Goal: Task Accomplishment & Management: Manage account settings

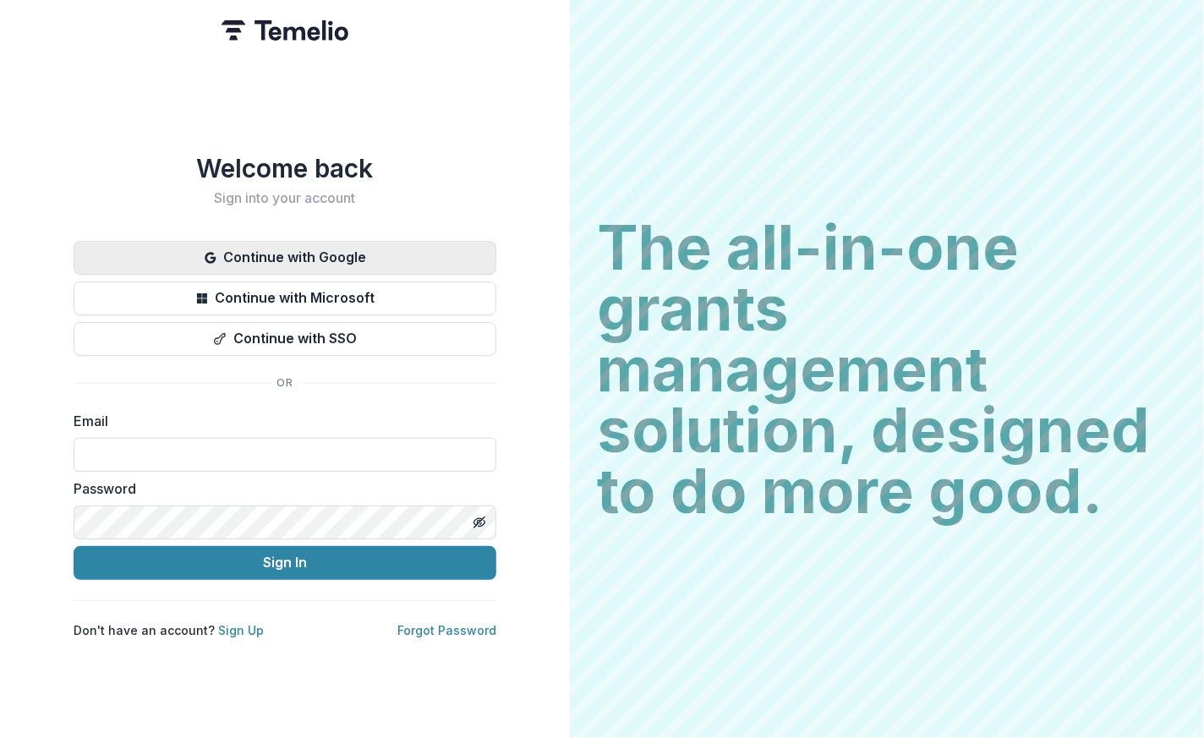
click at [422, 241] on button "Continue with Google" at bounding box center [285, 258] width 423 height 34
click at [422, 242] on button "Continue with Google" at bounding box center [285, 258] width 423 height 34
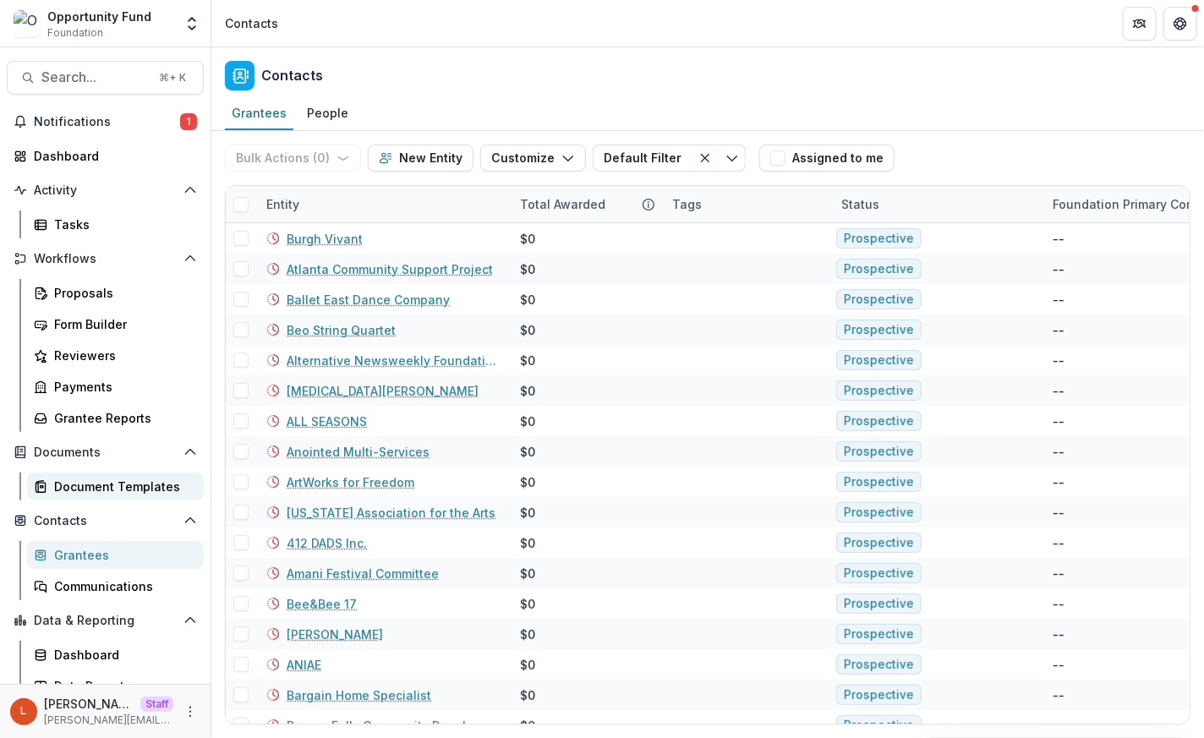
click at [142, 479] on div "Document Templates" at bounding box center [122, 487] width 136 height 18
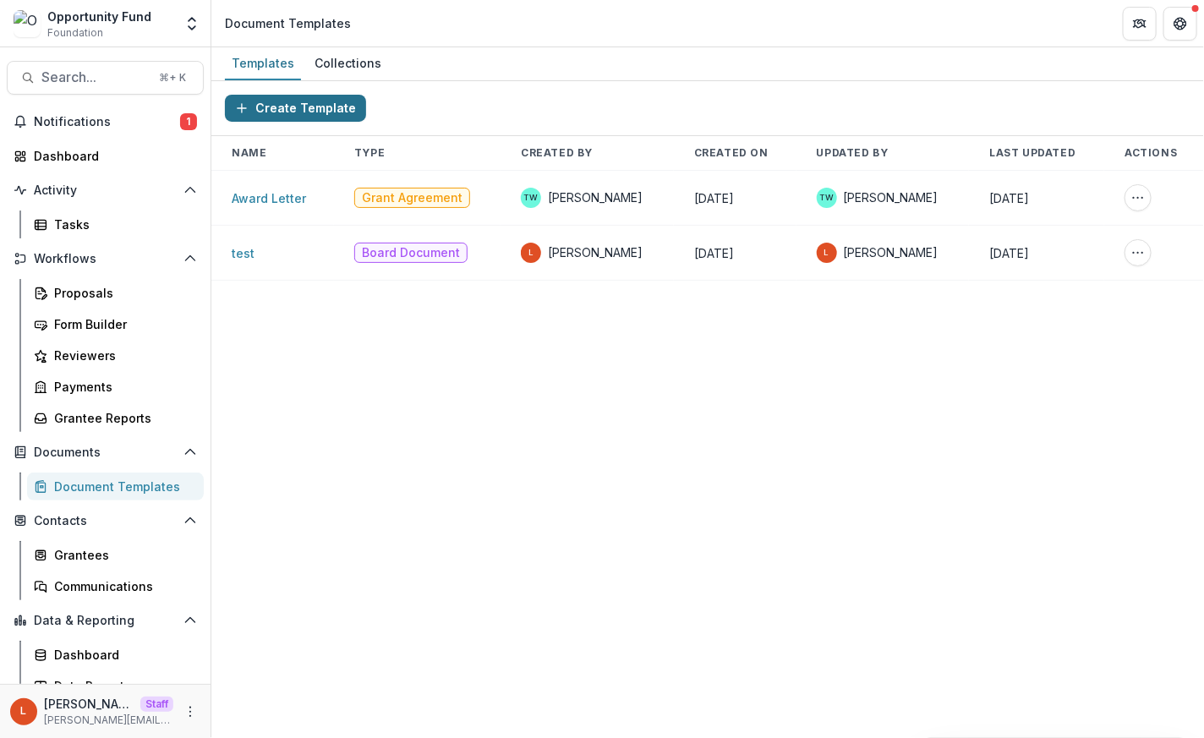
click at [303, 109] on button "Create Template" at bounding box center [295, 108] width 141 height 27
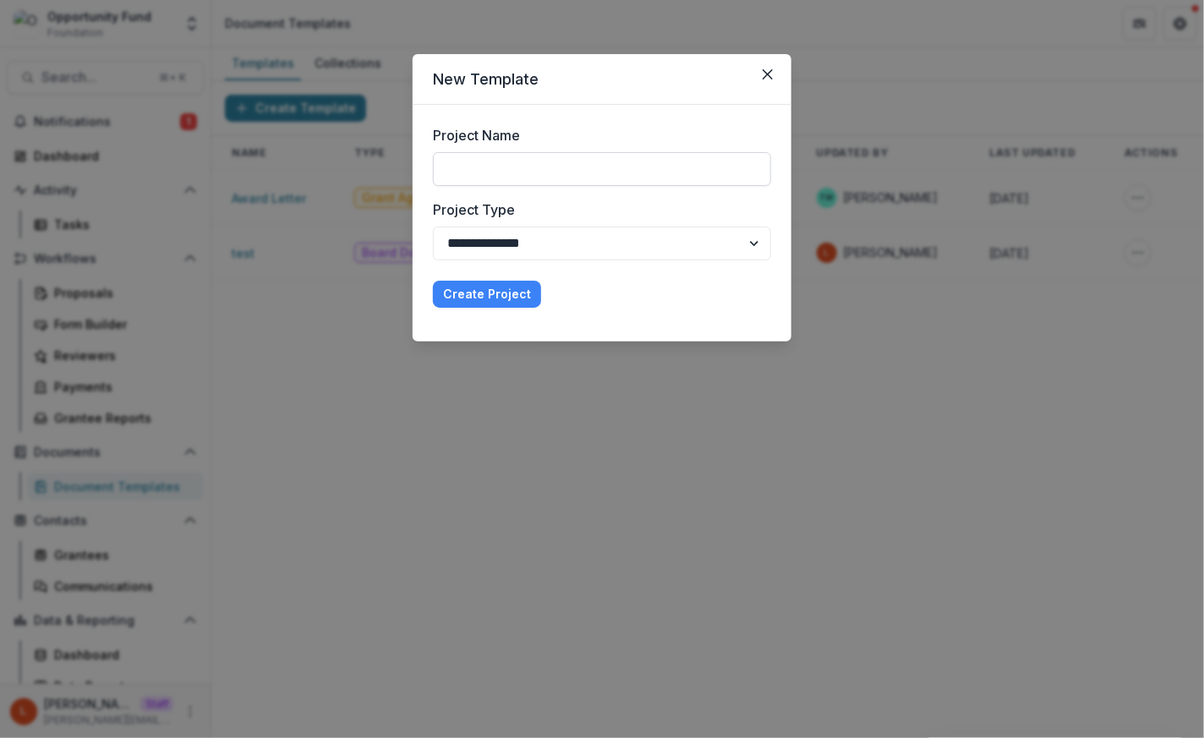
click at [490, 167] on input "Project Name" at bounding box center [602, 169] width 338 height 34
type input "**********"
click at [488, 298] on button "Create Project" at bounding box center [487, 294] width 108 height 27
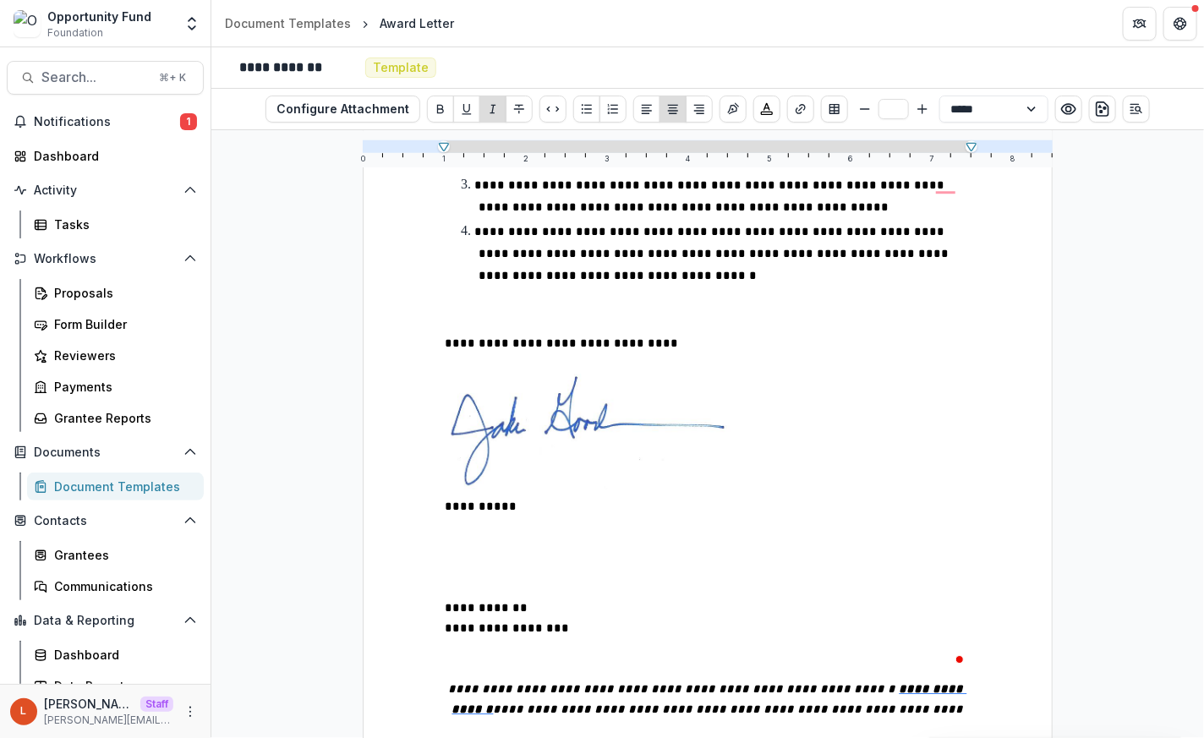
scroll to position [2150, 0]
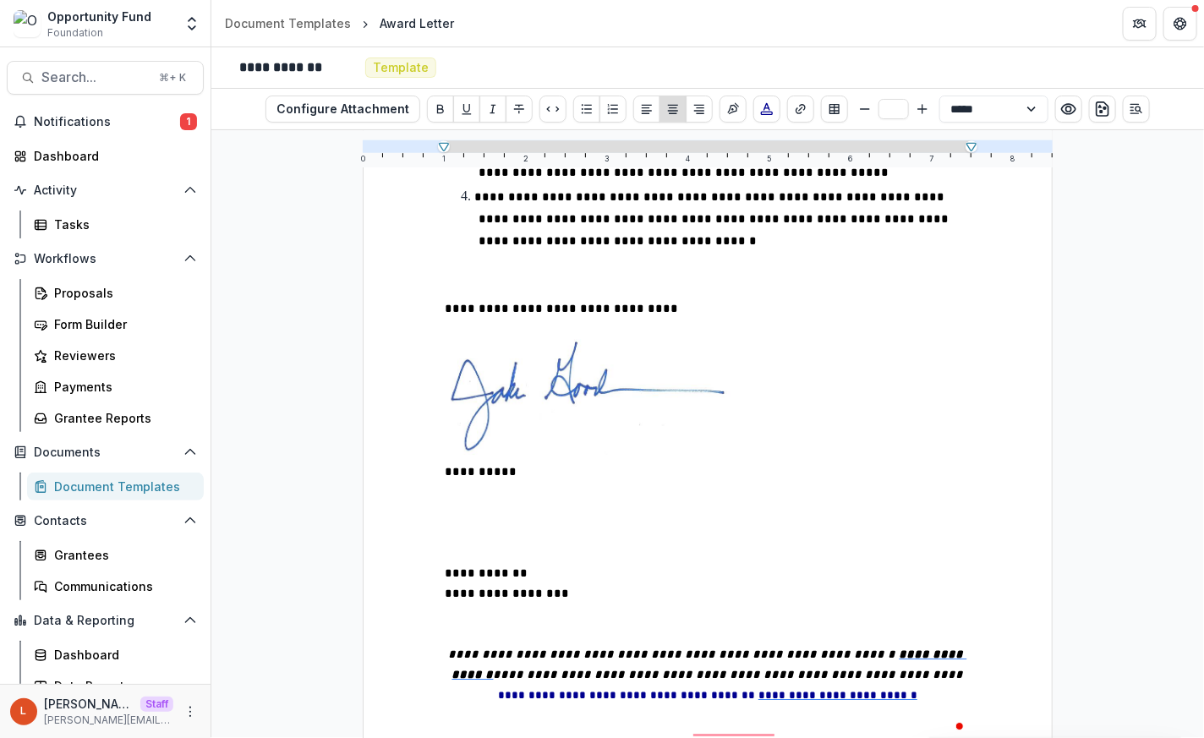
click at [648, 705] on p "To enrich screen reader interactions, please activate Accessibility in Grammarl…" at bounding box center [708, 725] width 526 height 41
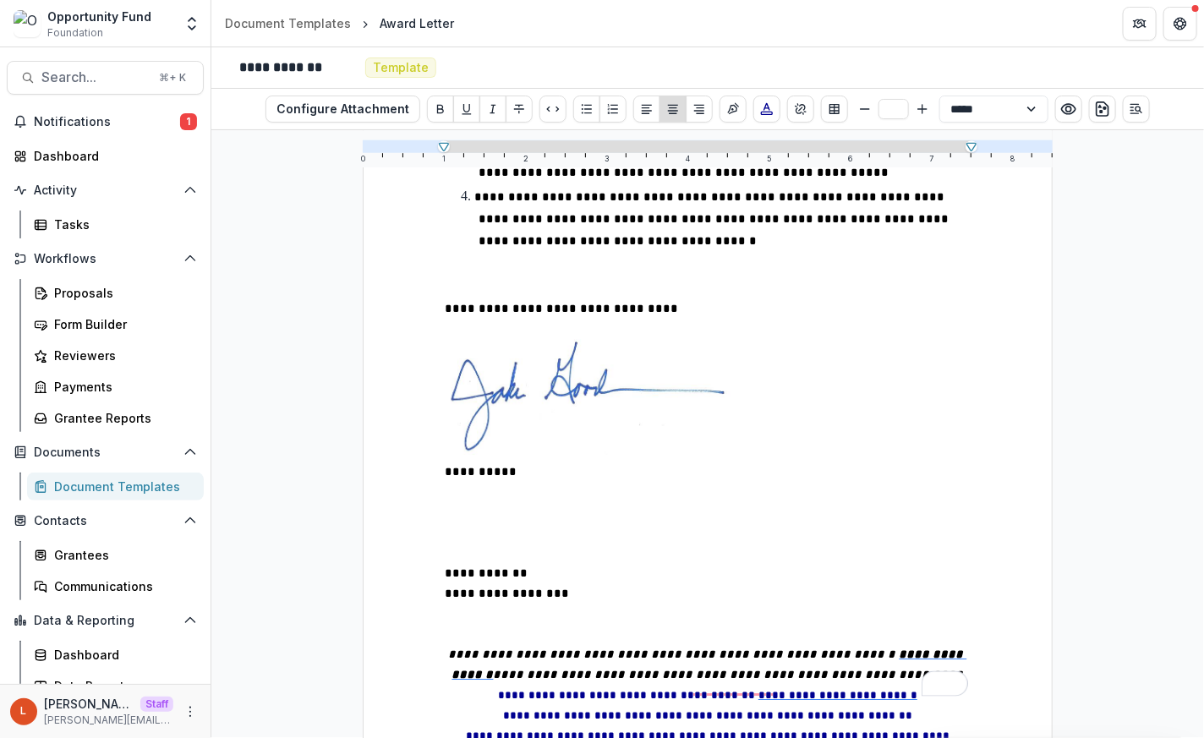
click at [955, 644] on p "**********" at bounding box center [708, 664] width 526 height 41
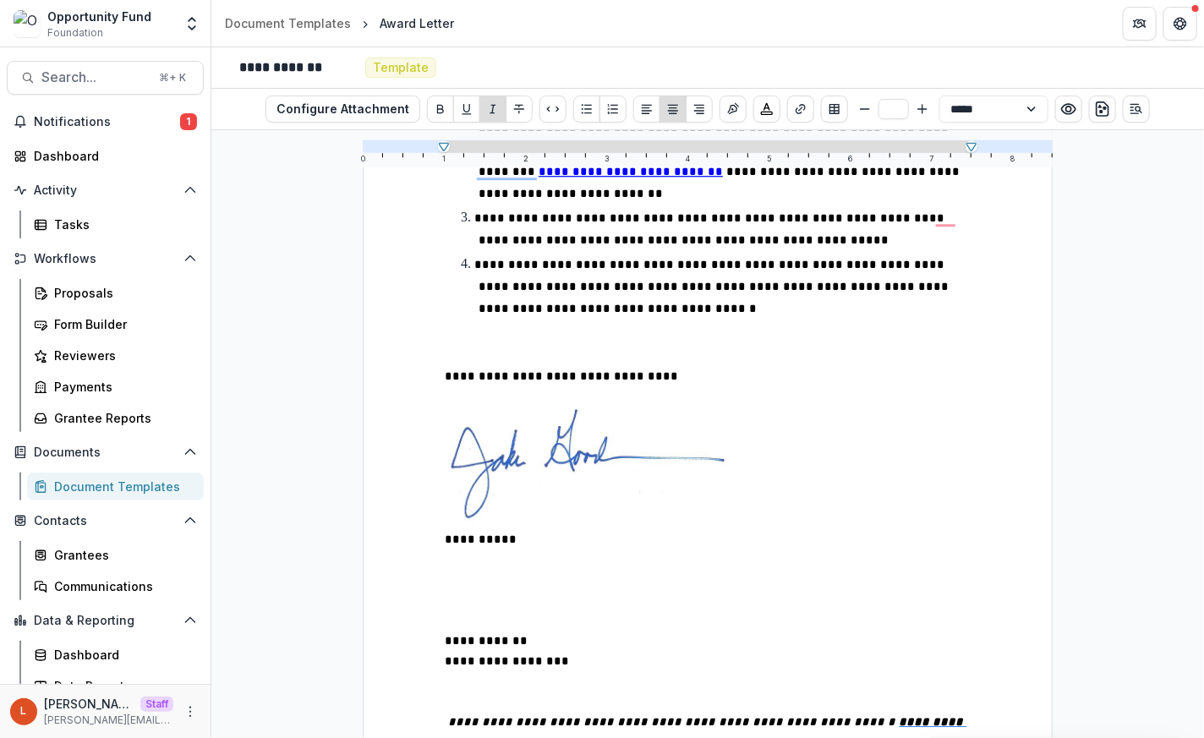
scroll to position [0, 0]
click at [568, 672] on p "To enrich screen reader interactions, please activate Accessibility in Grammarl…" at bounding box center [708, 692] width 526 height 41
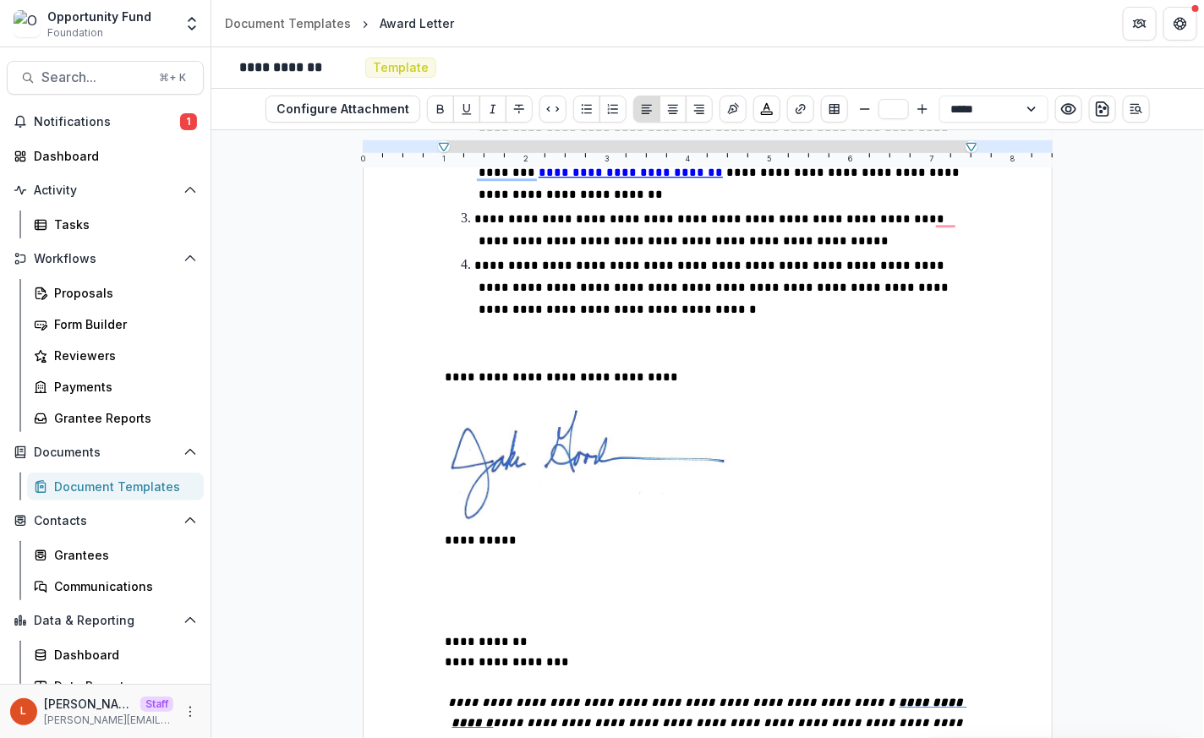
click at [445, 636] on span "**********" at bounding box center [486, 642] width 83 height 12
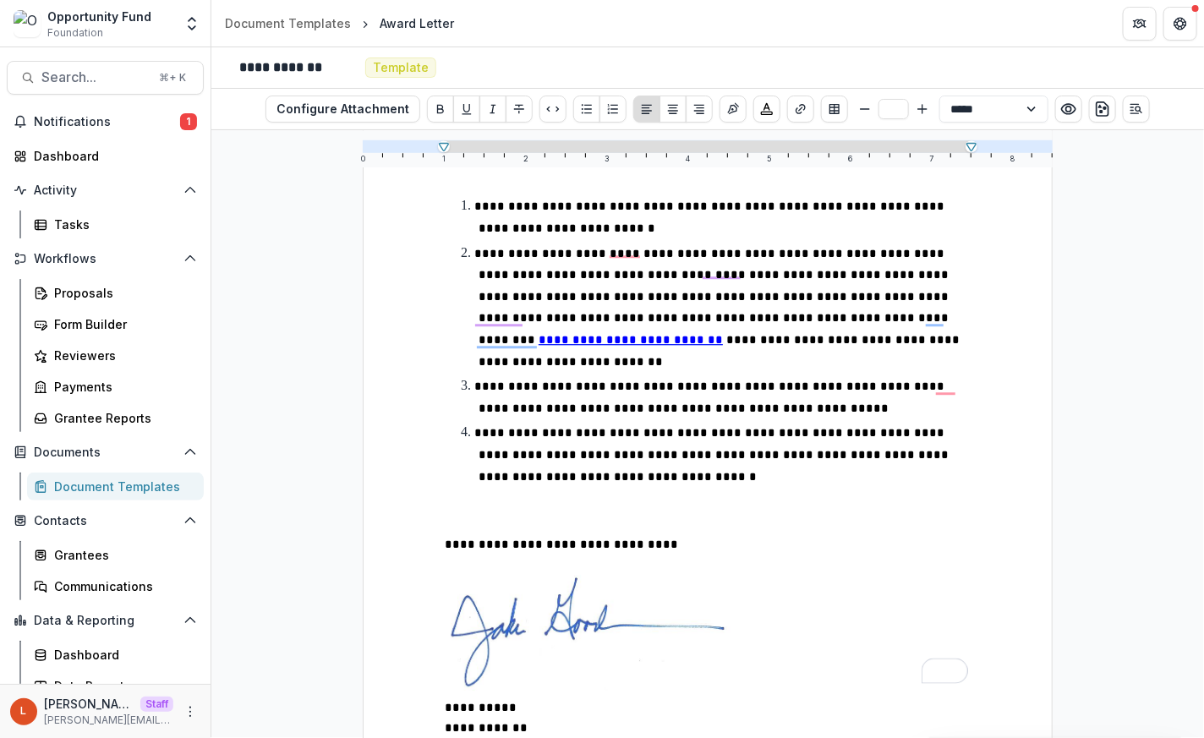
scroll to position [1914, 0]
click at [522, 494] on p "To enrich screen reader interactions, please activate Accessibility in Grammarl…" at bounding box center [708, 514] width 526 height 41
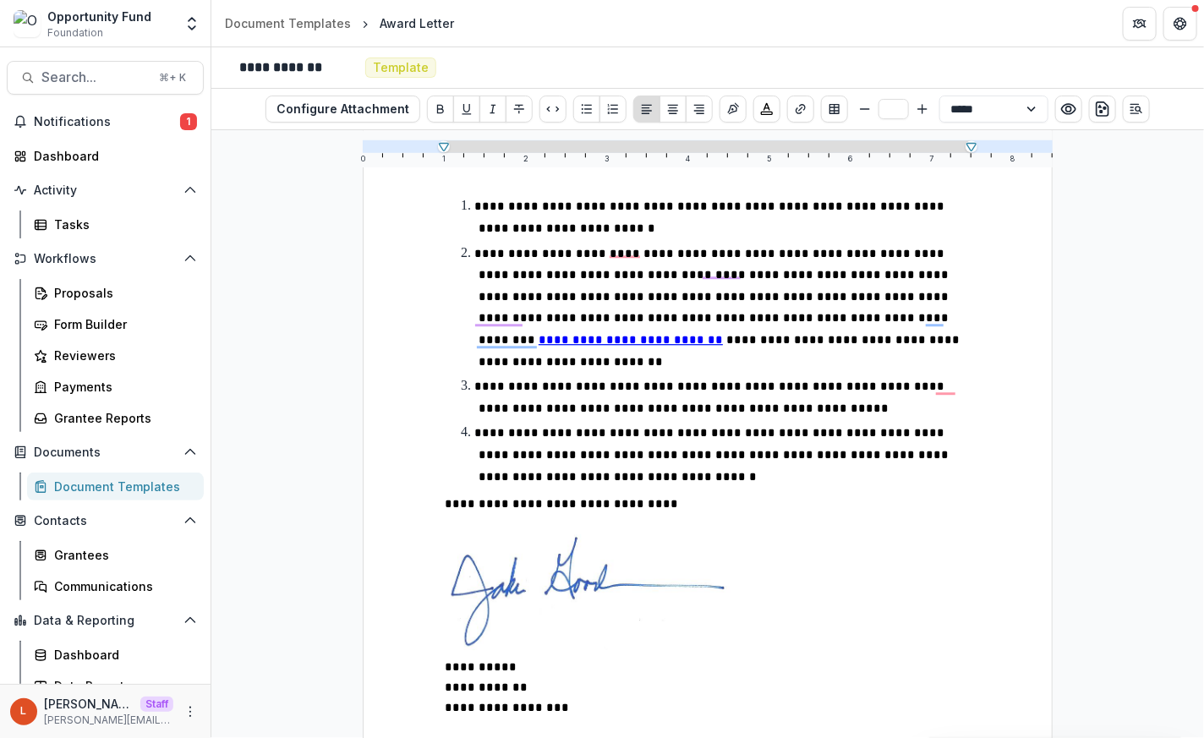
scroll to position [1762, 0]
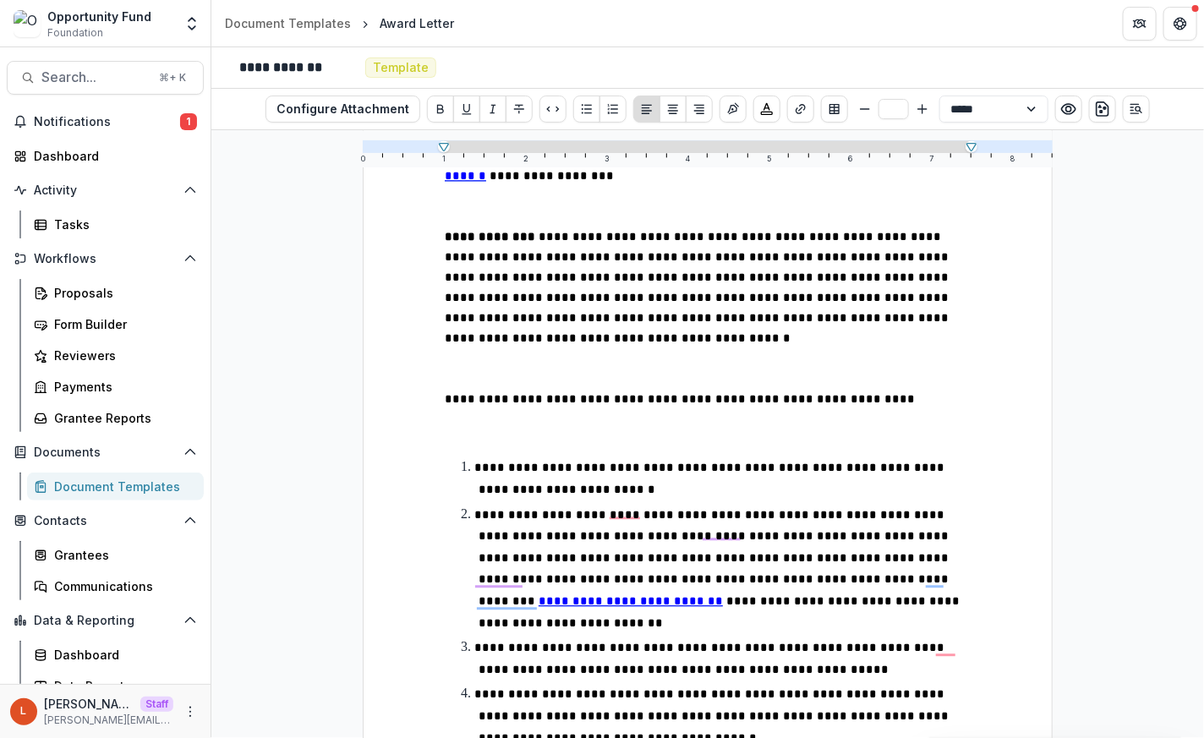
click at [528, 409] on p "To enrich screen reader interactions, please activate Accessibility in Grammarl…" at bounding box center [708, 429] width 526 height 41
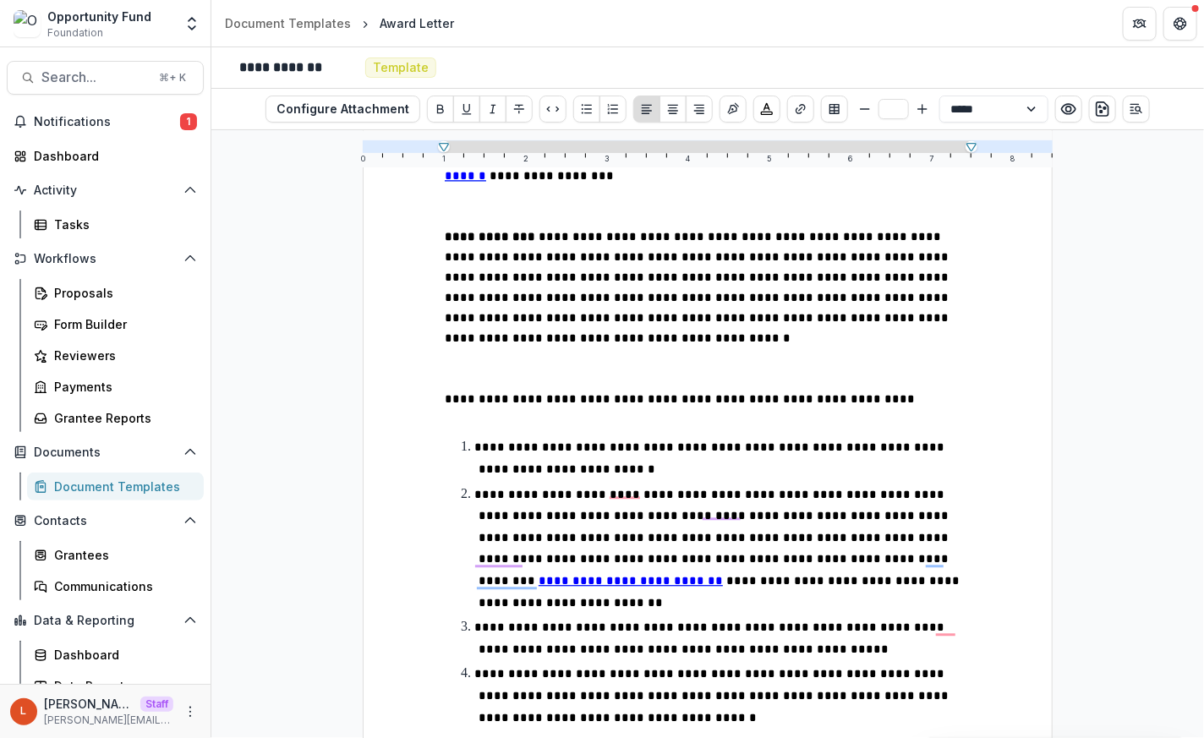
click at [502, 348] on p "To enrich screen reader interactions, please activate Accessibility in Grammarl…" at bounding box center [708, 368] width 526 height 41
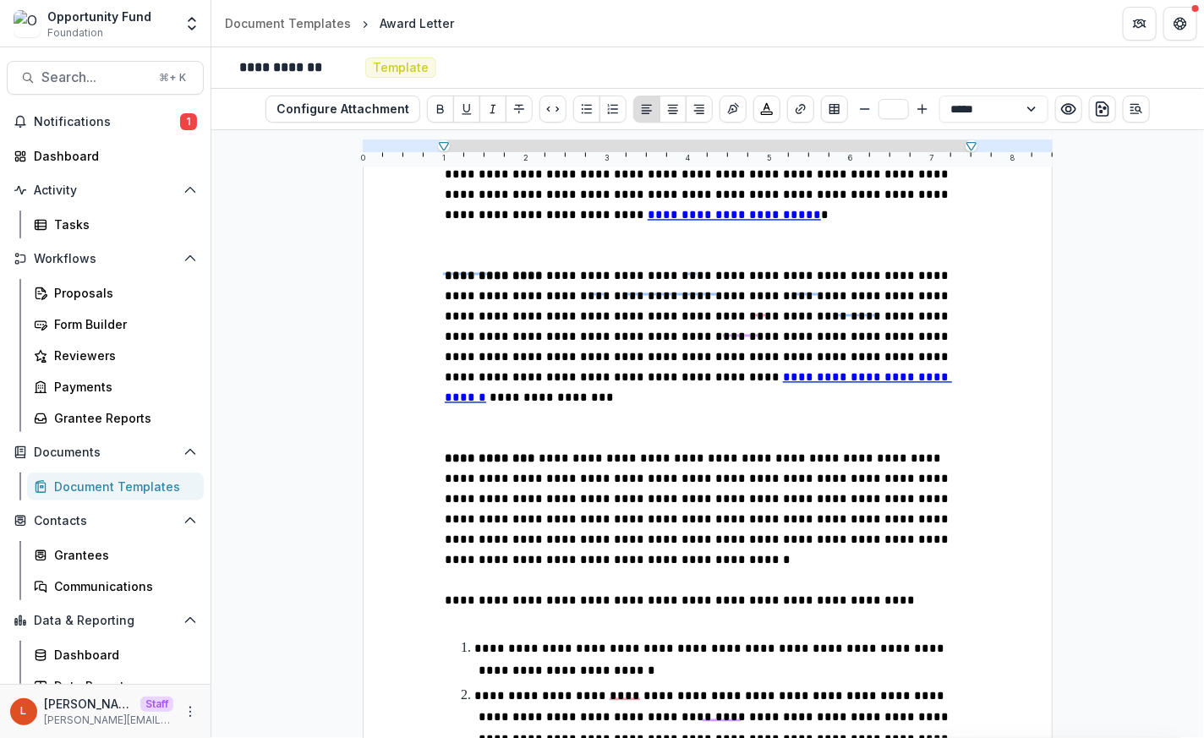
click at [454, 408] on p "To enrich screen reader interactions, please activate Accessibility in Grammarl…" at bounding box center [708, 428] width 526 height 41
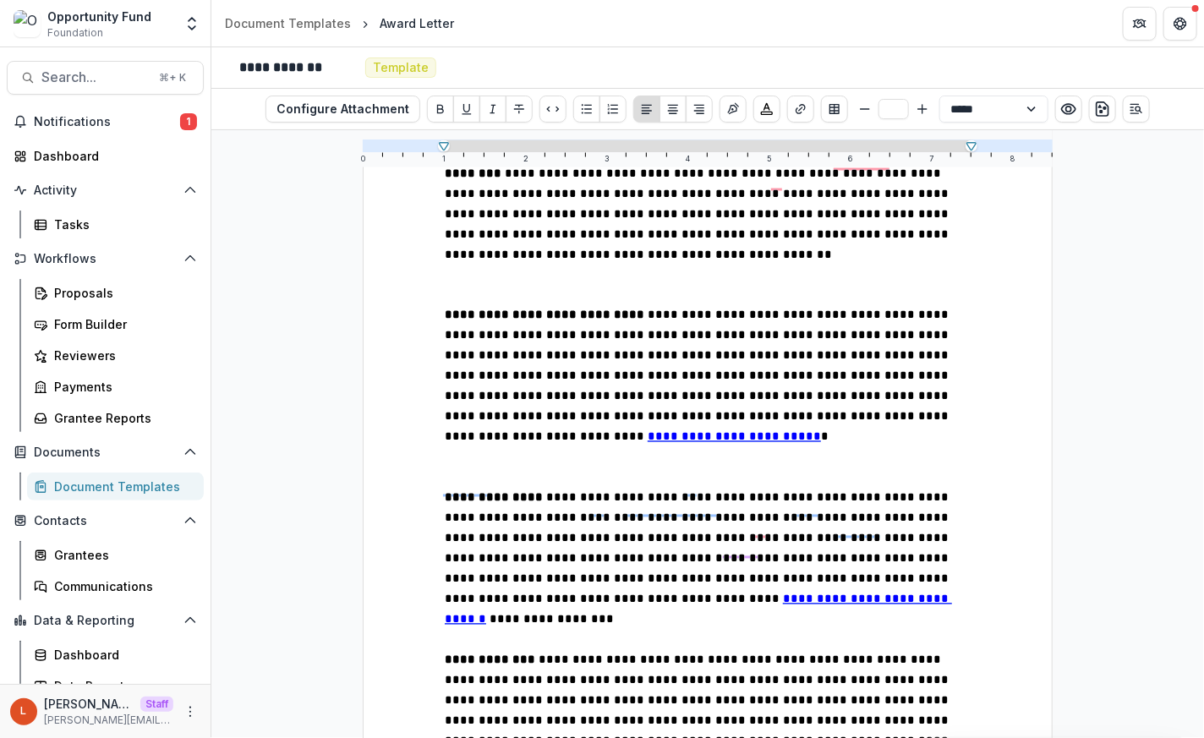
click at [458, 447] on p "To enrich screen reader interactions, please activate Accessibility in Grammarl…" at bounding box center [708, 467] width 526 height 41
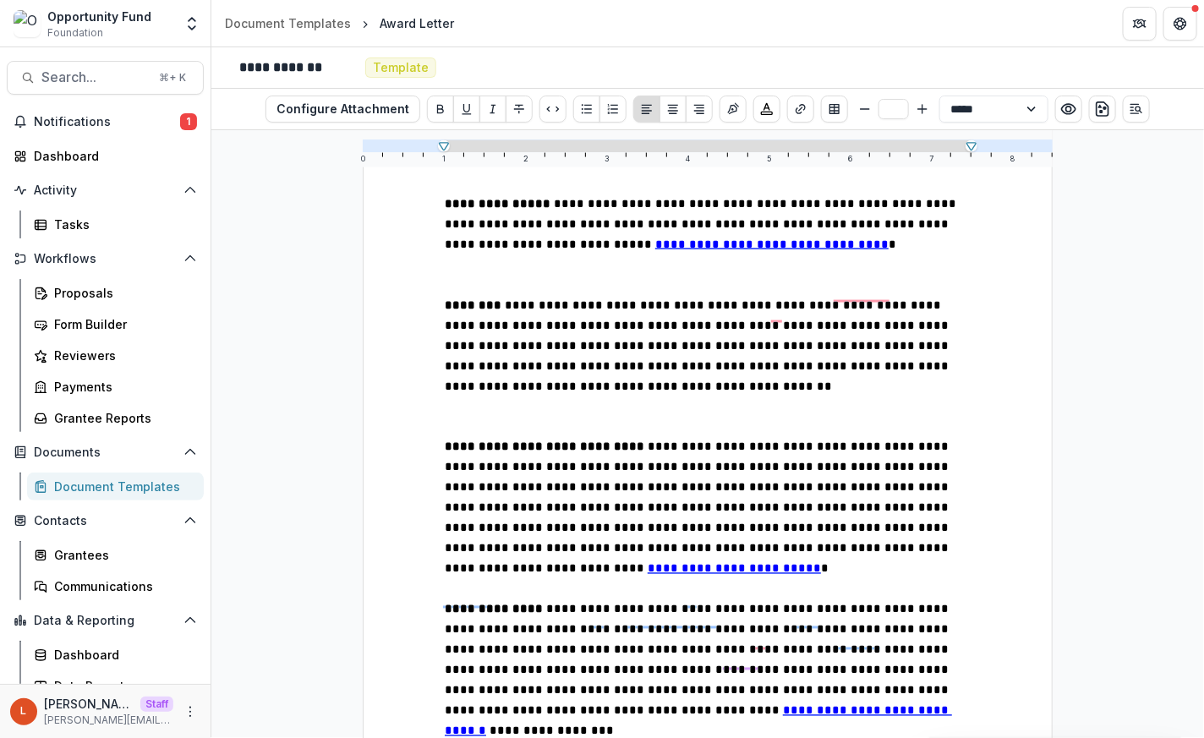
click at [468, 399] on p "To enrich screen reader interactions, please activate Accessibility in Grammarl…" at bounding box center [708, 417] width 526 height 41
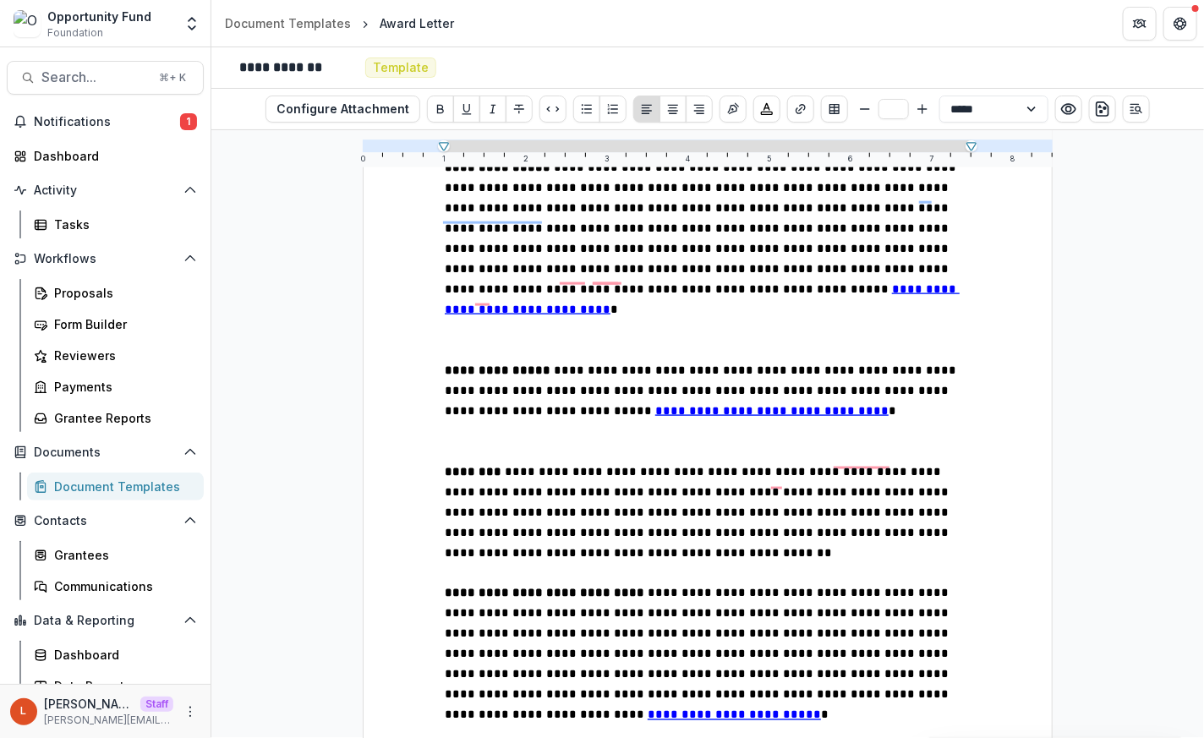
click at [449, 432] on p "To enrich screen reader interactions, please activate Accessibility in Grammarl…" at bounding box center [708, 441] width 526 height 41
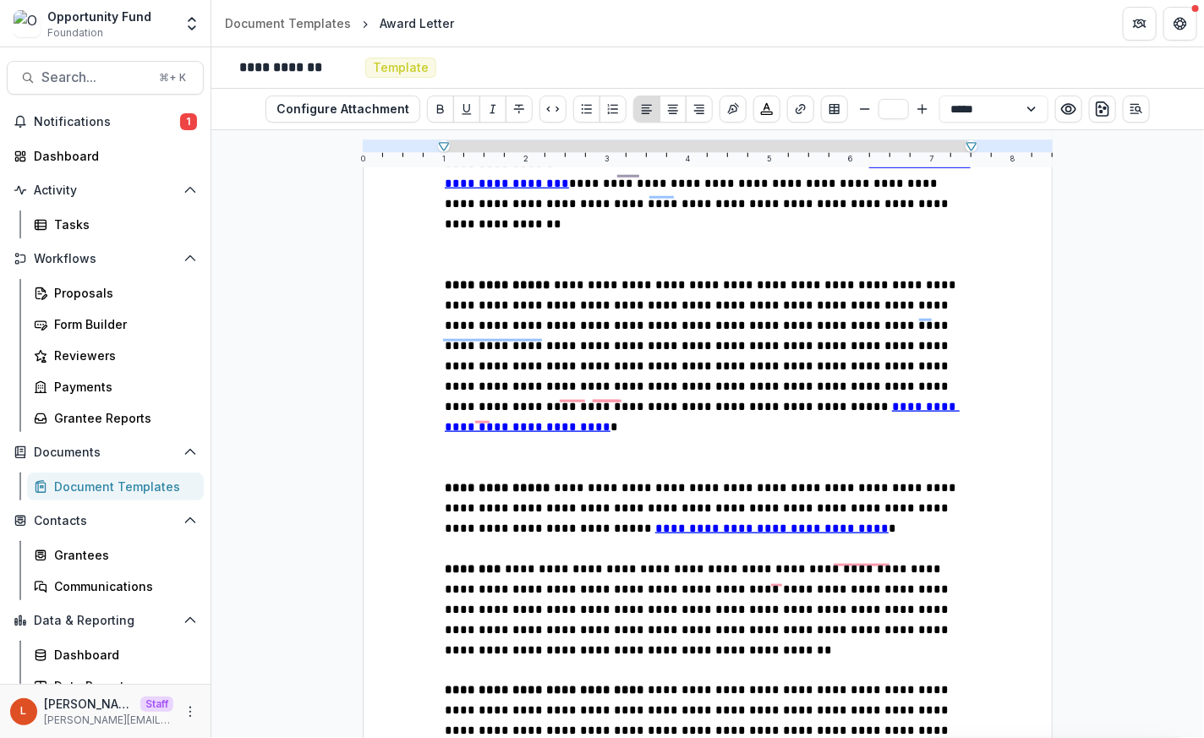
click at [462, 437] on p "To enrich screen reader interactions, please activate Accessibility in Grammarl…" at bounding box center [708, 457] width 526 height 41
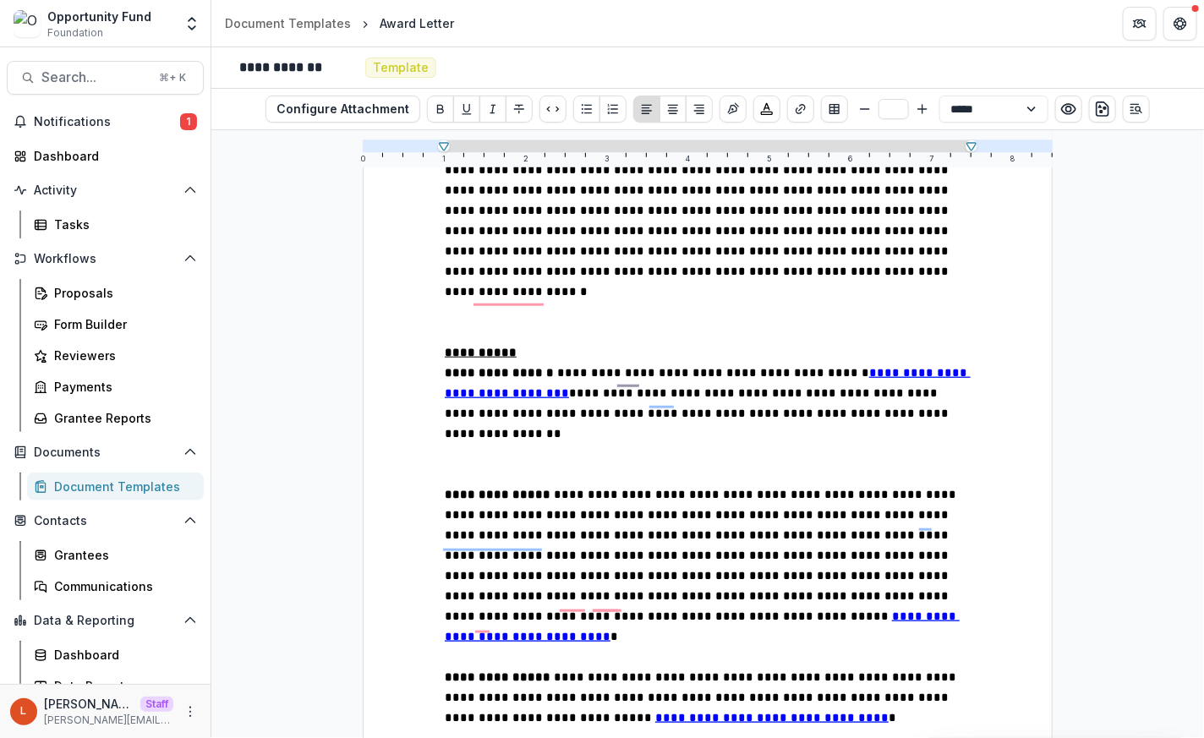
click at [469, 467] on p "To enrich screen reader interactions, please activate Accessibility in Grammarl…" at bounding box center [708, 464] width 526 height 41
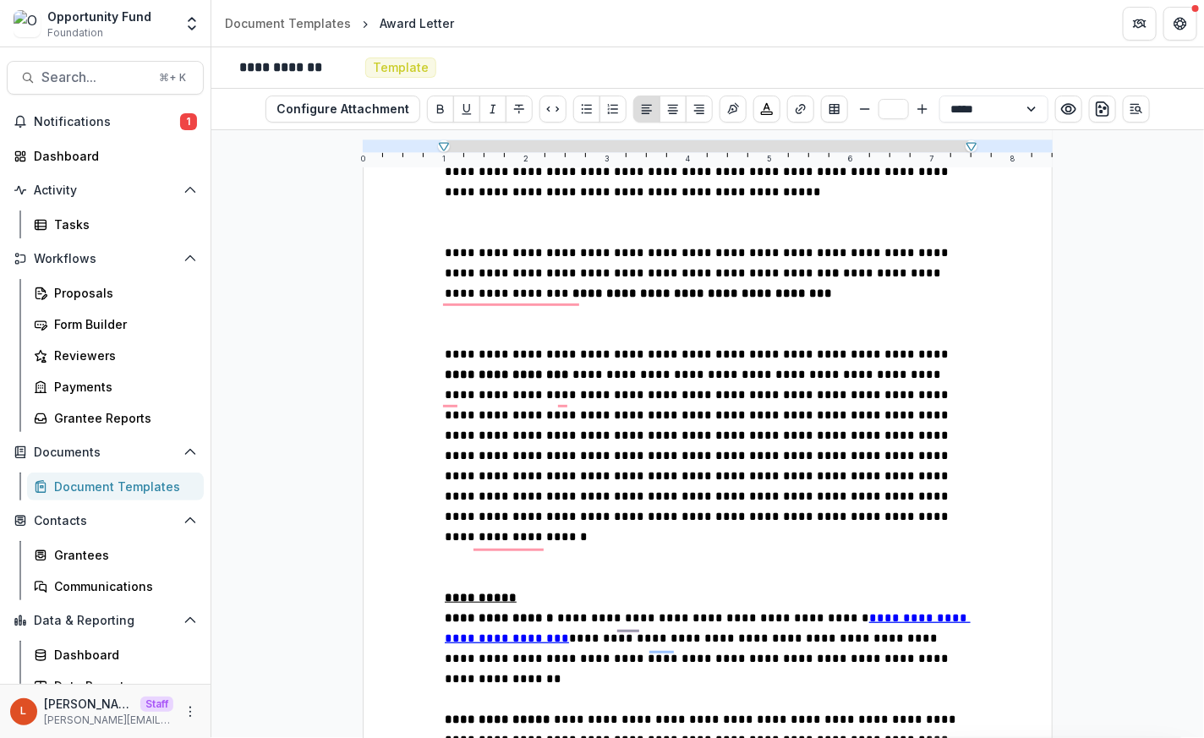
click at [467, 570] on p "To enrich screen reader interactions, please activate Accessibility in Grammarl…" at bounding box center [708, 567] width 526 height 41
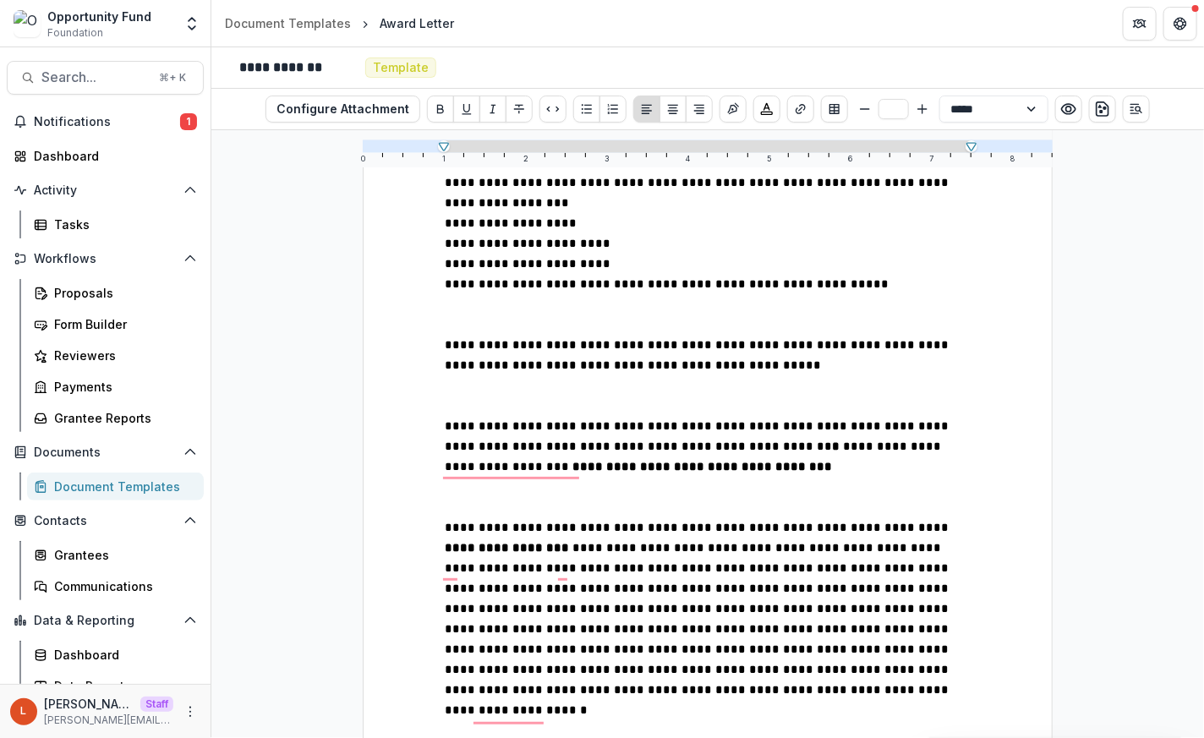
click at [448, 517] on p "To enrich screen reader interactions, please activate Accessibility in Grammarl…" at bounding box center [708, 497] width 526 height 41
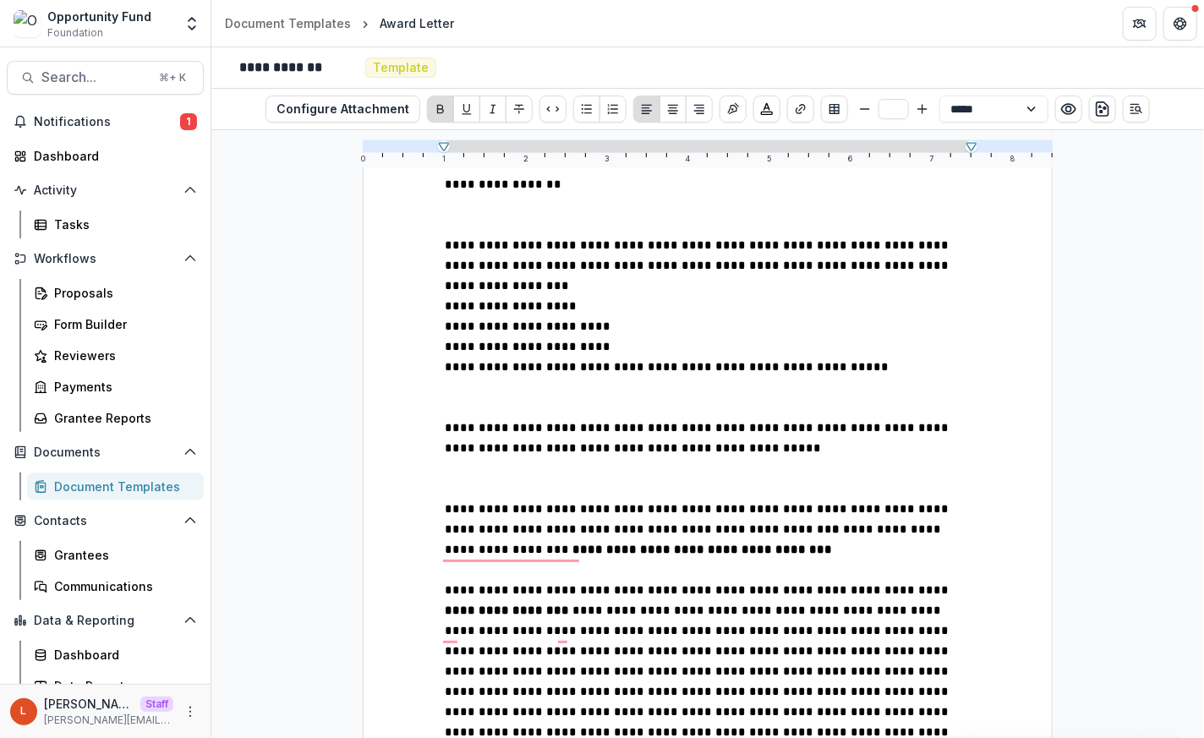
click at [459, 499] on p "To enrich screen reader interactions, please activate Accessibility in Grammarl…" at bounding box center [708, 478] width 526 height 41
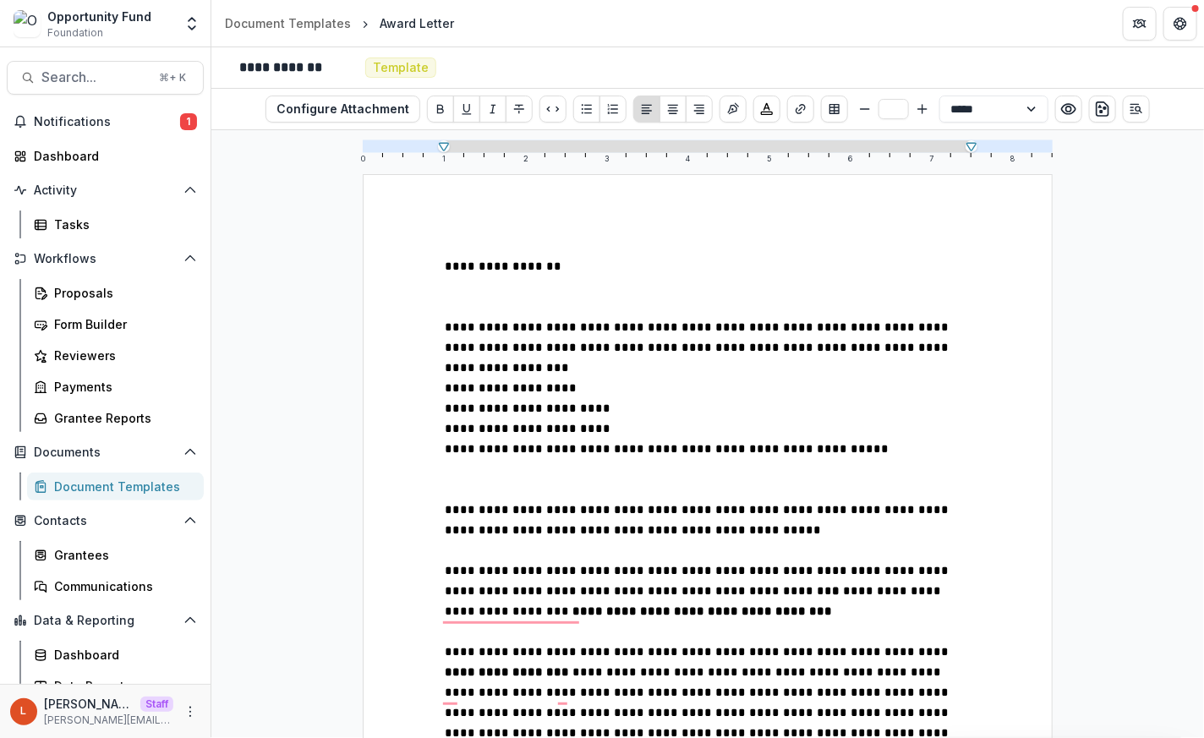
click at [458, 490] on p "To enrich screen reader interactions, please activate Accessibility in Grammarl…" at bounding box center [708, 479] width 526 height 41
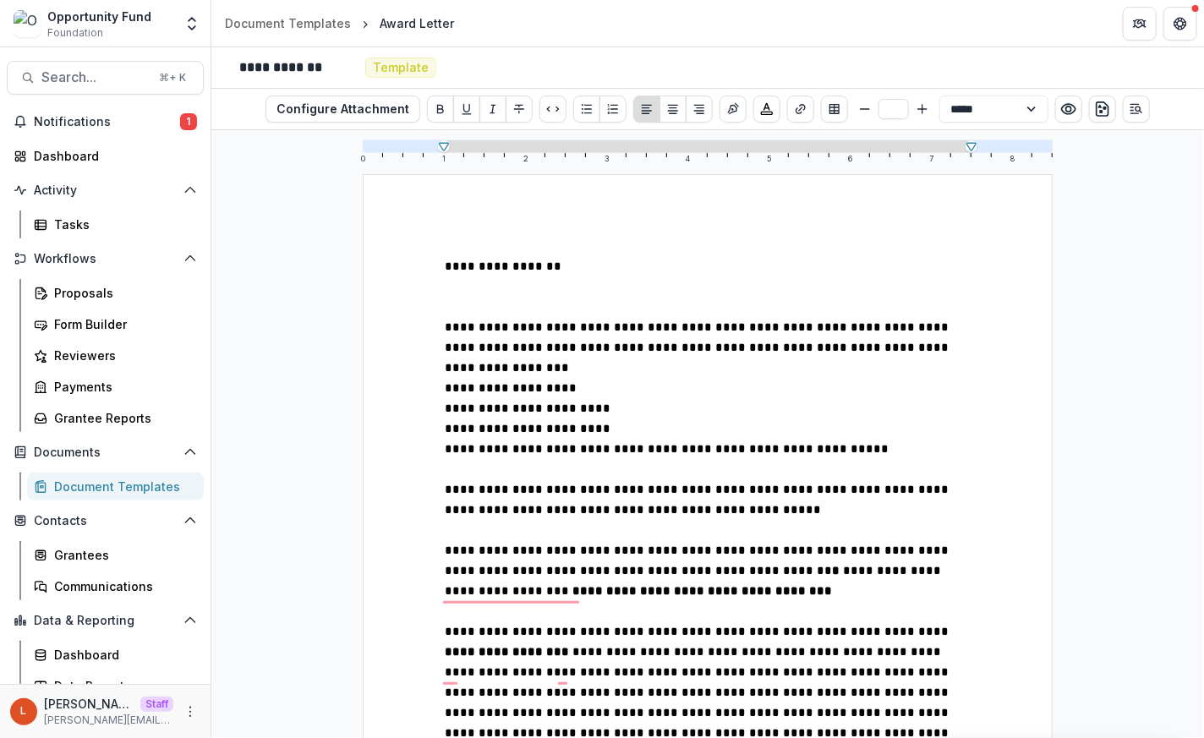
click at [482, 309] on p "To enrich screen reader interactions, please activate Accessibility in Grammarl…" at bounding box center [708, 296] width 526 height 41
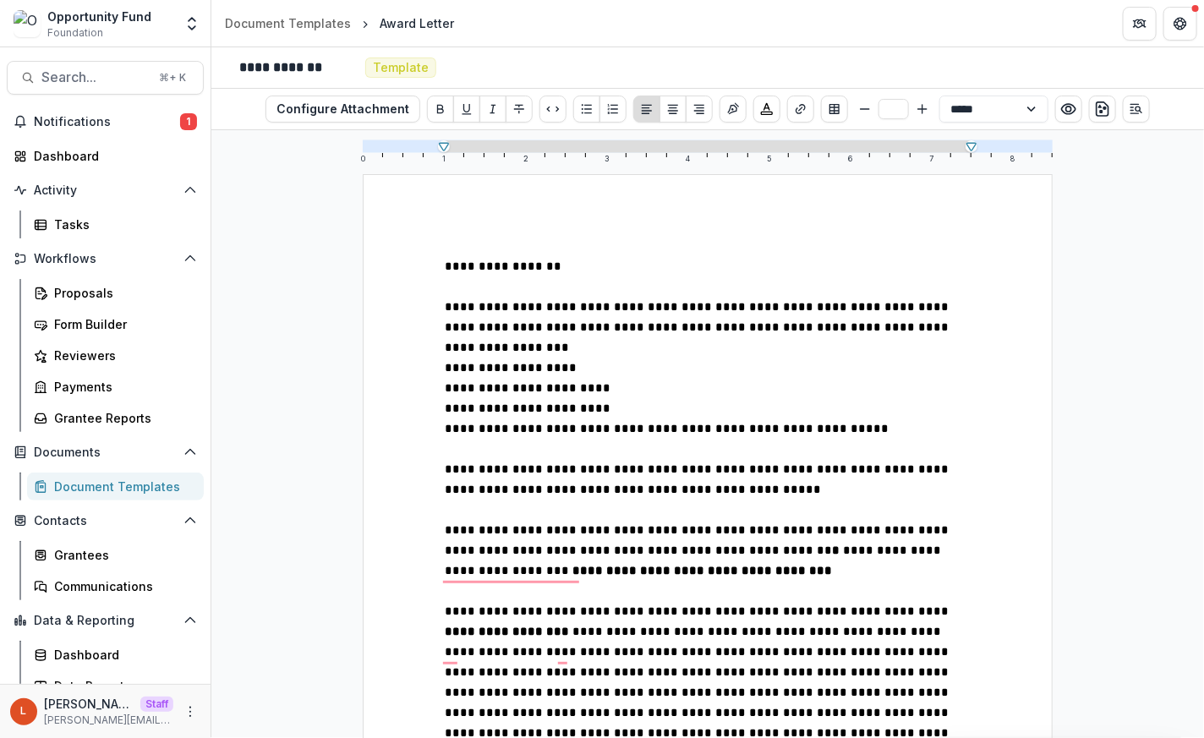
type input "**"
drag, startPoint x: 565, startPoint y: 267, endPoint x: 391, endPoint y: 269, distance: 174.2
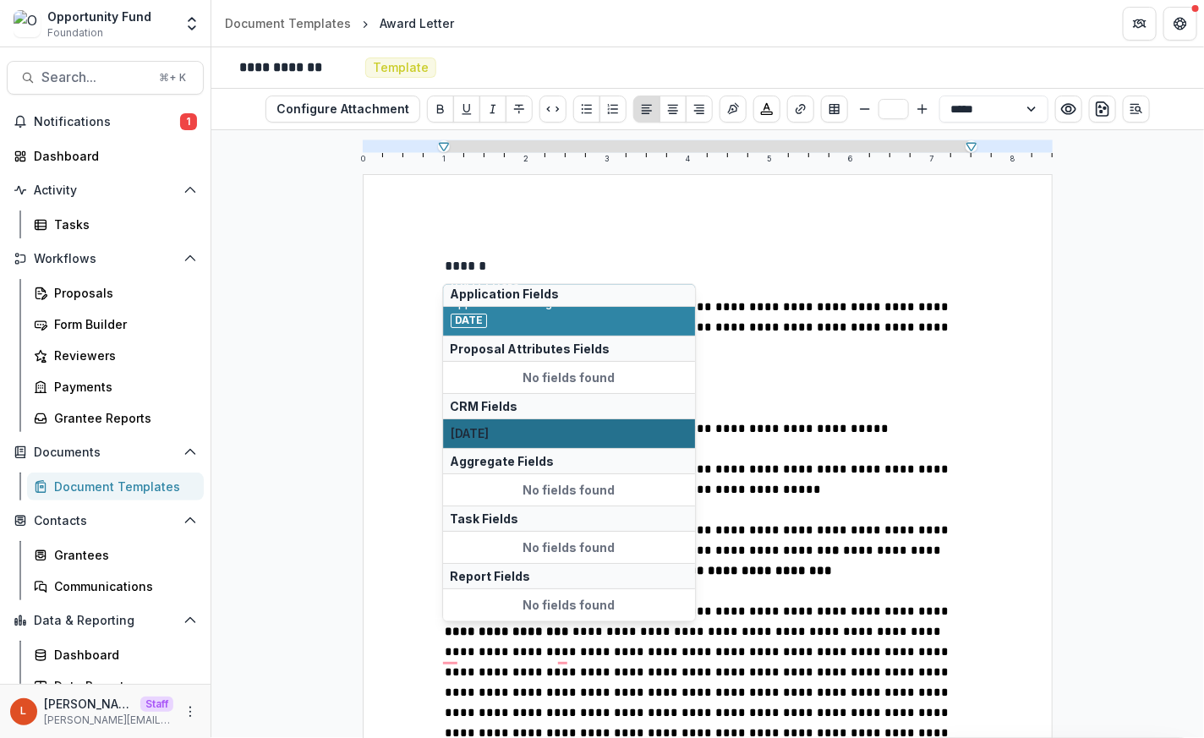
click at [528, 438] on span "[DATE]" at bounding box center [569, 434] width 237 height 14
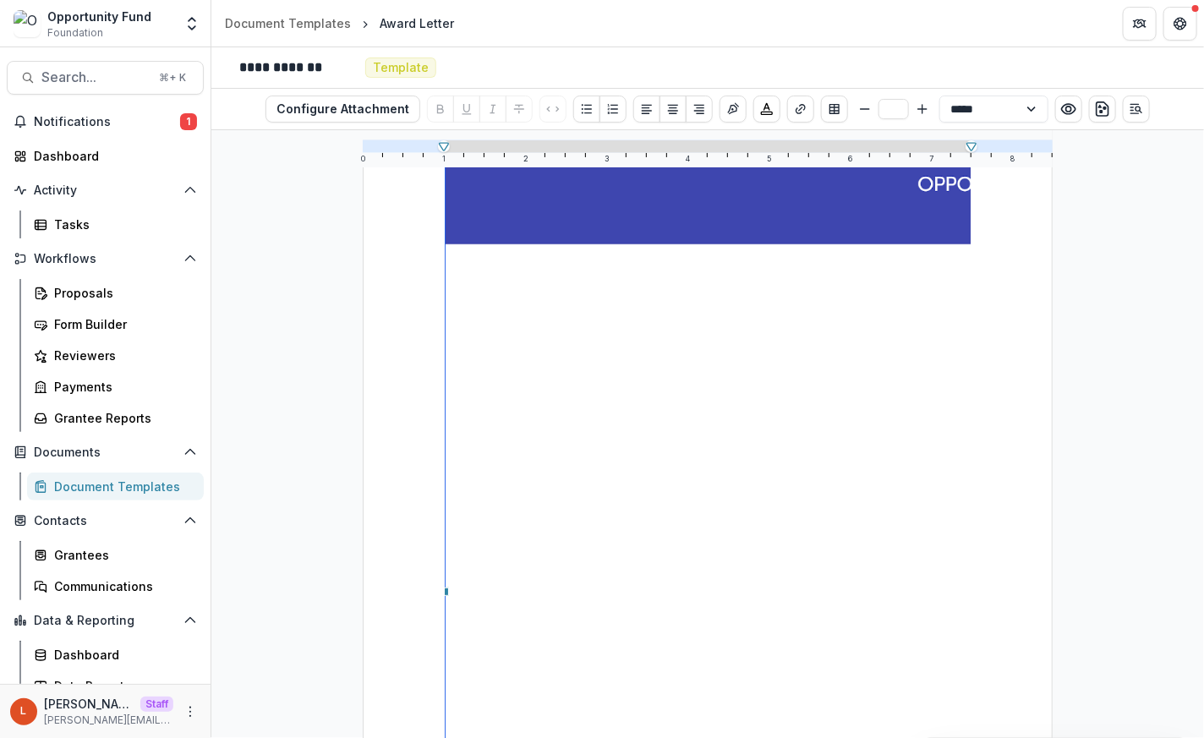
click at [575, 599] on div "To enrich screen reader interactions, please activate Accessibility in Grammarl…" at bounding box center [790, 591] width 690 height 893
click at [1008, 150] on div "0 1 2 3 4 5 6 7 8" at bounding box center [708, 146] width 690 height 12
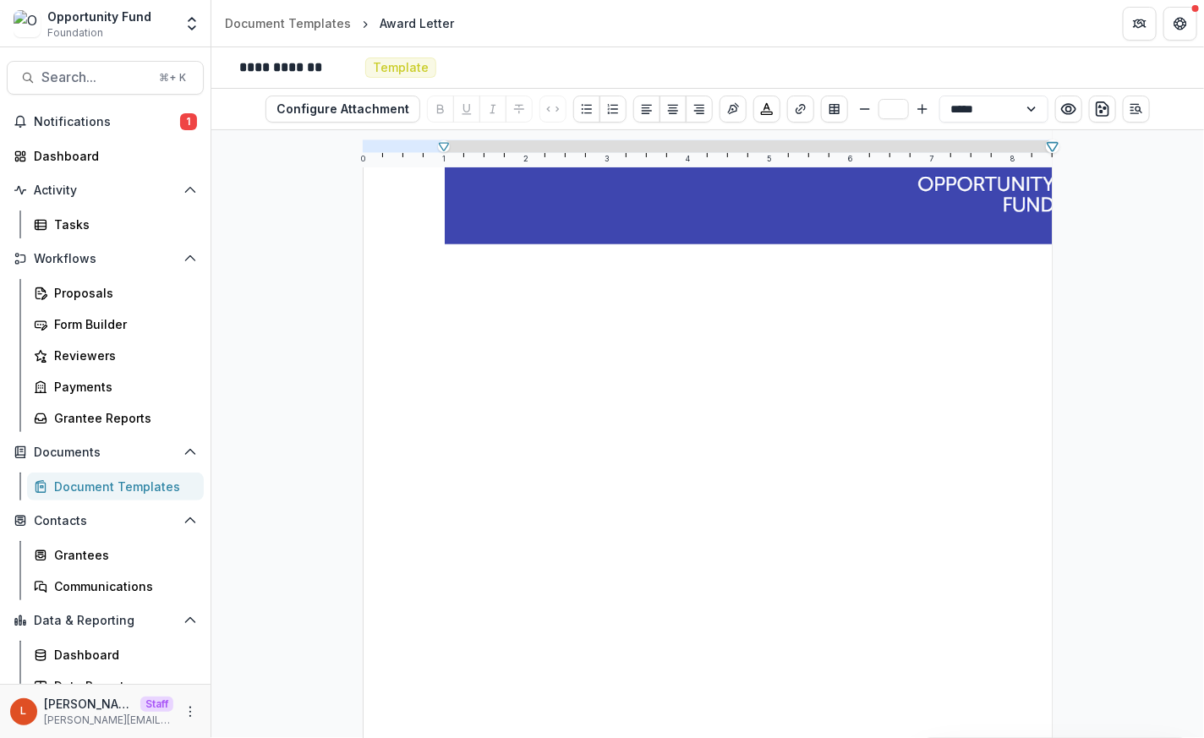
click at [1047, 149] on icon at bounding box center [1052, 146] width 15 height 15
drag, startPoint x: 724, startPoint y: 229, endPoint x: 669, endPoint y: 228, distance: 55.0
click at [669, 228] on img "To enrich screen reader interactions, please activate Accessibility in Grammarl…" at bounding box center [790, 591] width 690 height 893
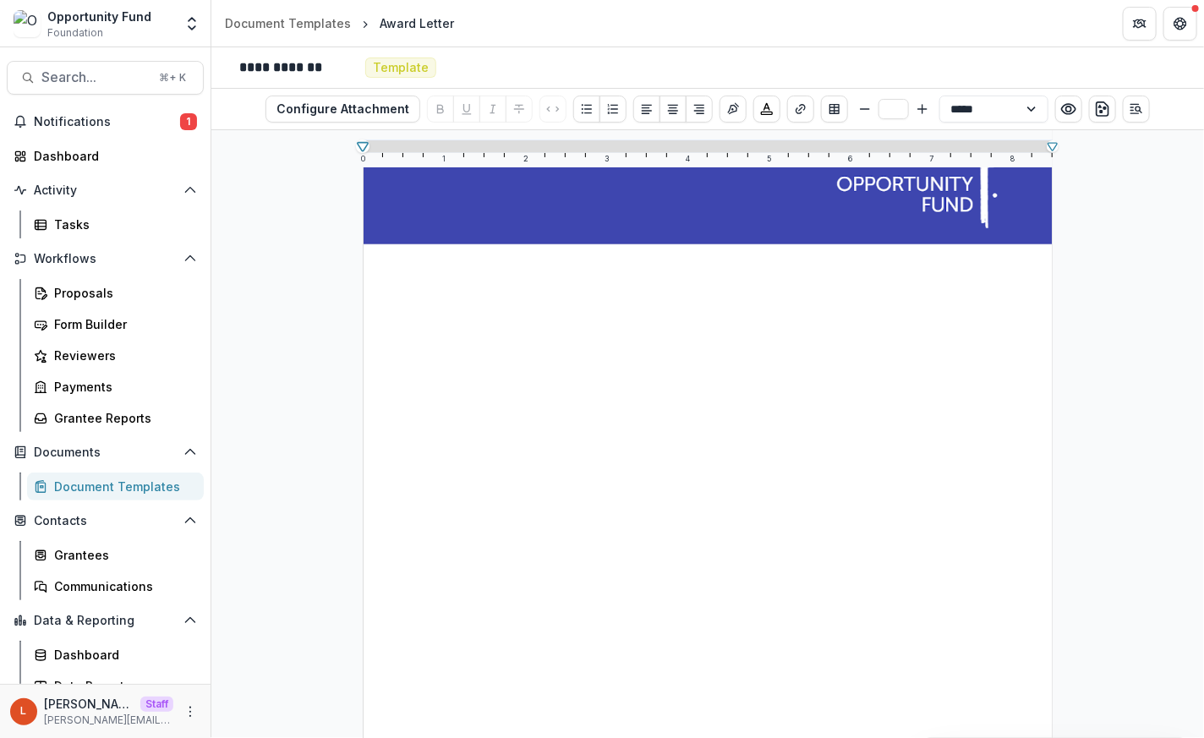
click at [678, 355] on div "**********" at bounding box center [707, 434] width 993 height 608
click at [314, 159] on div "**********" at bounding box center [707, 434] width 993 height 608
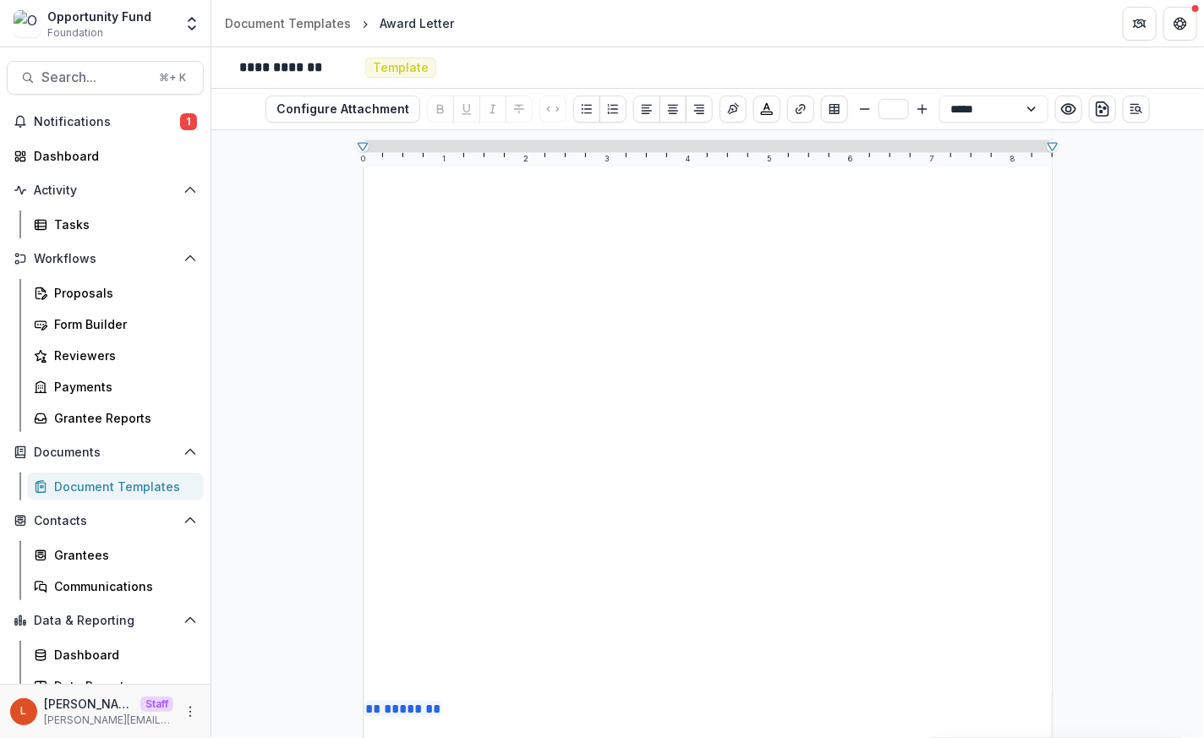
click at [561, 475] on img "To enrich screen reader interactions, please activate Accessibility in Grammarl…" at bounding box center [709, 246] width 690 height 893
drag, startPoint x: 703, startPoint y: 690, endPoint x: 652, endPoint y: 212, distance: 480.3
click at [652, 212] on div "To enrich screen reader interactions, please activate Accessibility in Grammarl…" at bounding box center [709, 246] width 690 height 893
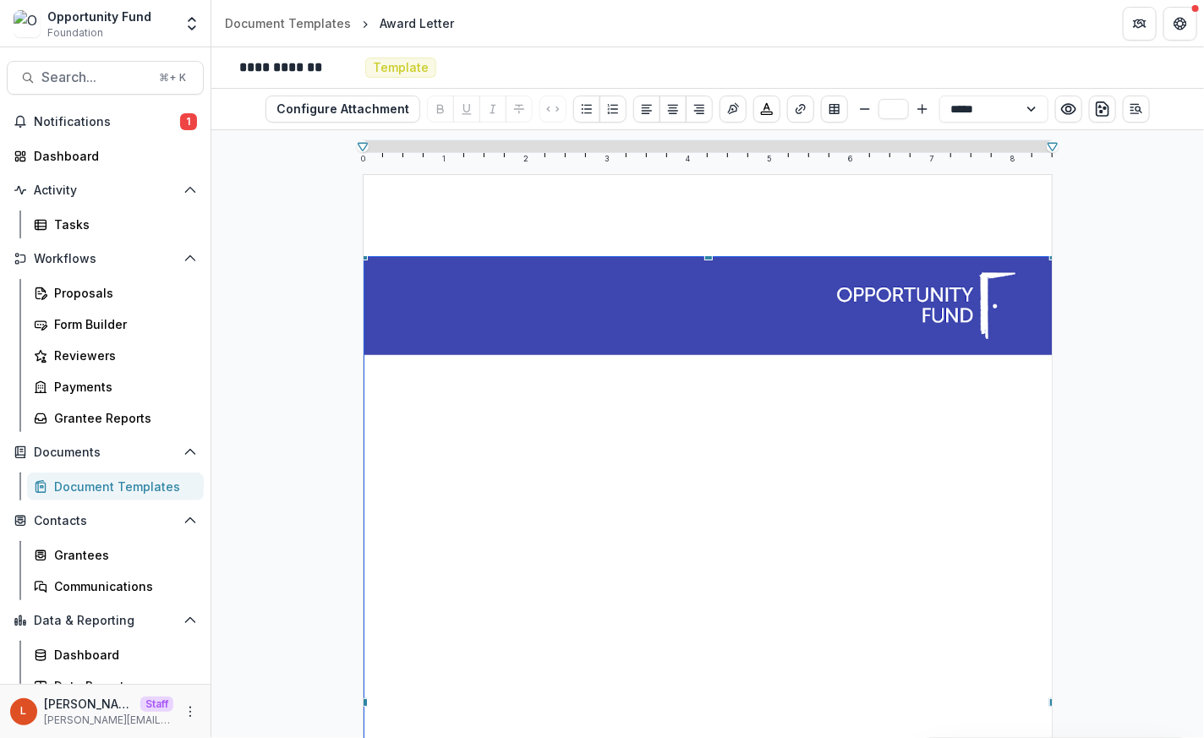
click at [697, 405] on div "To enrich screen reader interactions, please activate Accessibility in Grammarl…" at bounding box center [709, 702] width 690 height 893
click at [1179, 351] on div "**********" at bounding box center [707, 434] width 993 height 608
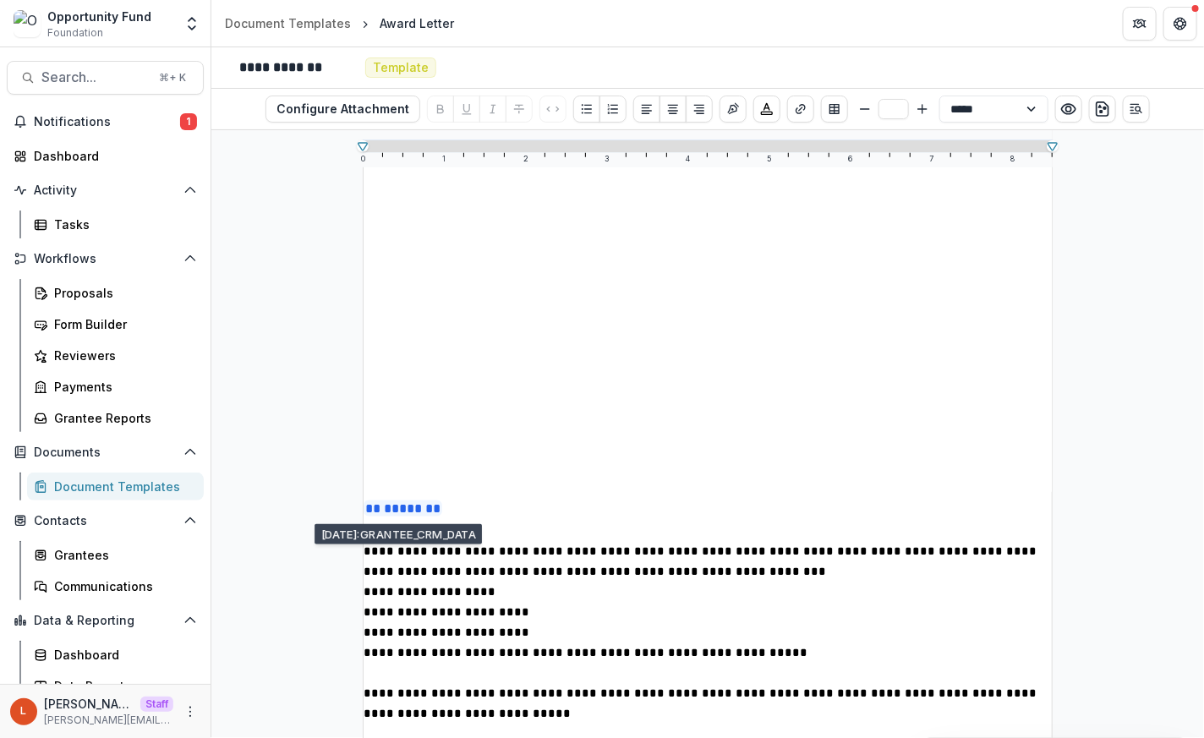
click at [468, 423] on img "To enrich screen reader interactions, please activate Accessibility in Grammarl…" at bounding box center [709, 45] width 690 height 893
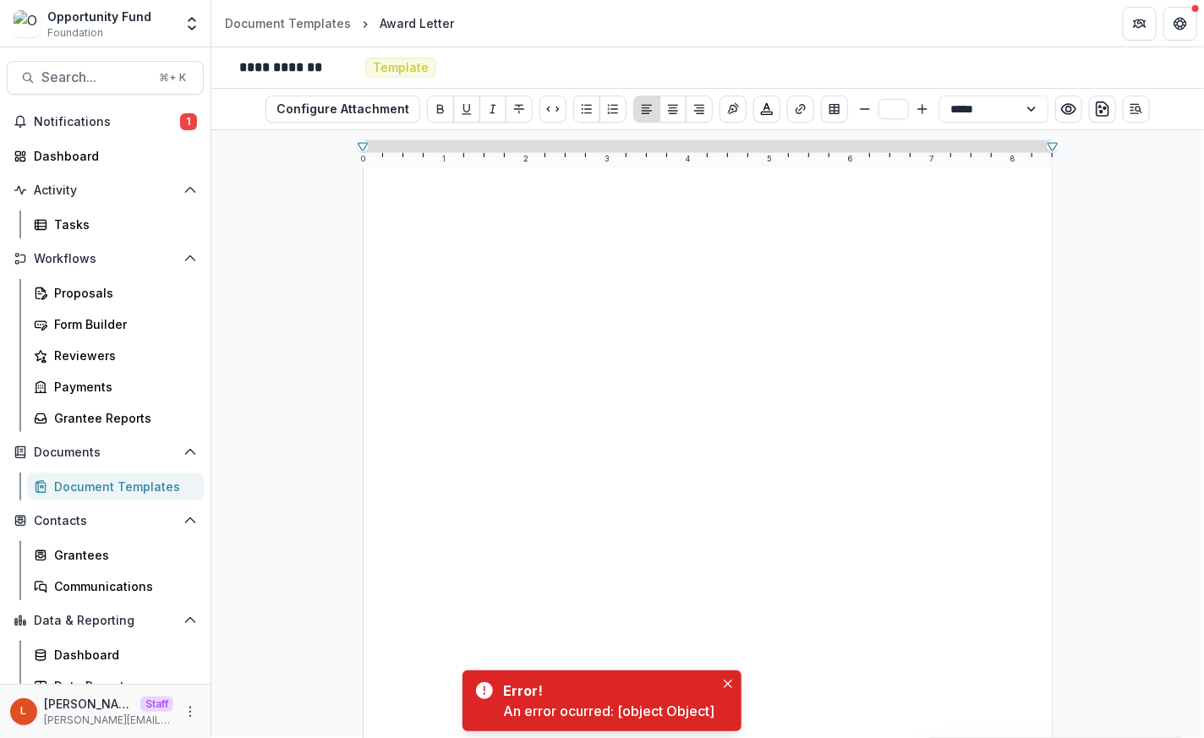
click at [555, 314] on img "To enrich screen reader interactions, please activate Accessibility in Grammarl…" at bounding box center [709, 449] width 690 height 894
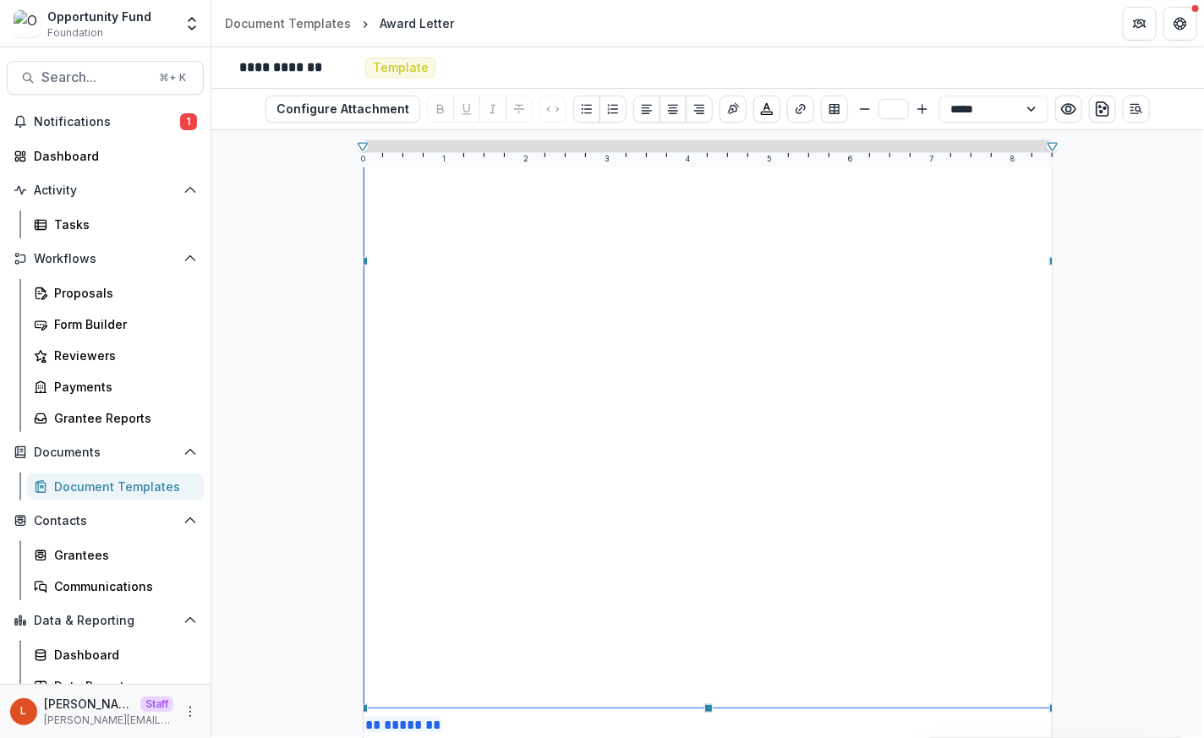
drag, startPoint x: 705, startPoint y: 704, endPoint x: 639, endPoint y: 90, distance: 618.1
click at [639, 90] on div "**********" at bounding box center [707, 392] width 993 height 691
click at [692, 327] on div "To enrich screen reader interactions, please activate Accessibility in Grammarl…" at bounding box center [709, 260] width 690 height 894
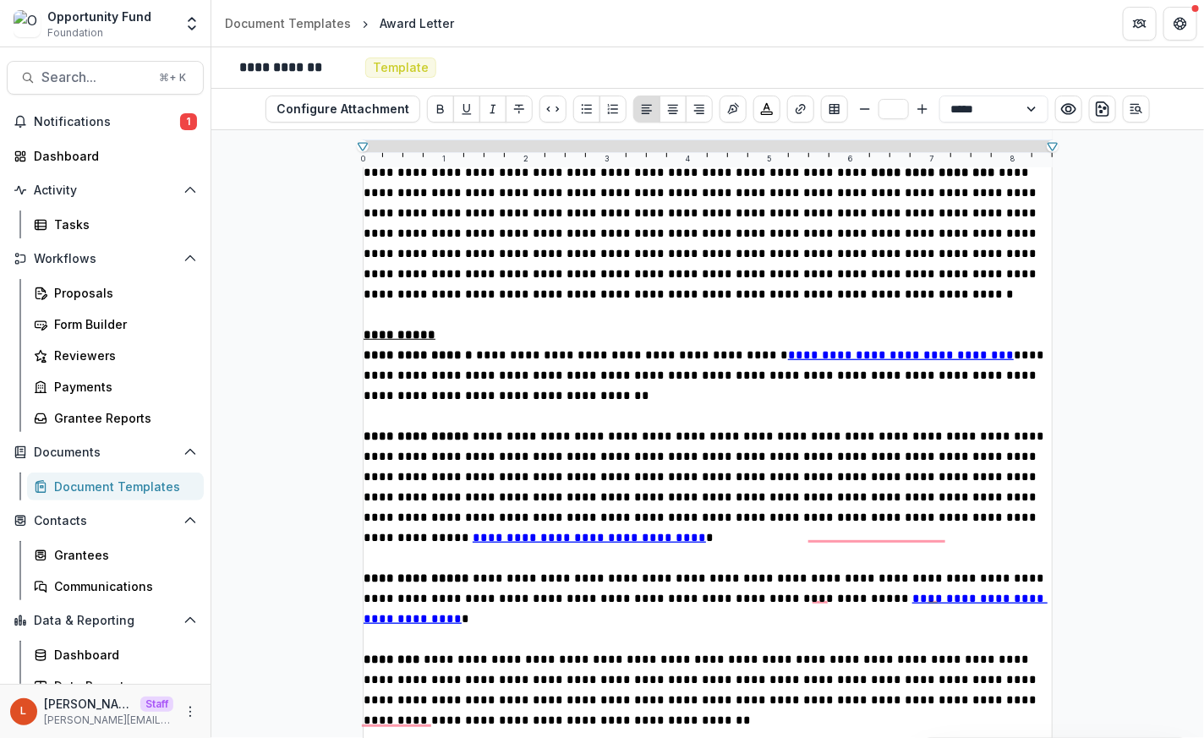
scroll to position [440, 0]
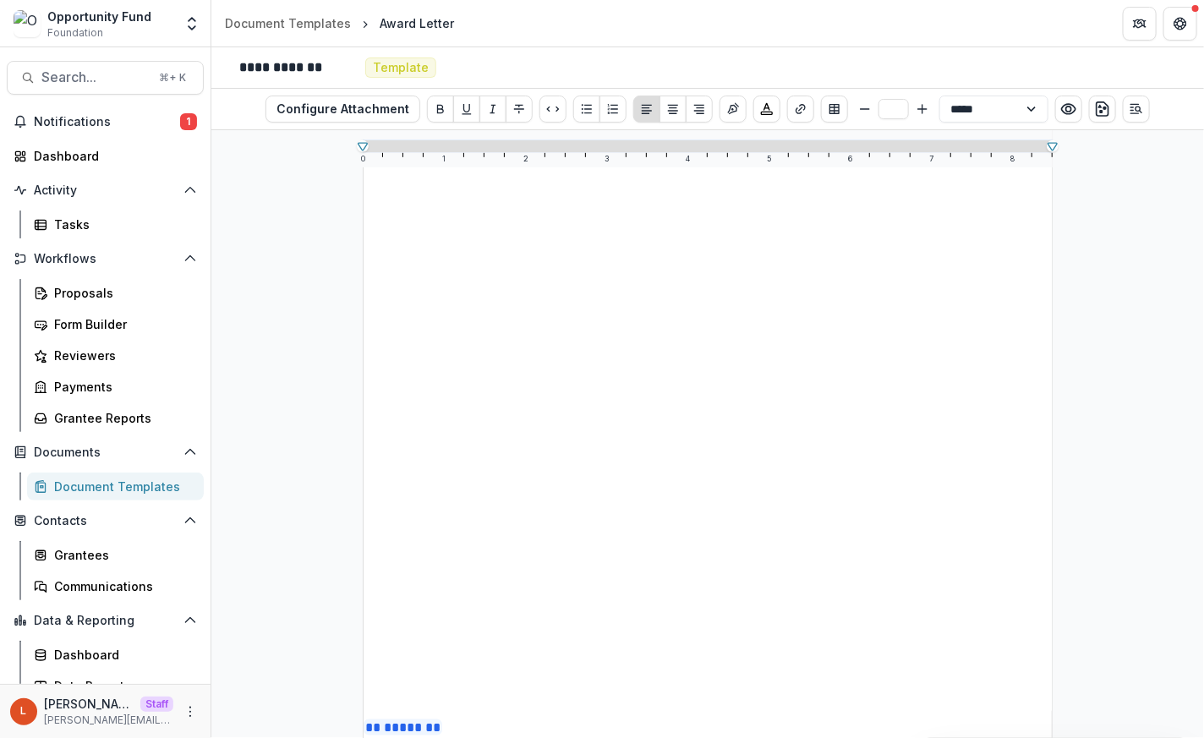
click at [538, 458] on img "To enrich screen reader interactions, please activate Accessibility in Grammarl…" at bounding box center [709, 263] width 690 height 894
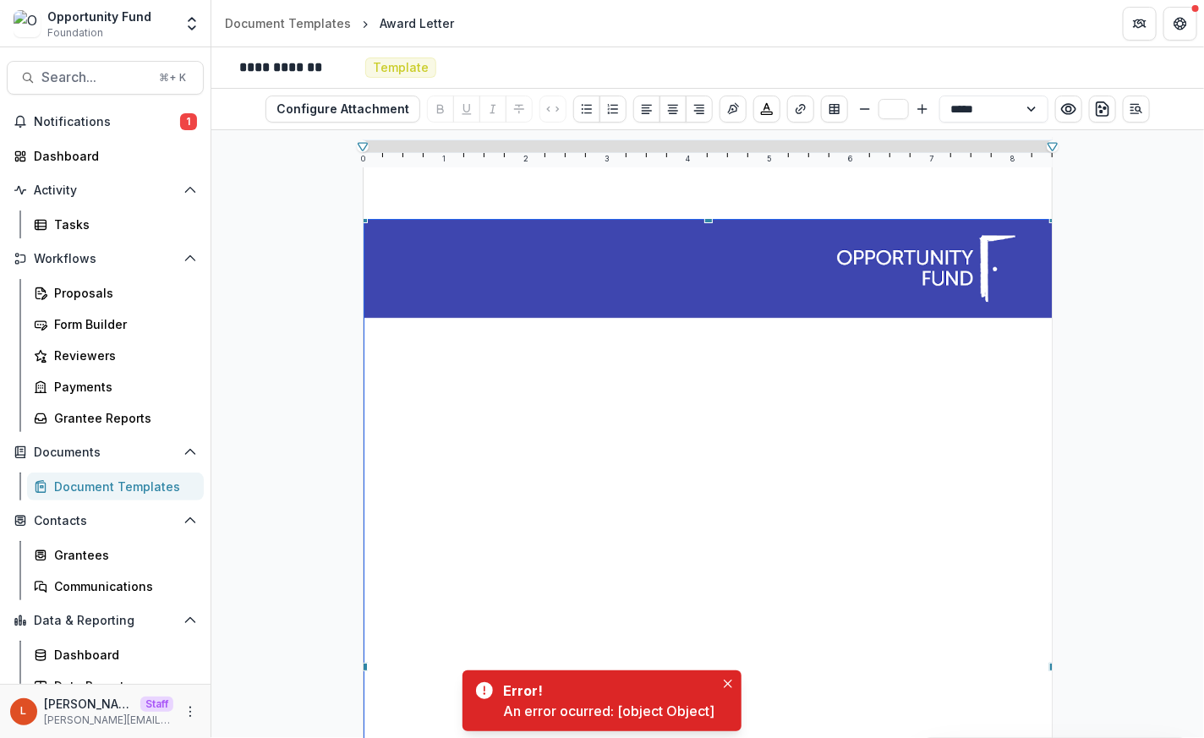
scroll to position [0, 0]
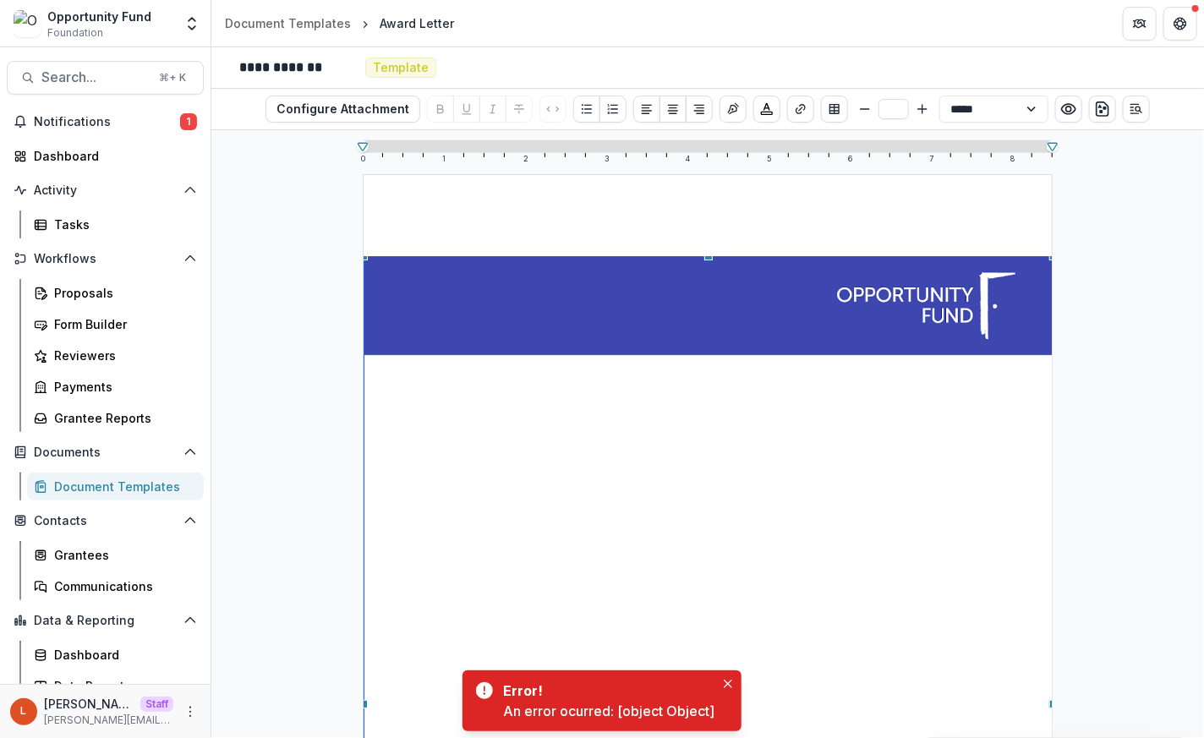
drag, startPoint x: 705, startPoint y: 258, endPoint x: 700, endPoint y: 170, distance: 88.1
click at [700, 170] on div "**********" at bounding box center [707, 434] width 993 height 608
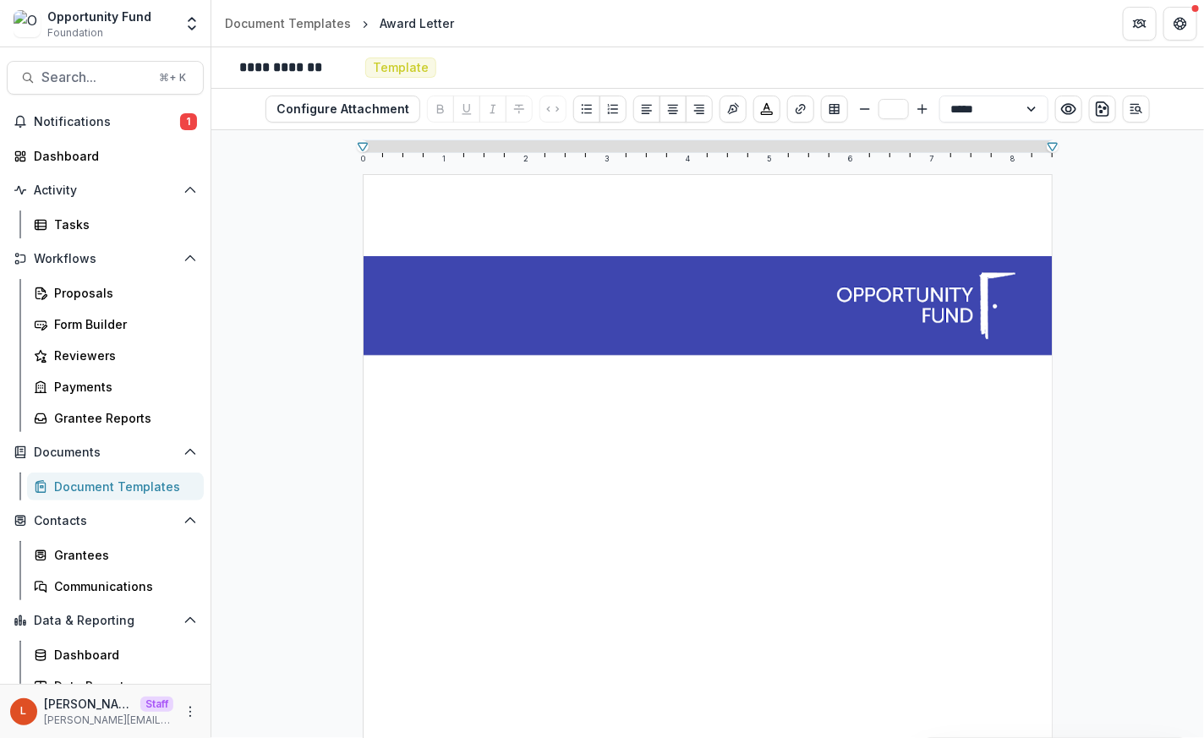
click at [736, 304] on img "To enrich screen reader interactions, please activate Accessibility in Grammarl…" at bounding box center [709, 703] width 690 height 894
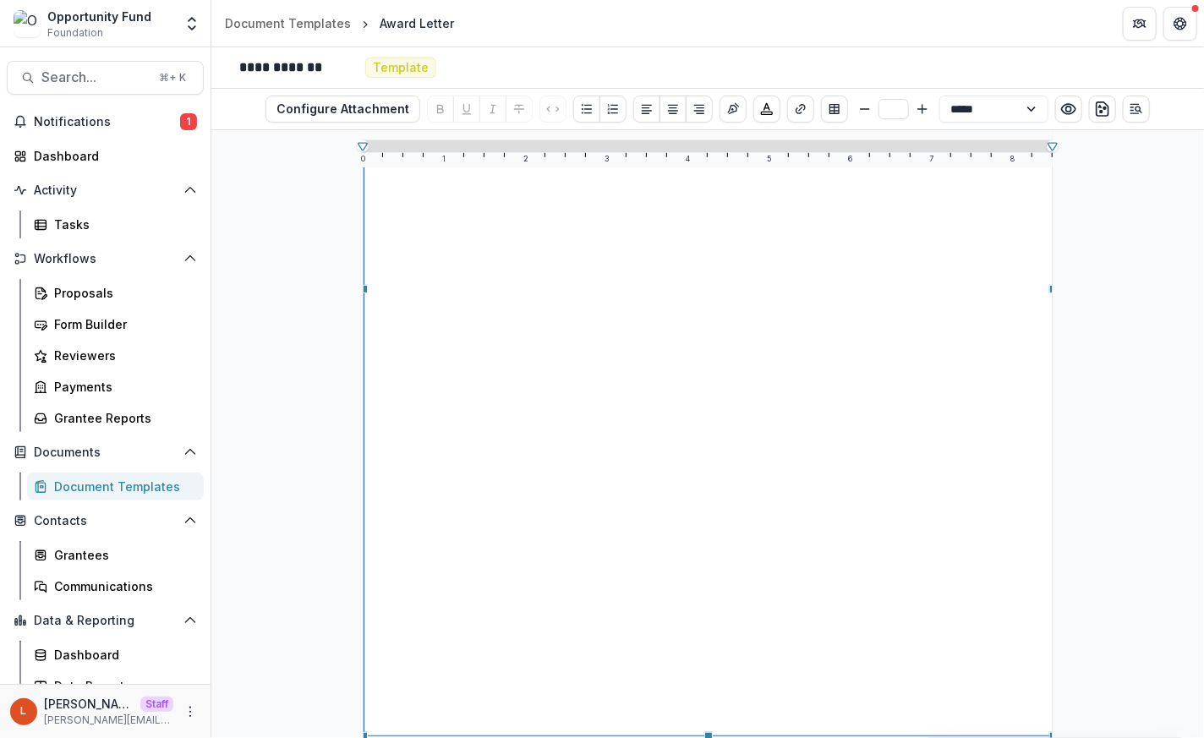
click at [681, 413] on div "To enrich screen reader interactions, please activate Accessibility in Grammarl…" at bounding box center [709, 288] width 690 height 894
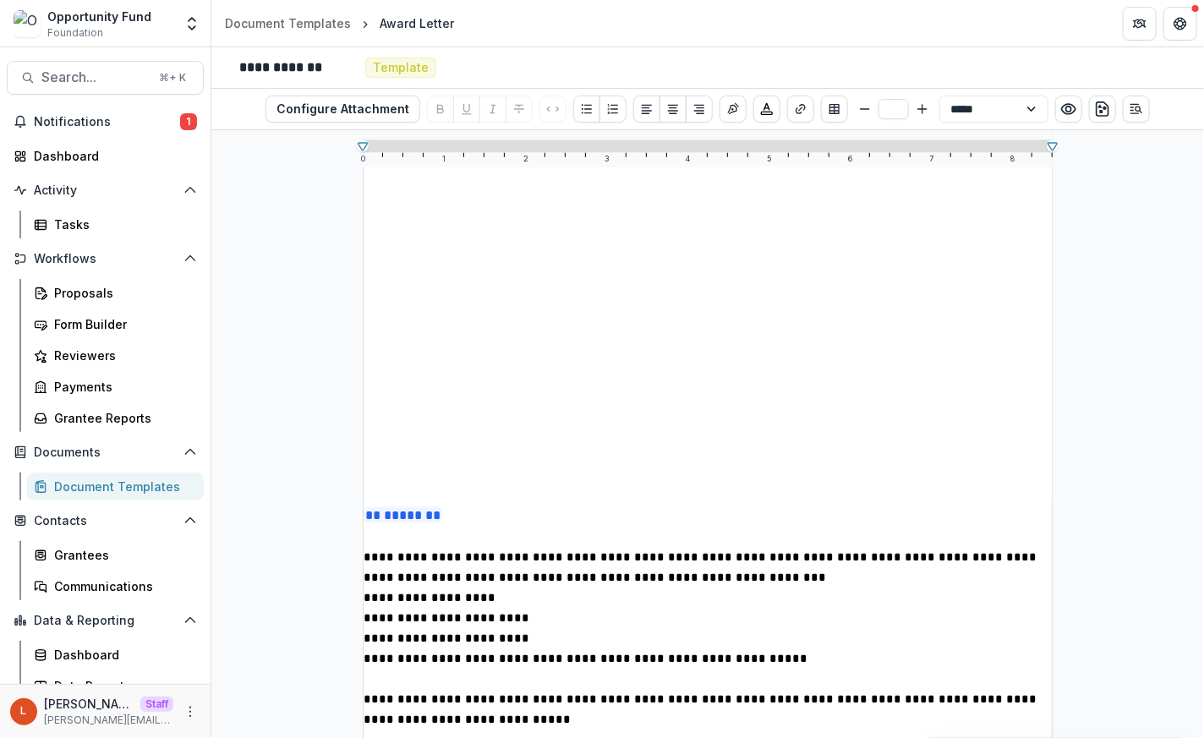
drag, startPoint x: 361, startPoint y: 499, endPoint x: 602, endPoint y: 230, distance: 361.0
click at [602, 230] on div "To enrich screen reader interactions, please activate Accessibility in Grammarl…" at bounding box center [709, 50] width 690 height 894
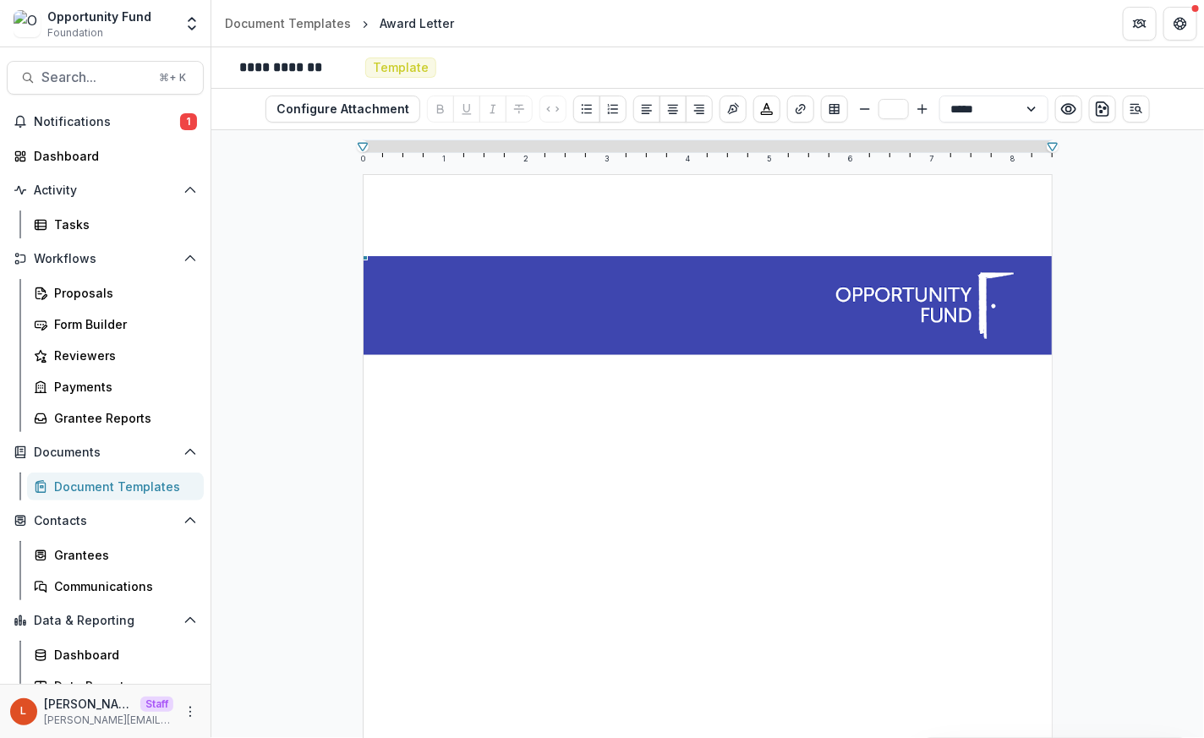
click at [603, 364] on img "To enrich screen reader interactions, please activate Accessibility in Grammarl…" at bounding box center [708, 701] width 688 height 891
click at [566, 544] on img "To enrich screen reader interactions, please activate Accessibility in Grammarl…" at bounding box center [708, 701] width 688 height 891
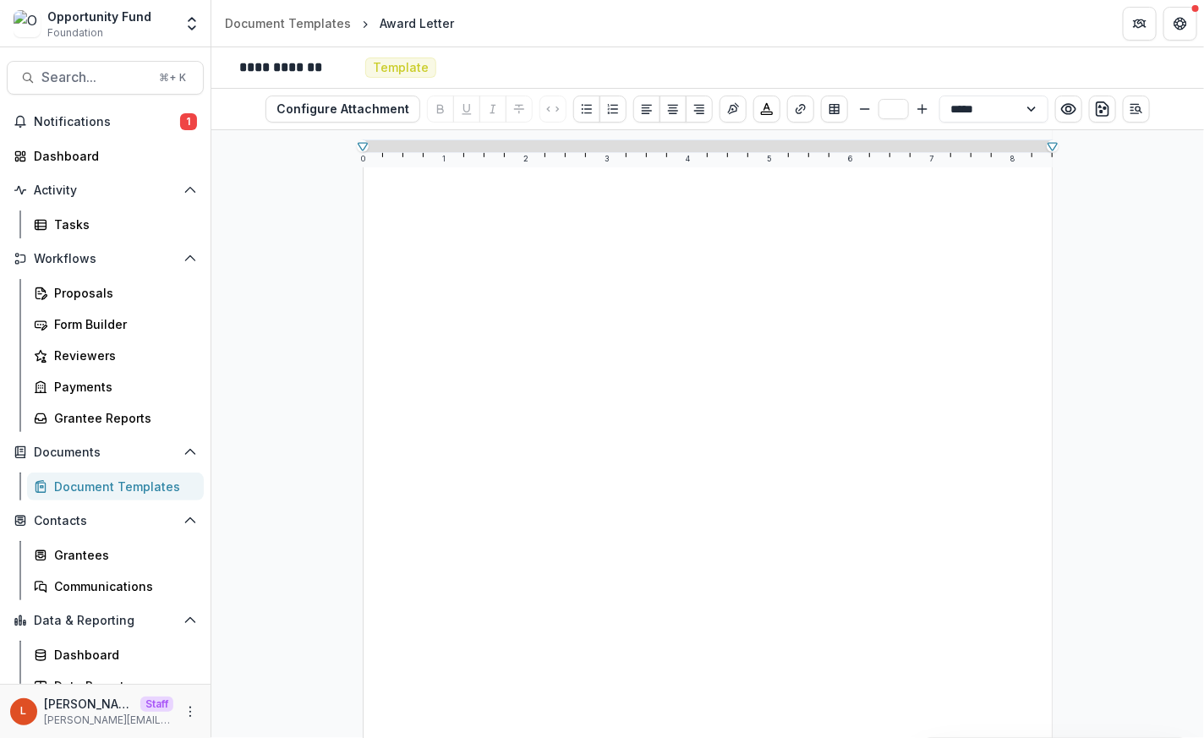
click at [566, 549] on img "To enrich screen reader interactions, please activate Accessibility in Grammarl…" at bounding box center [708, 304] width 688 height 891
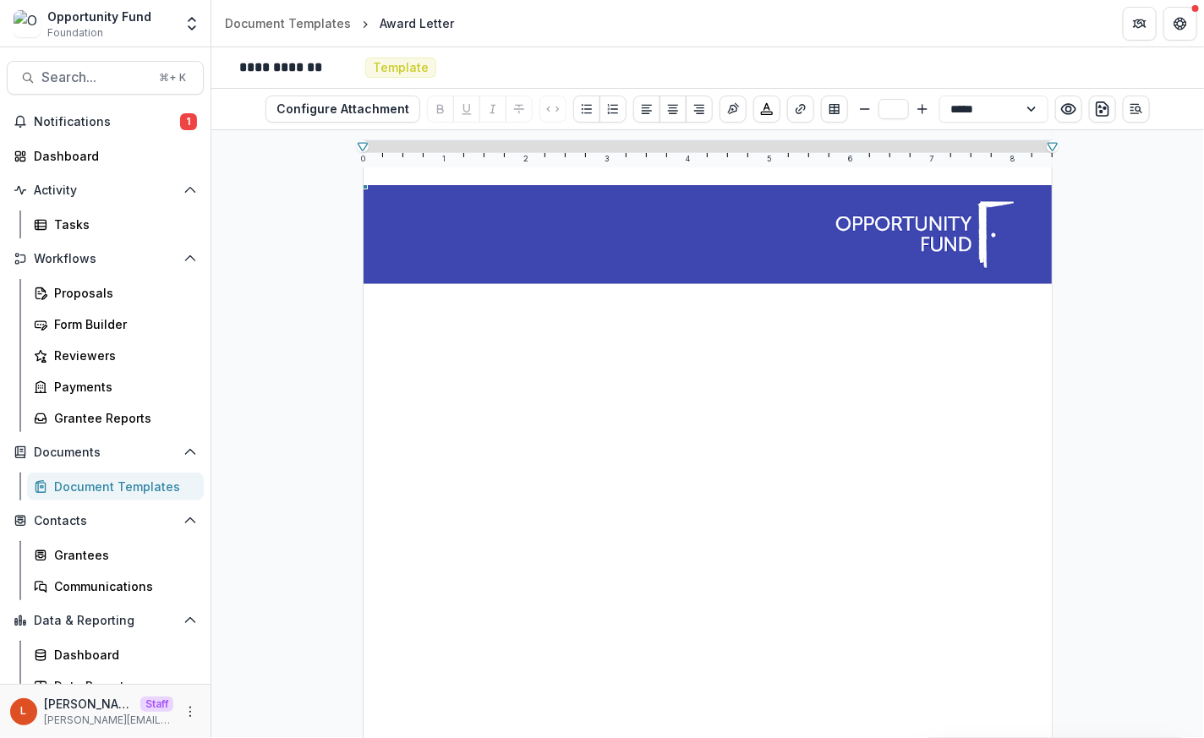
click at [645, 254] on img "To enrich screen reader interactions, please activate Accessibility in Grammarl…" at bounding box center [708, 630] width 688 height 891
click at [691, 369] on img "To enrich screen reader interactions, please activate Accessibility in Grammarl…" at bounding box center [708, 630] width 688 height 891
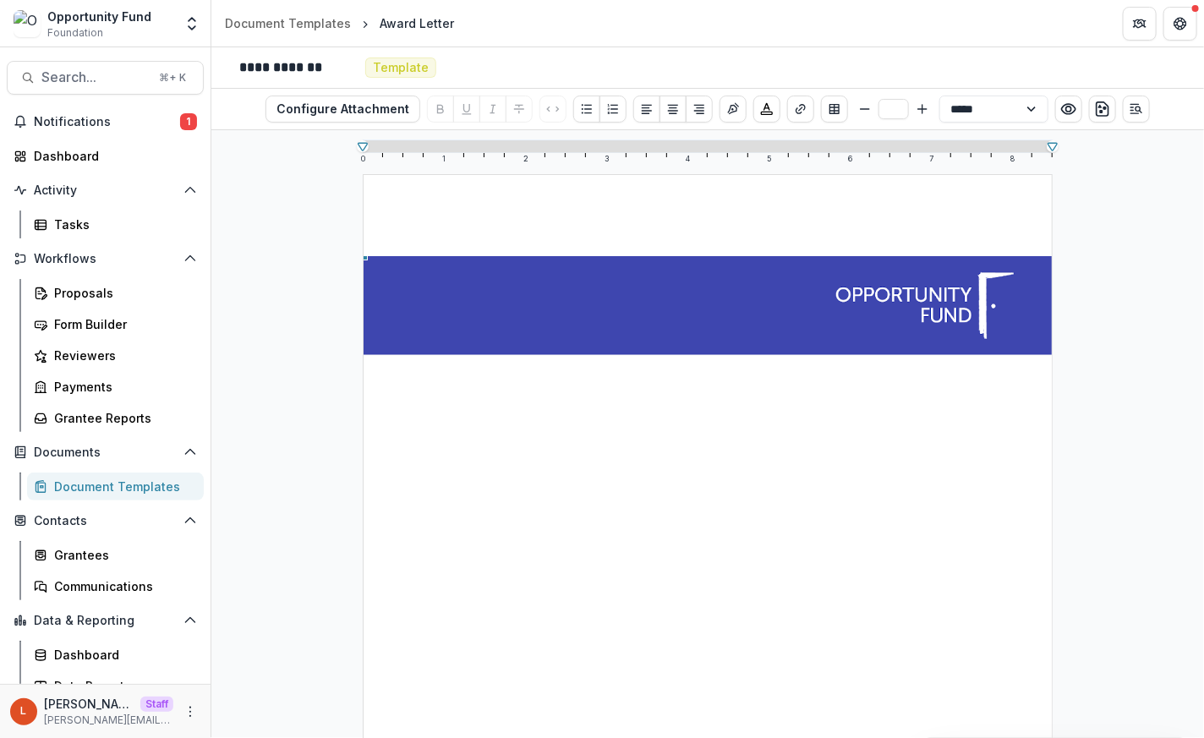
click at [829, 457] on img "To enrich screen reader interactions, please activate Accessibility in Grammarl…" at bounding box center [708, 701] width 688 height 891
click at [797, 306] on img "To enrich screen reader interactions, please activate Accessibility in Grammarl…" at bounding box center [708, 701] width 688 height 891
click at [701, 443] on img "To enrich screen reader interactions, please activate Accessibility in Grammarl…" at bounding box center [708, 701] width 688 height 891
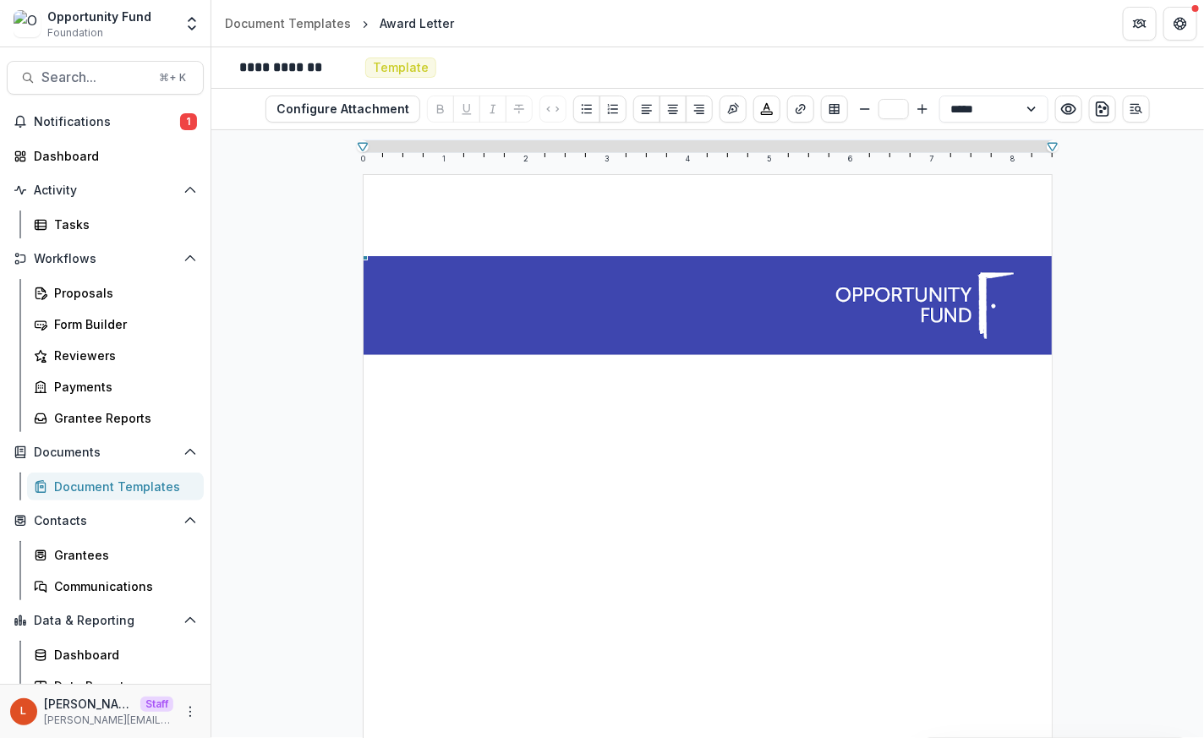
click at [839, 280] on img "To enrich screen reader interactions, please activate Accessibility in Grammarl…" at bounding box center [708, 701] width 688 height 891
click at [850, 411] on img "To enrich screen reader interactions, please activate Accessibility in Grammarl…" at bounding box center [708, 701] width 688 height 891
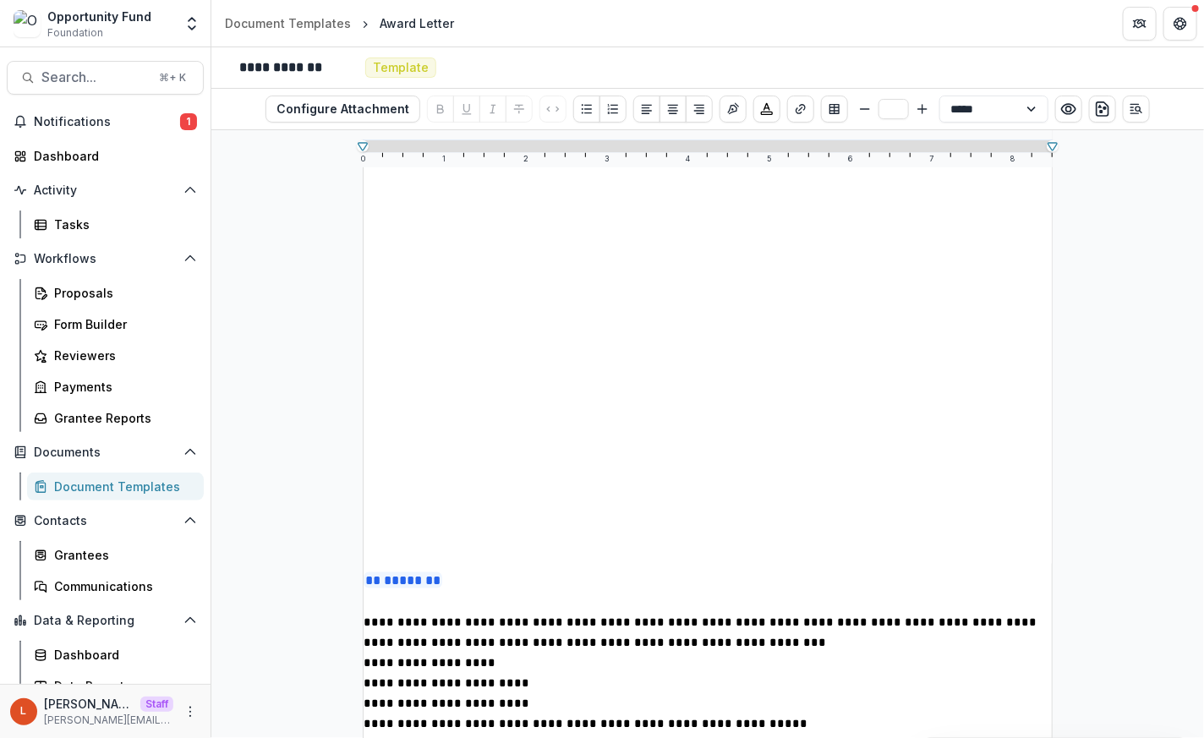
click at [730, 472] on img "To enrich screen reader interactions, please activate Accessibility in Grammarl…" at bounding box center [708, 118] width 688 height 891
click at [383, 573] on span "** ***** **" at bounding box center [403, 580] width 79 height 16
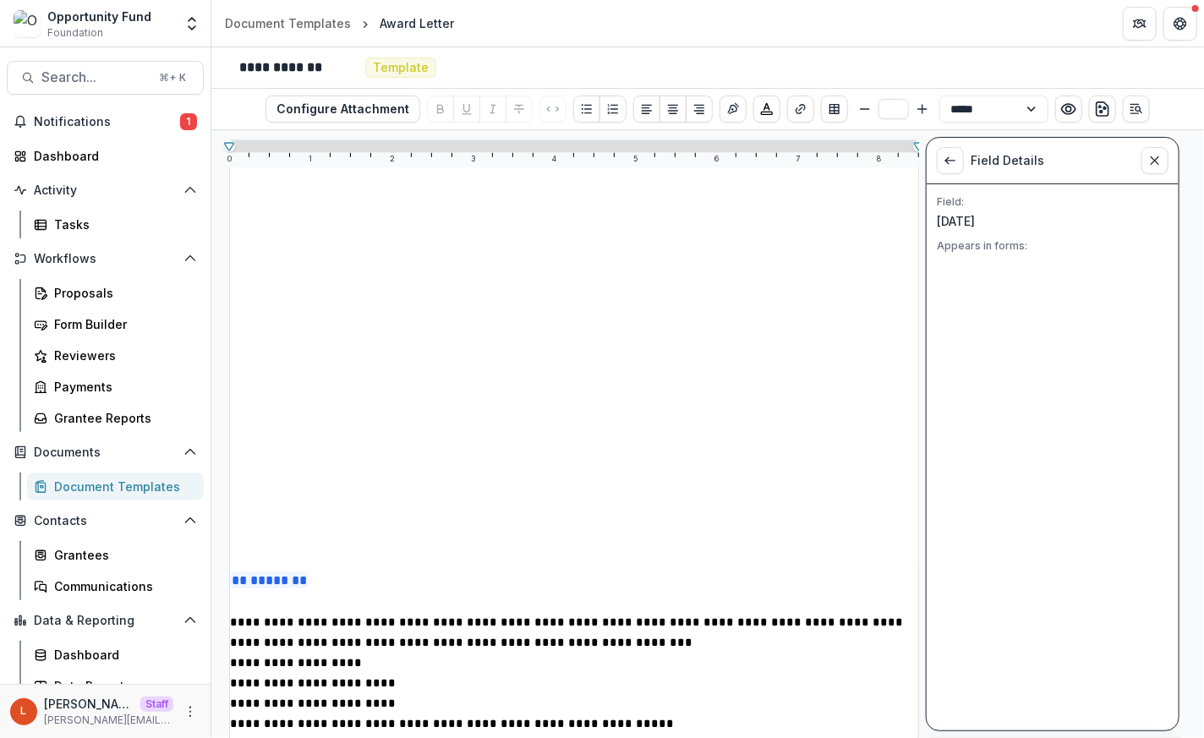
click at [386, 515] on img "To enrich screen reader interactions, please activate Accessibility in Grammarl…" at bounding box center [574, 118] width 688 height 891
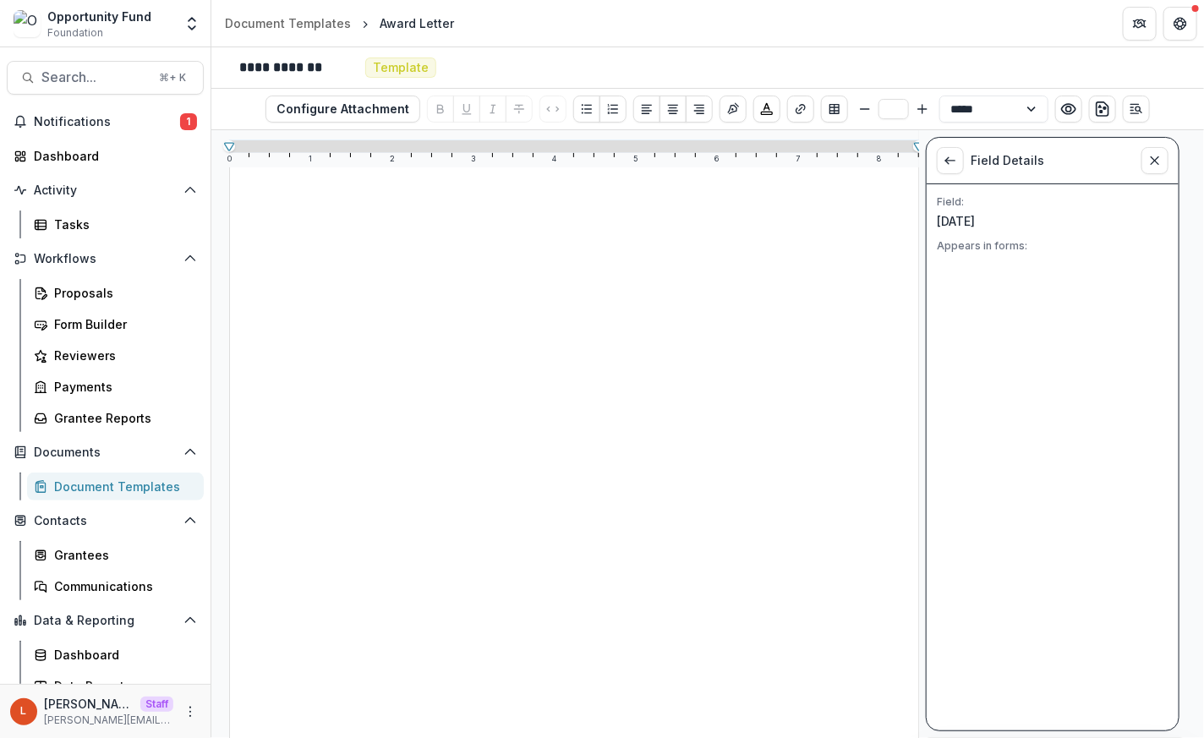
click at [445, 388] on img "To enrich screen reader interactions, please activate Accessibility in Grammarl…" at bounding box center [574, 479] width 688 height 891
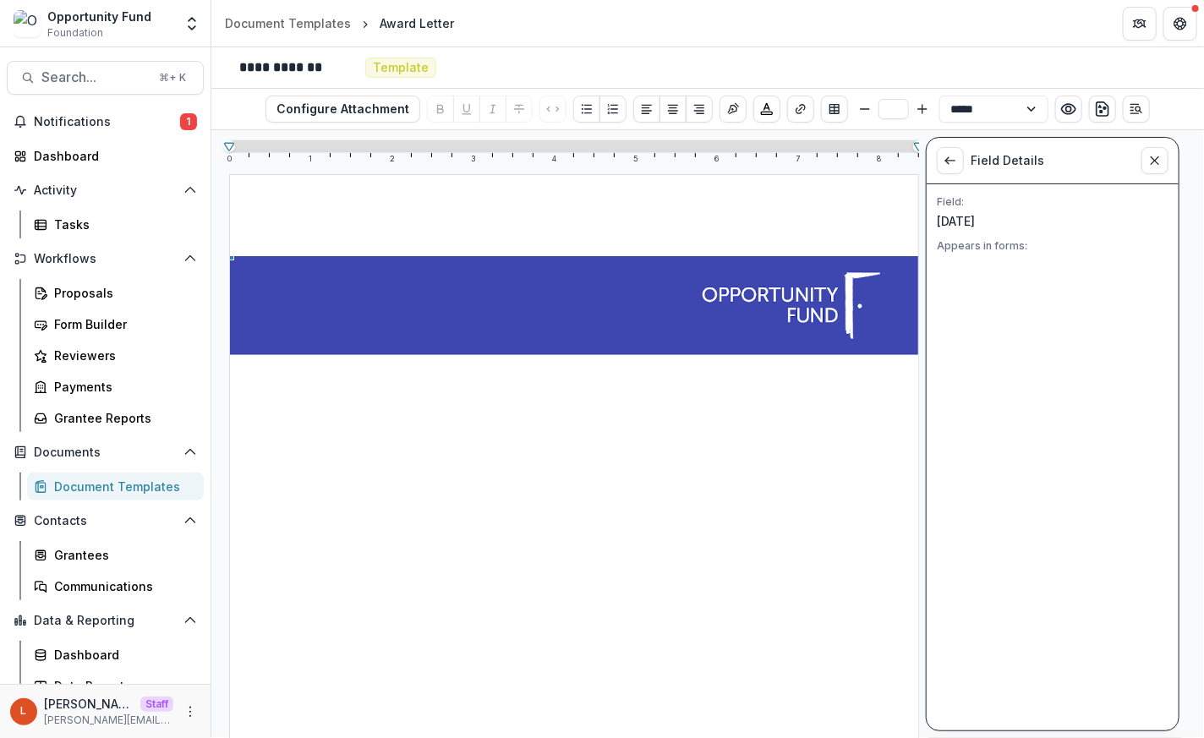
click at [445, 303] on img "To enrich screen reader interactions, please activate Accessibility in Grammarl…" at bounding box center [574, 701] width 688 height 891
drag, startPoint x: 230, startPoint y: 259, endPoint x: 464, endPoint y: 358, distance: 254.2
click at [464, 358] on div "To enrich screen reader interactions, please activate Accessibility in Grammarl…" at bounding box center [574, 701] width 688 height 891
click at [464, 358] on img "To enrich screen reader interactions, please activate Accessibility in Grammarl…" at bounding box center [574, 701] width 688 height 891
drag, startPoint x: 230, startPoint y: 260, endPoint x: 343, endPoint y: 321, distance: 129.0
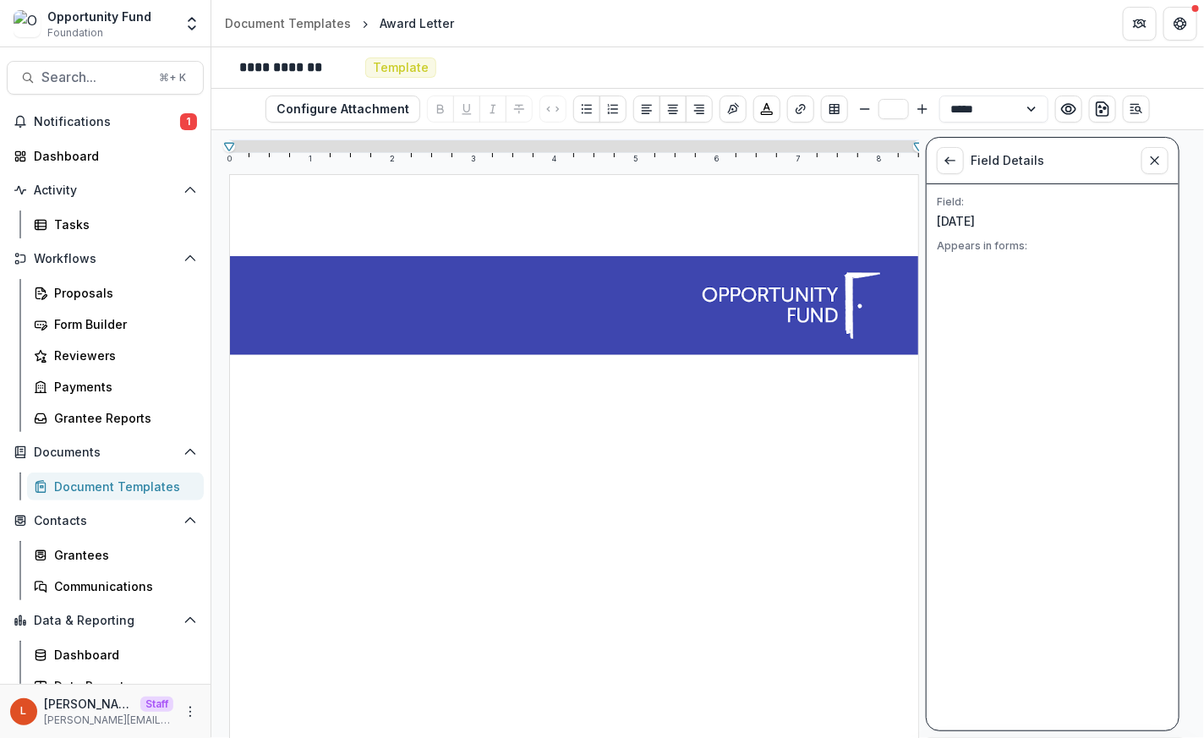
click at [343, 321] on div "To enrich screen reader interactions, please activate Accessibility in Grammarl…" at bounding box center [574, 701] width 688 height 891
click at [343, 321] on img "To enrich screen reader interactions, please activate Accessibility in Grammarl…" at bounding box center [574, 701] width 688 height 891
drag, startPoint x: 230, startPoint y: 258, endPoint x: 391, endPoint y: 309, distance: 168.7
click at [391, 309] on div "To enrich screen reader interactions, please activate Accessibility in Grammarl…" at bounding box center [574, 701] width 688 height 891
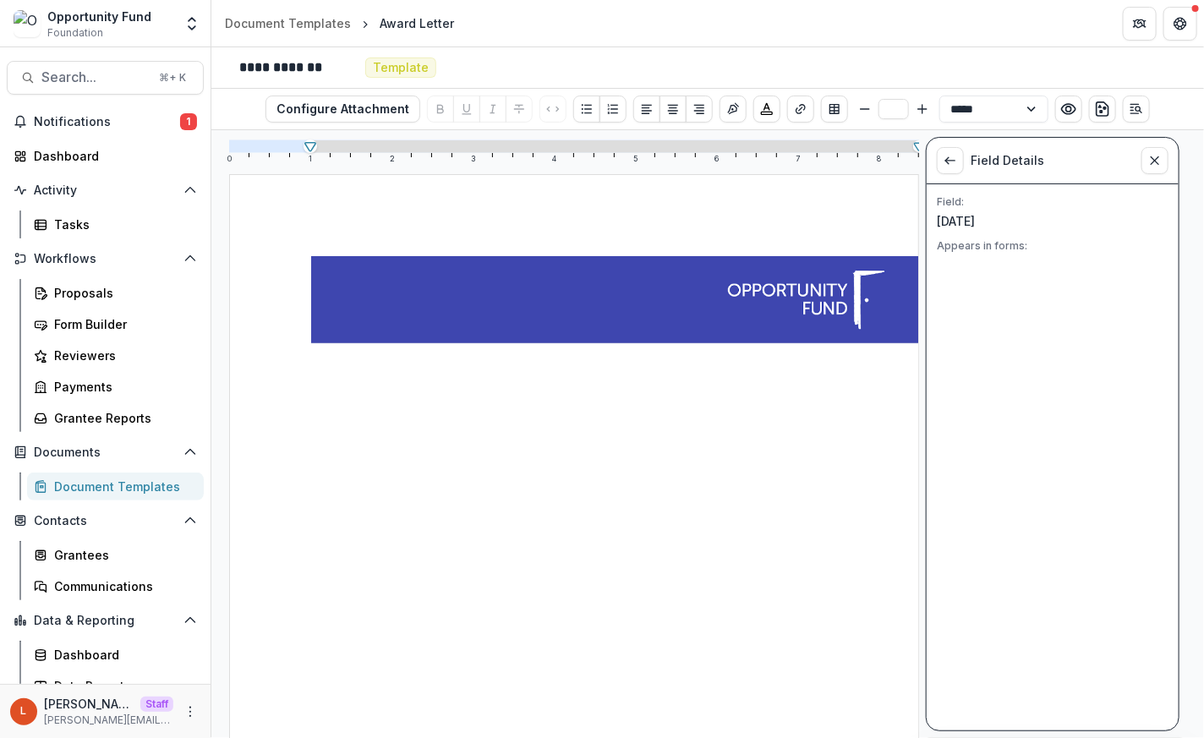
click at [308, 146] on icon at bounding box center [310, 146] width 15 height 15
click at [336, 273] on img "To enrich screen reader interactions, please activate Accessibility in Grammarl…" at bounding box center [614, 648] width 607 height 785
drag, startPoint x: 310, startPoint y: 259, endPoint x: 362, endPoint y: 271, distance: 52.9
click at [362, 271] on div "To enrich screen reader interactions, please activate Accessibility in Grammarl…" at bounding box center [614, 648] width 607 height 785
drag, startPoint x: 310, startPoint y: 260, endPoint x: 342, endPoint y: 266, distance: 31.8
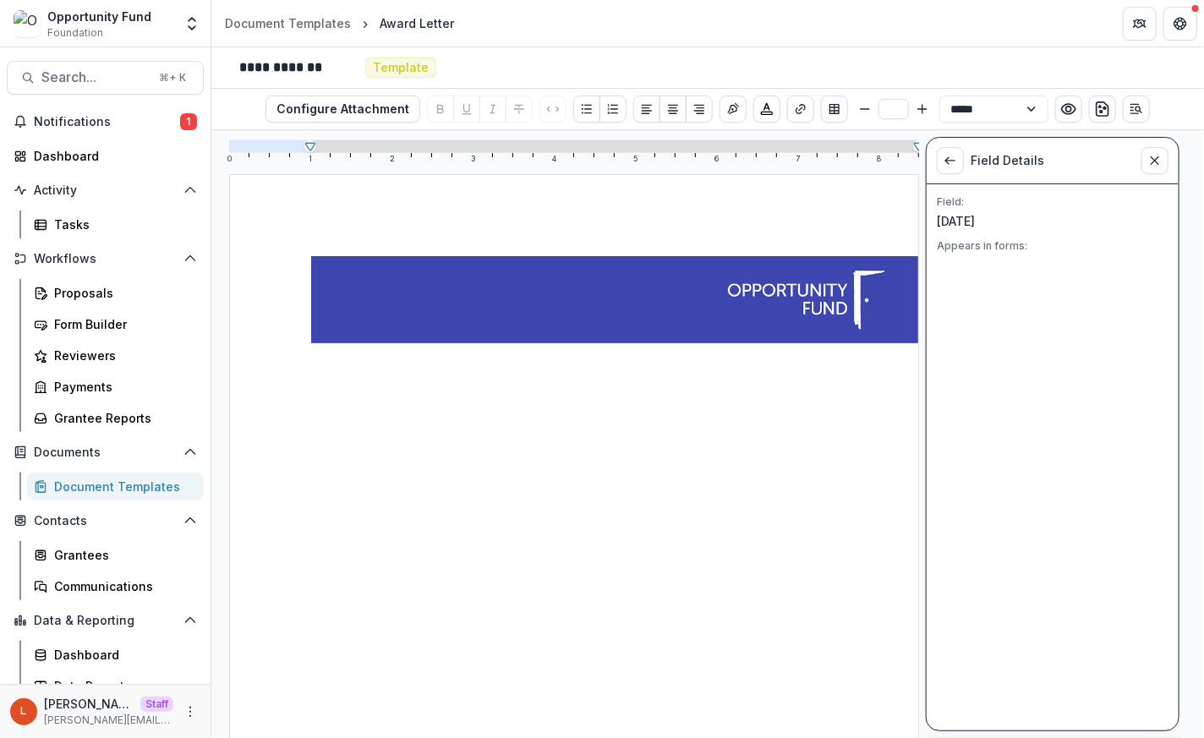
click at [340, 266] on div "To enrich screen reader interactions, please activate Accessibility in Grammarl…" at bounding box center [614, 648] width 607 height 785
click at [342, 266] on img "To enrich screen reader interactions, please activate Accessibility in Grammarl…" at bounding box center [614, 648] width 607 height 785
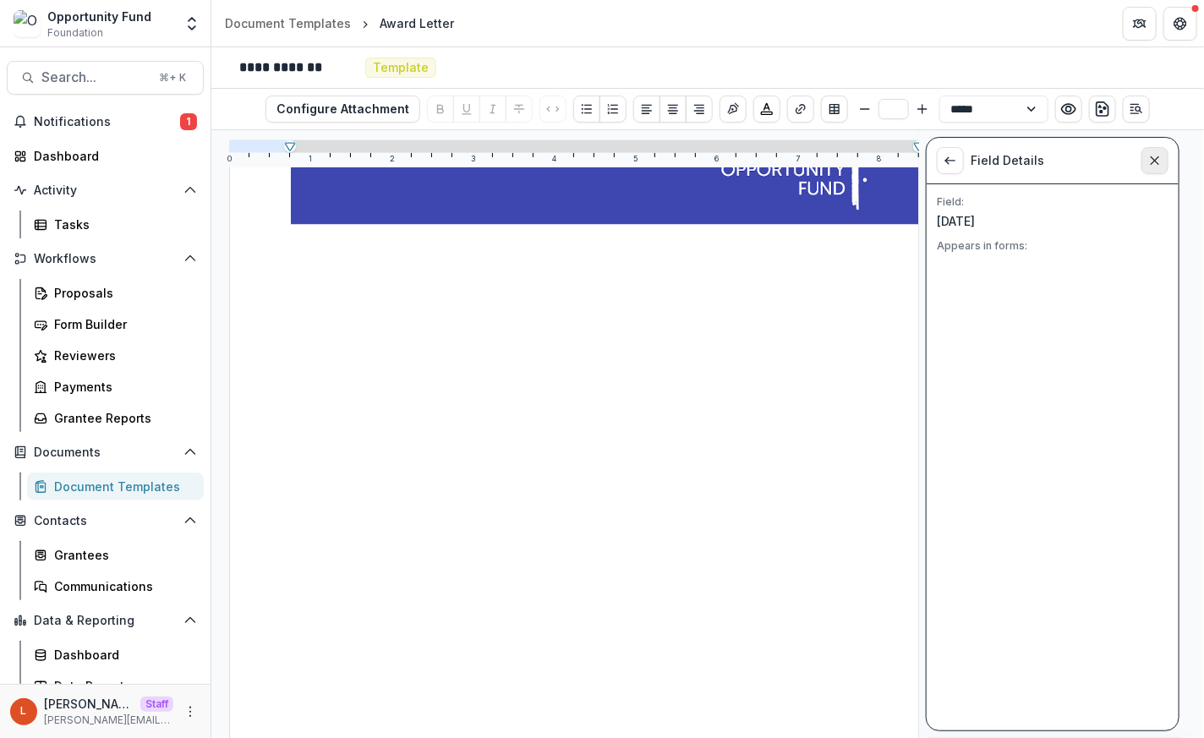
click at [1156, 163] on icon "Close sidebar" at bounding box center [1155, 161] width 14 height 14
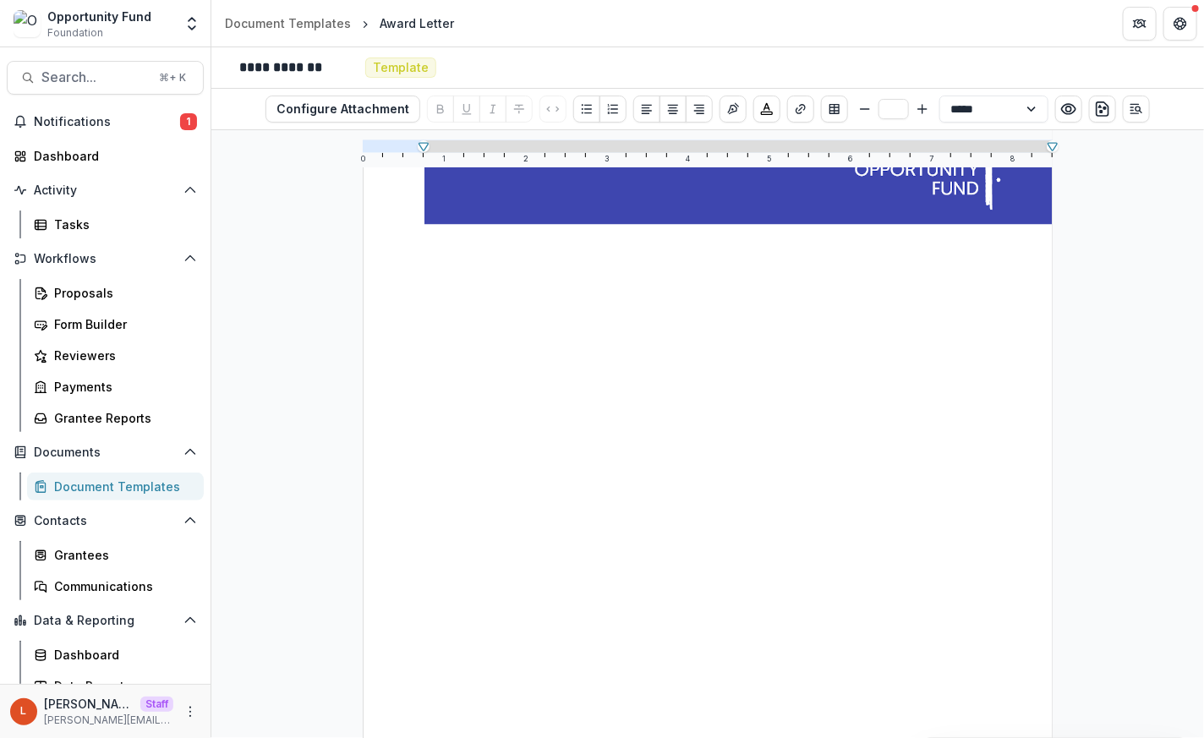
click at [944, 200] on img "To enrich screen reader interactions, please activate Accessibility in Grammarl…" at bounding box center [737, 540] width 627 height 812
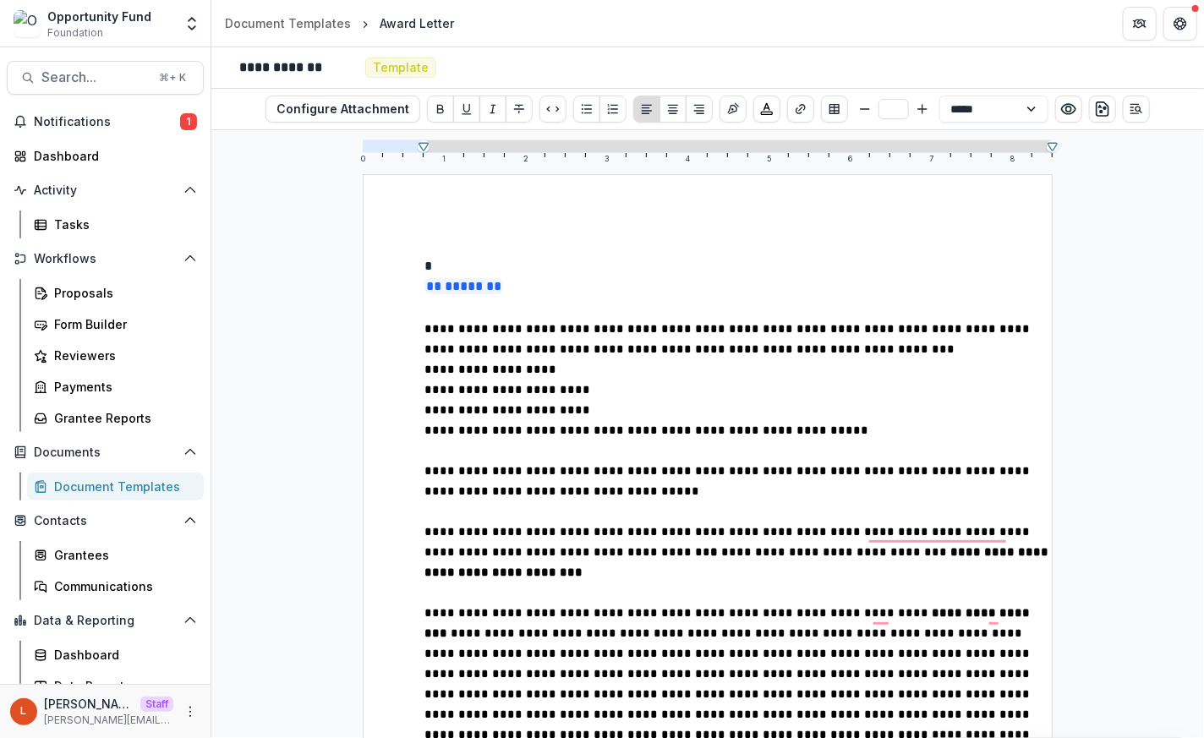
click at [424, 282] on span "** ***** **" at bounding box center [463, 286] width 79 height 16
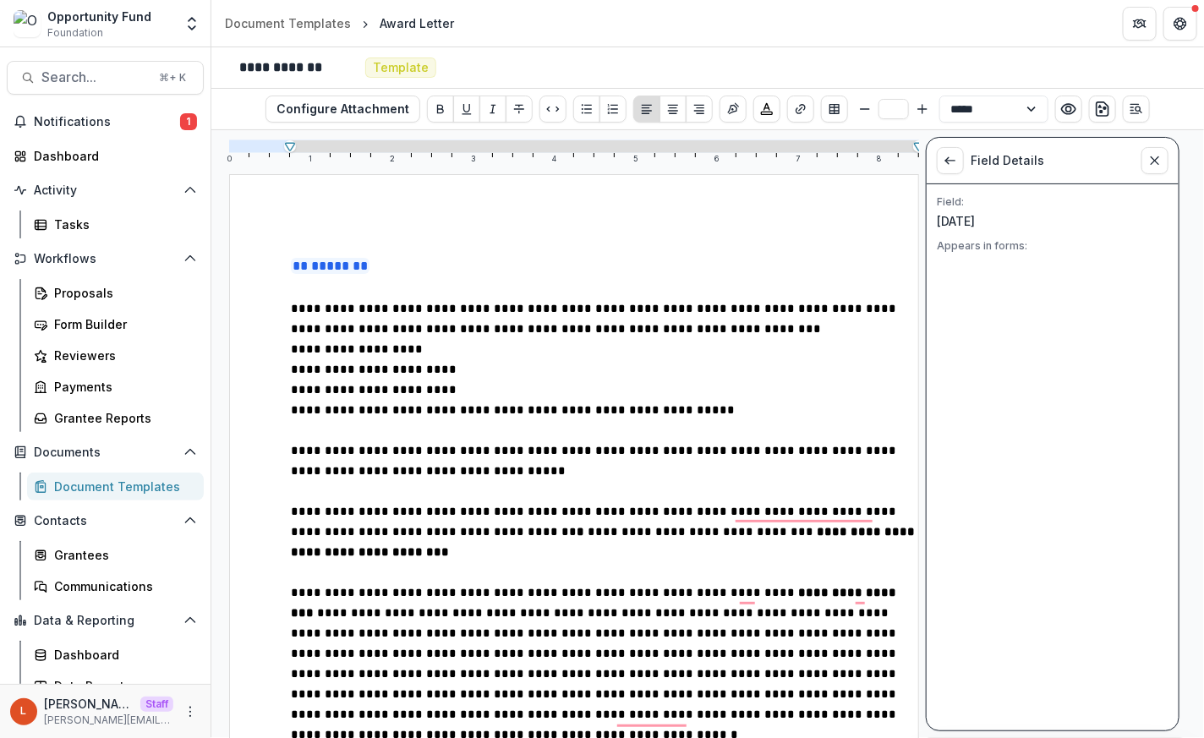
click at [549, 309] on span "**********" at bounding box center [595, 319] width 609 height 32
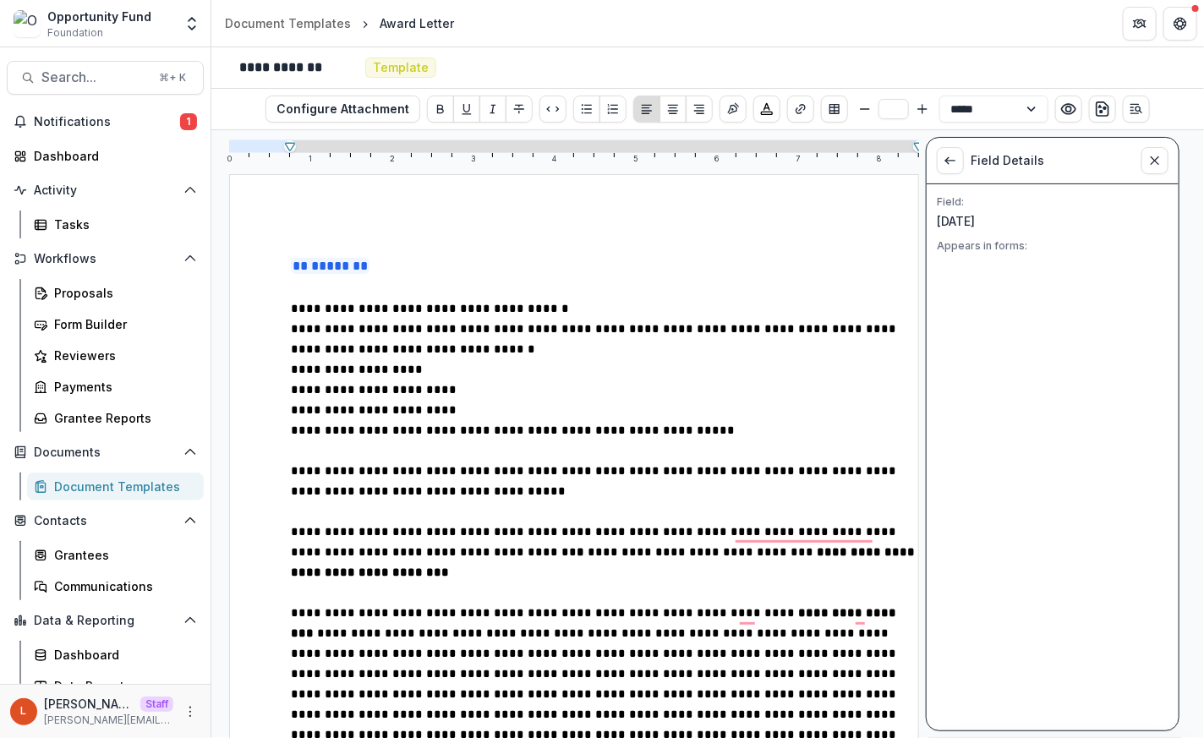
click at [555, 331] on span "**********" at bounding box center [595, 339] width 609 height 32
click at [291, 329] on span "**********" at bounding box center [595, 339] width 609 height 32
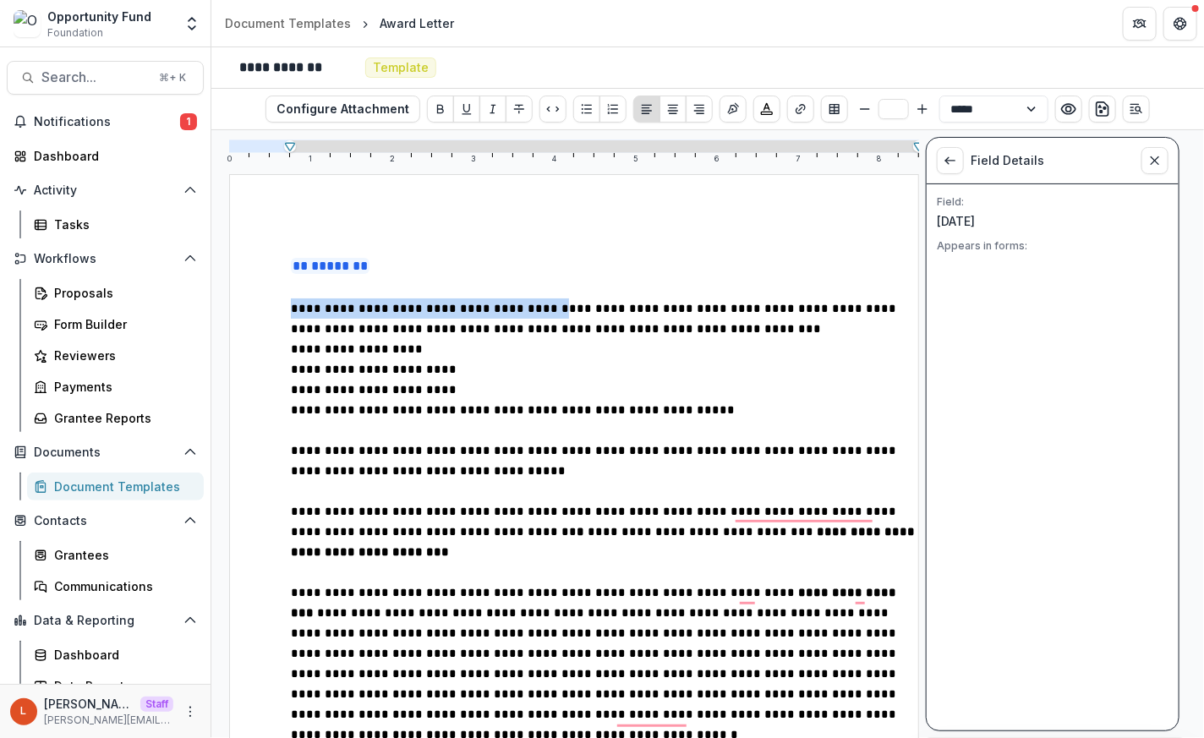
drag, startPoint x: 544, startPoint y: 309, endPoint x: 280, endPoint y: 313, distance: 263.8
drag, startPoint x: 551, startPoint y: 309, endPoint x: 280, endPoint y: 314, distance: 271.4
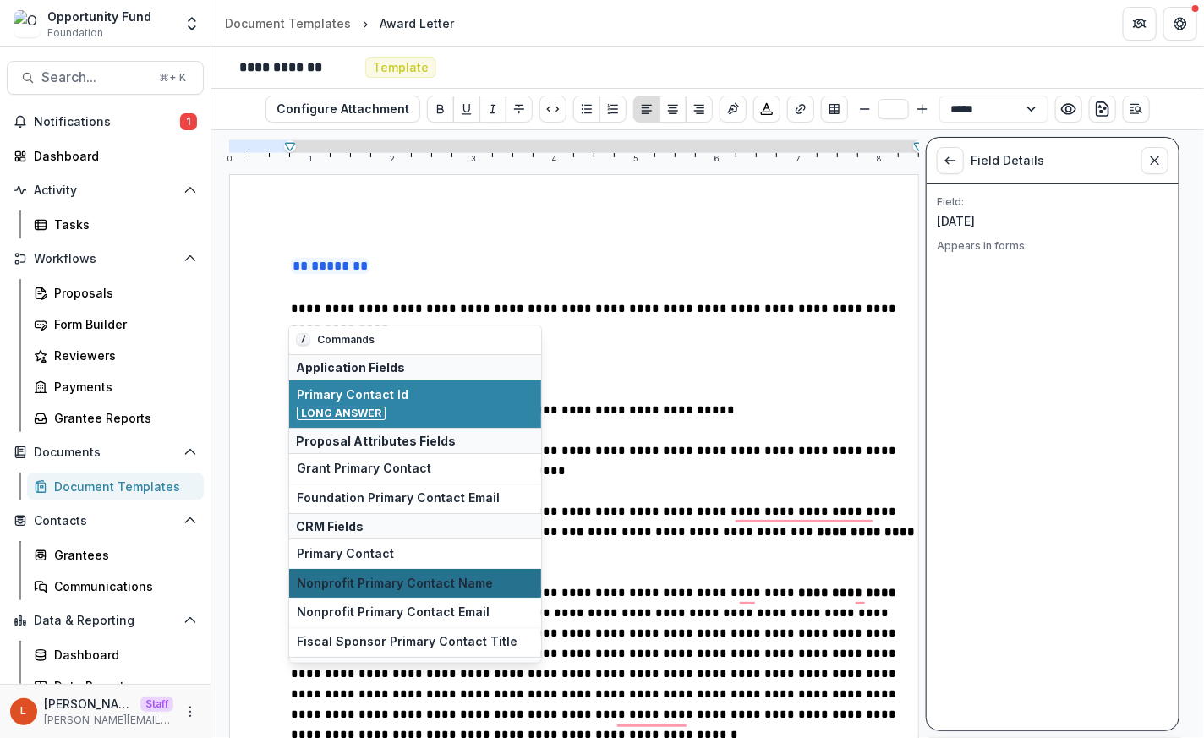
click at [397, 584] on span "Nonprofit Primary Contact Name" at bounding box center [415, 584] width 237 height 14
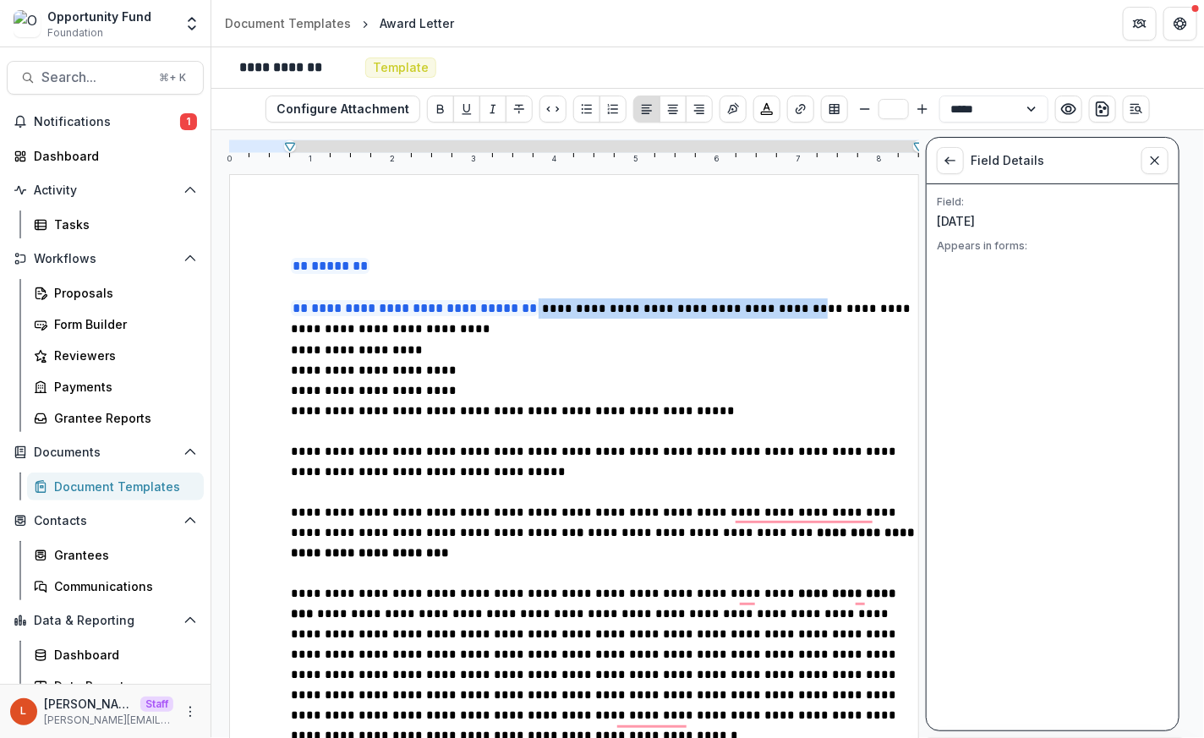
drag, startPoint x: 832, startPoint y: 310, endPoint x: 535, endPoint y: 318, distance: 296.8
click at [535, 318] on p "**********" at bounding box center [604, 318] width 627 height 41
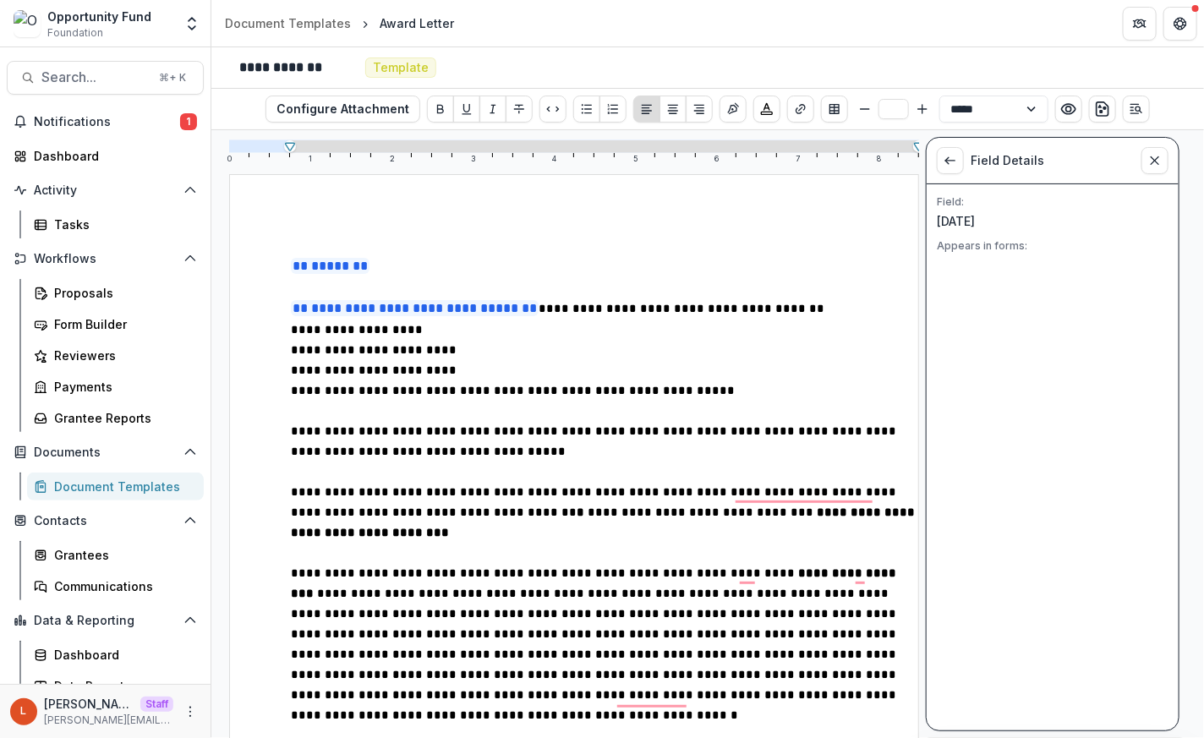
click at [811, 307] on p "**********" at bounding box center [604, 308] width 627 height 21
drag, startPoint x: 427, startPoint y: 331, endPoint x: 221, endPoint y: 331, distance: 206.3
click at [221, 331] on div "**********" at bounding box center [565, 434] width 708 height 608
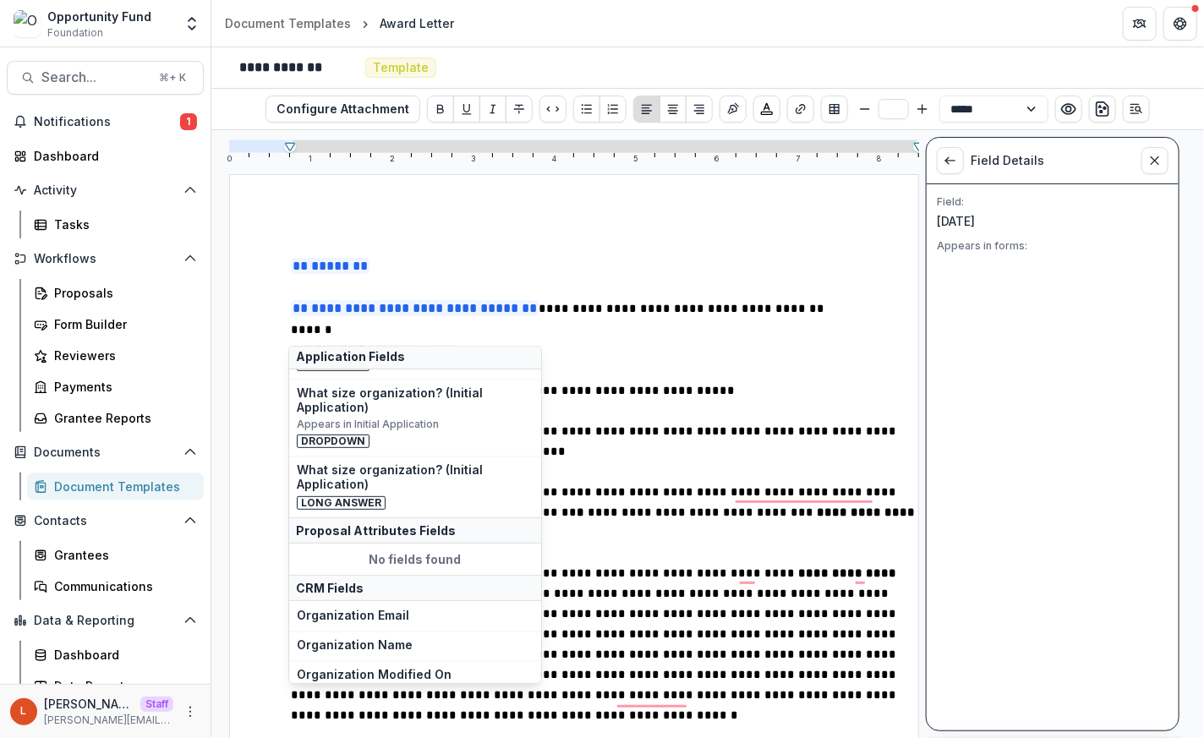
scroll to position [358, 0]
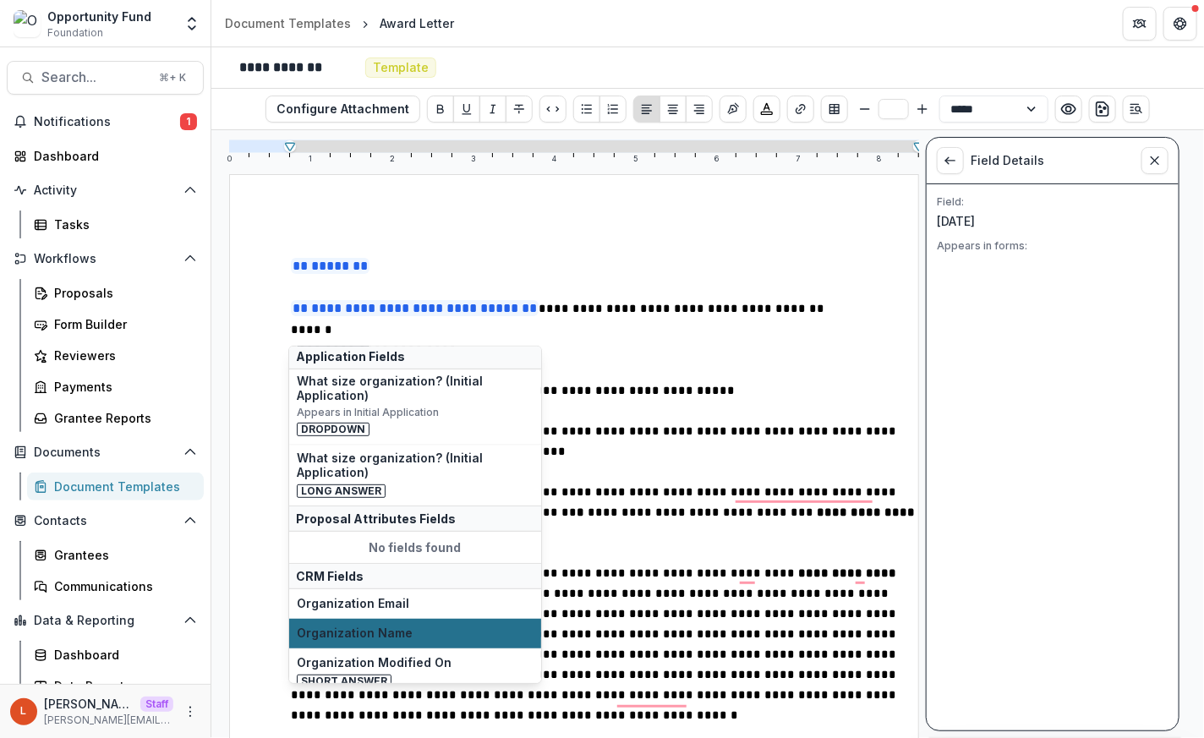
click at [407, 630] on span "Organization Name" at bounding box center [415, 633] width 237 height 14
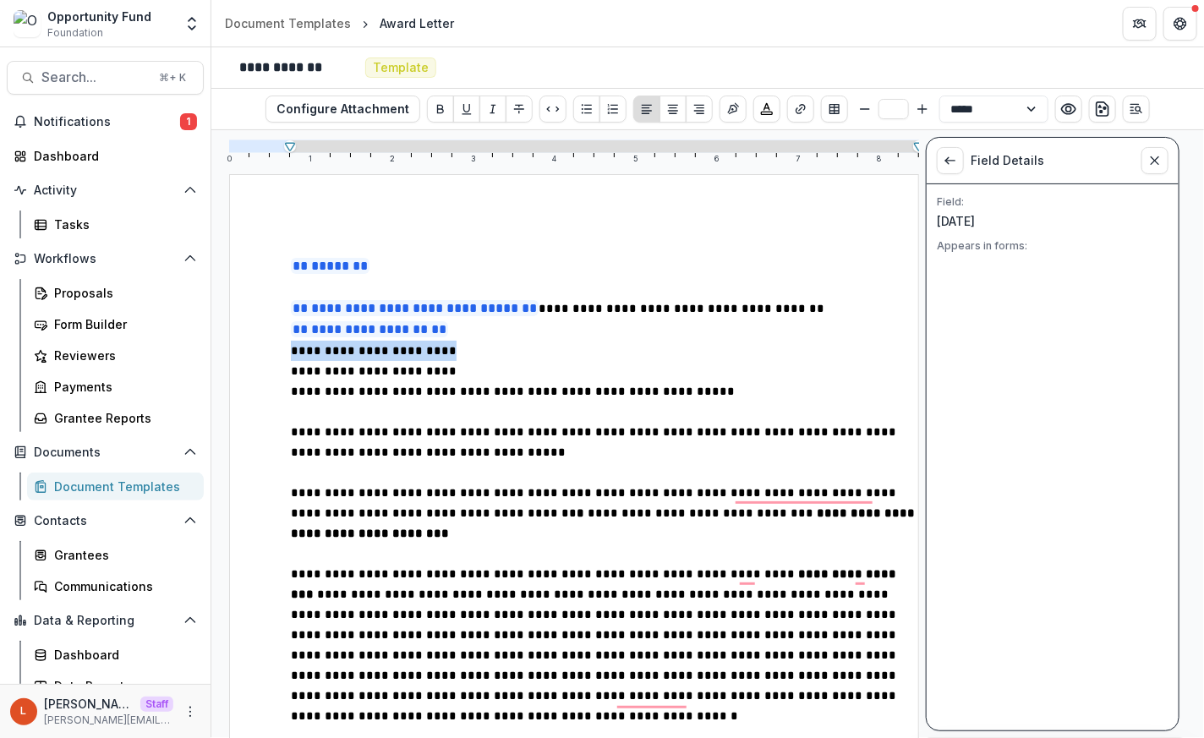
drag, startPoint x: 456, startPoint y: 350, endPoint x: 255, endPoint y: 352, distance: 200.4
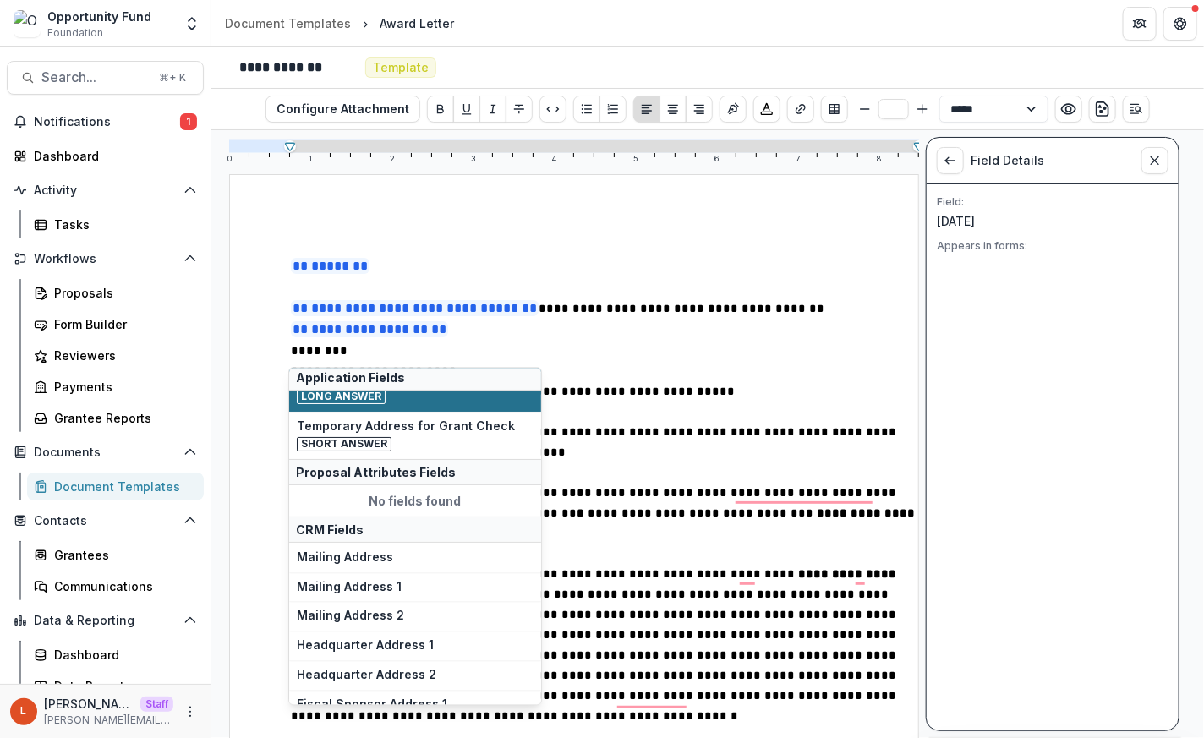
scroll to position [82, 0]
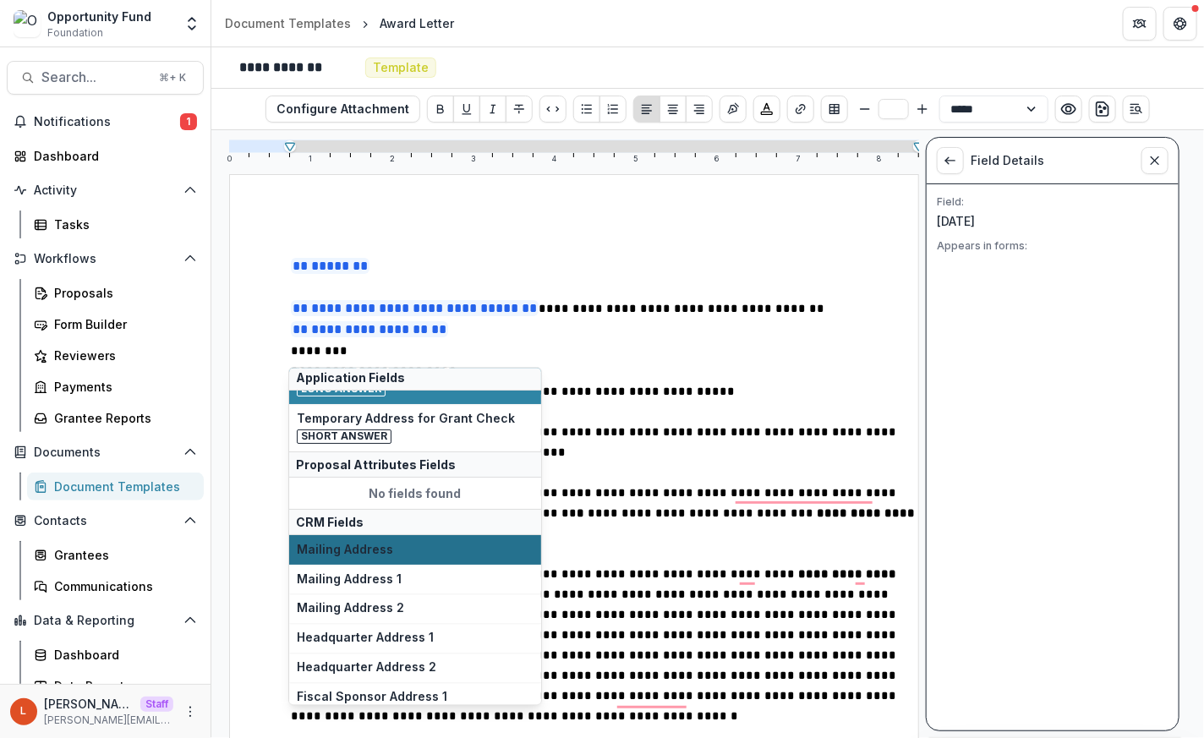
click at [420, 559] on button "Mailing Address" at bounding box center [415, 550] width 252 height 30
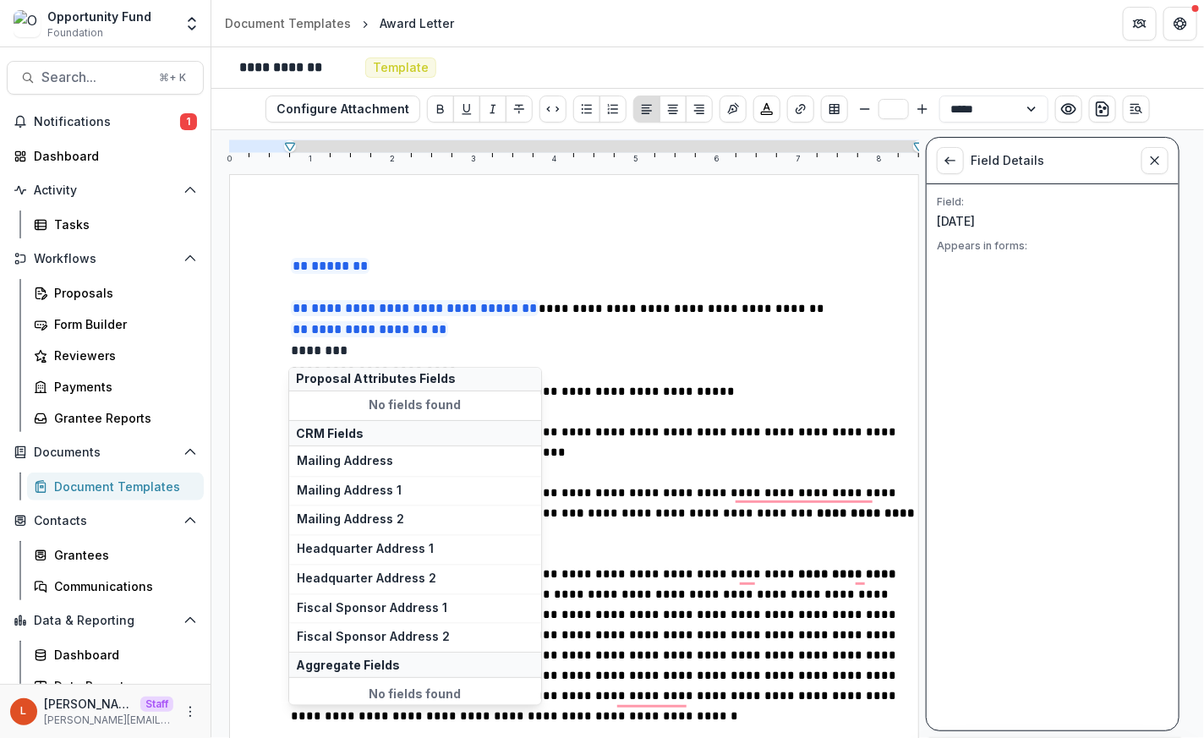
scroll to position [182, 0]
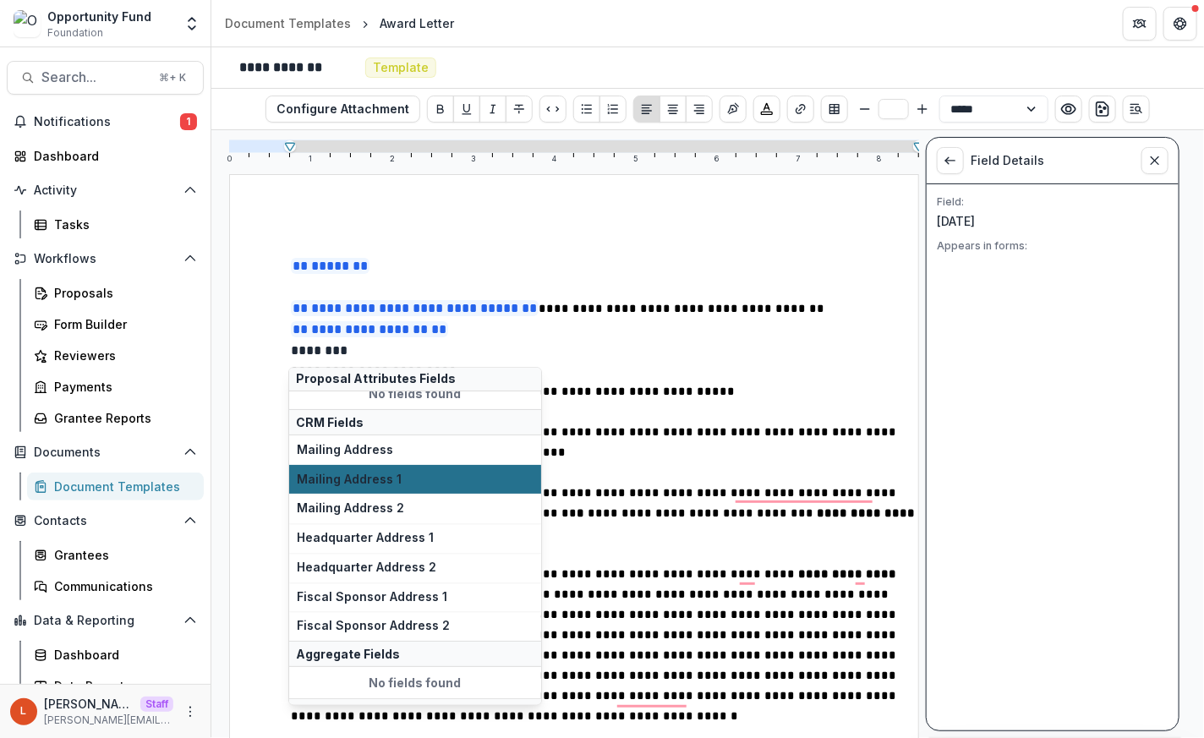
click at [432, 482] on span "Mailing Address 1" at bounding box center [415, 480] width 237 height 14
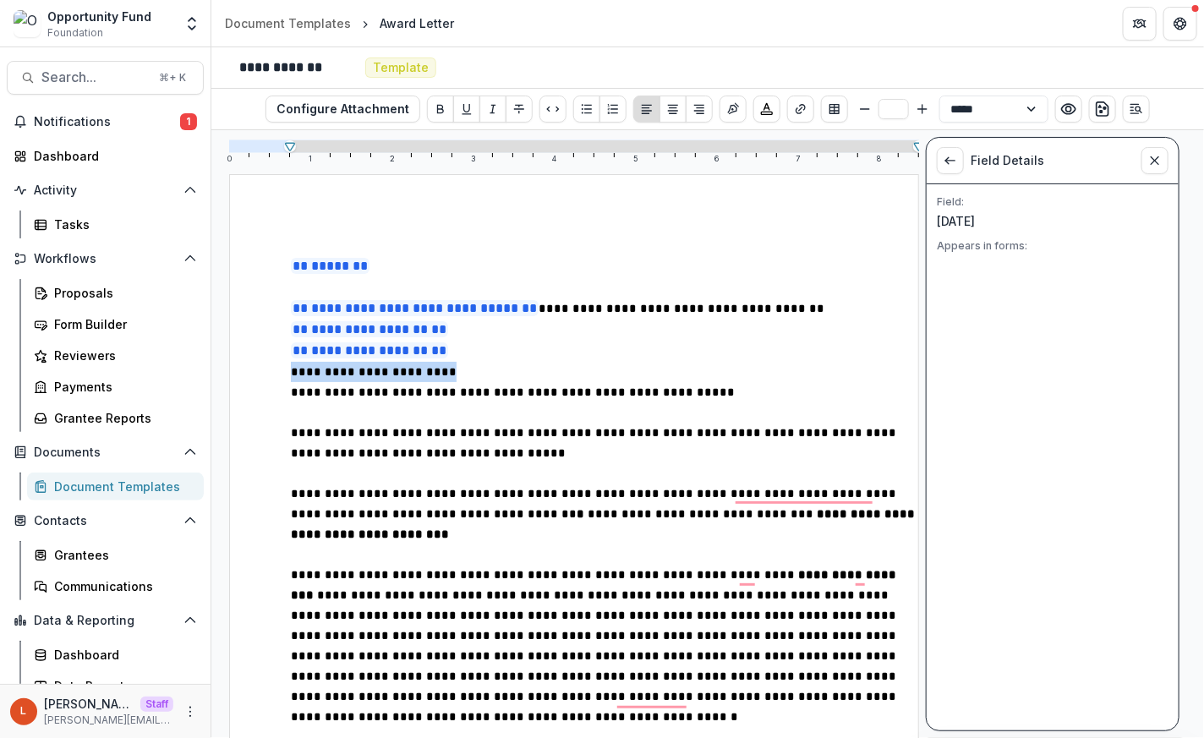
drag, startPoint x: 460, startPoint y: 372, endPoint x: 276, endPoint y: 372, distance: 184.3
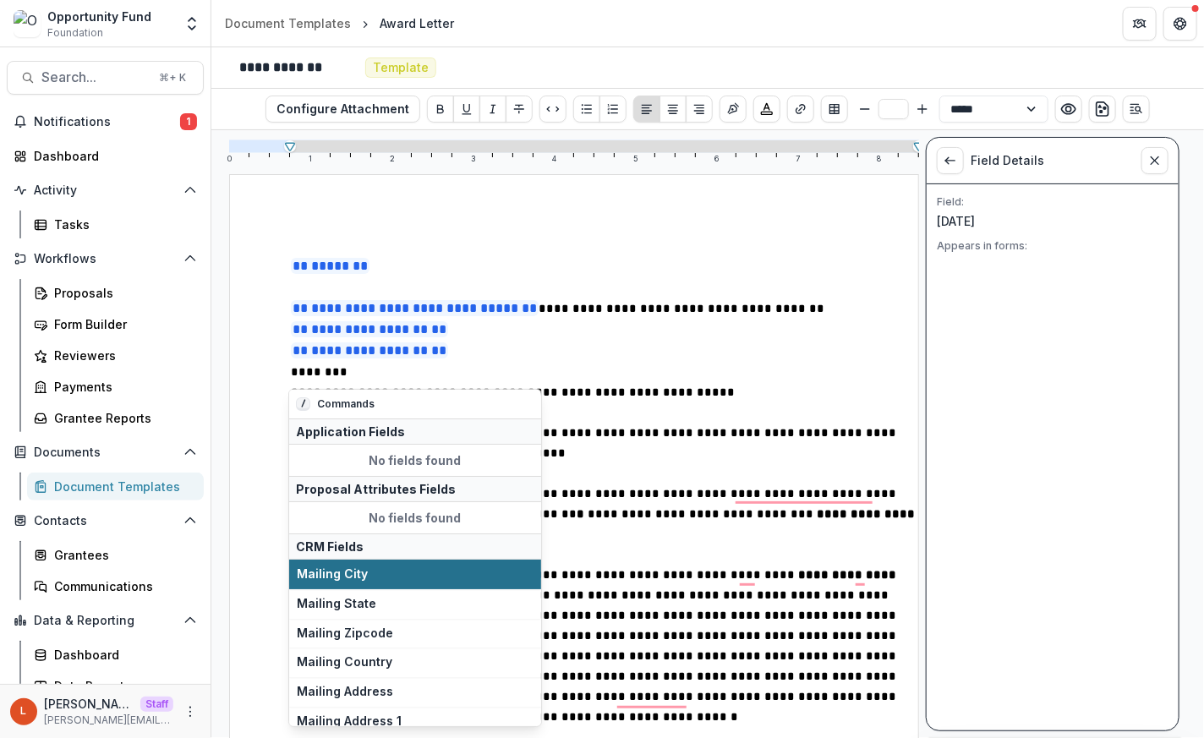
scroll to position [54, 0]
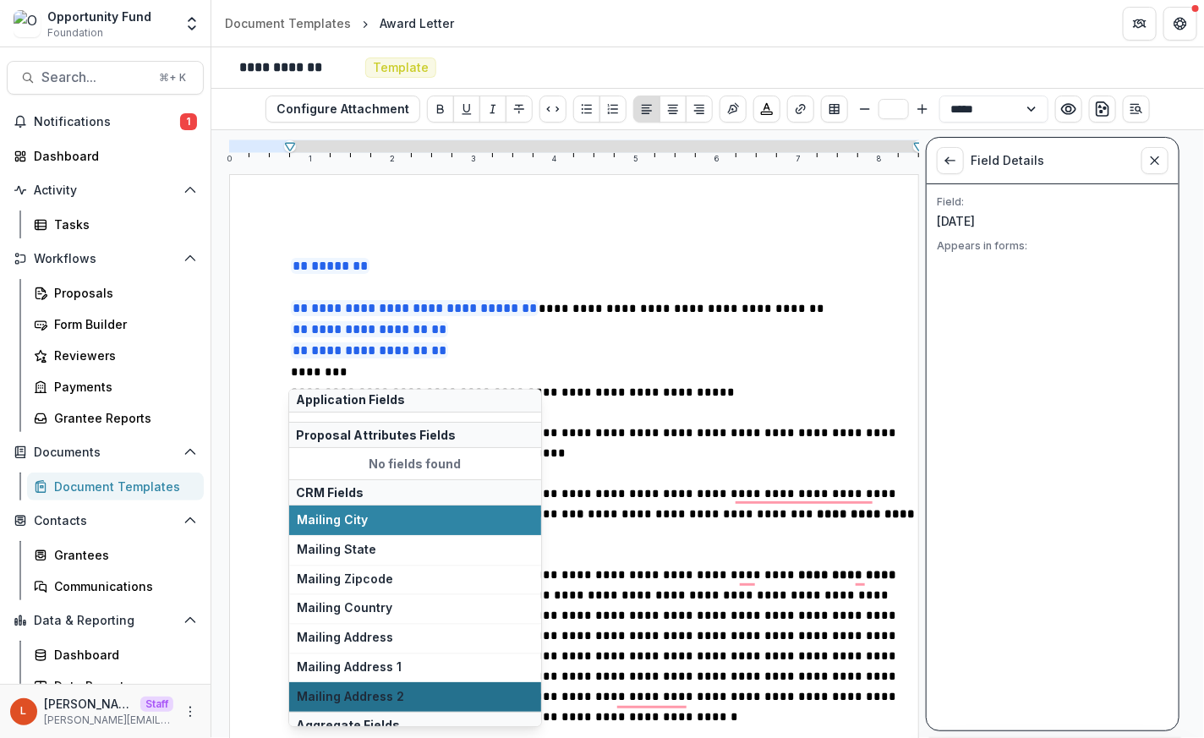
click at [386, 688] on button "Mailing Address 2" at bounding box center [415, 697] width 252 height 30
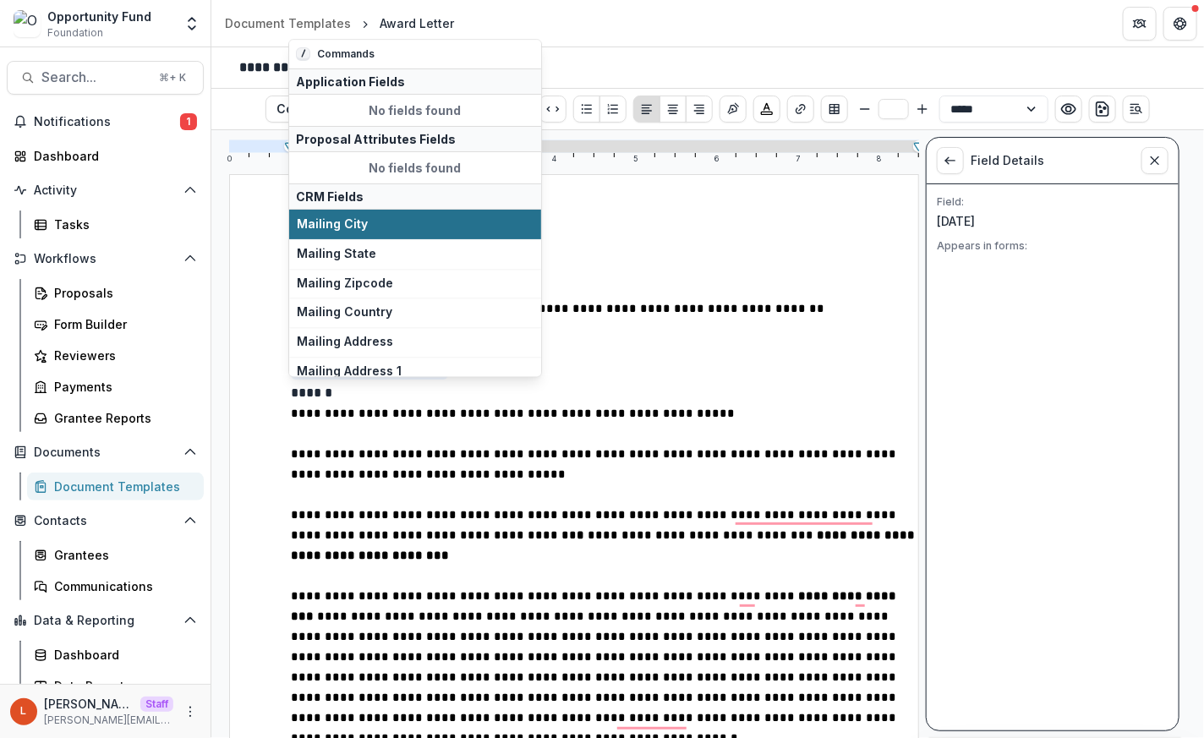
click at [439, 225] on span "Mailing City" at bounding box center [415, 224] width 237 height 14
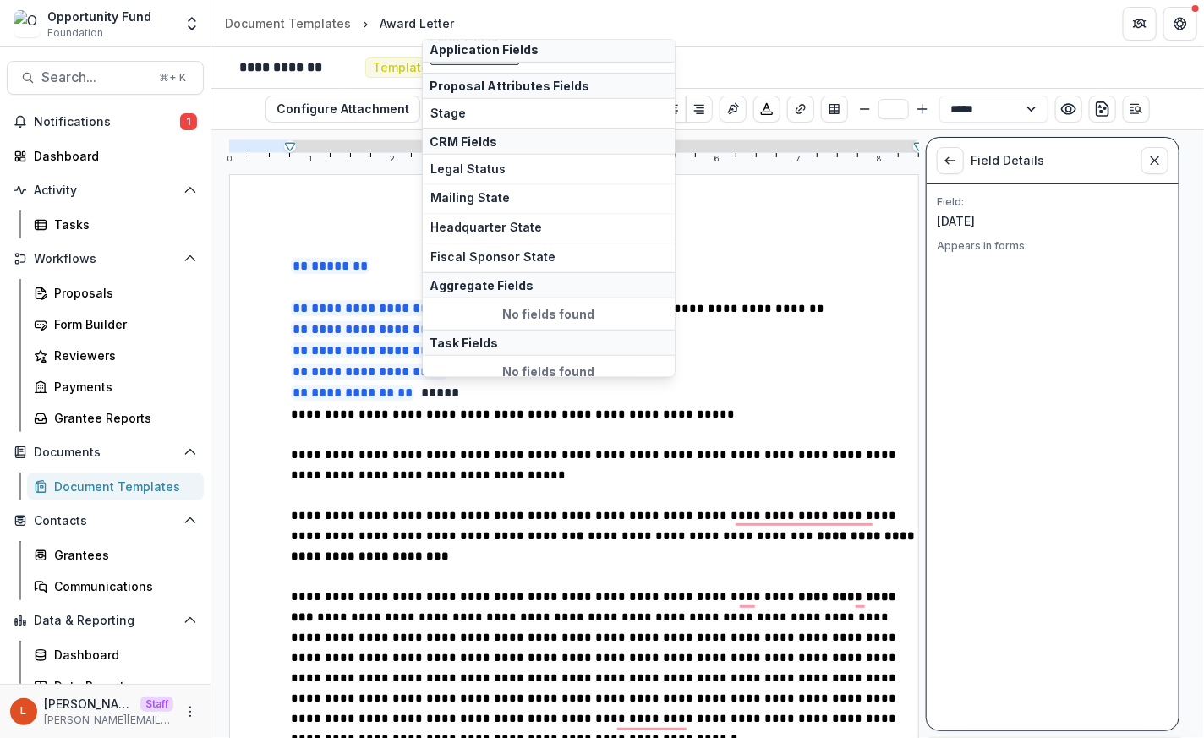
scroll to position [375, 0]
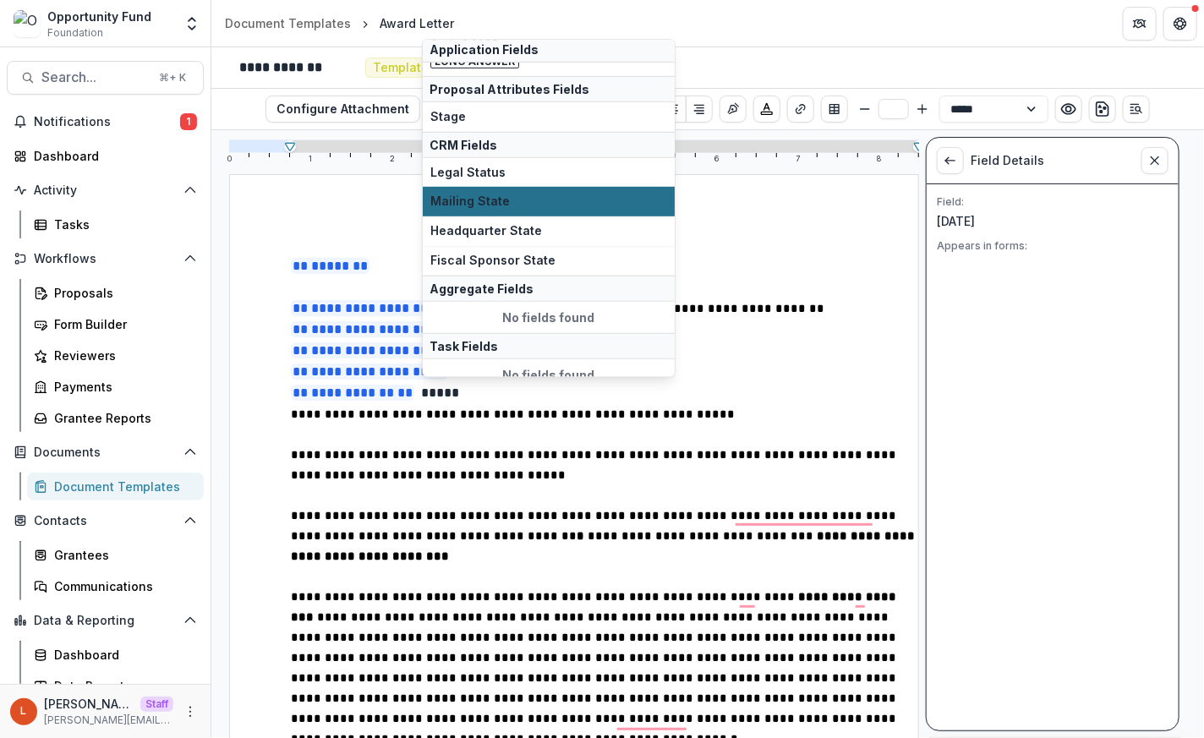
click at [516, 203] on span "Mailing State" at bounding box center [548, 202] width 237 height 14
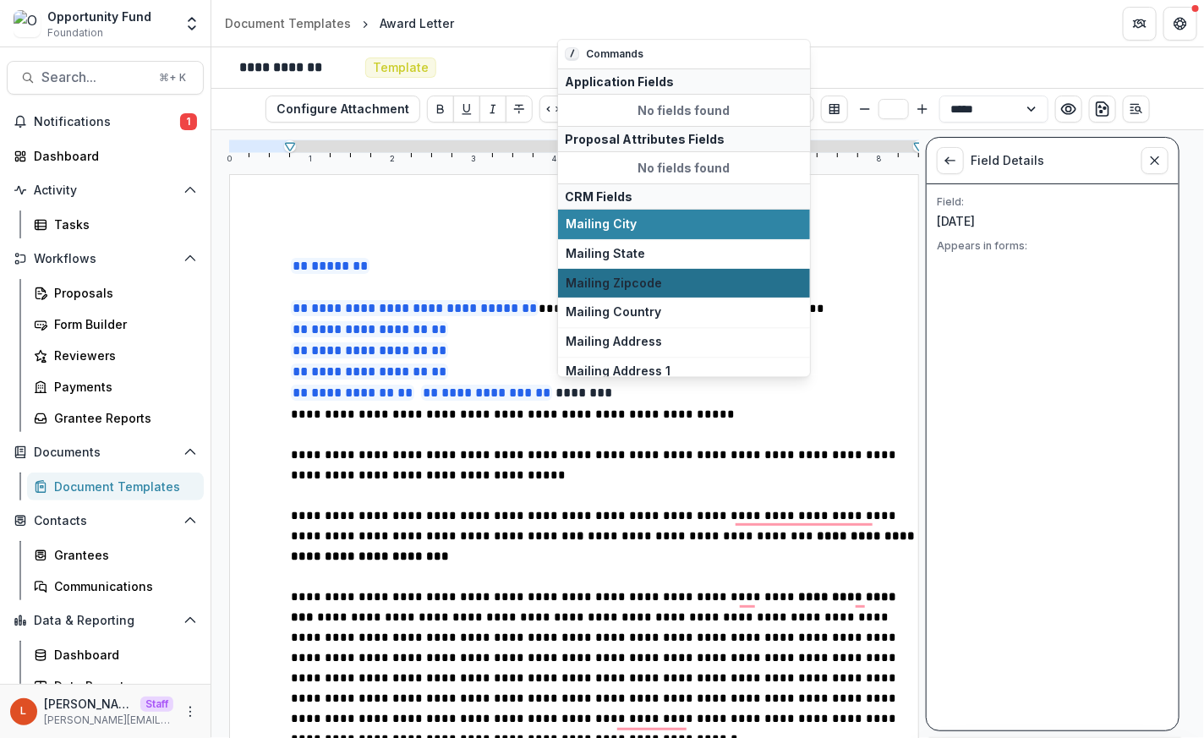
click at [643, 284] on span "Mailing Zipcode" at bounding box center [684, 283] width 237 height 14
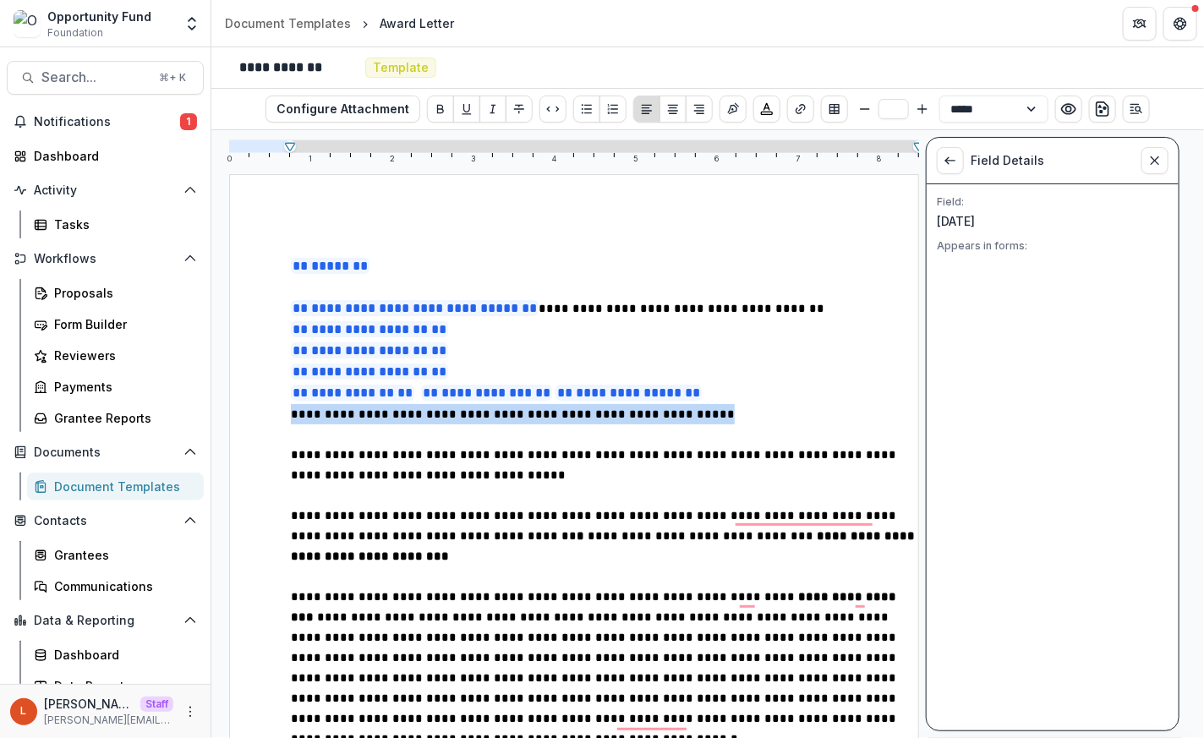
drag, startPoint x: 709, startPoint y: 413, endPoint x: 280, endPoint y: 418, distance: 429.5
type input "**"
click at [418, 395] on p "**********" at bounding box center [604, 393] width 627 height 21
click at [452, 441] on p "To enrich screen reader interactions, please activate Accessibility in Grammarl…" at bounding box center [604, 434] width 627 height 20
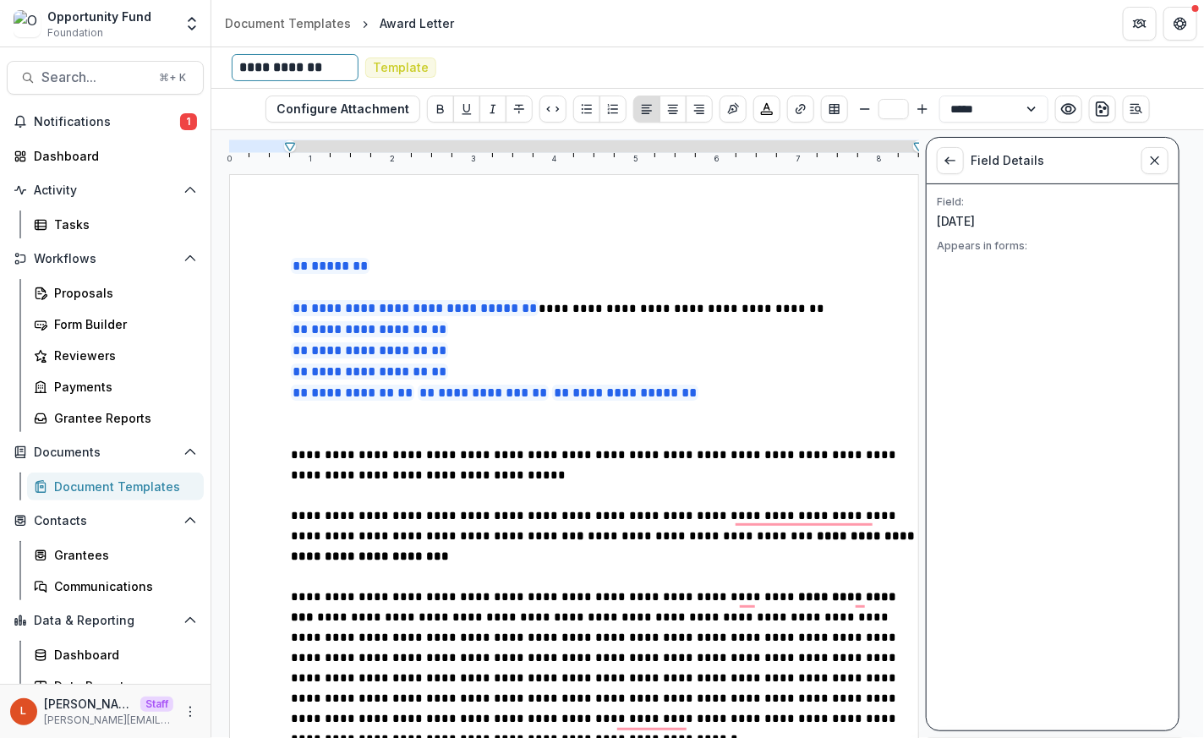
click at [338, 69] on div "**********" at bounding box center [295, 67] width 112 height 19
click at [298, 27] on div "Document Templates" at bounding box center [288, 23] width 126 height 18
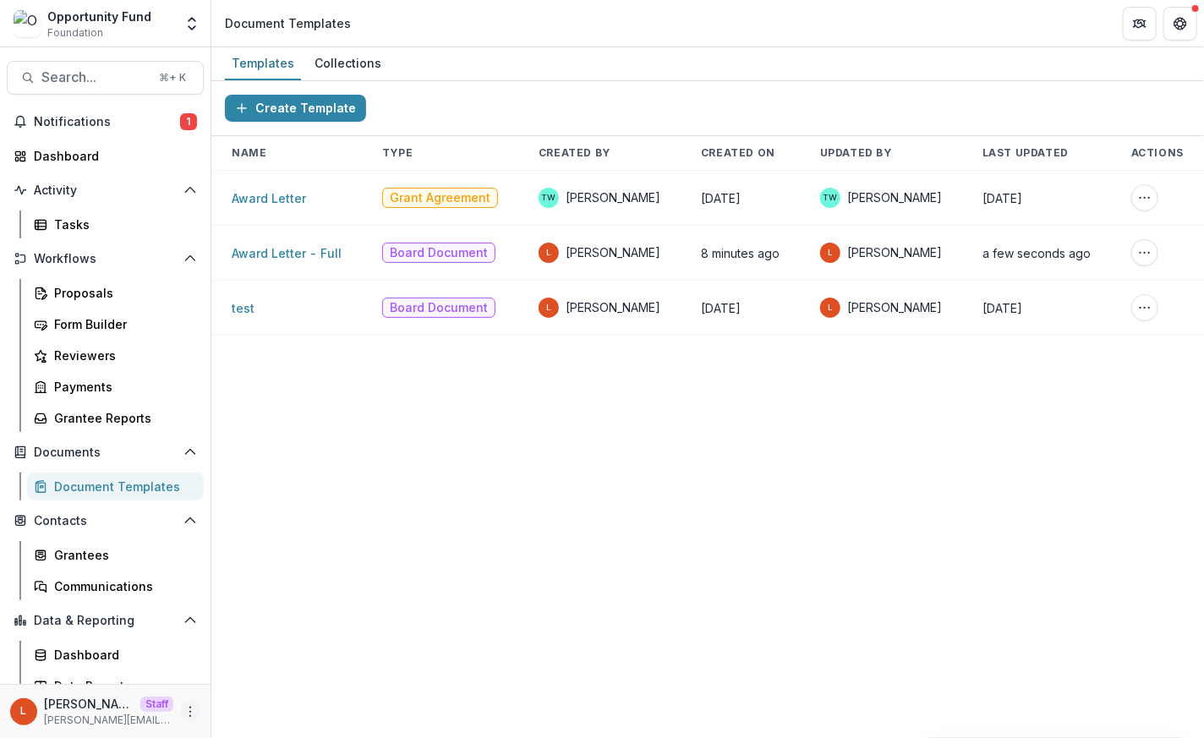
click at [187, 714] on icon "More" at bounding box center [190, 712] width 14 height 14
click at [249, 683] on link "User Settings" at bounding box center [296, 676] width 181 height 28
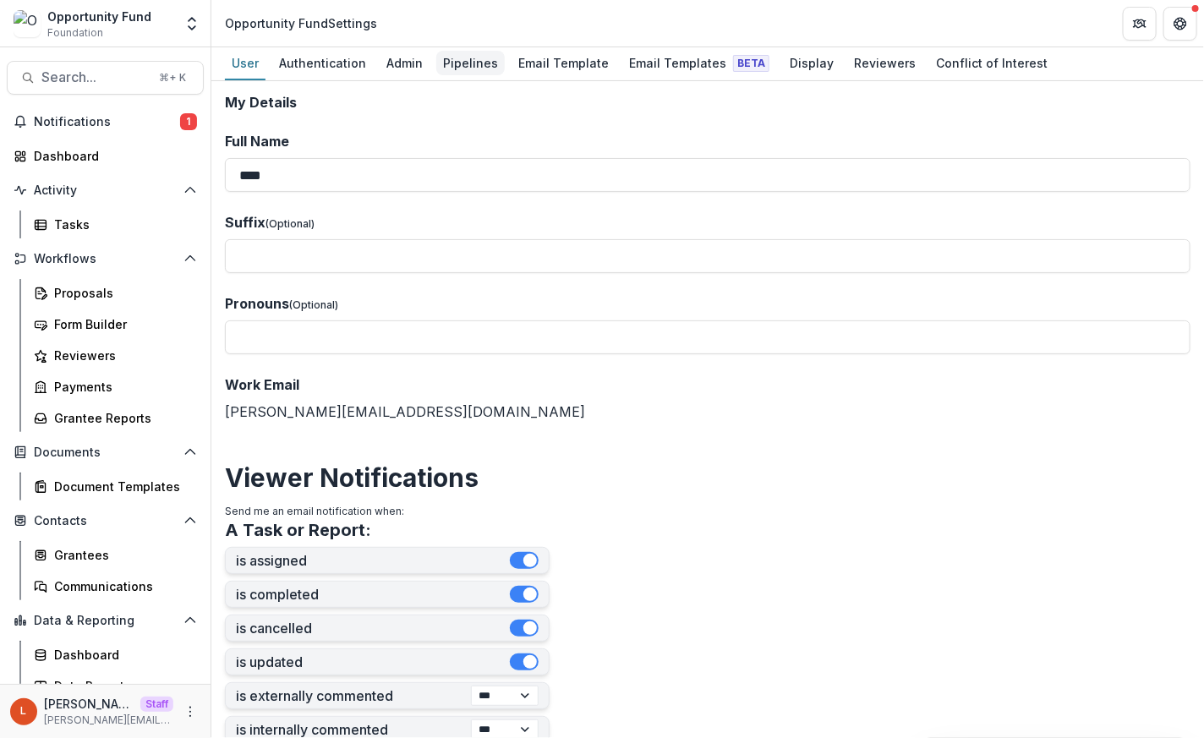
click at [444, 76] on link "Pipelines" at bounding box center [470, 63] width 68 height 33
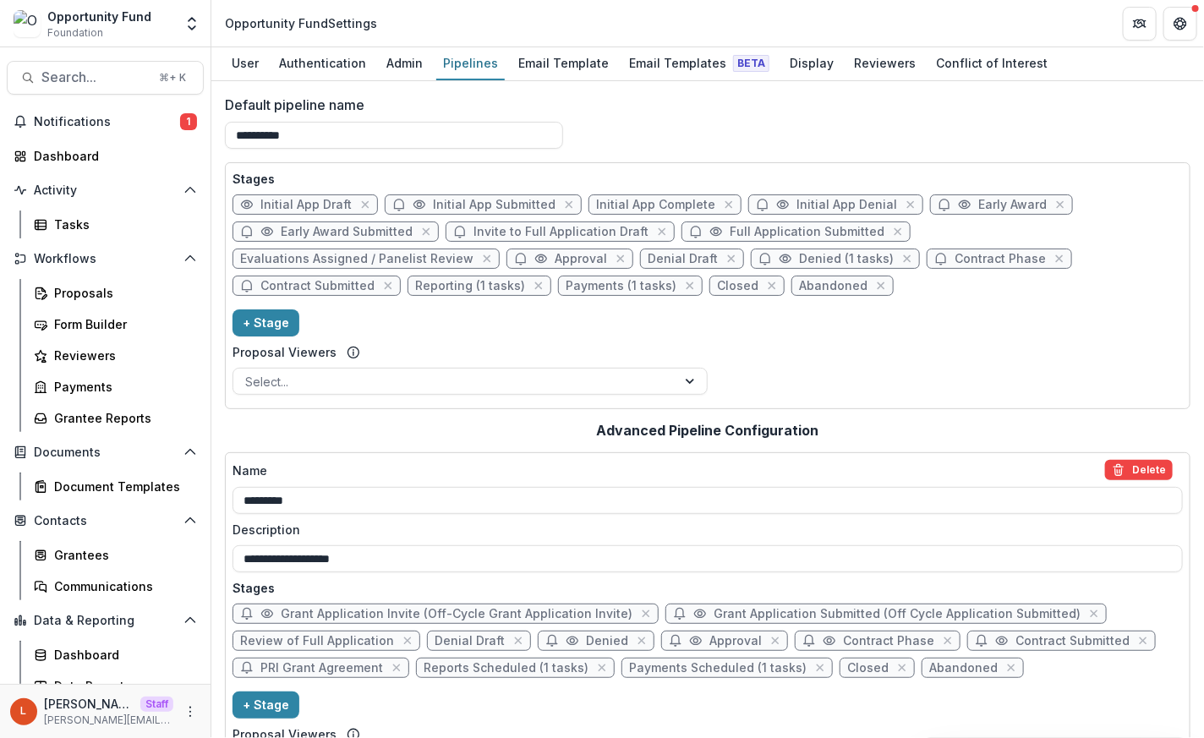
click at [555, 254] on span "Approval" at bounding box center [581, 259] width 52 height 14
select select "********"
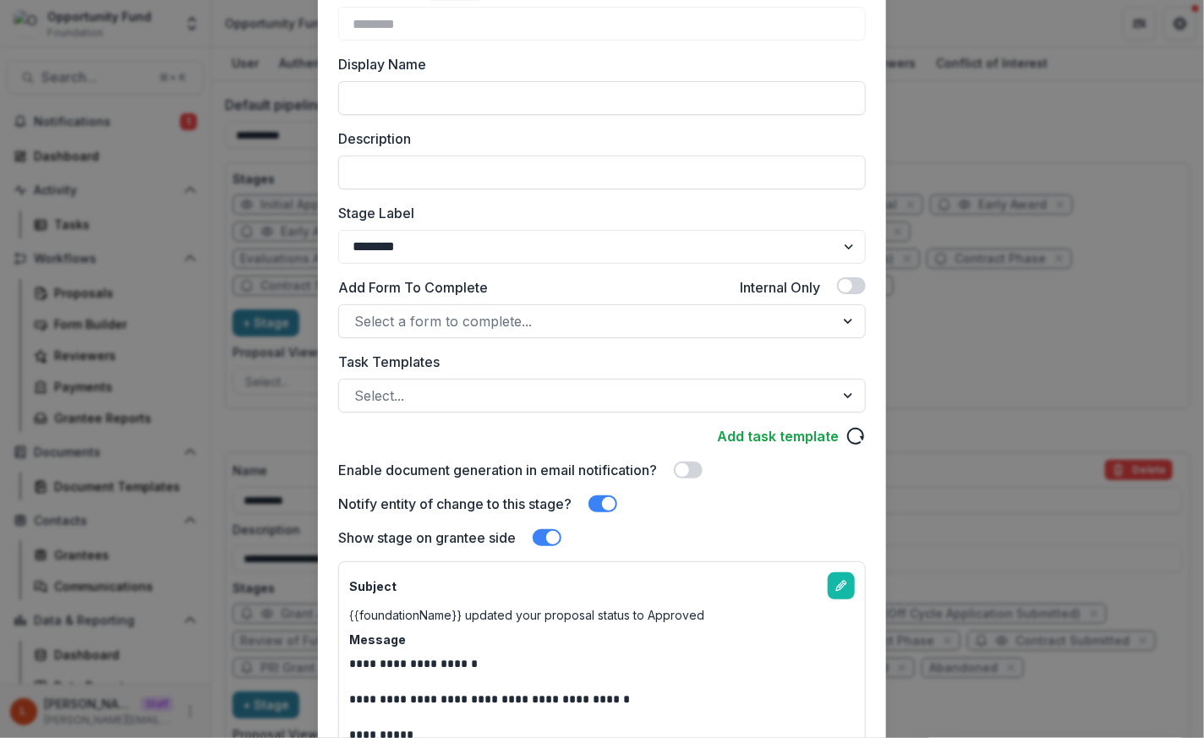
scroll to position [147, 0]
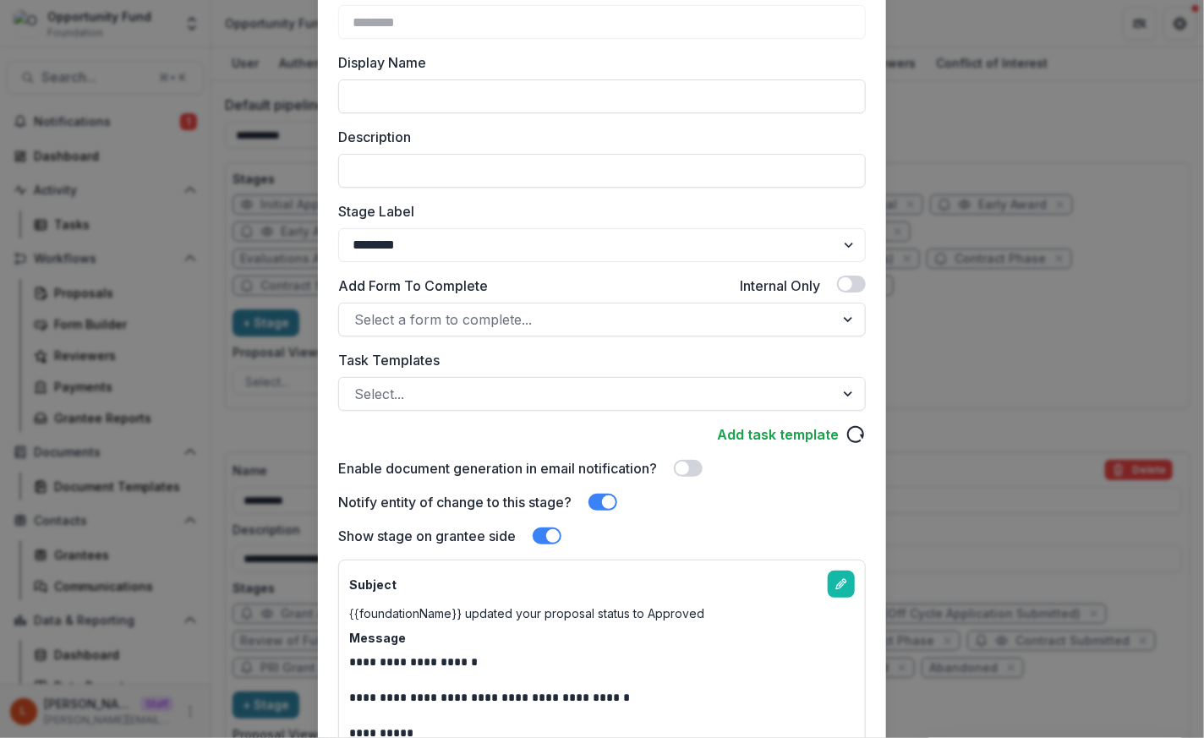
click at [679, 463] on span at bounding box center [682, 469] width 14 height 14
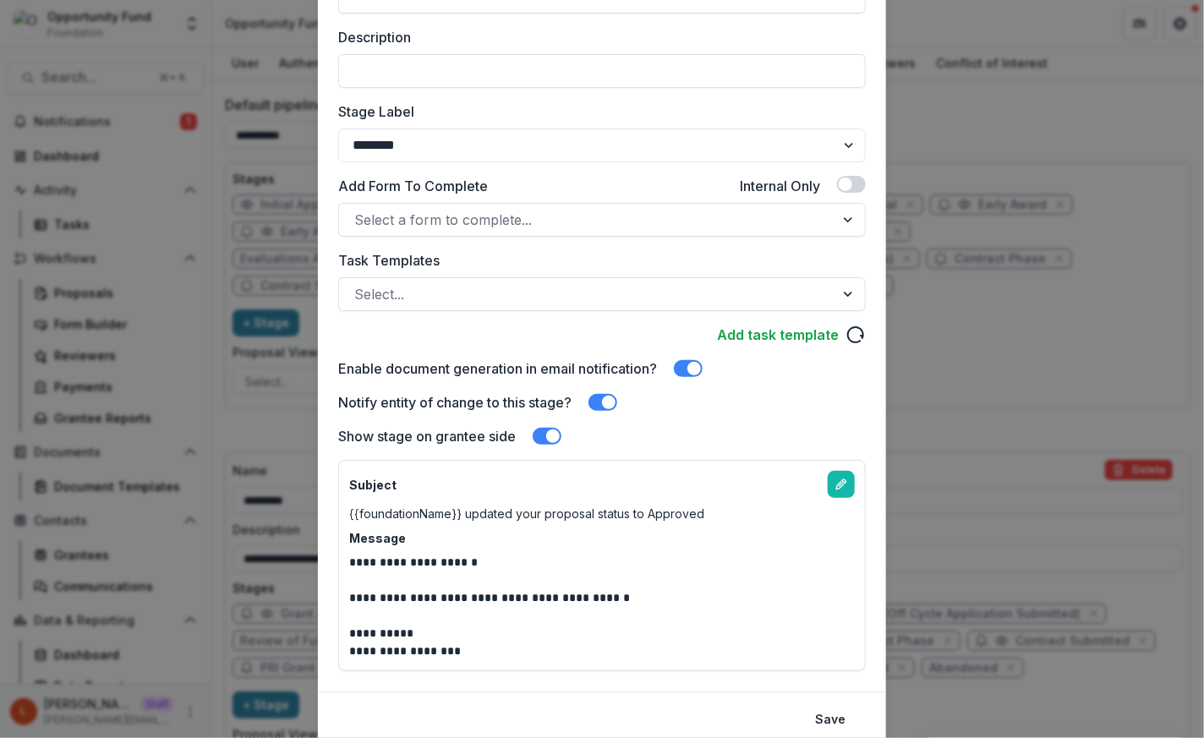
scroll to position [309, 0]
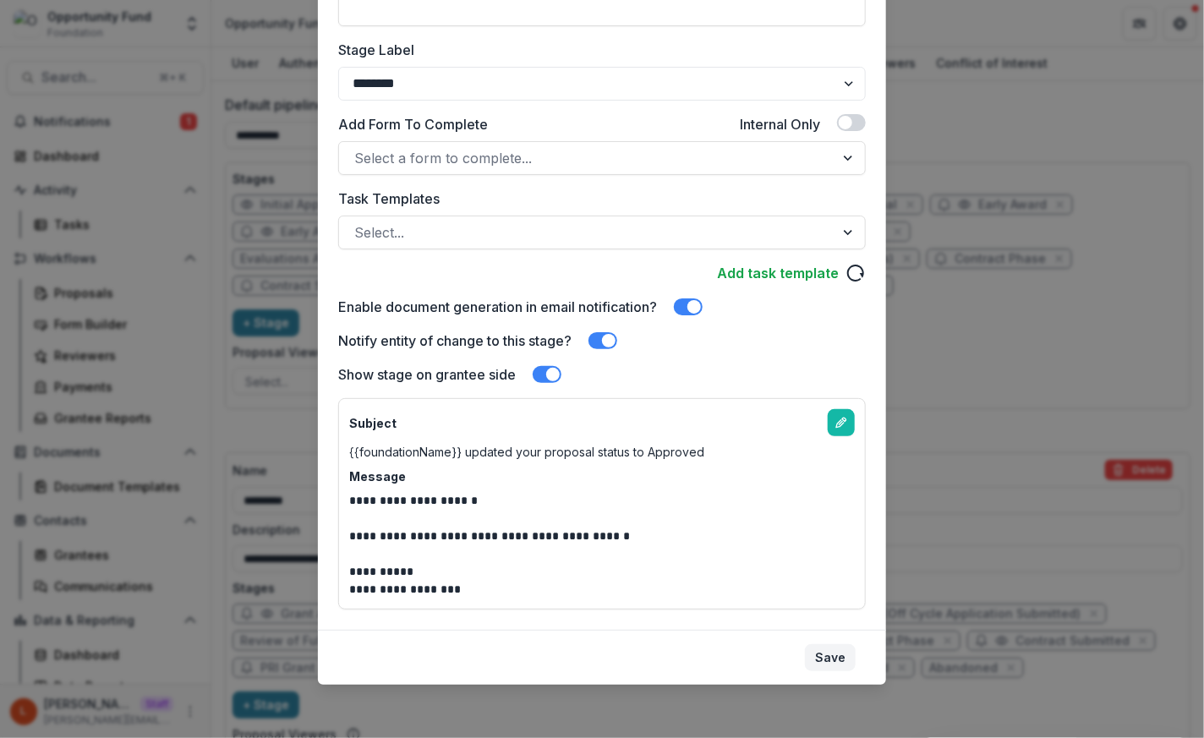
click at [833, 648] on button "Save" at bounding box center [830, 657] width 51 height 27
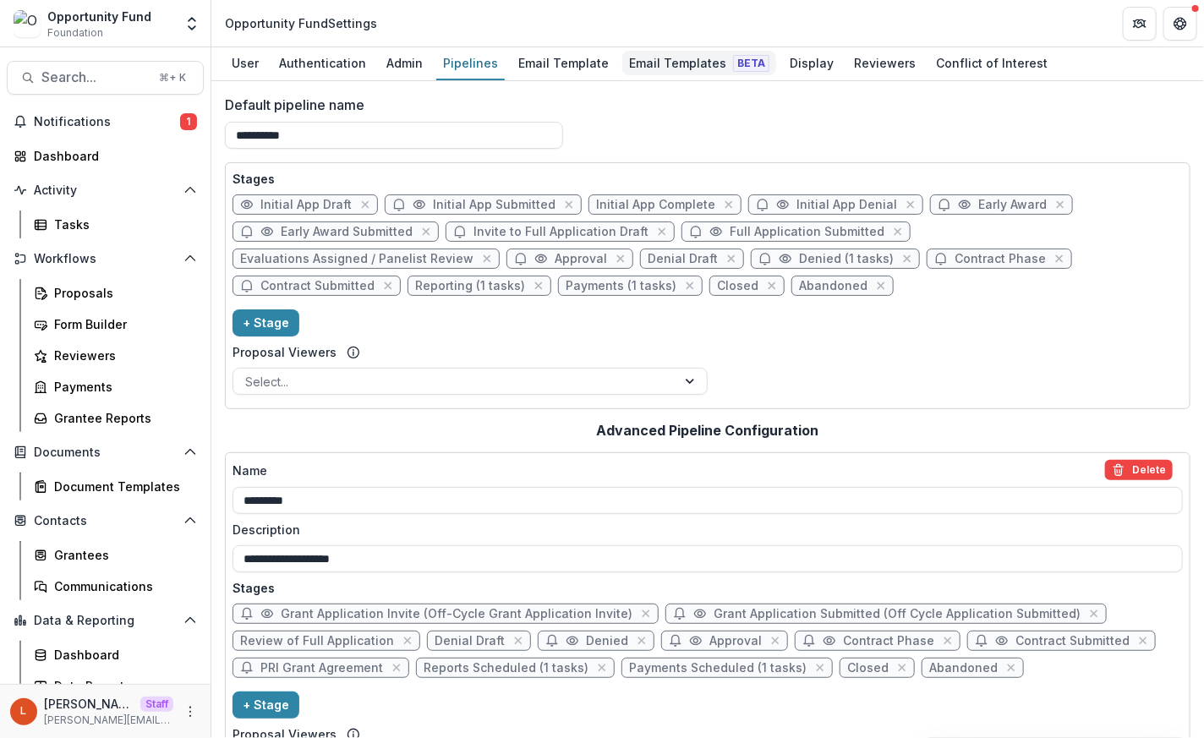
click at [648, 59] on div "Email Templates Beta" at bounding box center [699, 63] width 154 height 25
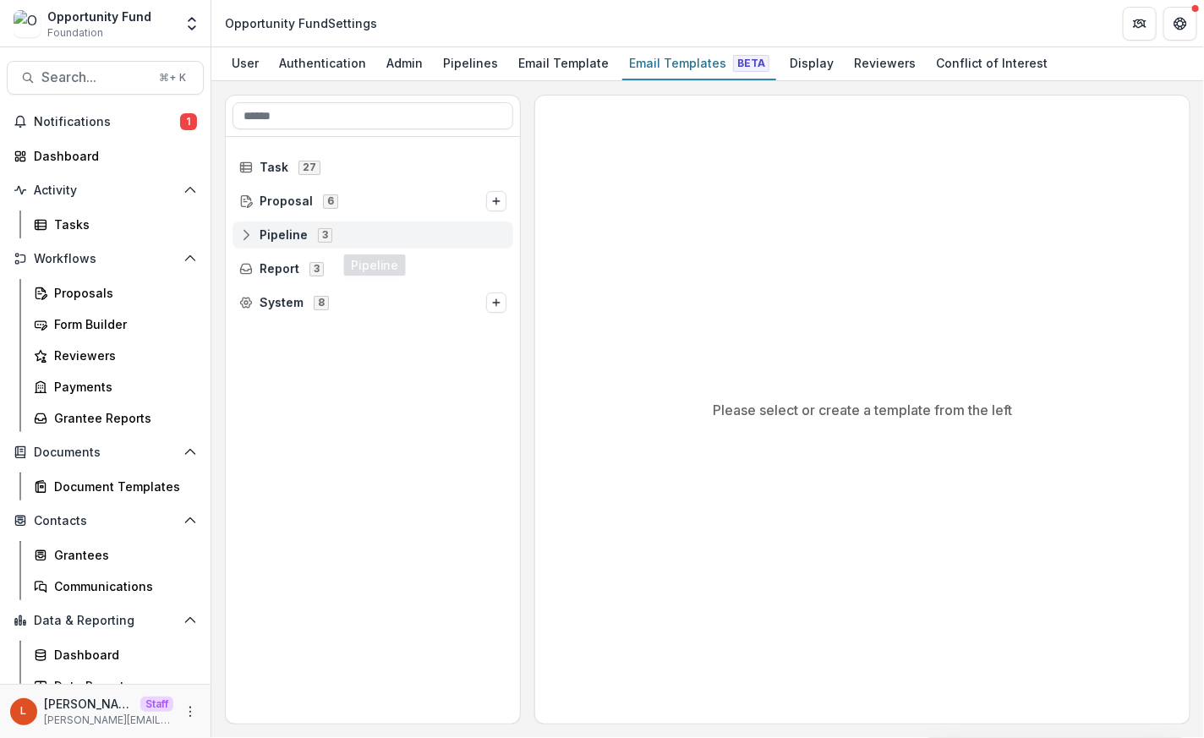
click at [249, 236] on icon at bounding box center [246, 235] width 14 height 14
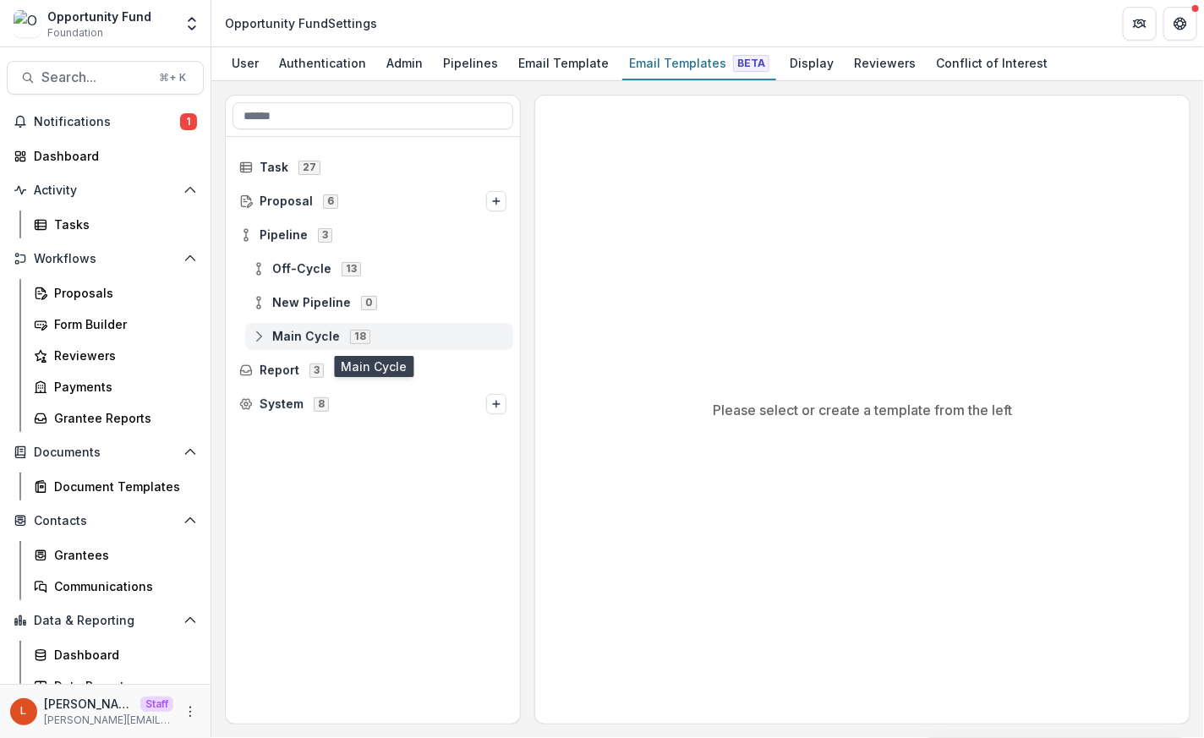
click at [264, 331] on icon at bounding box center [259, 337] width 14 height 14
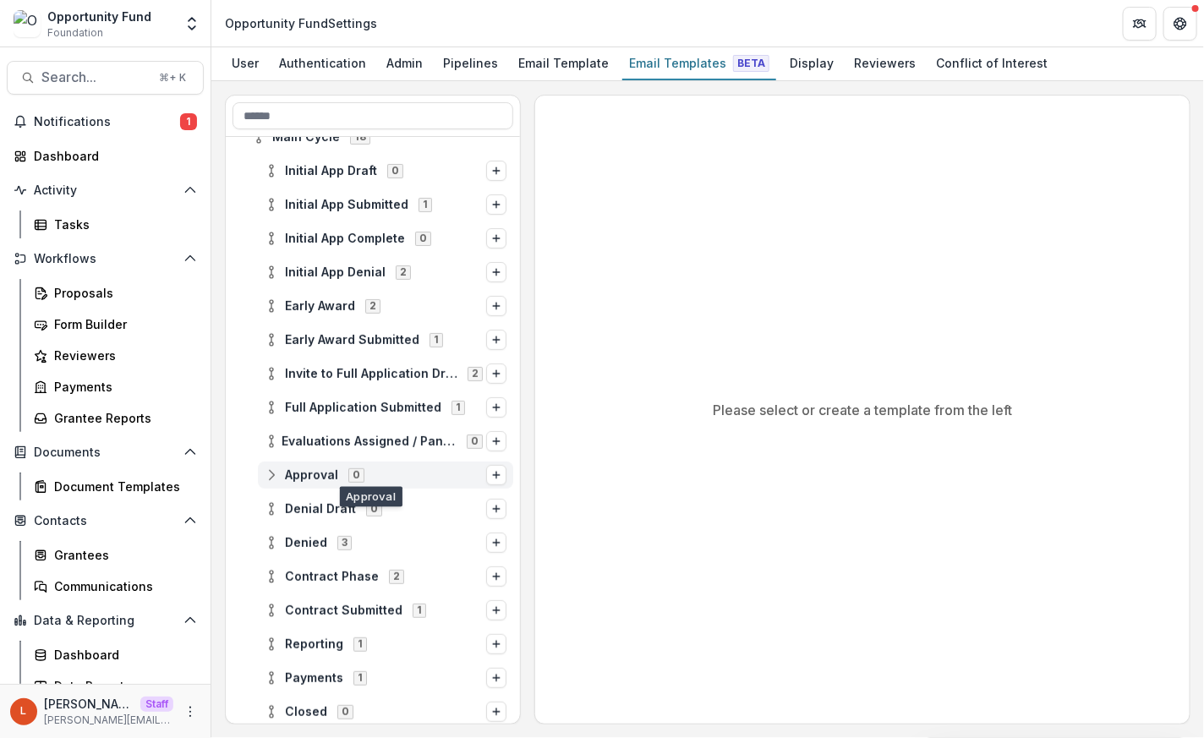
scroll to position [192, 0]
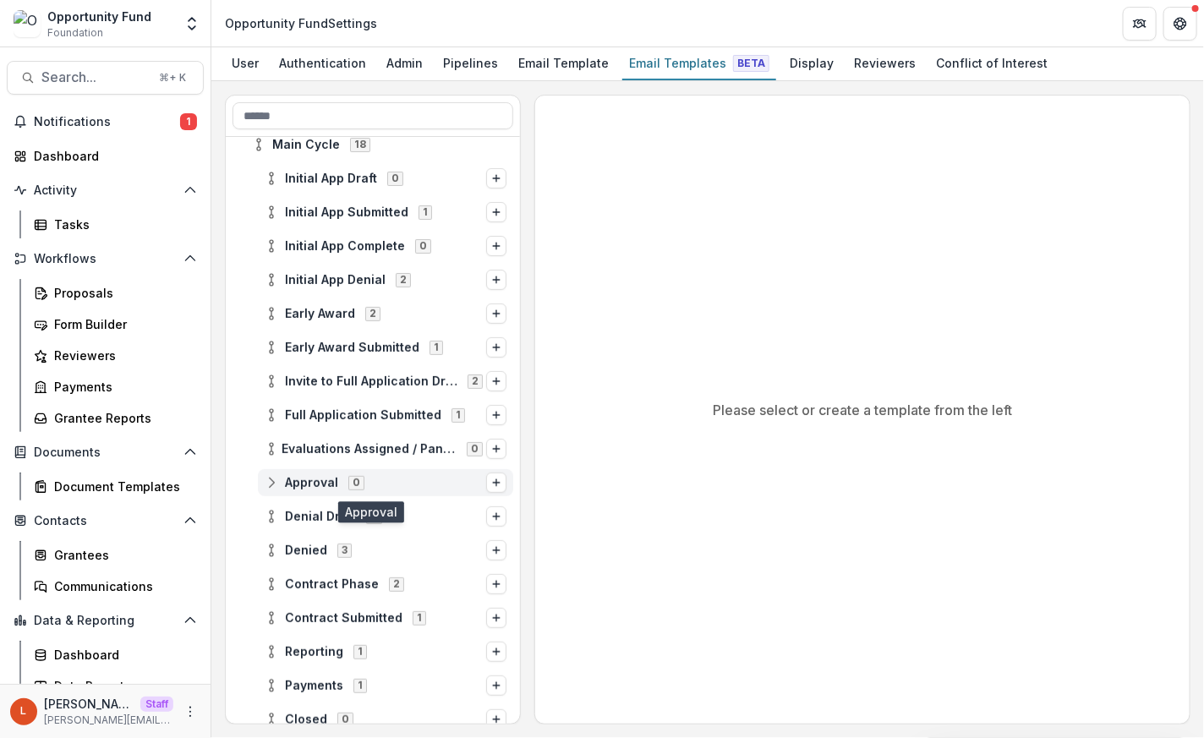
click at [391, 484] on span "Approval 0" at bounding box center [376, 482] width 222 height 14
click at [386, 543] on span "Denied 3" at bounding box center [376, 550] width 222 height 14
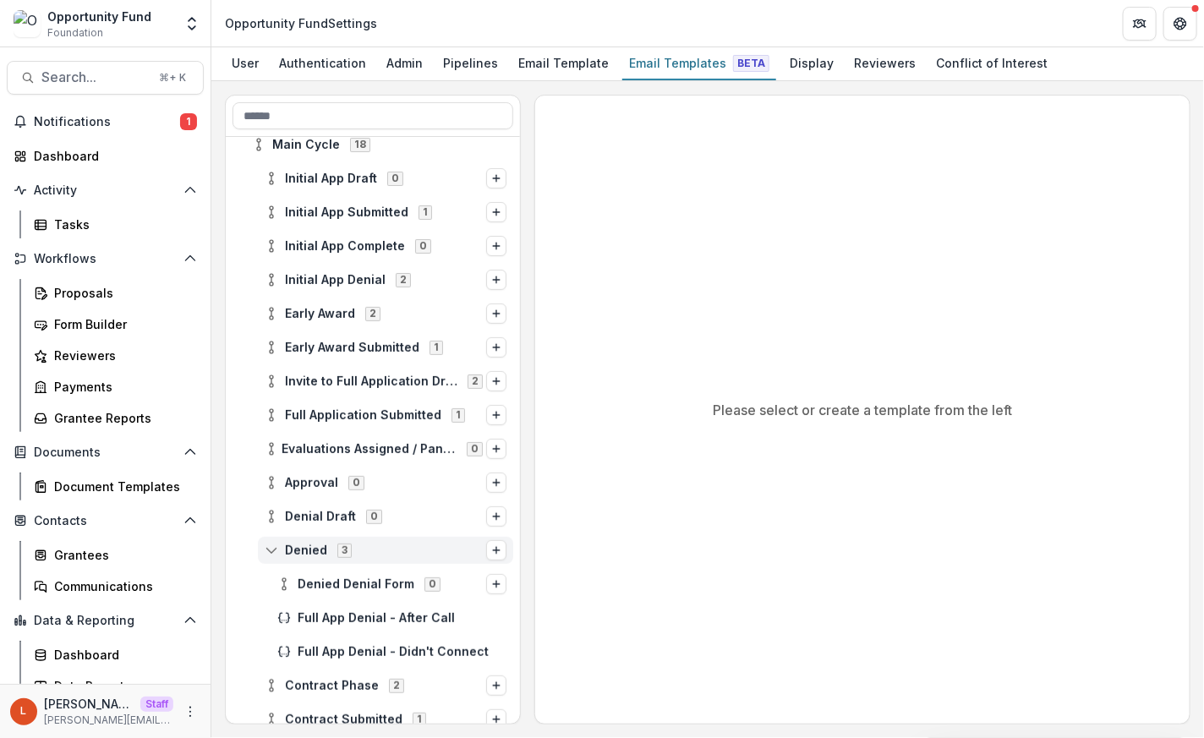
click at [386, 544] on span "Denied 3" at bounding box center [376, 550] width 222 height 14
click at [265, 551] on icon at bounding box center [272, 551] width 14 height 14
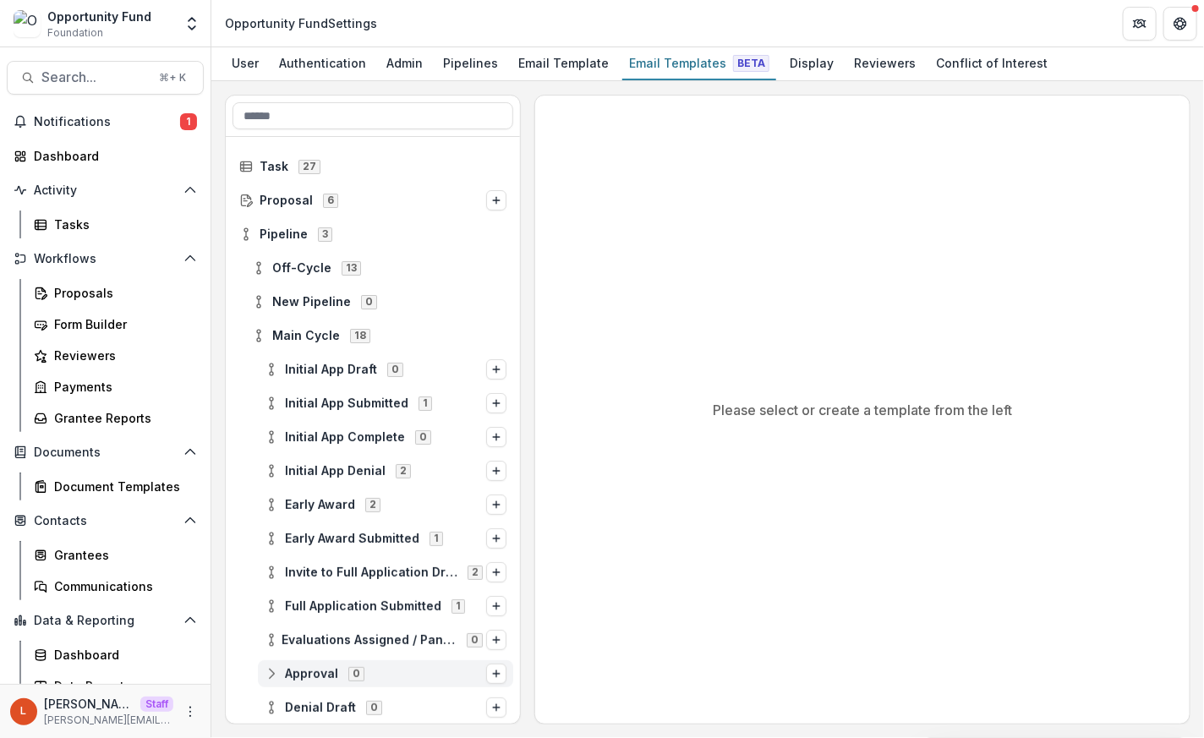
scroll to position [1, 0]
click at [244, 233] on icon at bounding box center [246, 234] width 14 height 14
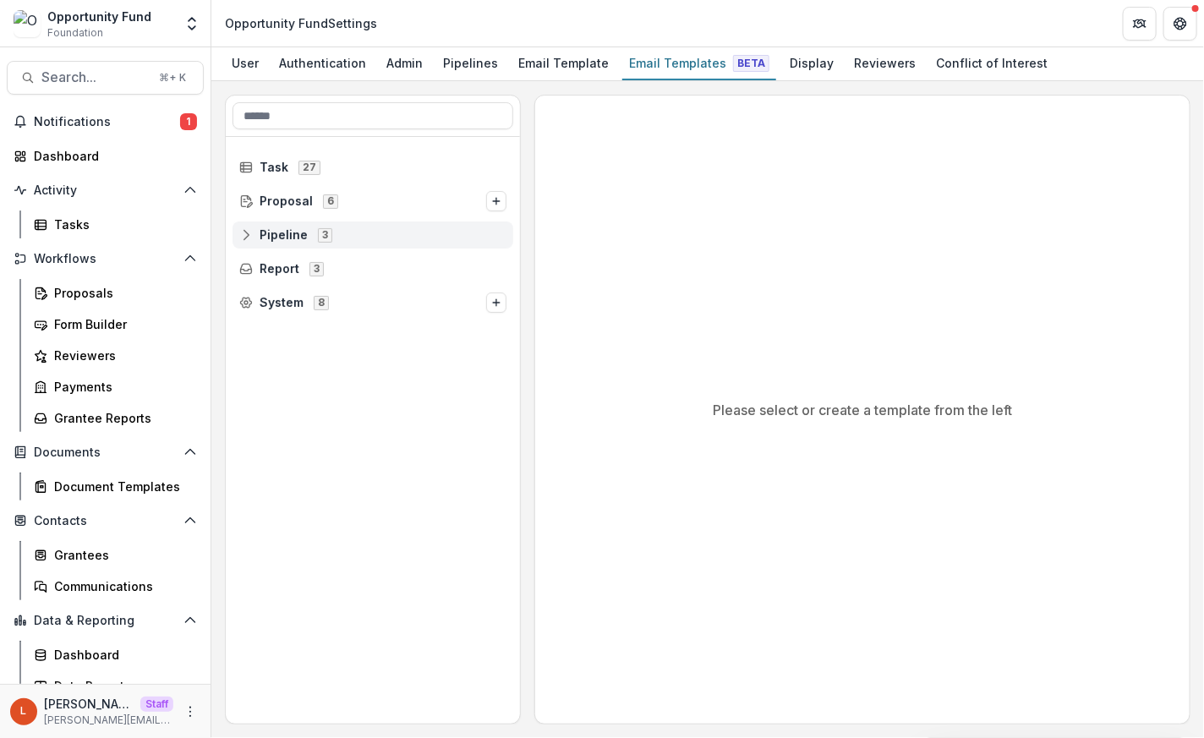
scroll to position [0, 0]
click at [530, 59] on div "Email Template" at bounding box center [563, 63] width 104 height 25
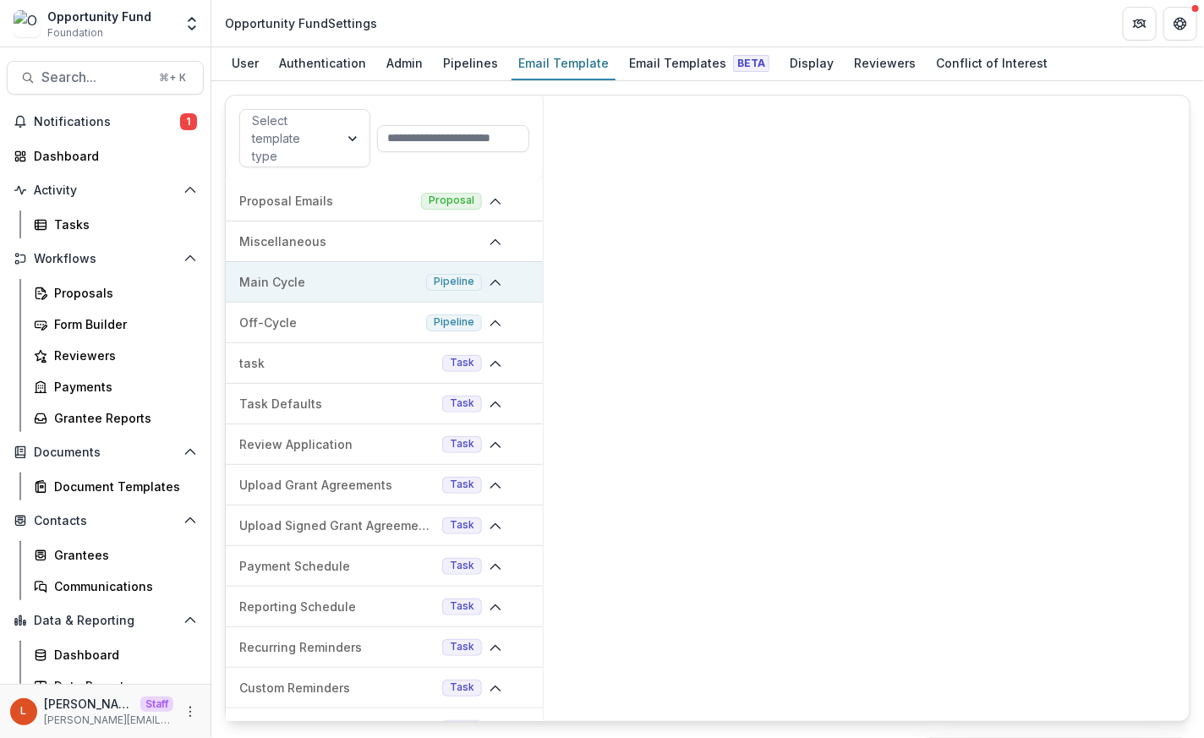
click at [313, 282] on p "Main Cycle" at bounding box center [329, 282] width 180 height 18
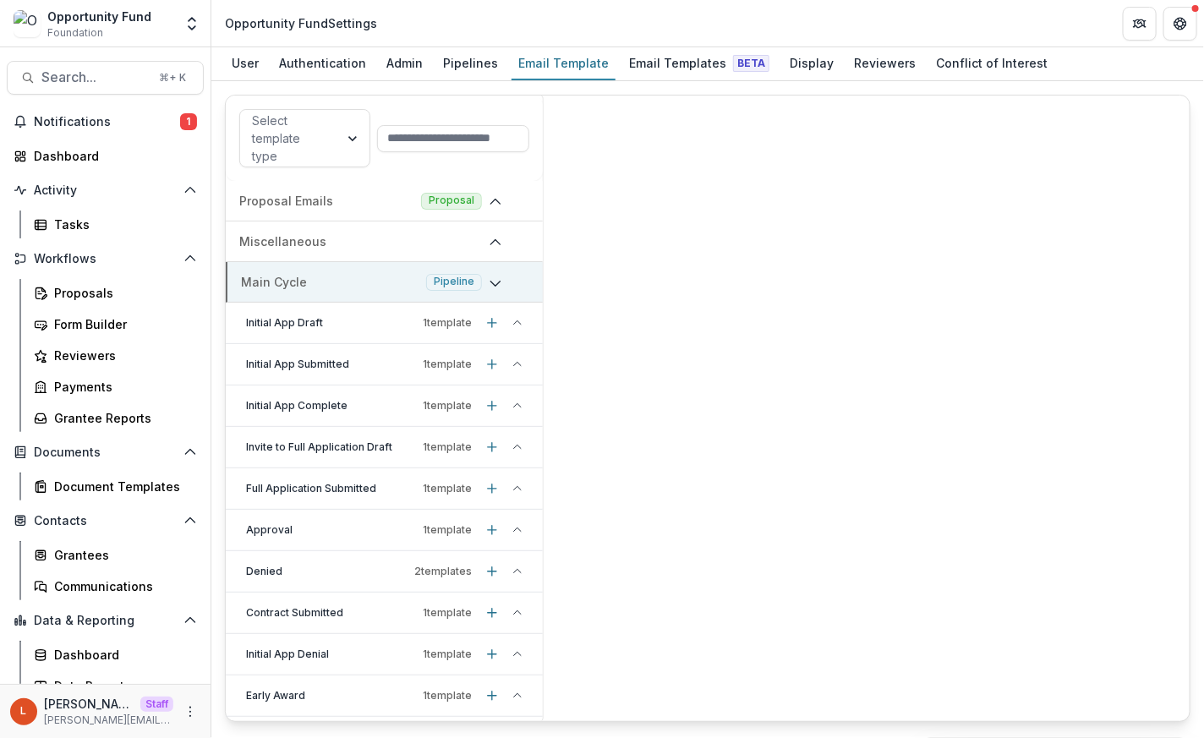
click at [314, 284] on p "Main Cycle" at bounding box center [330, 282] width 178 height 18
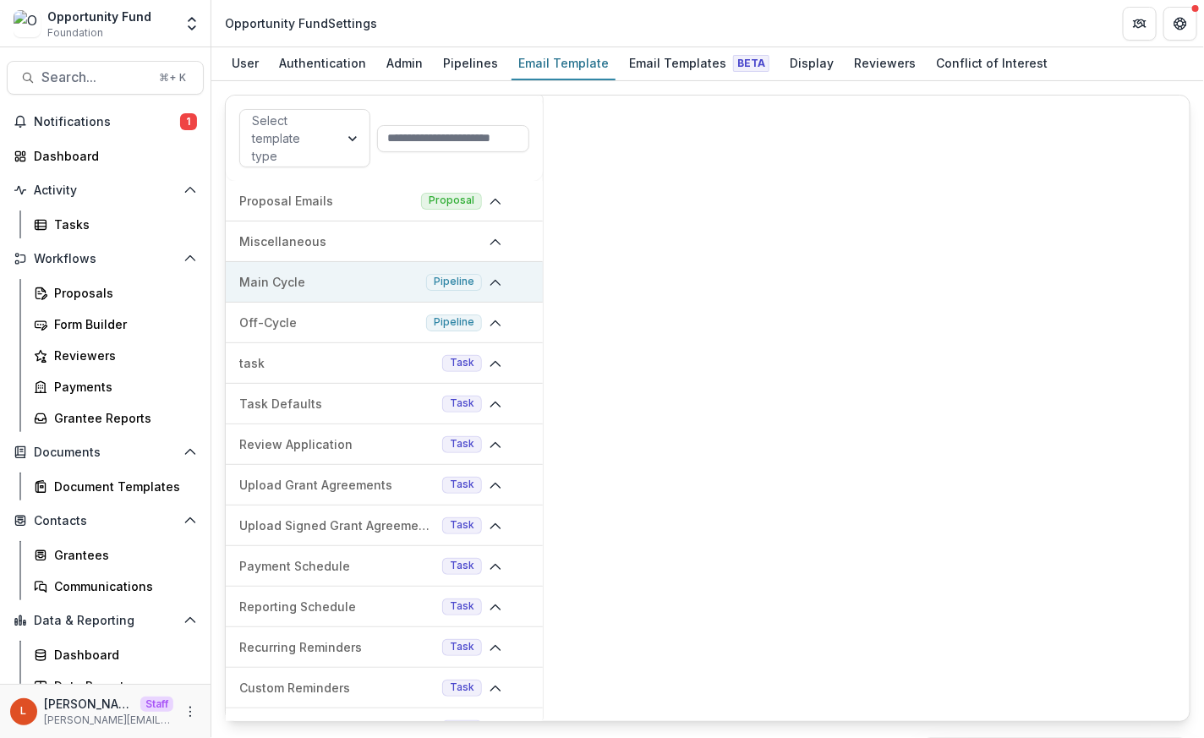
click at [314, 284] on p "Main Cycle" at bounding box center [329, 282] width 180 height 18
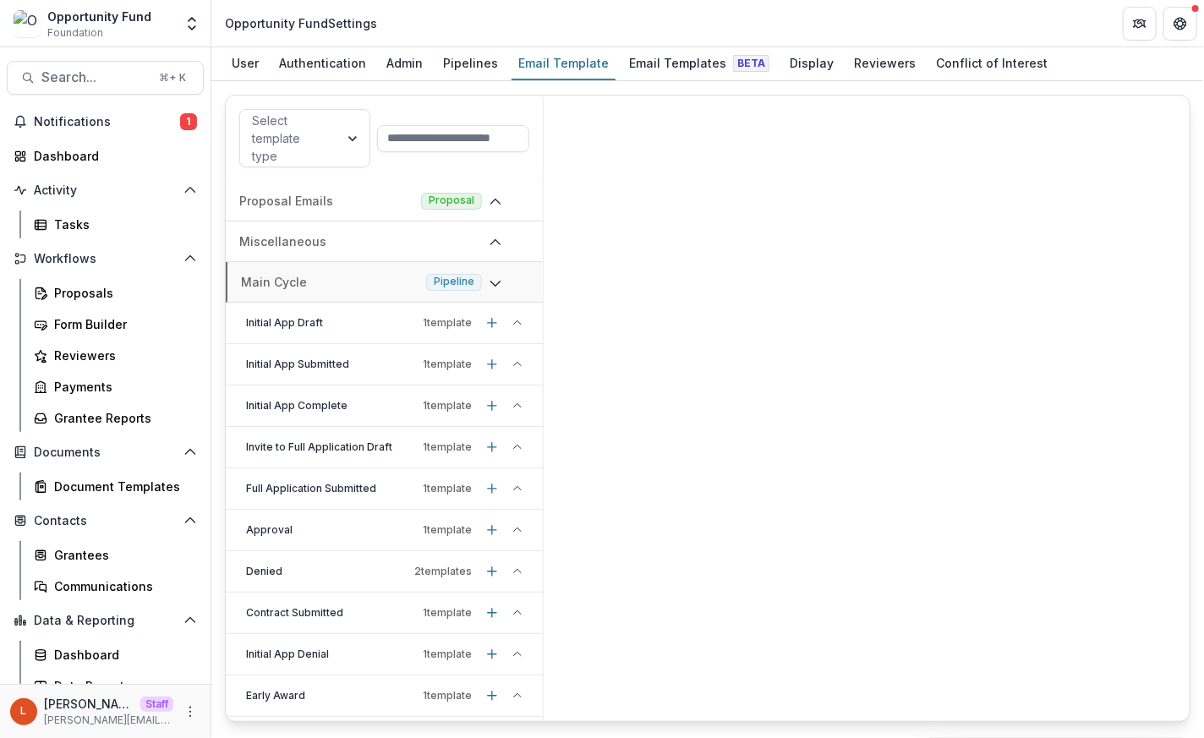
click at [311, 540] on div "Approval 1 template" at bounding box center [384, 530] width 317 height 41
click at [311, 573] on p "Stage change message - Approval" at bounding box center [355, 571] width 205 height 18
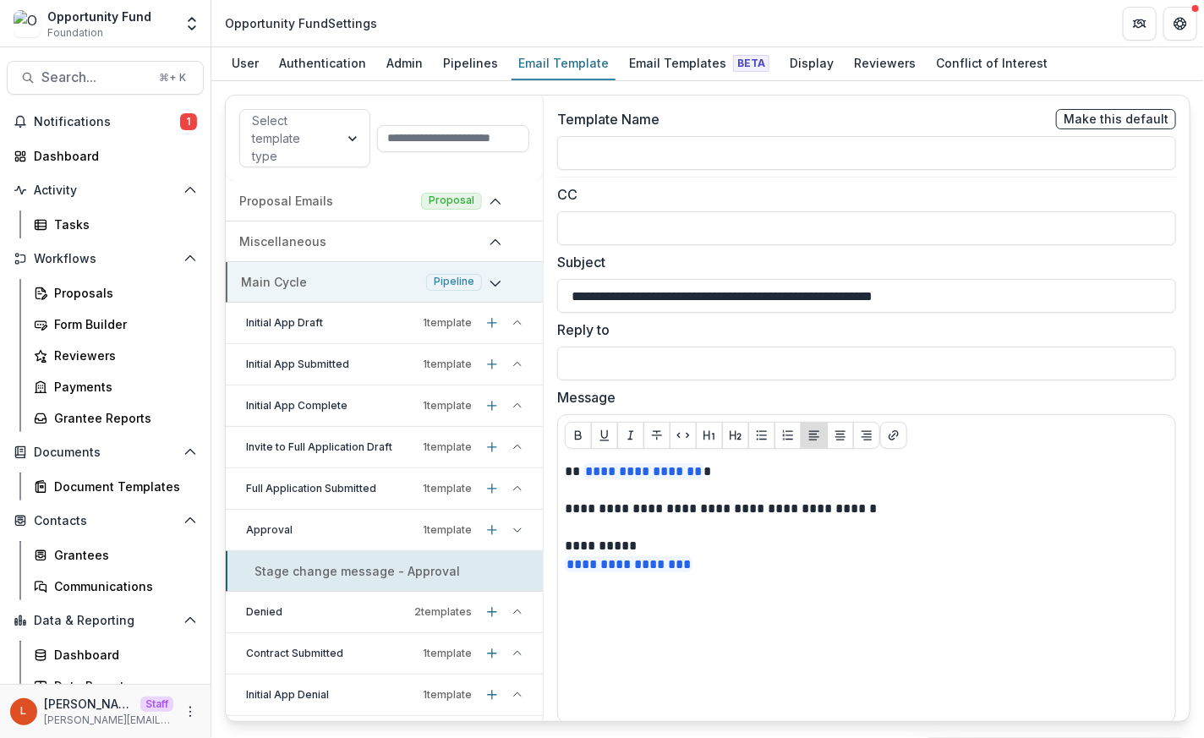
click at [305, 263] on div "Main Cycle Pipeline" at bounding box center [384, 282] width 317 height 41
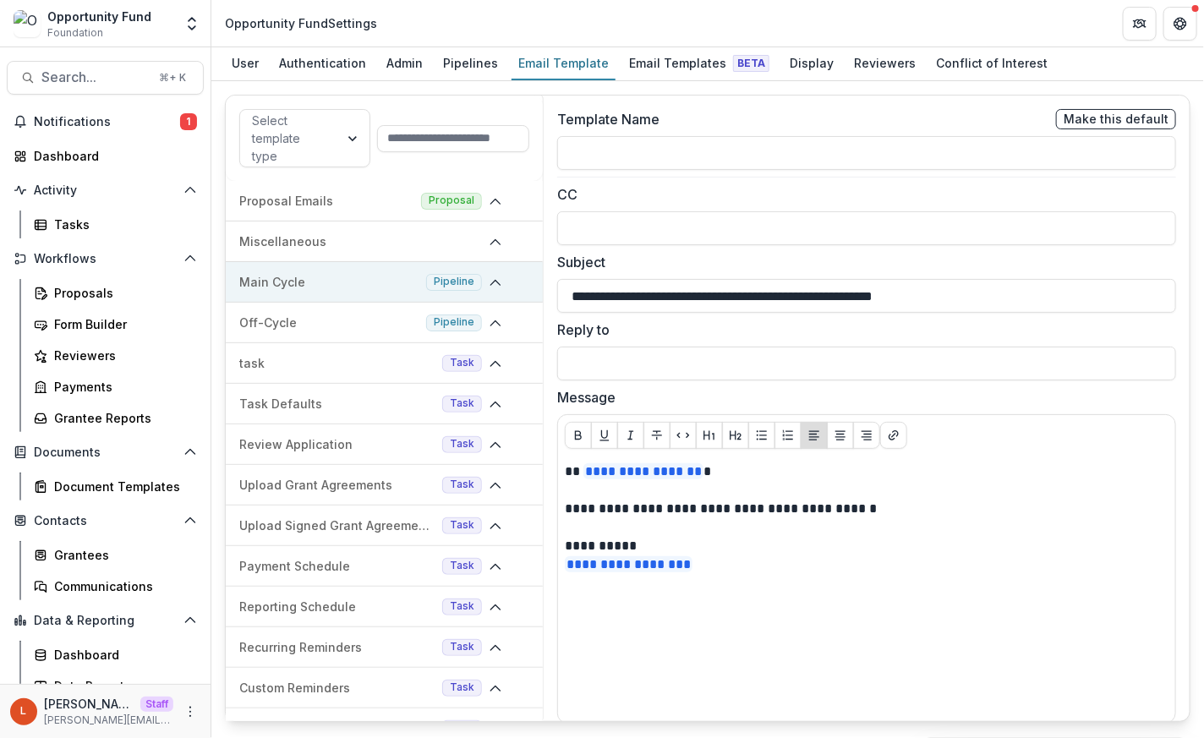
click at [323, 285] on p "Main Cycle" at bounding box center [329, 282] width 180 height 18
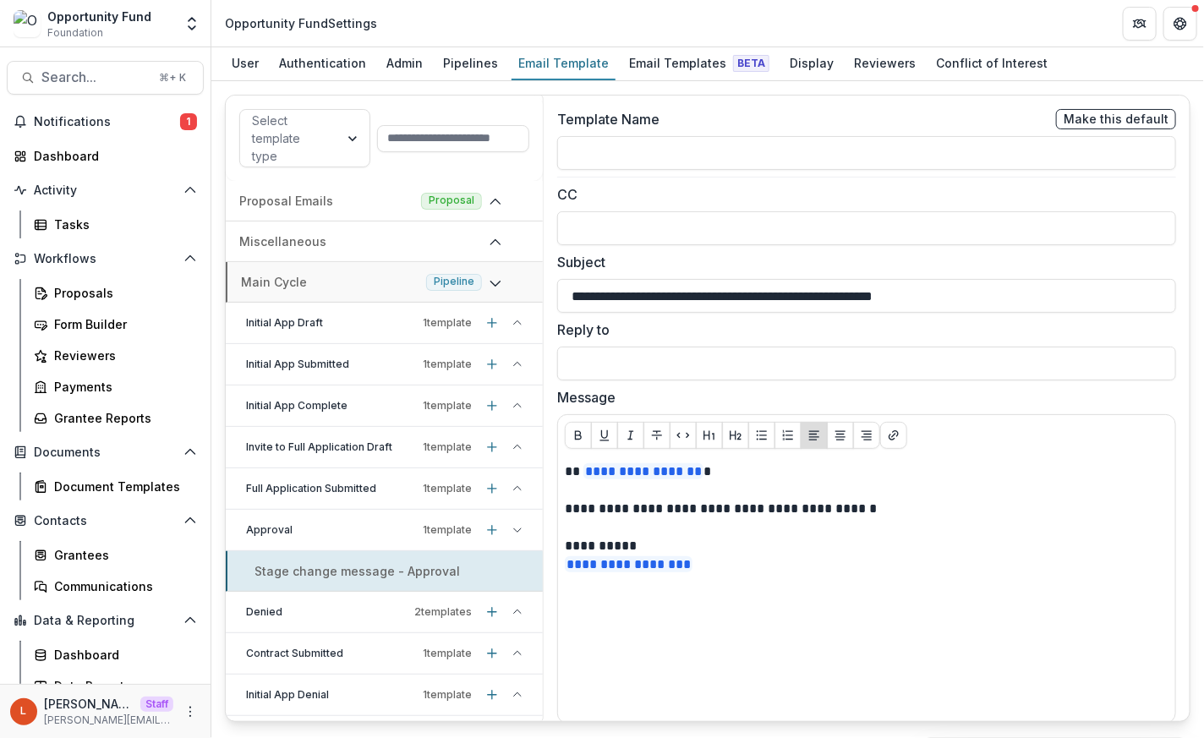
click at [321, 486] on p "Full Application Submitted" at bounding box center [331, 488] width 170 height 15
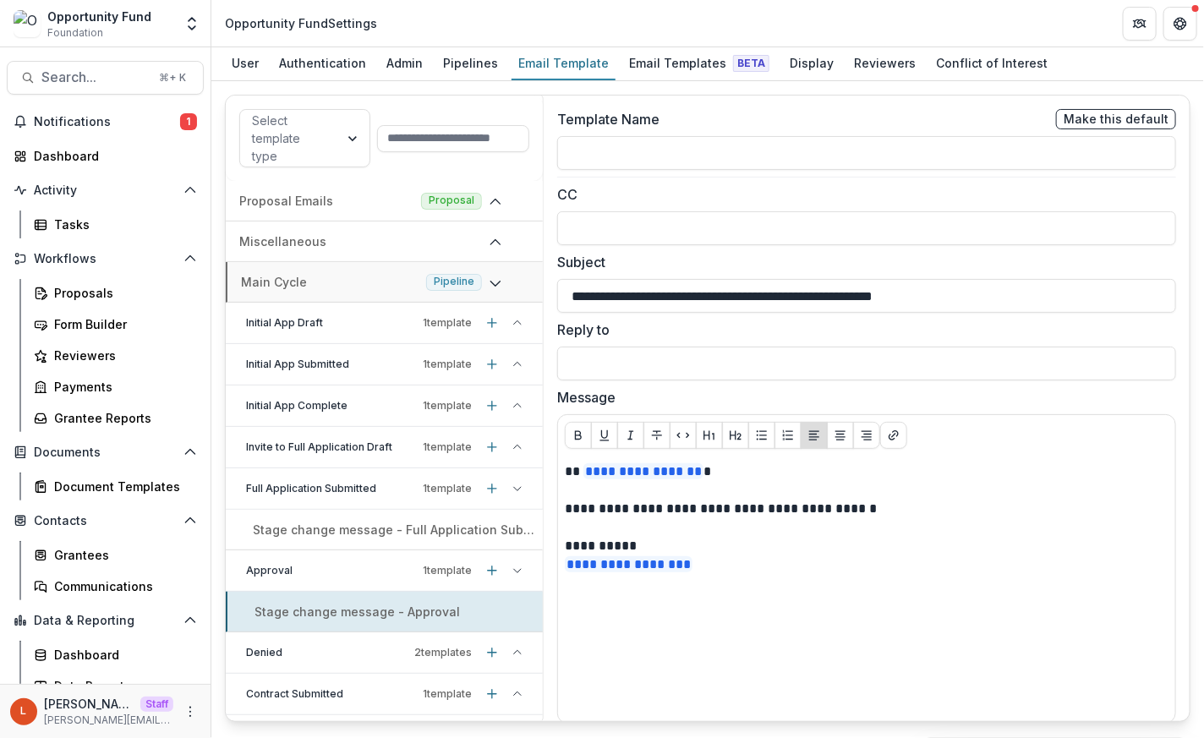
click at [320, 535] on p "Stage change message - Full Application Submitted" at bounding box center [394, 530] width 283 height 18
type input "**********"
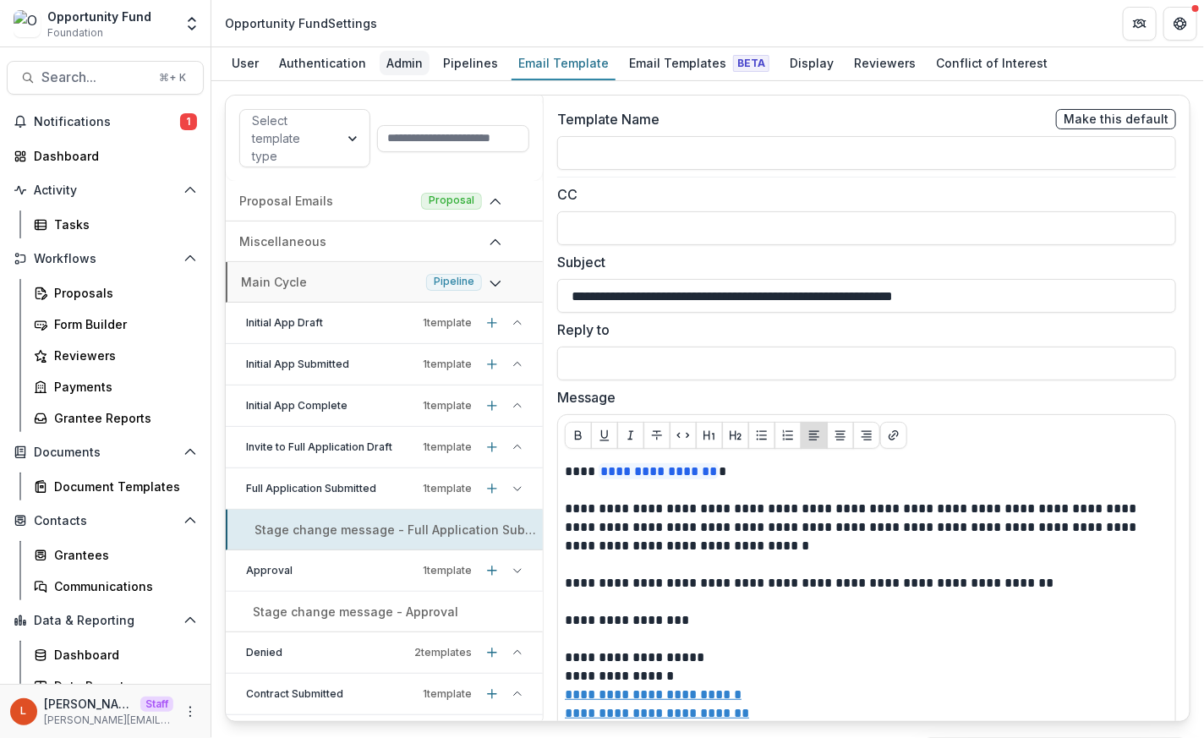
click at [401, 63] on div "Admin" at bounding box center [405, 63] width 50 height 25
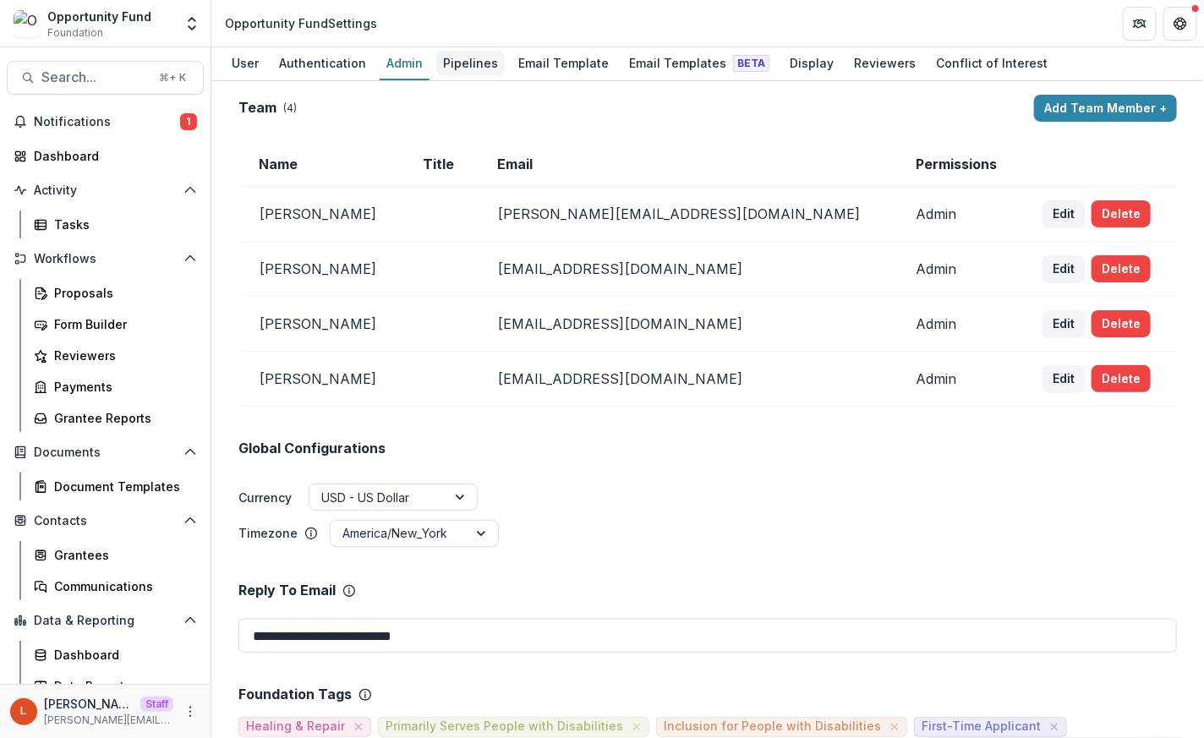
click at [458, 63] on div "Pipelines" at bounding box center [470, 63] width 68 height 25
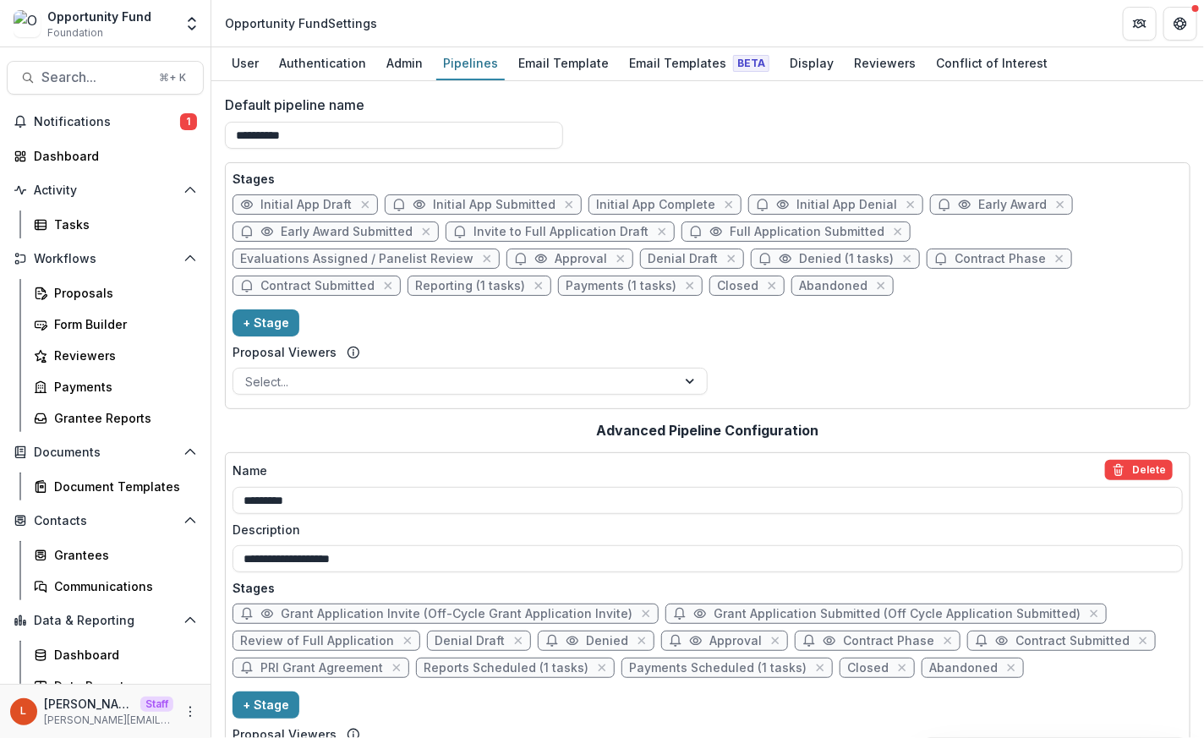
click at [555, 263] on span "Approval" at bounding box center [581, 259] width 52 height 14
select select "********"
click at [303, 258] on div "**********" at bounding box center [602, 369] width 1204 height 738
click at [555, 260] on span "Approval" at bounding box center [581, 258] width 52 height 14
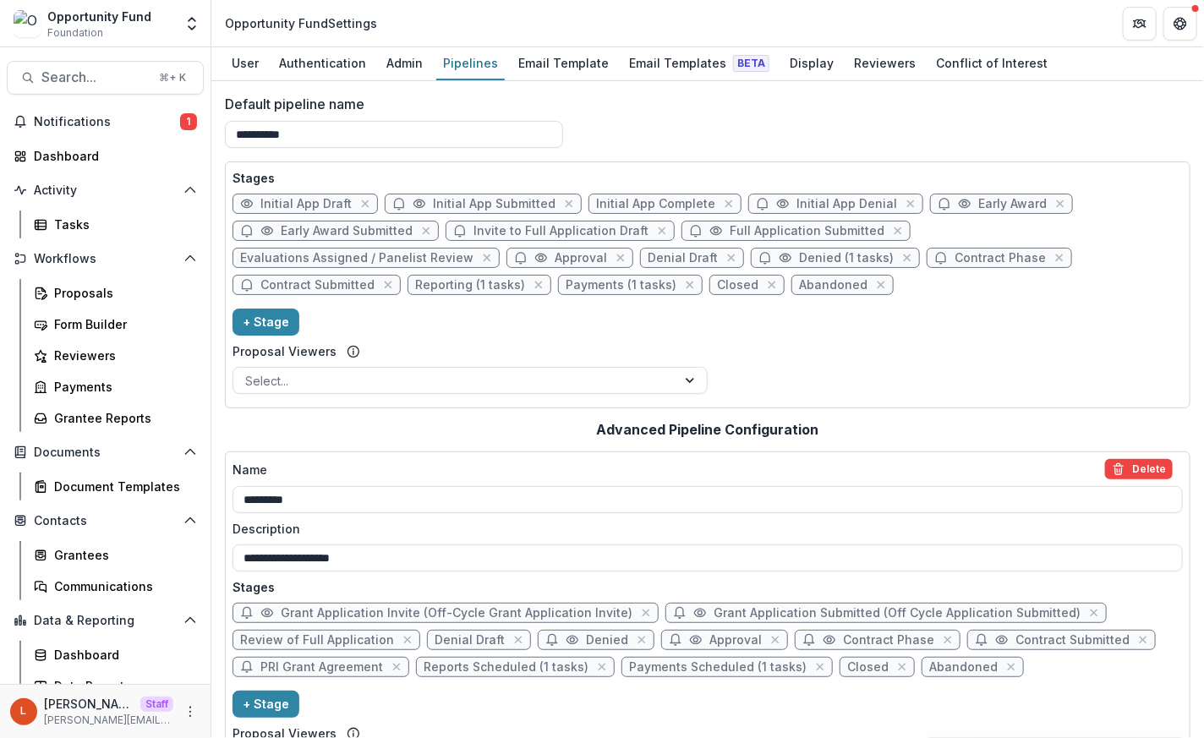
select select "********"
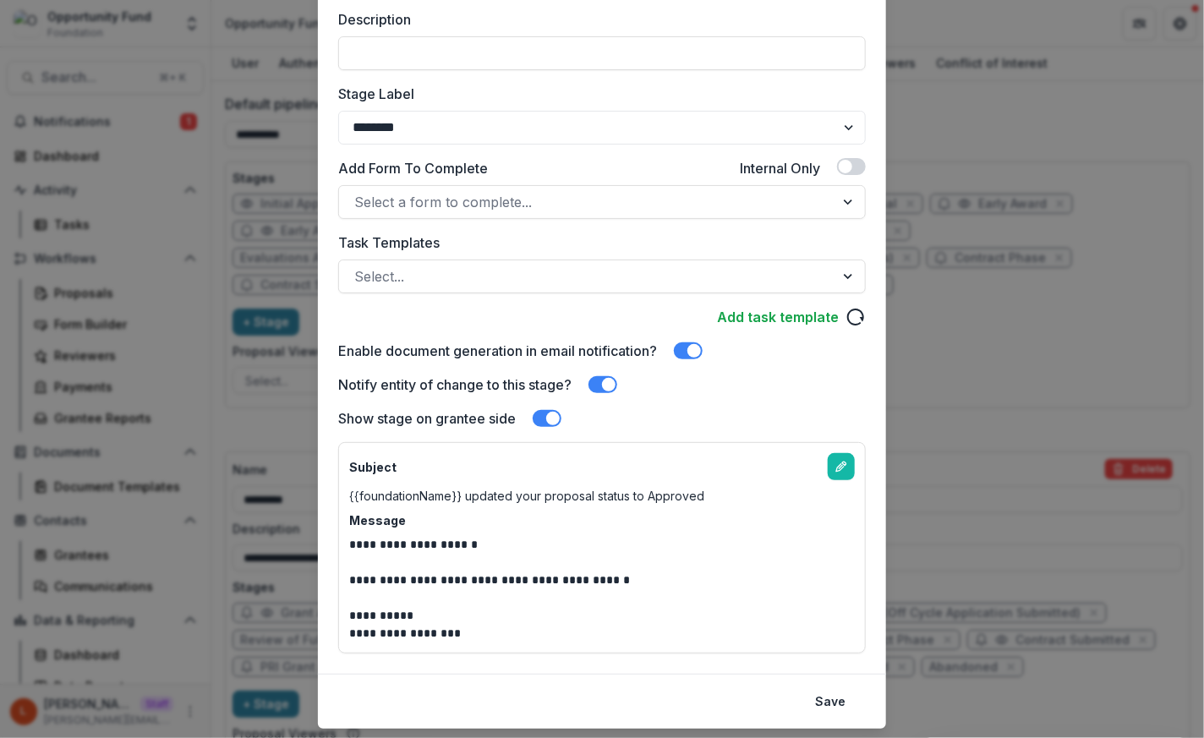
scroll to position [0, 0]
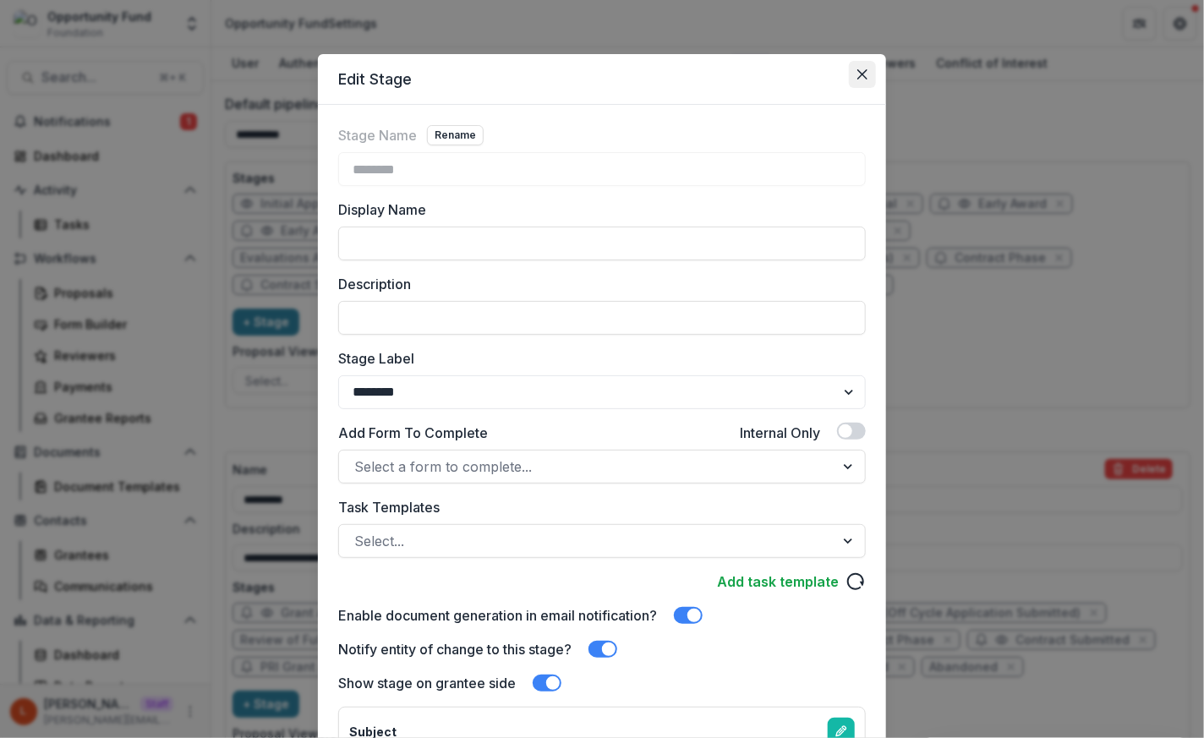
click at [864, 63] on button "Close" at bounding box center [862, 74] width 27 height 27
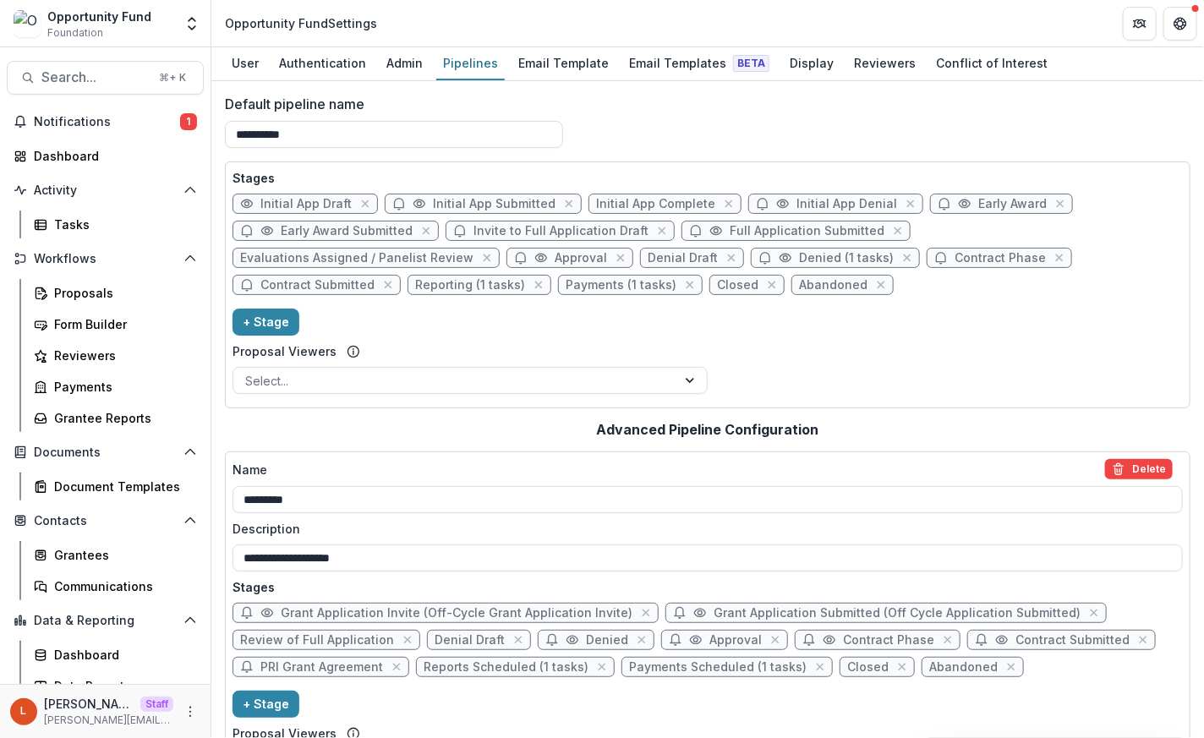
click at [330, 201] on span "Initial App Draft" at bounding box center [305, 204] width 91 height 14
select select "*****"
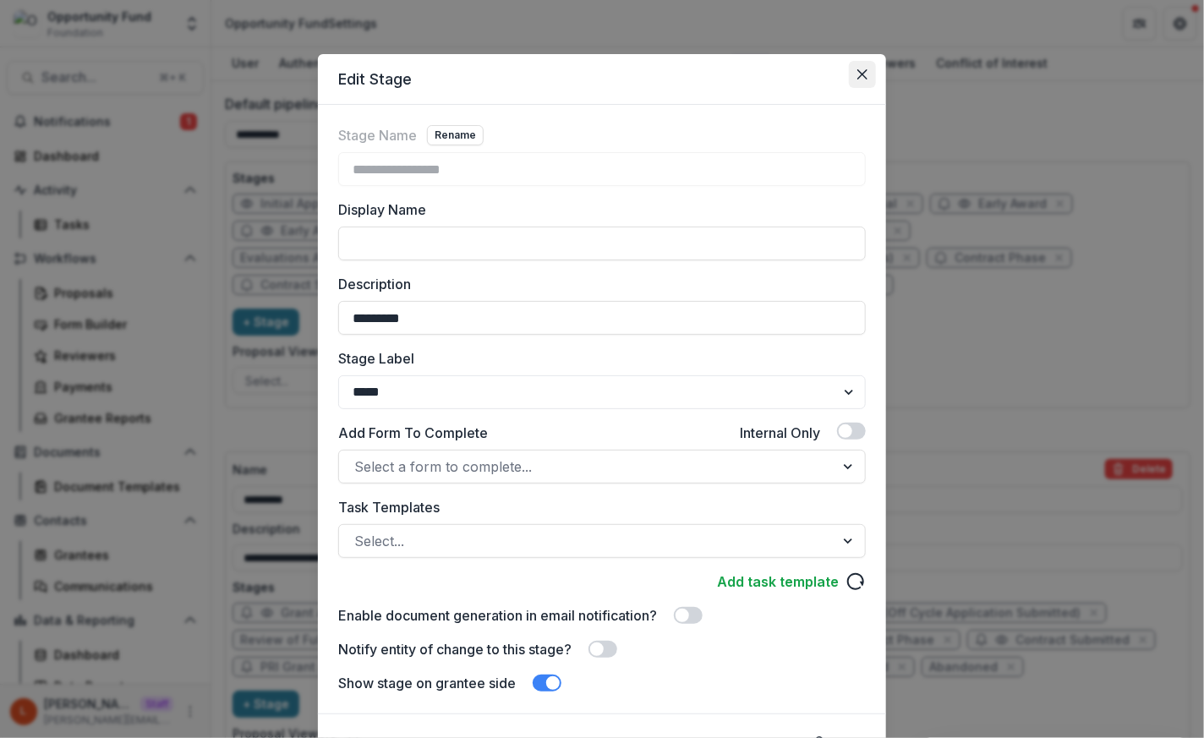
click at [861, 80] on button "Close" at bounding box center [862, 74] width 27 height 27
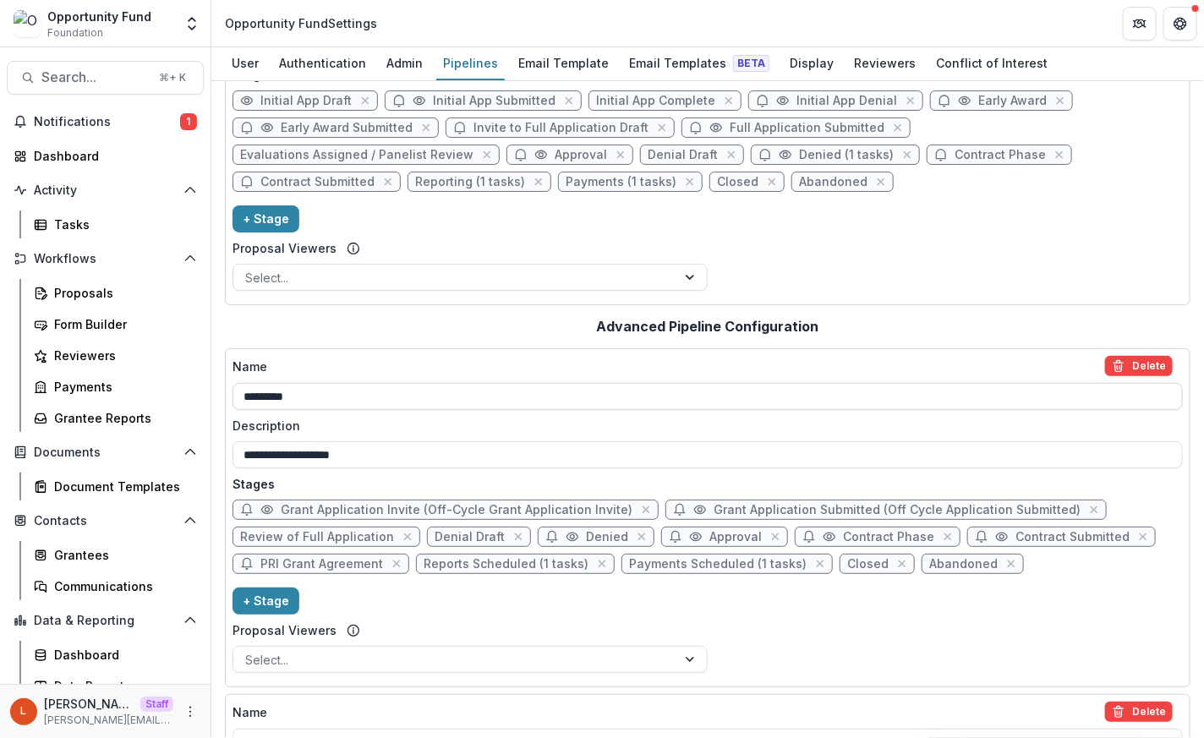
scroll to position [107, 0]
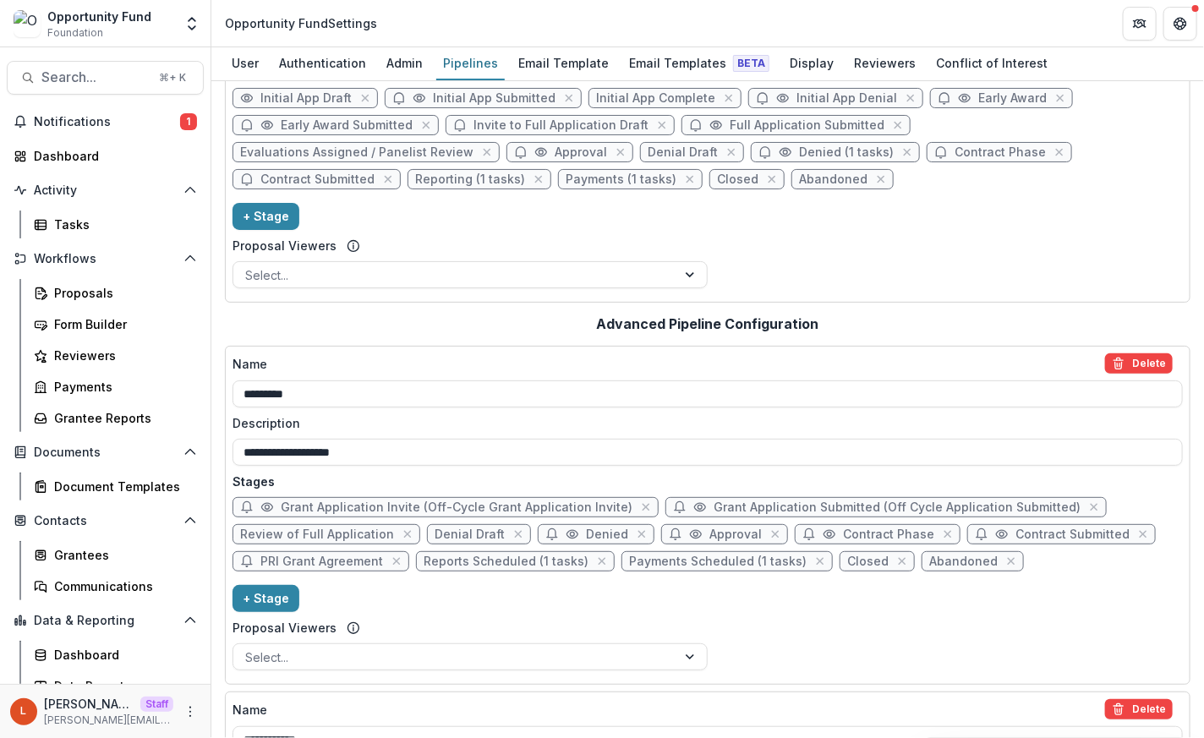
click at [375, 503] on span "Grant Application Invite (Off-Cycle Grant Application Invite)" at bounding box center [457, 507] width 352 height 14
select select "*****"
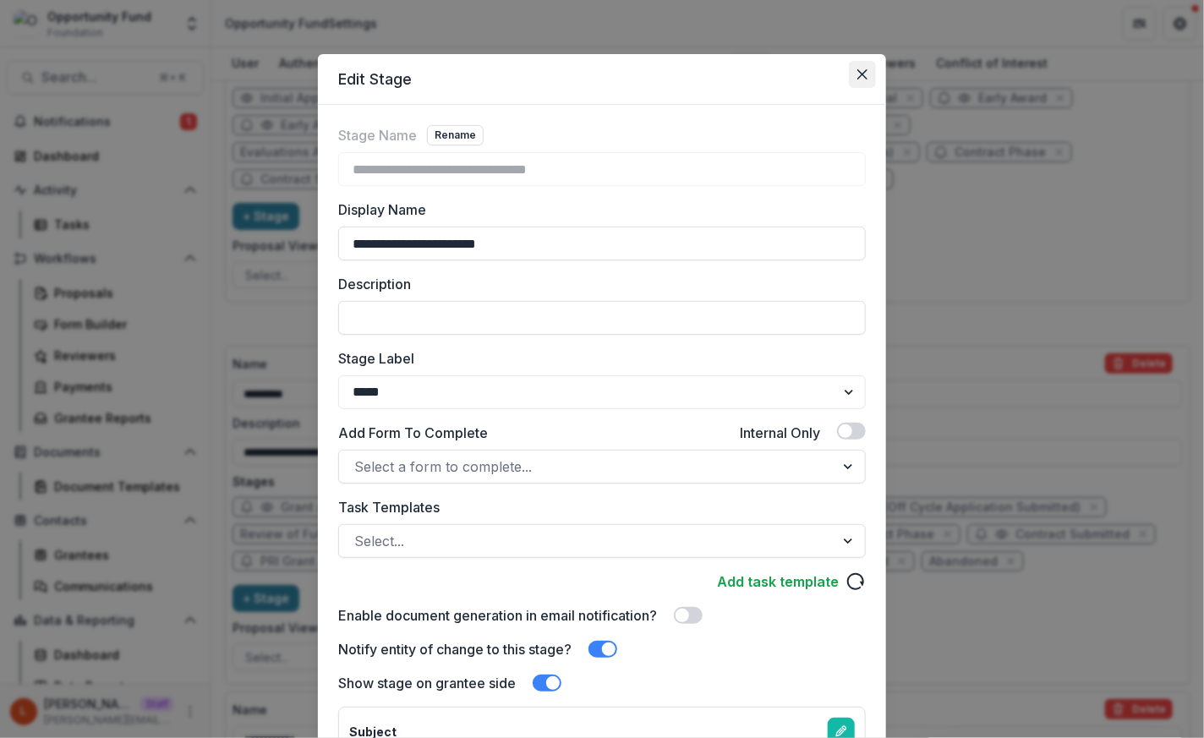
click at [857, 71] on icon "Close" at bounding box center [862, 74] width 10 height 10
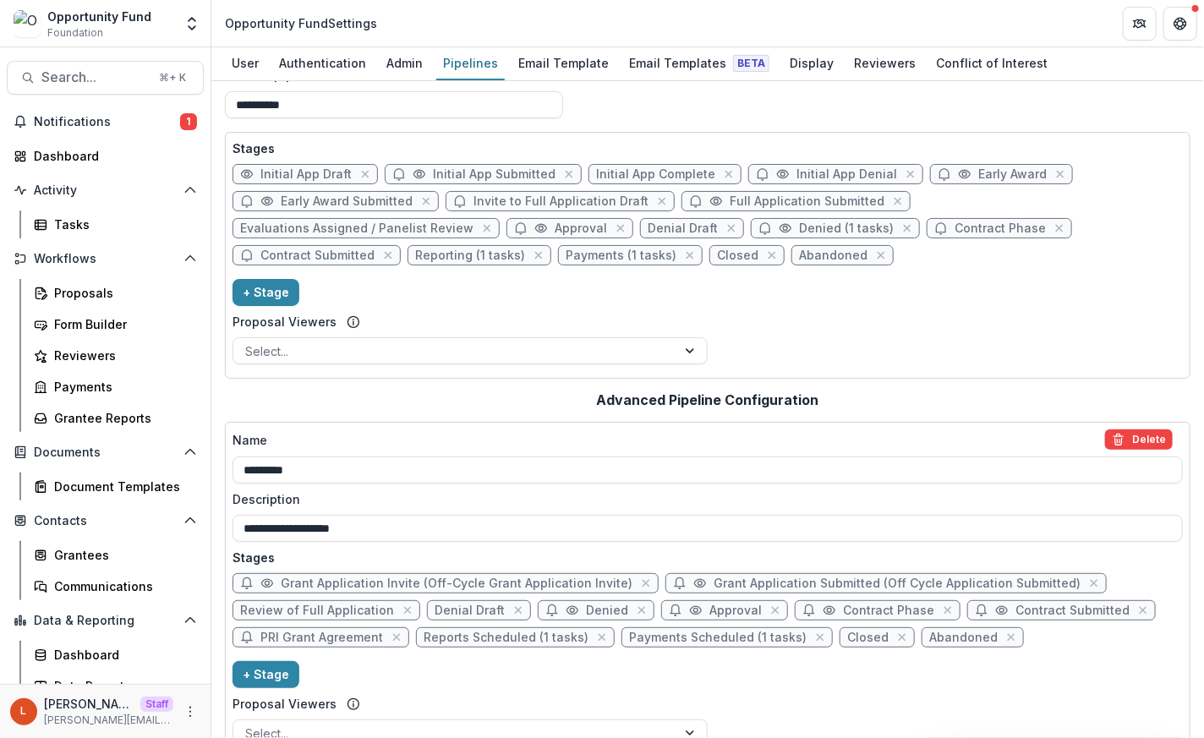
scroll to position [0, 0]
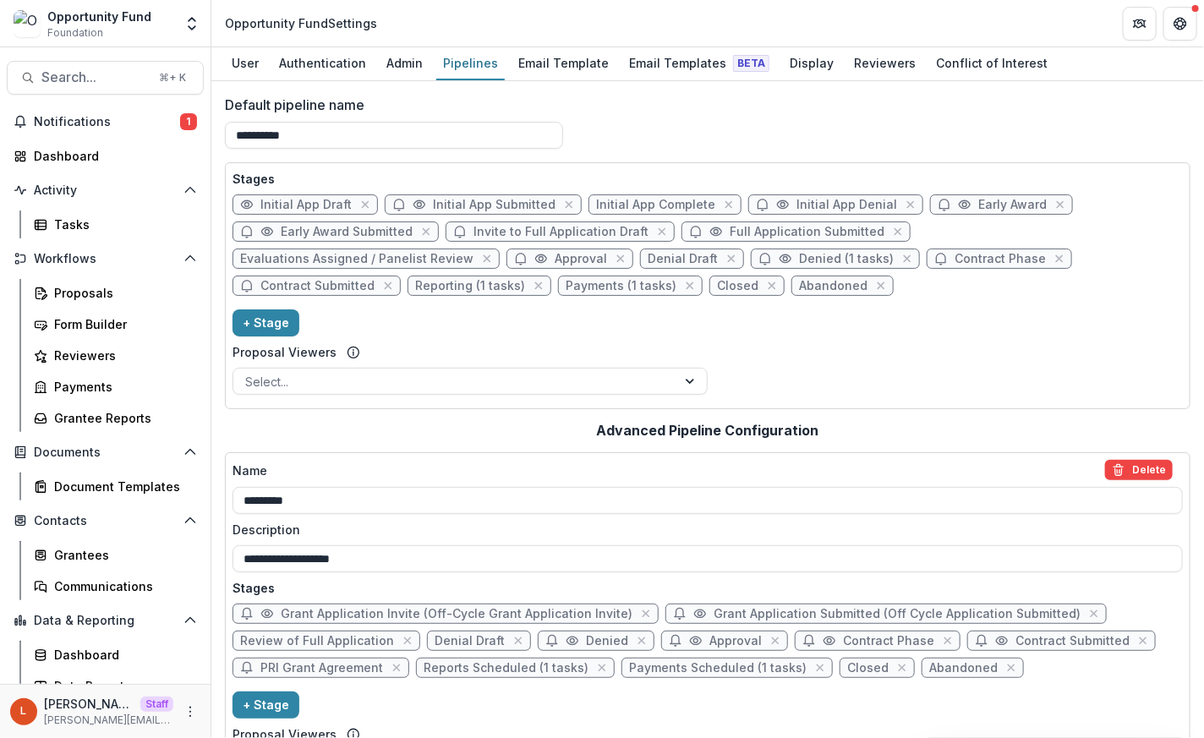
click at [469, 205] on span "Initial App Submitted" at bounding box center [494, 205] width 123 height 14
select select "*********"
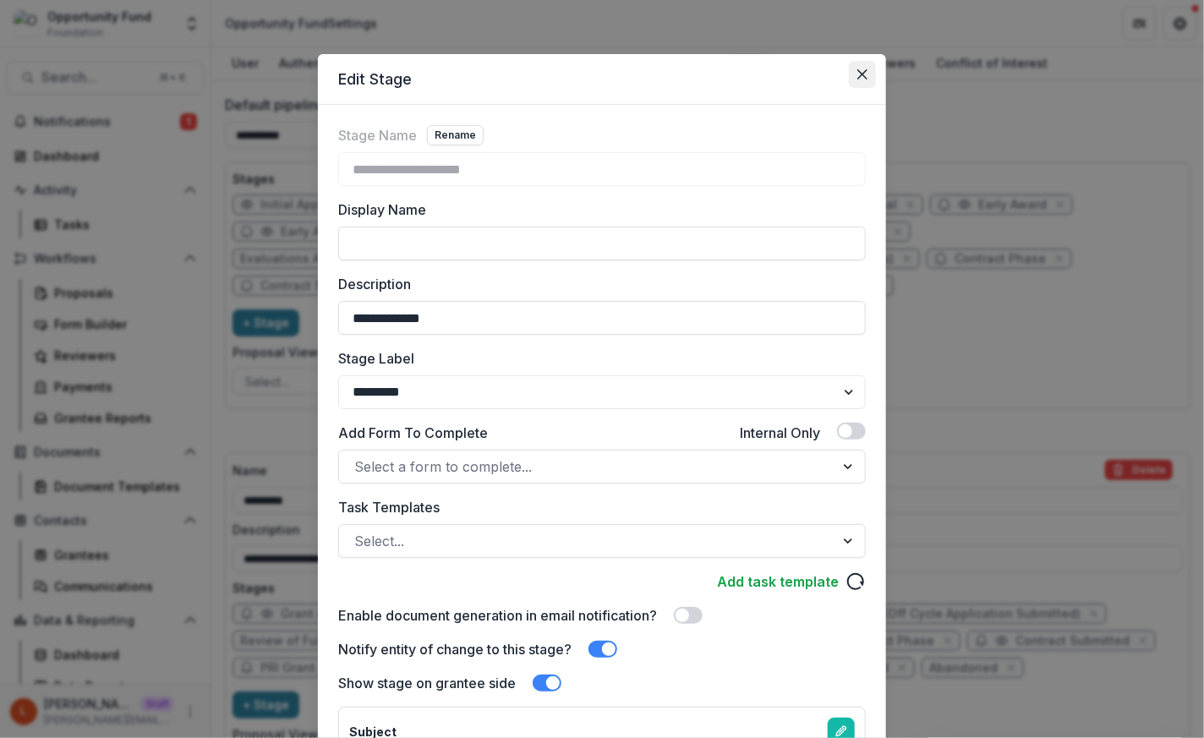
click at [860, 75] on icon "Close" at bounding box center [862, 74] width 10 height 10
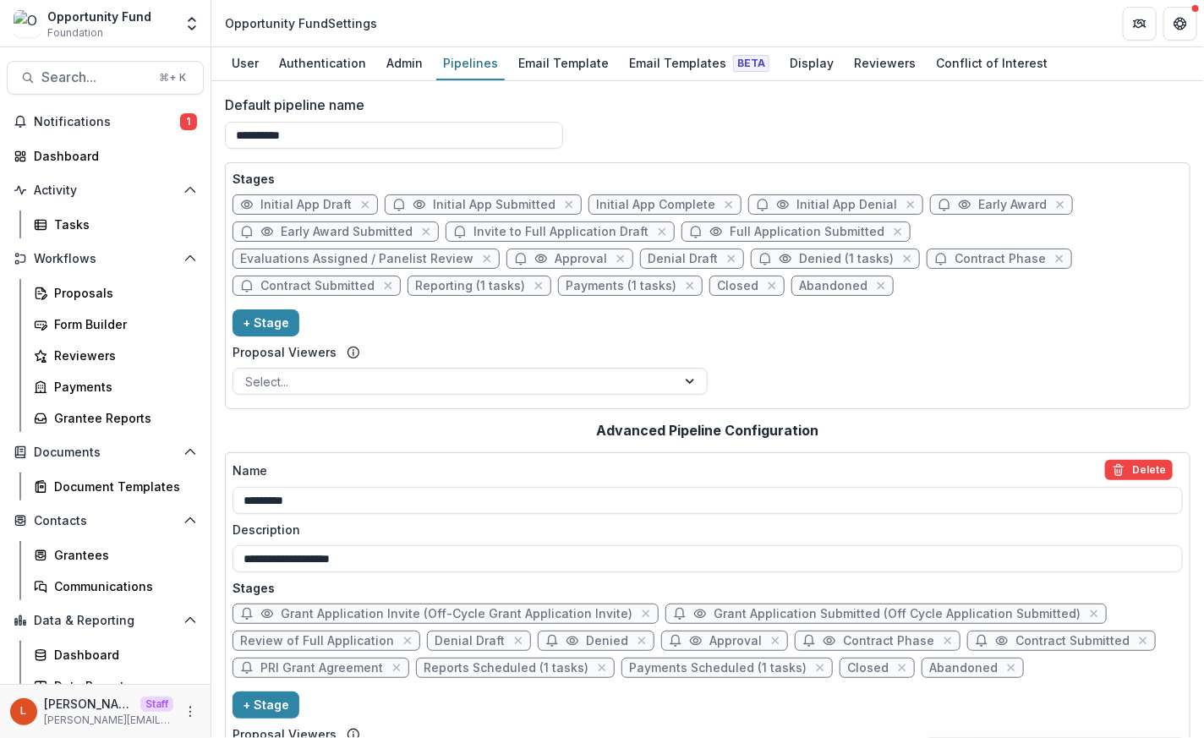
click at [670, 207] on span "Initial App Complete" at bounding box center [655, 205] width 119 height 14
select select "******"
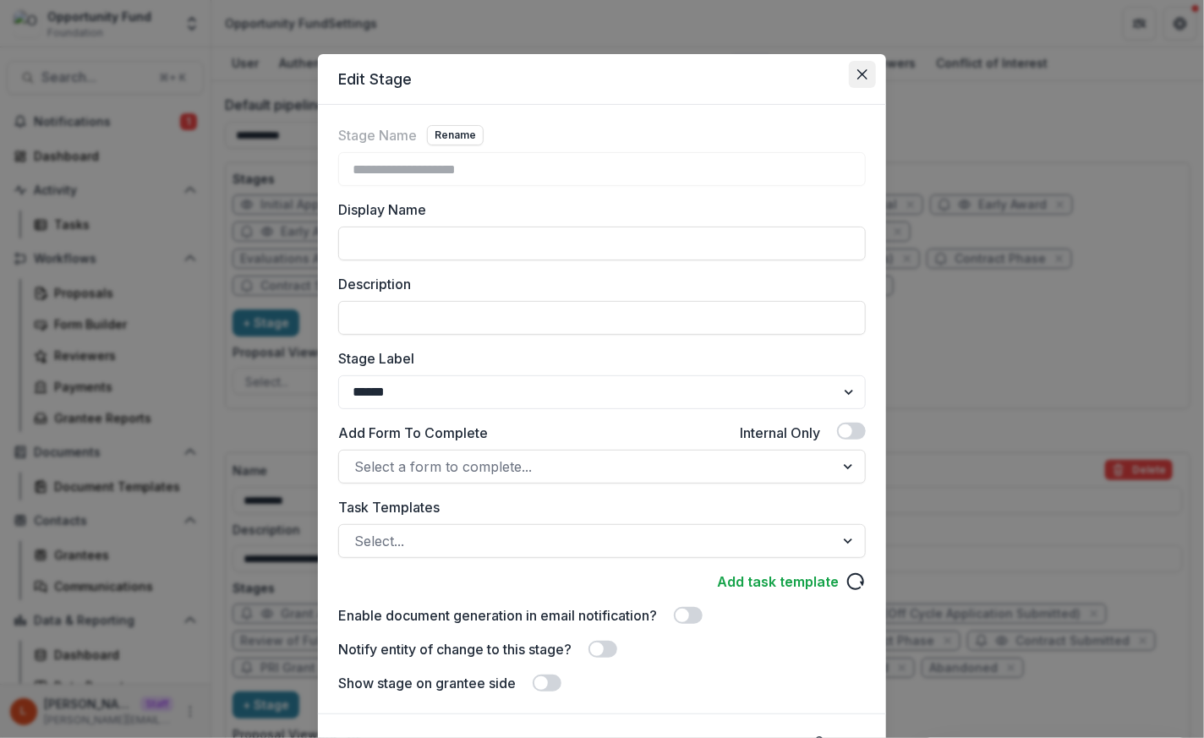
click at [867, 63] on button "Close" at bounding box center [862, 74] width 27 height 27
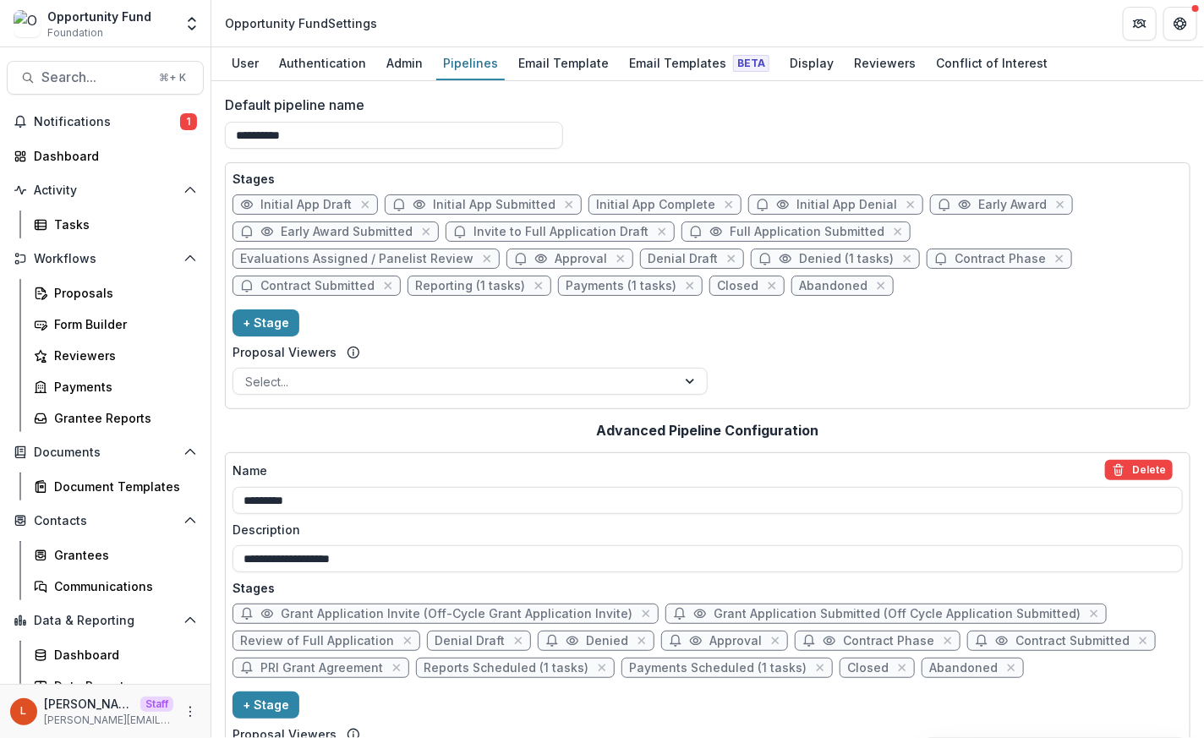
click at [954, 255] on span "Contract Phase" at bounding box center [999, 259] width 91 height 14
select select "*****"
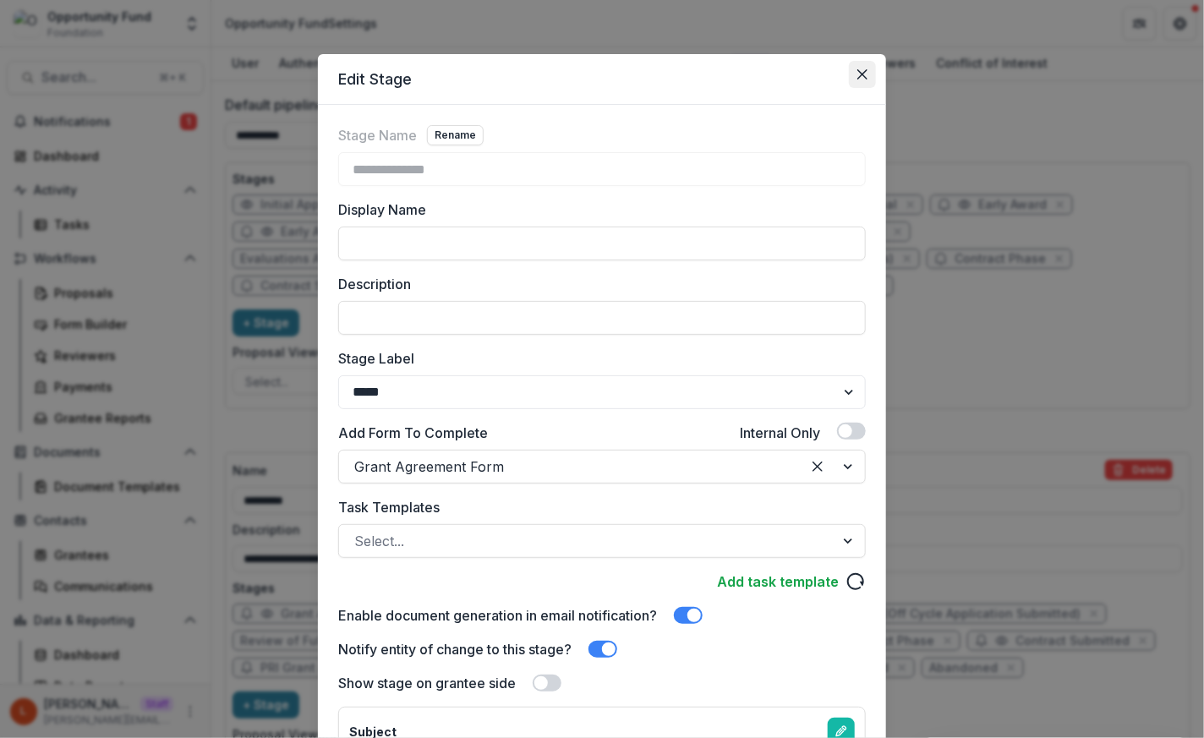
click at [861, 70] on icon "Close" at bounding box center [862, 74] width 10 height 10
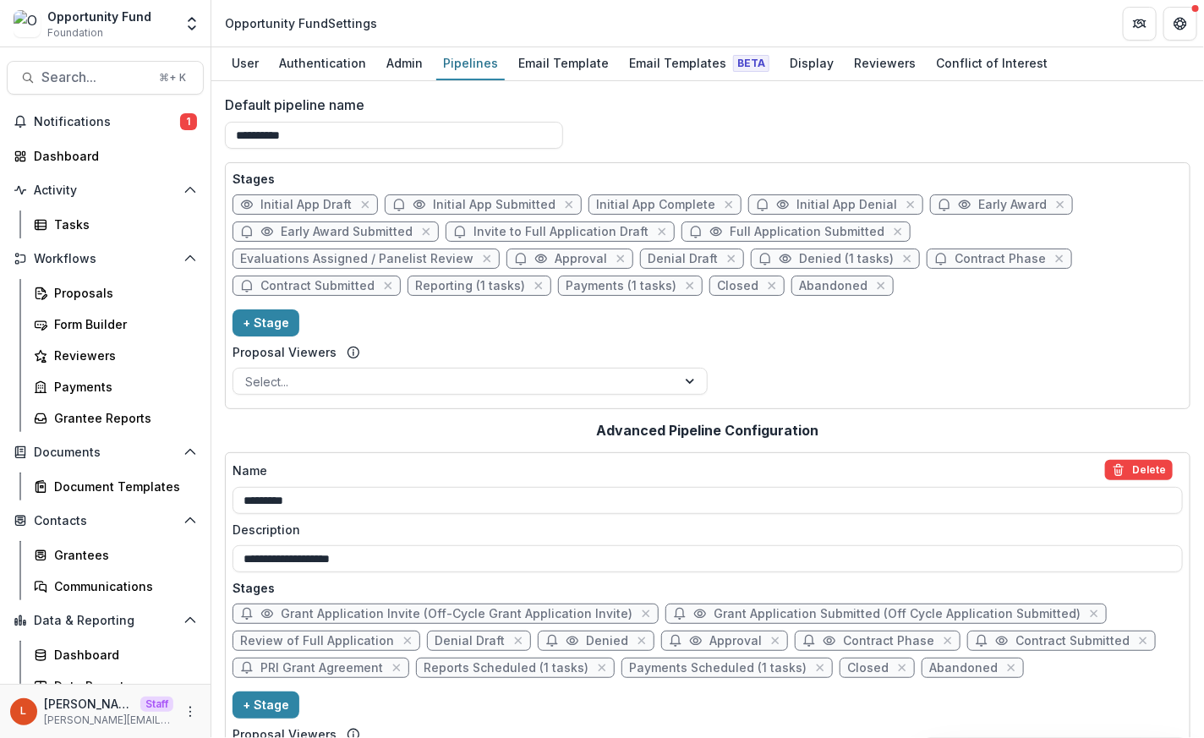
click at [291, 207] on span "Initial App Draft" at bounding box center [305, 205] width 91 height 14
select select "*****"
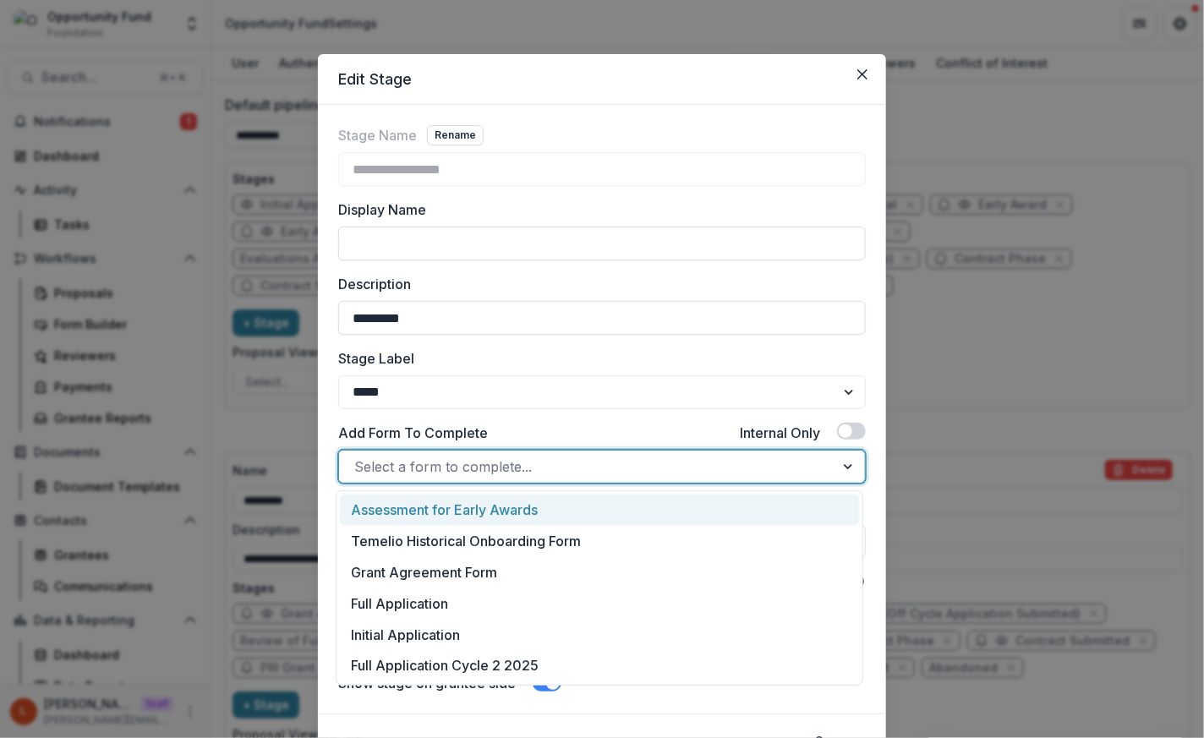
click at [397, 466] on div at bounding box center [586, 467] width 465 height 24
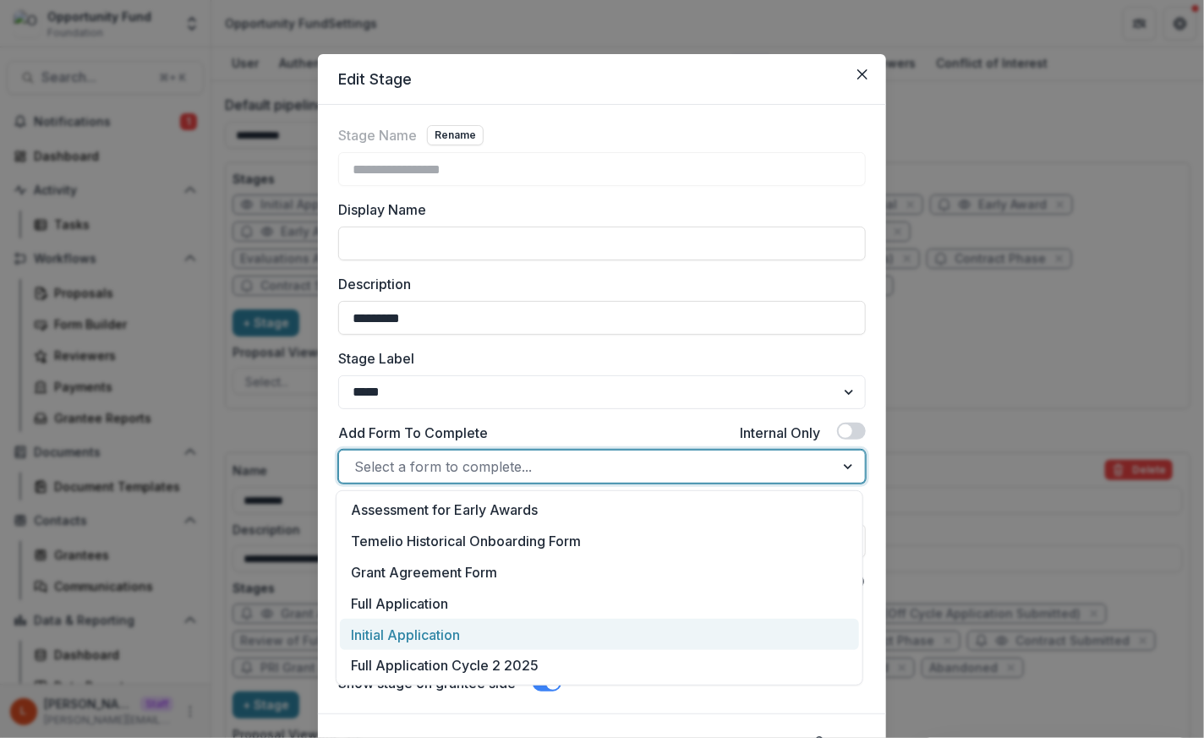
click at [376, 625] on div "Initial Application" at bounding box center [599, 634] width 519 height 31
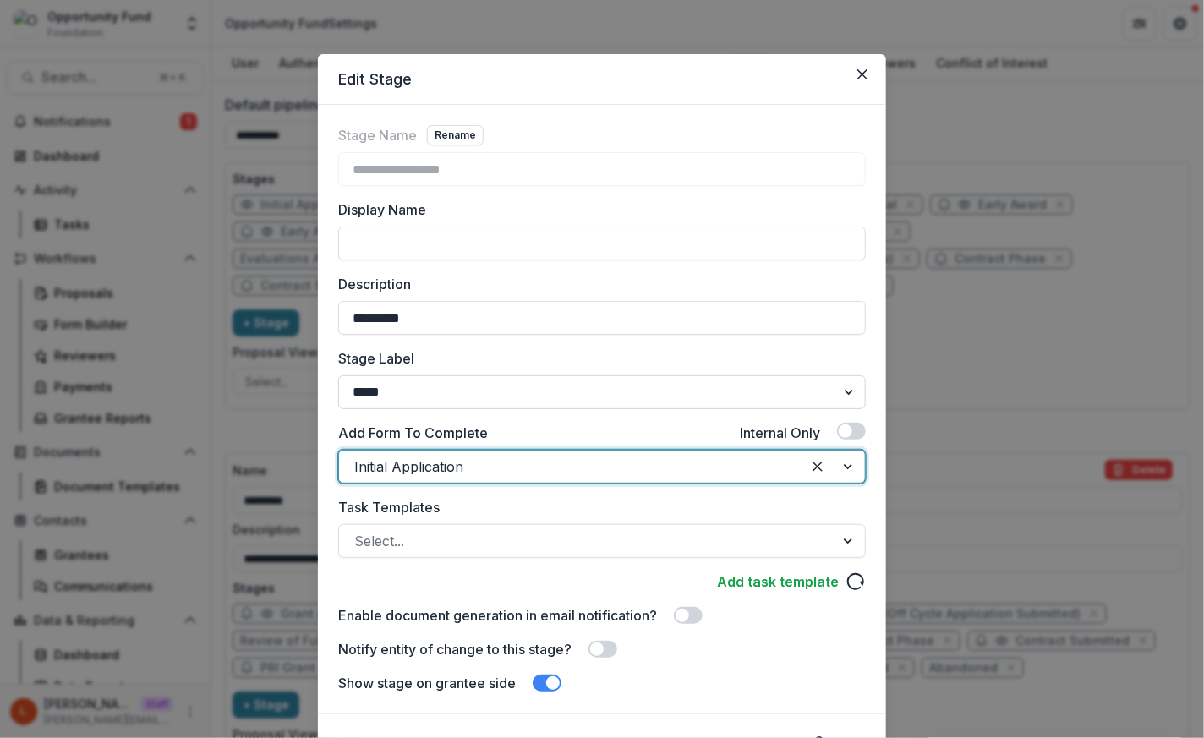
scroll to position [85, 0]
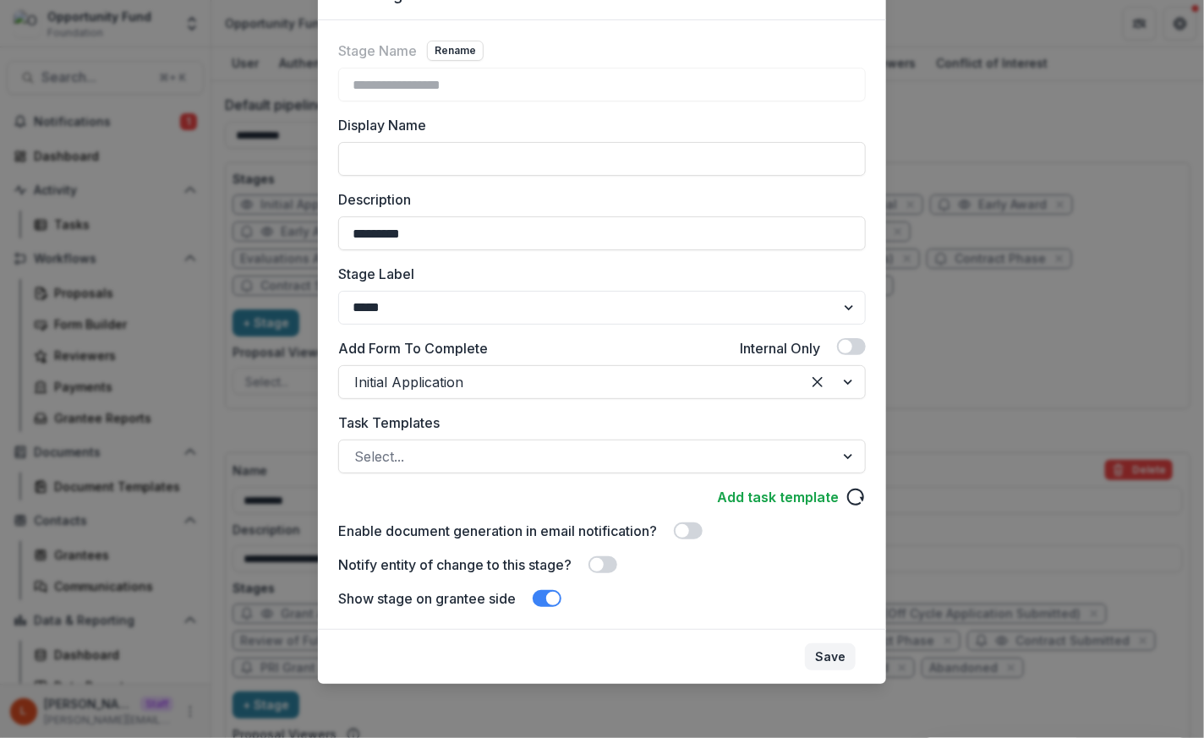
click at [836, 652] on button "Save" at bounding box center [830, 656] width 51 height 27
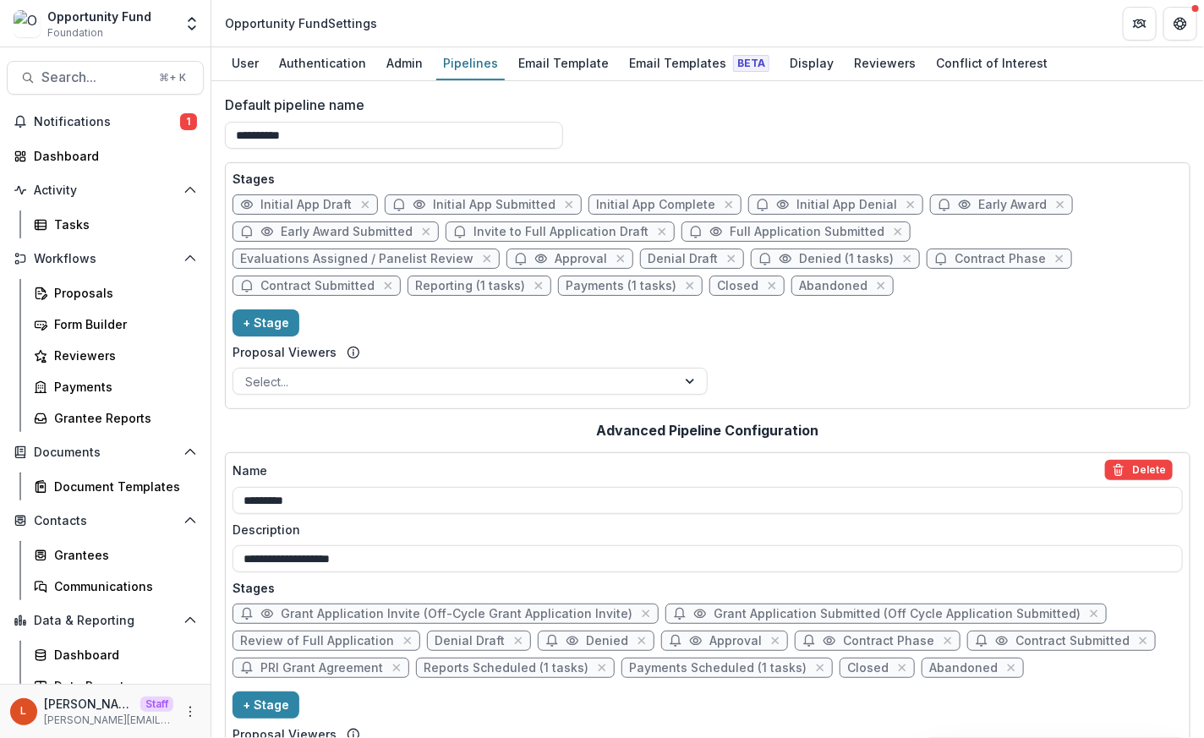
click at [508, 227] on span "Invite to Full Application Draft" at bounding box center [560, 232] width 175 height 14
select select "*****"
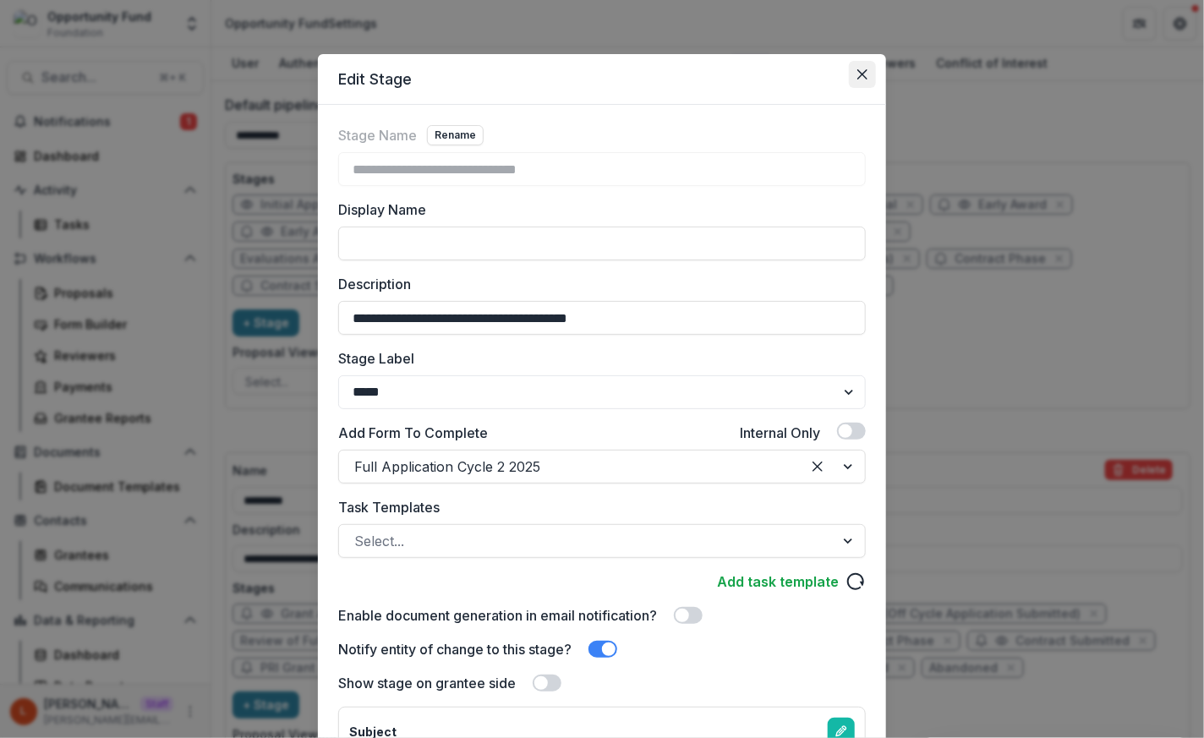
click at [871, 72] on button "Close" at bounding box center [862, 74] width 27 height 27
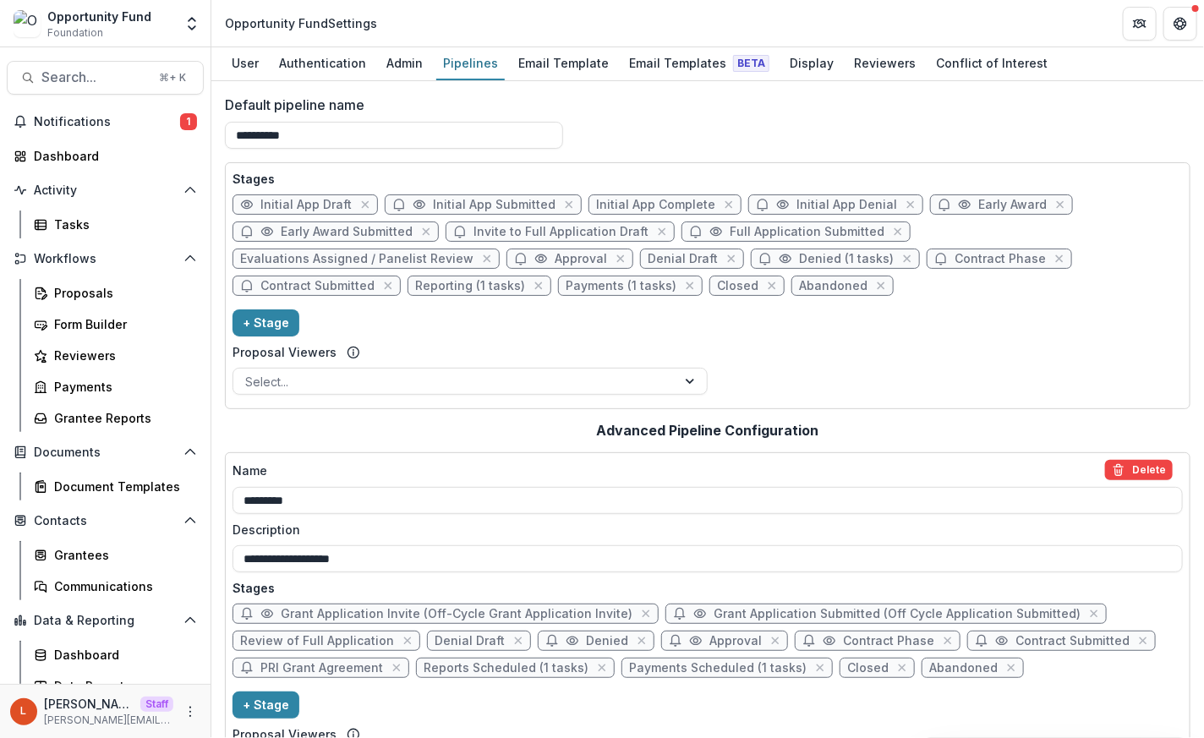
click at [311, 227] on span "Early Award Submitted" at bounding box center [347, 232] width 132 height 14
select select "*********"
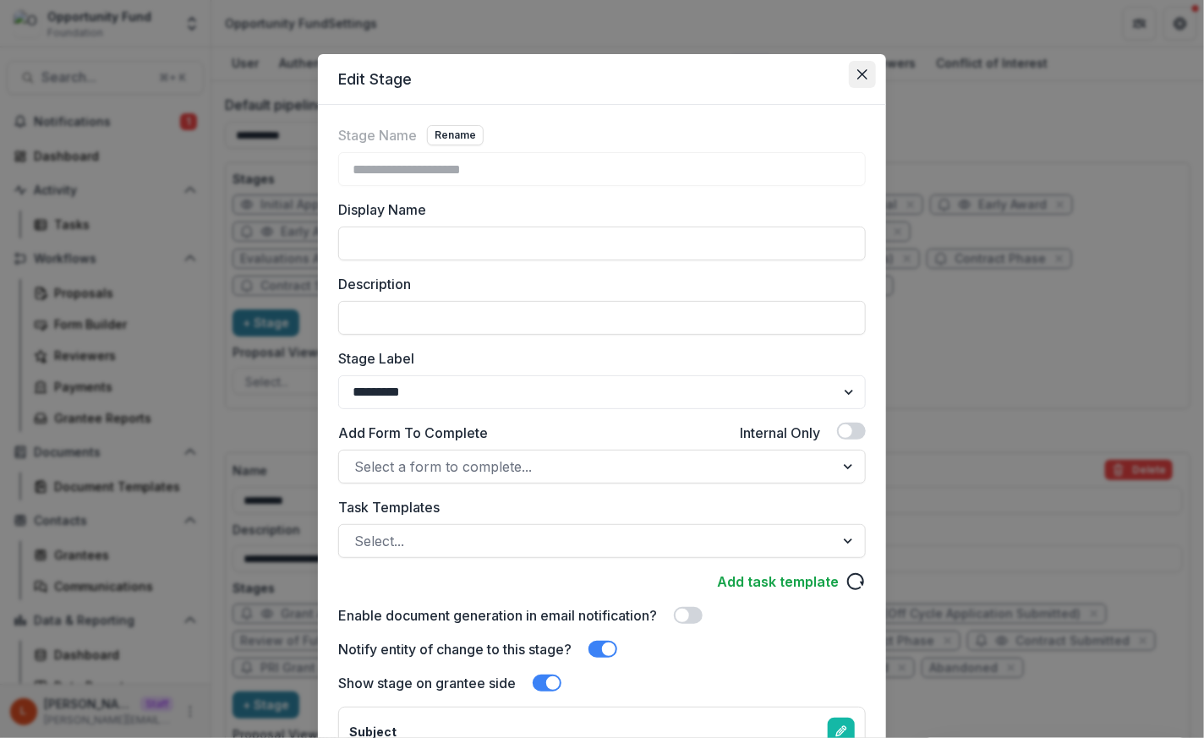
click at [872, 77] on button "Close" at bounding box center [862, 74] width 27 height 27
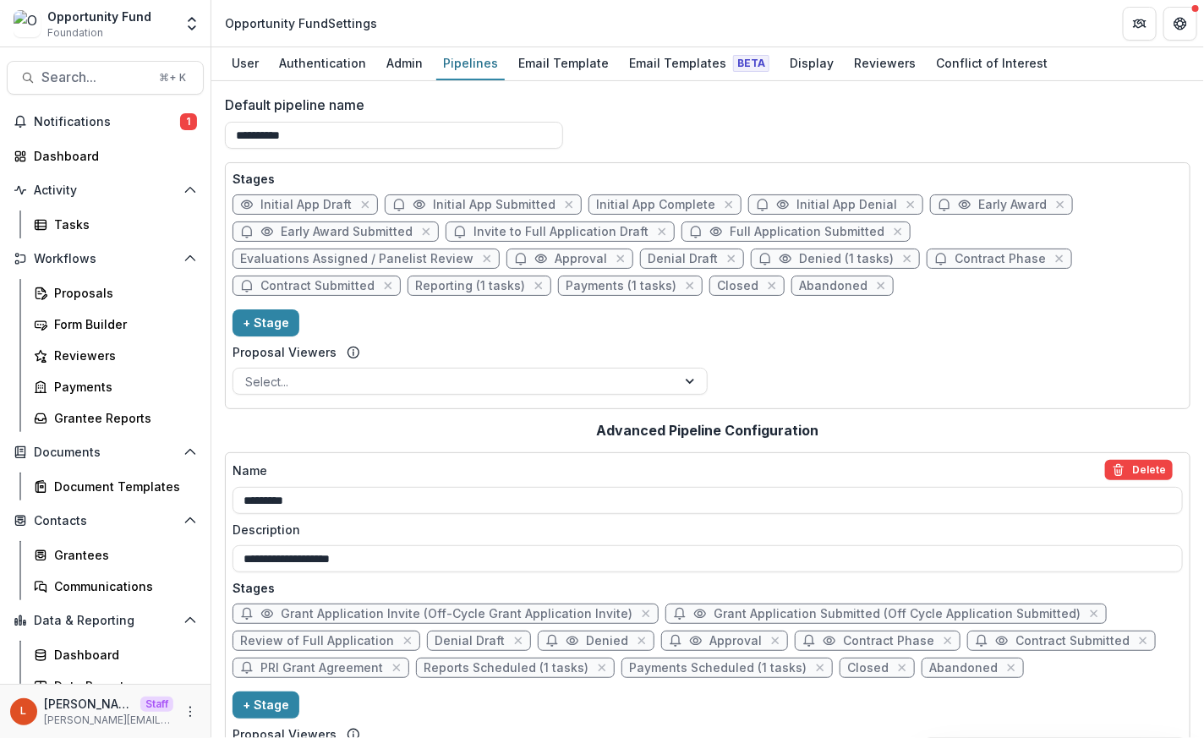
click at [956, 203] on span "Early Award" at bounding box center [1001, 204] width 143 height 20
click at [988, 200] on span "Early Award" at bounding box center [1012, 205] width 68 height 14
select select "*****"
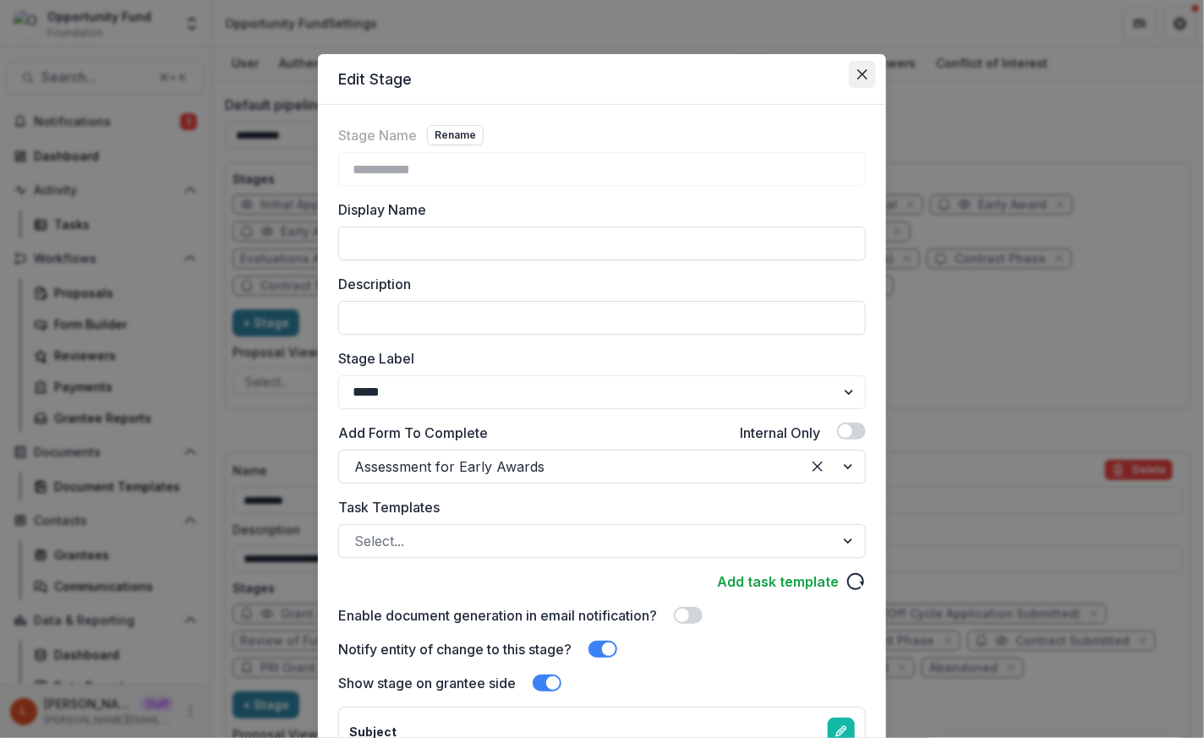
click at [861, 75] on icon "Close" at bounding box center [862, 74] width 10 height 10
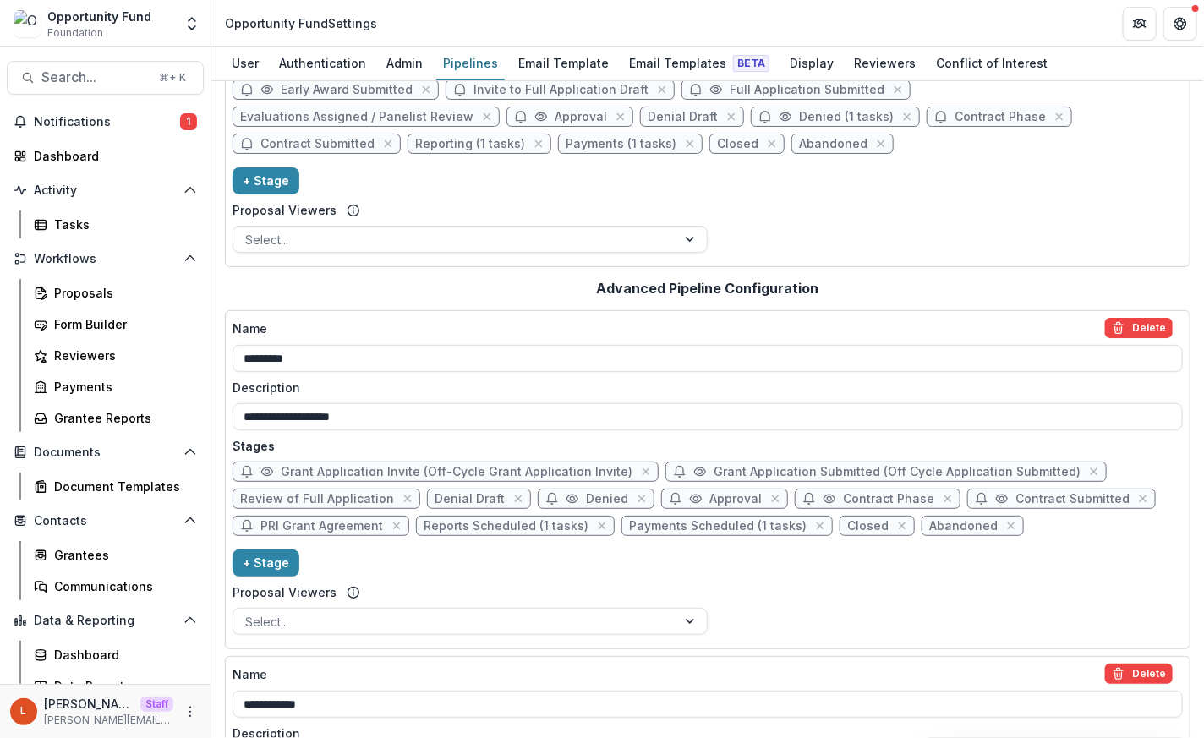
scroll to position [145, 0]
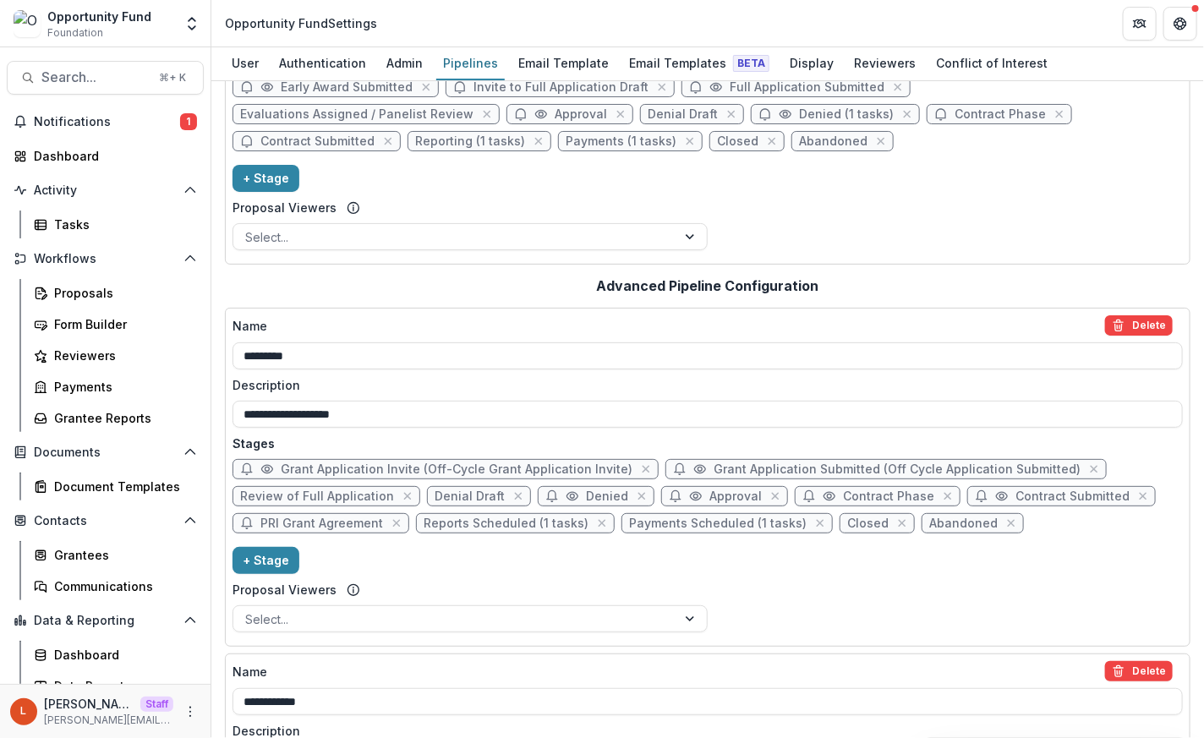
click at [694, 500] on span "Approval" at bounding box center [724, 496] width 127 height 20
click at [709, 502] on span "Approval" at bounding box center [735, 496] width 52 height 14
select select "********"
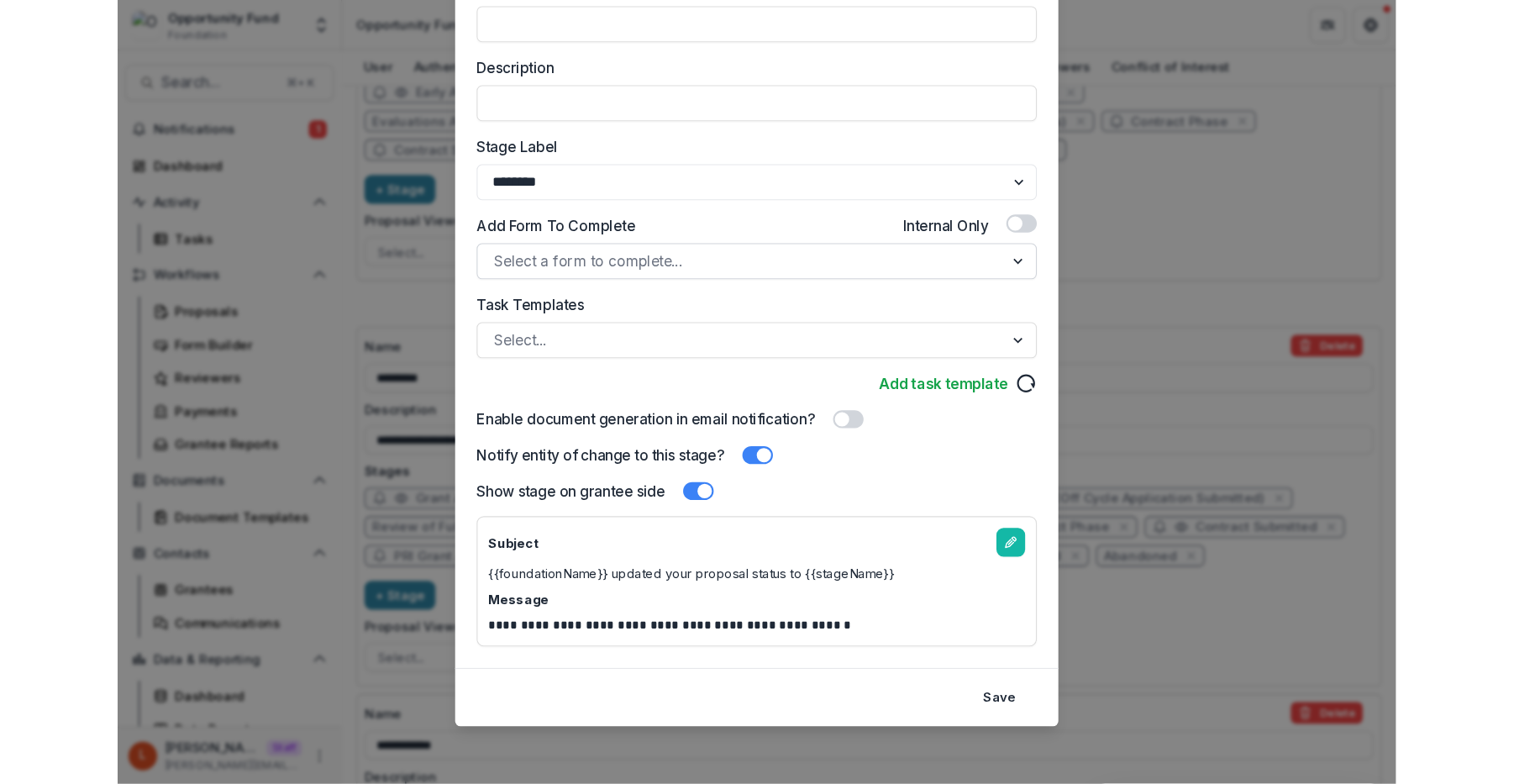
scroll to position [0, 0]
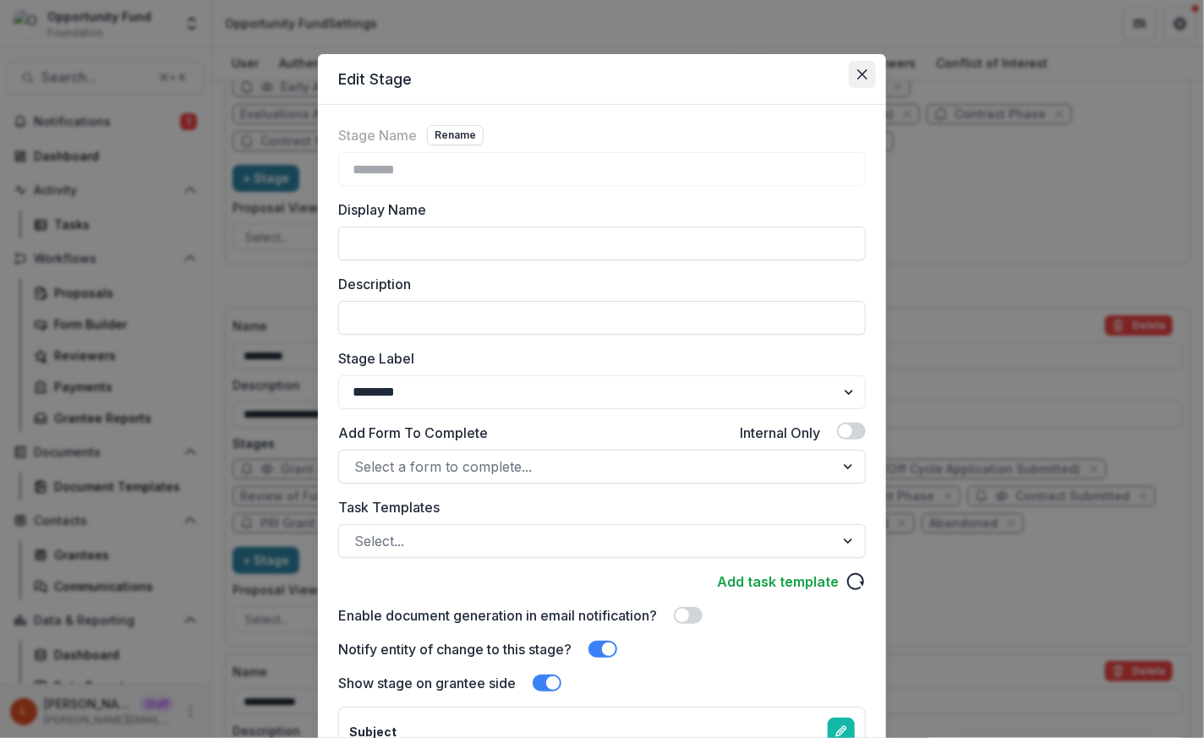
click at [857, 79] on icon "Close" at bounding box center [862, 74] width 10 height 10
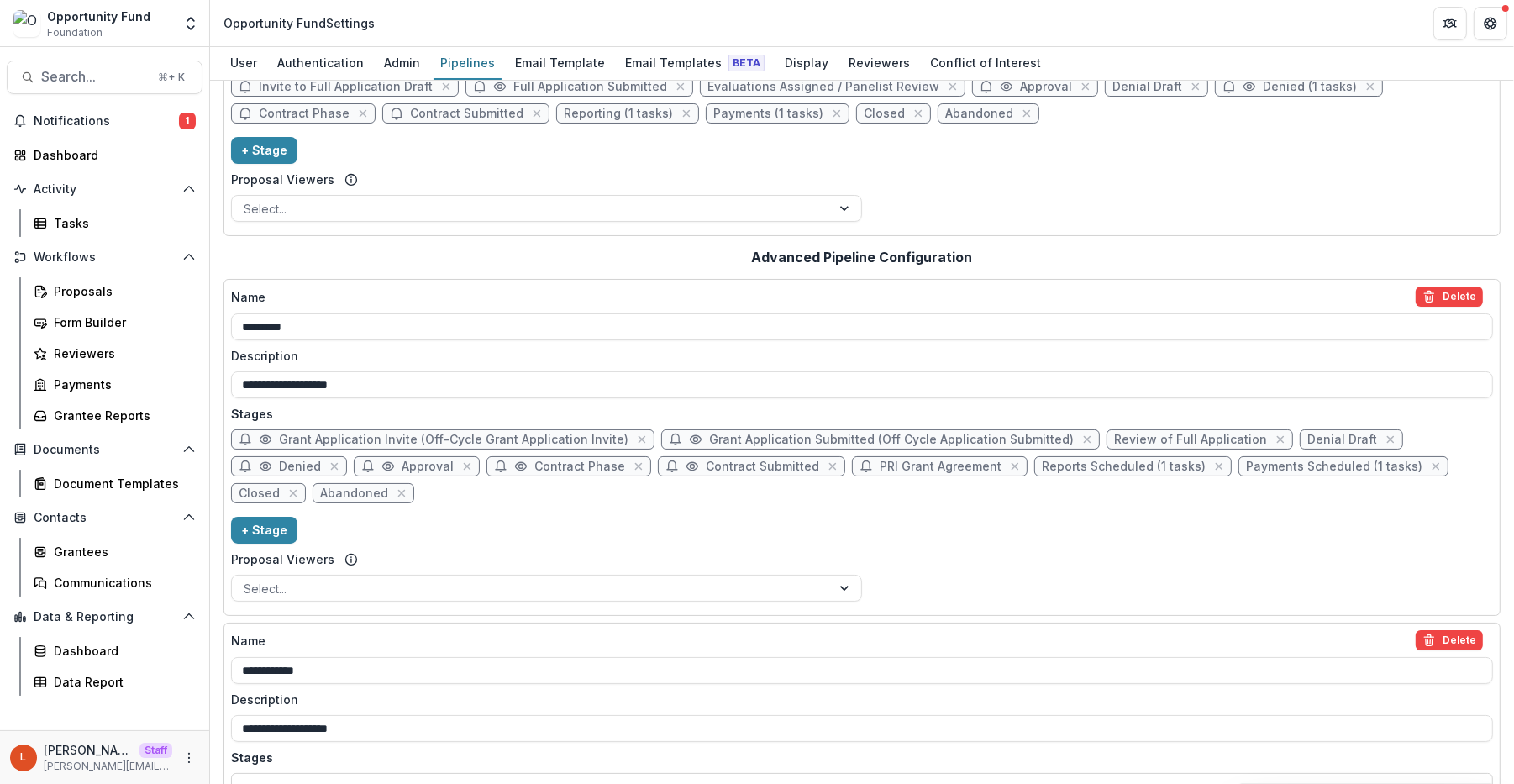
scroll to position [116, 0]
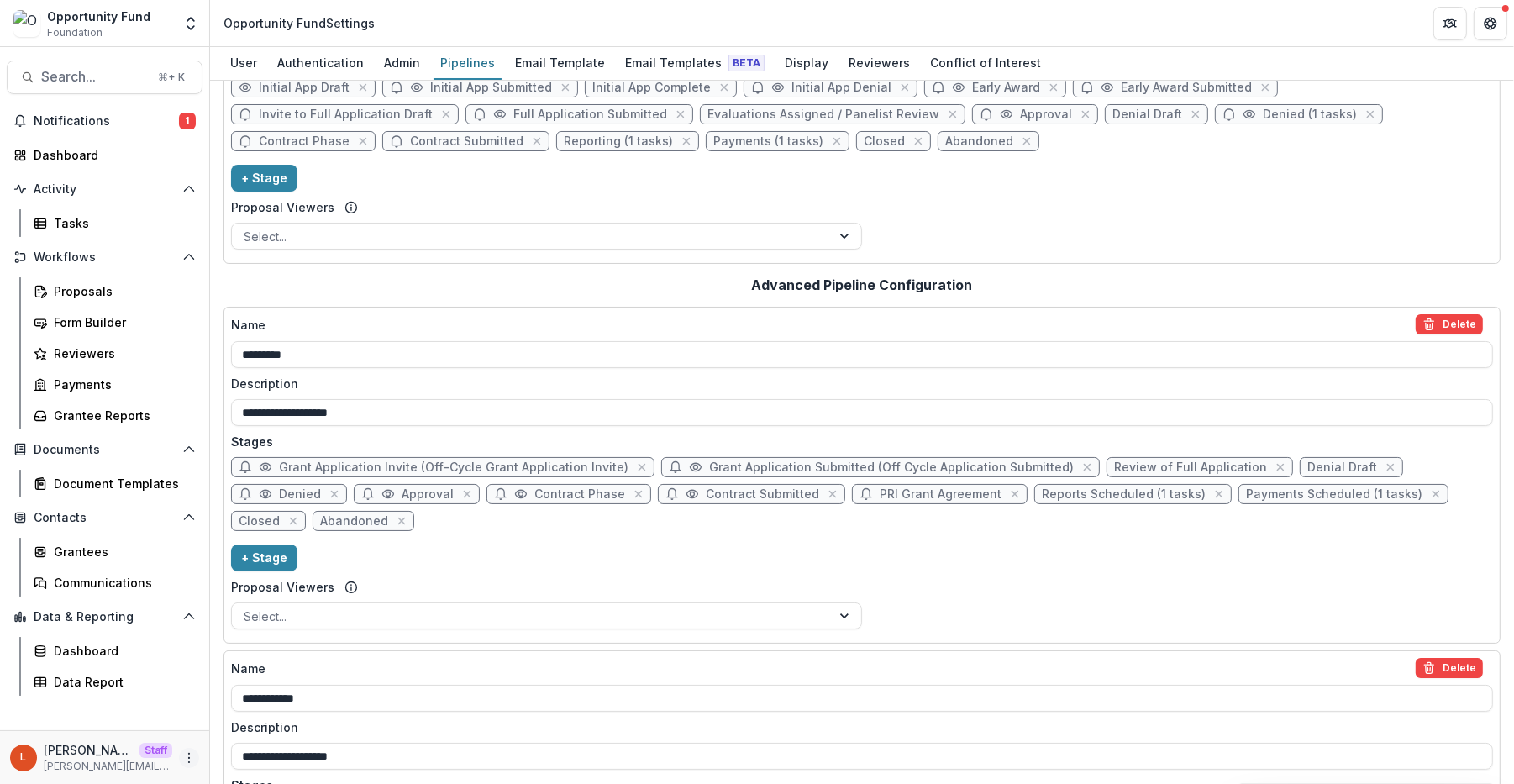
click at [185, 732] on icon "More" at bounding box center [189, 758] width 14 height 14
click at [786, 58] on div "Display" at bounding box center [806, 63] width 57 height 25
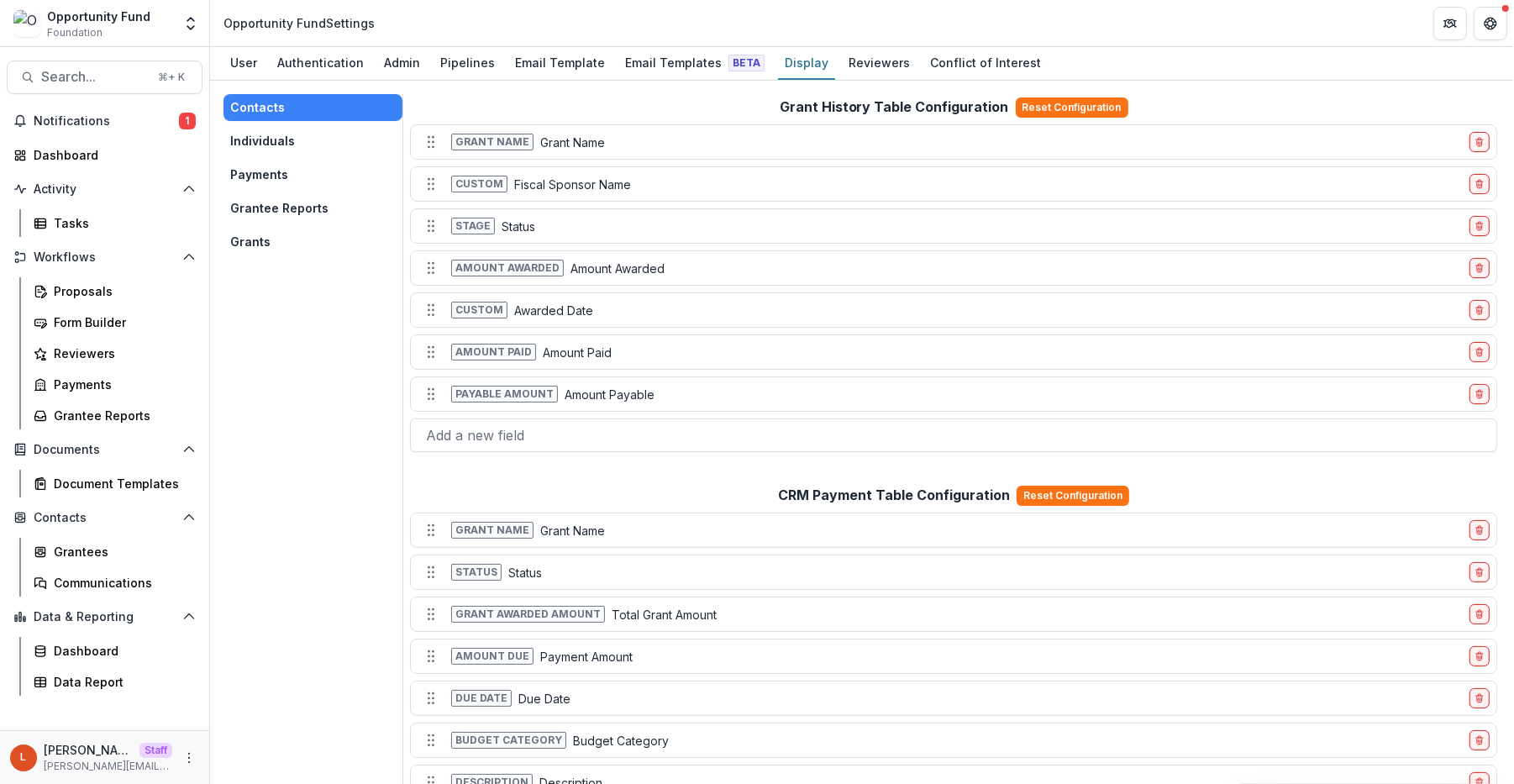
click at [342, 142] on button "Individuals" at bounding box center [313, 141] width 179 height 27
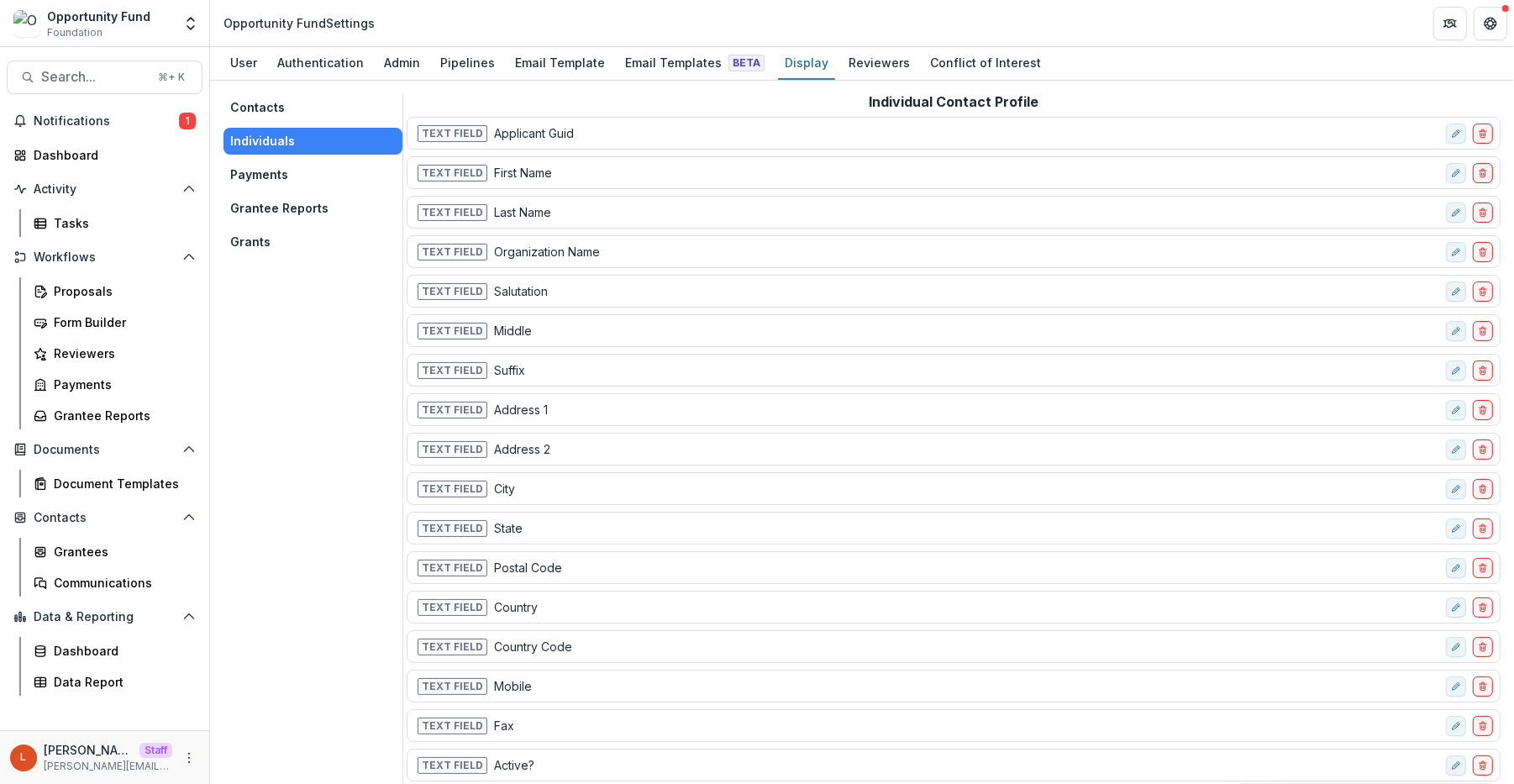
scroll to position [124, 0]
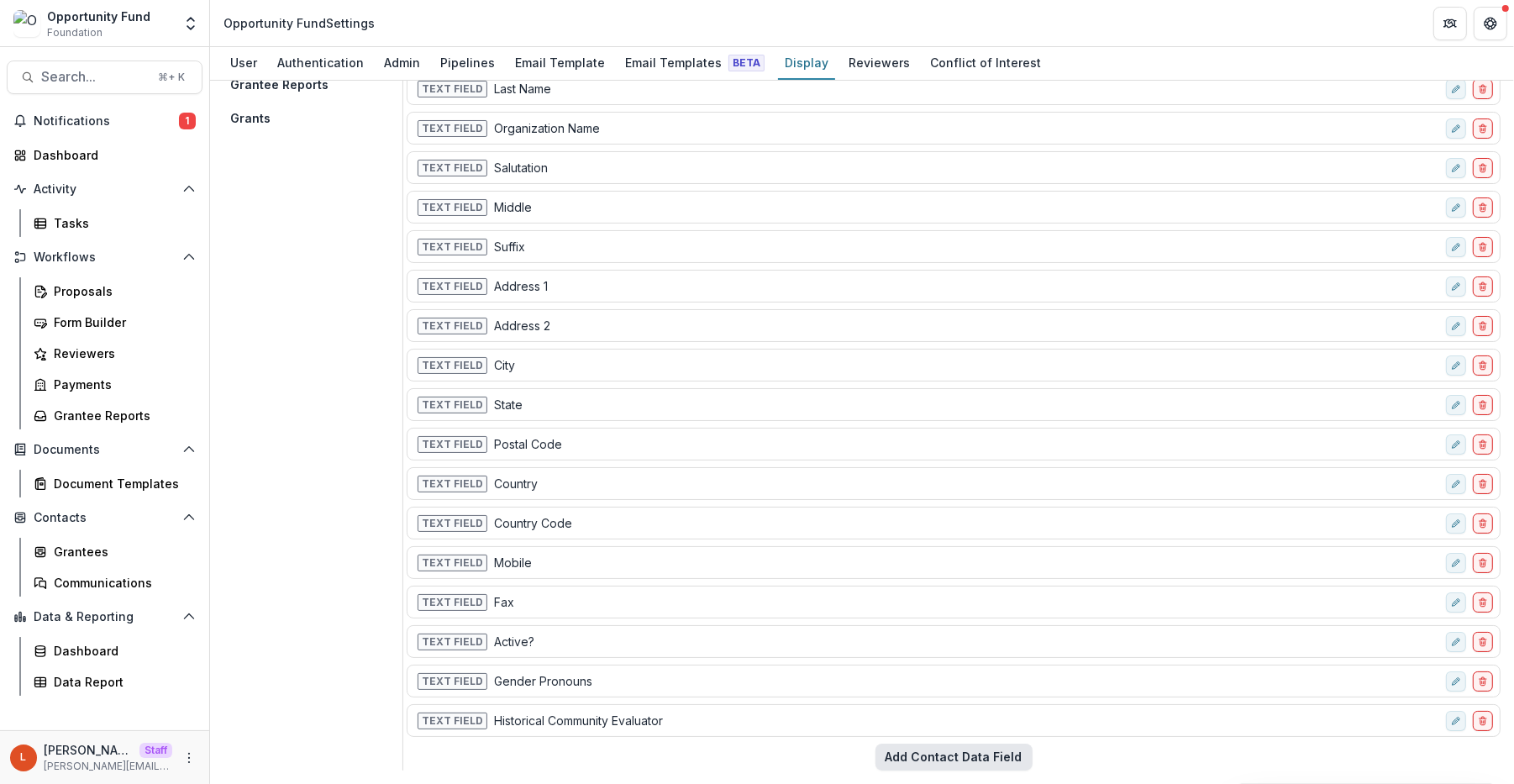
click at [937, 732] on button "Add Contact Data Field" at bounding box center [954, 756] width 157 height 27
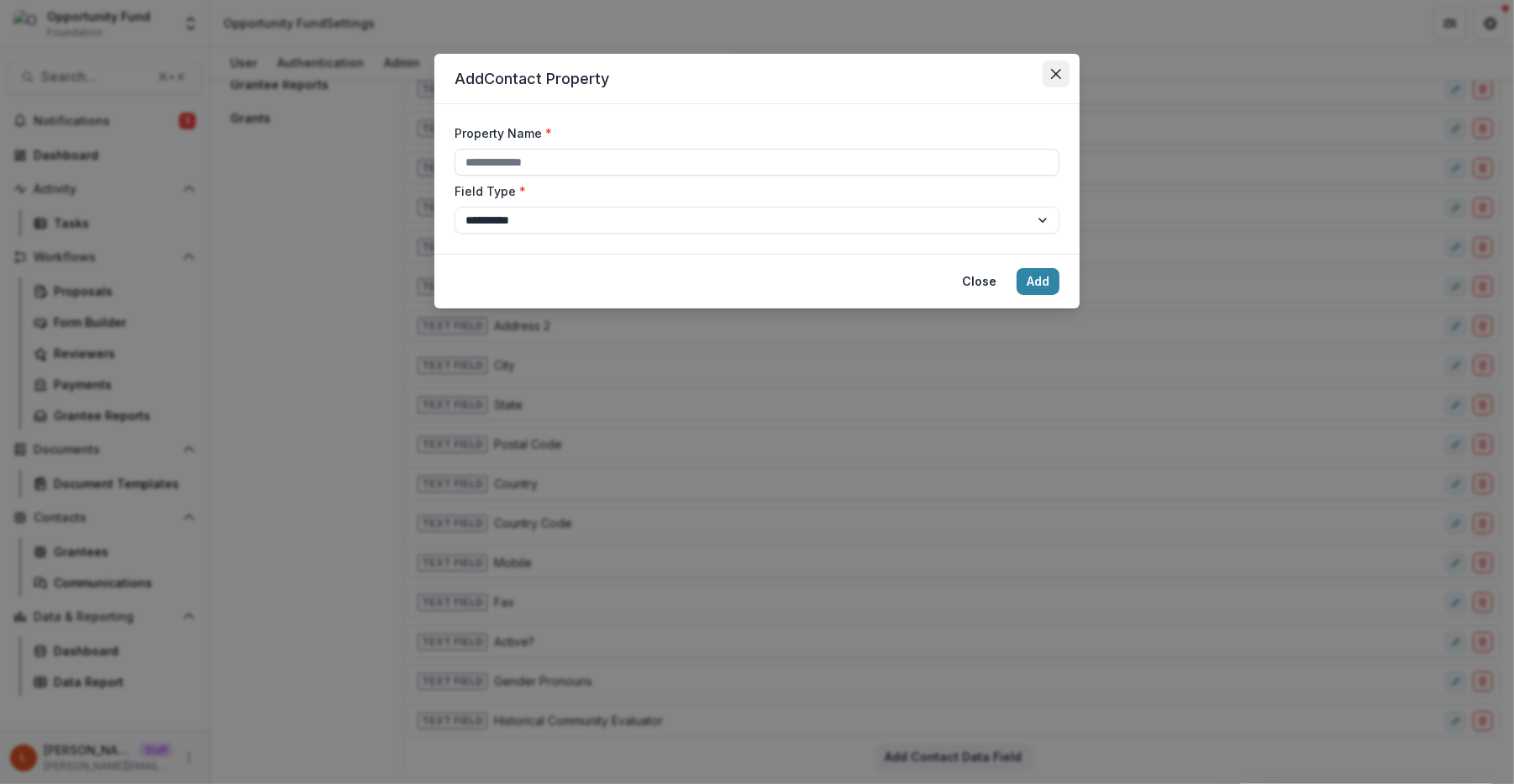
click at [1059, 78] on icon "Close" at bounding box center [1057, 74] width 10 height 10
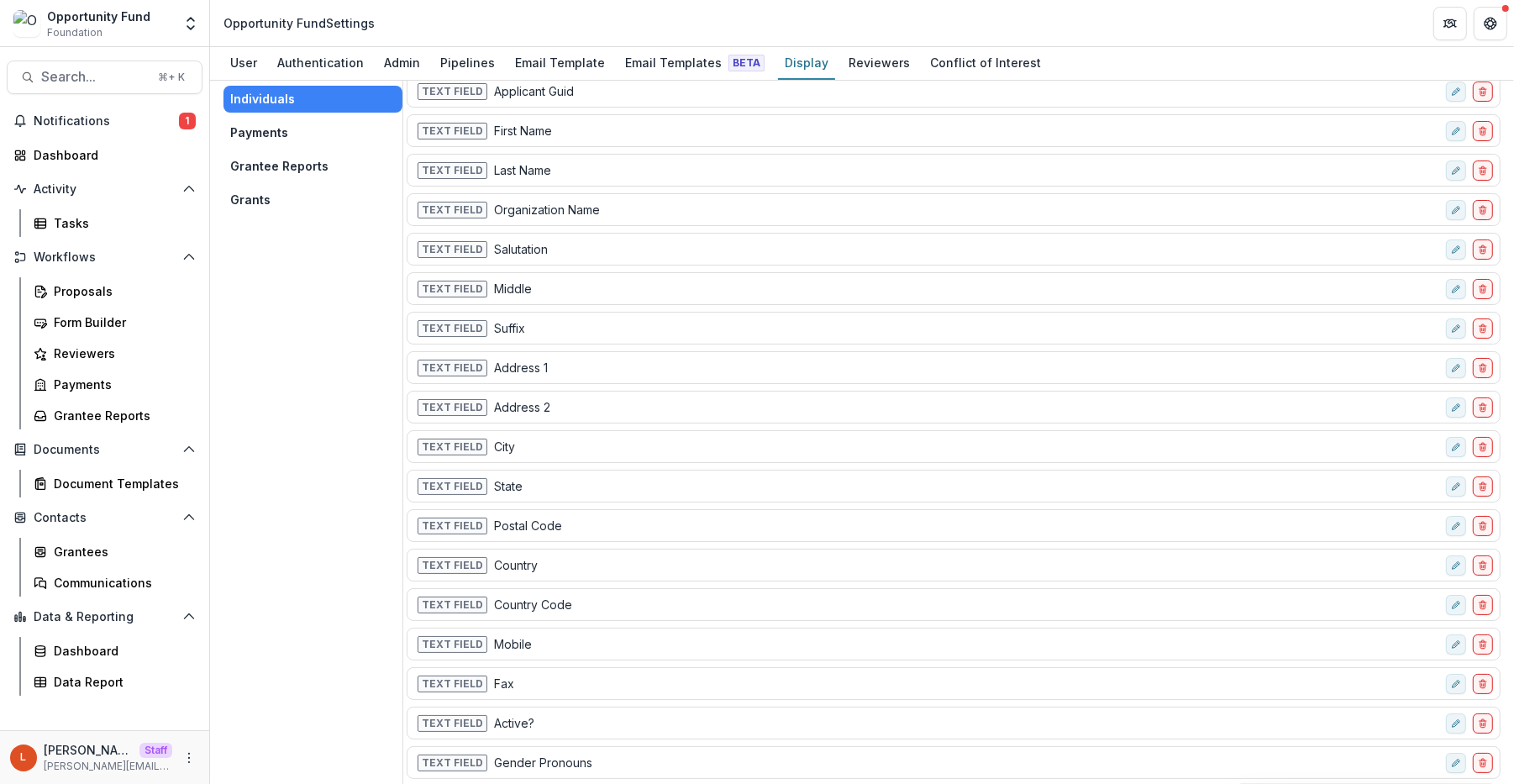
scroll to position [0, 0]
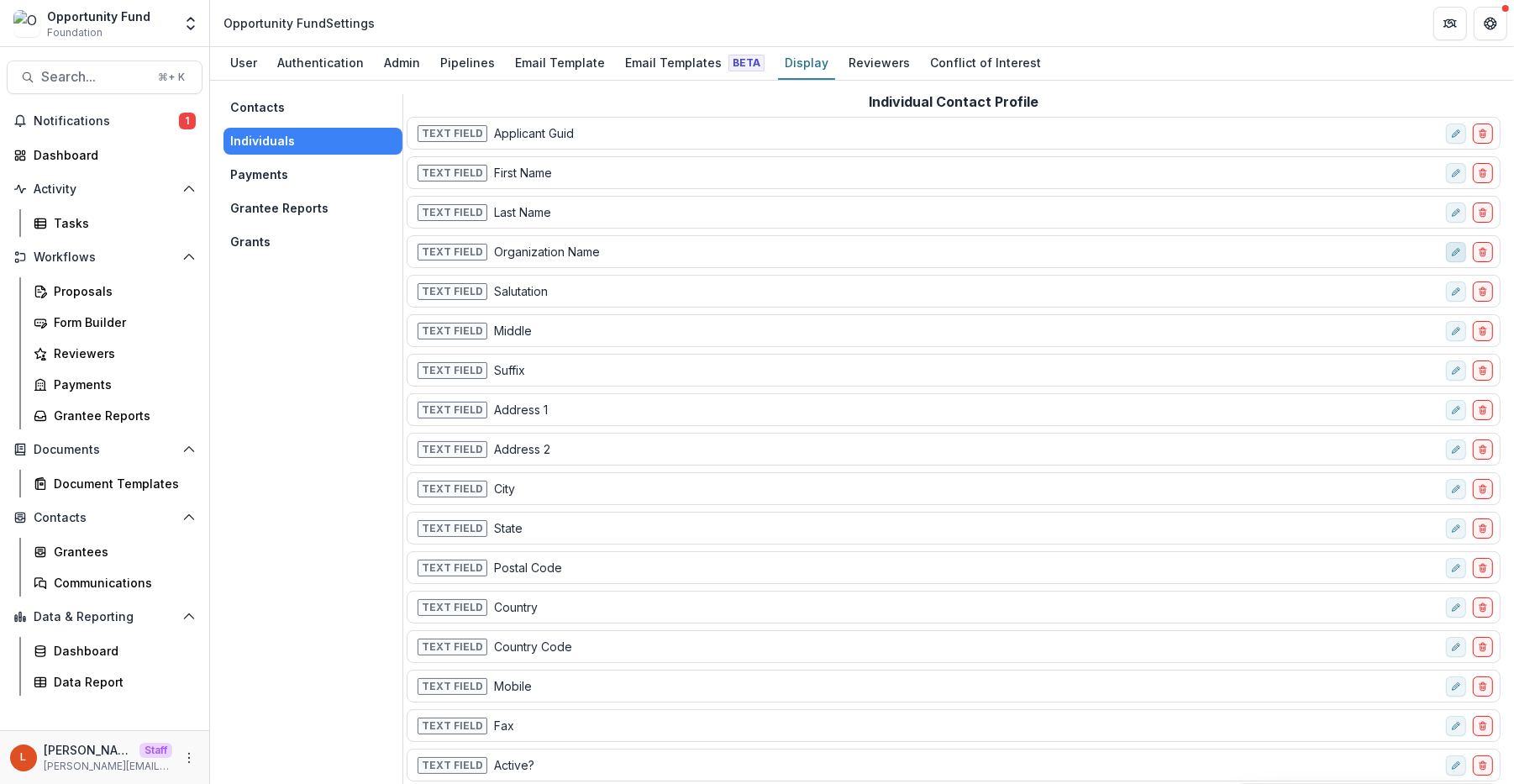
click at [1196, 255] on icon "edit-field-row" at bounding box center [1456, 252] width 10 height 10
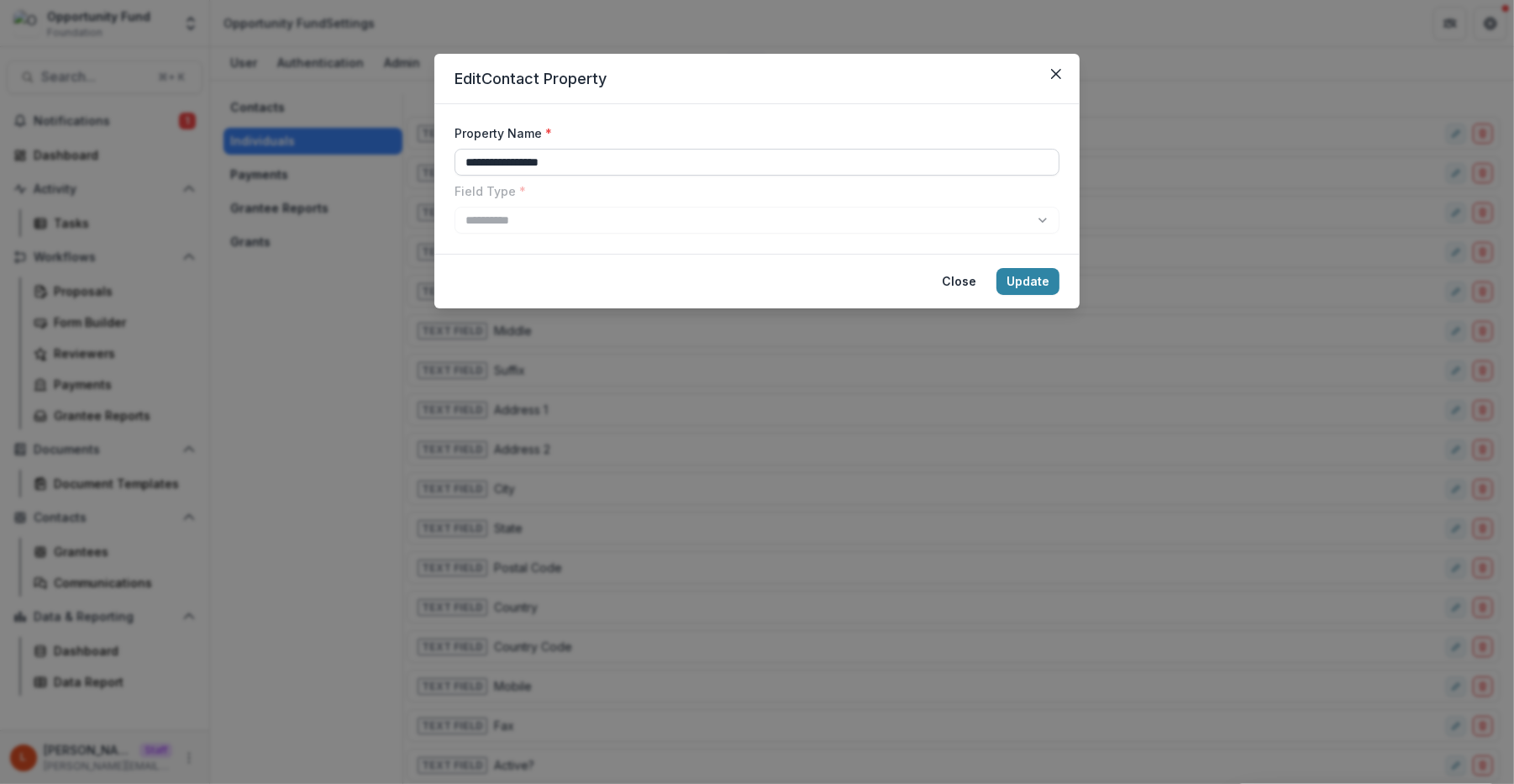
click at [952, 161] on input "**********" at bounding box center [757, 162] width 605 height 27
click at [465, 164] on input "**********" at bounding box center [757, 162] width 605 height 27
type input "**********"
click at [1041, 280] on button "Update" at bounding box center [1028, 281] width 63 height 27
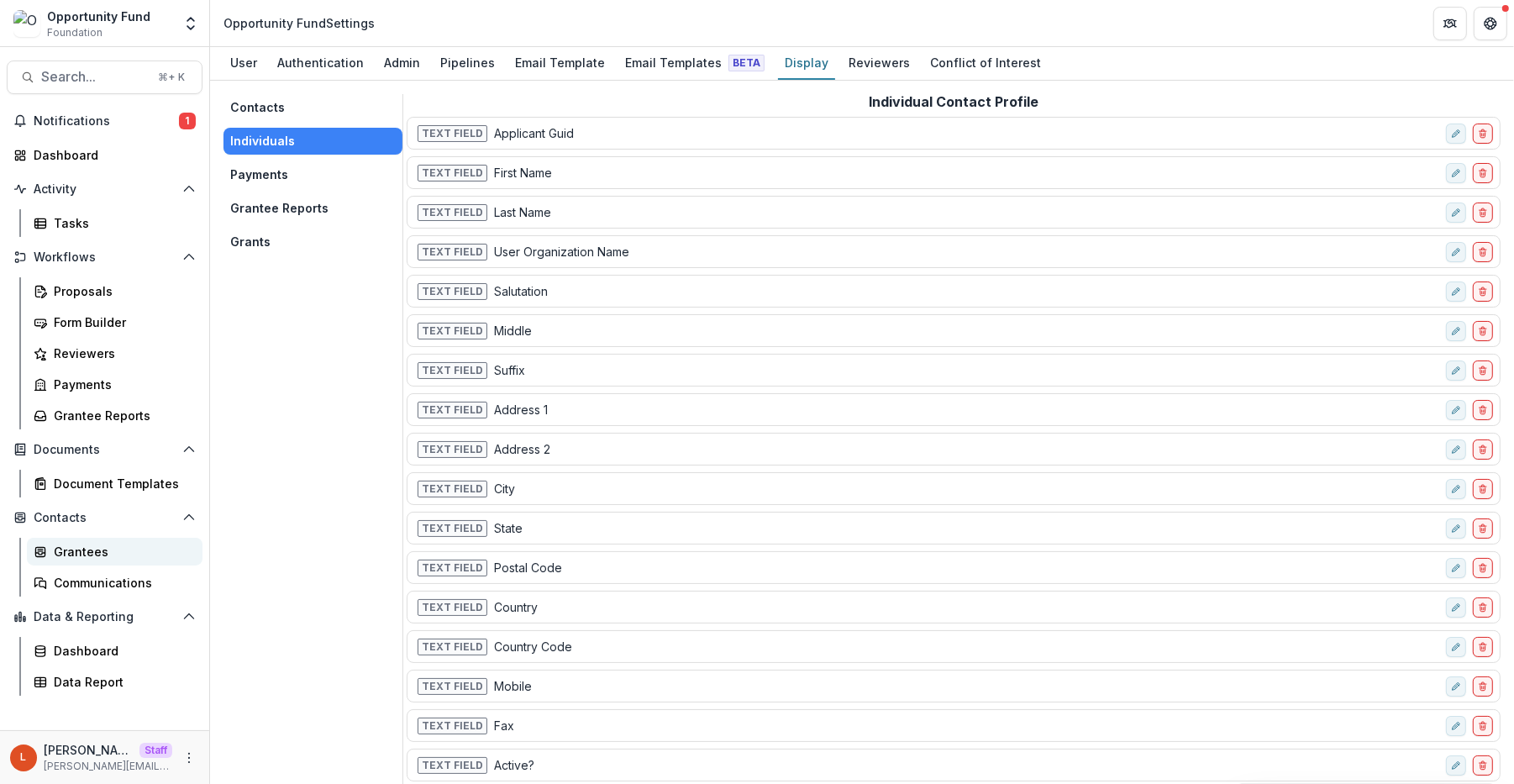
click at [80, 551] on div "Grantees" at bounding box center [121, 551] width 135 height 18
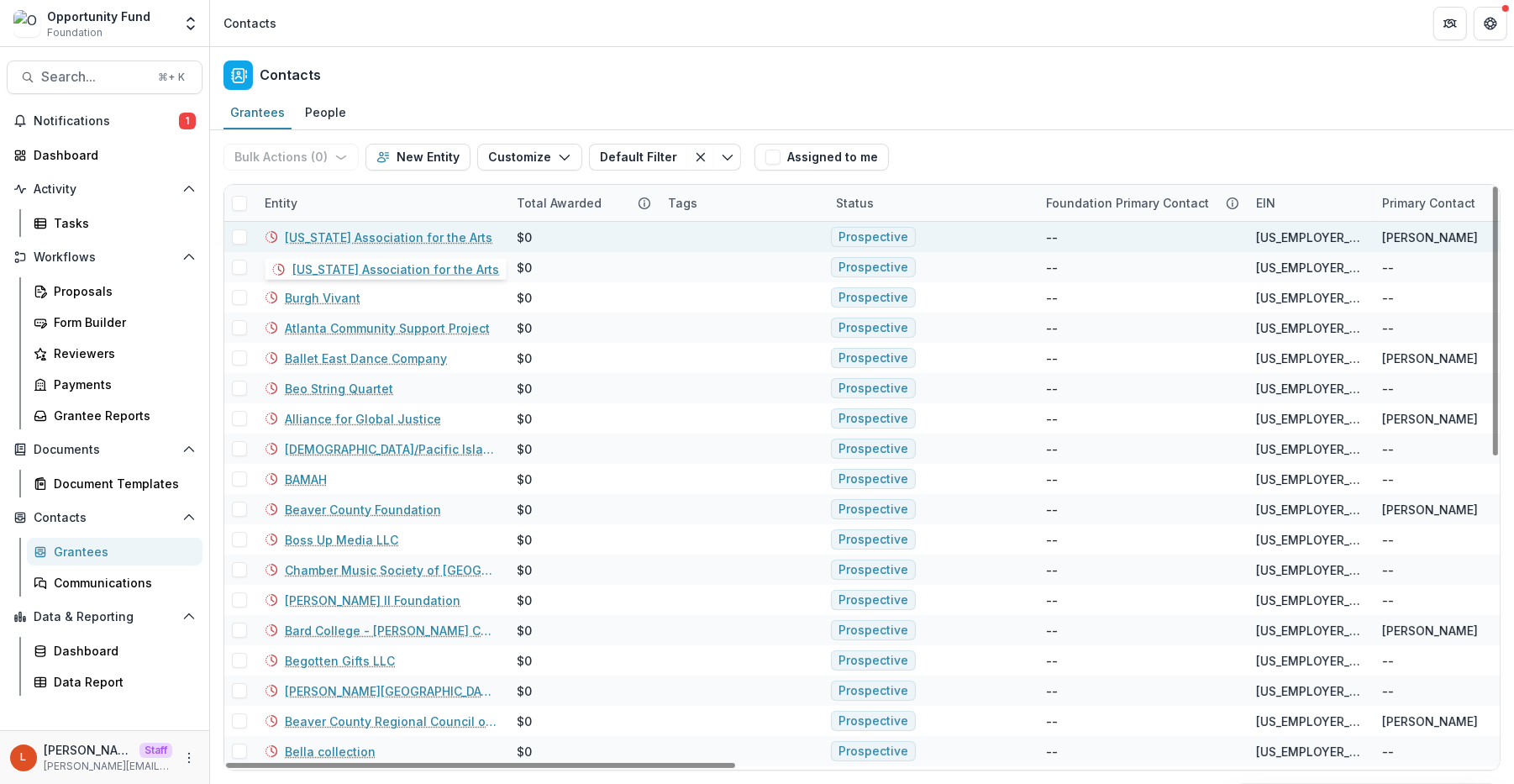
click at [334, 236] on link "[US_STATE] Association for the Arts" at bounding box center [389, 237] width 208 height 18
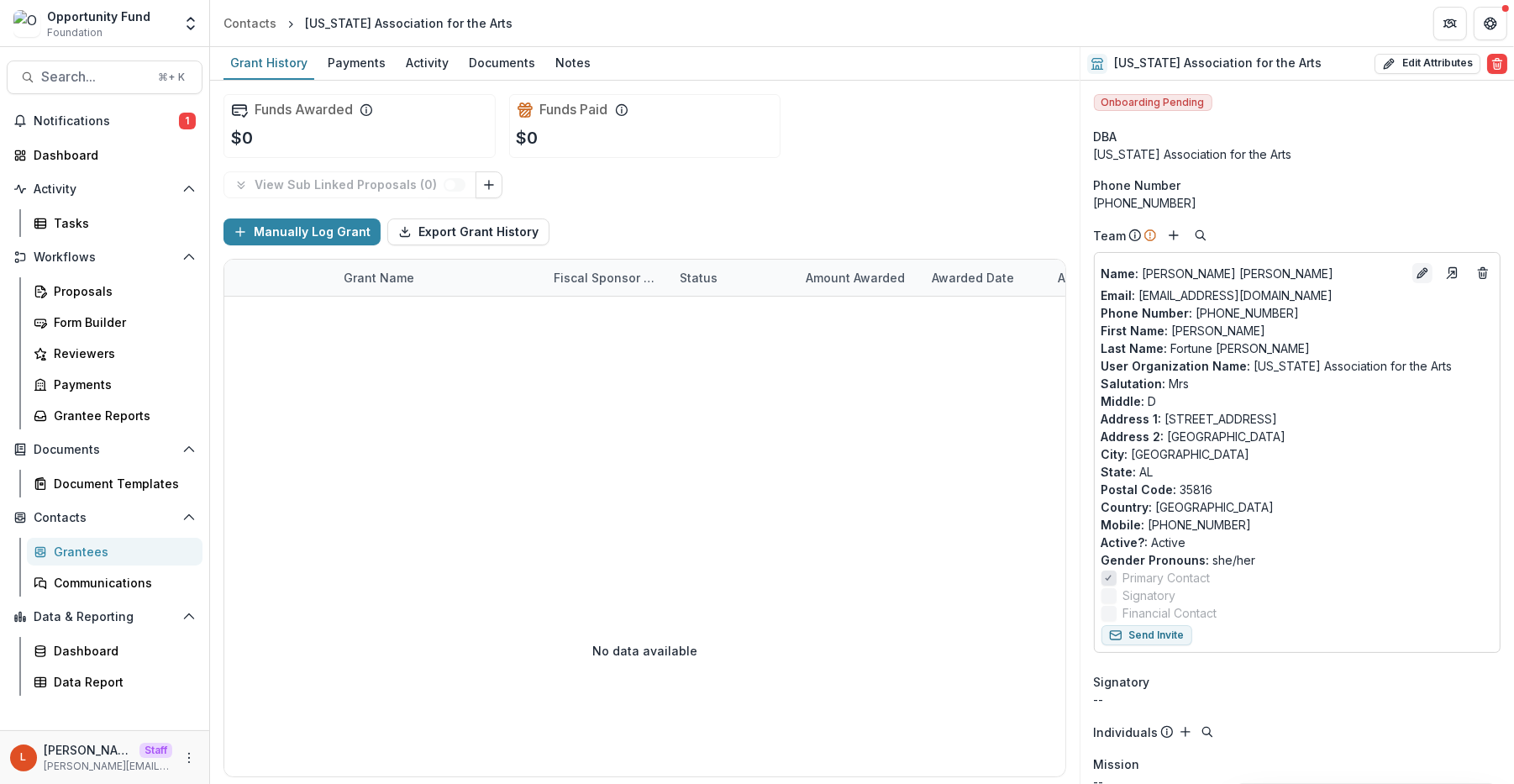
click at [1196, 269] on icon "Edit" at bounding box center [1426, 270] width 4 height 4
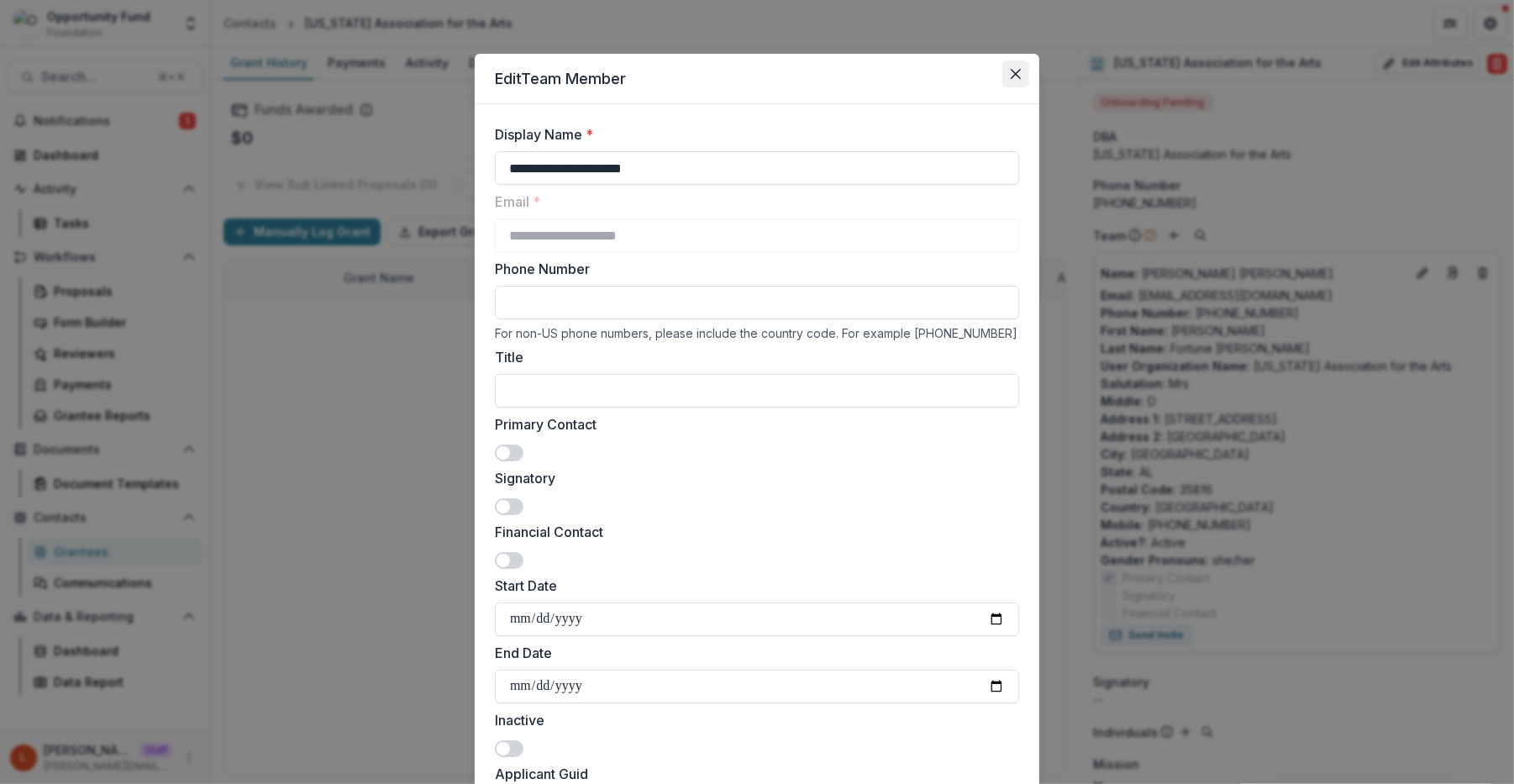
click at [1008, 78] on button "Close" at bounding box center [1016, 74] width 27 height 27
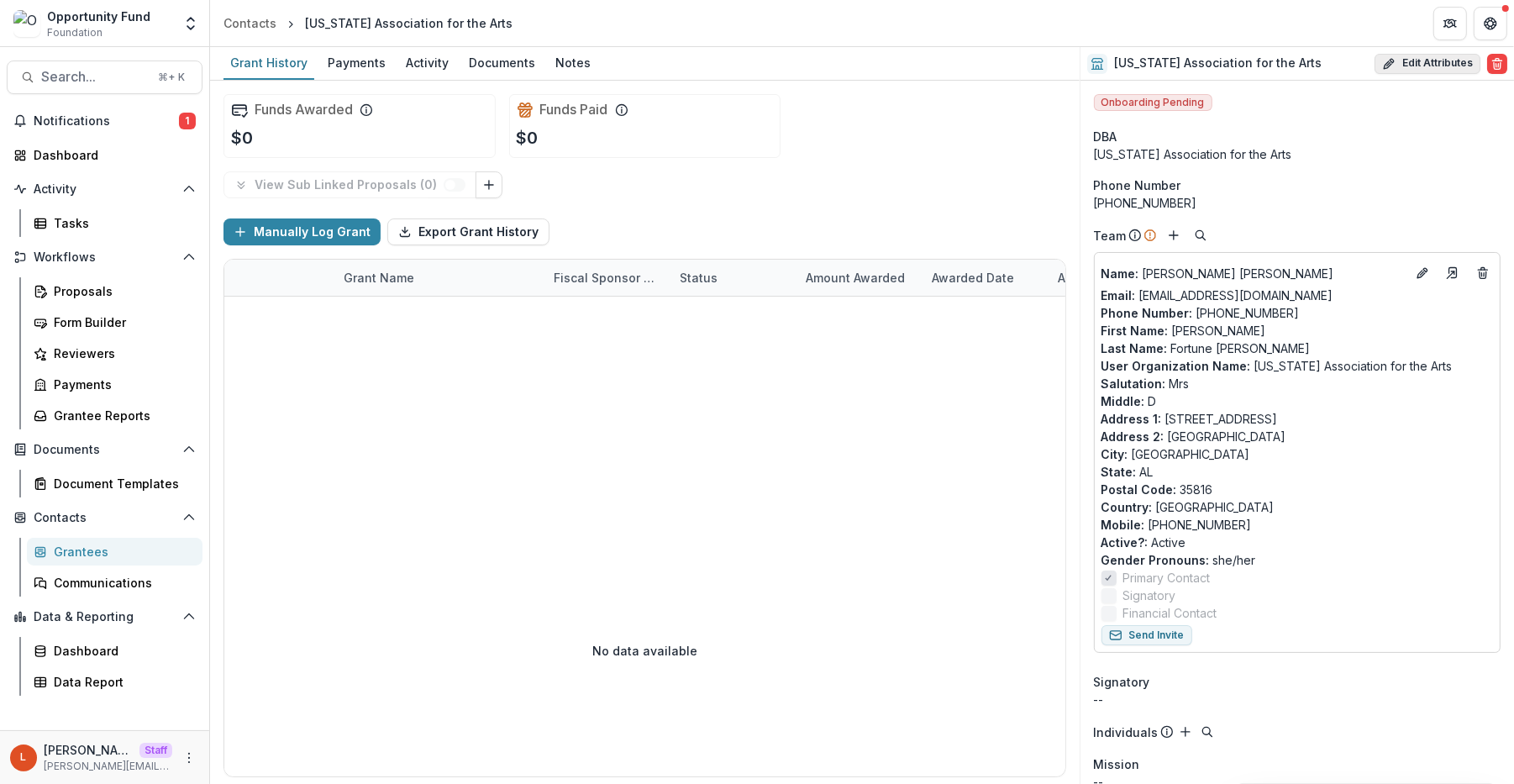
click at [1196, 63] on button "Edit Attributes" at bounding box center [1428, 64] width 106 height 20
select select
type input "**********"
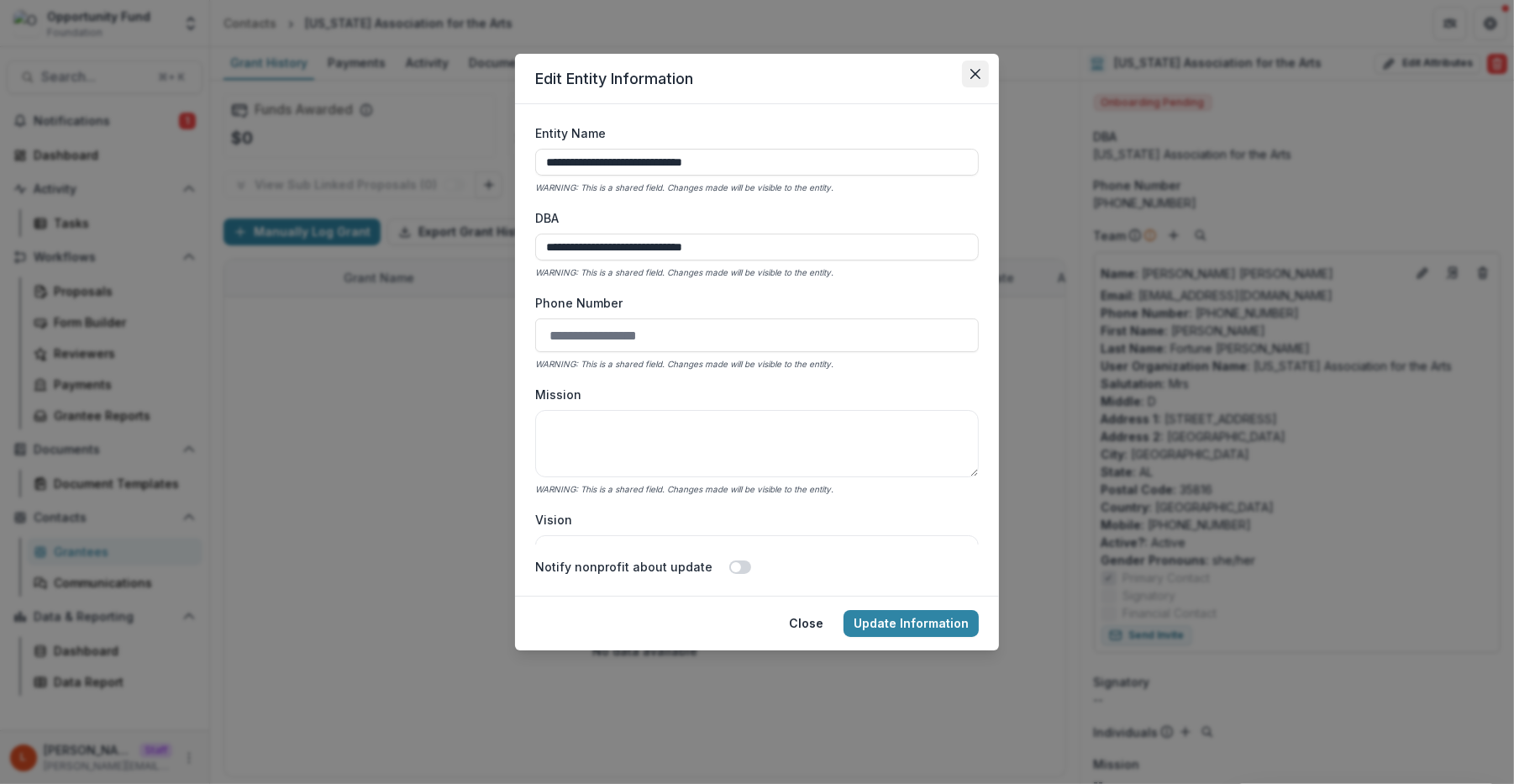
click at [975, 71] on icon "Close" at bounding box center [975, 74] width 10 height 10
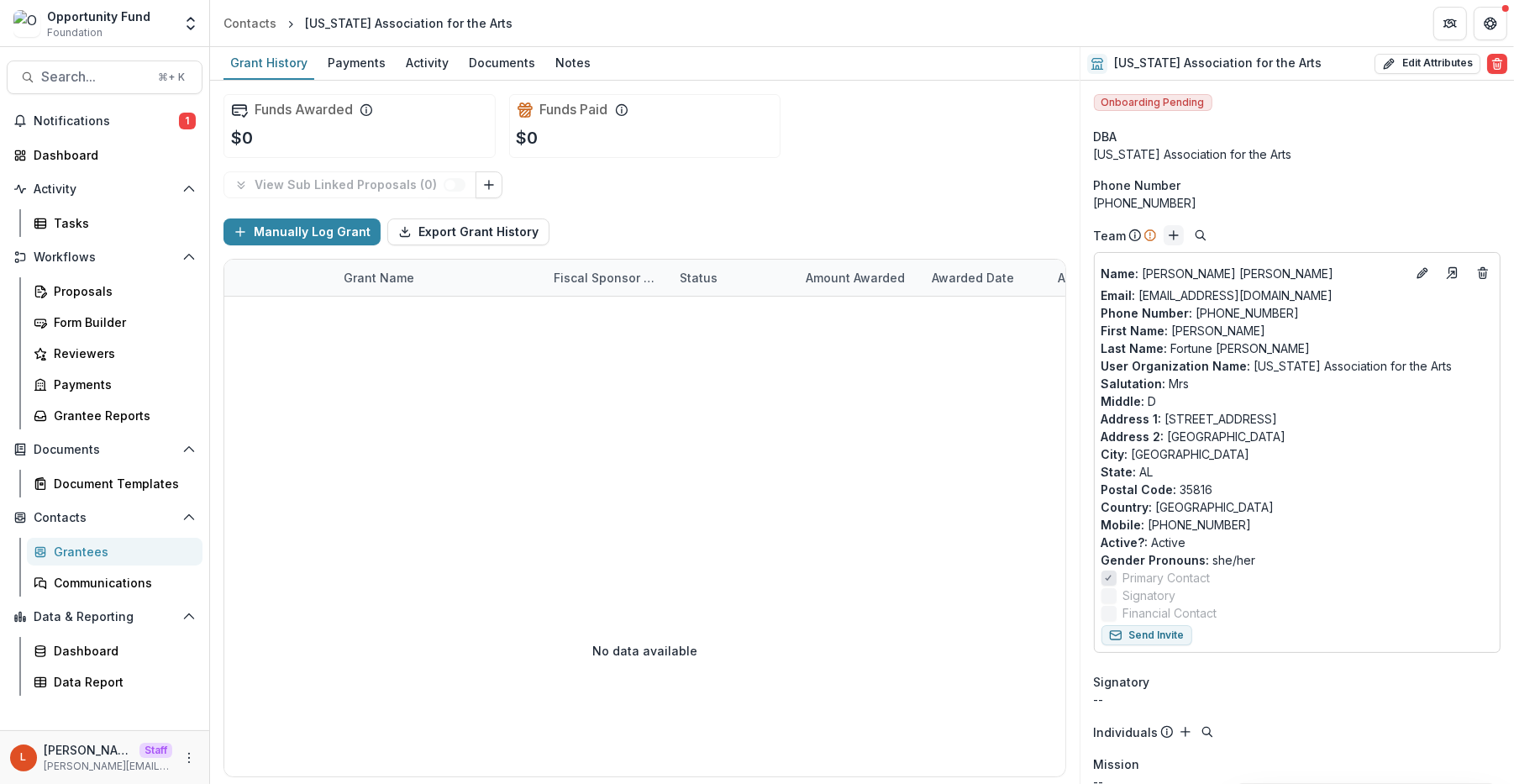
click at [1168, 239] on icon "Add" at bounding box center [1174, 235] width 14 height 14
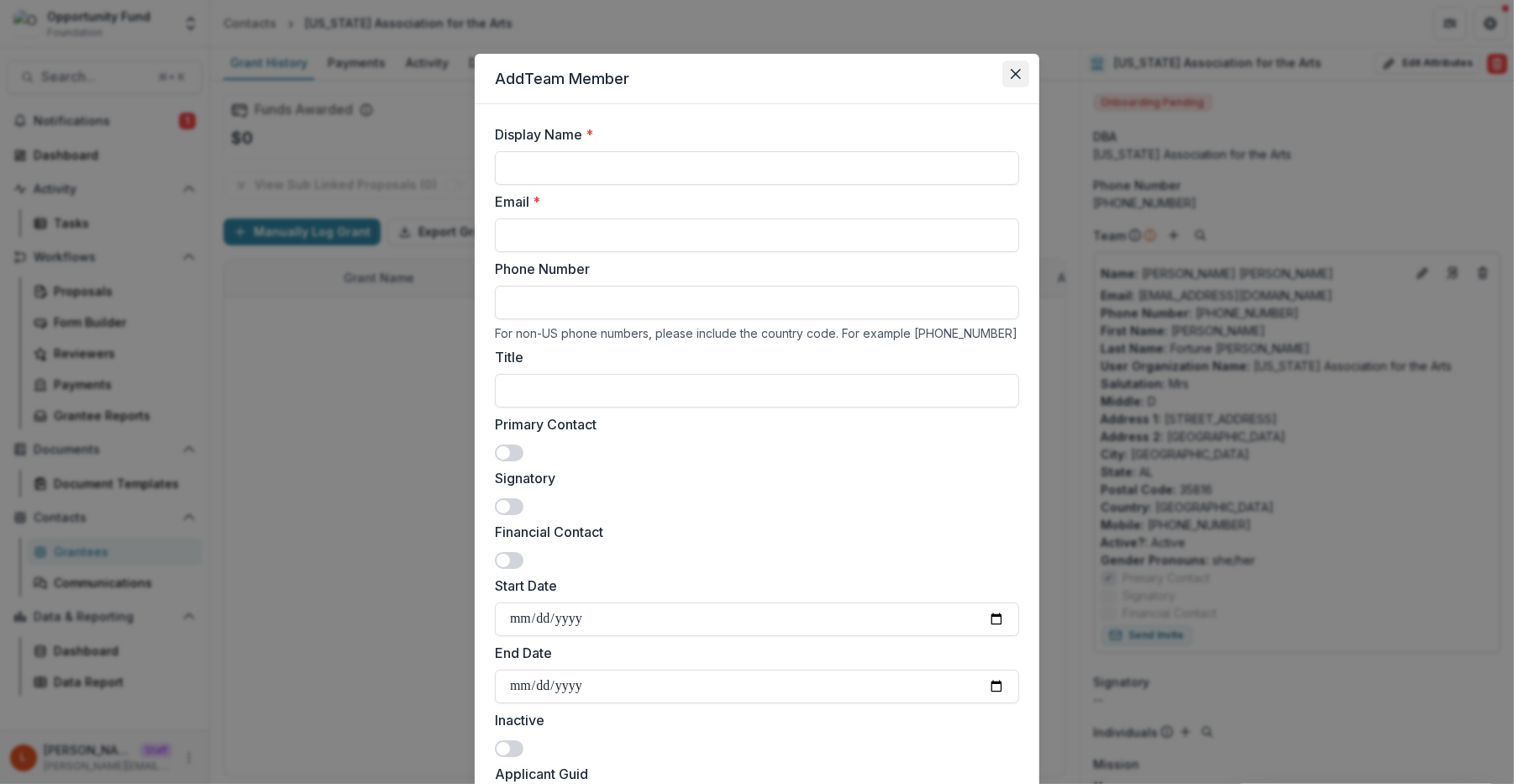
click at [1011, 69] on icon "Close" at bounding box center [1016, 74] width 10 height 10
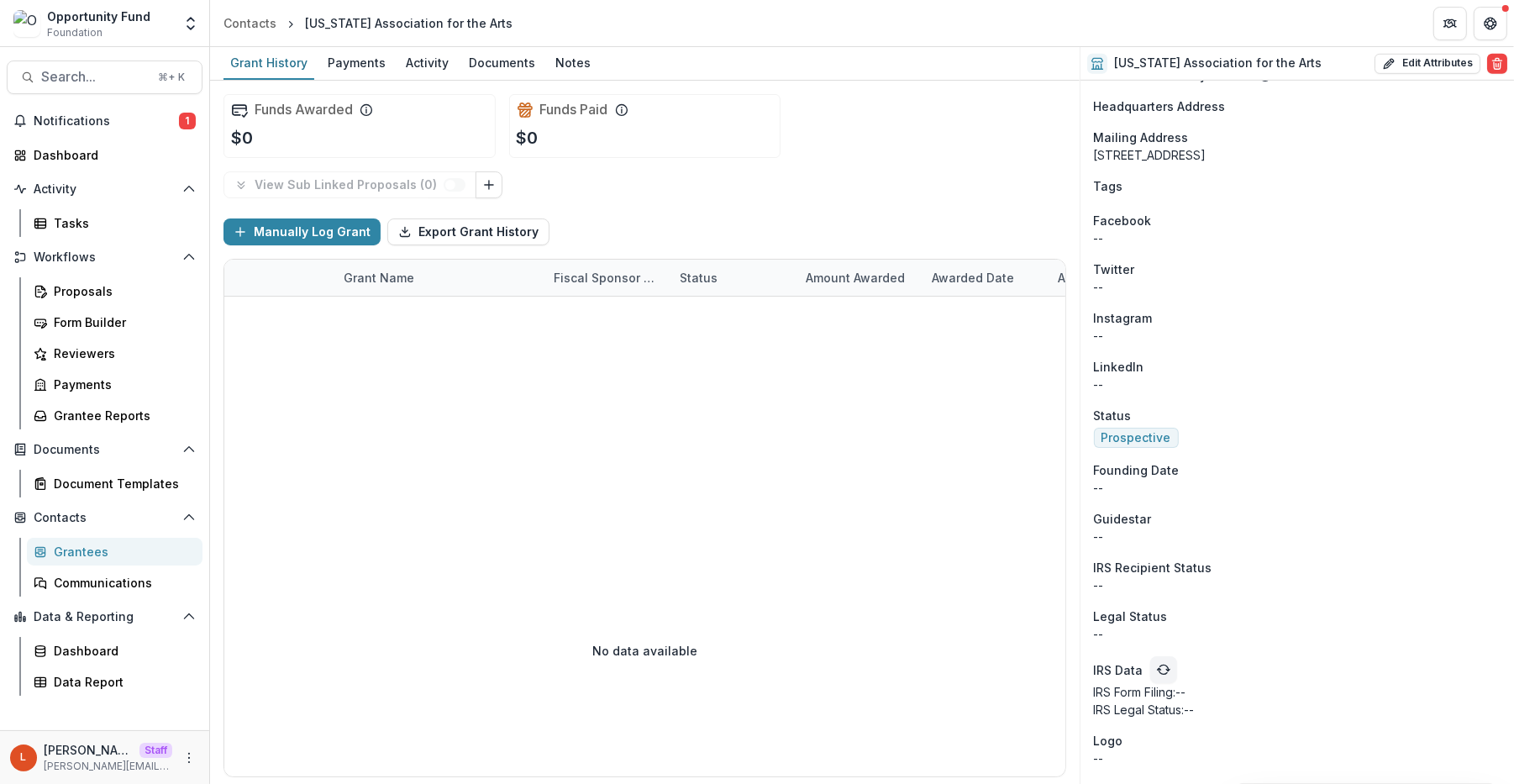
scroll to position [1156, 0]
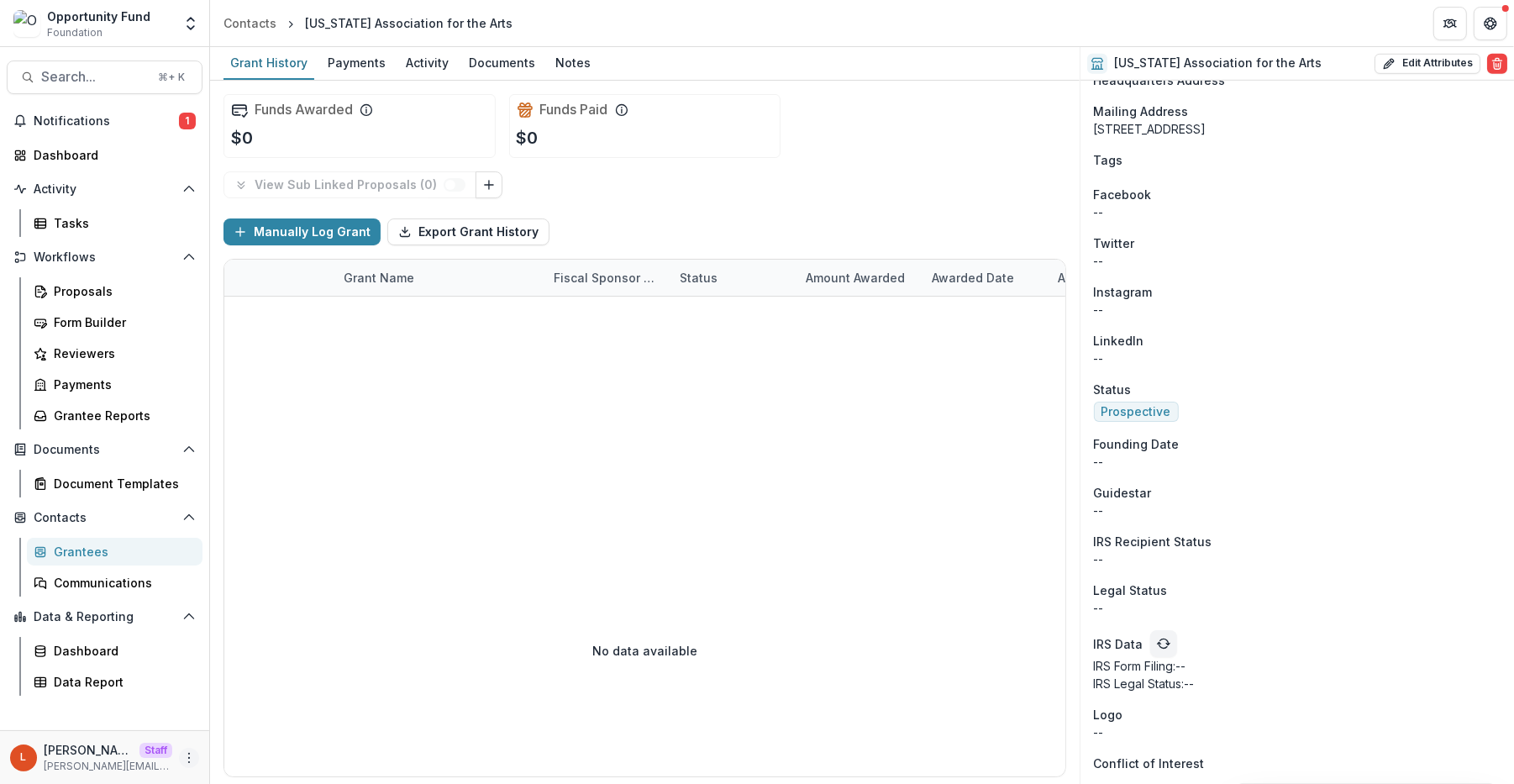
click at [196, 732] on button "More" at bounding box center [189, 757] width 20 height 20
click at [288, 716] on link "User Settings" at bounding box center [299, 722] width 180 height 28
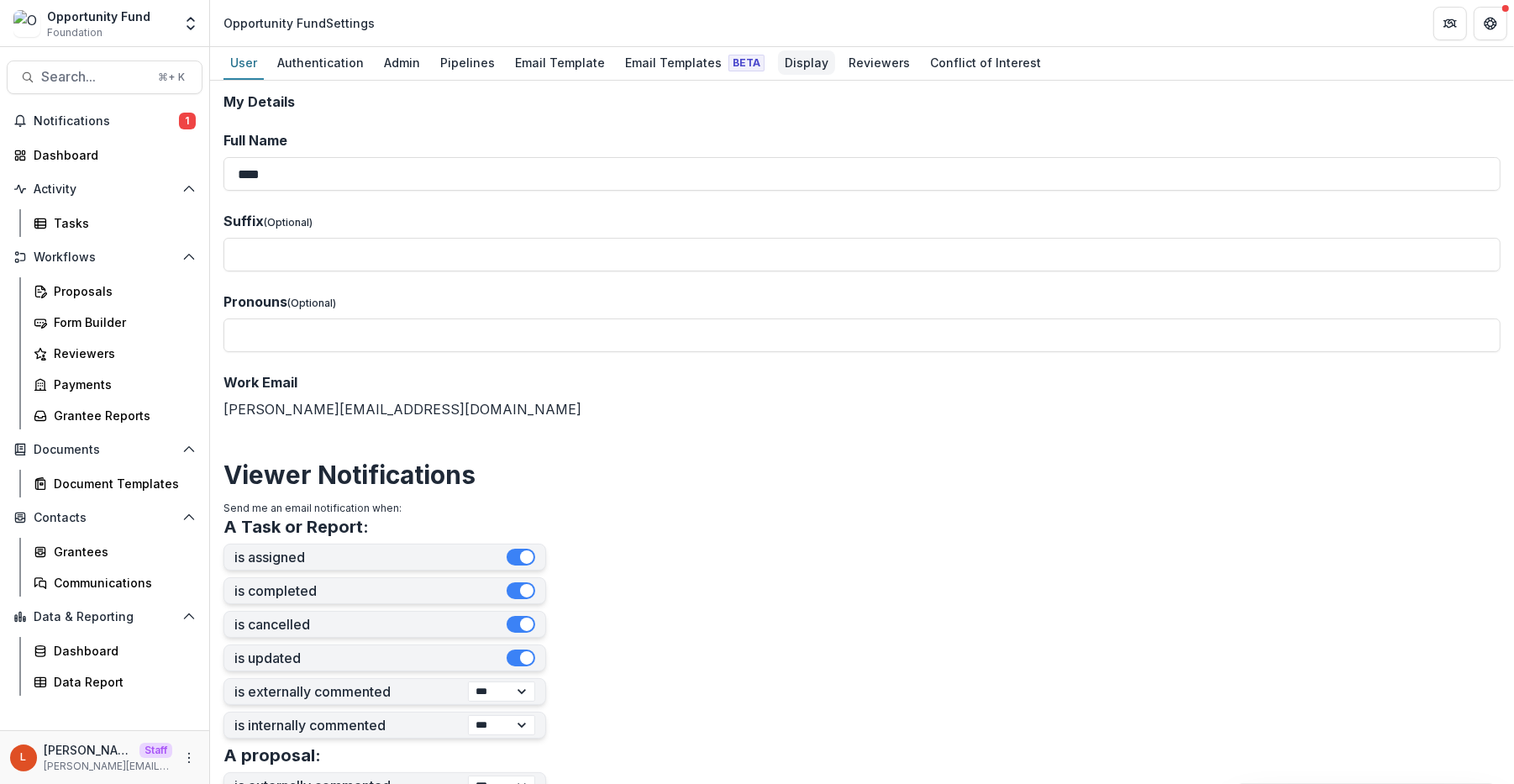
click at [787, 62] on div "Display" at bounding box center [806, 63] width 57 height 25
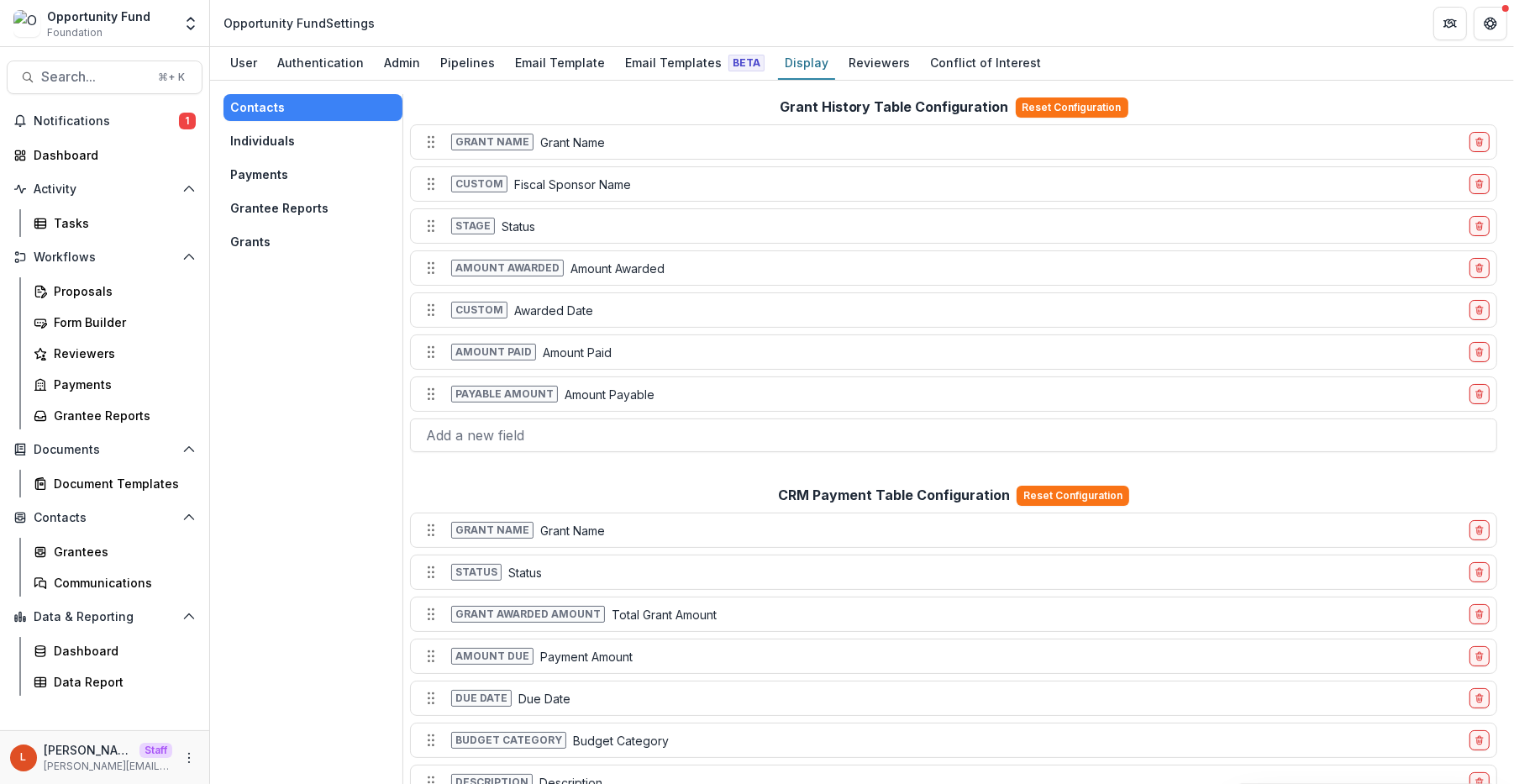
click at [337, 178] on button "Payments" at bounding box center [313, 174] width 179 height 27
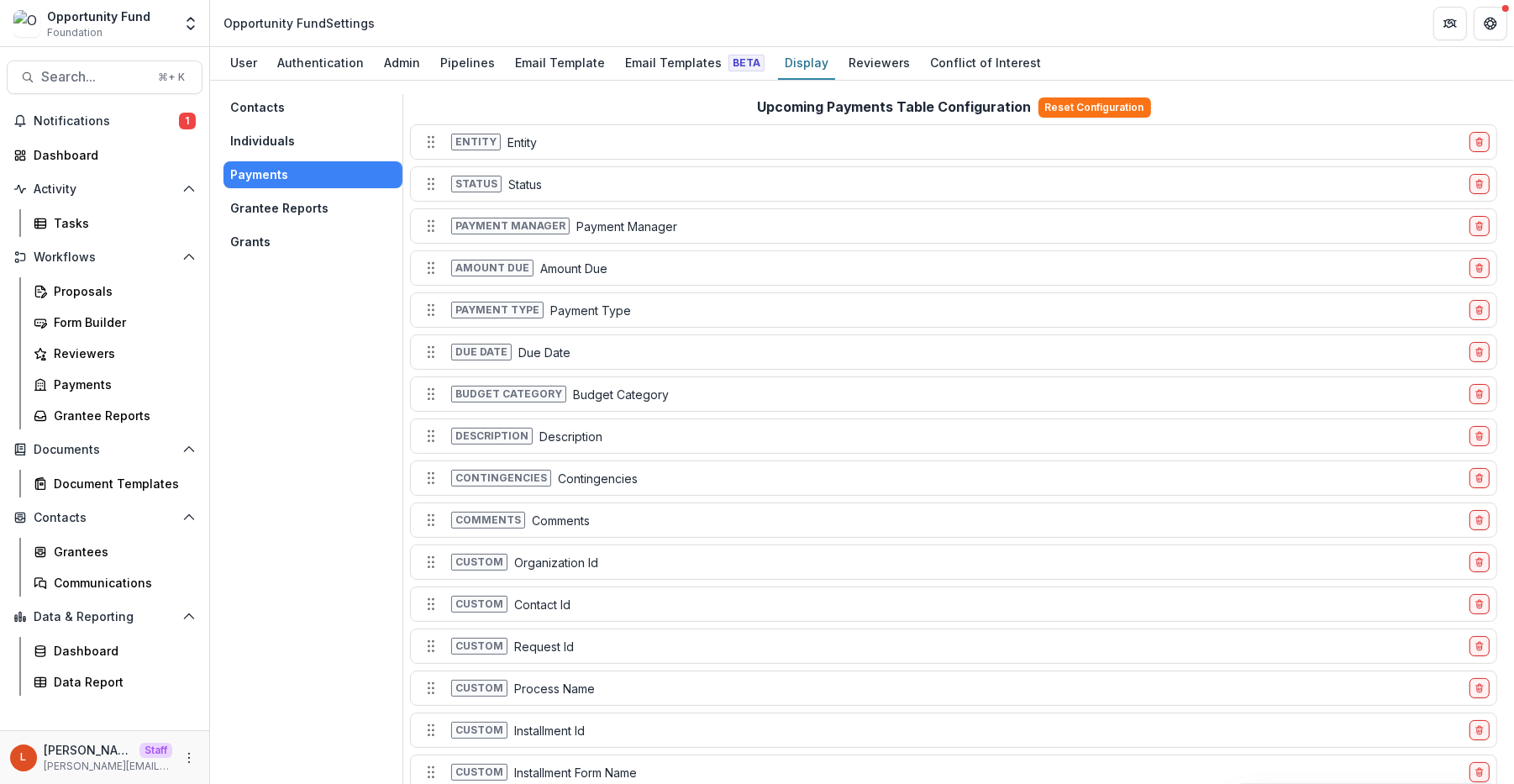
click at [296, 210] on button "Grantee Reports" at bounding box center [313, 208] width 179 height 27
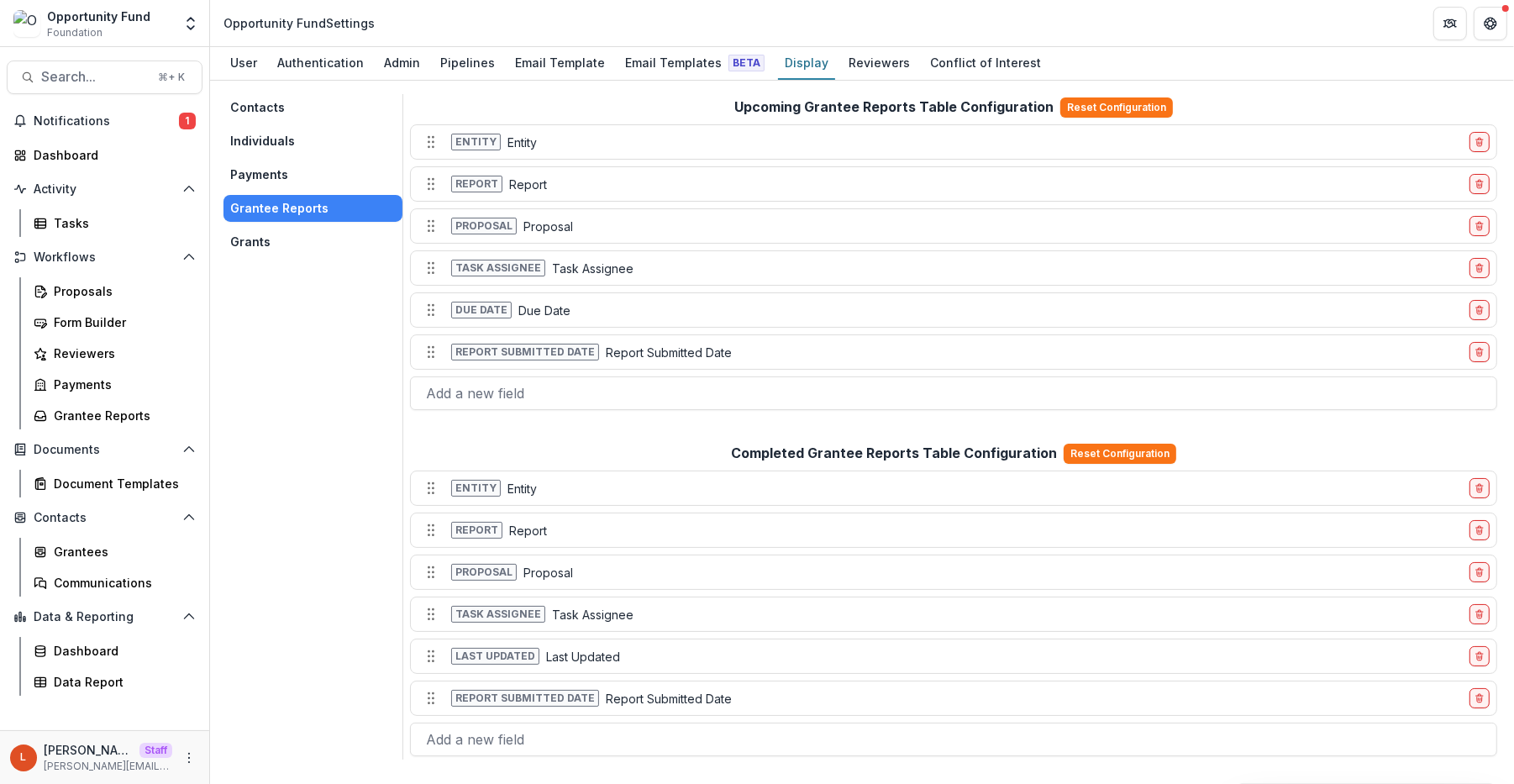
click at [269, 247] on button "Grants" at bounding box center [313, 241] width 179 height 27
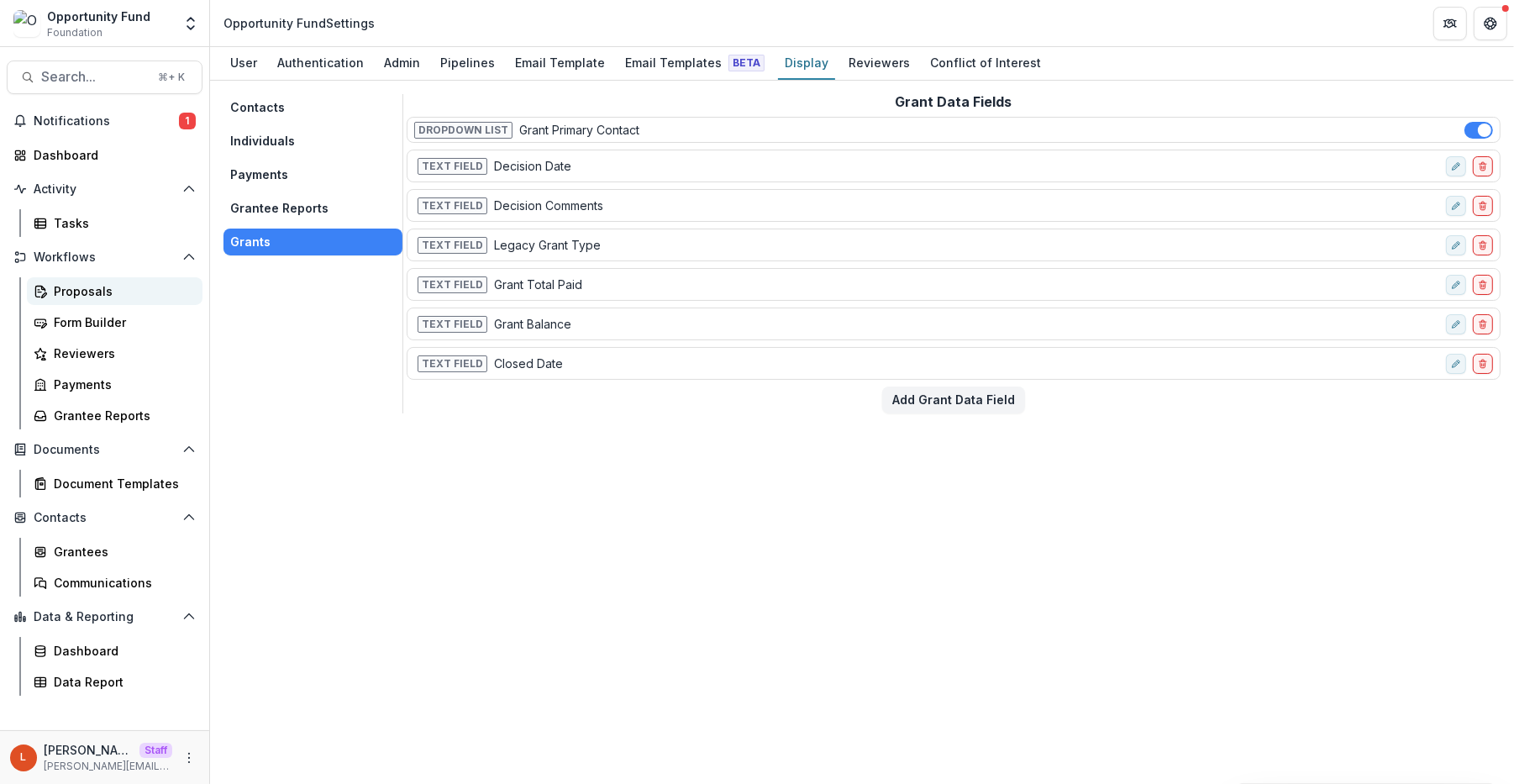
click at [82, 290] on div "Proposals" at bounding box center [121, 291] width 135 height 18
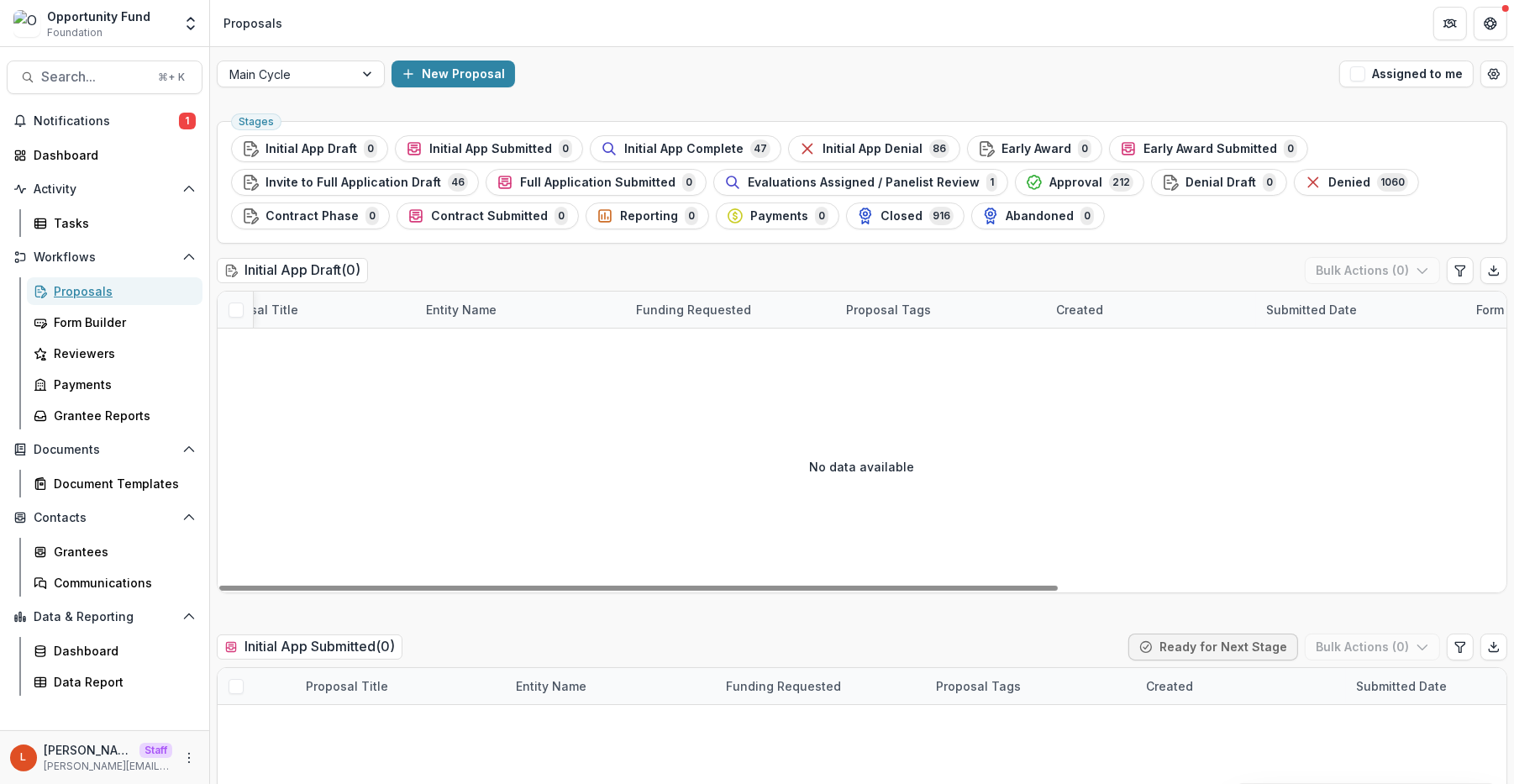
scroll to position [0, 52]
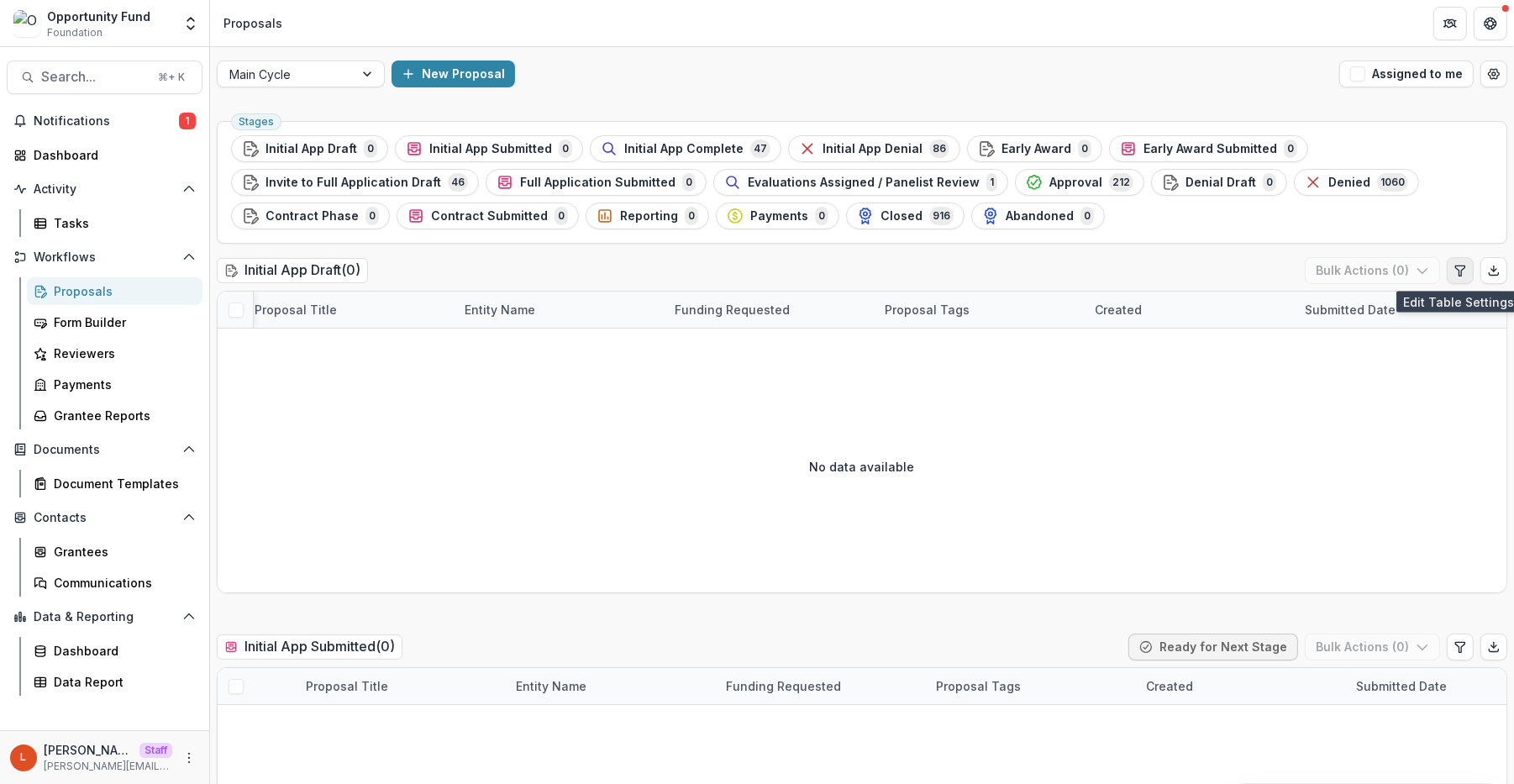
click at [1196, 269] on icon "Edit table settings" at bounding box center [1459, 270] width 9 height 10
select select "******"
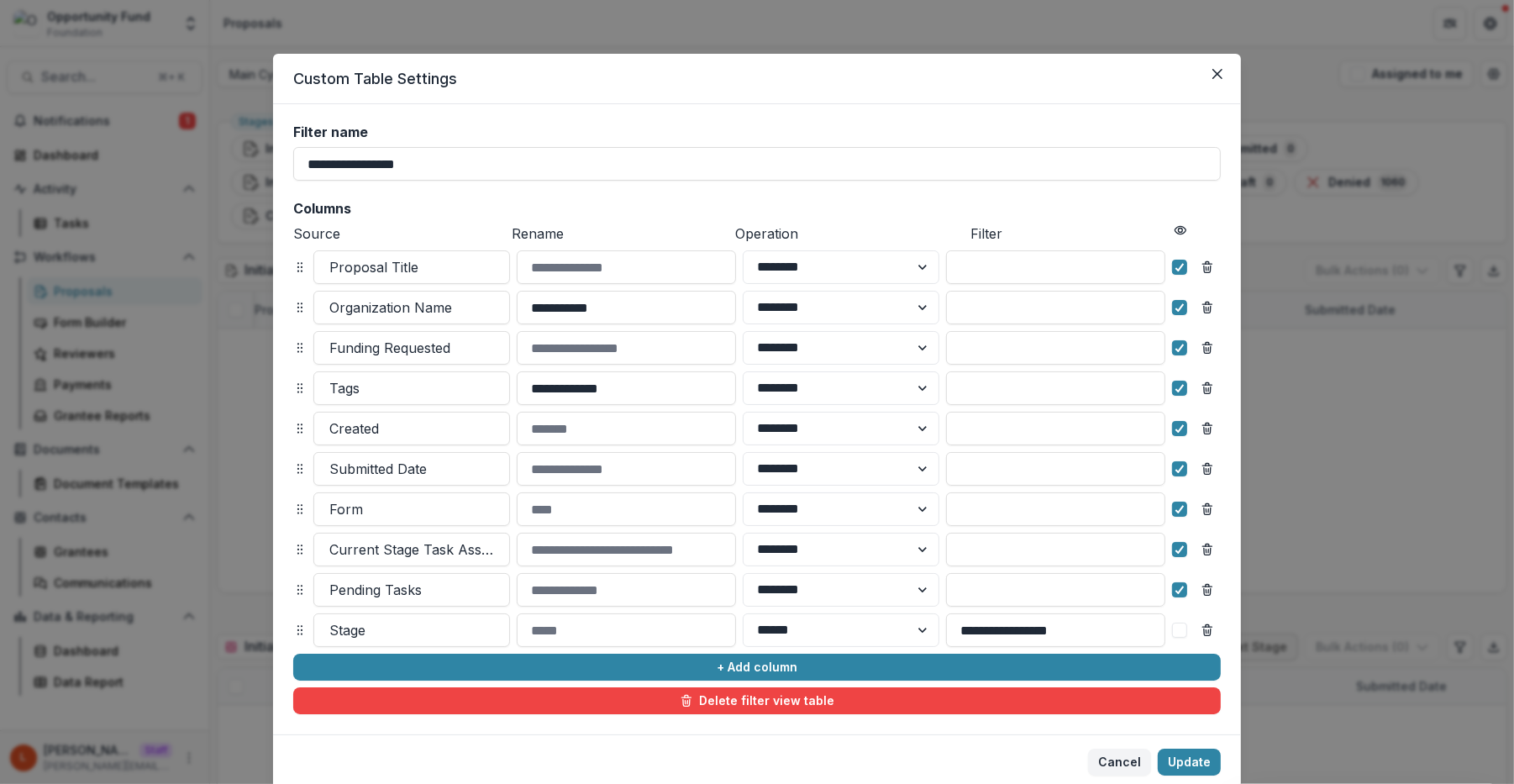
scroll to position [59, 0]
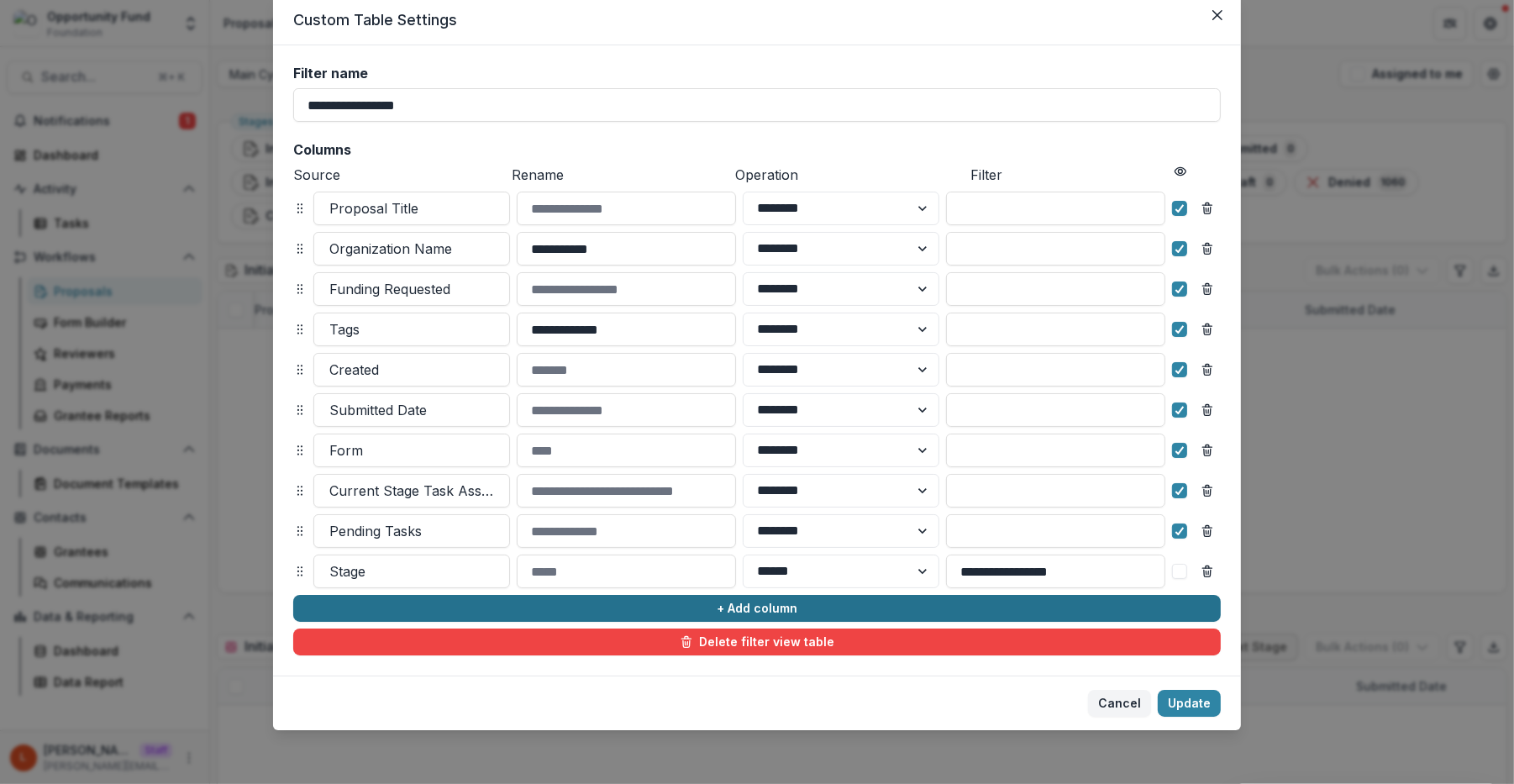
click at [698, 608] on button "+ Add column" at bounding box center [757, 608] width 927 height 27
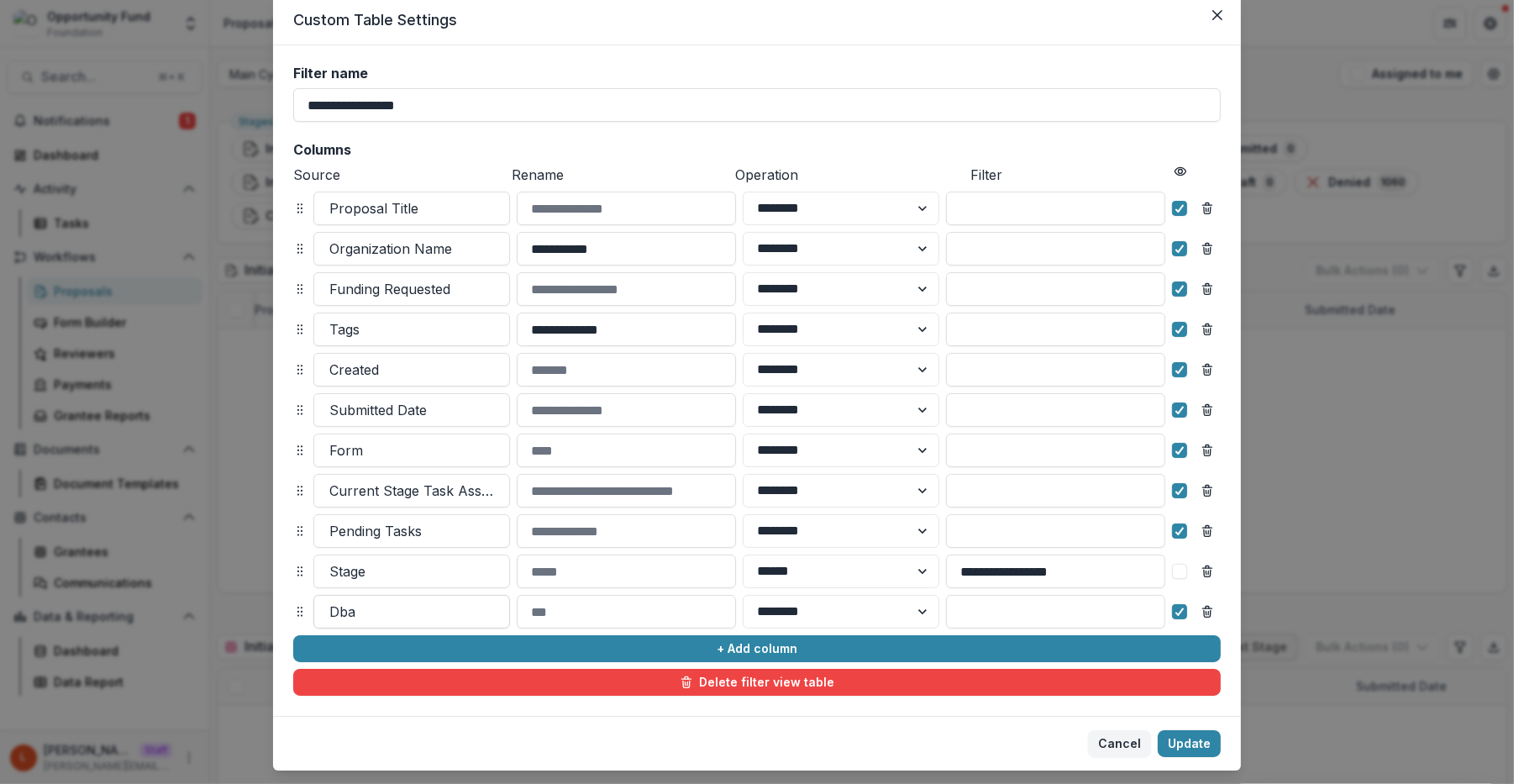
click at [371, 606] on div at bounding box center [412, 612] width 165 height 24
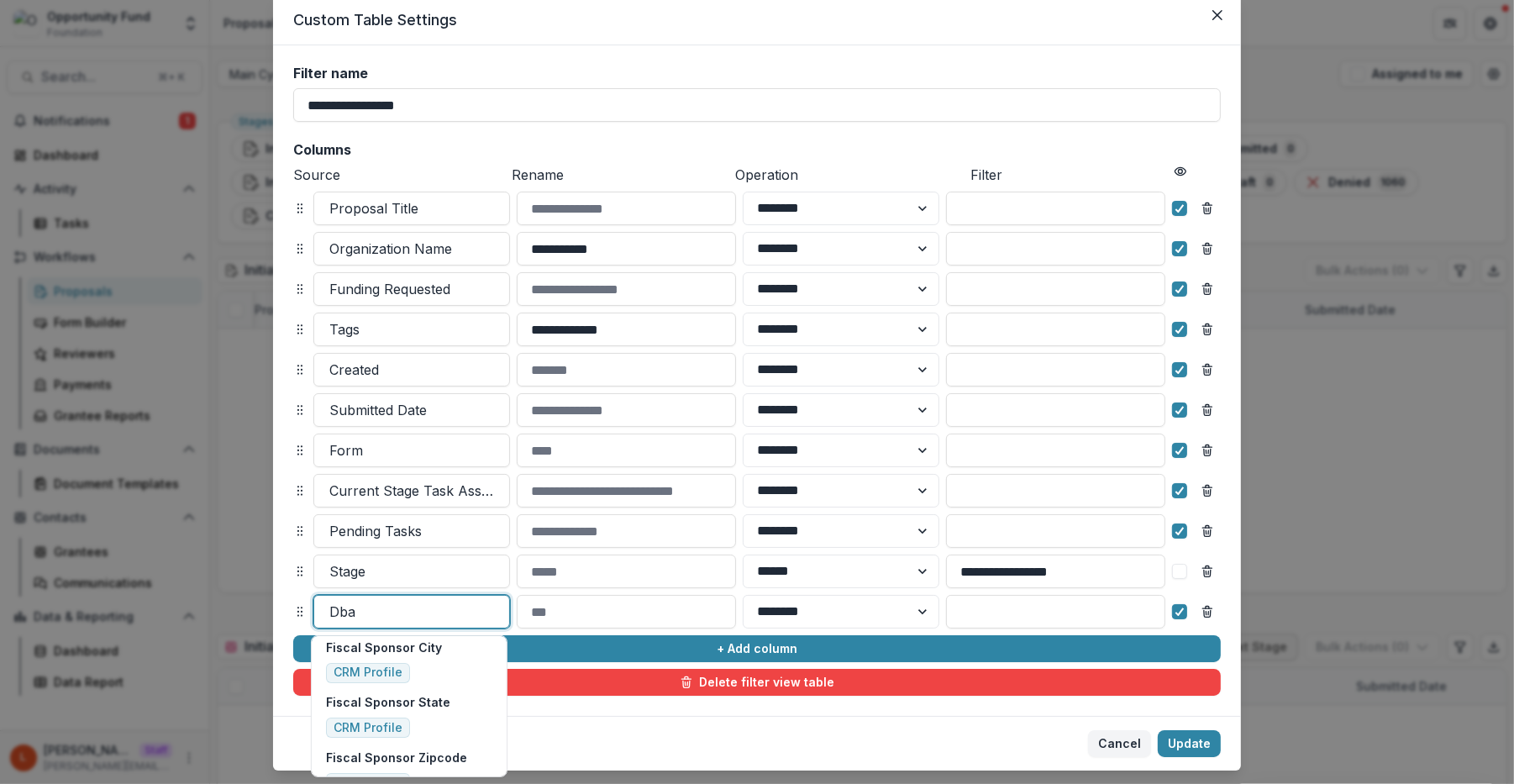
scroll to position [0, 0]
type input "*****"
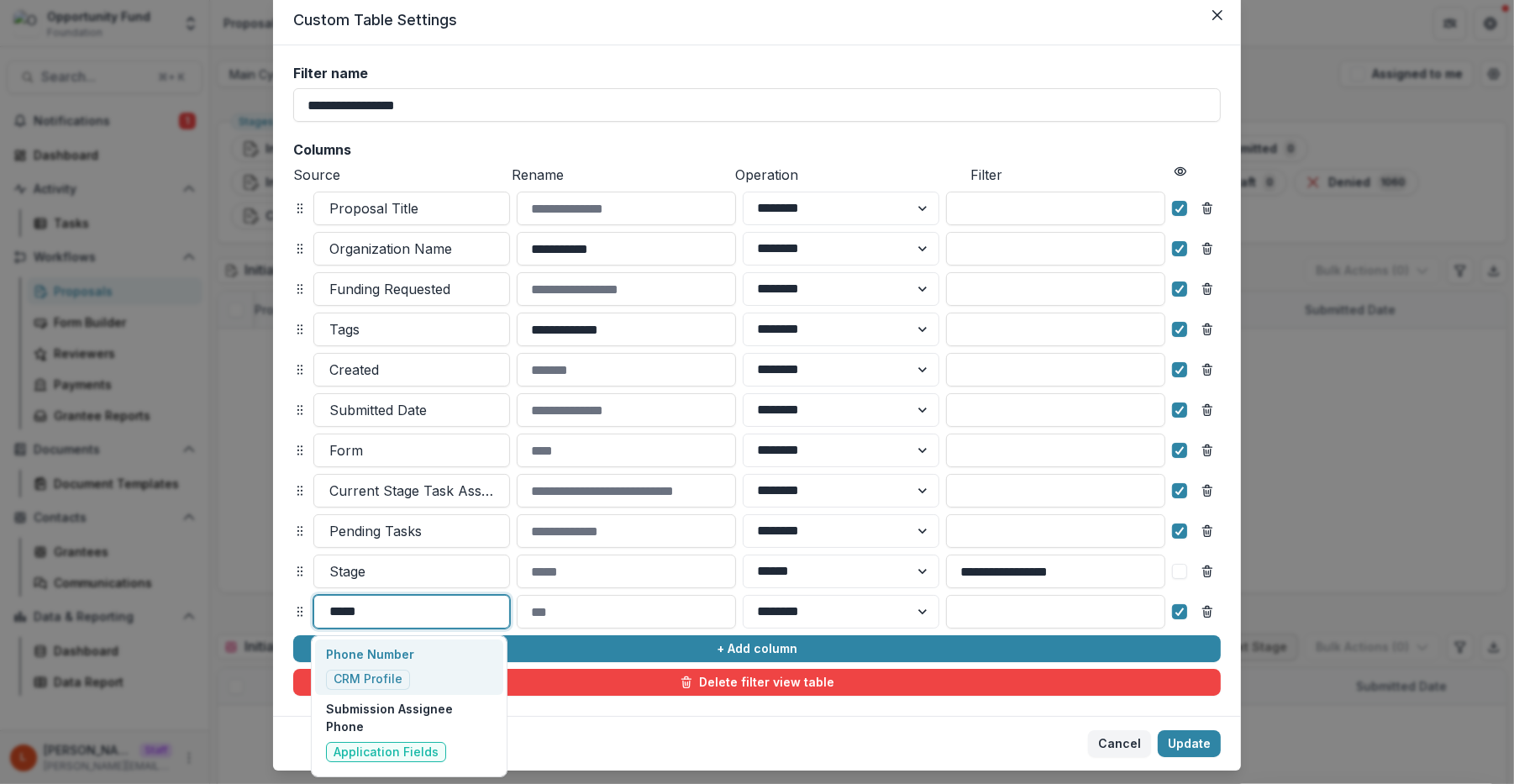
click at [446, 669] on div "Phone Number CRM Profile" at bounding box center [409, 667] width 188 height 56
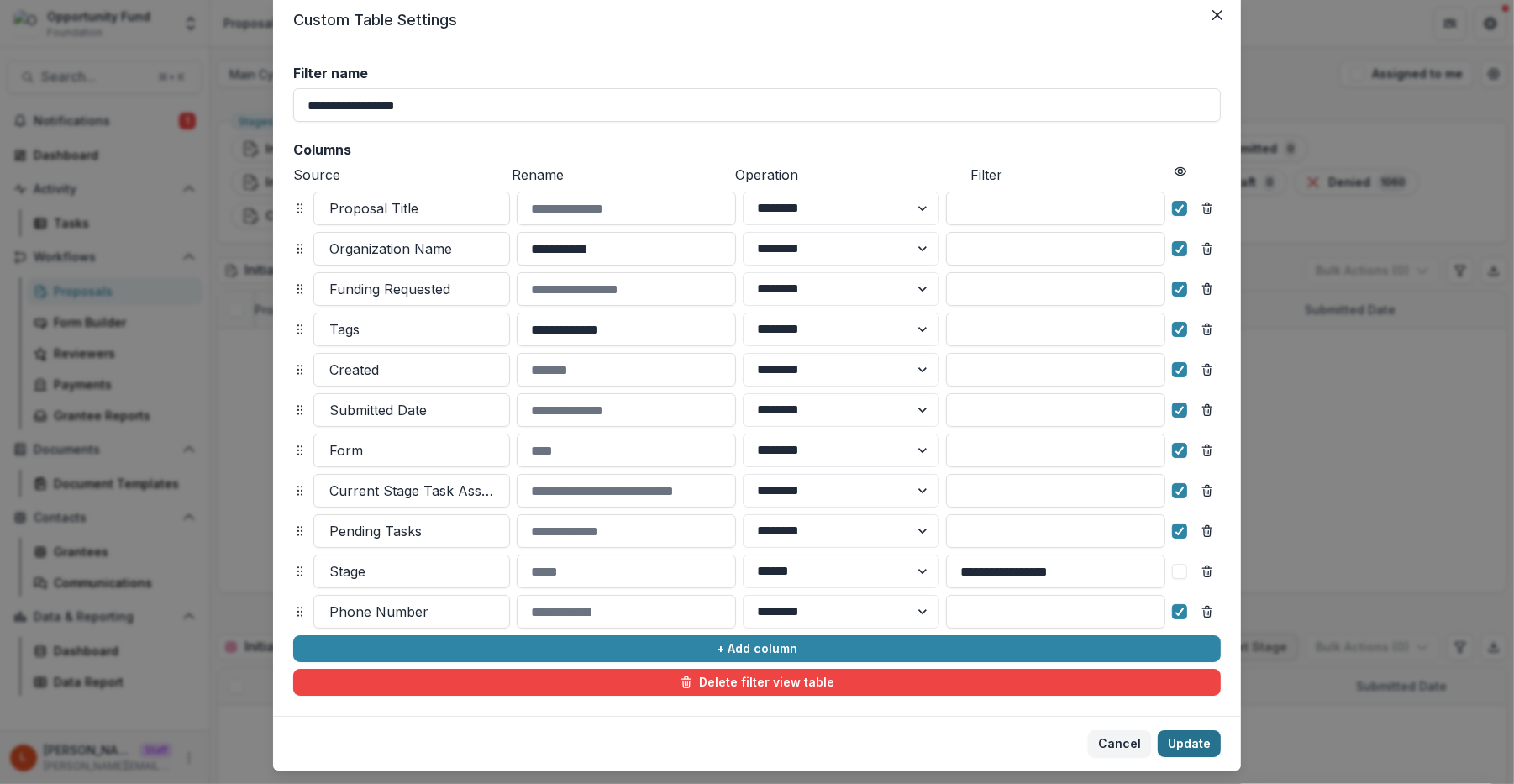
click at [1192, 732] on button "Update" at bounding box center [1189, 743] width 63 height 27
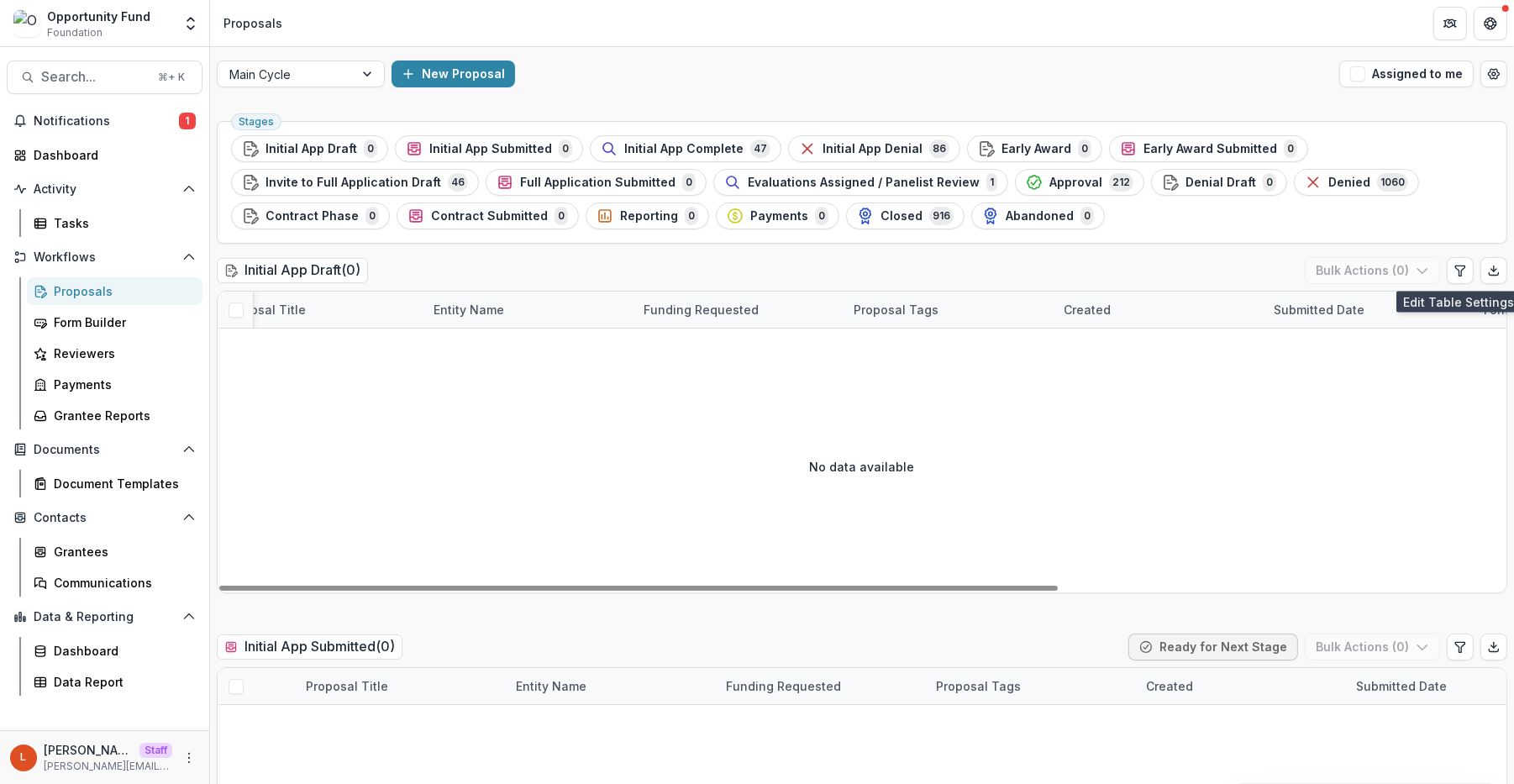
scroll to position [0, 84]
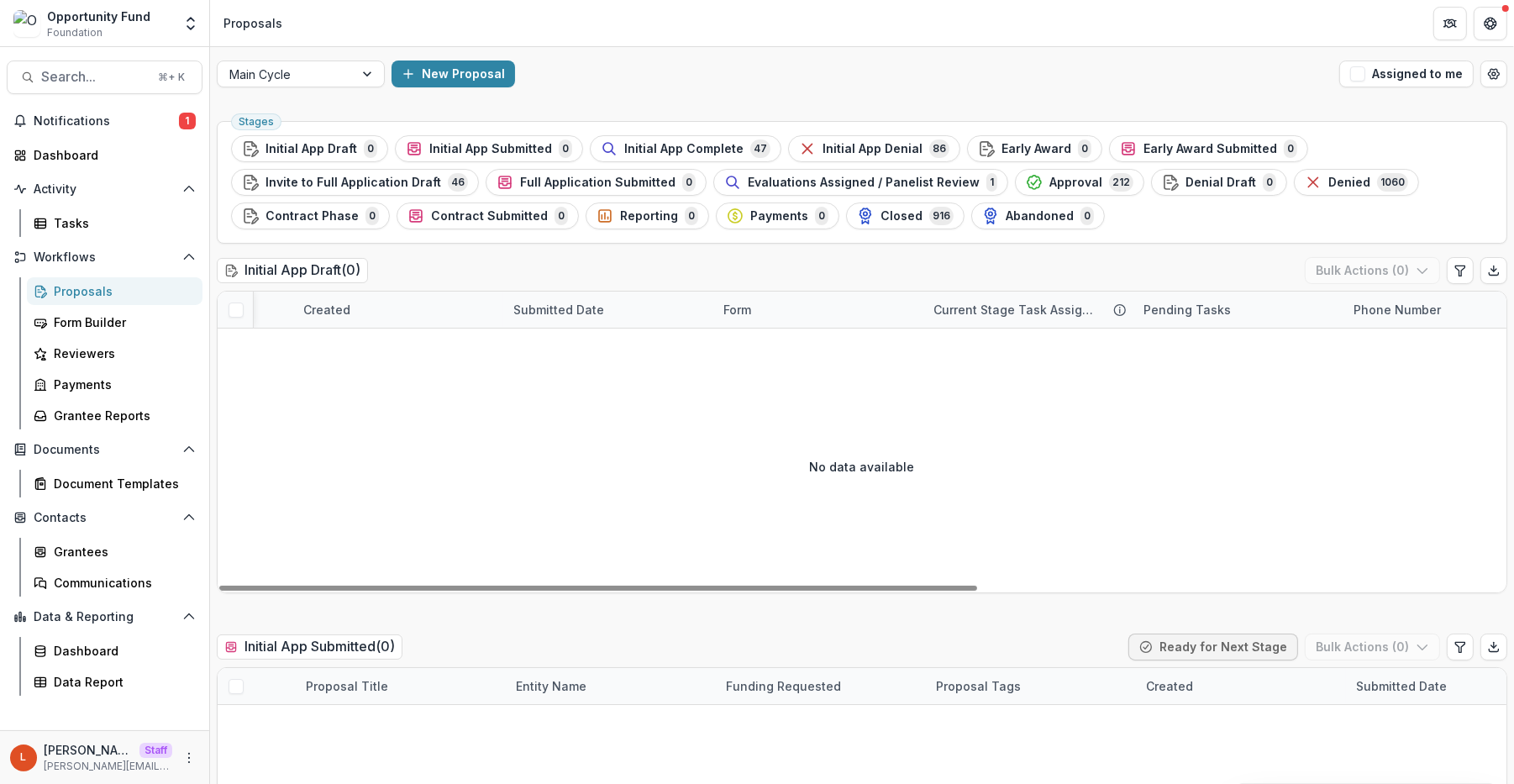
scroll to position [0, 895]
click at [1454, 273] on icon "Edit table settings" at bounding box center [1461, 270] width 14 height 14
select select "******"
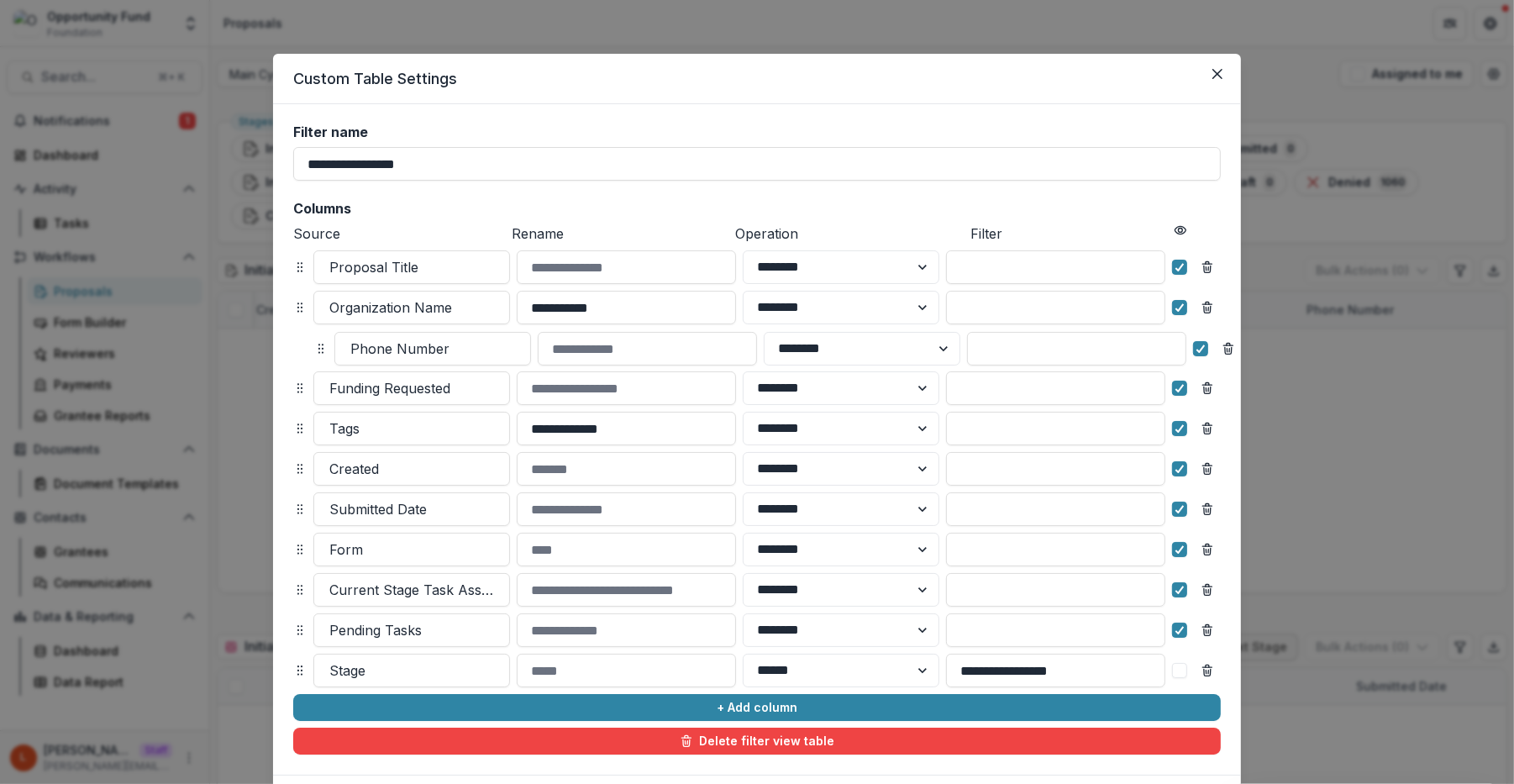
drag, startPoint x: 295, startPoint y: 602, endPoint x: 312, endPoint y: 348, distance: 254.6
click at [314, 348] on icon at bounding box center [321, 349] width 14 height 14
select select "******"
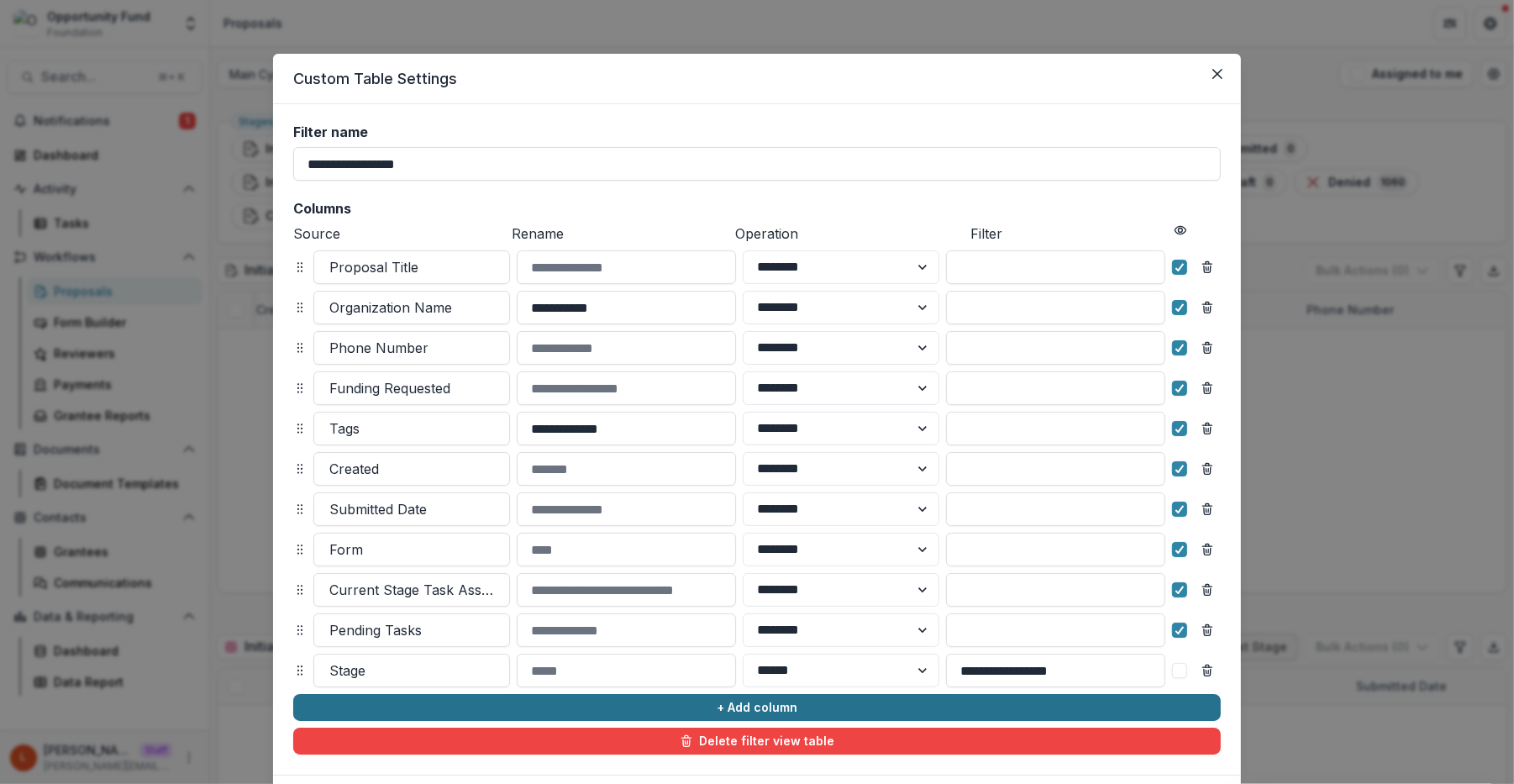
scroll to position [98, 0]
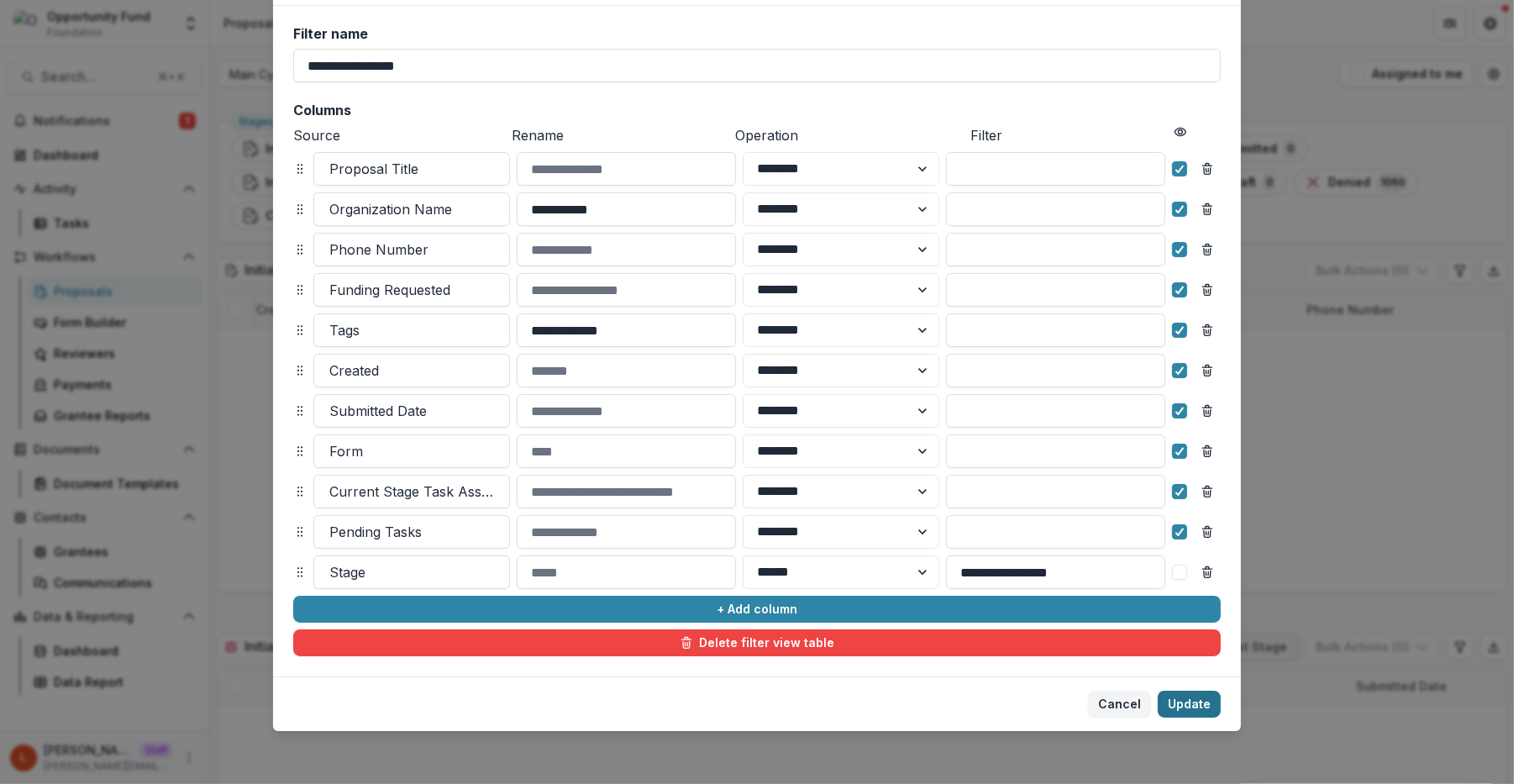
click at [1177, 706] on button "Update" at bounding box center [1189, 704] width 63 height 27
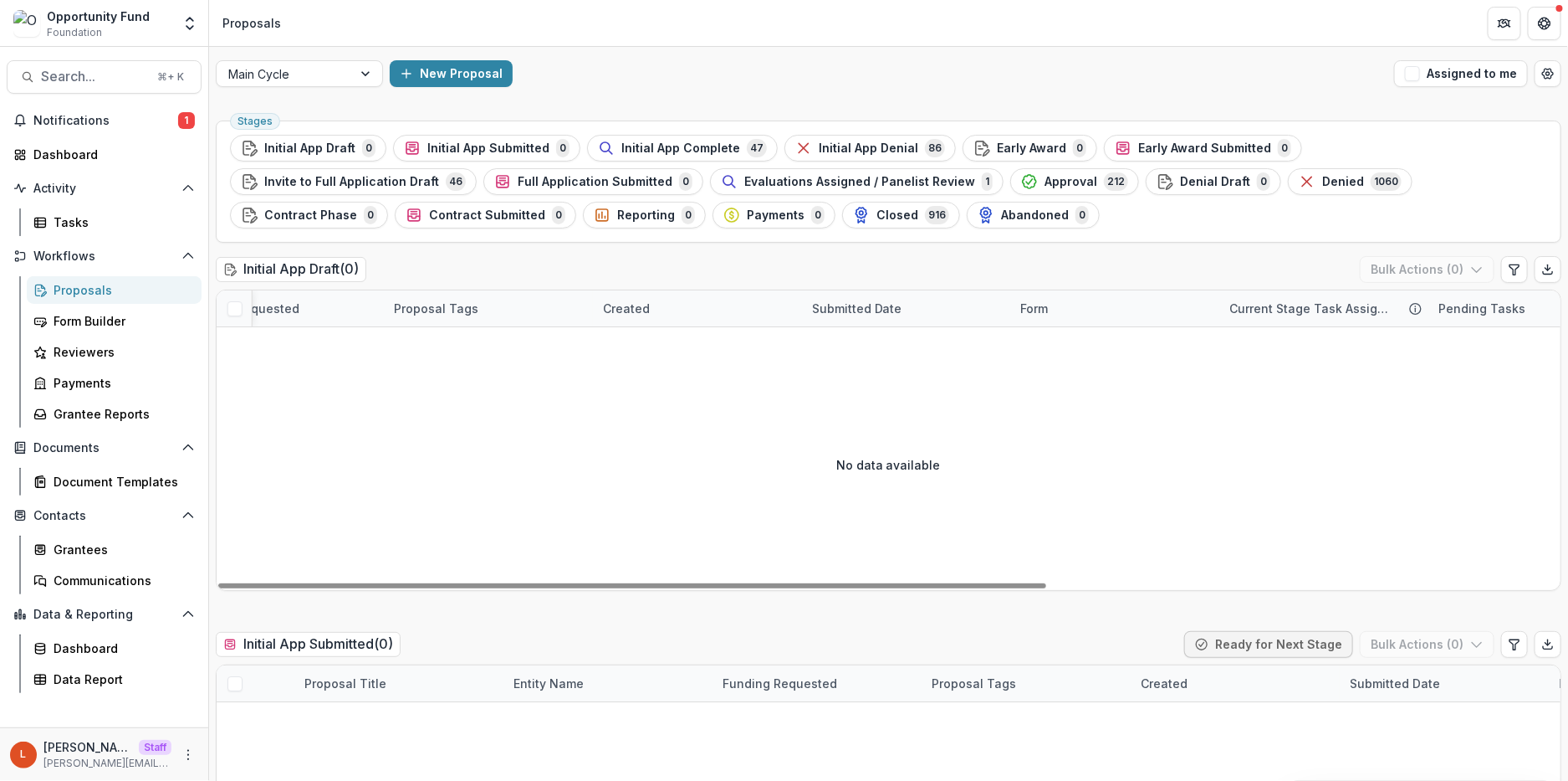
scroll to position [0, 829]
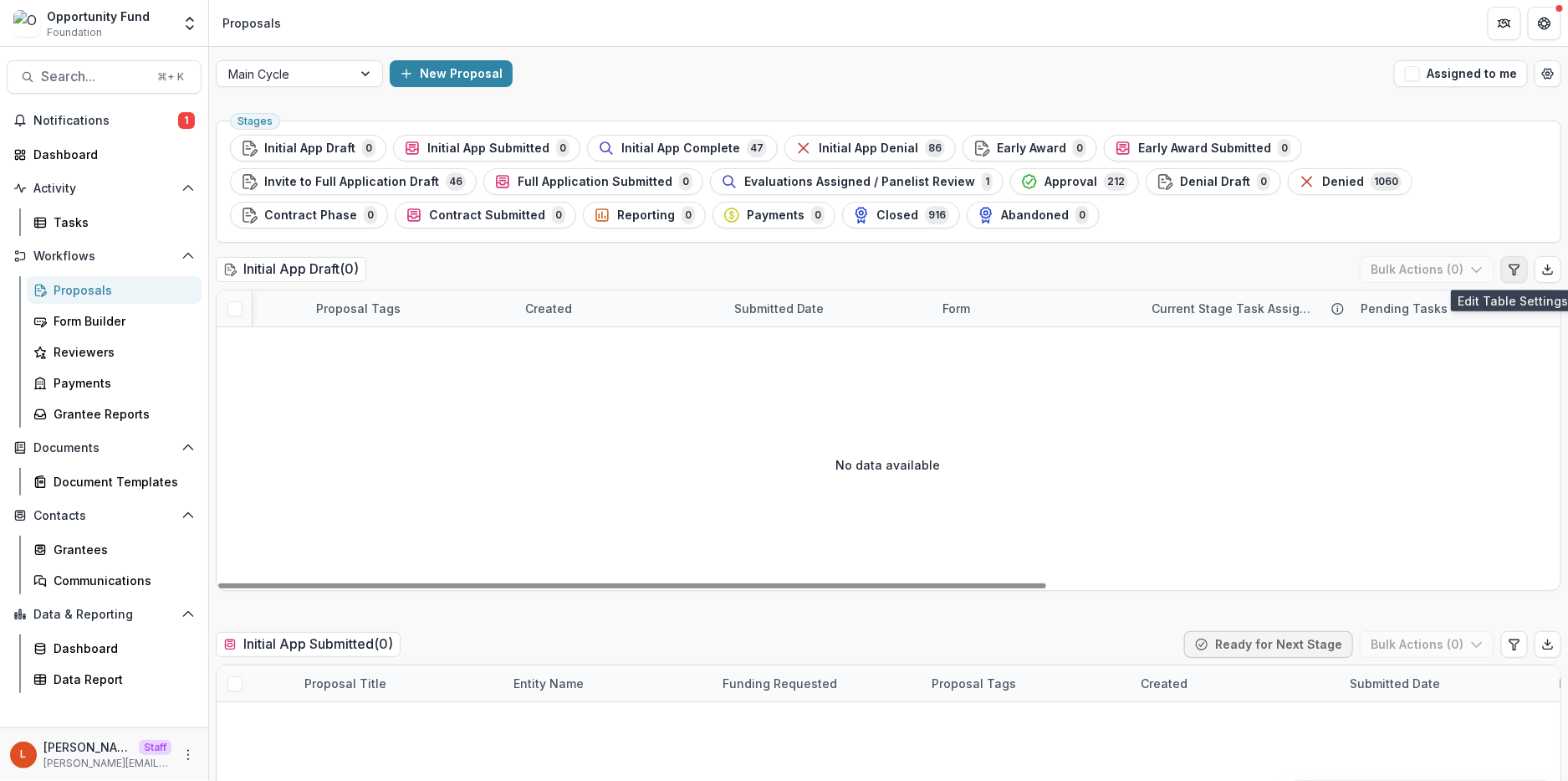
click at [1507, 273] on button "Edit table settings" at bounding box center [1515, 269] width 27 height 27
select select "******"
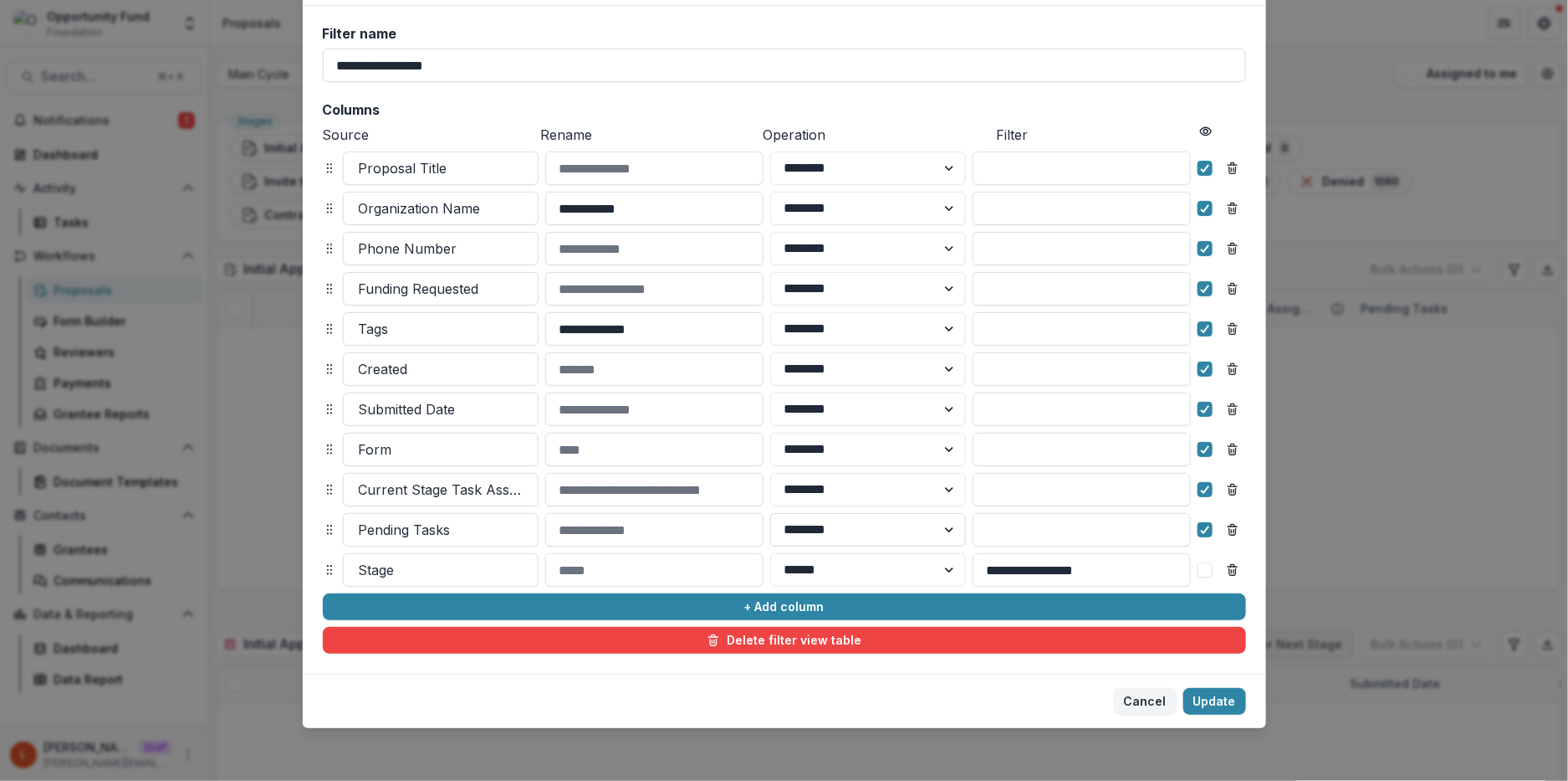
scroll to position [0, 0]
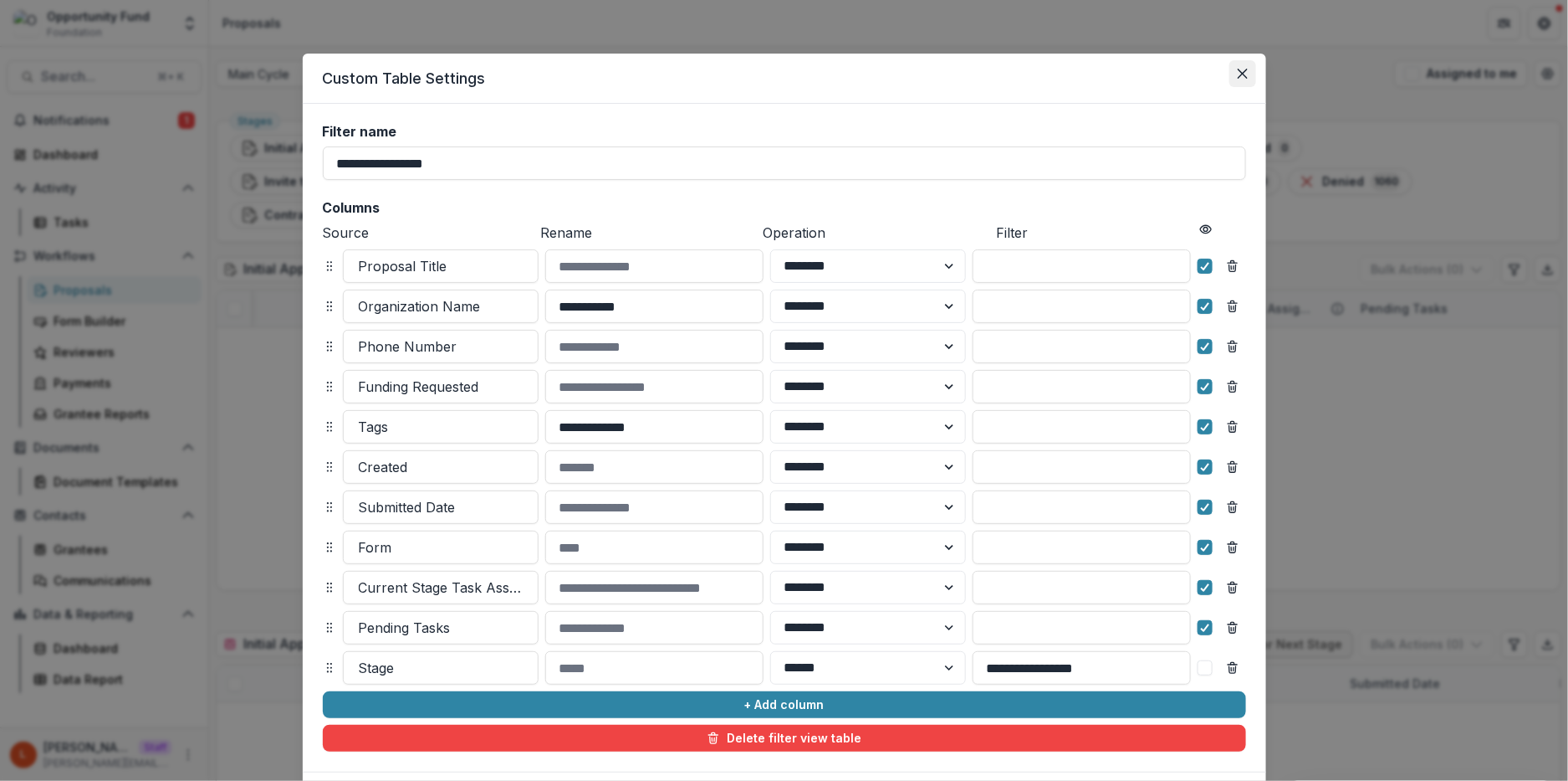
click at [1245, 76] on icon "Close" at bounding box center [1243, 73] width 10 height 10
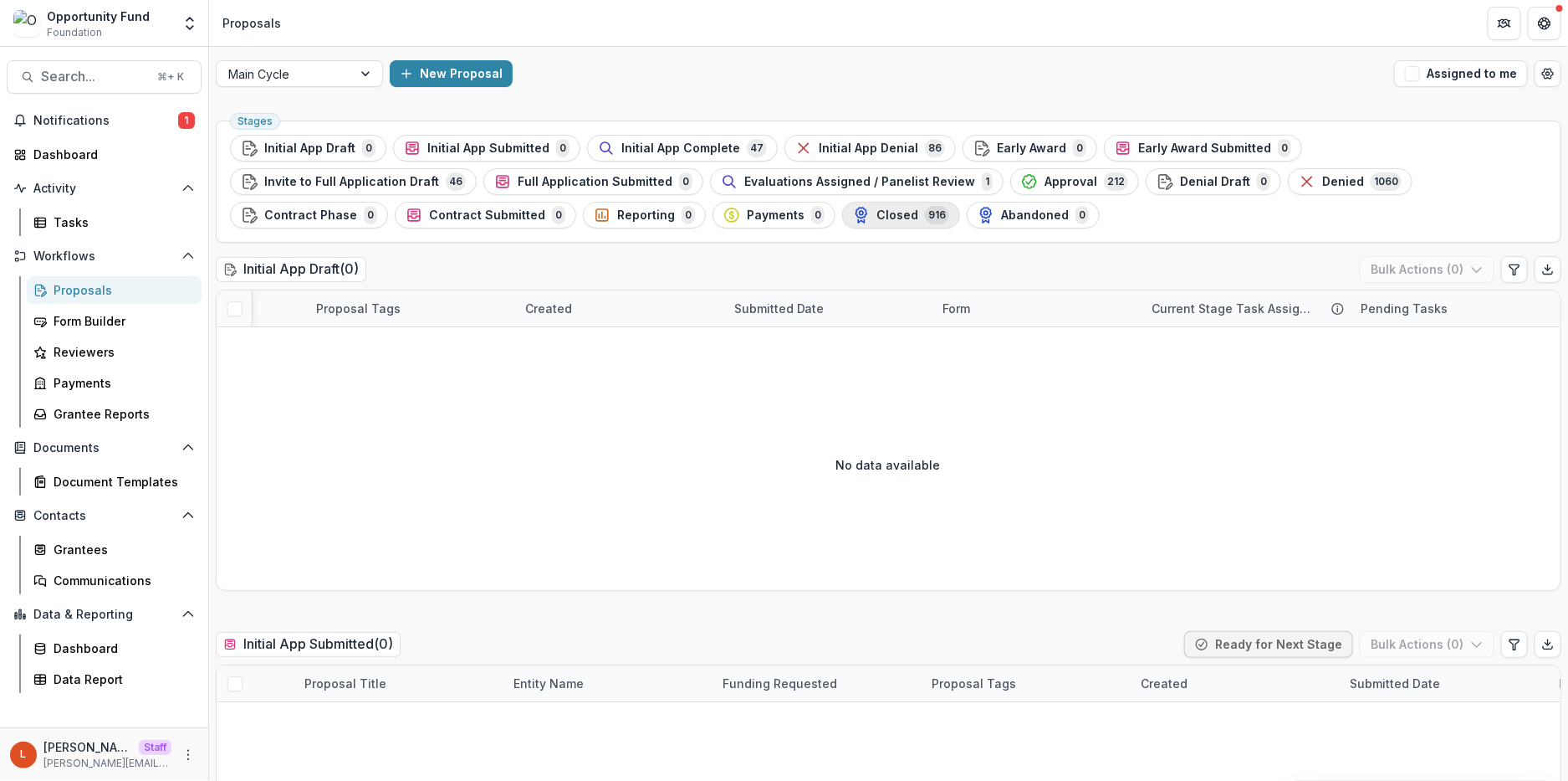
click at [876, 209] on span "Closed" at bounding box center [897, 216] width 42 height 14
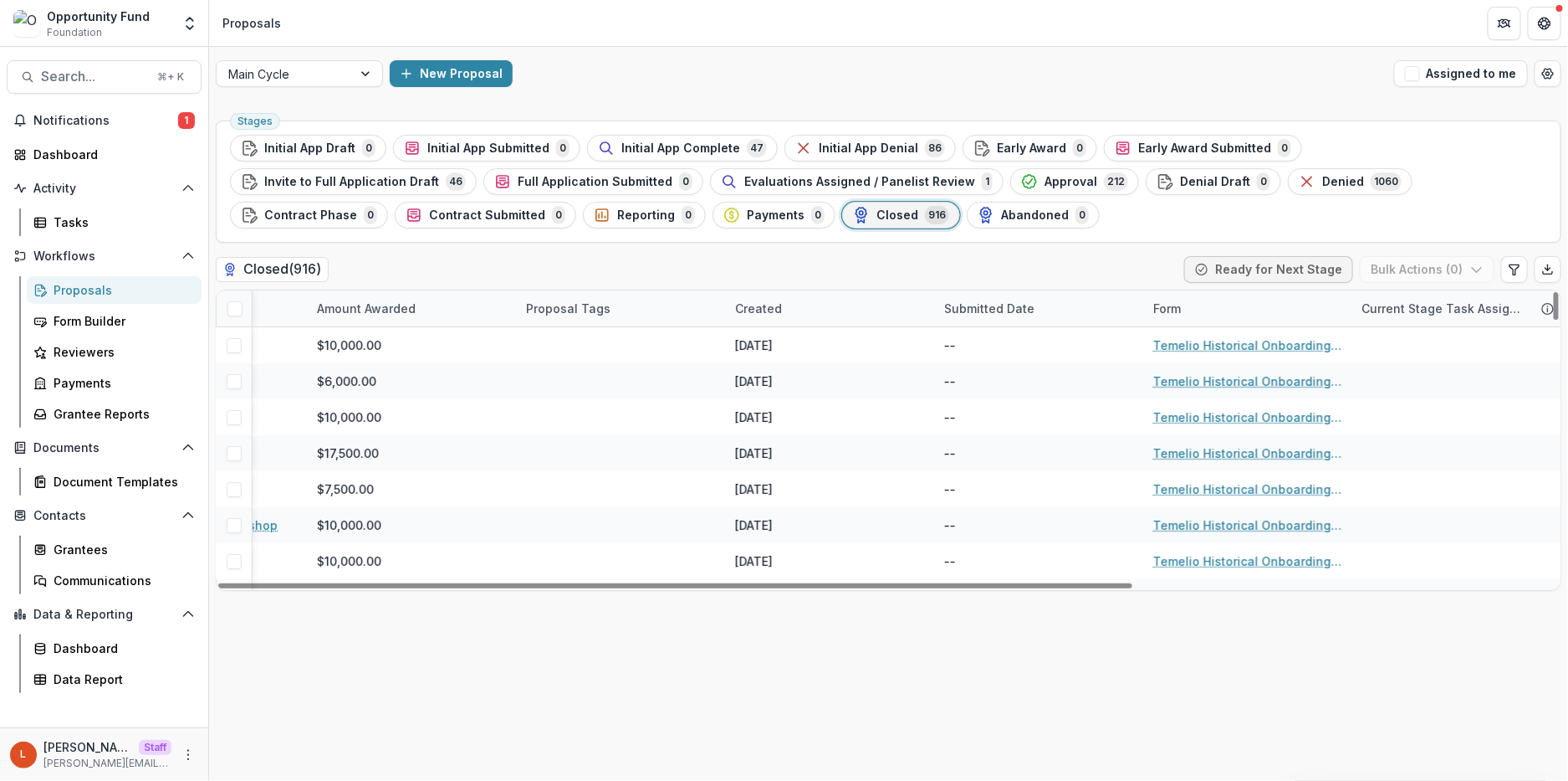
scroll to position [0, 409]
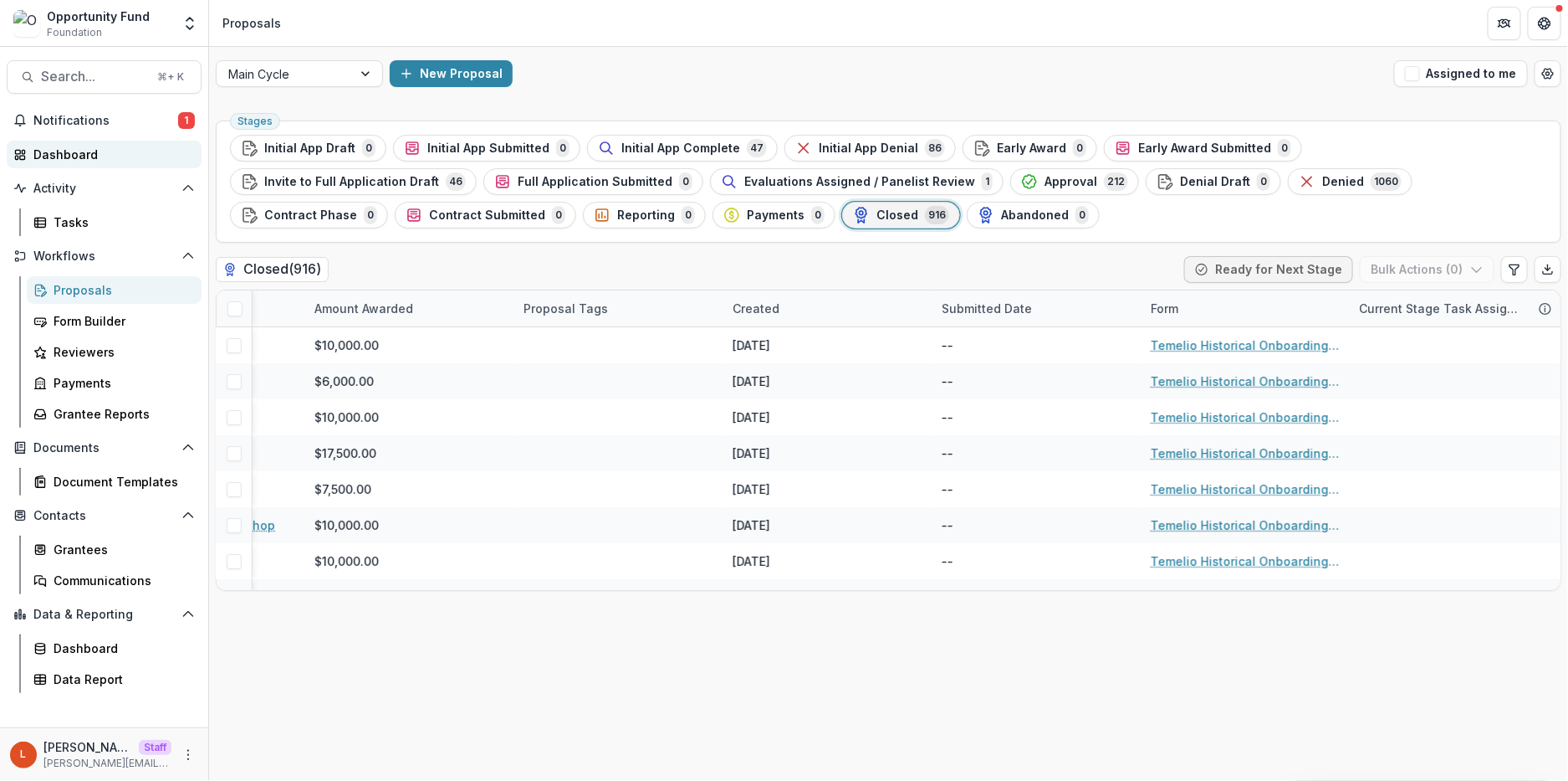
click at [96, 157] on div "Dashboard" at bounding box center [111, 154] width 154 height 18
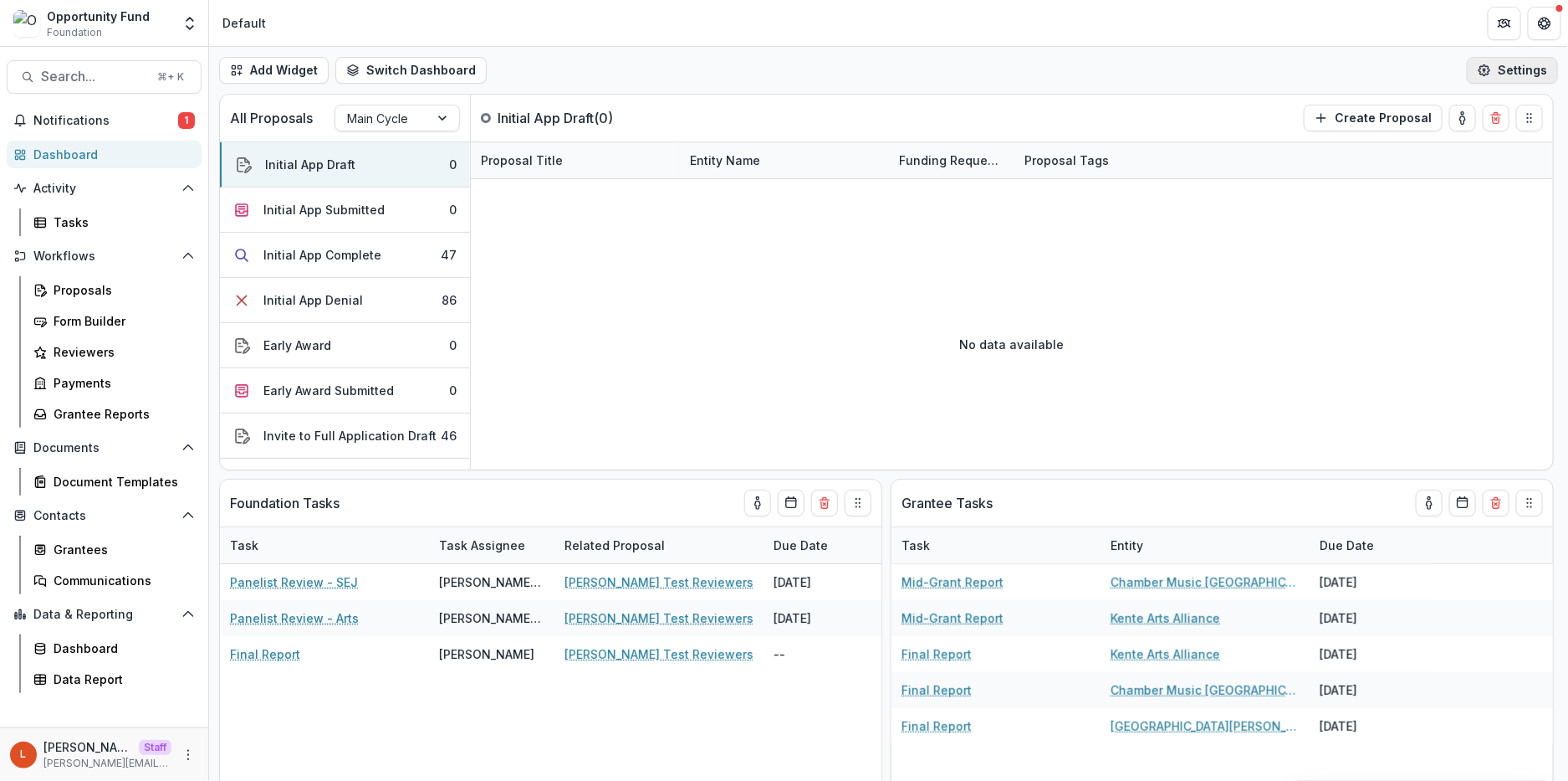
click at [1507, 73] on button "Settings" at bounding box center [1513, 69] width 91 height 27
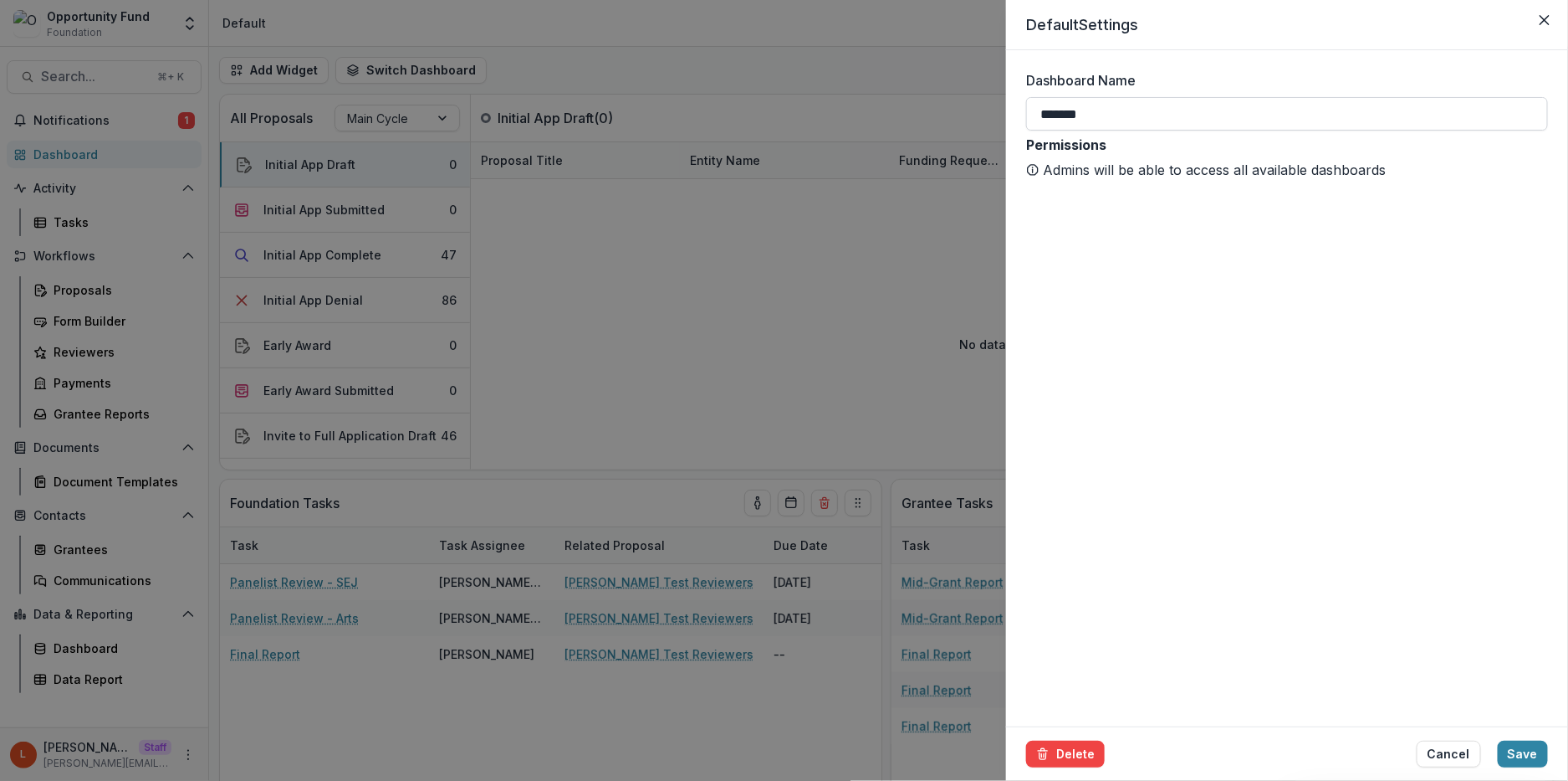
click at [1491, 99] on input "*******" at bounding box center [1287, 114] width 522 height 34
click at [1507, 13] on button "Close" at bounding box center [1544, 20] width 27 height 27
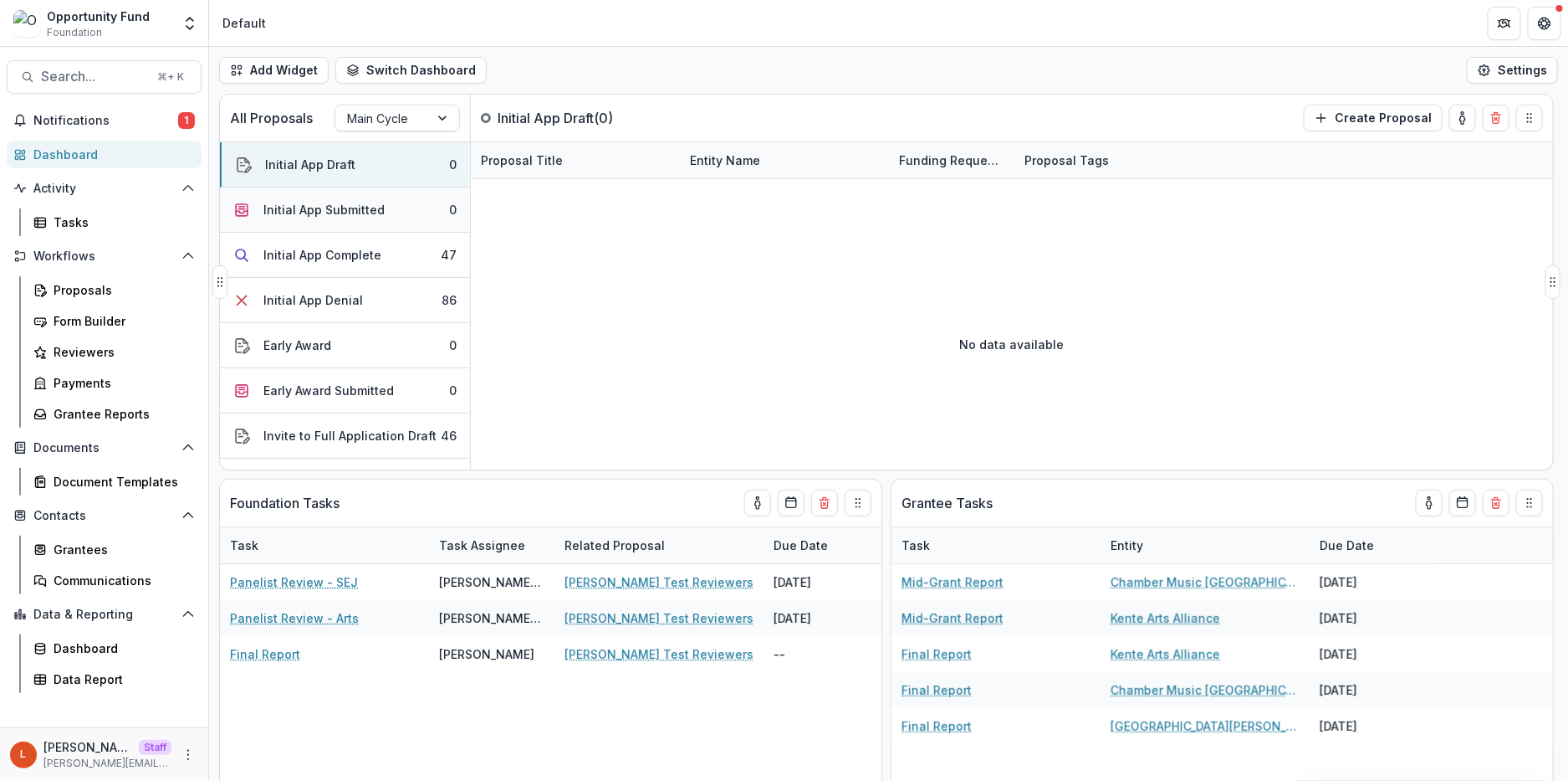
click at [396, 209] on button "Initial App Submitted 0" at bounding box center [344, 210] width 250 height 46
click at [280, 64] on button "Add Widget" at bounding box center [274, 69] width 110 height 27
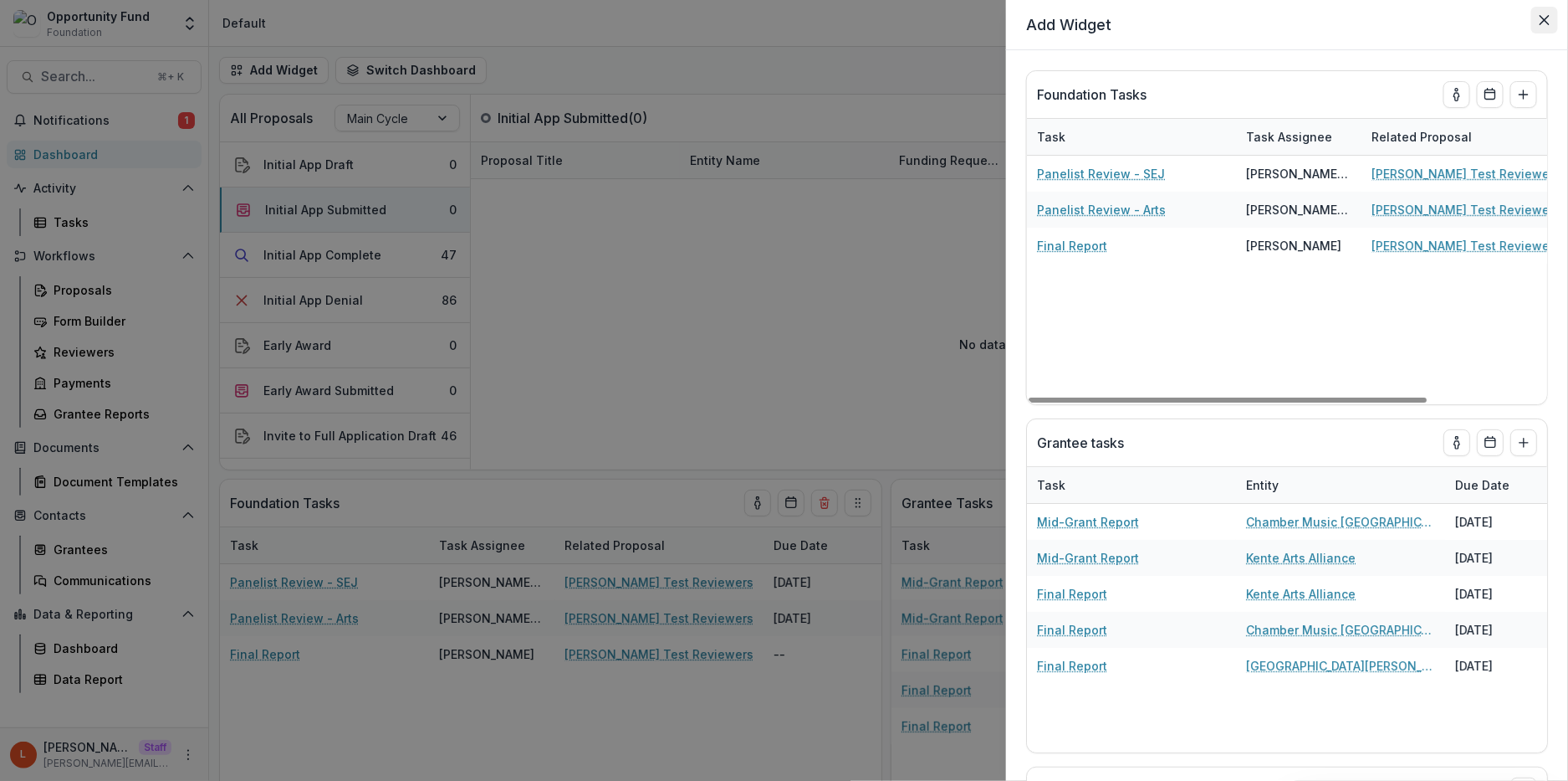
click at [1507, 23] on button "Close" at bounding box center [1544, 20] width 27 height 27
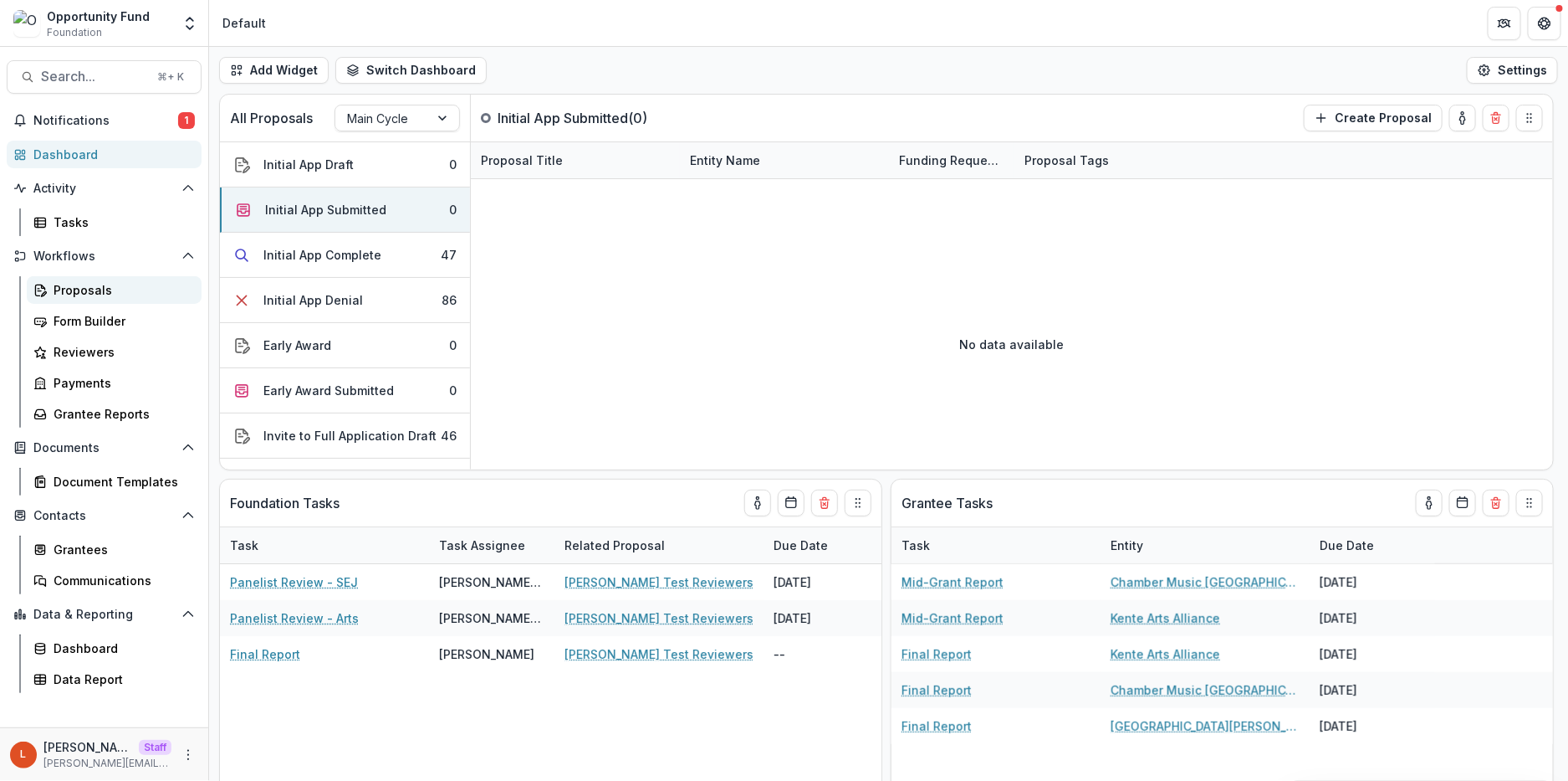
click at [75, 301] on link "Proposals" at bounding box center [114, 290] width 175 height 28
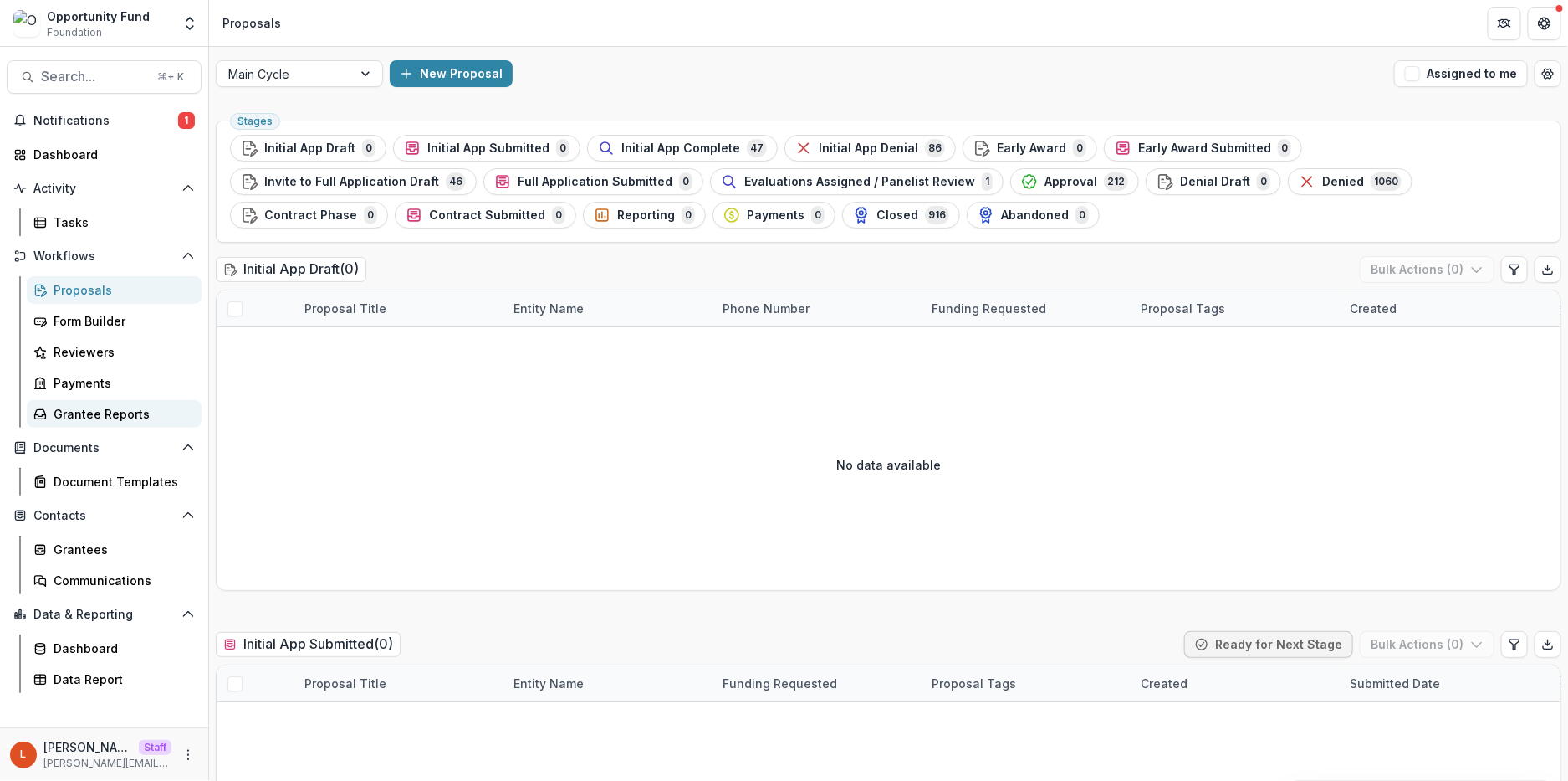
click at [111, 418] on div "Grantee Reports" at bounding box center [121, 414] width 135 height 18
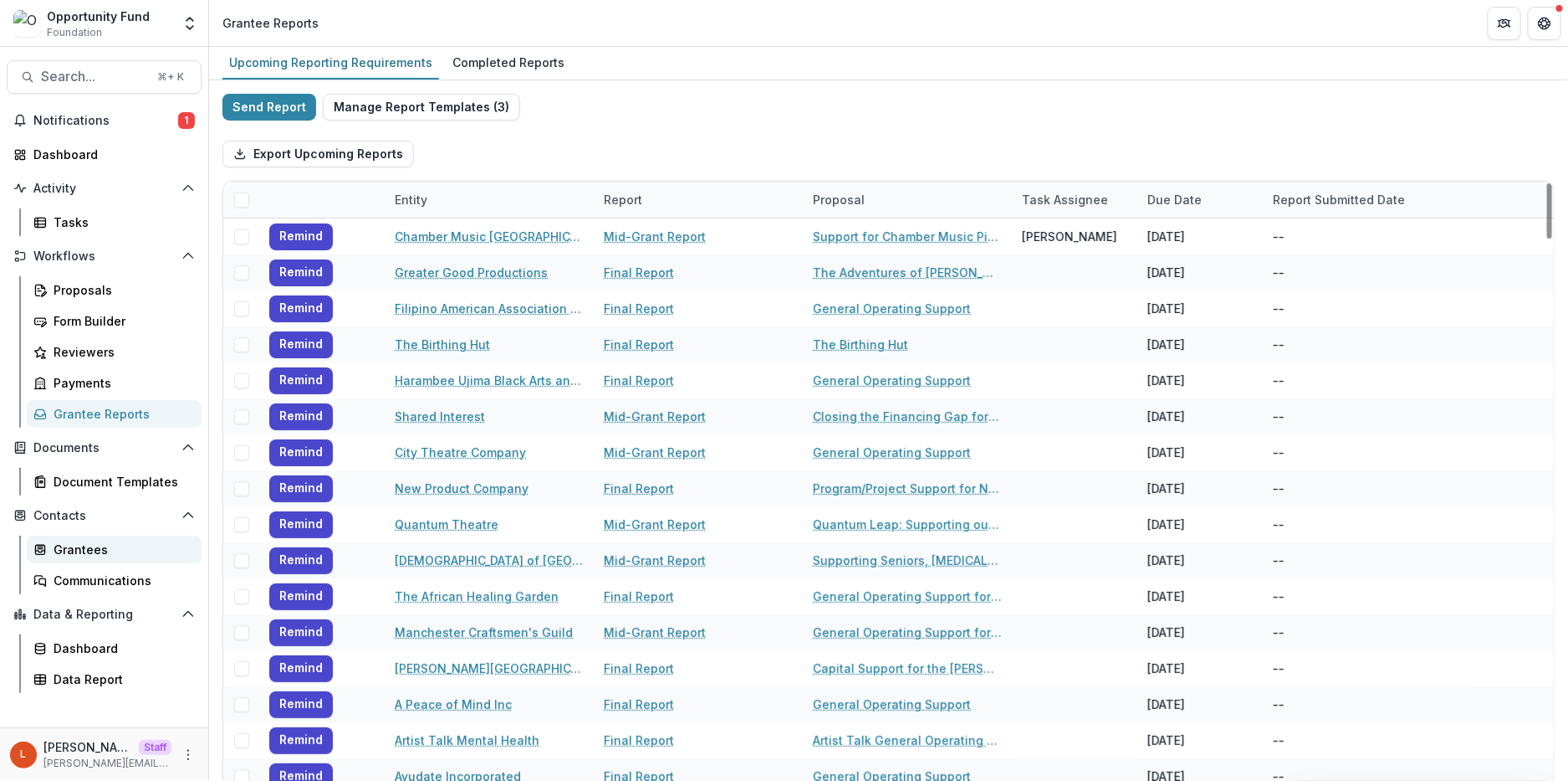
click at [103, 549] on div "Grantees" at bounding box center [121, 549] width 135 height 18
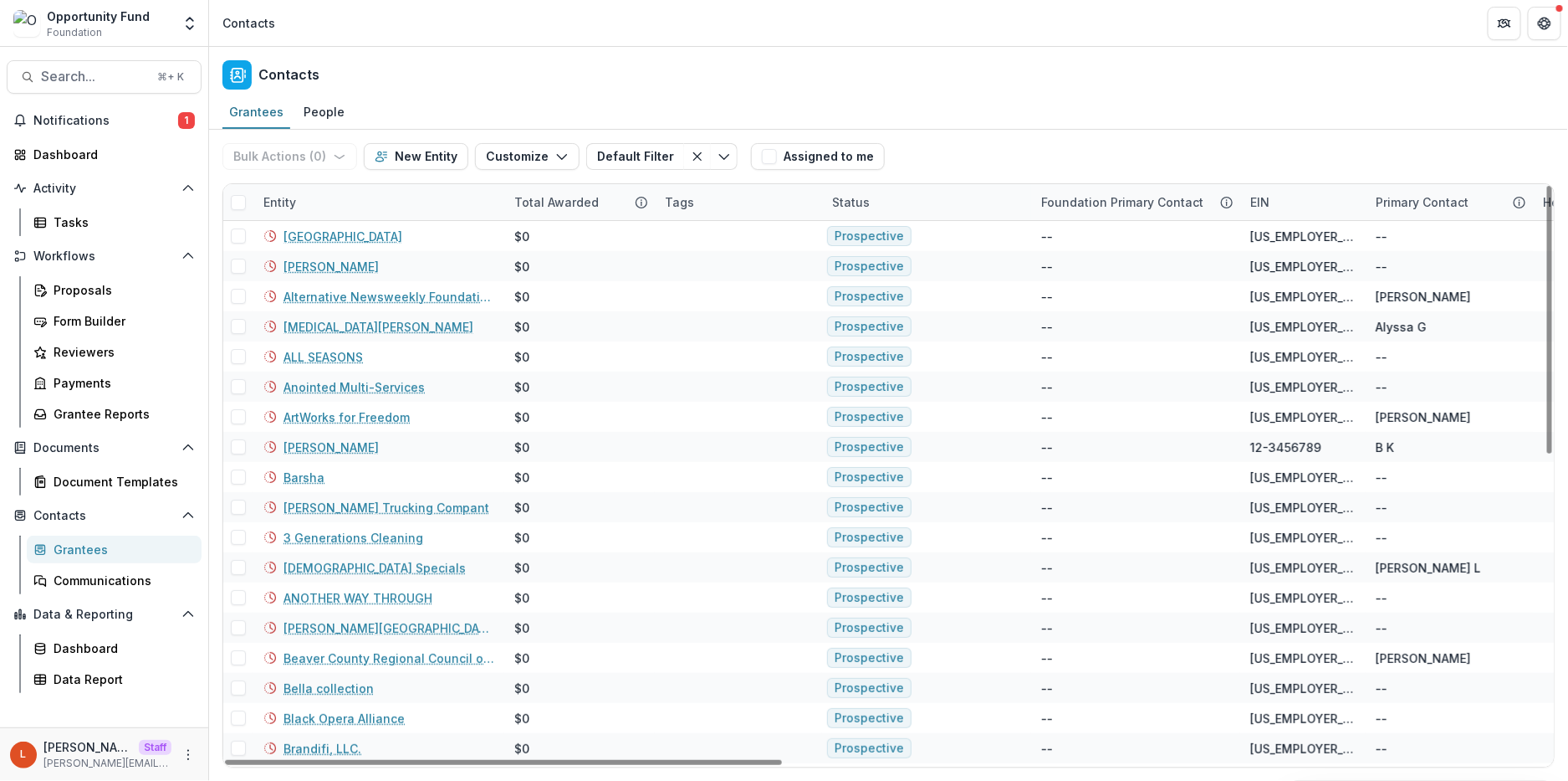
click at [319, 201] on div "Entity" at bounding box center [379, 202] width 251 height 36
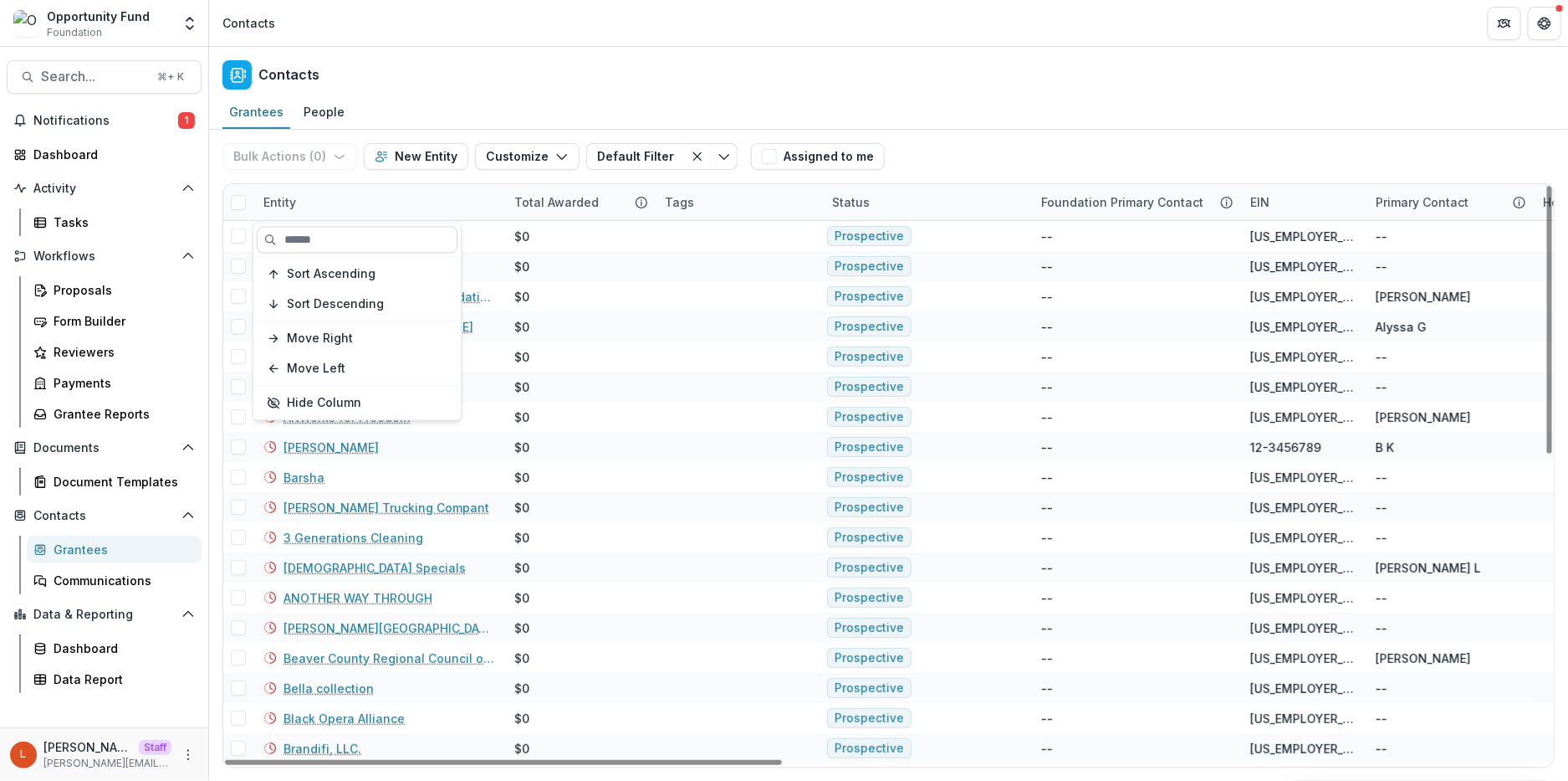
click at [328, 239] on input at bounding box center [357, 240] width 201 height 27
paste input "**********"
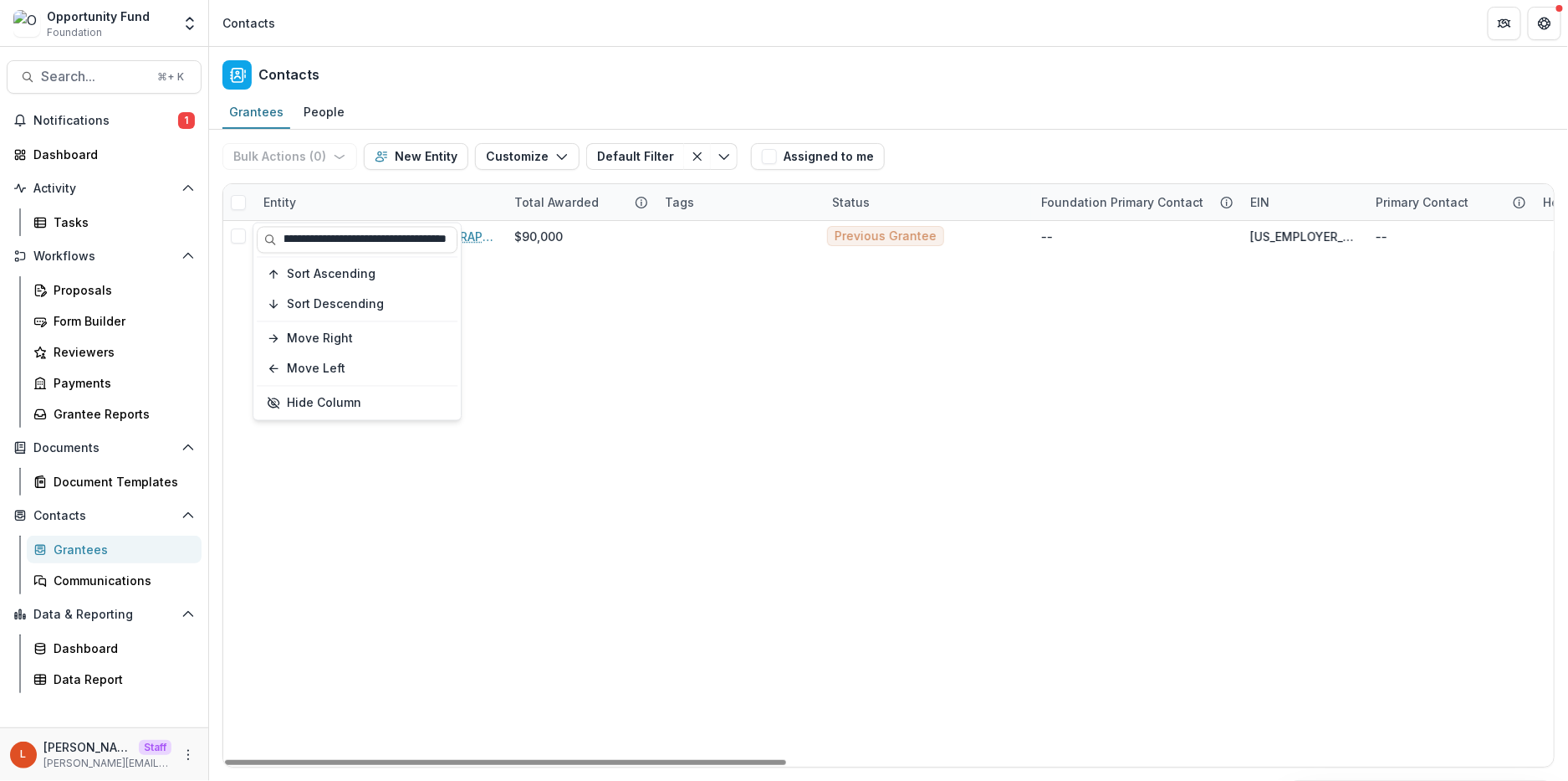
type input "**********"
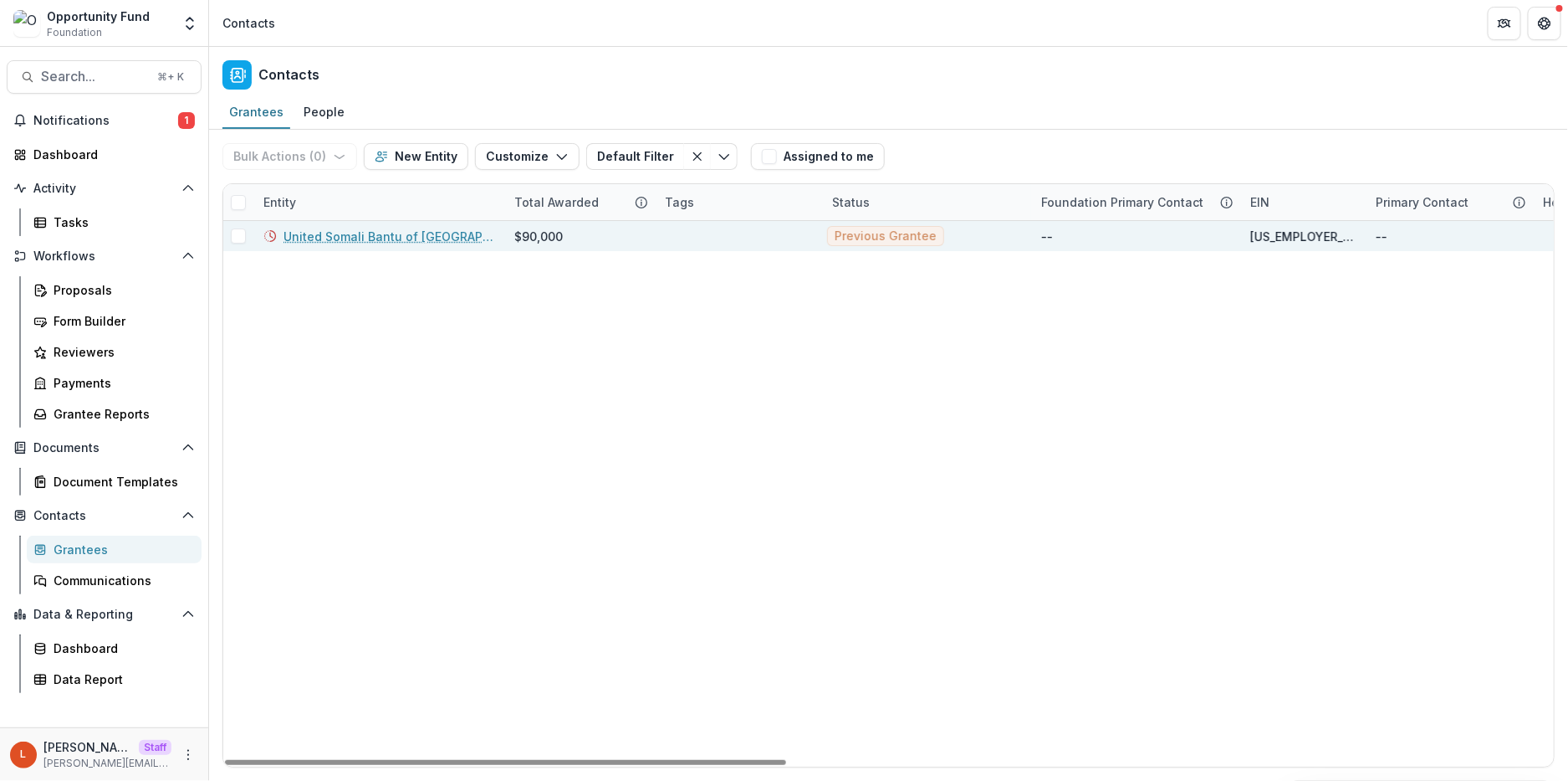
click at [371, 232] on link "United Somali Bantu of Greater Pittsburgh" at bounding box center [389, 237] width 211 height 18
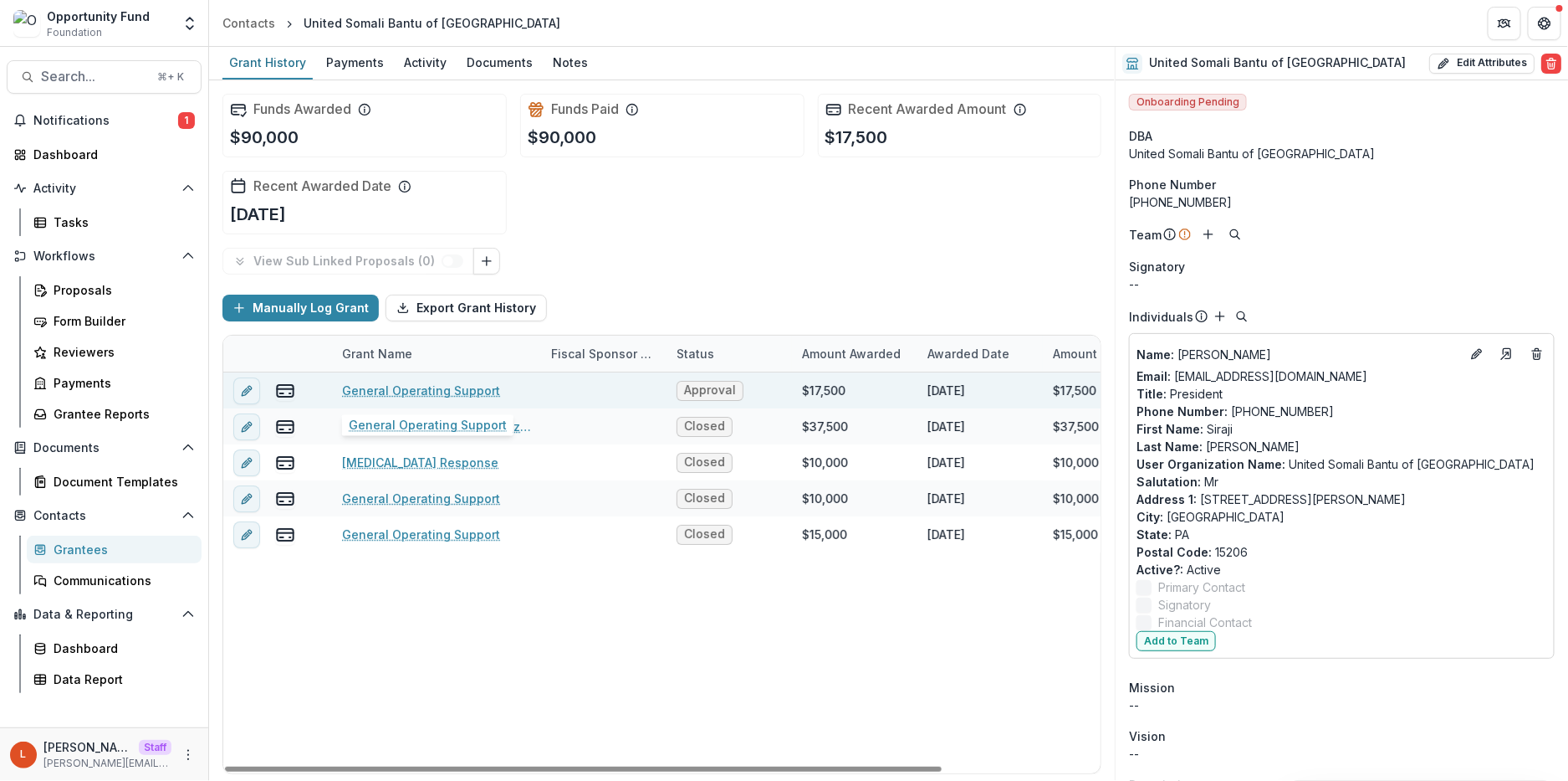
click at [374, 390] on link "General Operating Support" at bounding box center [421, 391] width 158 height 18
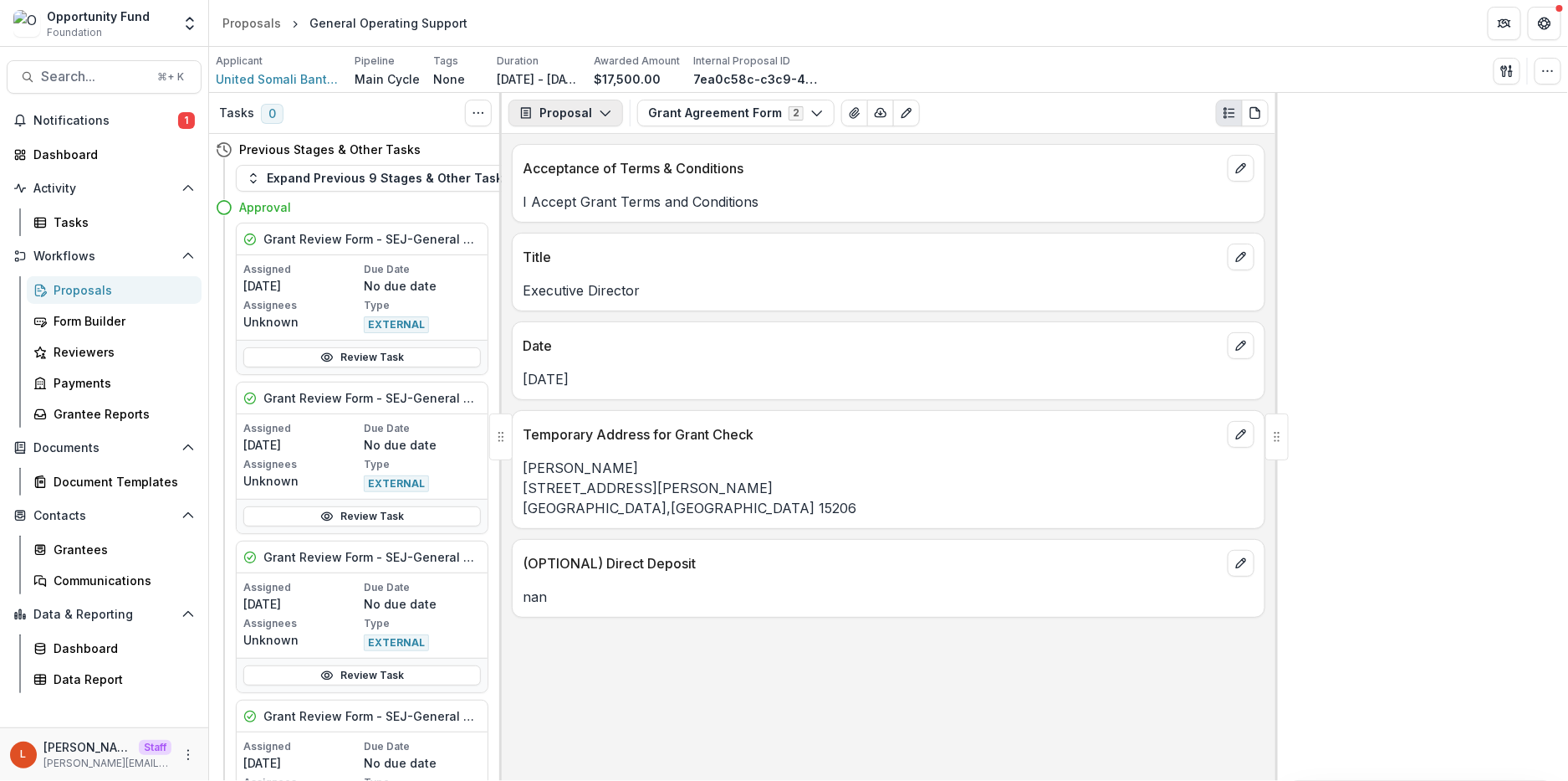
click at [580, 120] on button "Proposal" at bounding box center [566, 113] width 115 height 27
click at [586, 207] on div "Reports" at bounding box center [618, 207] width 153 height 18
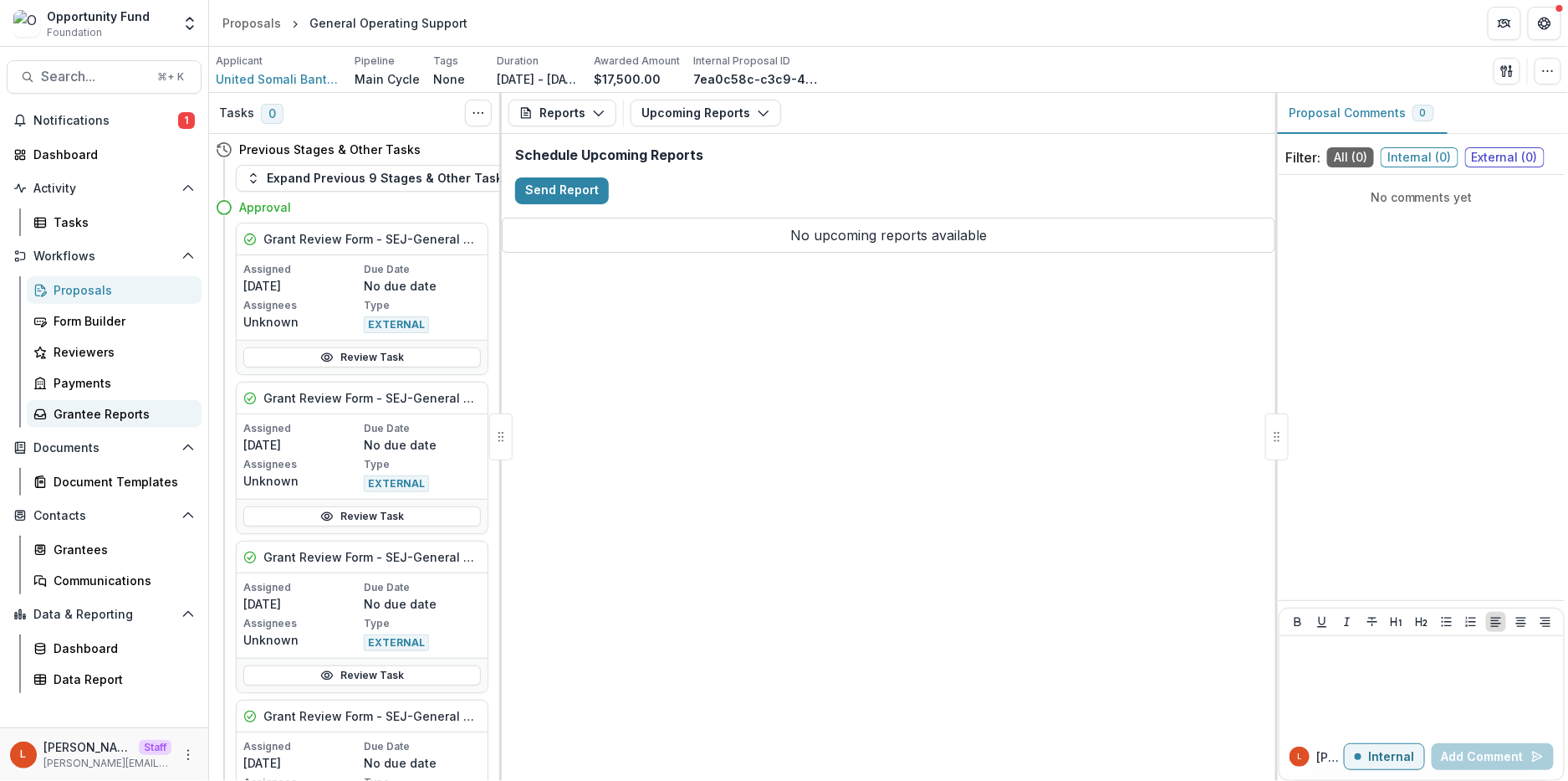
click at [86, 414] on div "Grantee Reports" at bounding box center [121, 414] width 135 height 18
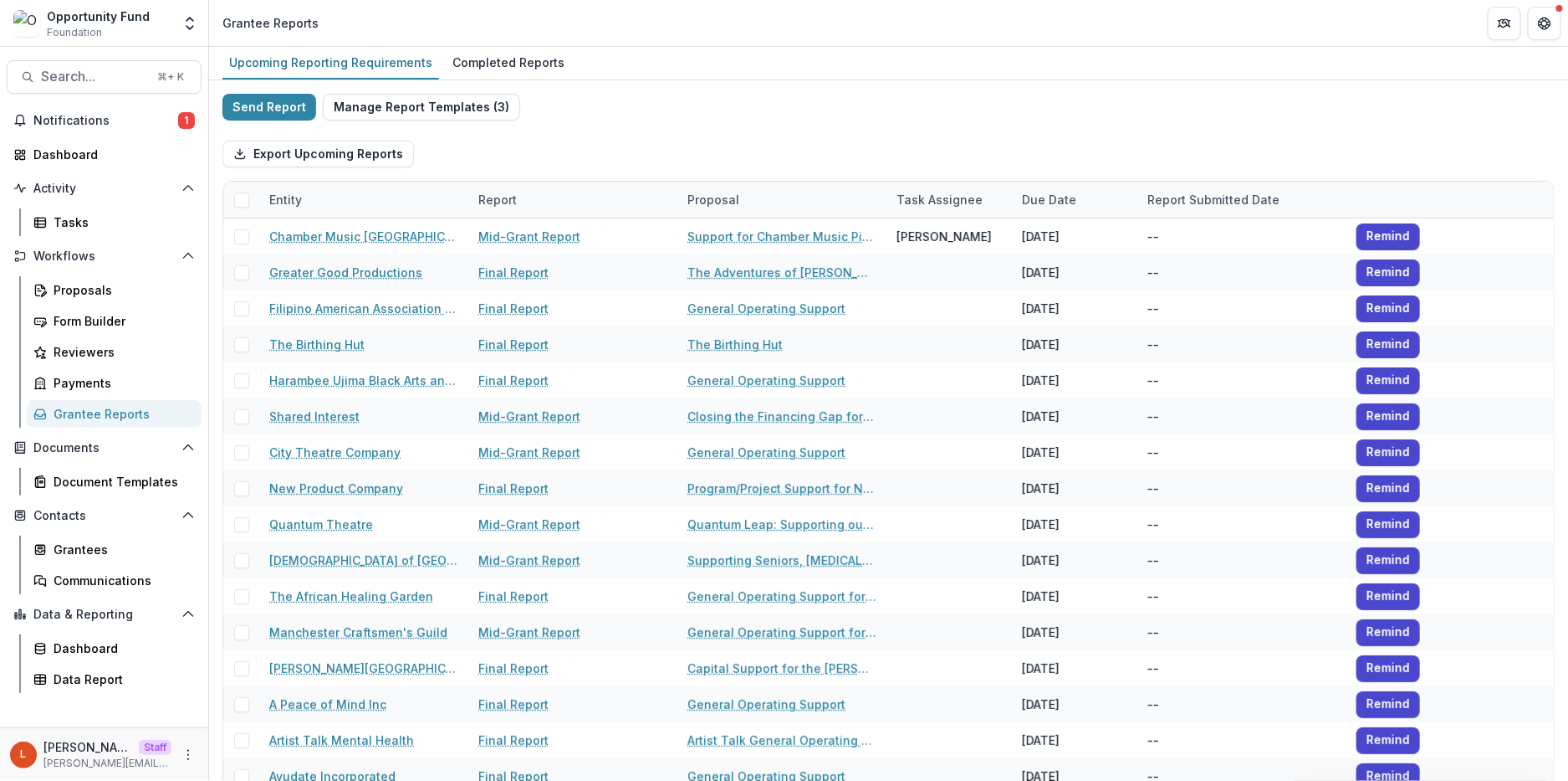
click at [1063, 195] on div "Due Date" at bounding box center [1049, 200] width 74 height 18
click at [1077, 300] on span "Sort Descending" at bounding box center [1094, 302] width 97 height 14
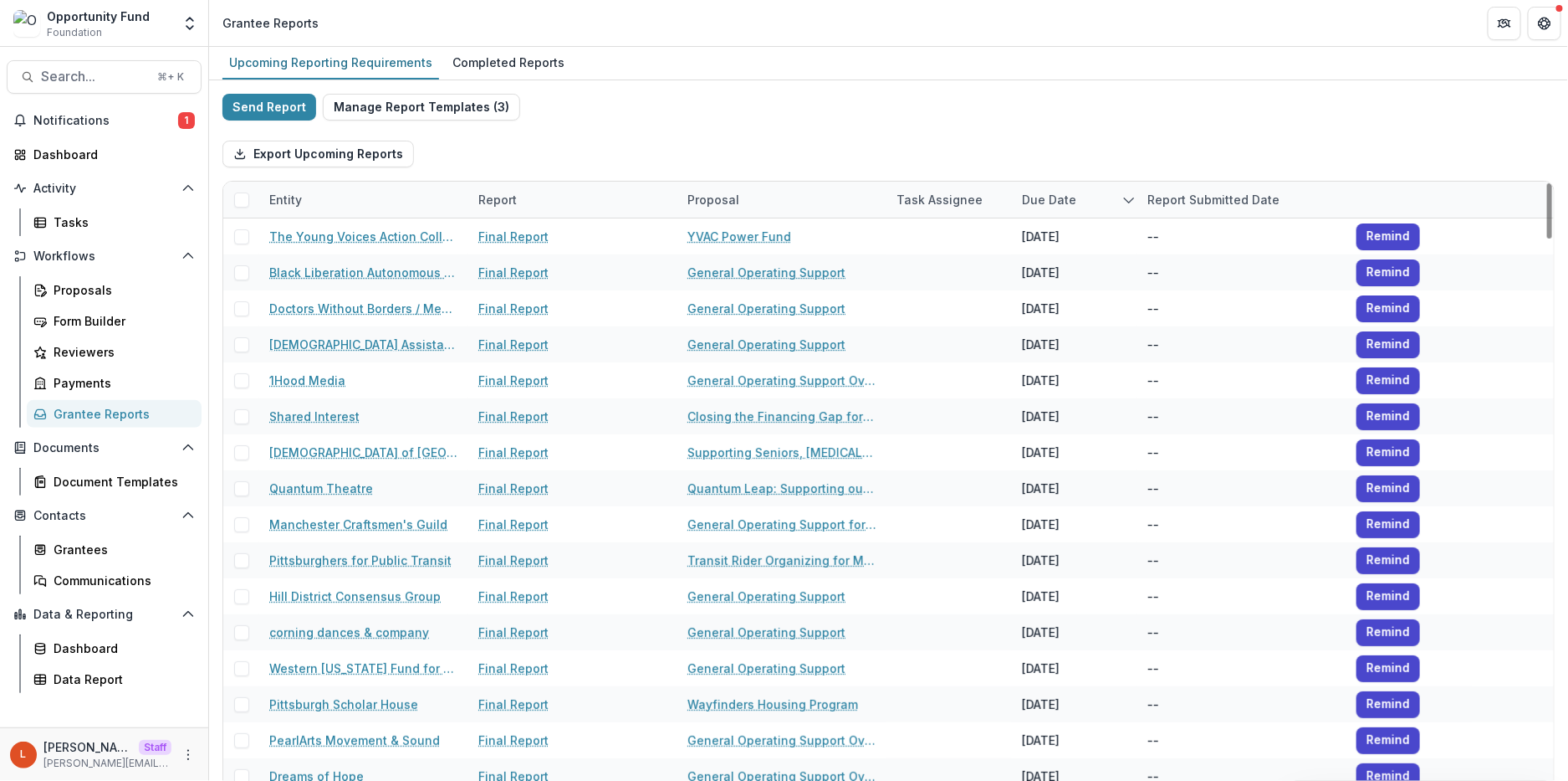
click at [1054, 117] on div "Send Report Manage Report Templates ( 3 ) Export Upcoming Reports Entity Report…" at bounding box center [888, 445] width 1333 height 703
click at [1072, 194] on div "Due Date" at bounding box center [1049, 200] width 74 height 18
click at [1087, 268] on span "Sort Ascending" at bounding box center [1090, 271] width 89 height 14
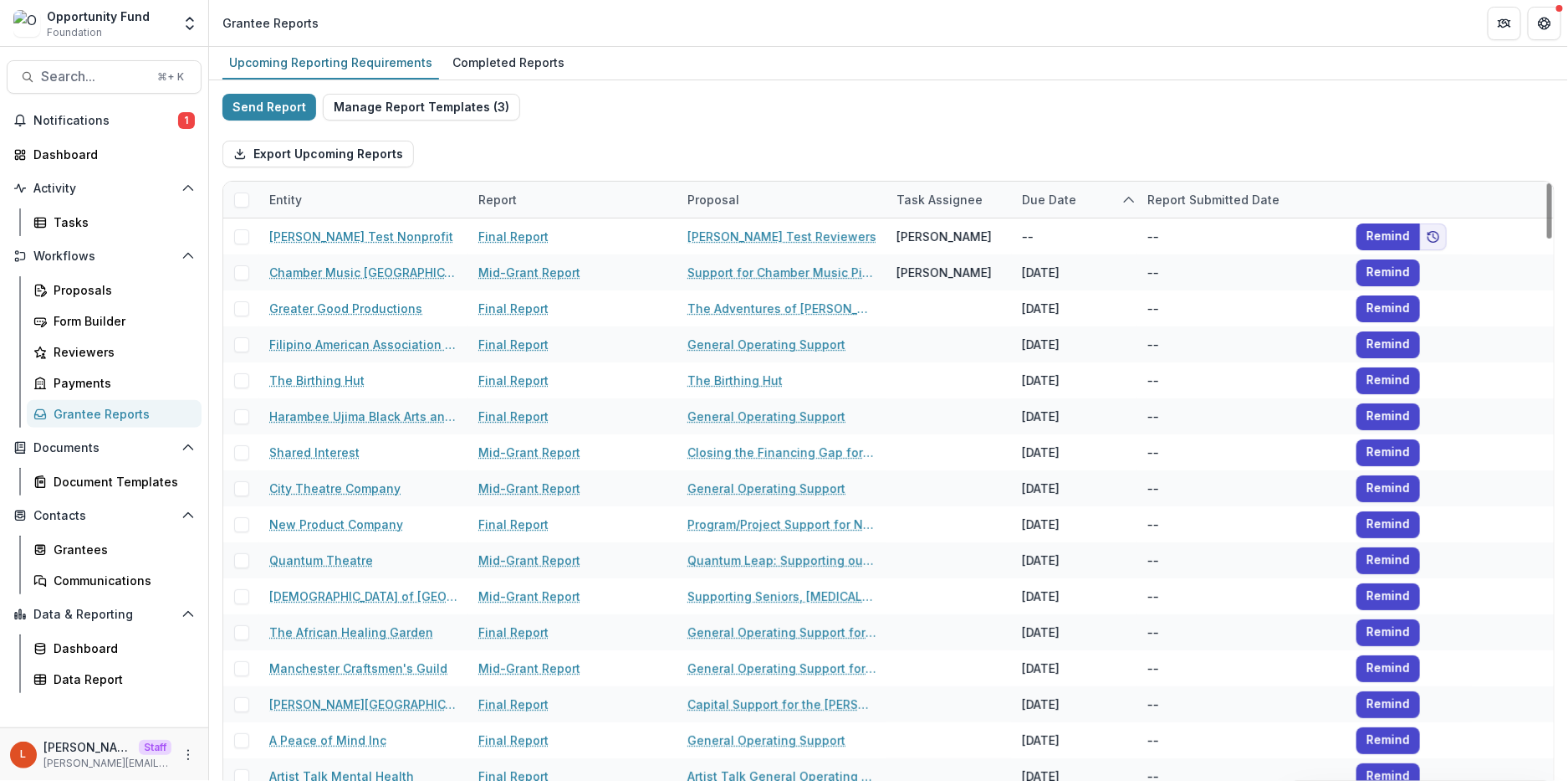
click at [1069, 148] on div "Export Upcoming Reports" at bounding box center [888, 154] width 1333 height 53
click at [117, 540] on div "Grantees" at bounding box center [121, 549] width 135 height 18
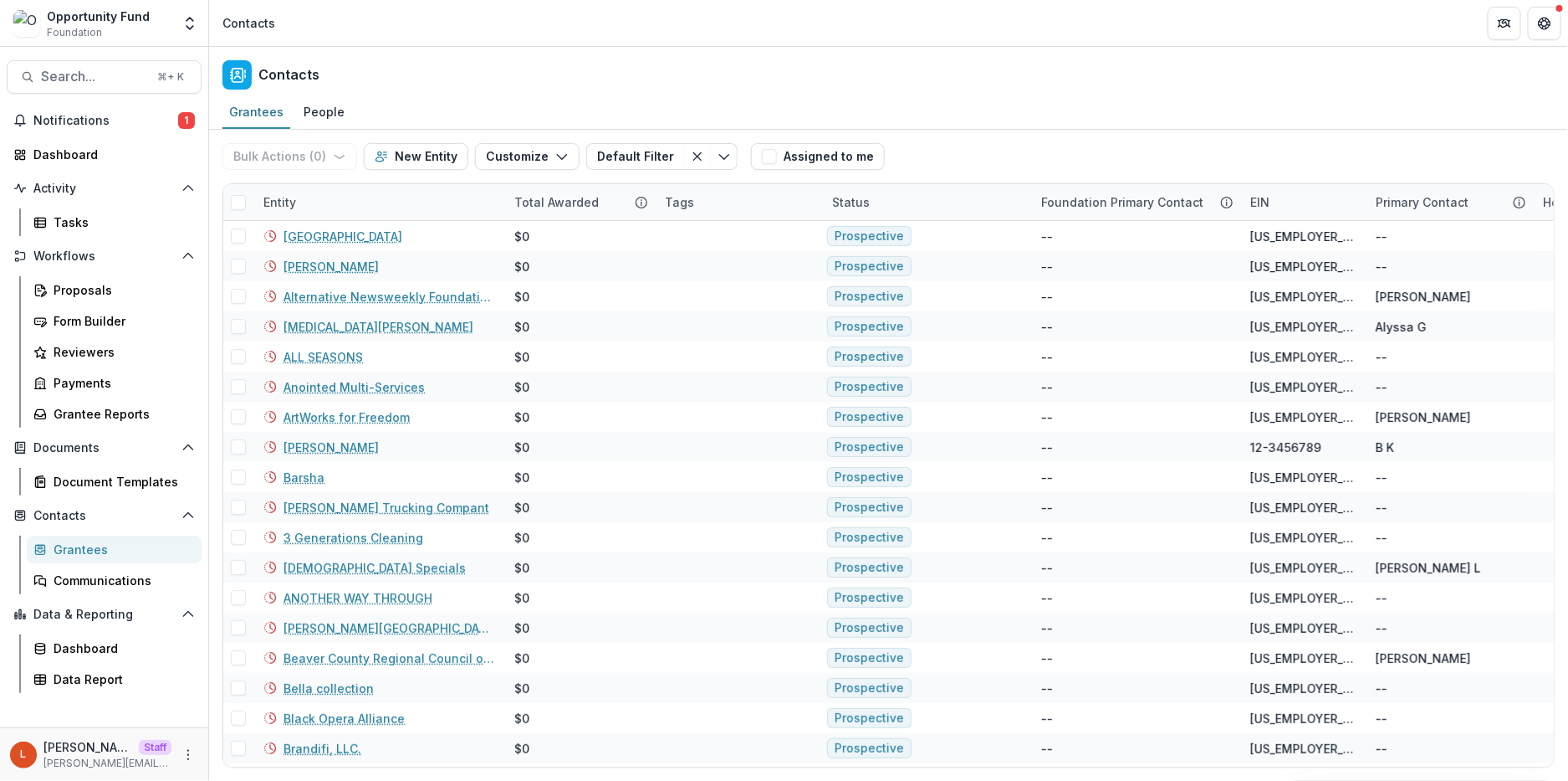
click at [321, 183] on div "Entity Total Awarded Tags Status Foundation Primary Contact EIN Primary Contact…" at bounding box center [888, 475] width 1333 height 584
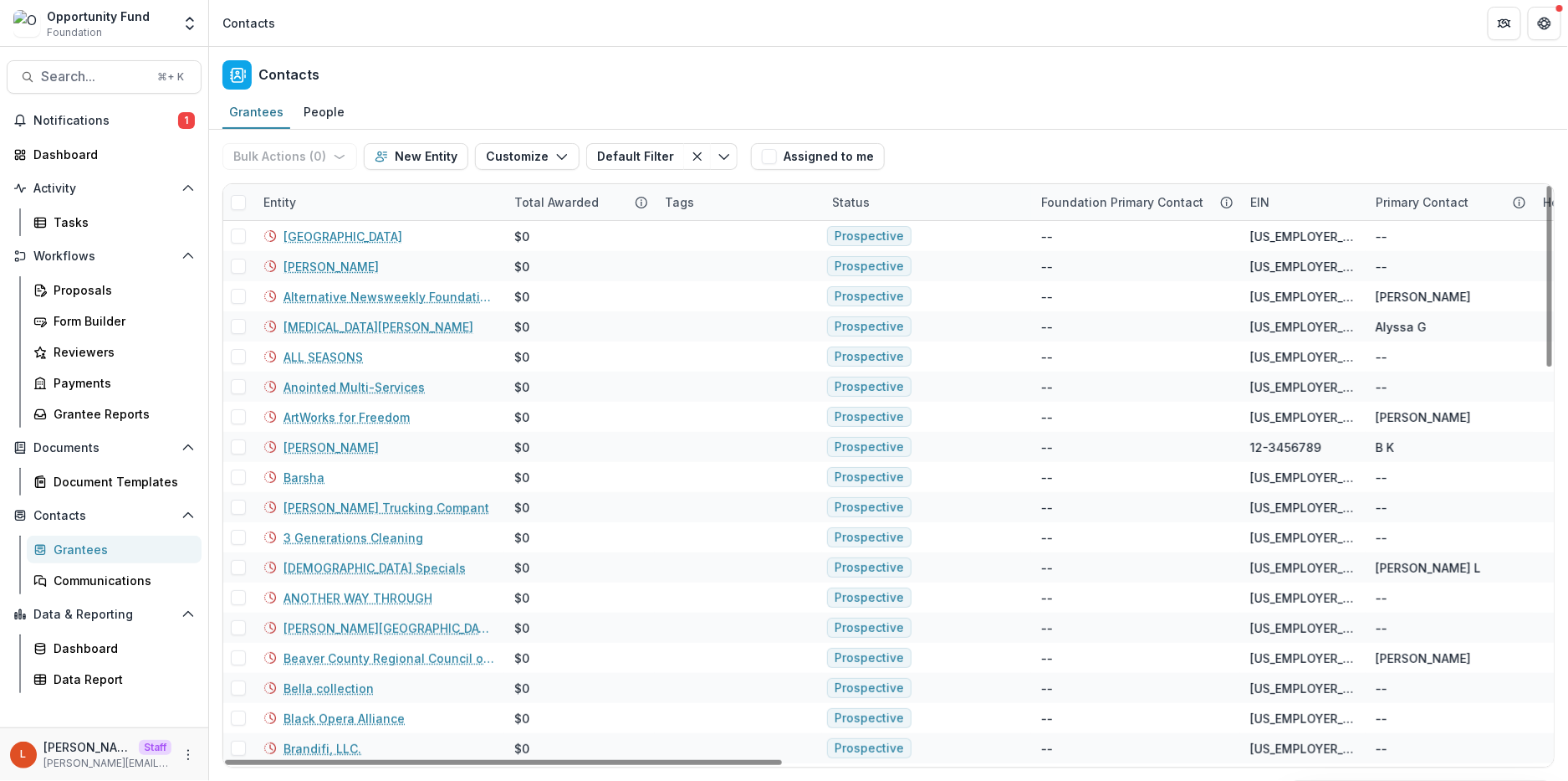
click at [321, 198] on div "Entity" at bounding box center [379, 202] width 251 height 36
click at [325, 218] on div "Entity" at bounding box center [379, 202] width 251 height 36
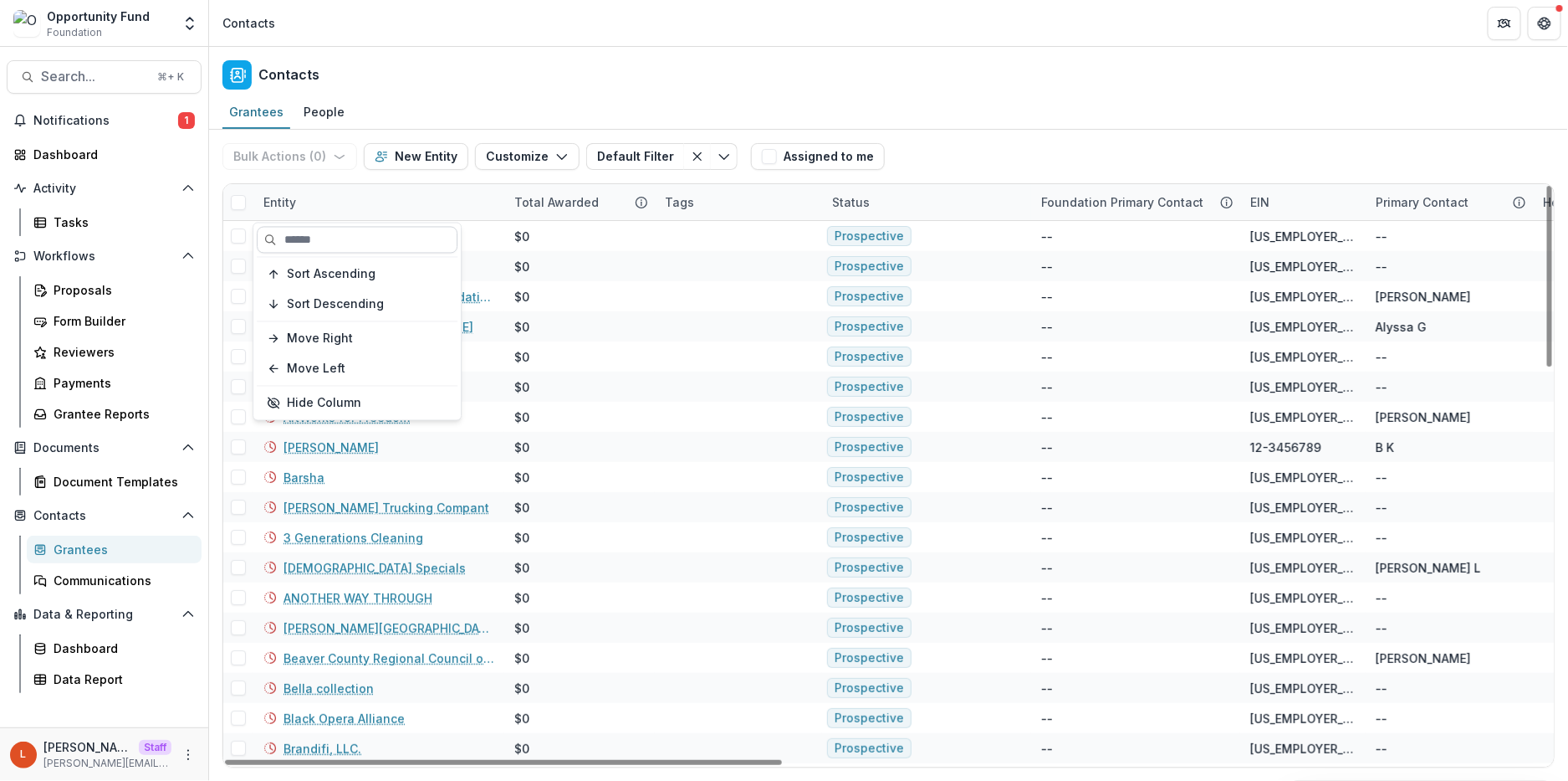
click at [324, 233] on input at bounding box center [357, 240] width 201 height 27
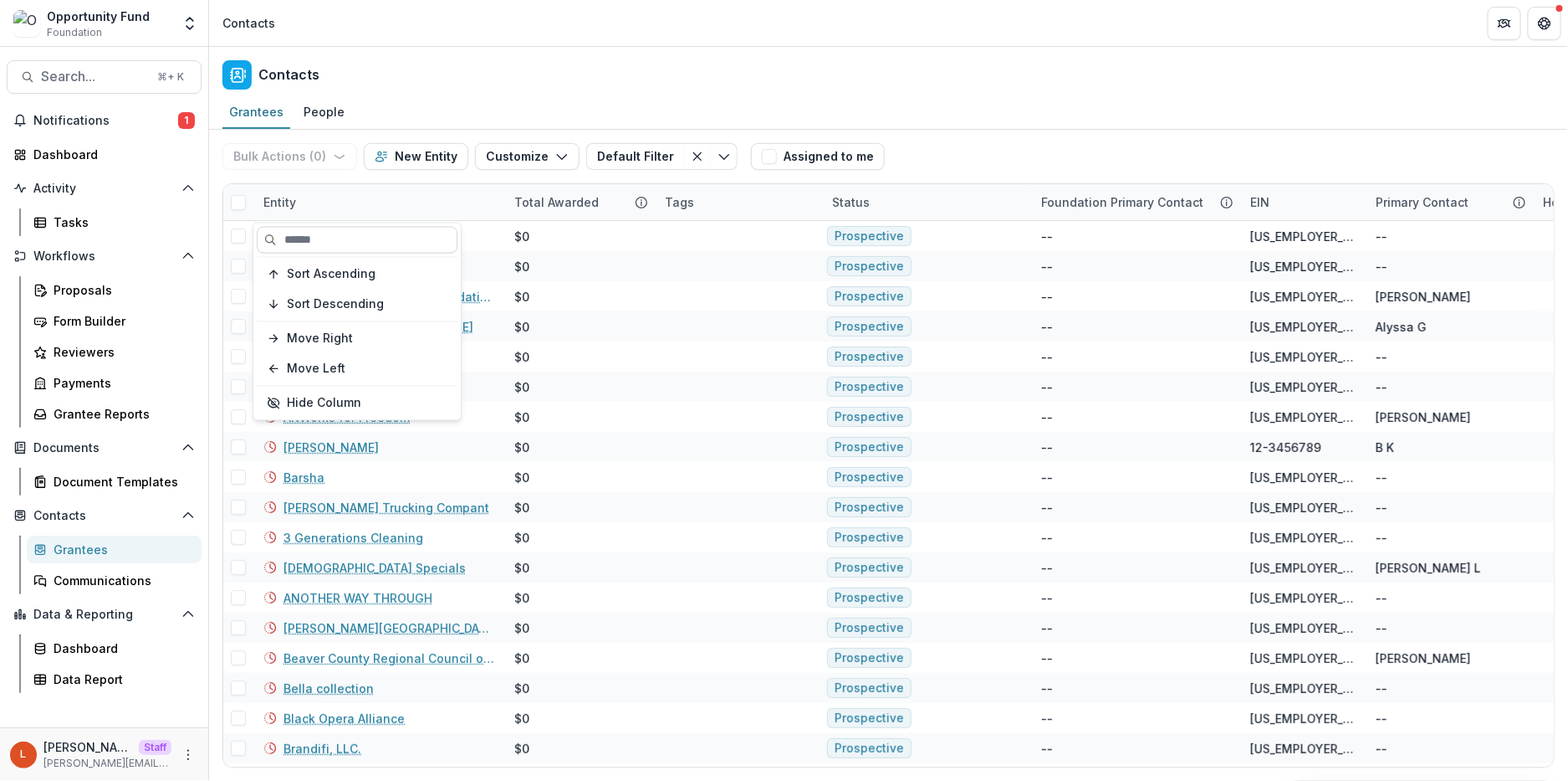
paste input "**********"
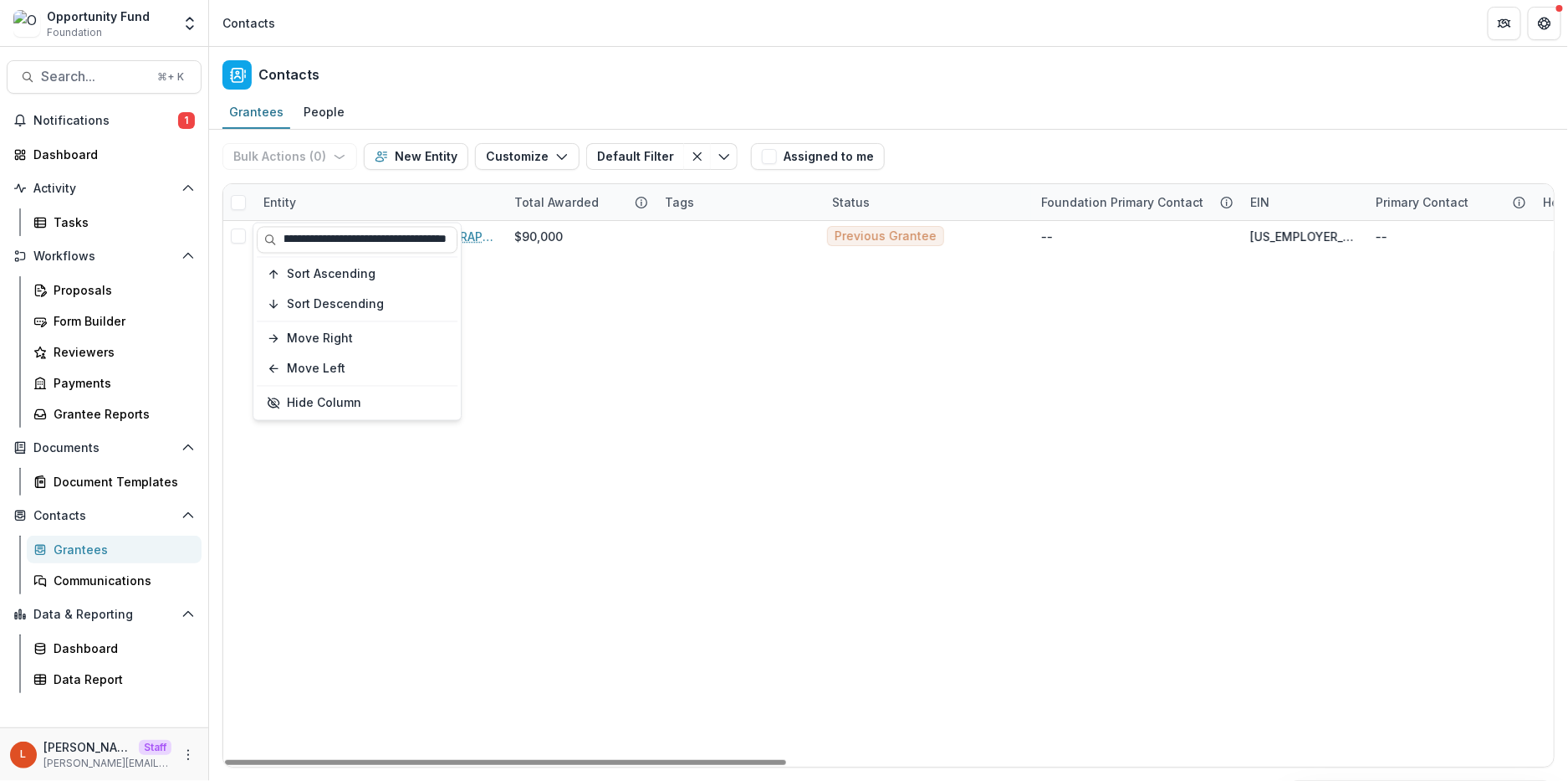
type input "**********"
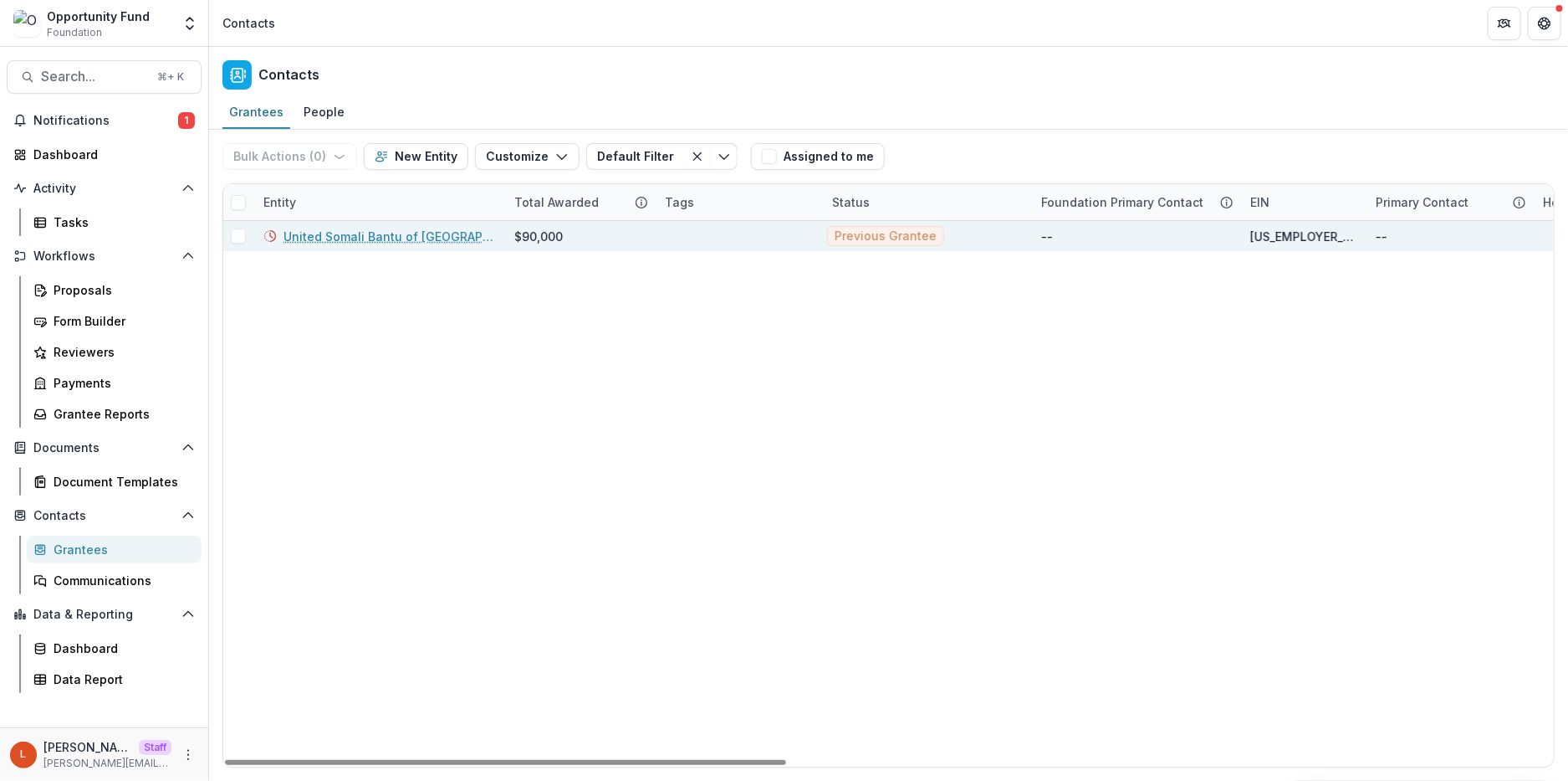
click at [348, 233] on link "United Somali Bantu of Greater Pittsburgh" at bounding box center [389, 237] width 211 height 18
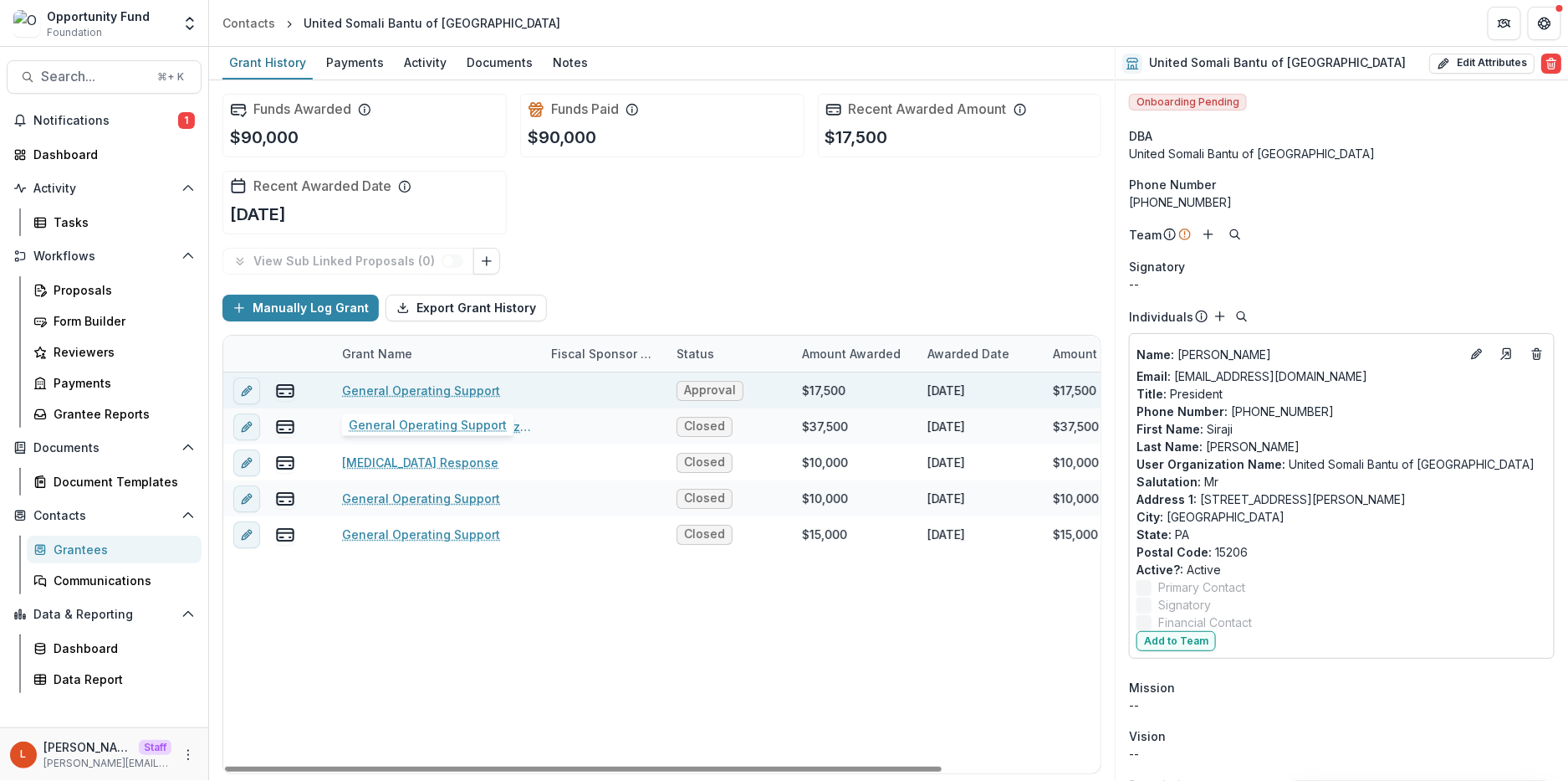
click at [403, 390] on link "General Operating Support" at bounding box center [421, 391] width 158 height 18
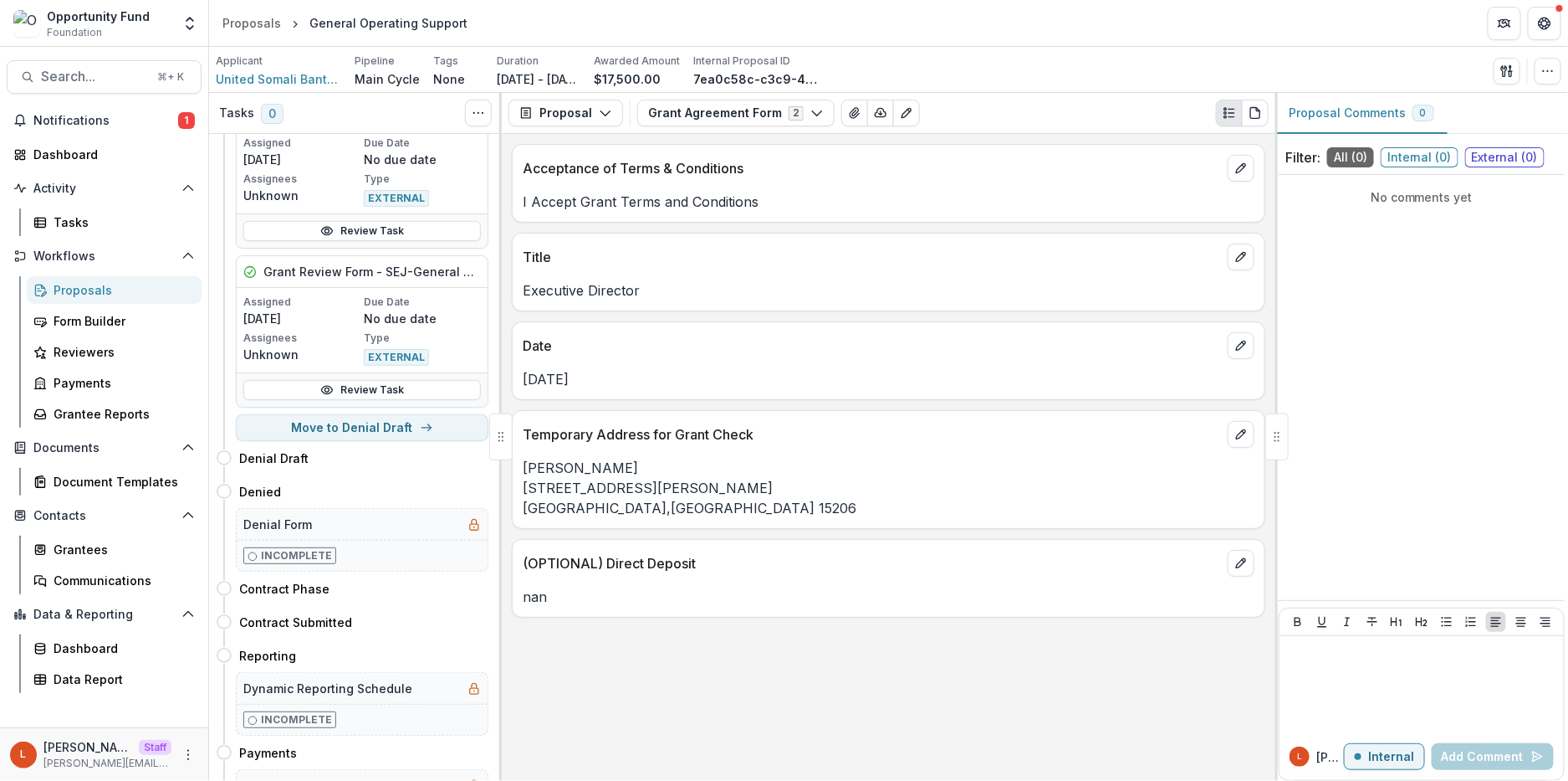
scroll to position [1058, 0]
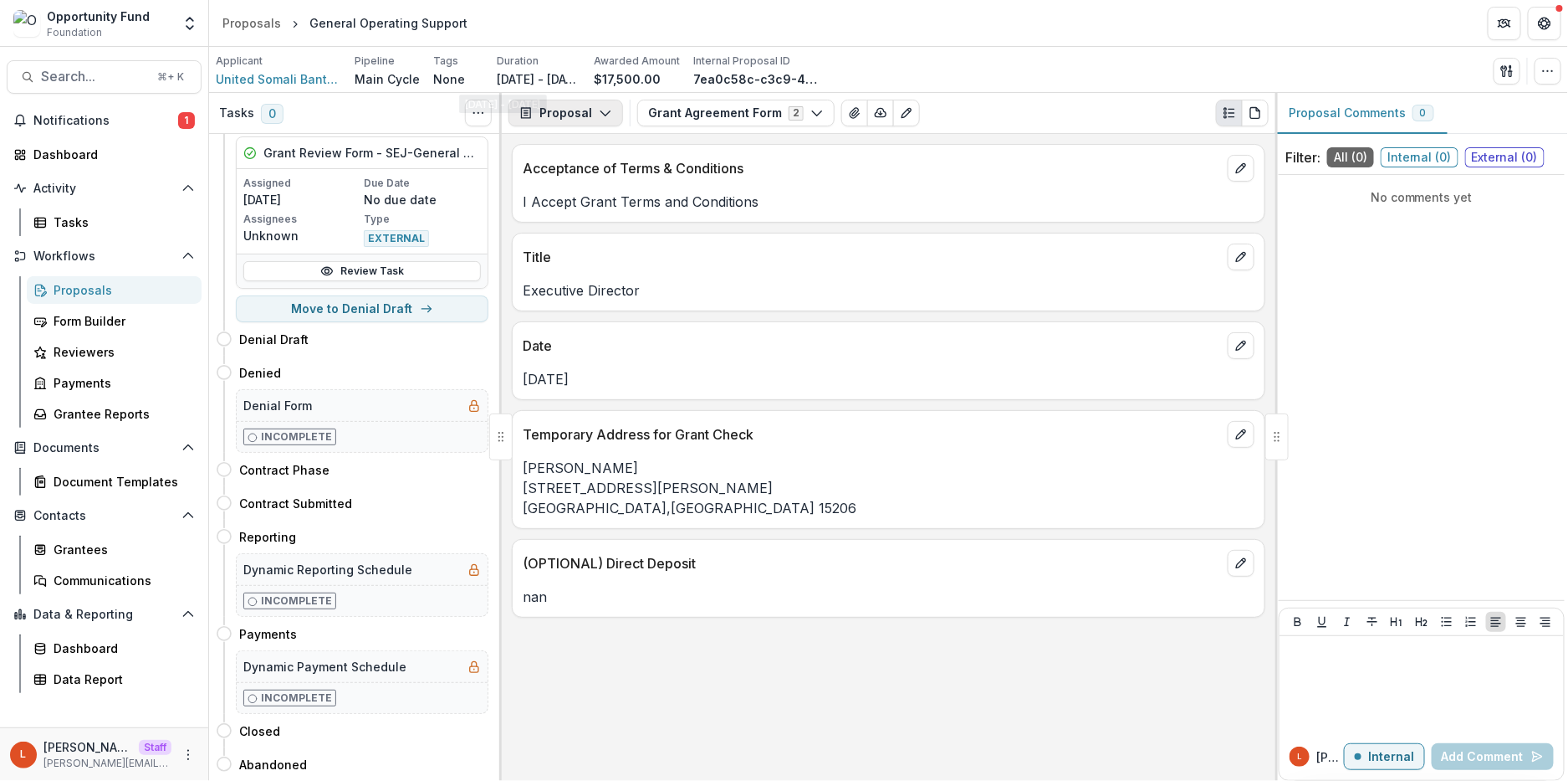
click at [560, 110] on button "Proposal" at bounding box center [566, 113] width 115 height 27
click at [582, 183] on div "Payments" at bounding box center [618, 179] width 153 height 18
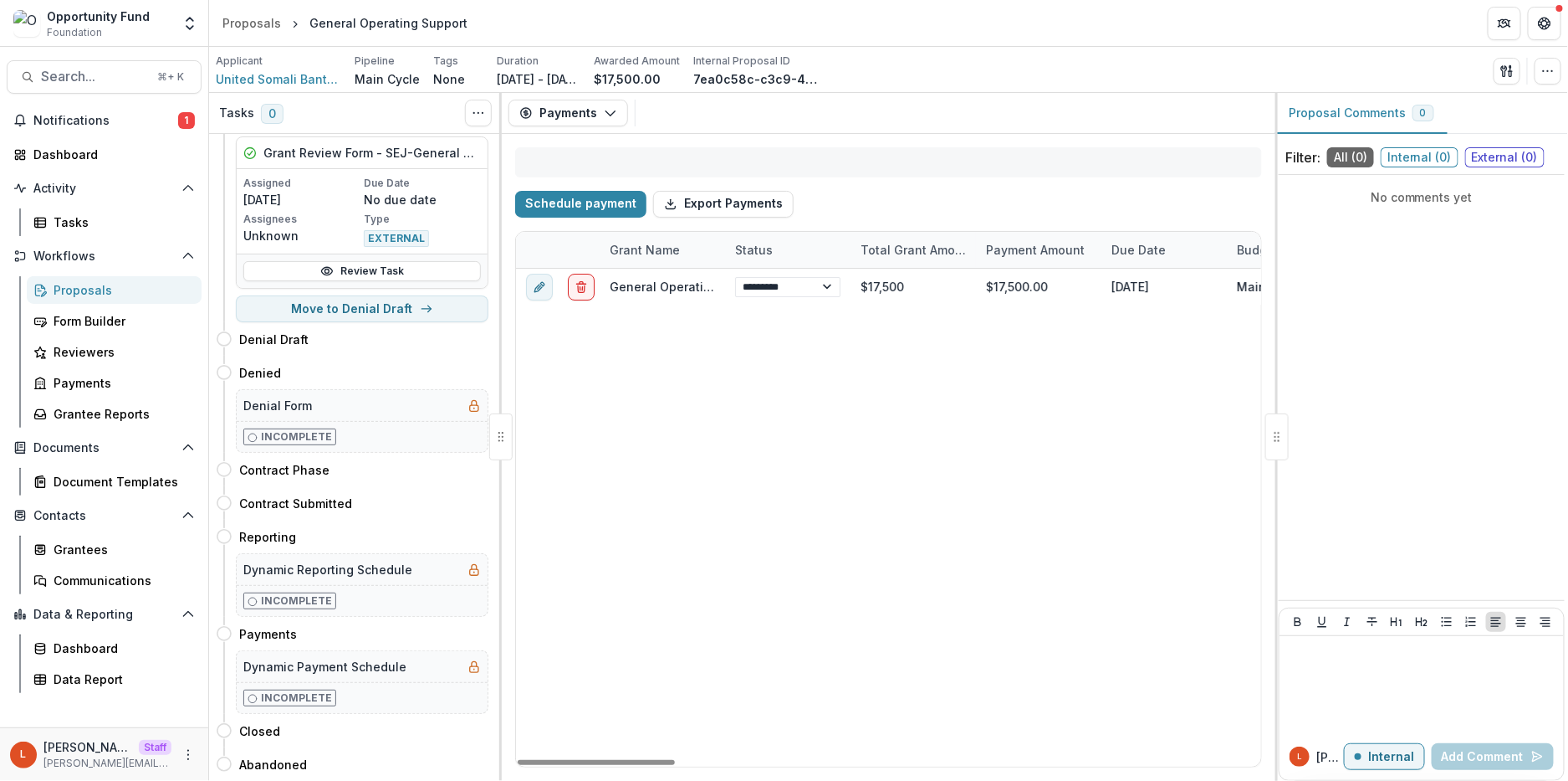
select select "****"
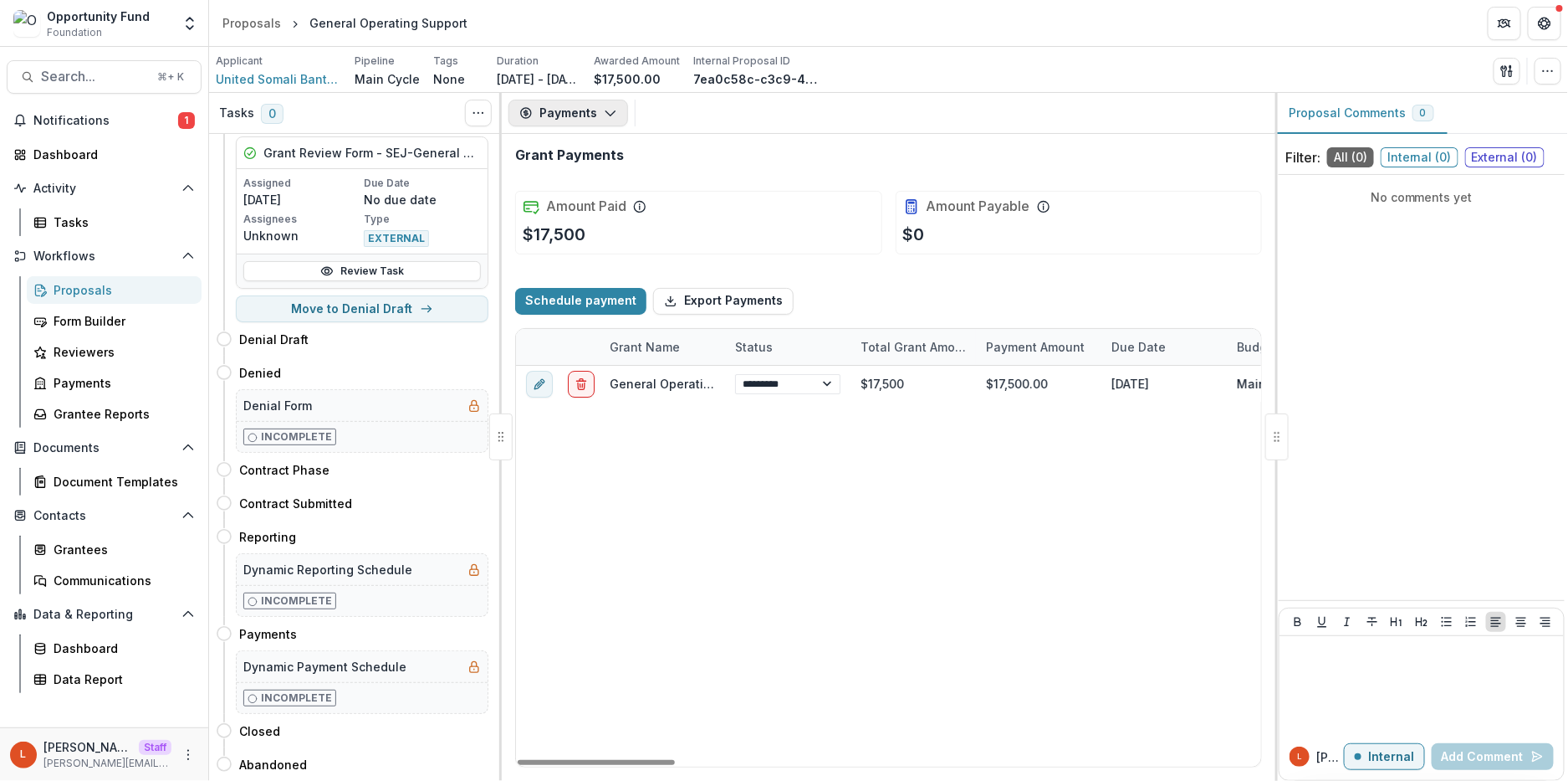
click at [576, 123] on button "Payments" at bounding box center [568, 113] width 120 height 27
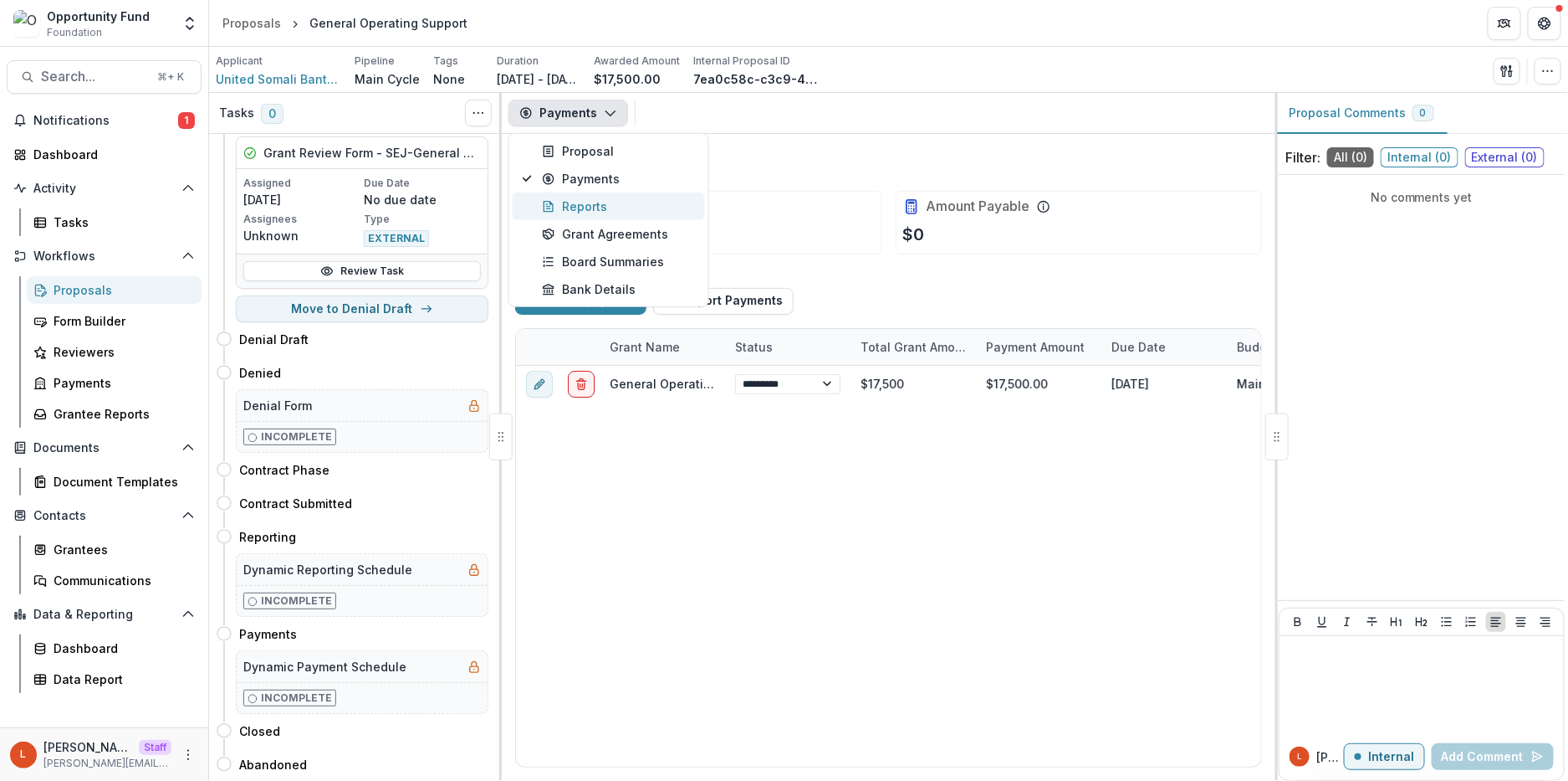
click at [584, 205] on div "Reports" at bounding box center [618, 207] width 153 height 18
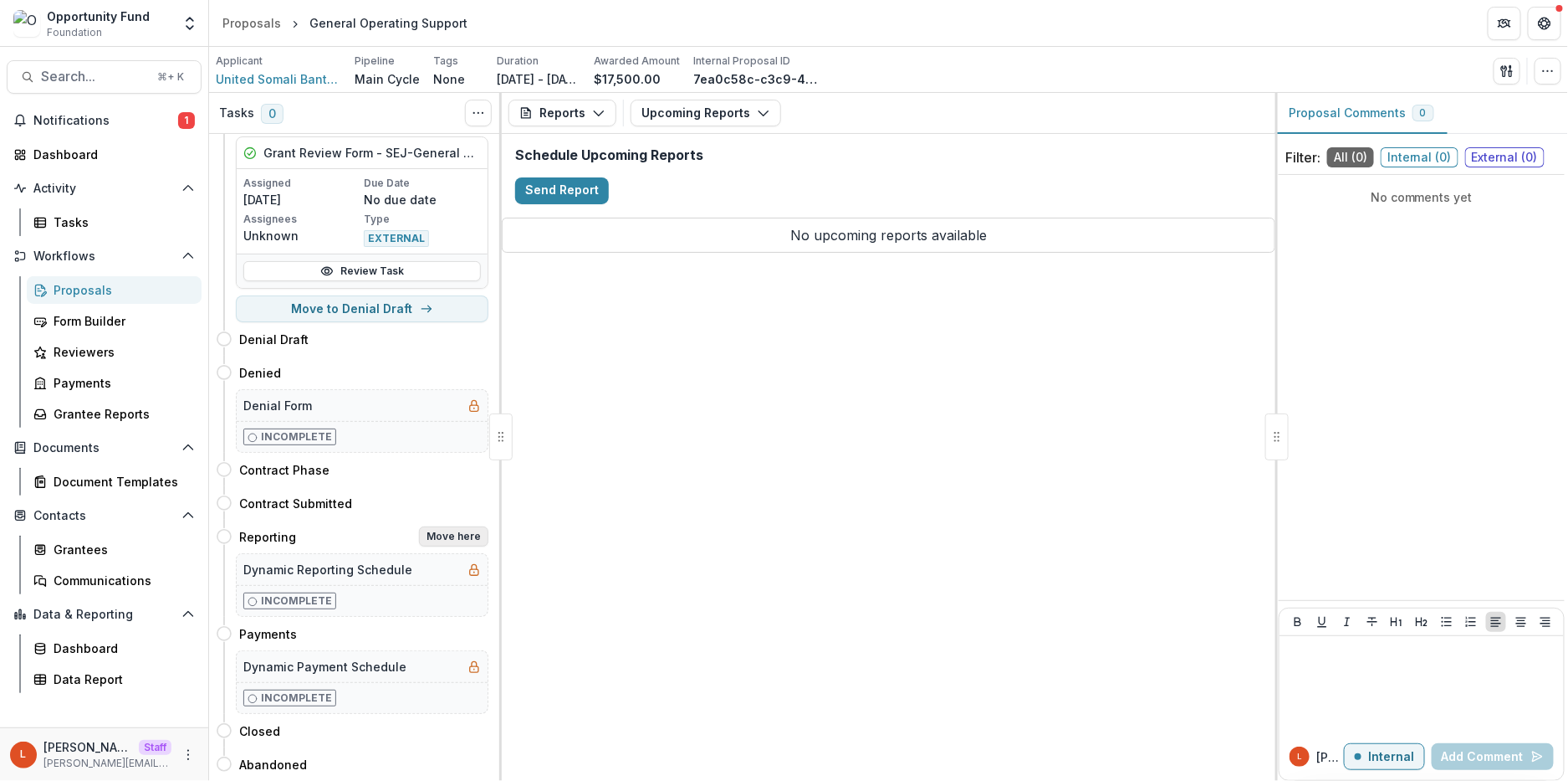
click at [457, 527] on button "Move here" at bounding box center [454, 537] width 69 height 20
select select "*********"
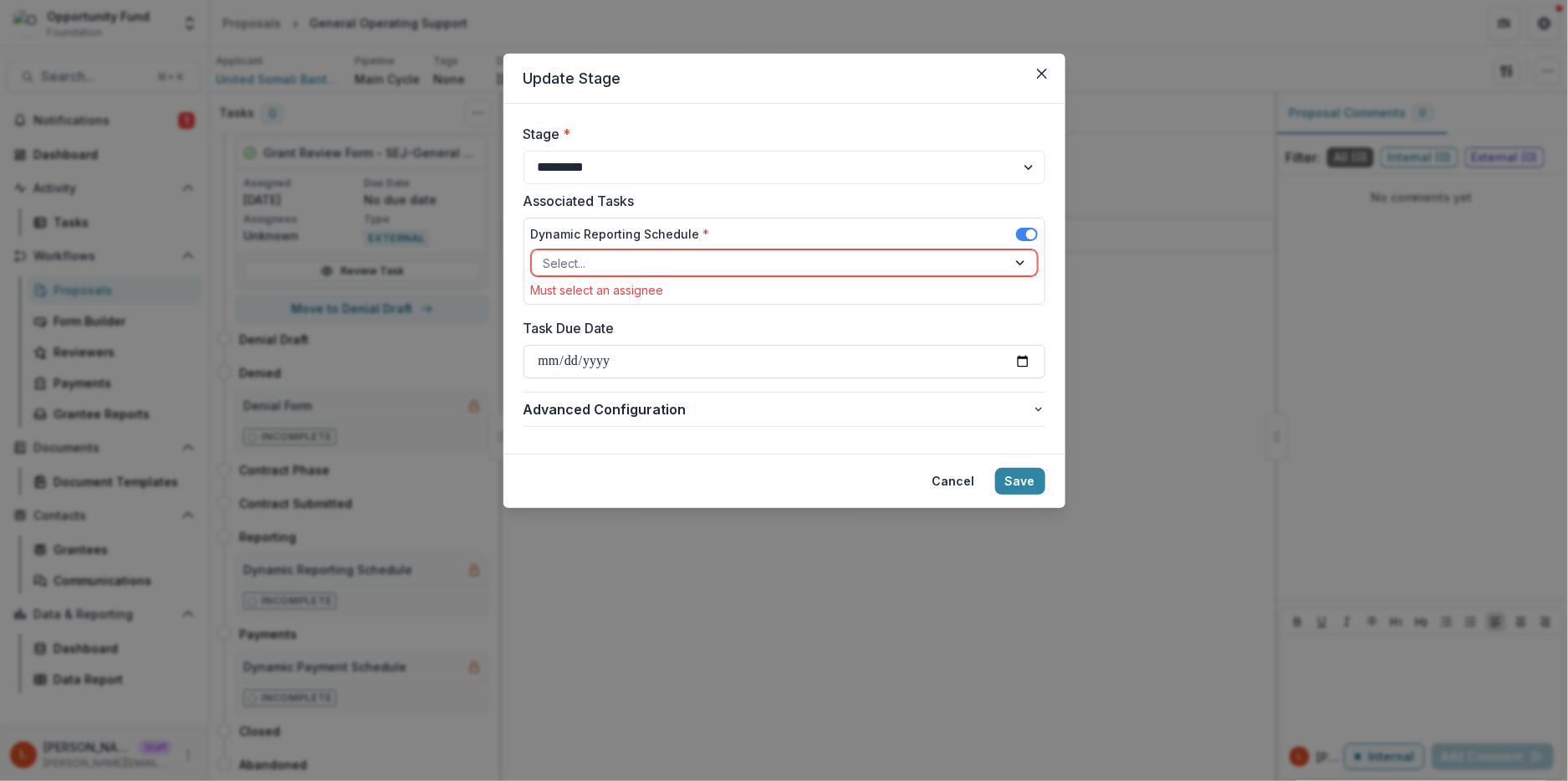
click at [601, 260] on div at bounding box center [770, 262] width 452 height 21
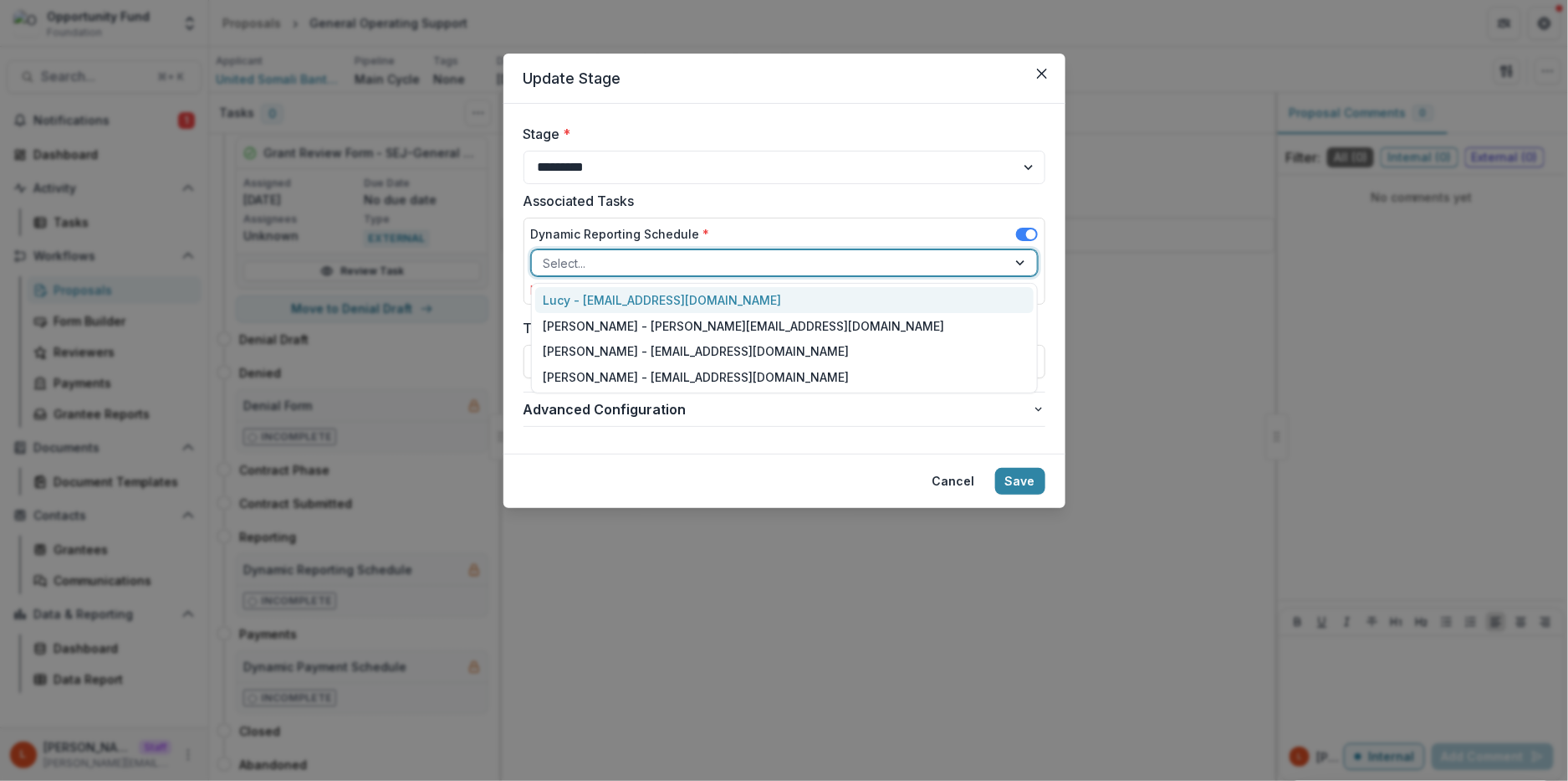
click at [603, 300] on div "Lucy - lucy@trytemelio.com" at bounding box center [784, 300] width 499 height 26
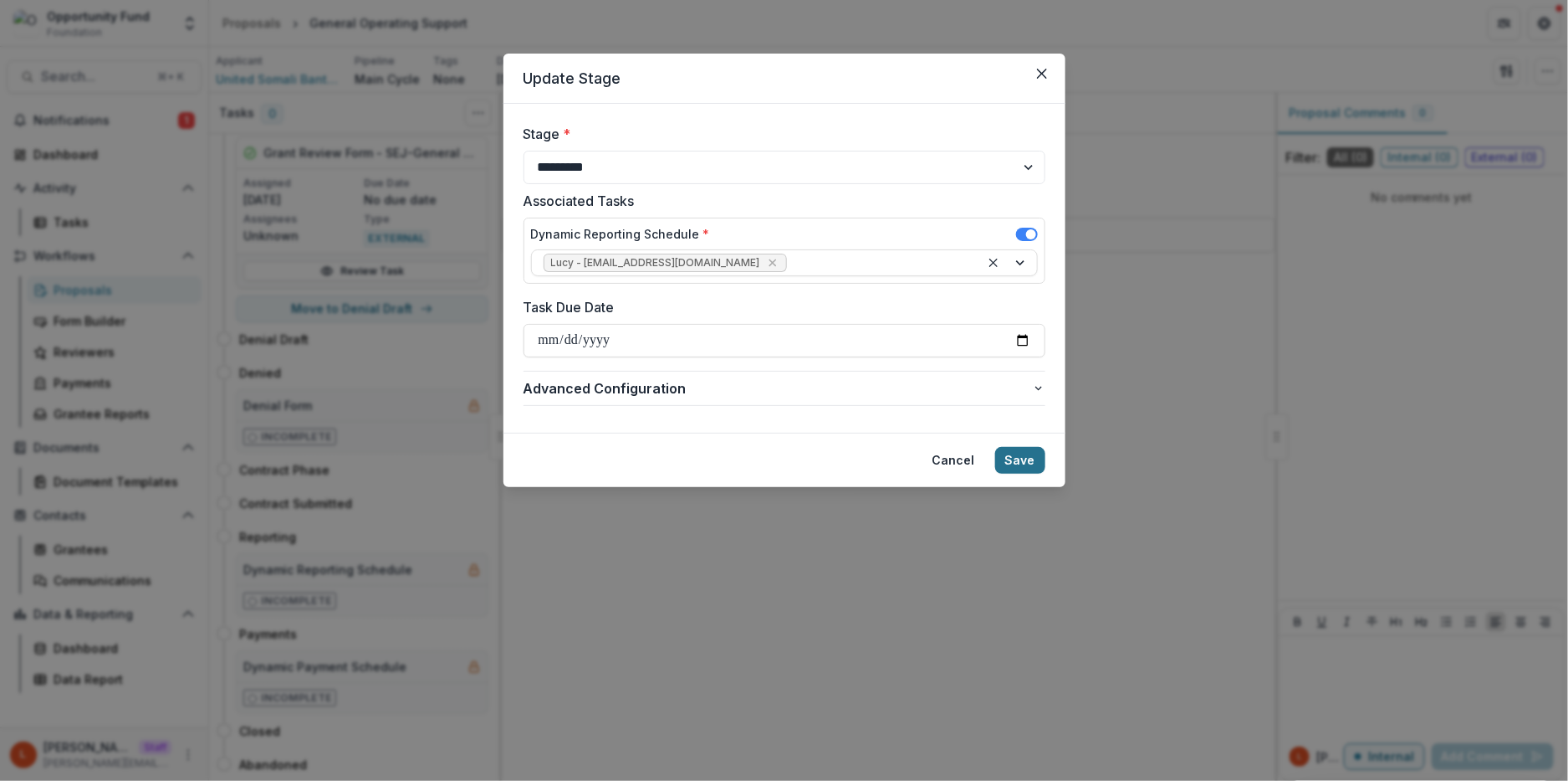
click at [1030, 459] on button "Save" at bounding box center [1020, 459] width 50 height 27
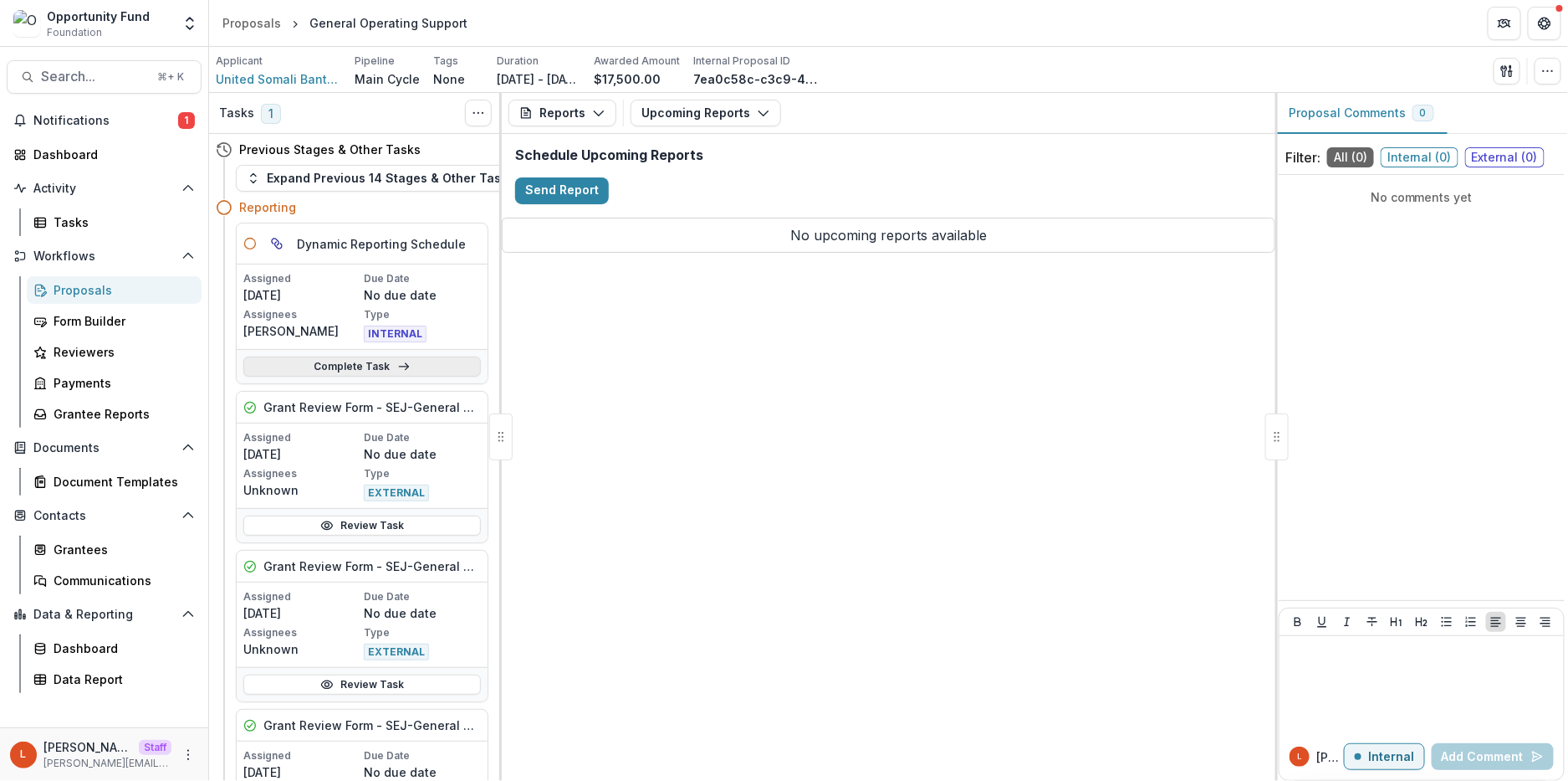
click at [398, 365] on icon at bounding box center [405, 367] width 14 height 14
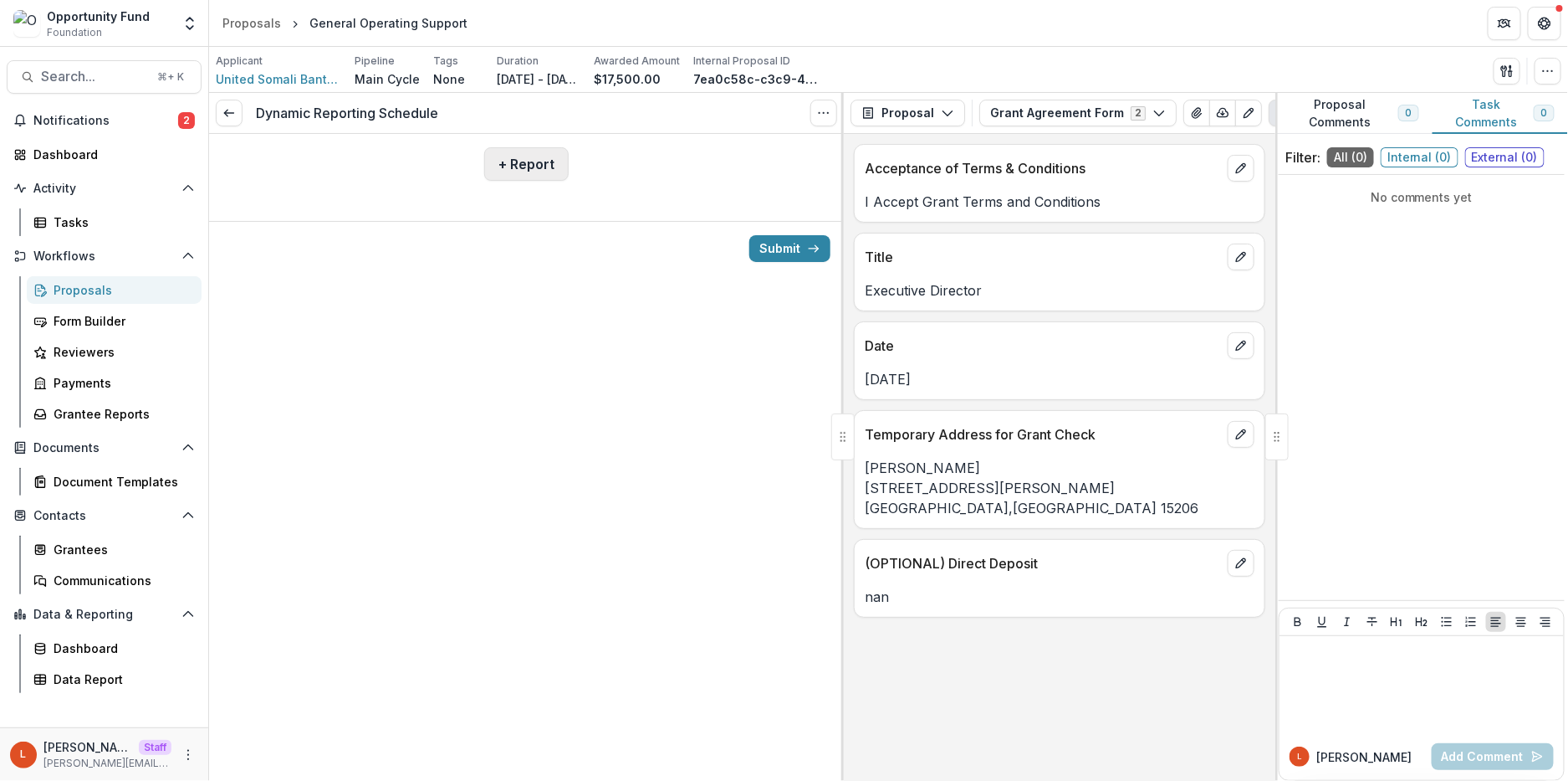
click at [549, 164] on button "+ Report" at bounding box center [525, 164] width 84 height 34
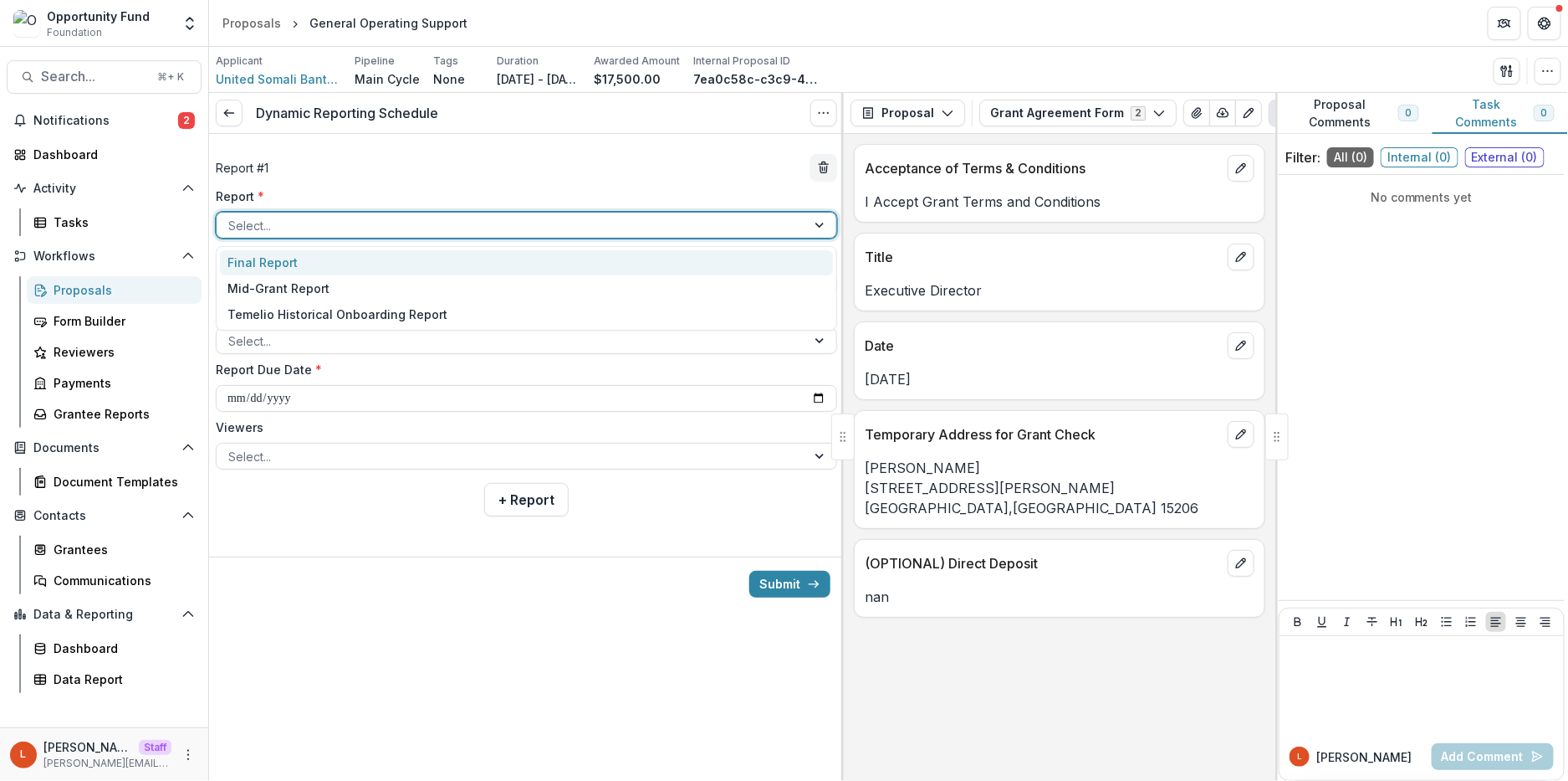
click at [315, 214] on div "Select..." at bounding box center [511, 226] width 590 height 25
click at [311, 257] on div "Final Report" at bounding box center [526, 263] width 613 height 26
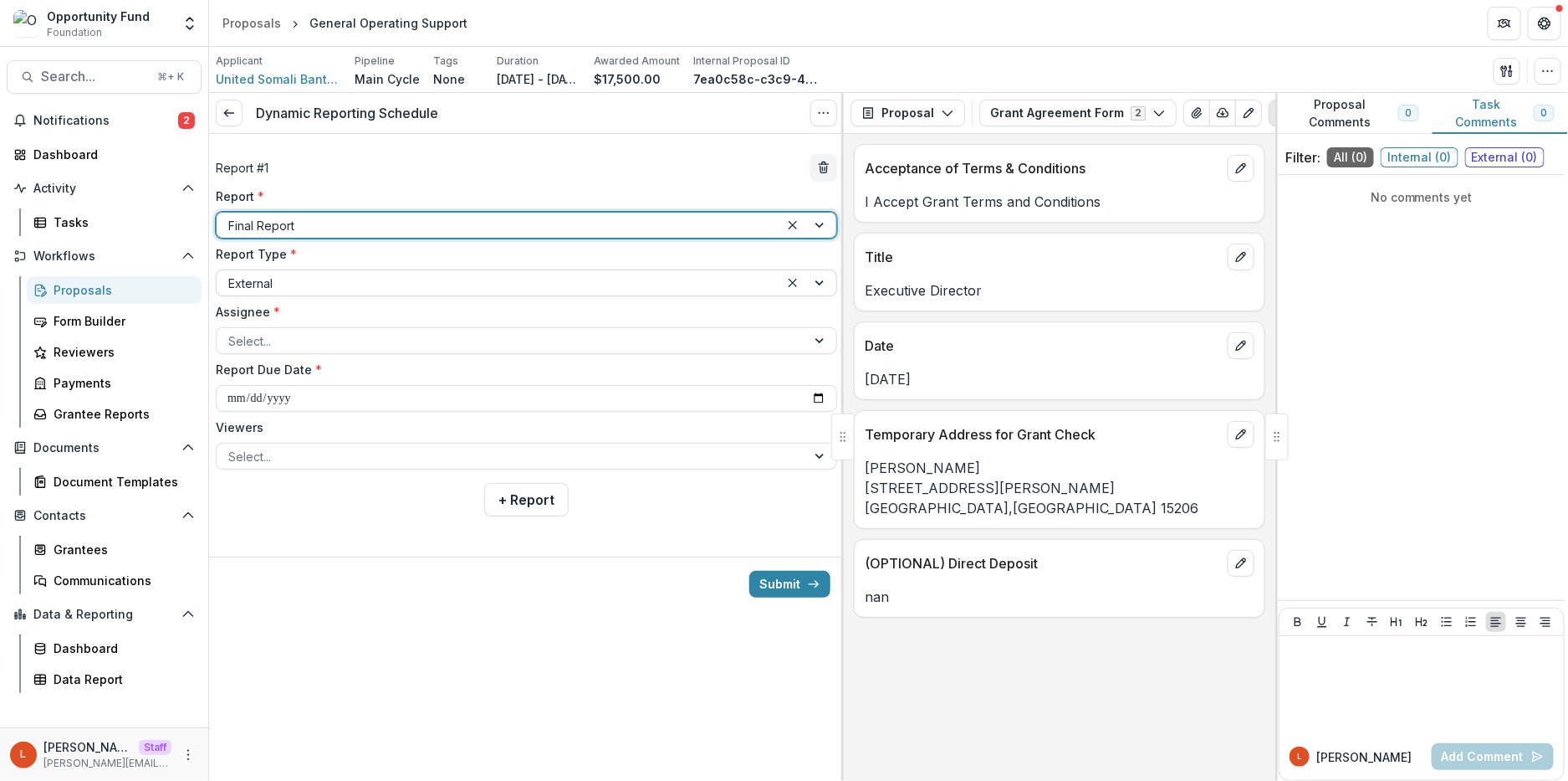
click at [435, 279] on div at bounding box center [498, 283] width 539 height 21
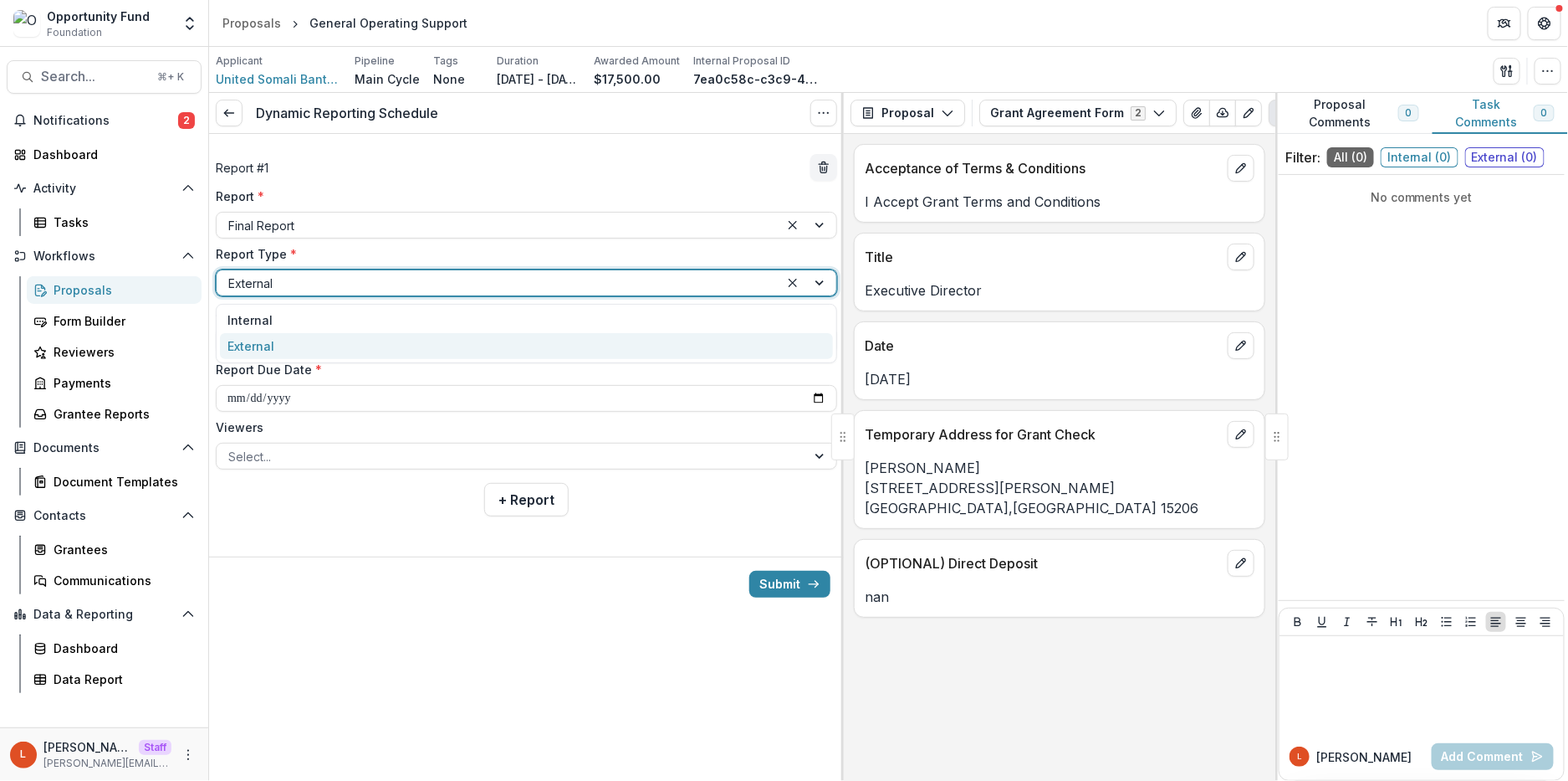
click at [452, 252] on label "Report Type *" at bounding box center [521, 254] width 611 height 18
click at [231, 274] on input "Report Type *" at bounding box center [230, 283] width 3 height 18
click at [430, 340] on div at bounding box center [511, 341] width 566 height 21
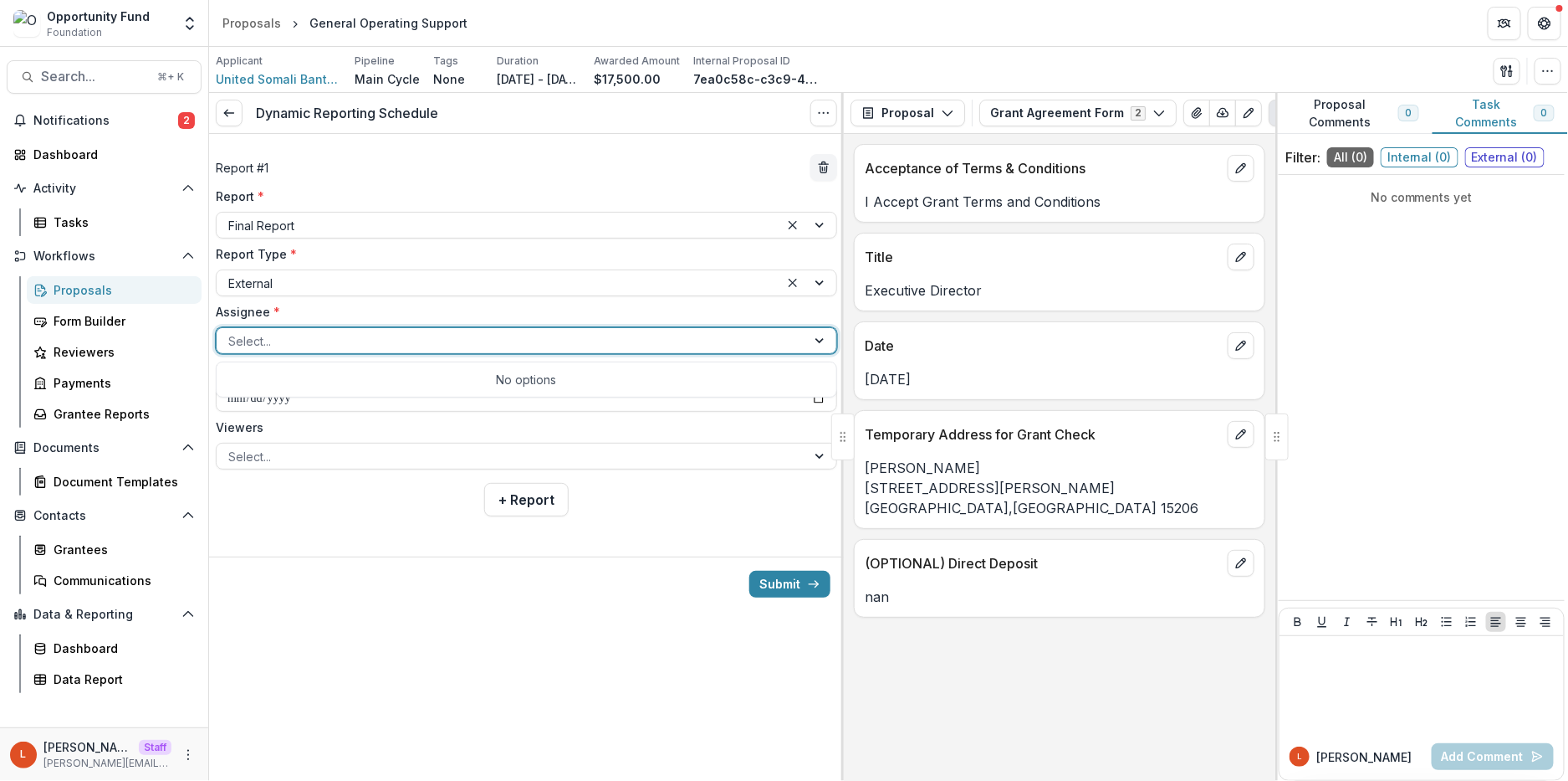
click at [359, 308] on label "Assignee *" at bounding box center [521, 312] width 611 height 18
click at [231, 333] on input "Assignee *" at bounding box center [230, 342] width 3 height 18
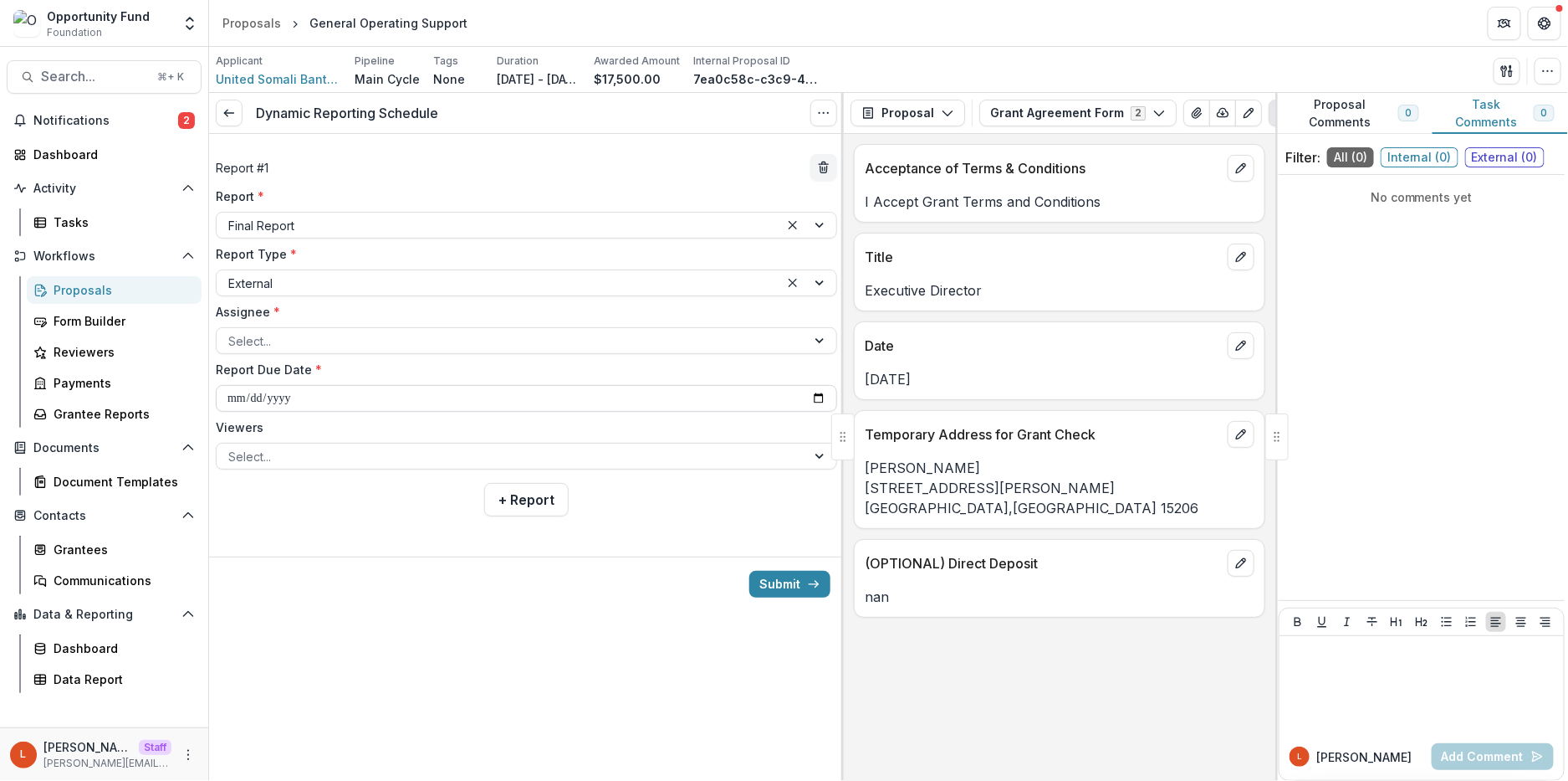
click at [327, 397] on input "**********" at bounding box center [526, 398] width 621 height 27
type input "**********"
click at [327, 547] on div at bounding box center [526, 542] width 635 height 27
click at [327, 333] on div at bounding box center [511, 341] width 566 height 21
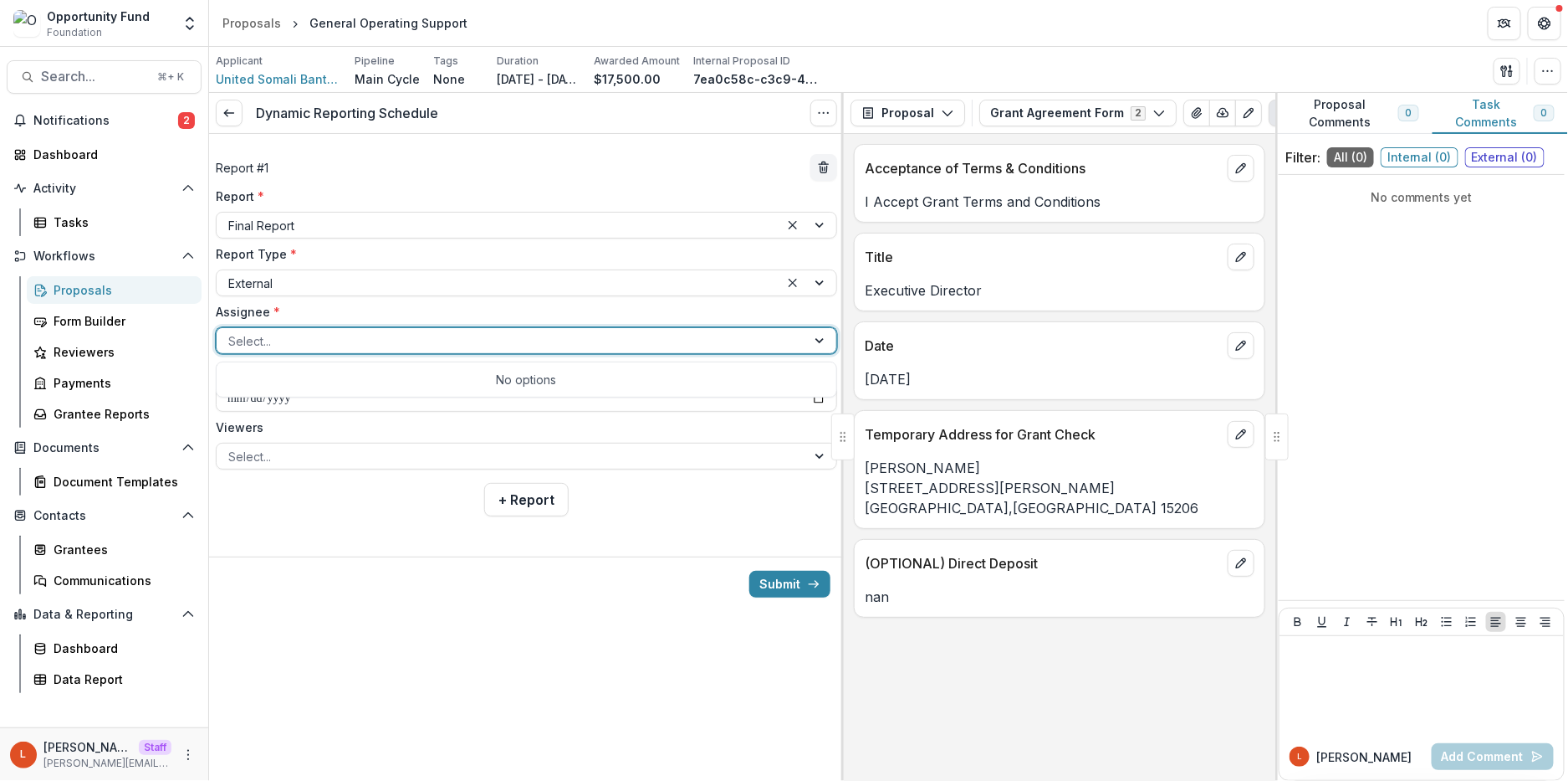
click at [317, 482] on div "**********" at bounding box center [526, 332] width 635 height 396
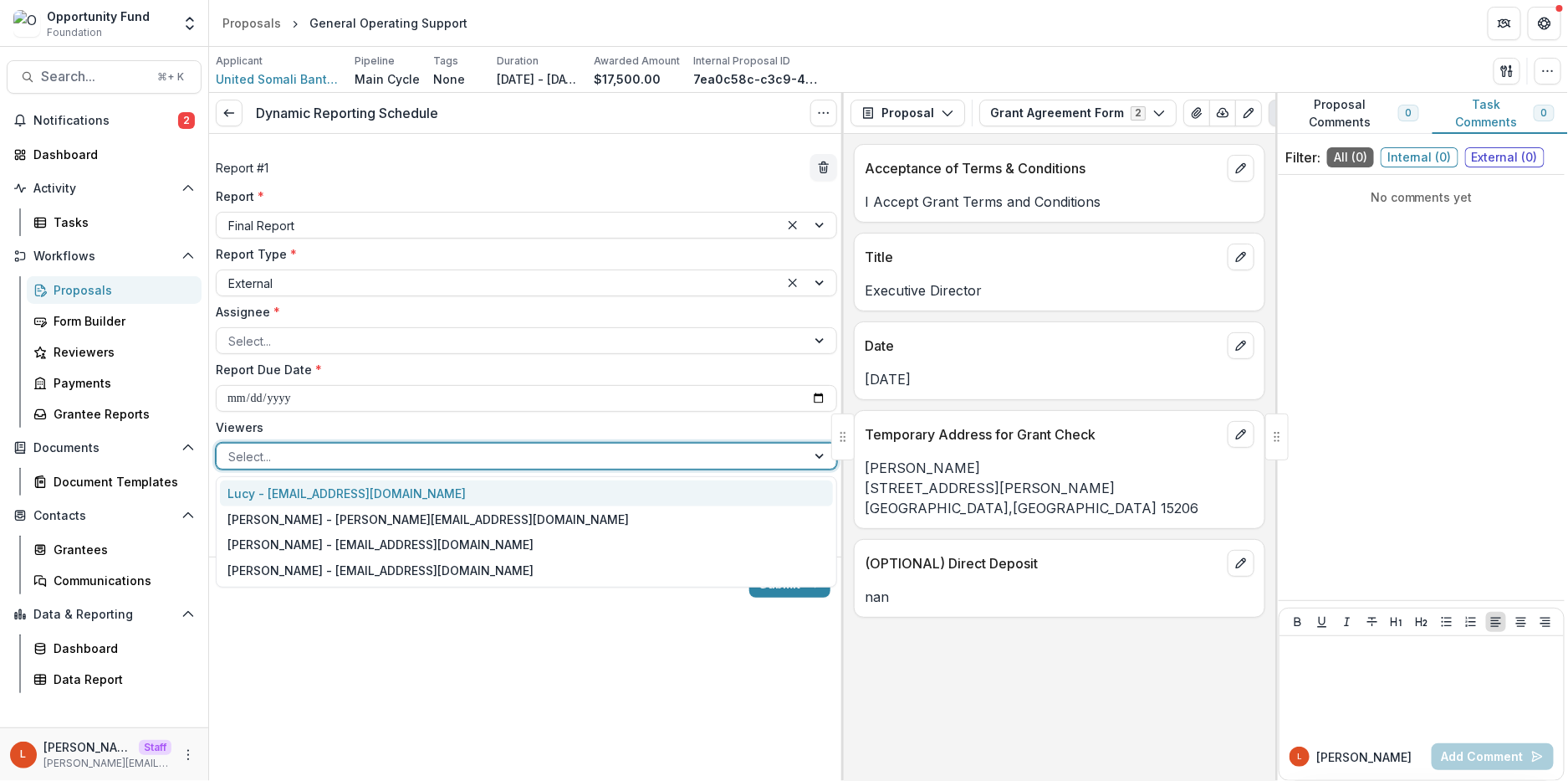
click at [296, 460] on div at bounding box center [511, 456] width 566 height 21
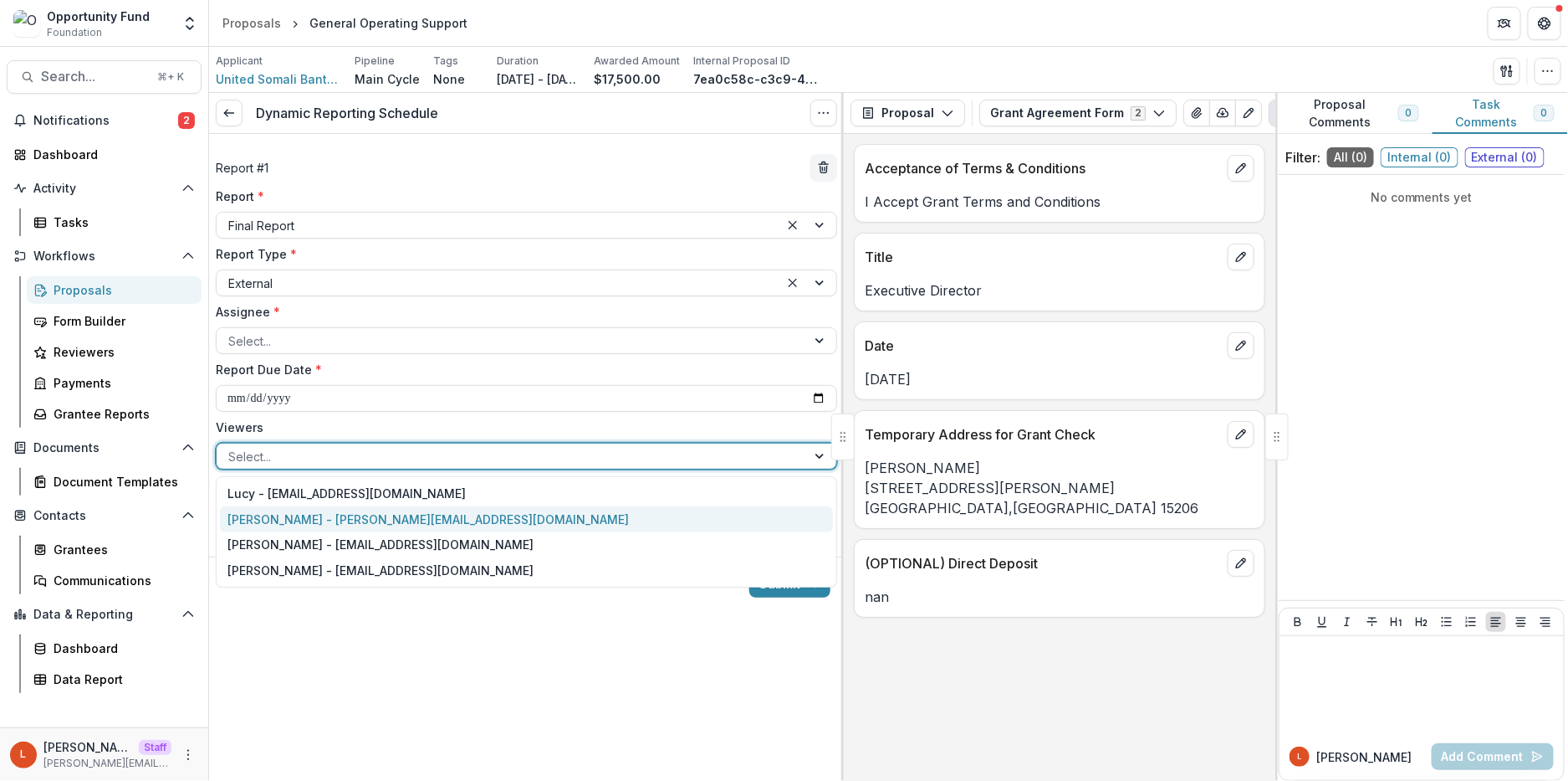
click at [314, 515] on div "Ti Wilhelm - twilhelm@theopportunityfund.org" at bounding box center [526, 519] width 613 height 26
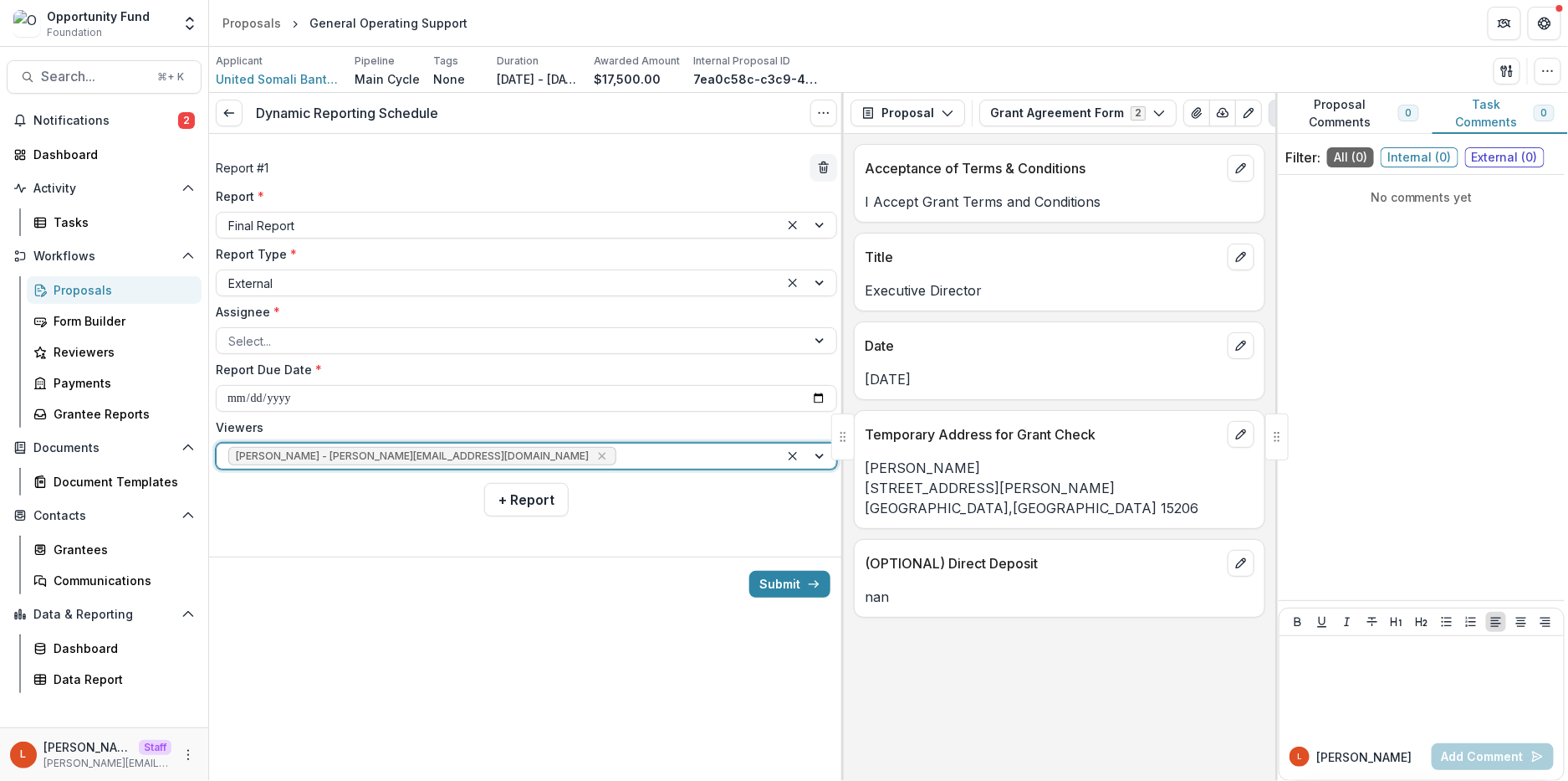
click at [619, 450] on div at bounding box center [693, 456] width 148 height 21
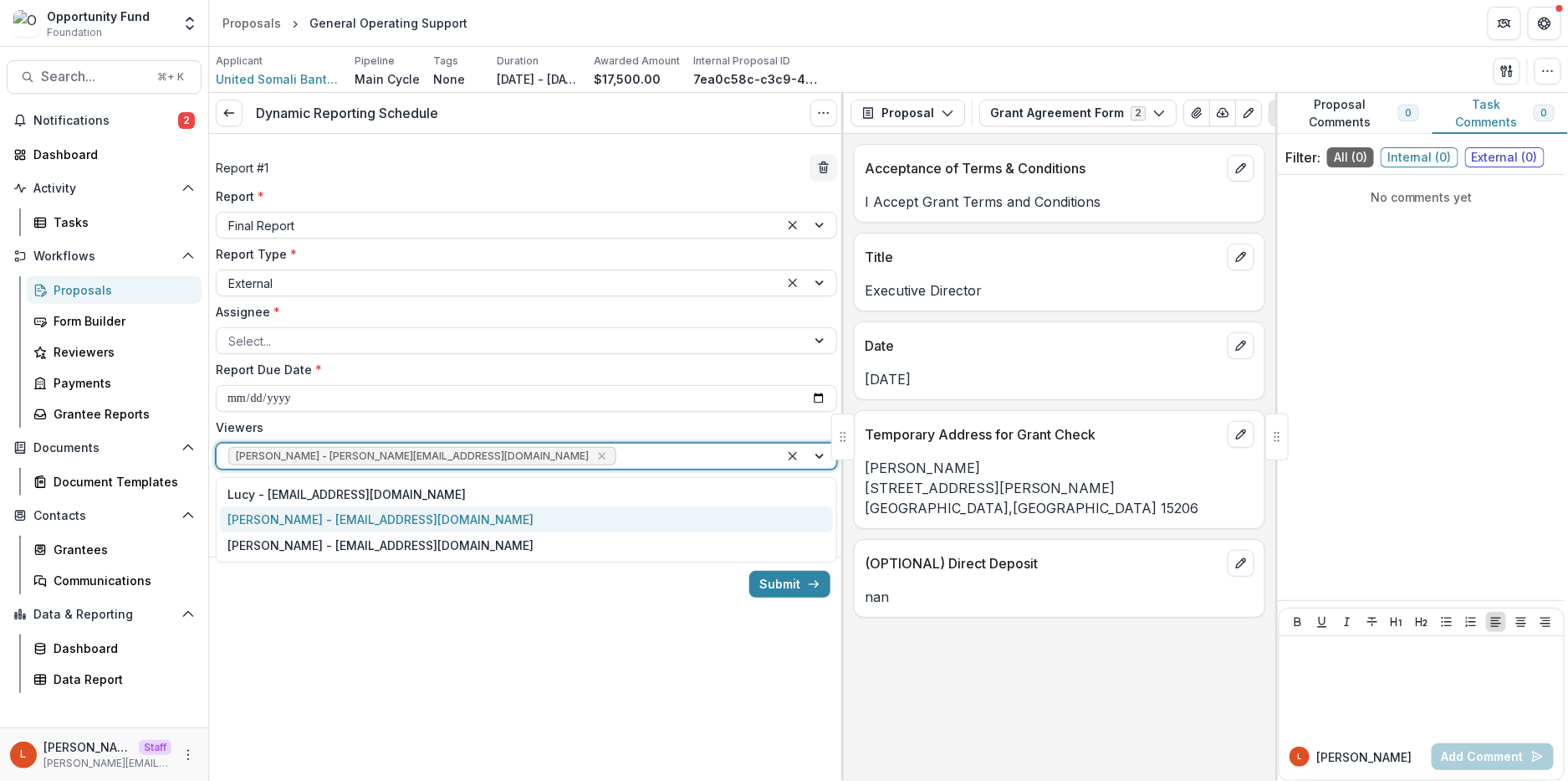
click at [506, 523] on div "Jake Goodman - jgoodman@theopportunityfund.org" at bounding box center [526, 519] width 613 height 26
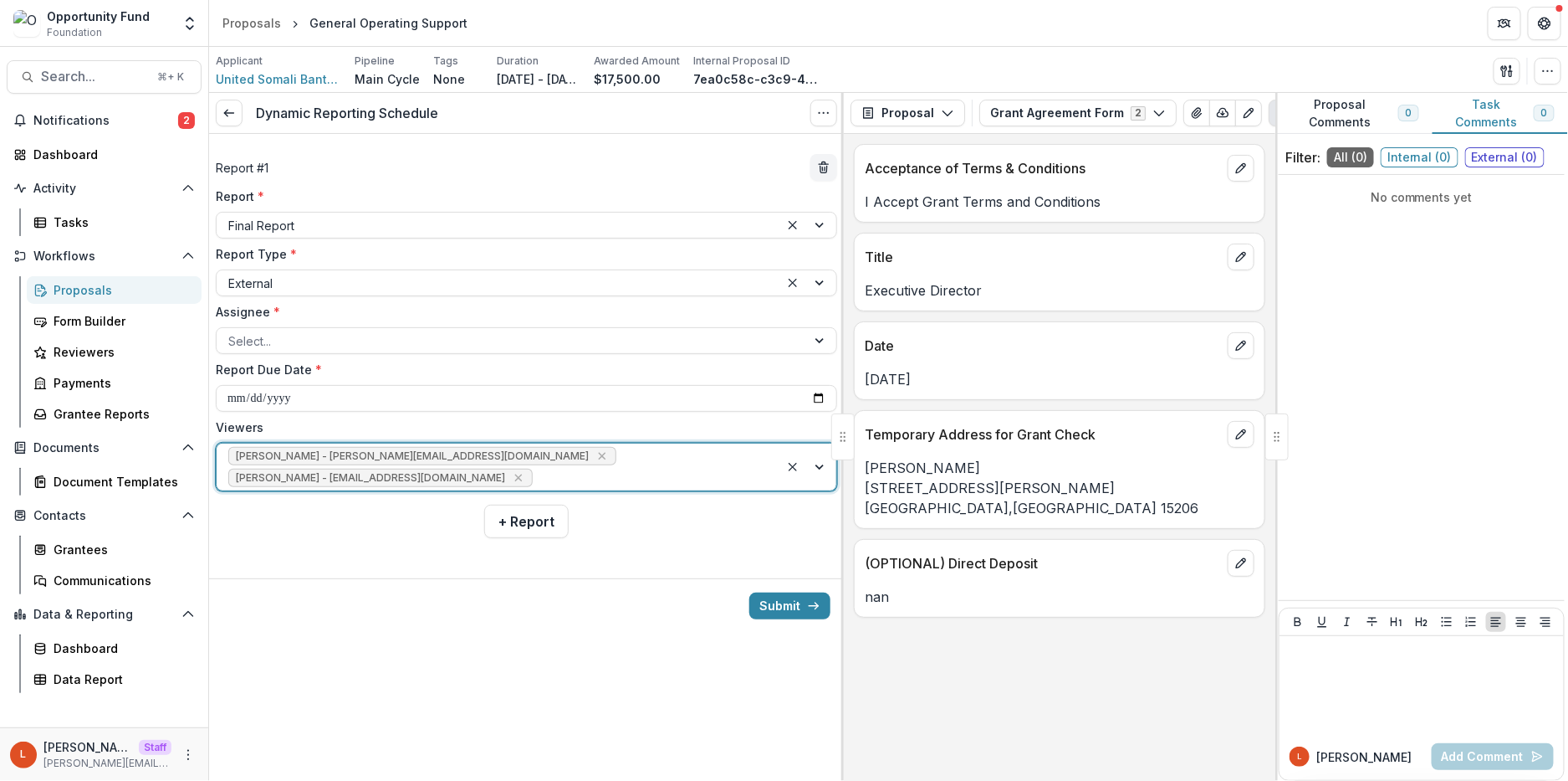
click at [619, 465] on div "Ti Wilhelm - twilhelm@theopportunityfund.org Jake Goodman - jgoodman@theopportu…" at bounding box center [498, 466] width 563 height 47
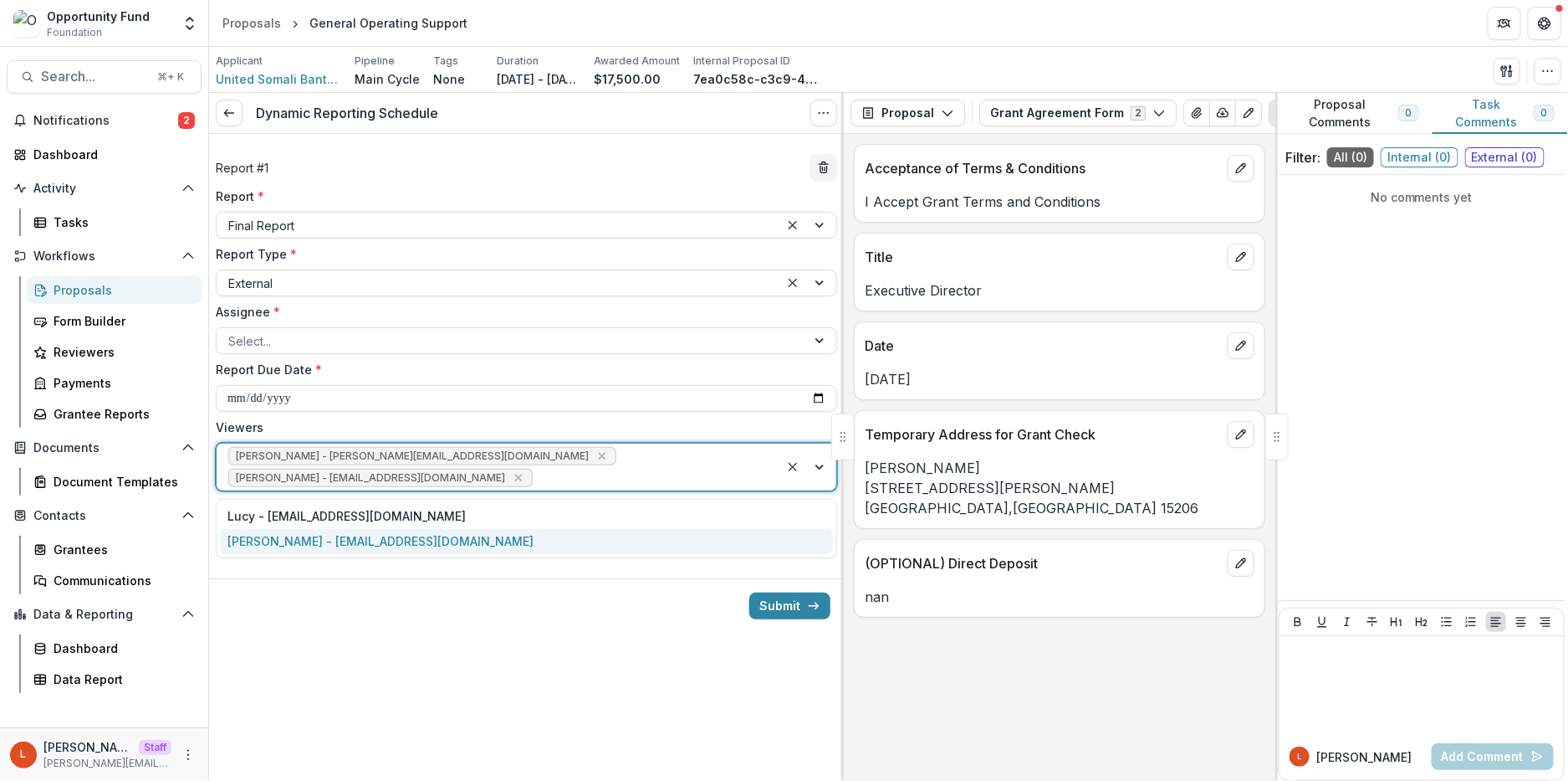
click at [549, 542] on div "yvette shipman - yshipman@theopportunityfund.org" at bounding box center [526, 541] width 613 height 26
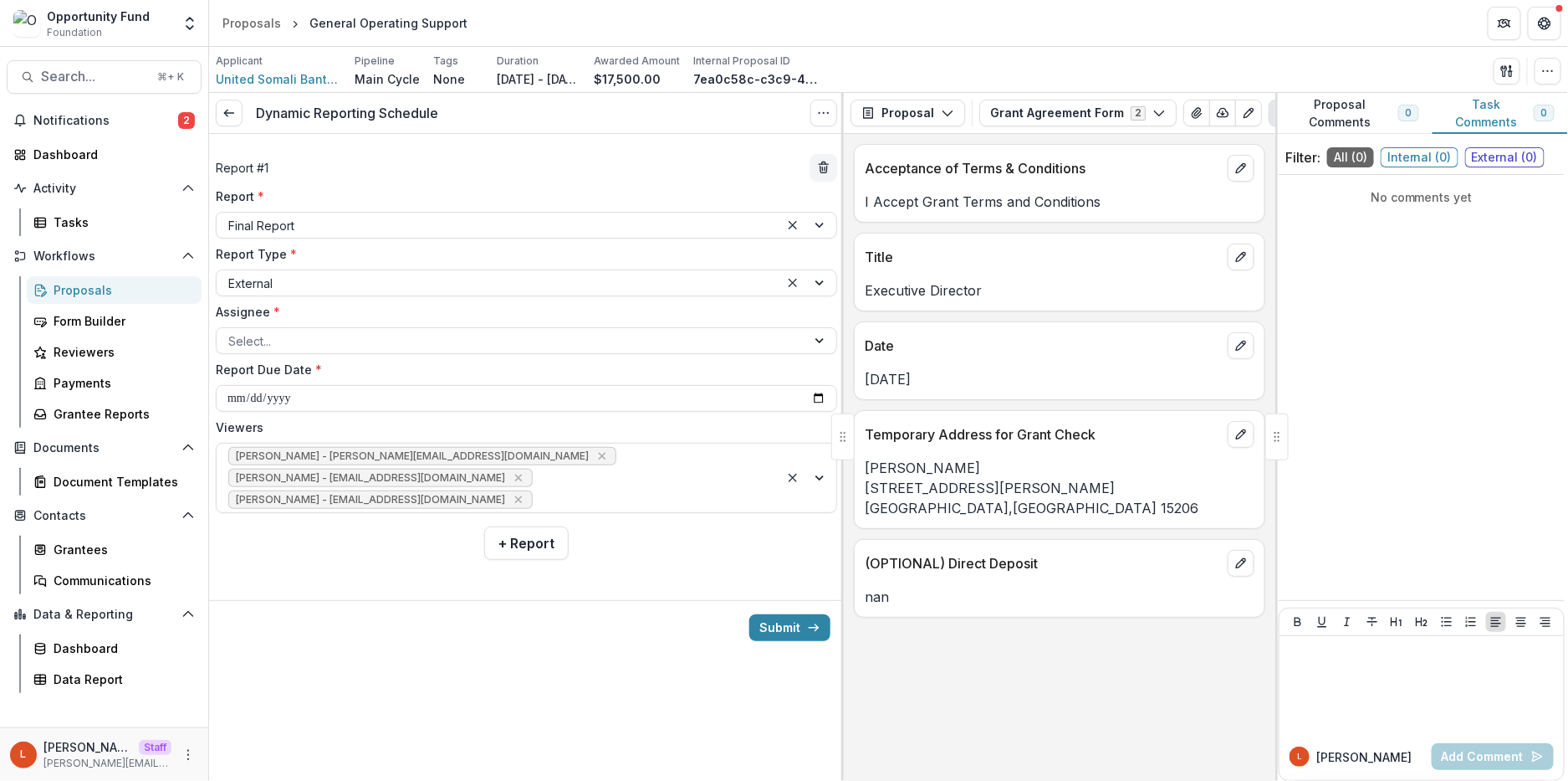
click at [181, 744] on div "L Lucy Staff lucy@trytemelio.com" at bounding box center [104, 754] width 188 height 33
click at [543, 551] on button "+ Report" at bounding box center [525, 543] width 84 height 34
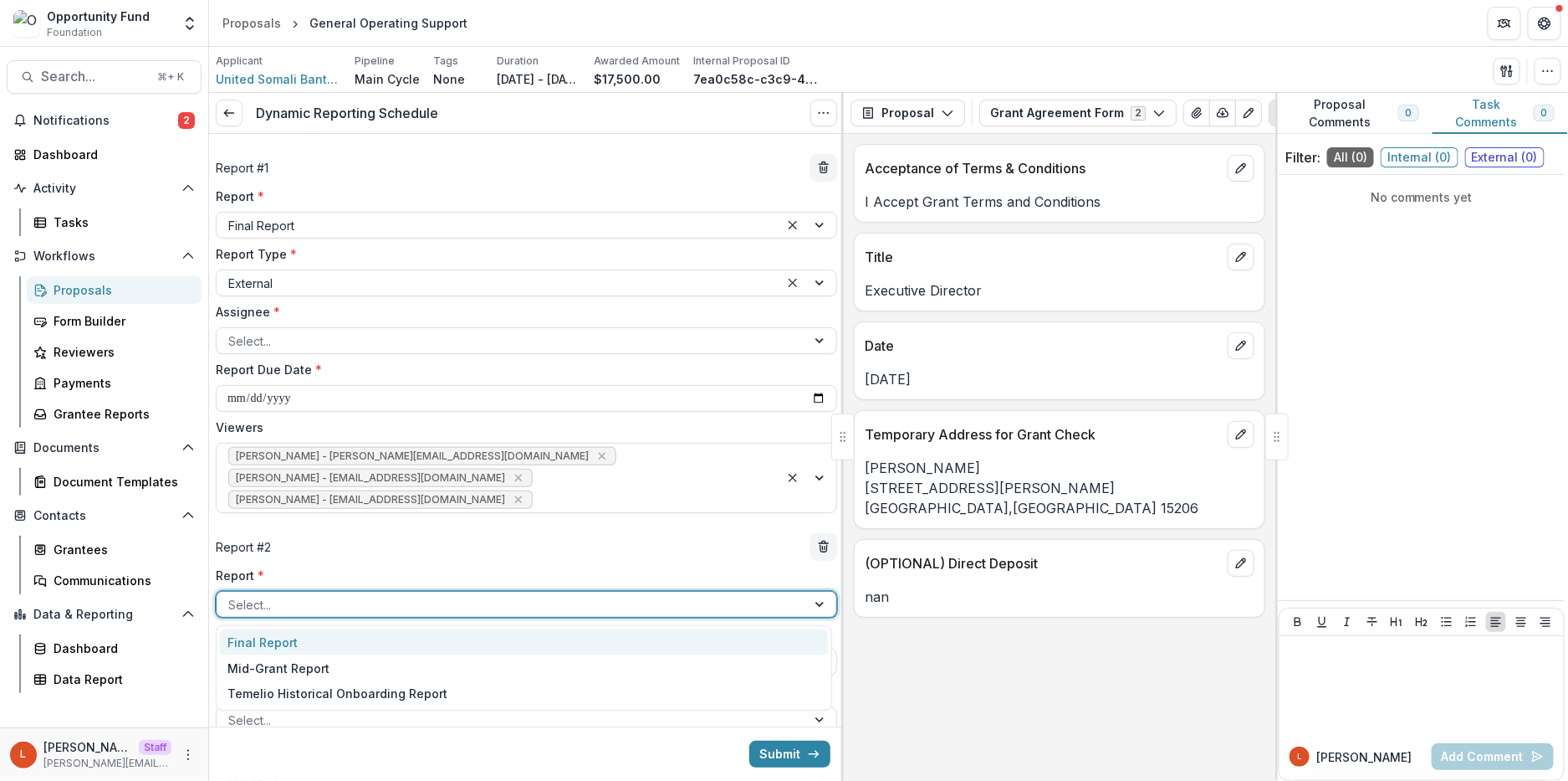
click at [347, 598] on div at bounding box center [511, 604] width 566 height 21
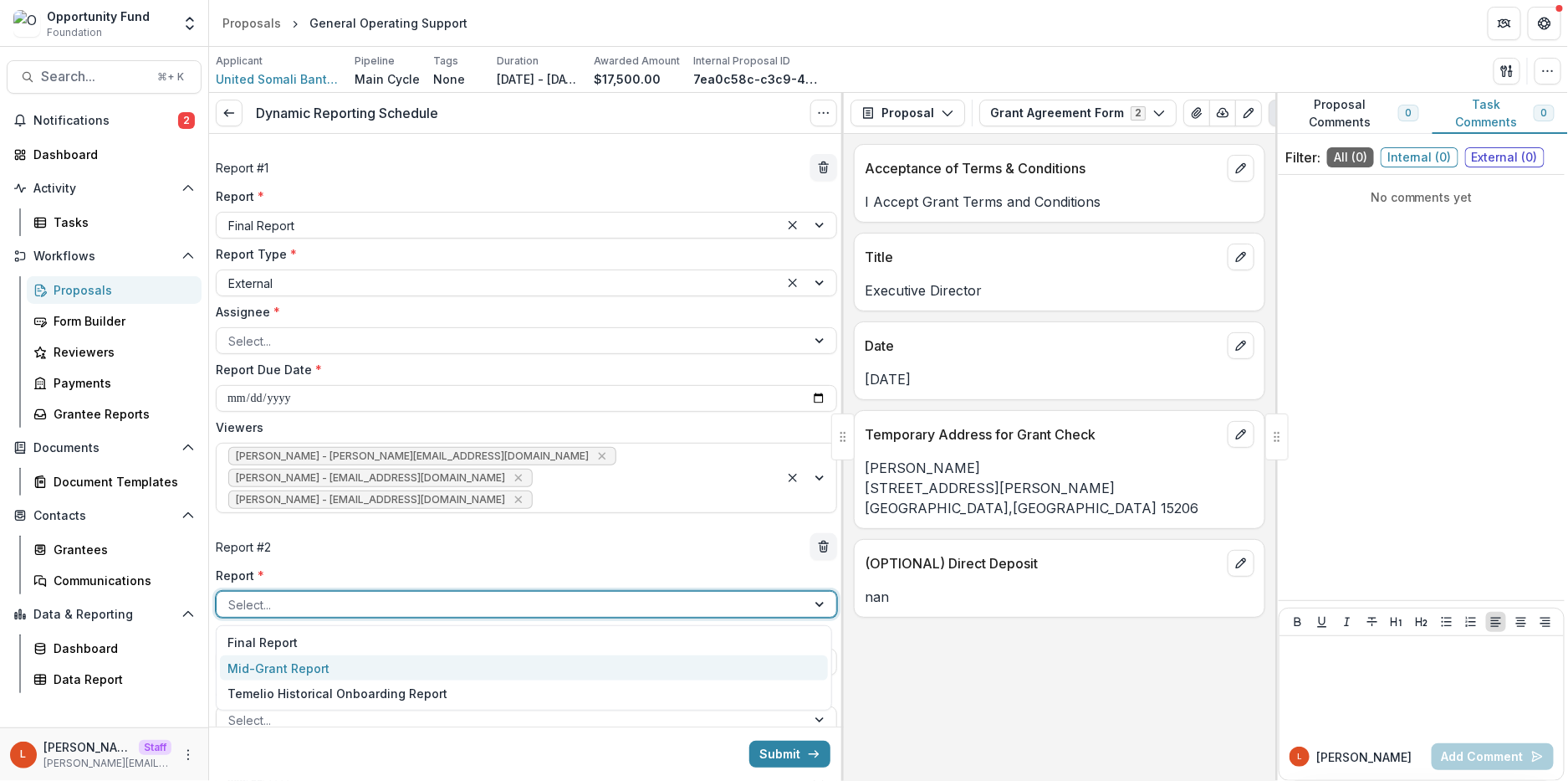
click at [352, 665] on div "Mid-Grant Report" at bounding box center [523, 668] width 608 height 26
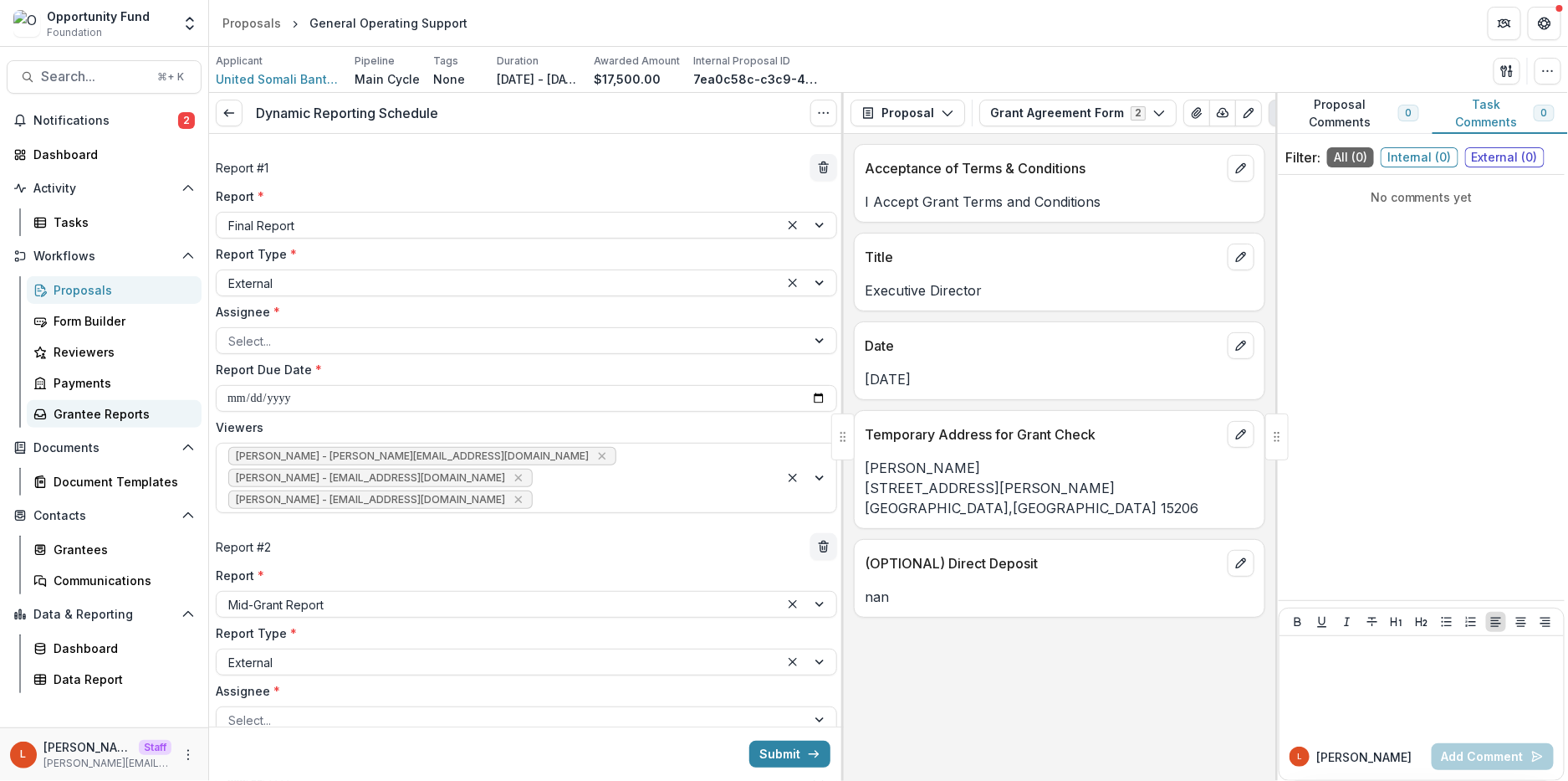
click at [122, 410] on div "Grantee Reports" at bounding box center [121, 414] width 135 height 18
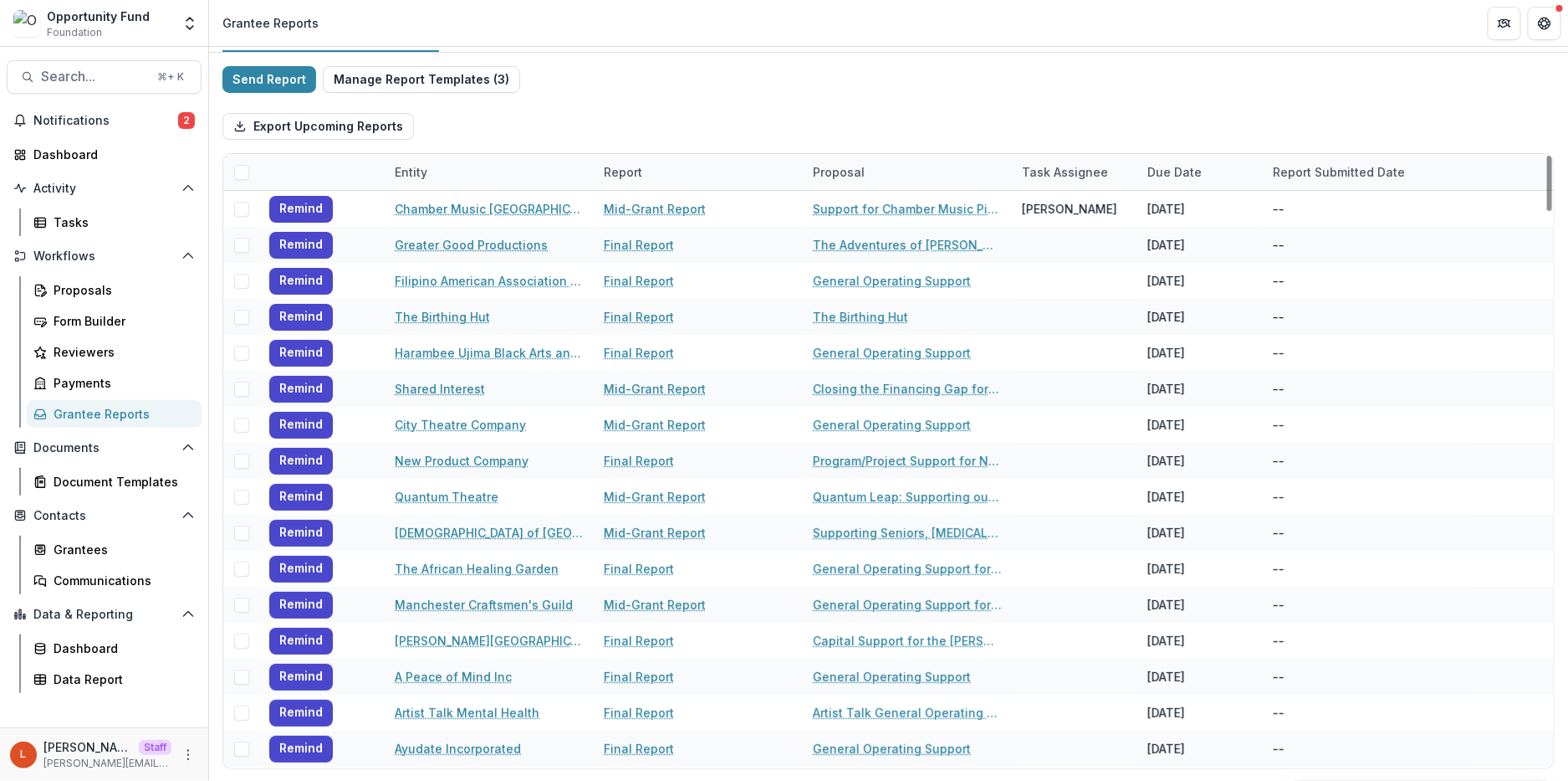
click at [240, 172] on span at bounding box center [241, 172] width 15 height 15
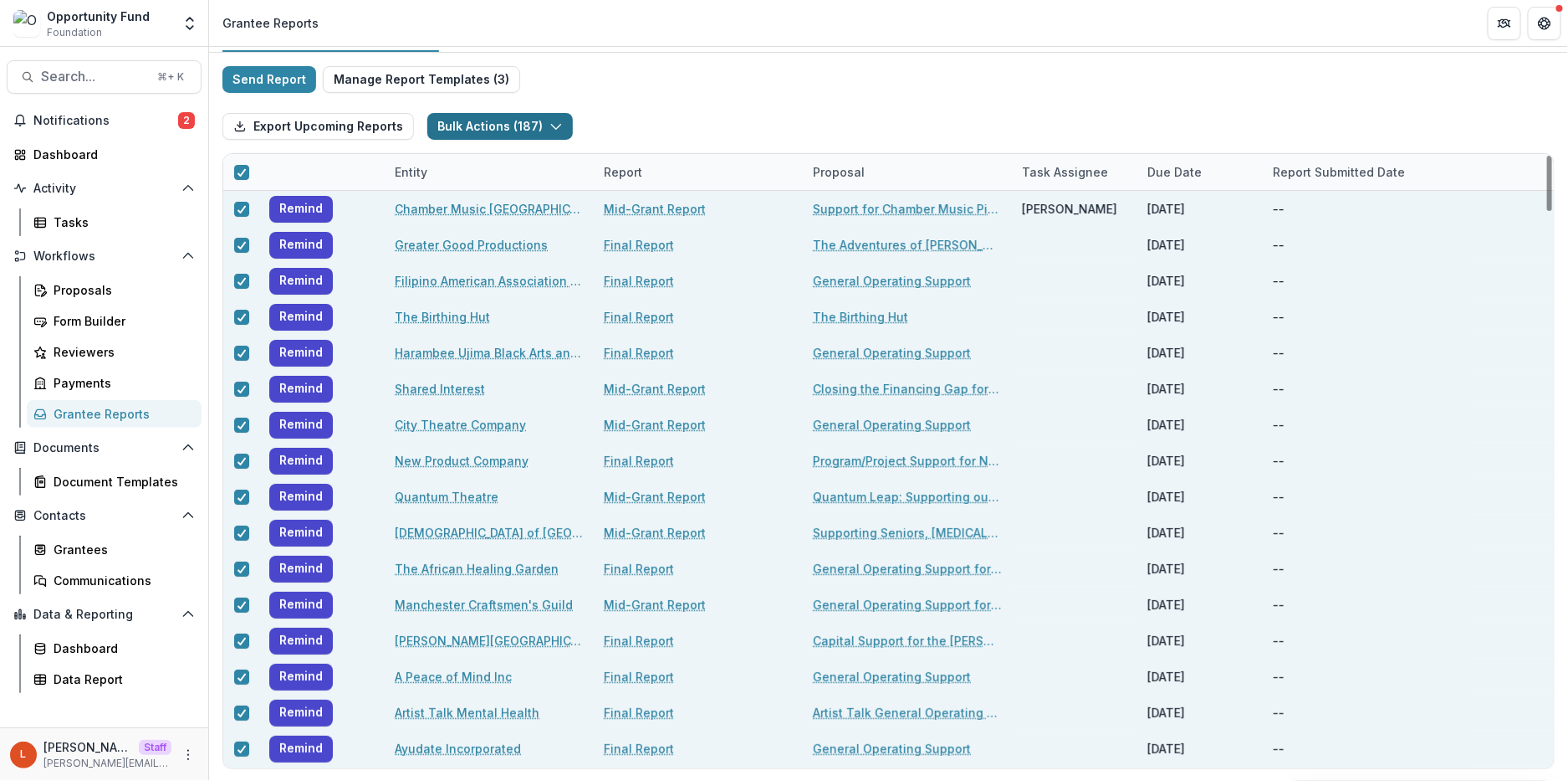
click at [551, 125] on polyline "button" at bounding box center [555, 127] width 9 height 5
click at [692, 108] on div "Export Upcoming Reports Bulk Actions ( 187 ) Bulk Task Report Update ( 187 )" at bounding box center [888, 127] width 1333 height 53
click at [238, 168] on icon at bounding box center [241, 172] width 10 height 8
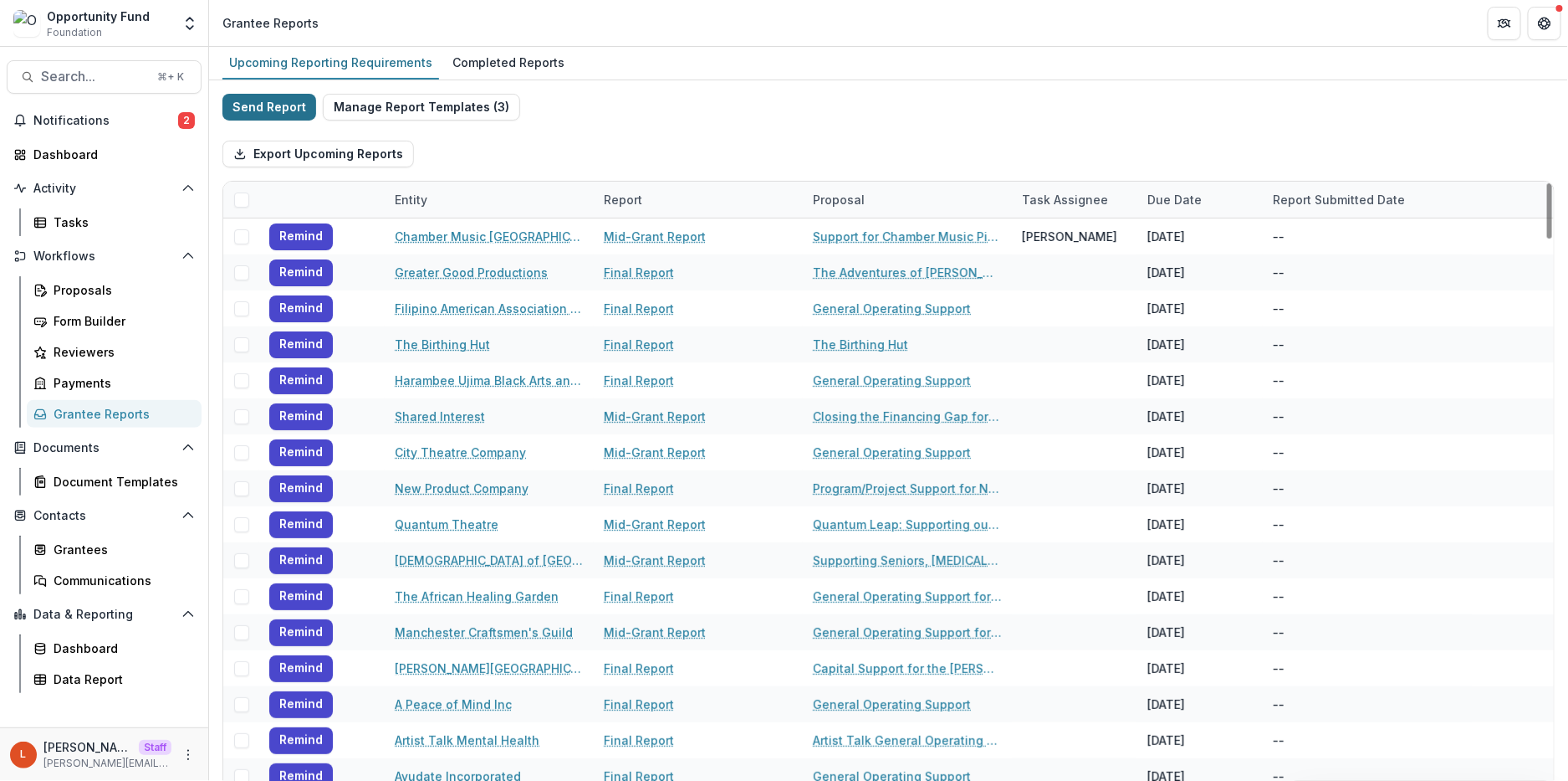
click at [263, 103] on button "Send Report" at bounding box center [269, 107] width 94 height 27
select select "********"
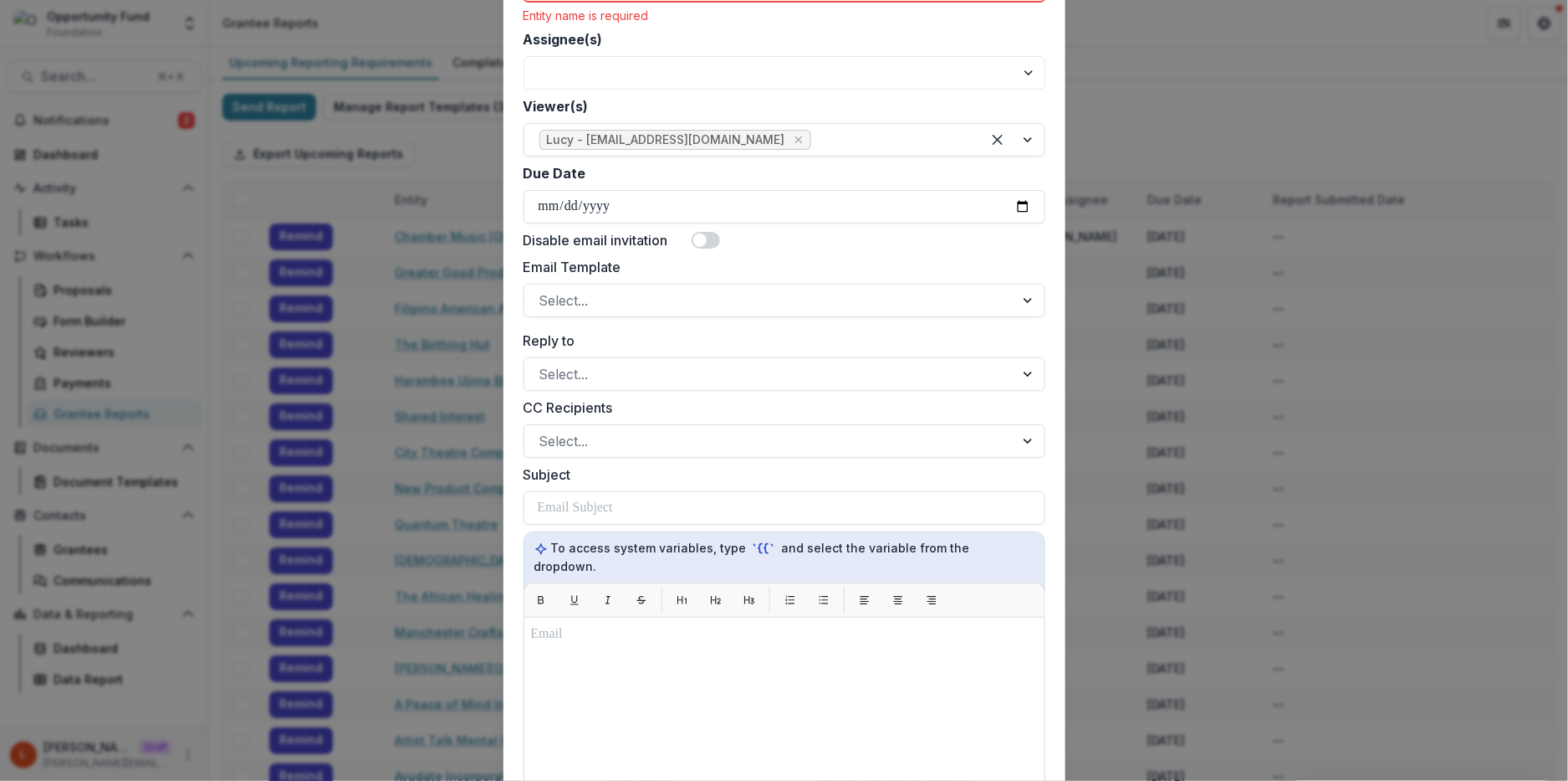
scroll to position [487, 0]
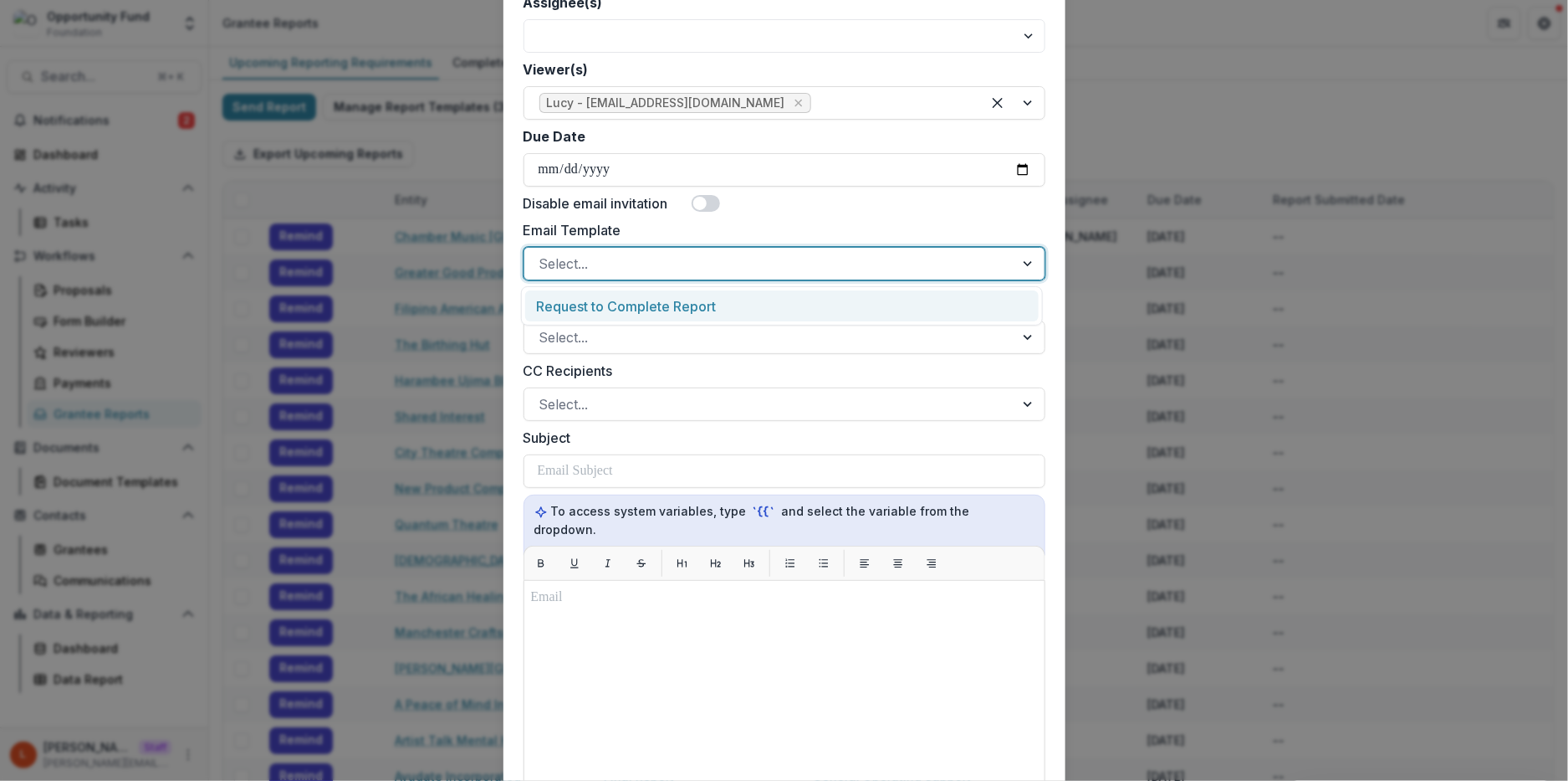
click at [624, 269] on div at bounding box center [769, 263] width 460 height 24
click at [624, 307] on div "Request to Complete Report" at bounding box center [782, 305] width 513 height 31
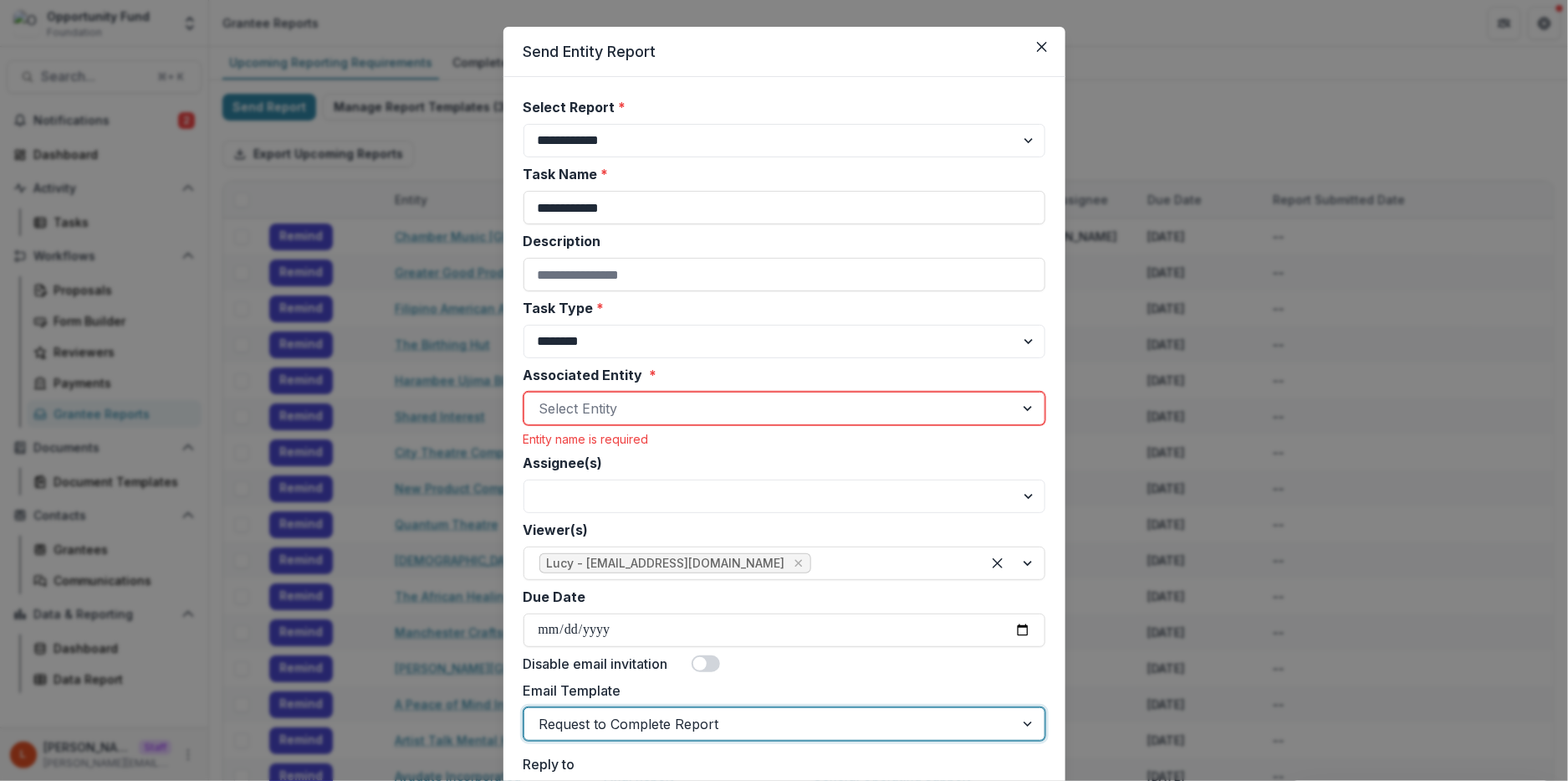
scroll to position [0, 0]
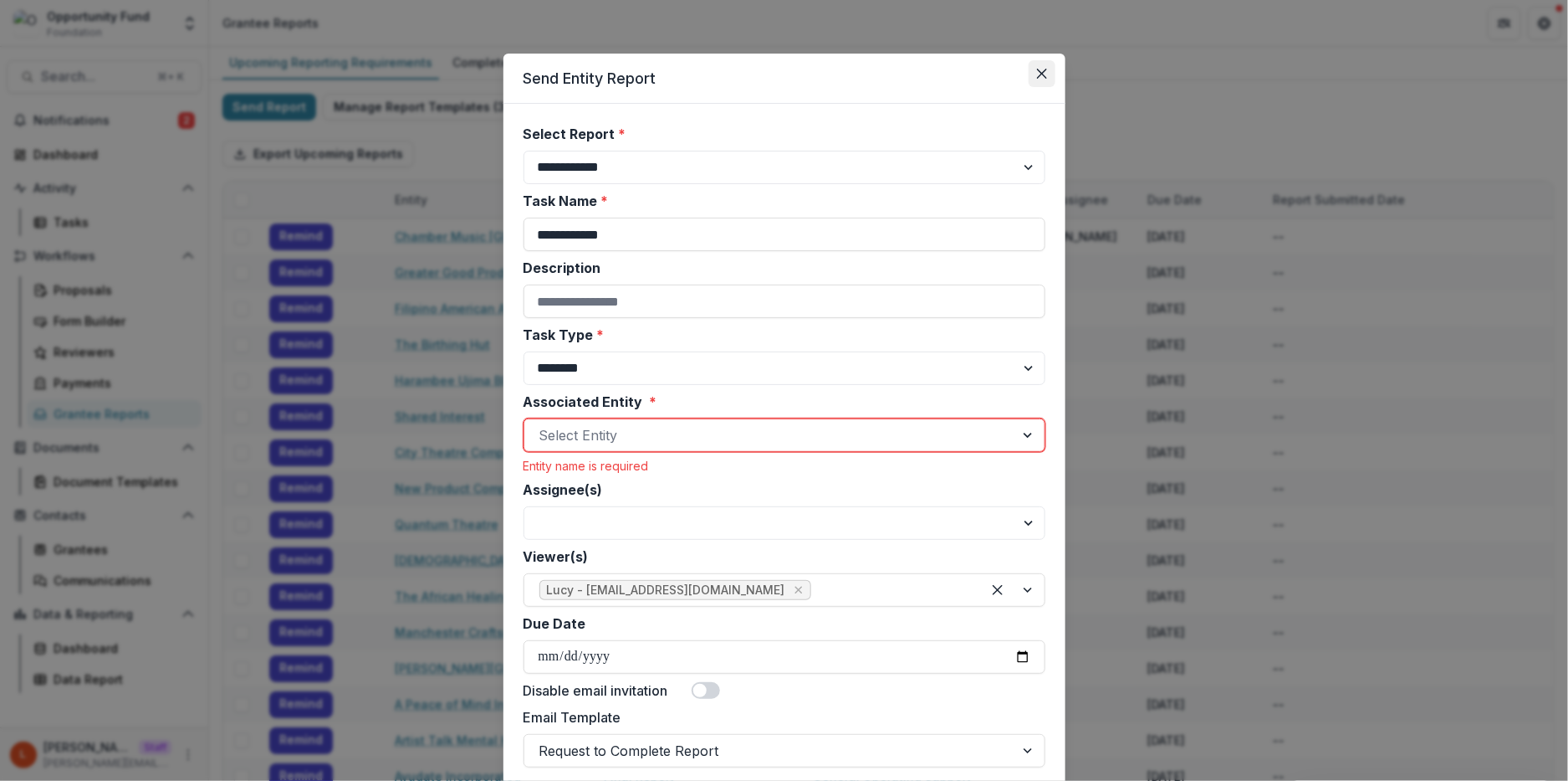
click at [1043, 65] on button "Close" at bounding box center [1042, 73] width 27 height 27
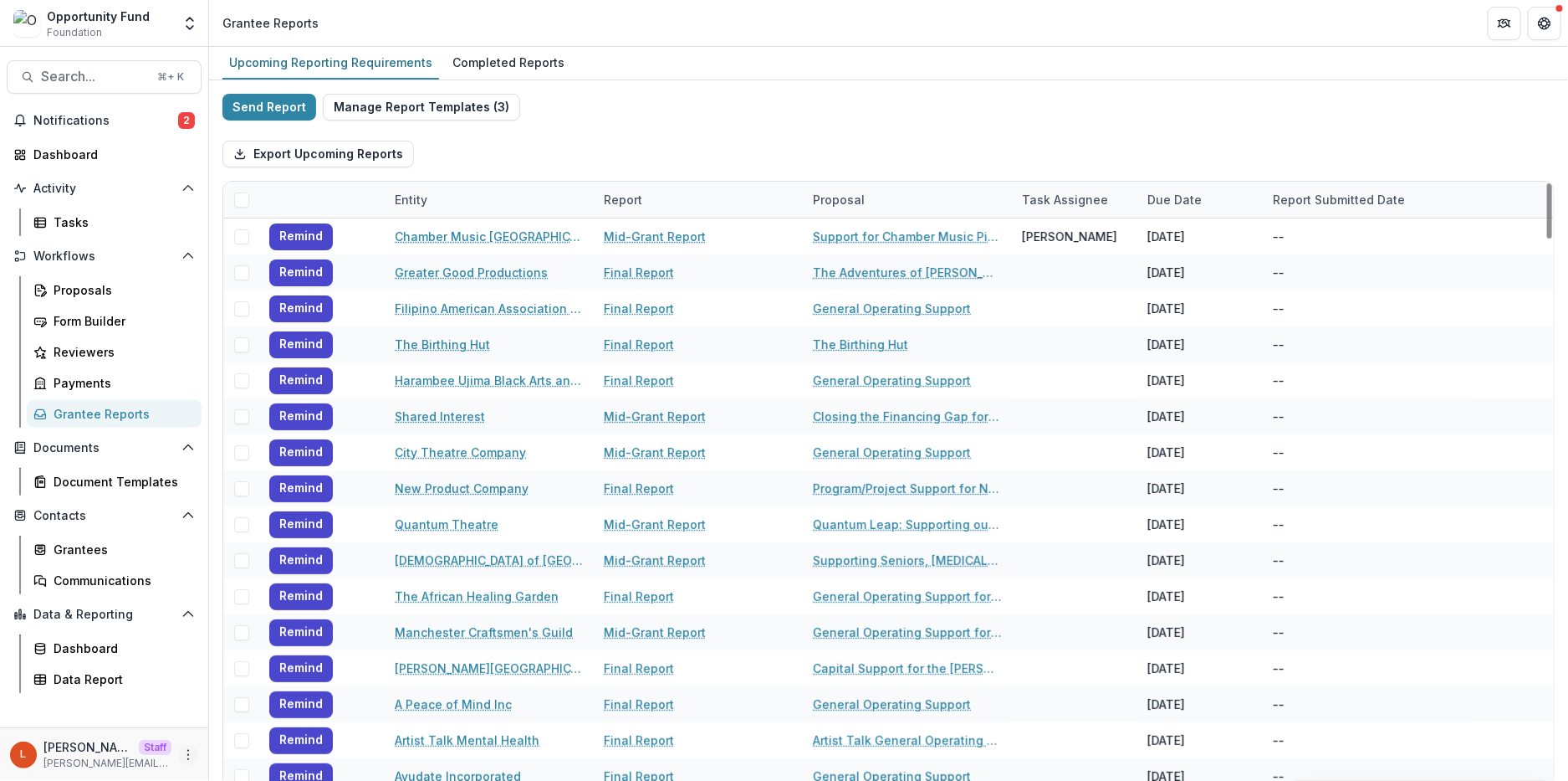
click at [181, 755] on icon "More" at bounding box center [188, 755] width 14 height 14
click at [192, 754] on icon "More" at bounding box center [188, 755] width 14 height 14
click at [251, 716] on link "User Settings" at bounding box center [298, 720] width 179 height 28
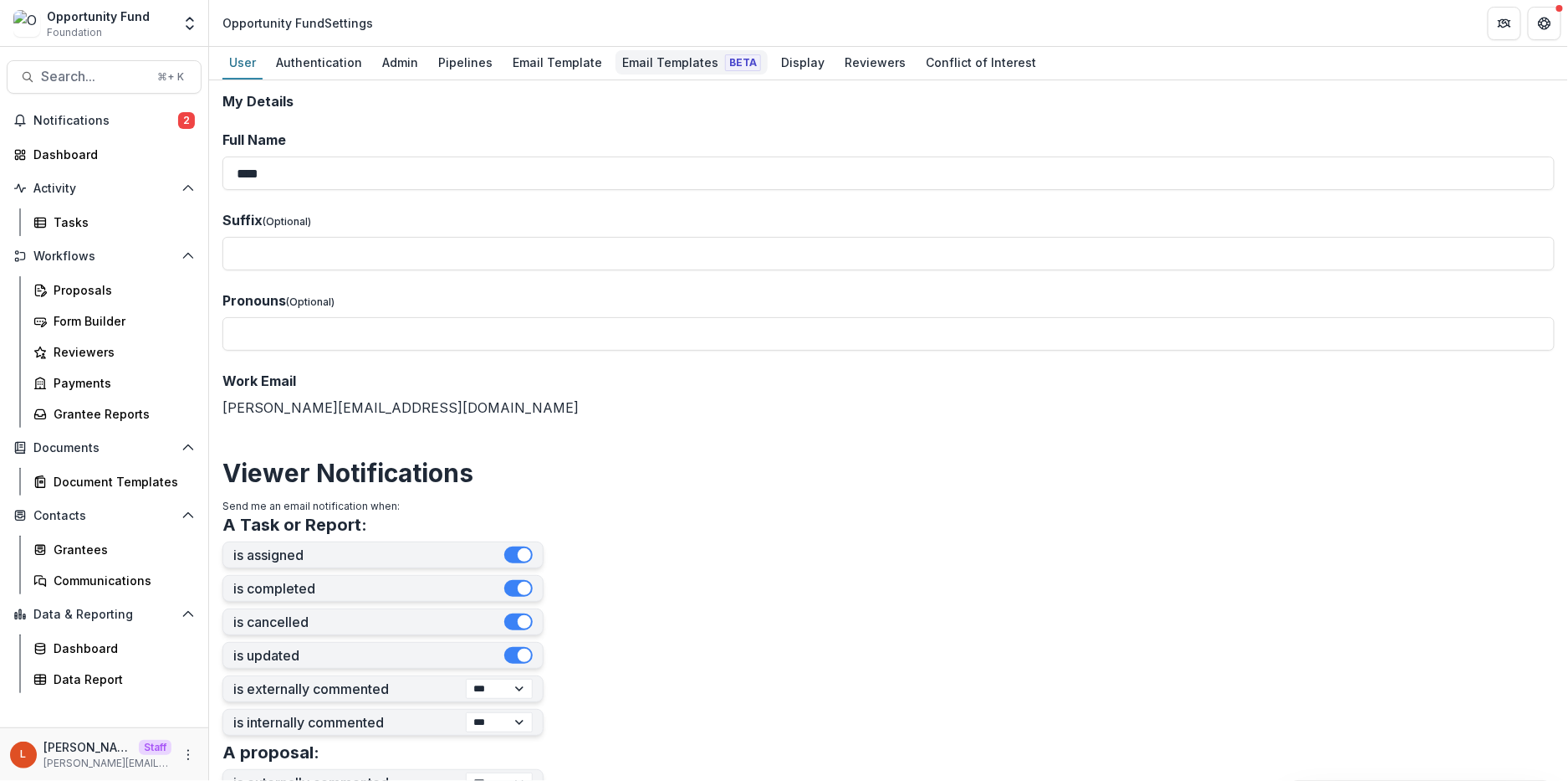
click at [633, 57] on div "Email Templates Beta" at bounding box center [692, 62] width 152 height 25
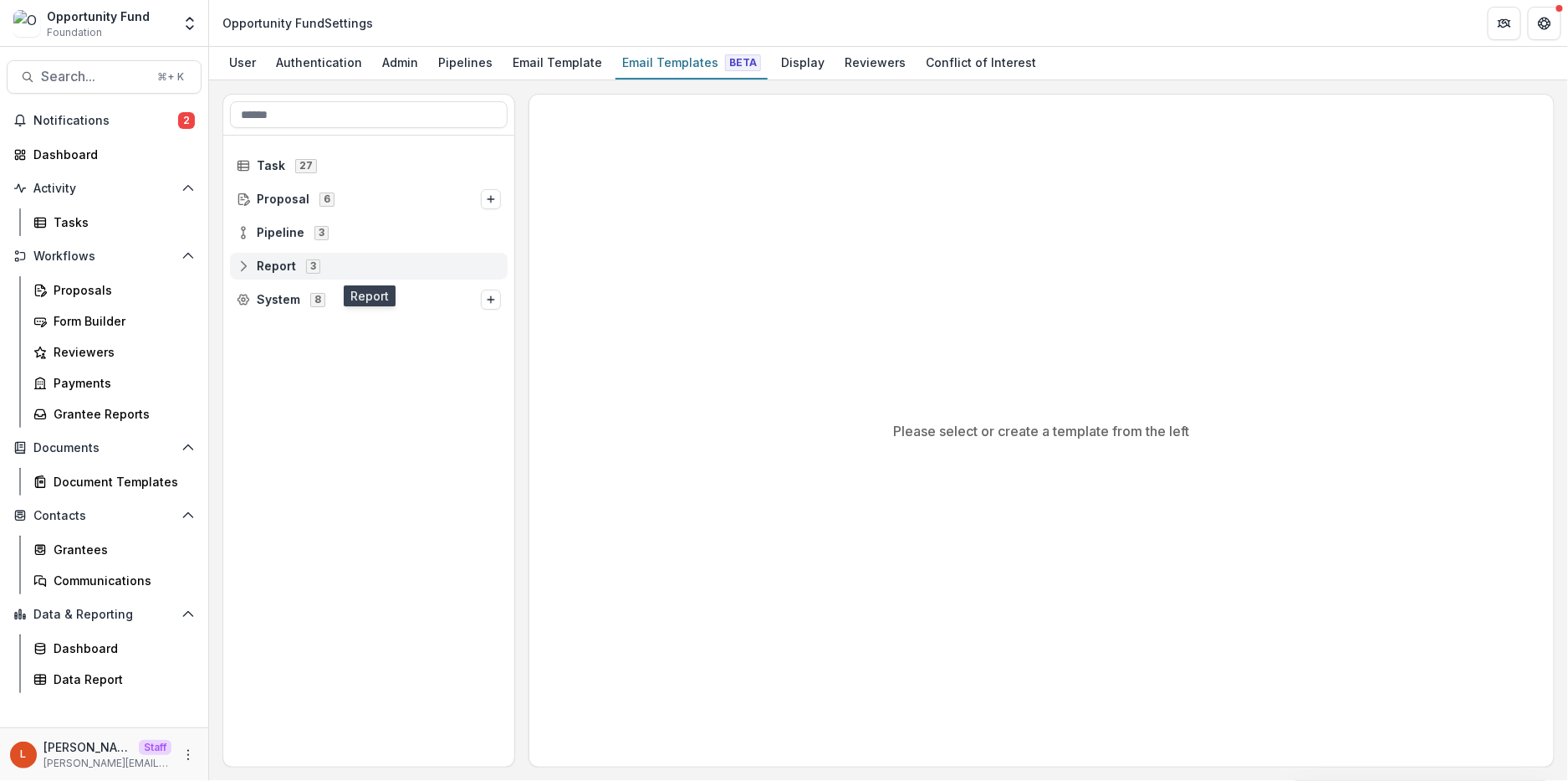
click at [241, 265] on icon at bounding box center [243, 266] width 14 height 14
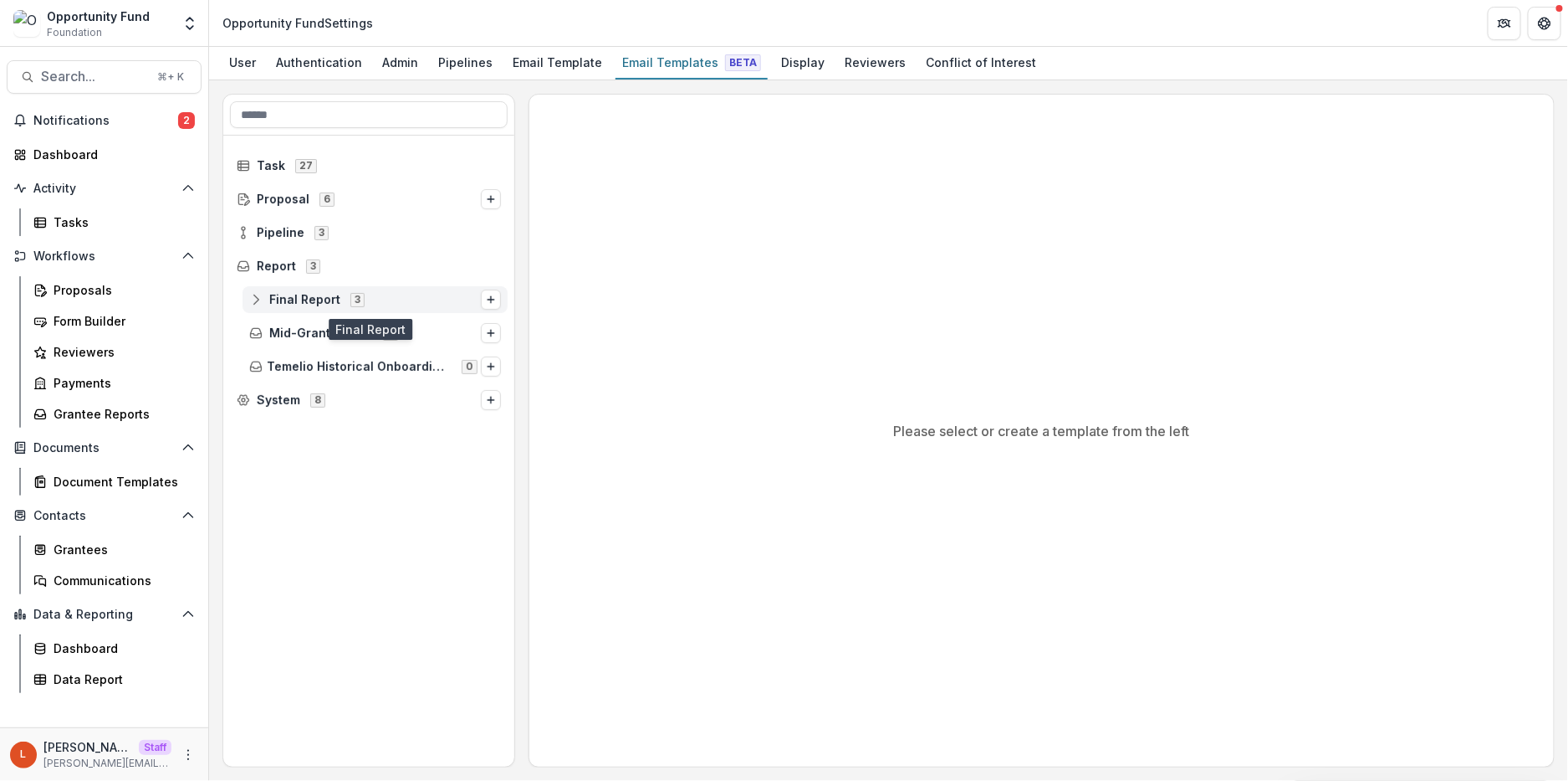
click at [257, 301] on icon at bounding box center [256, 303] width 11 height 4
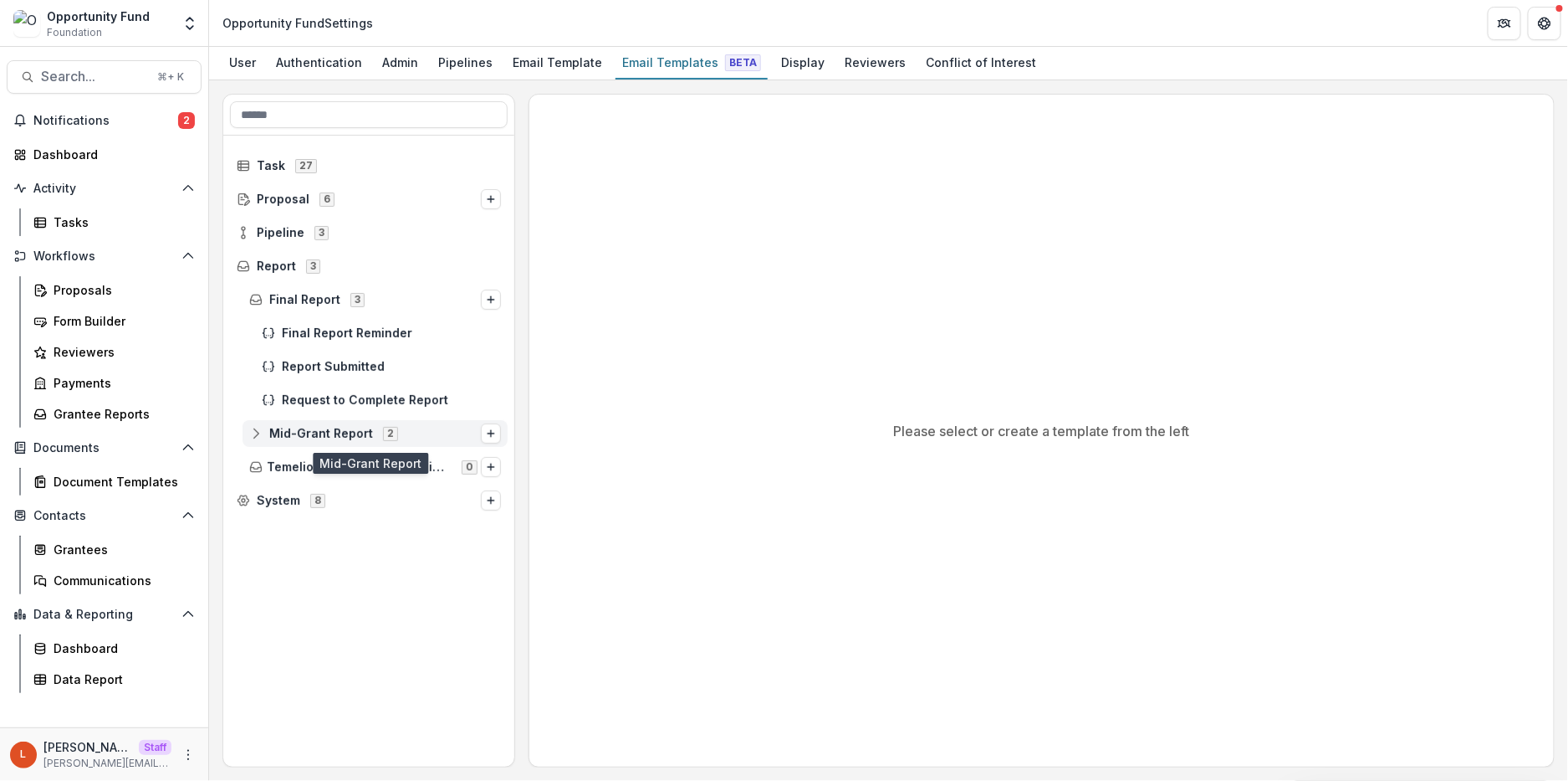
click at [251, 432] on icon at bounding box center [256, 431] width 11 height 5
click at [489, 424] on button "Options" at bounding box center [491, 434] width 20 height 20
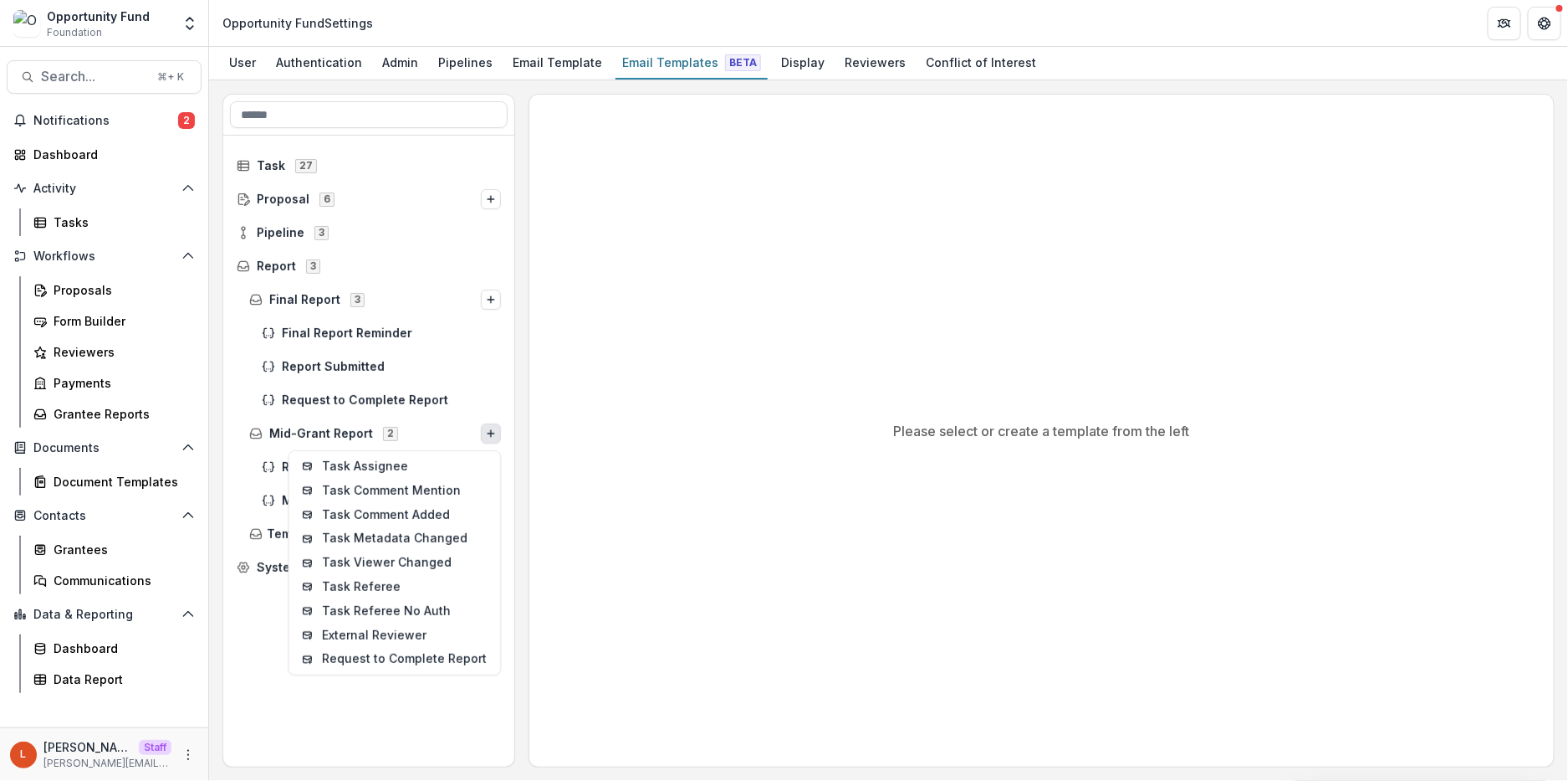
click at [519, 409] on div "Task 27 Proposal 6 Pipeline 3 Report 3 Final Report 3 Final Report Reminder Rep…" at bounding box center [888, 431] width 1333 height 674
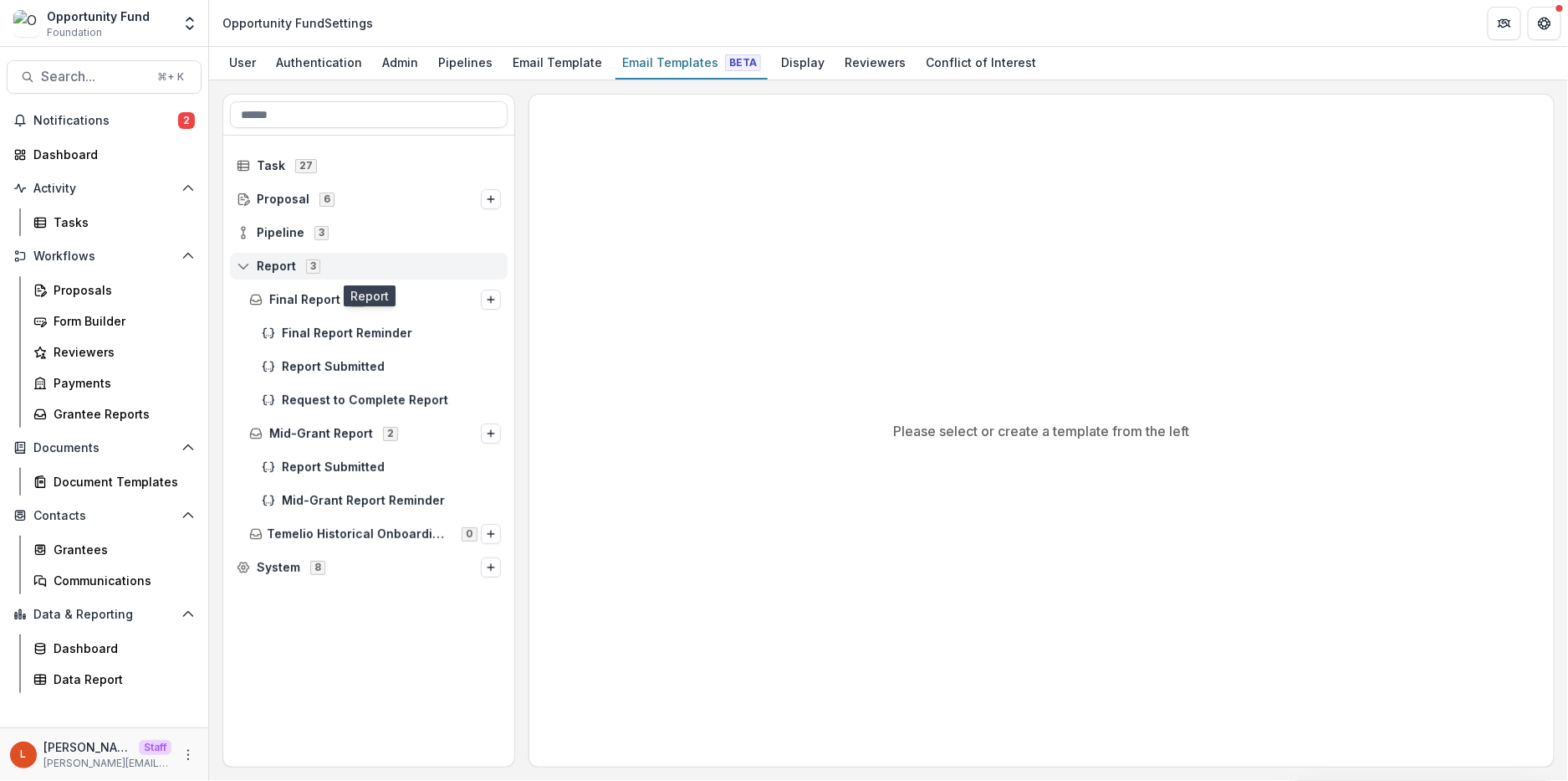
click at [240, 269] on icon at bounding box center [243, 266] width 14 height 14
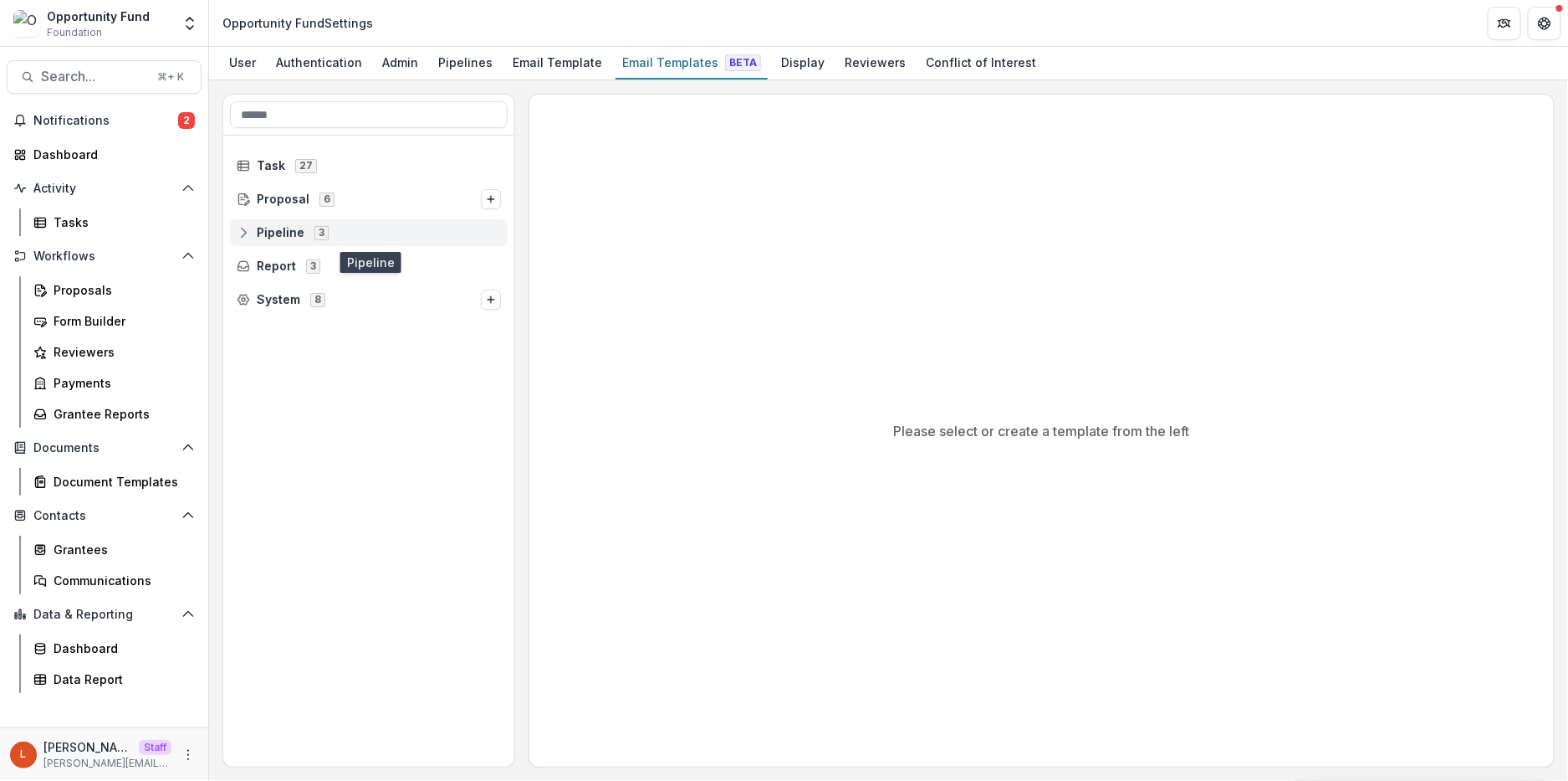
click at [246, 232] on icon at bounding box center [243, 233] width 14 height 14
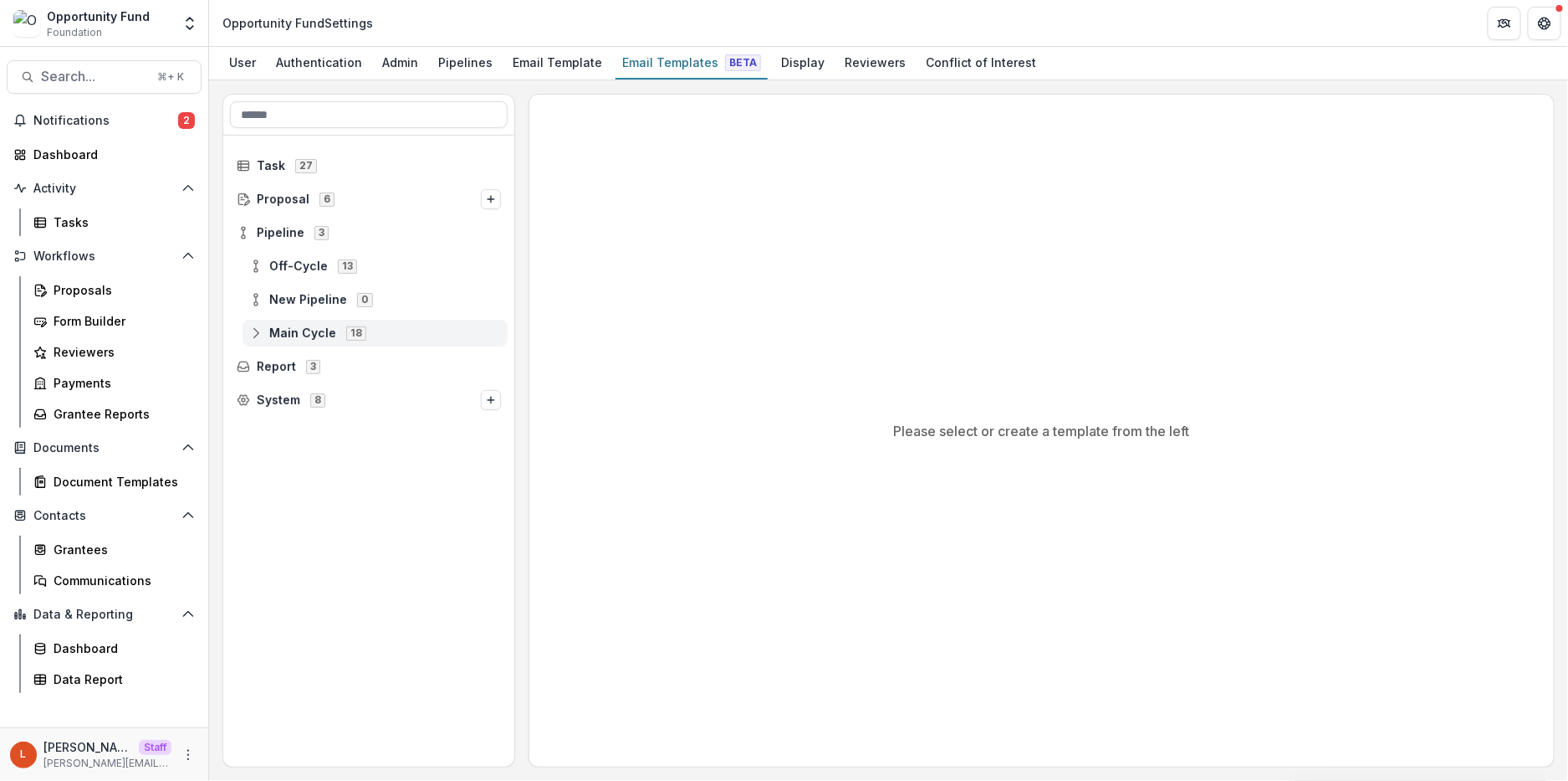
click at [256, 332] on icon at bounding box center [256, 334] width 14 height 14
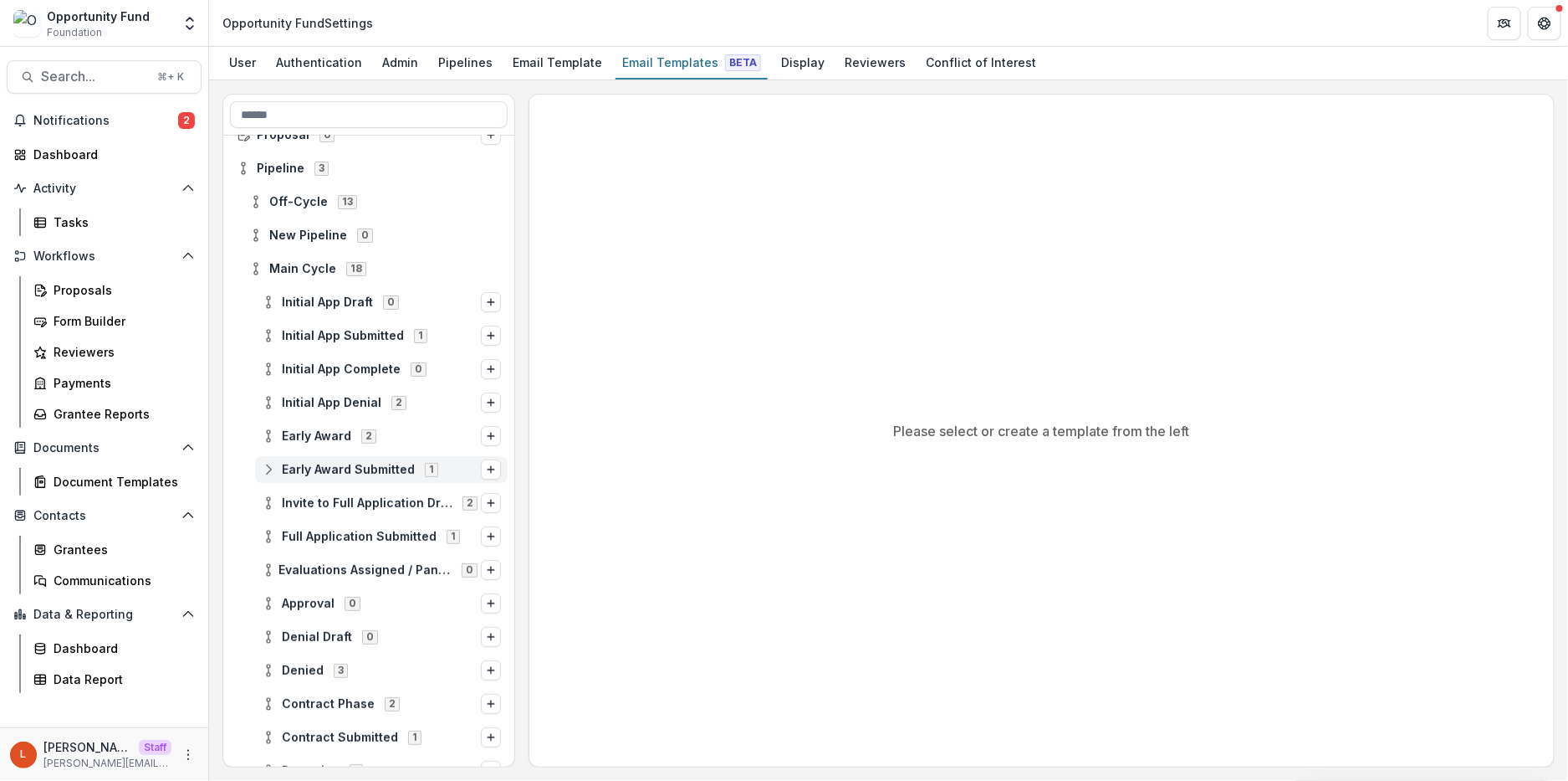
scroll to position [65, 0]
click at [272, 596] on icon at bounding box center [269, 603] width 14 height 14
click at [469, 62] on div "Pipelines" at bounding box center [465, 62] width 67 height 25
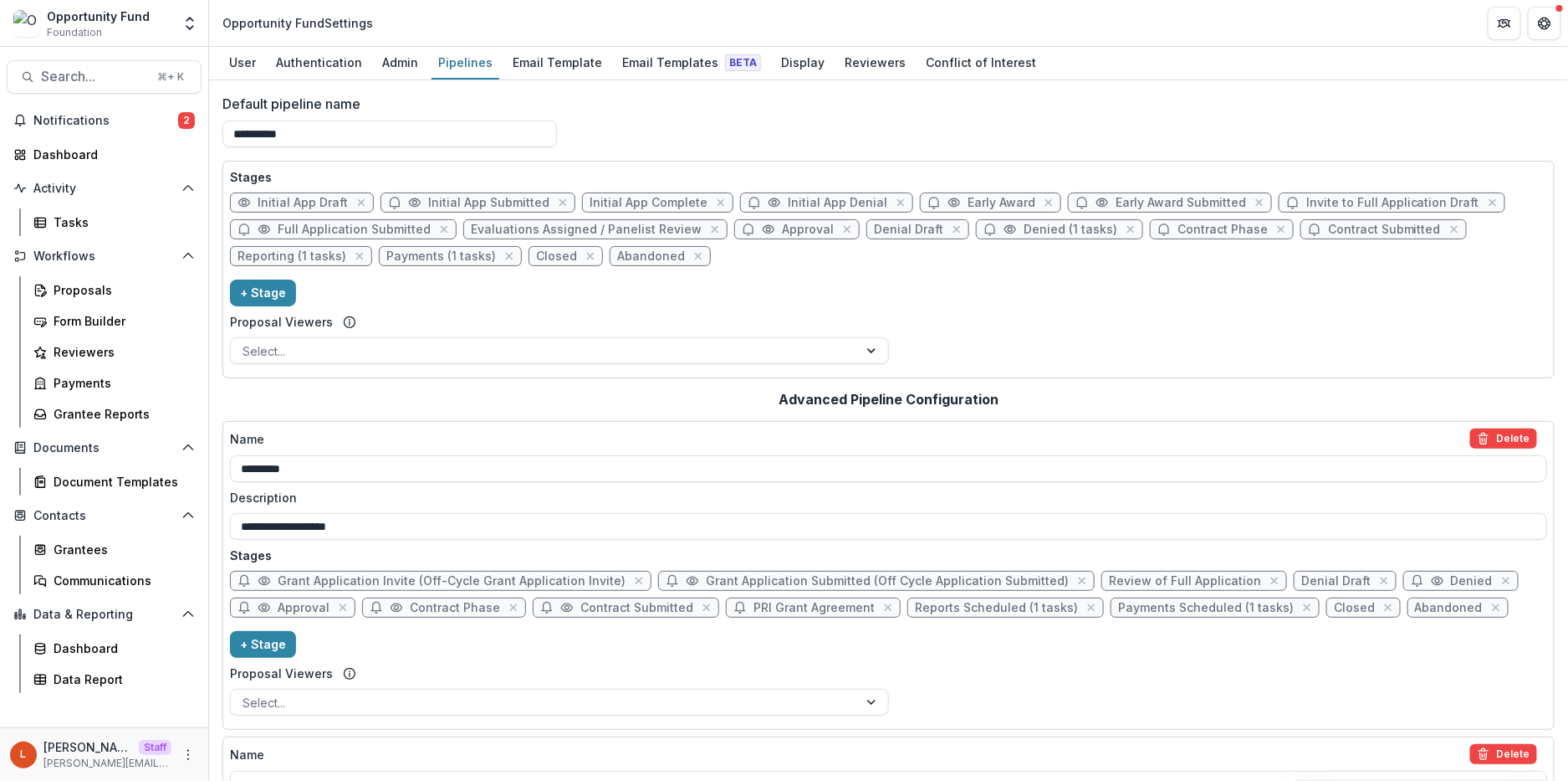
click at [784, 229] on span "Approval" at bounding box center [807, 230] width 51 height 14
select select "********"
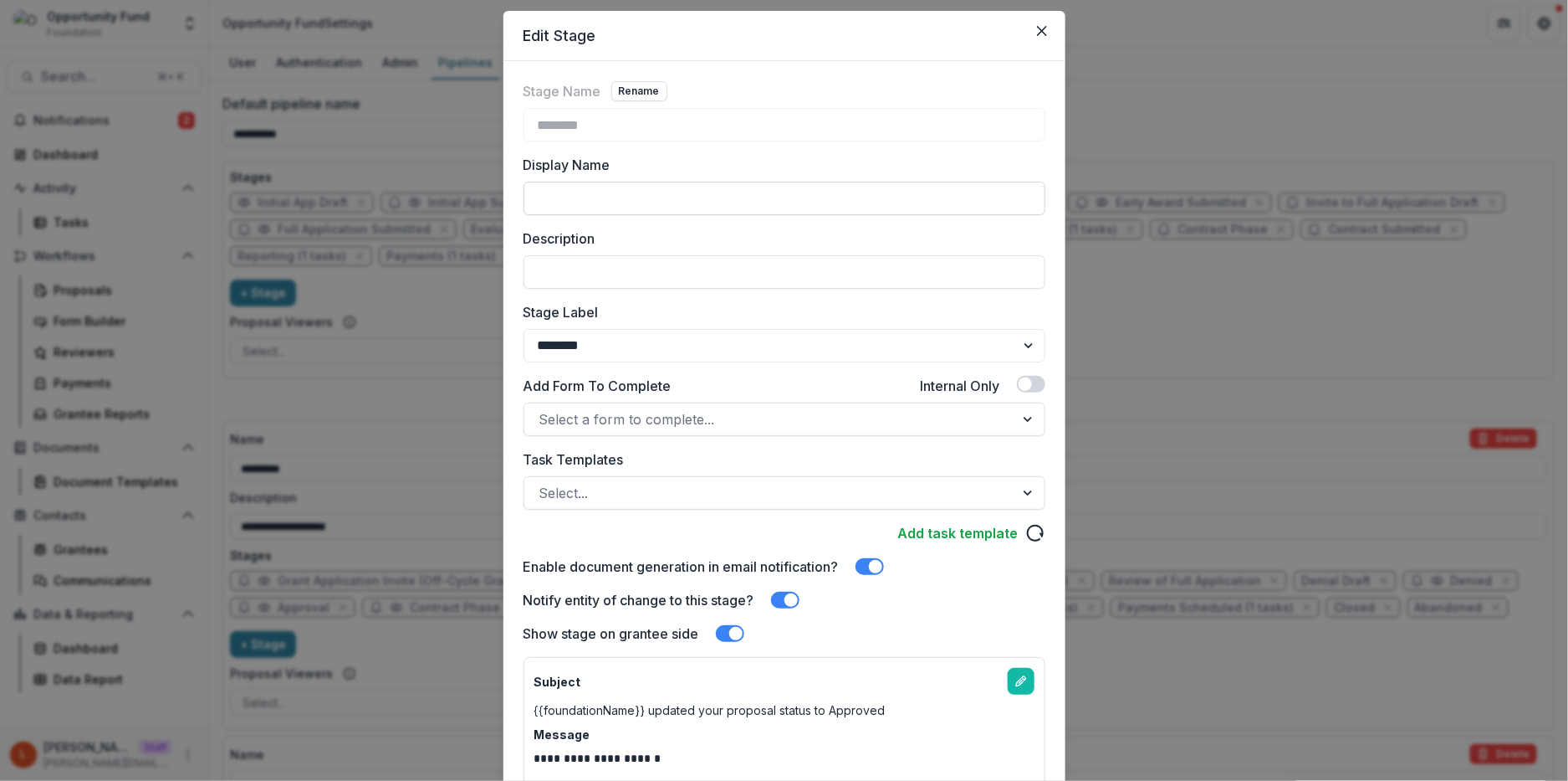
scroll to position [41, 0]
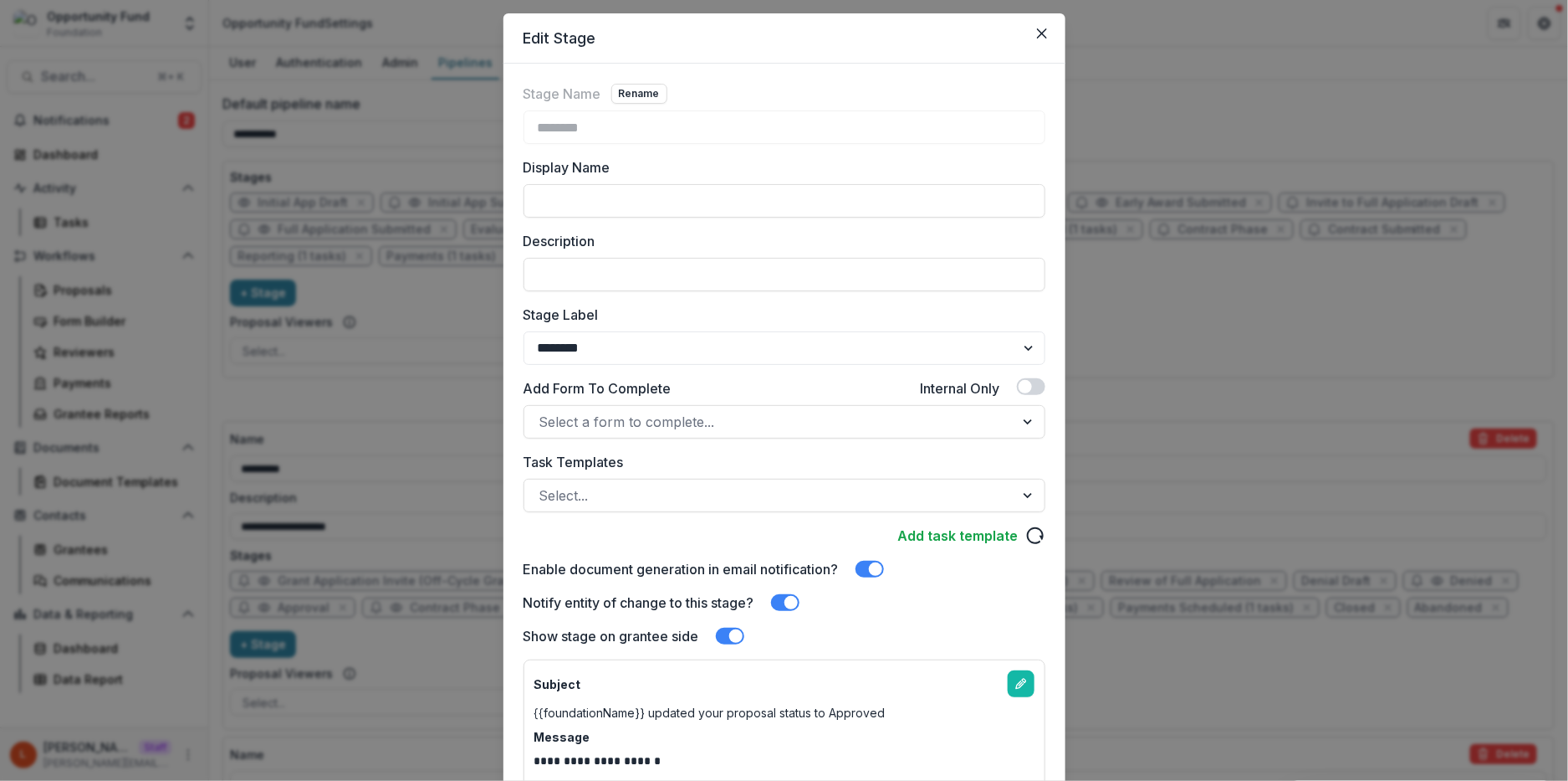
click at [884, 613] on div "**********" at bounding box center [784, 476] width 522 height 785
click at [803, 599] on div "Notify entity of change to this stage?" at bounding box center [784, 603] width 522 height 20
click at [785, 598] on span at bounding box center [784, 602] width 29 height 17
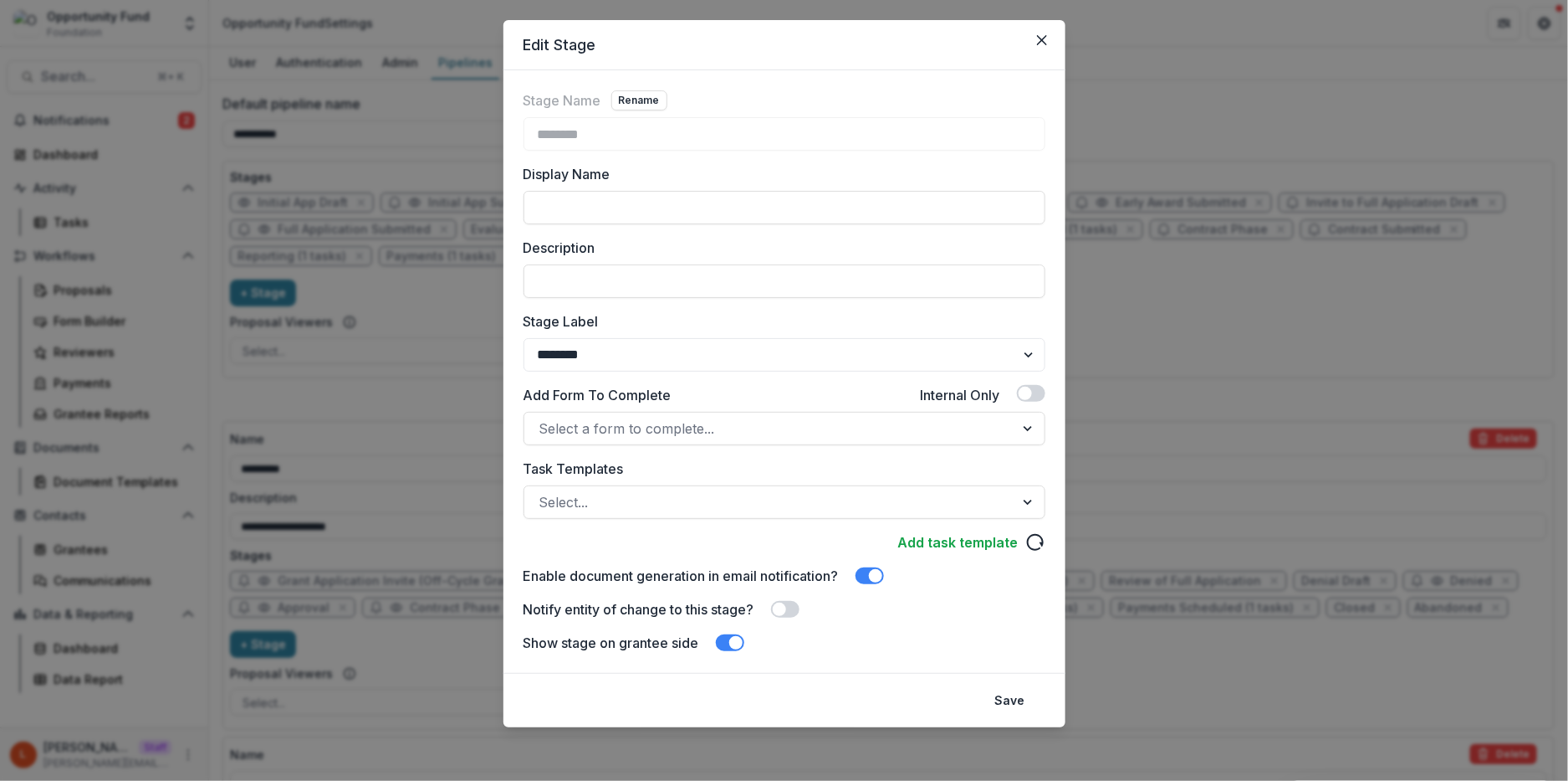
scroll to position [34, 0]
click at [872, 577] on span at bounding box center [876, 576] width 14 height 14
click at [1020, 699] on button "Save" at bounding box center [1010, 700] width 50 height 27
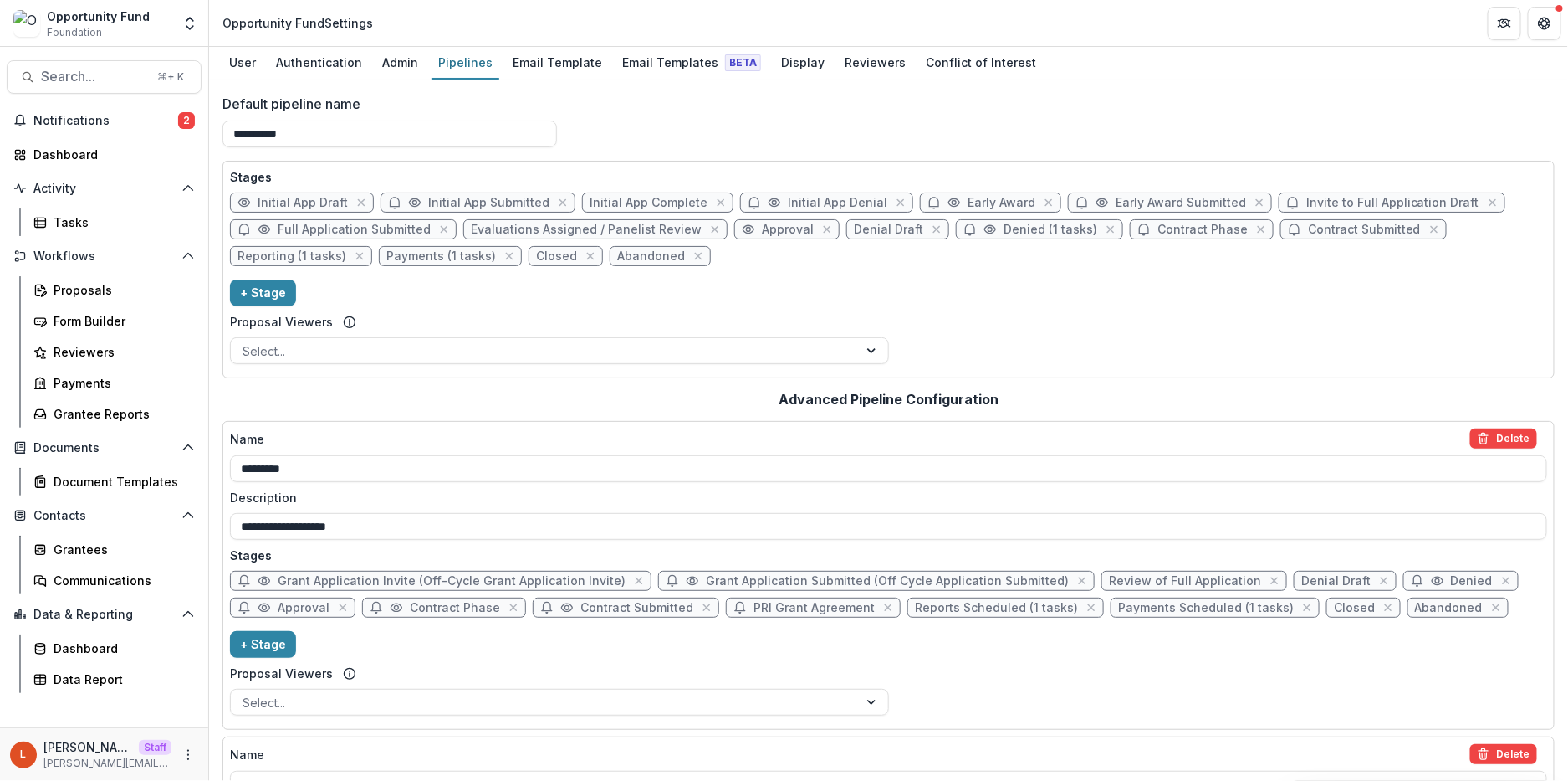
click at [1166, 227] on span "Contract Phase" at bounding box center [1202, 230] width 90 height 14
select select "*****"
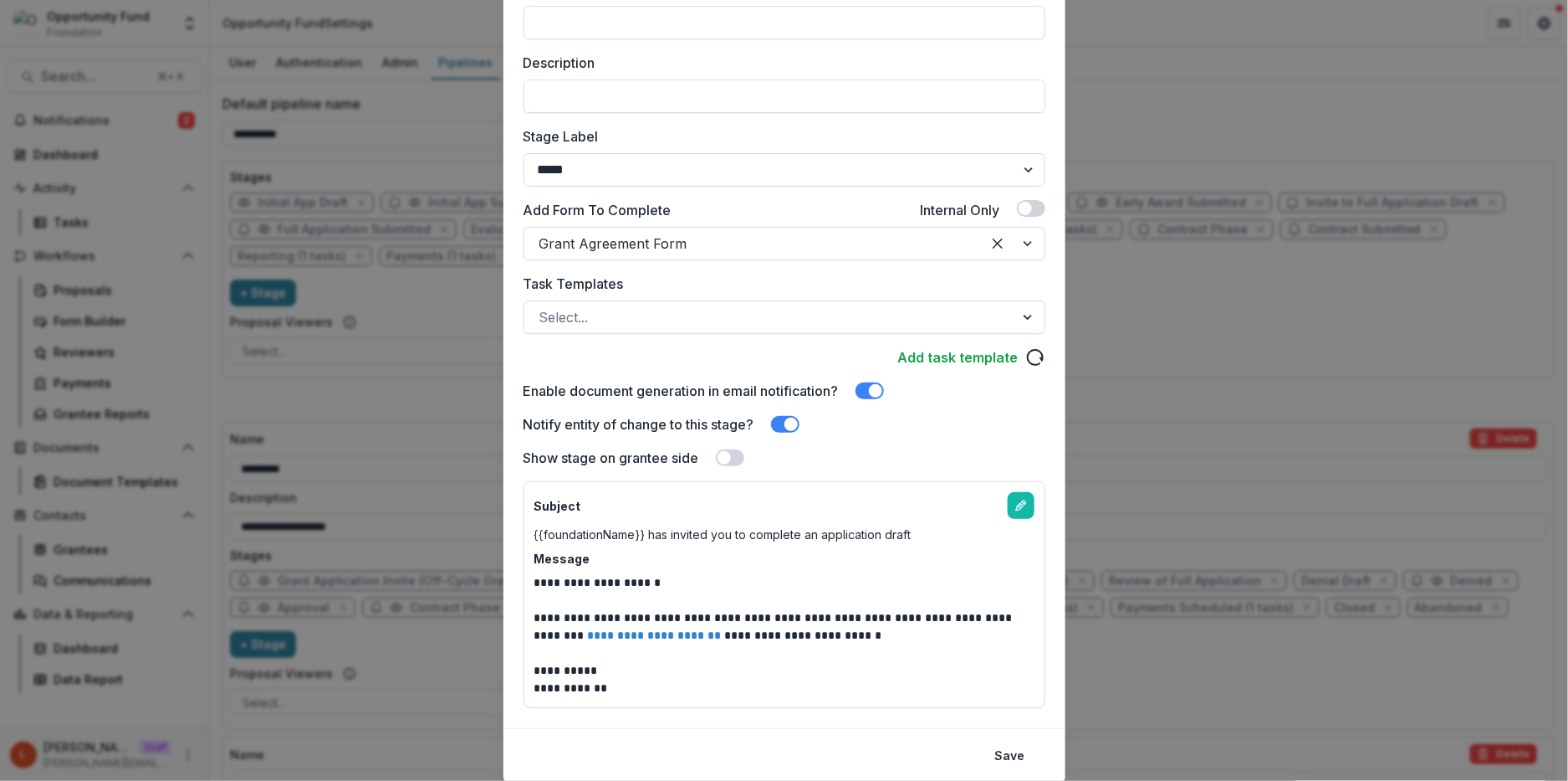
scroll to position [0, 0]
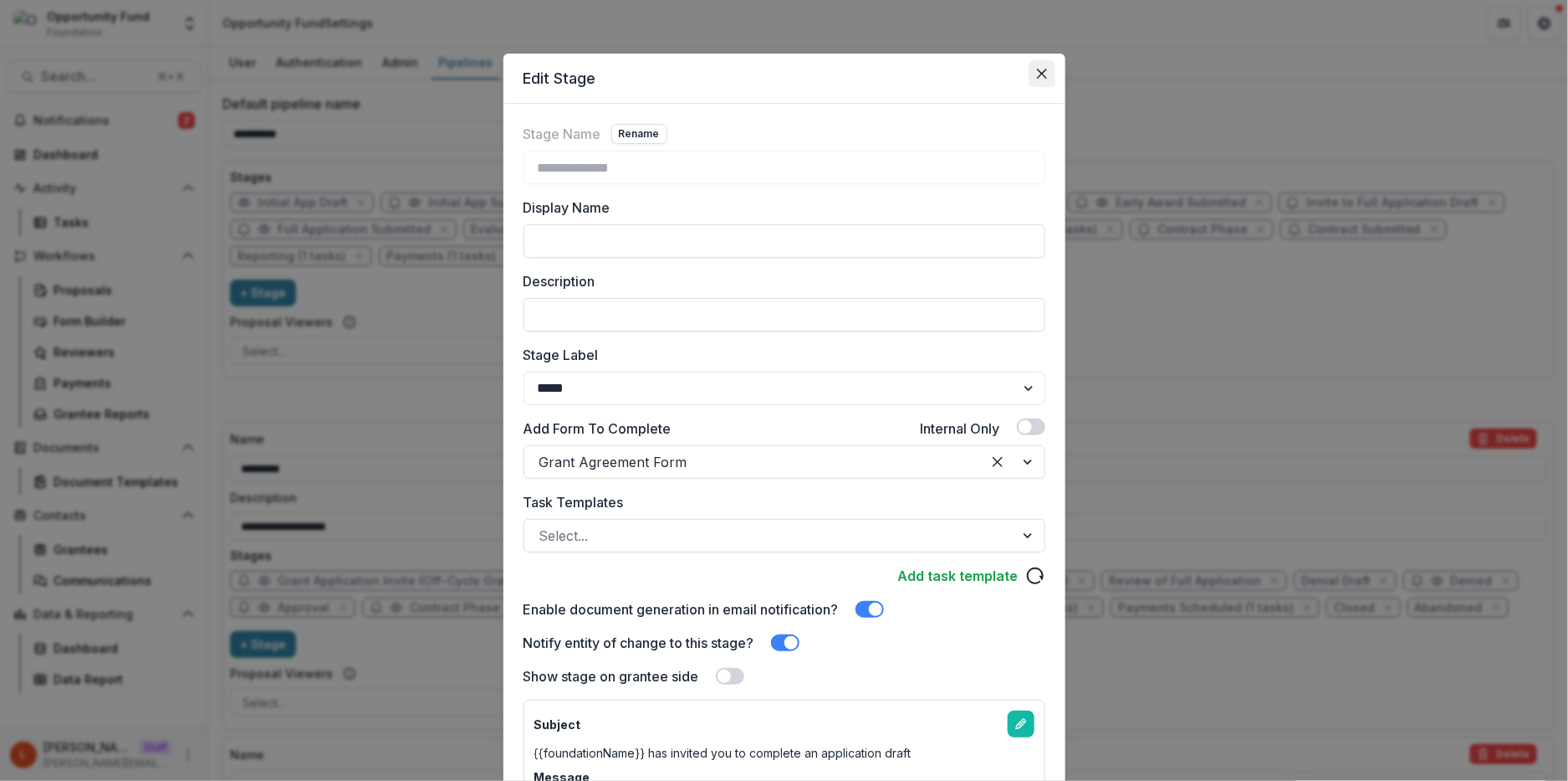
click at [1037, 77] on icon "Close" at bounding box center [1042, 73] width 10 height 10
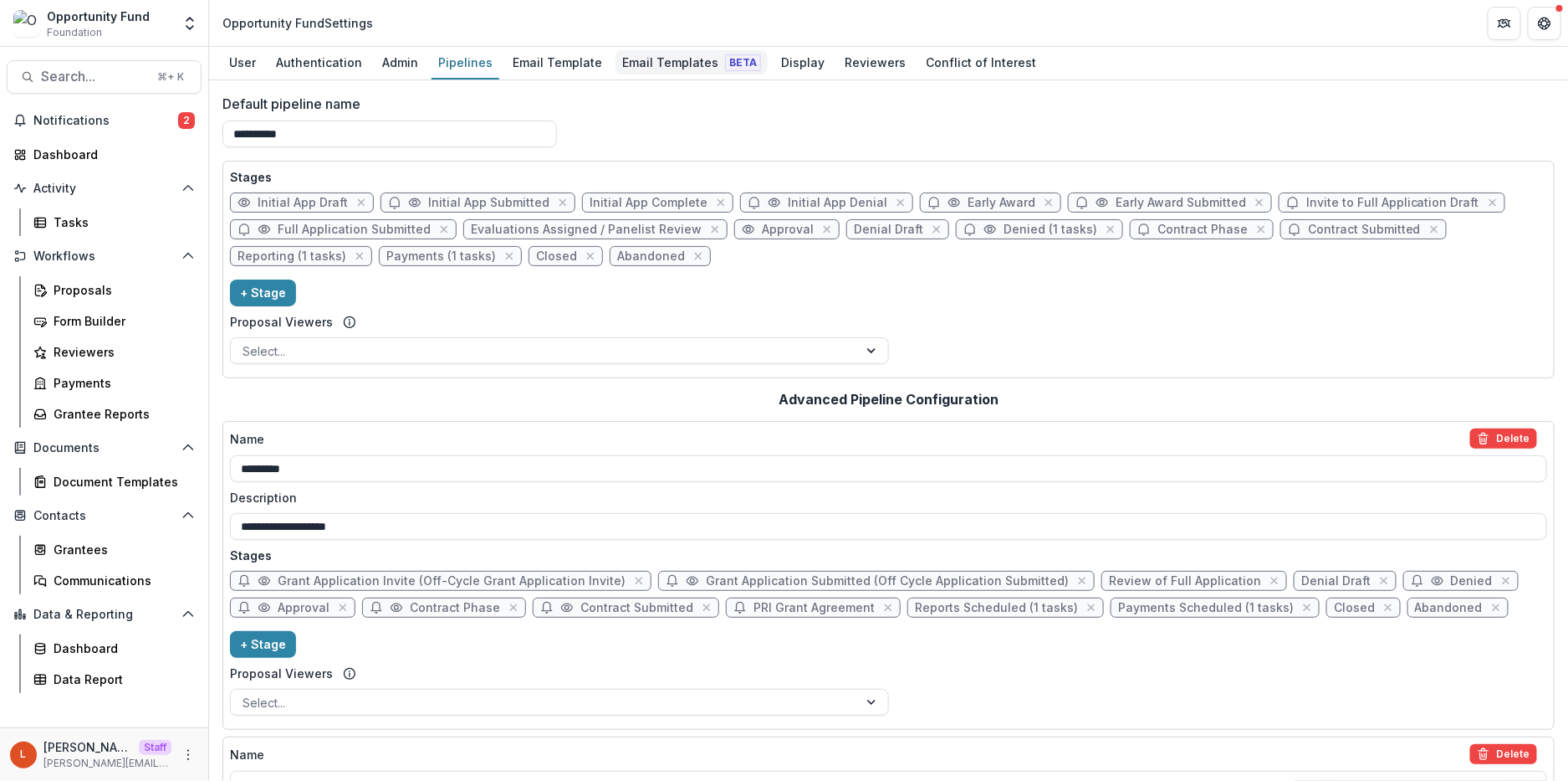
click at [689, 62] on div "Email Templates Beta" at bounding box center [692, 62] width 152 height 25
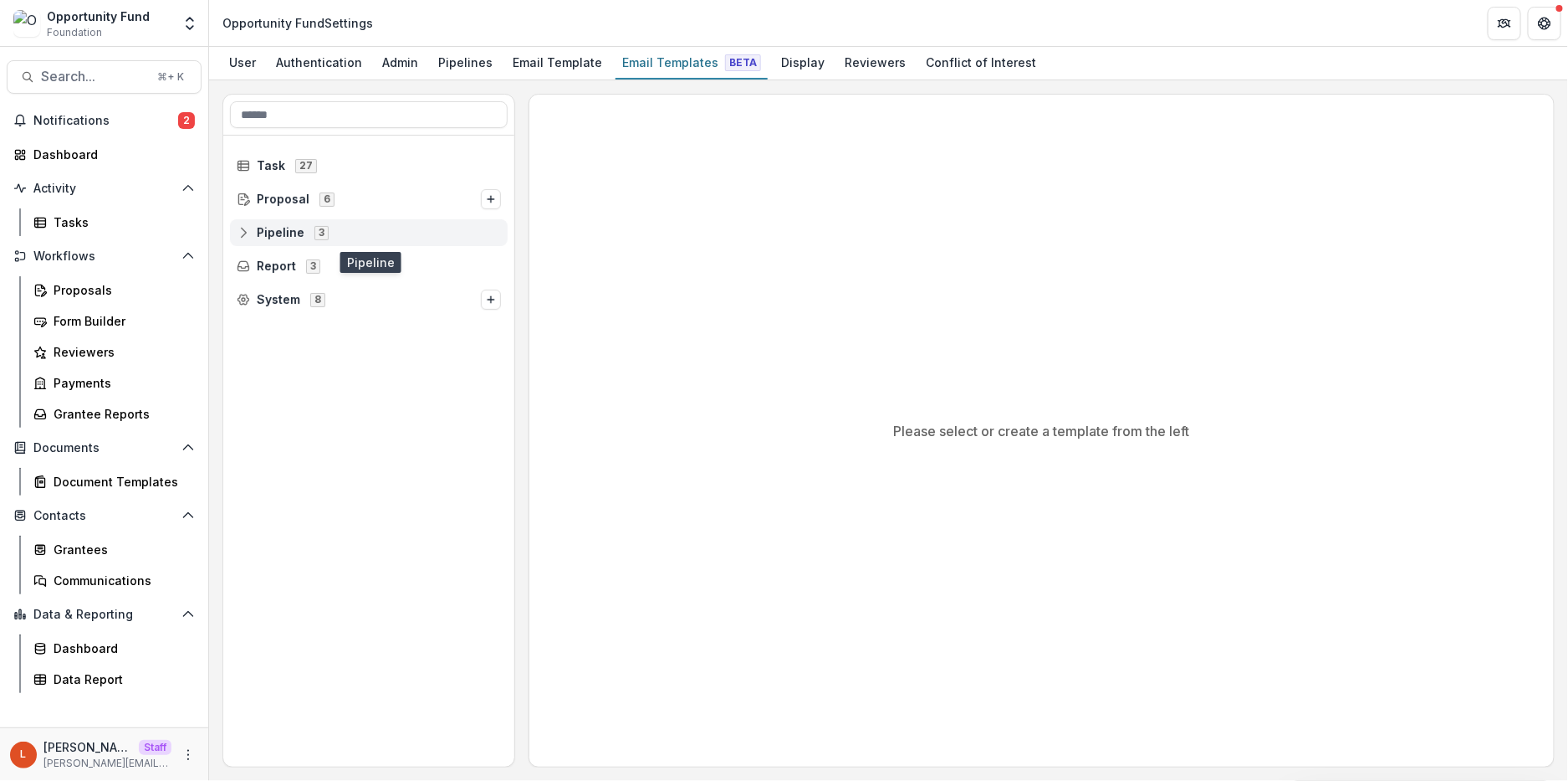
click at [264, 243] on div "Pipeline 3" at bounding box center [368, 233] width 278 height 27
click at [268, 232] on span "Pipeline" at bounding box center [281, 233] width 47 height 14
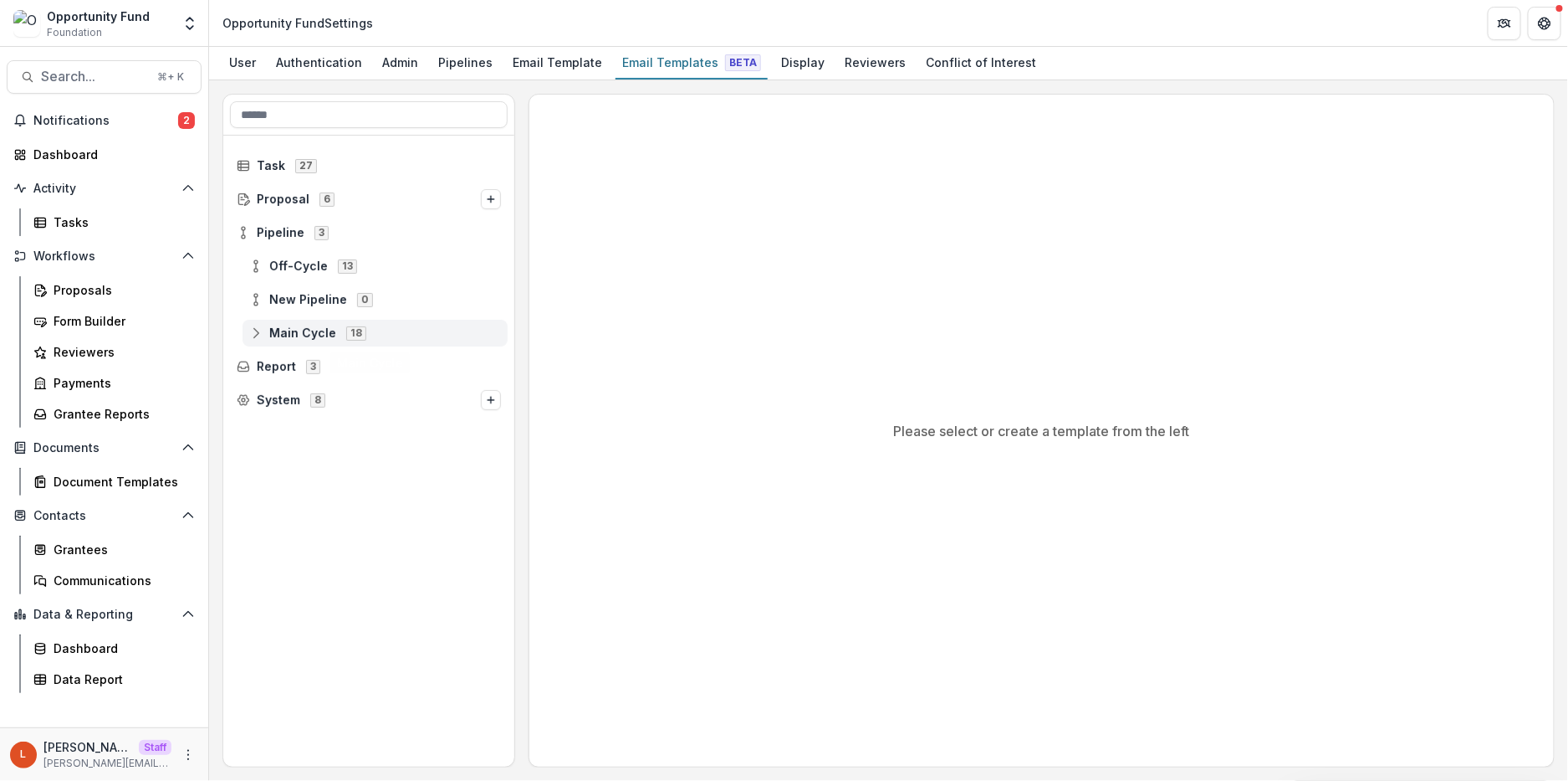
click at [277, 335] on span "Main Cycle" at bounding box center [303, 334] width 67 height 14
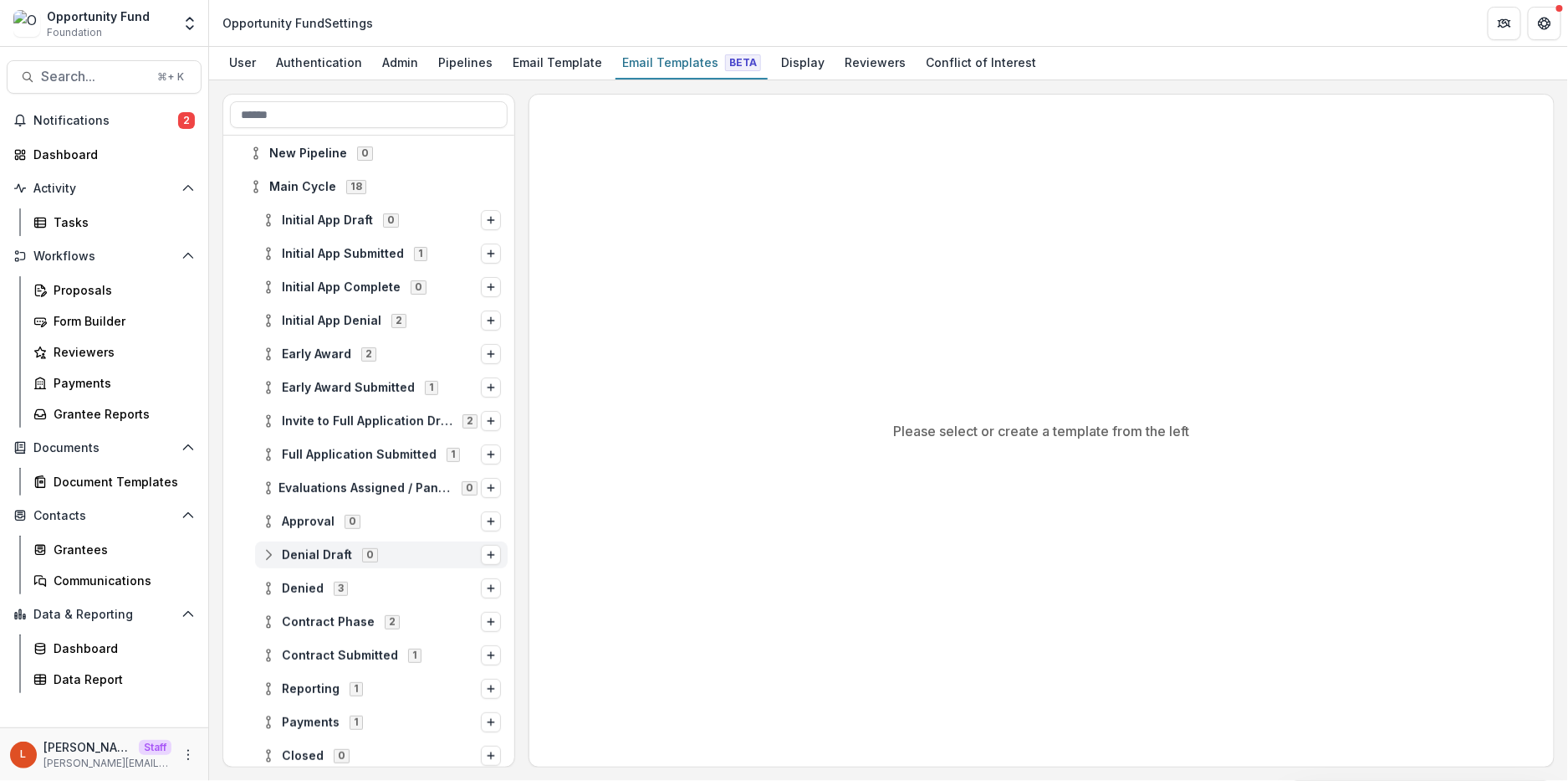
scroll to position [244, 0]
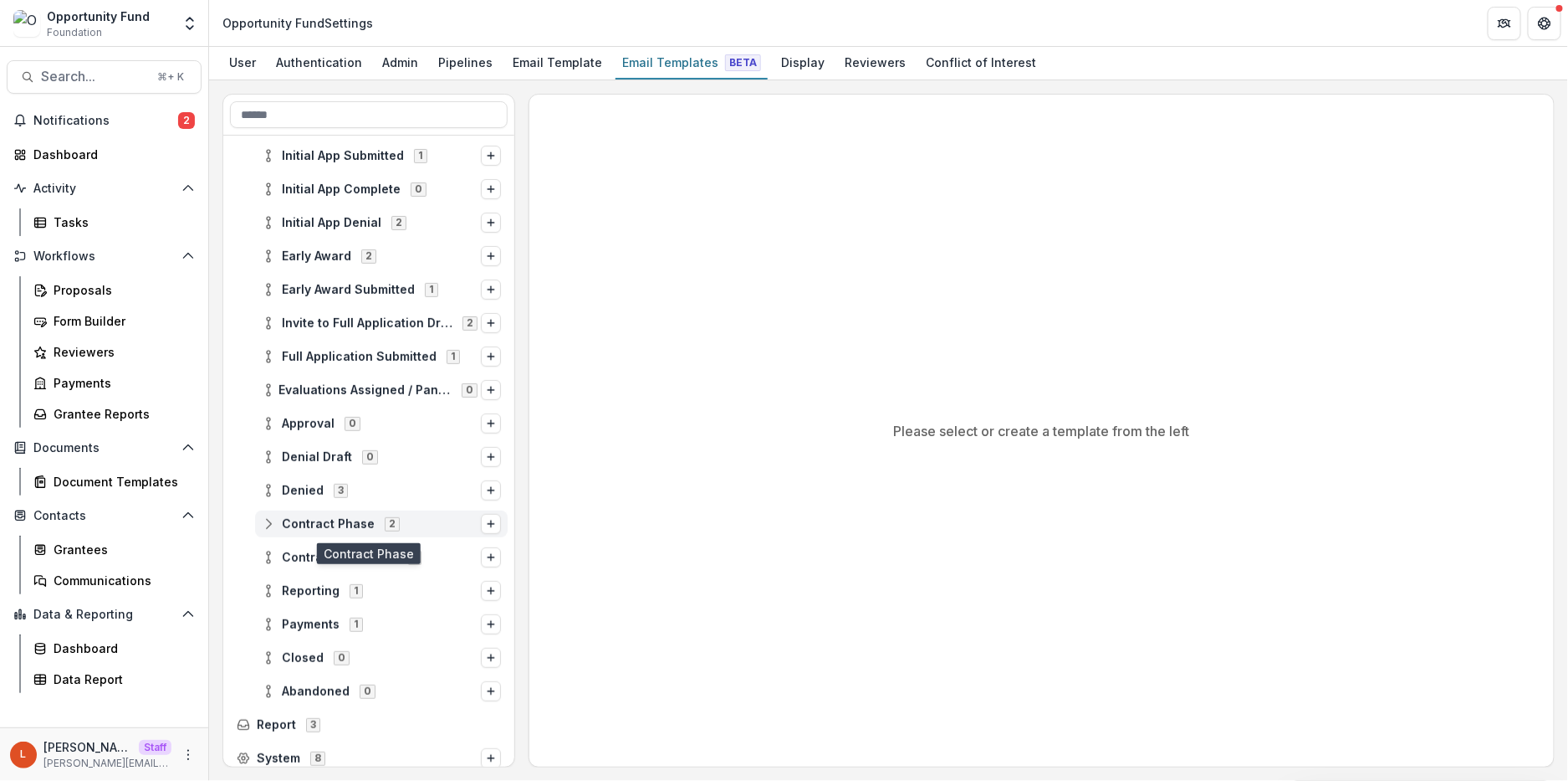
click at [265, 524] on icon at bounding box center [269, 524] width 14 height 14
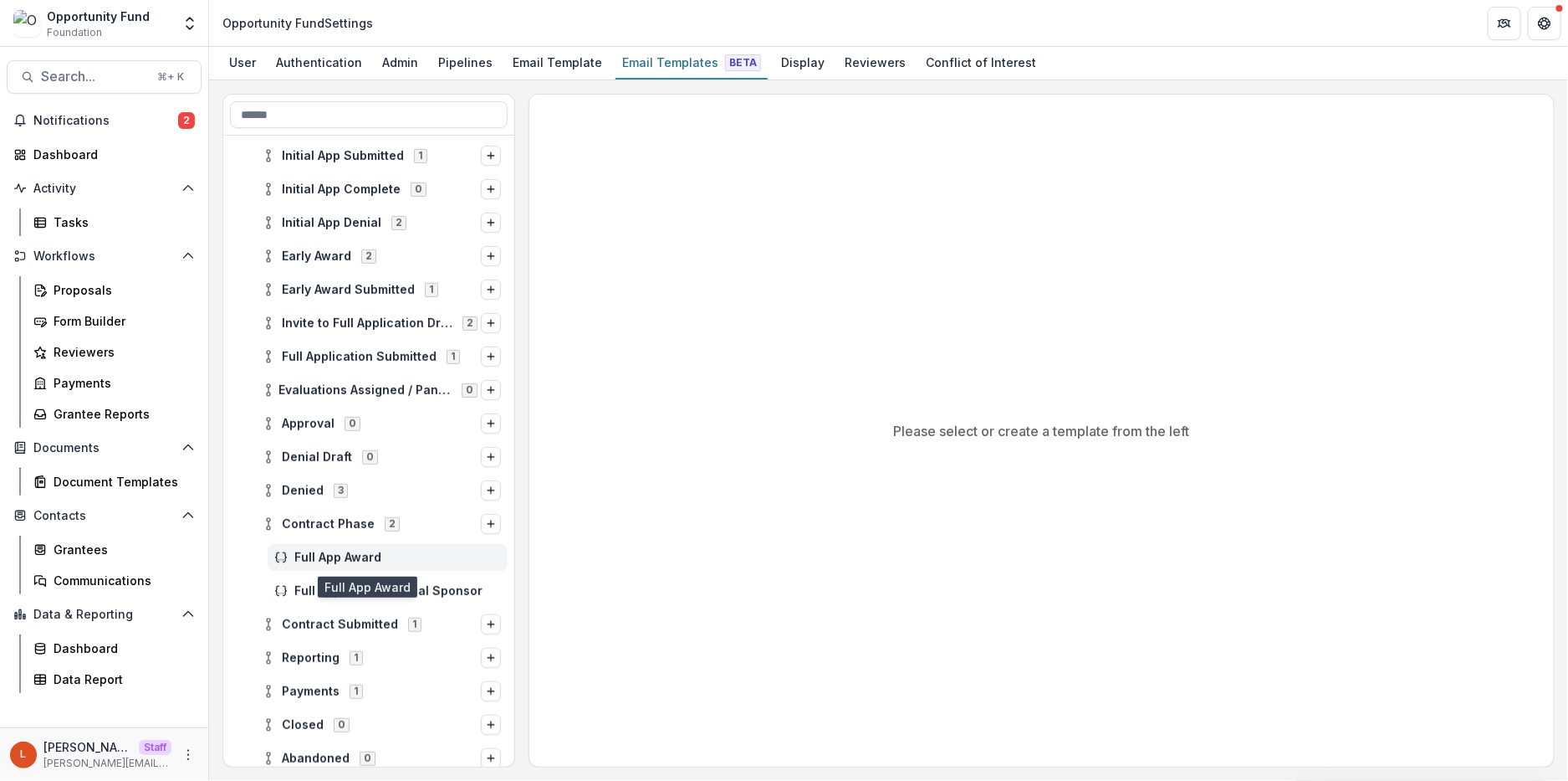
click at [346, 561] on span "Full App Award" at bounding box center [398, 557] width 207 height 14
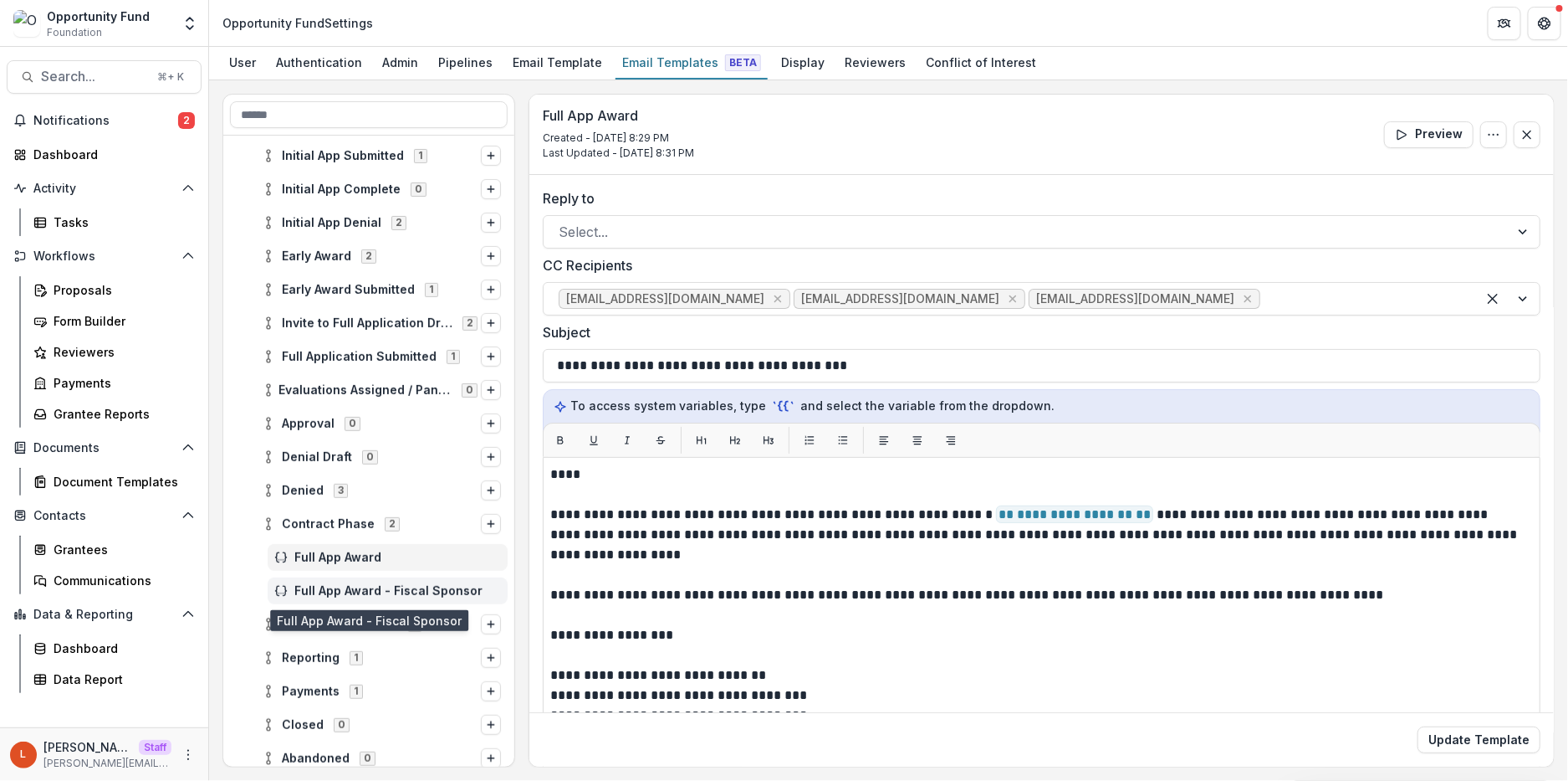
click at [348, 595] on span "Full App Award - Fiscal Sponsor" at bounding box center [398, 591] width 207 height 14
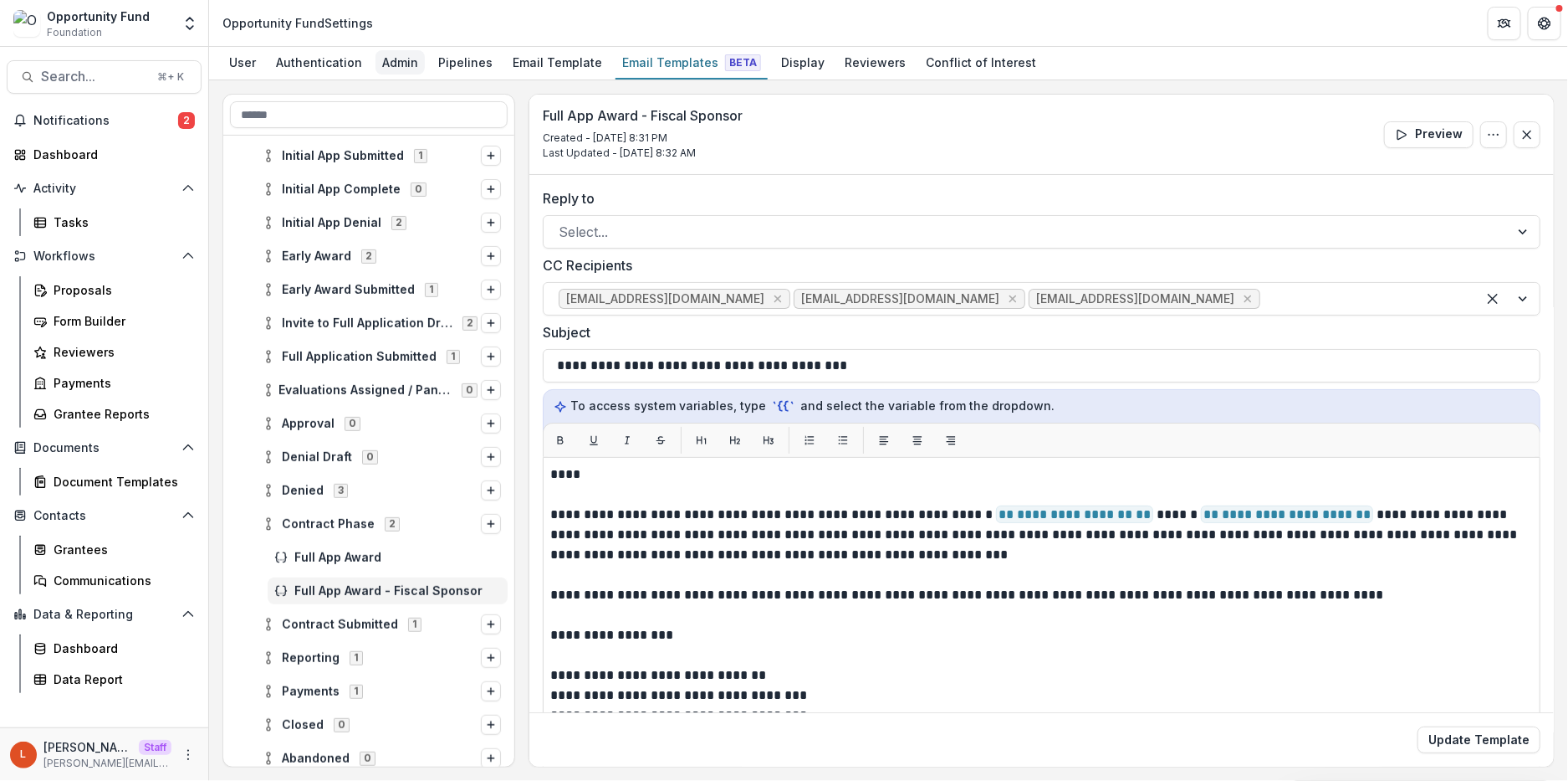
click at [403, 51] on div "Admin" at bounding box center [401, 62] width 49 height 25
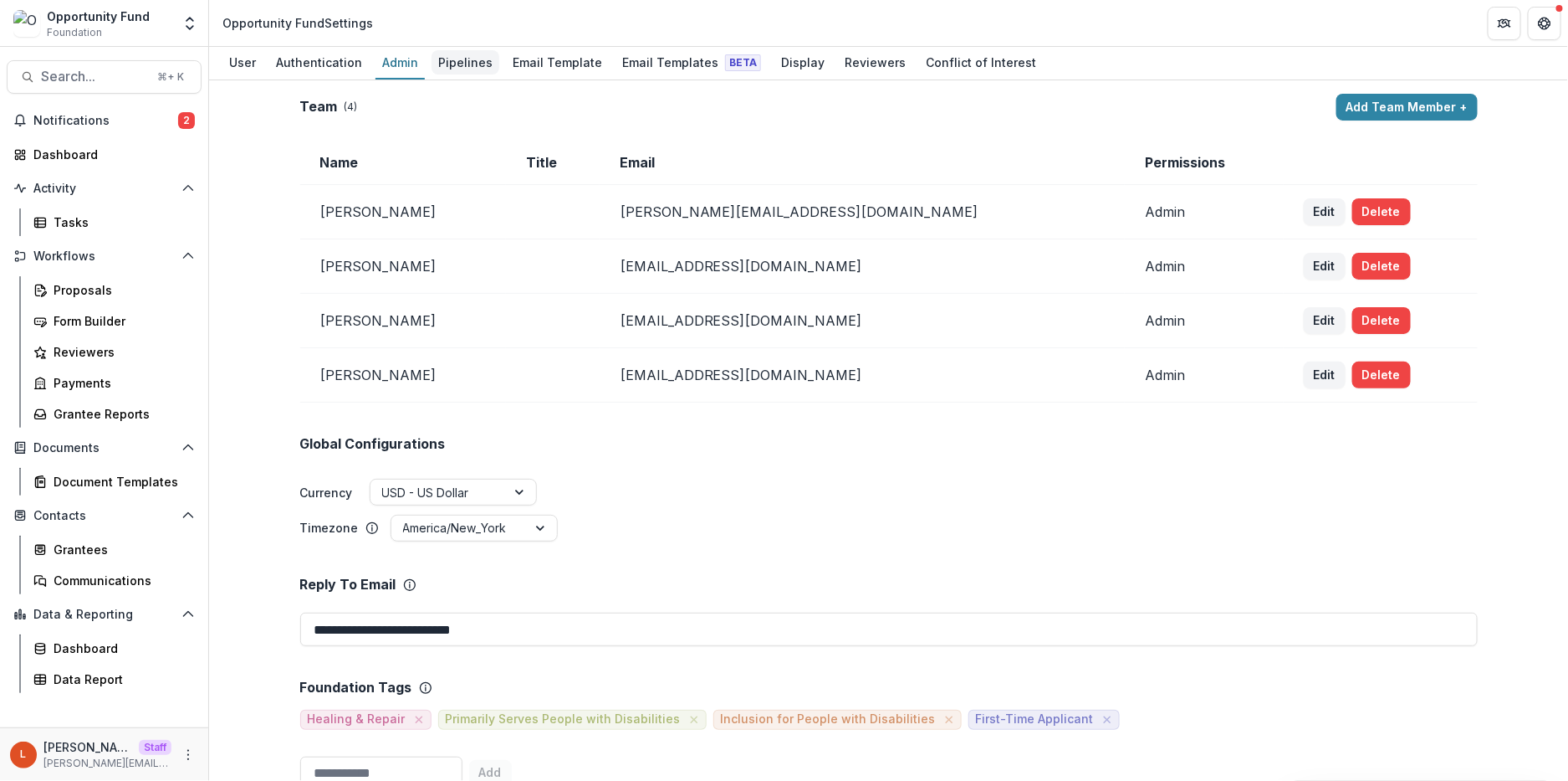
click at [456, 57] on div "Pipelines" at bounding box center [465, 62] width 67 height 25
click at [467, 67] on div "Pipelines" at bounding box center [465, 62] width 67 height 25
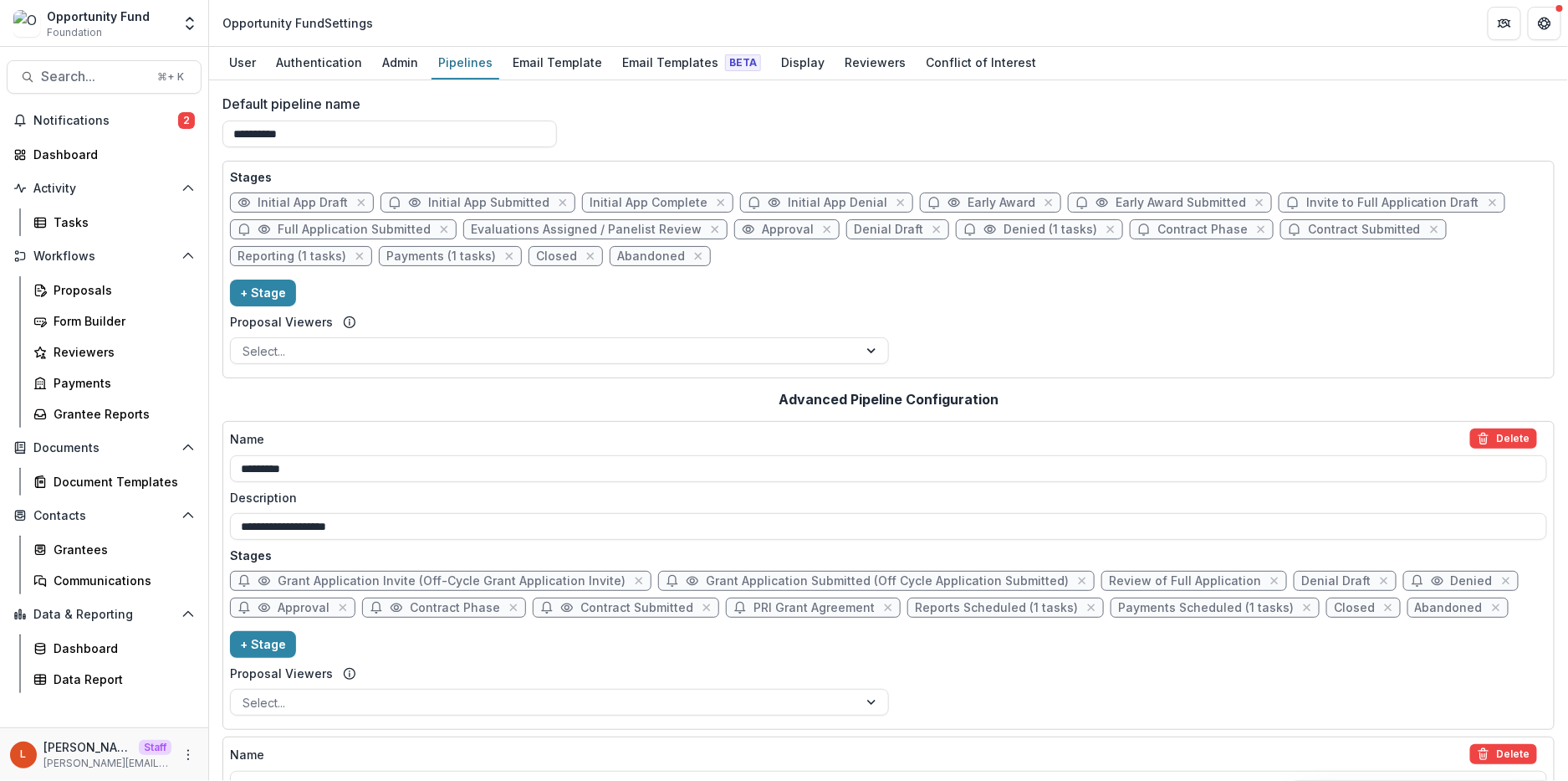
click at [1170, 227] on span "Contract Phase" at bounding box center [1202, 230] width 90 height 14
select select "*****"
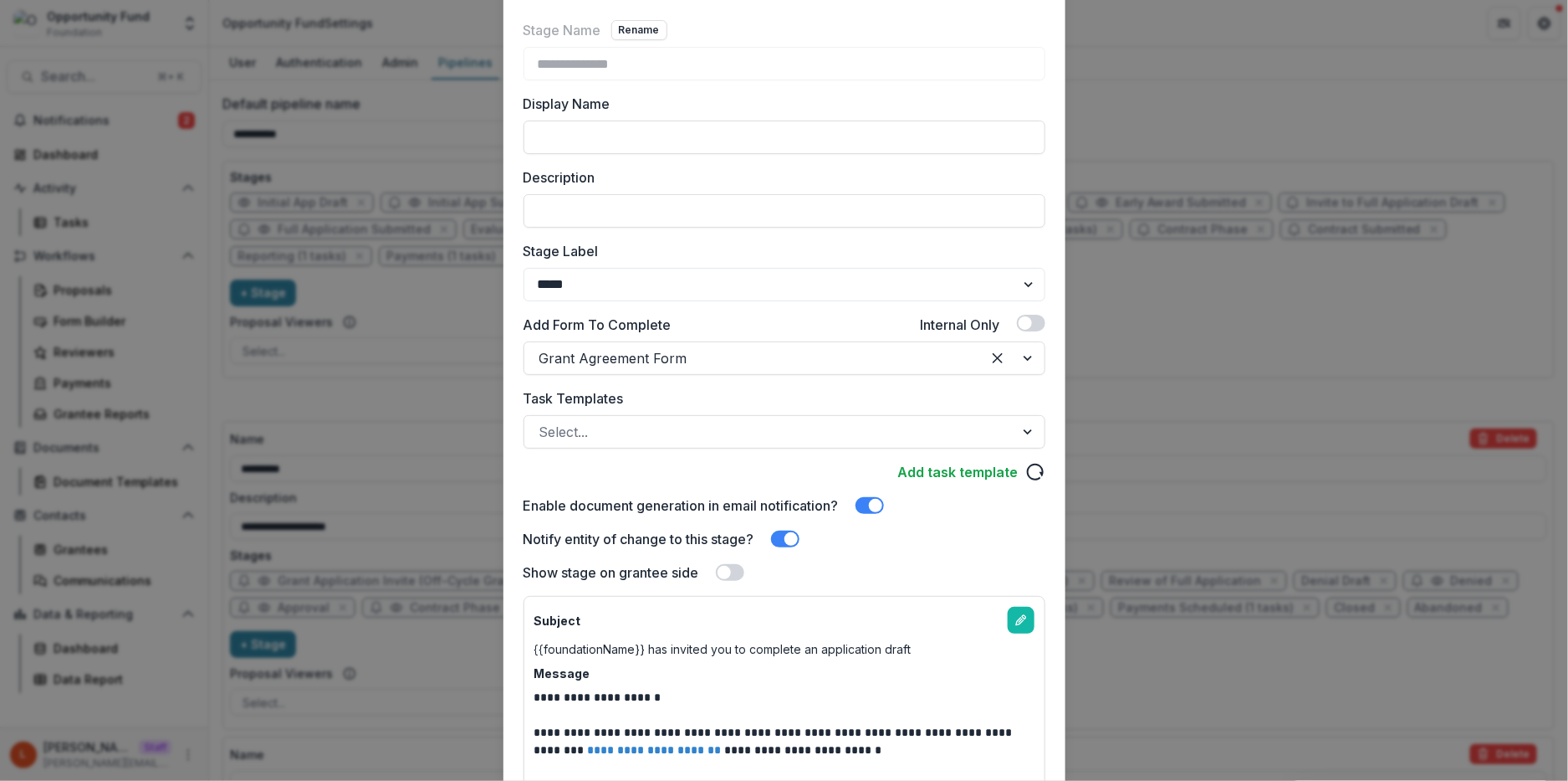
scroll to position [273, 0]
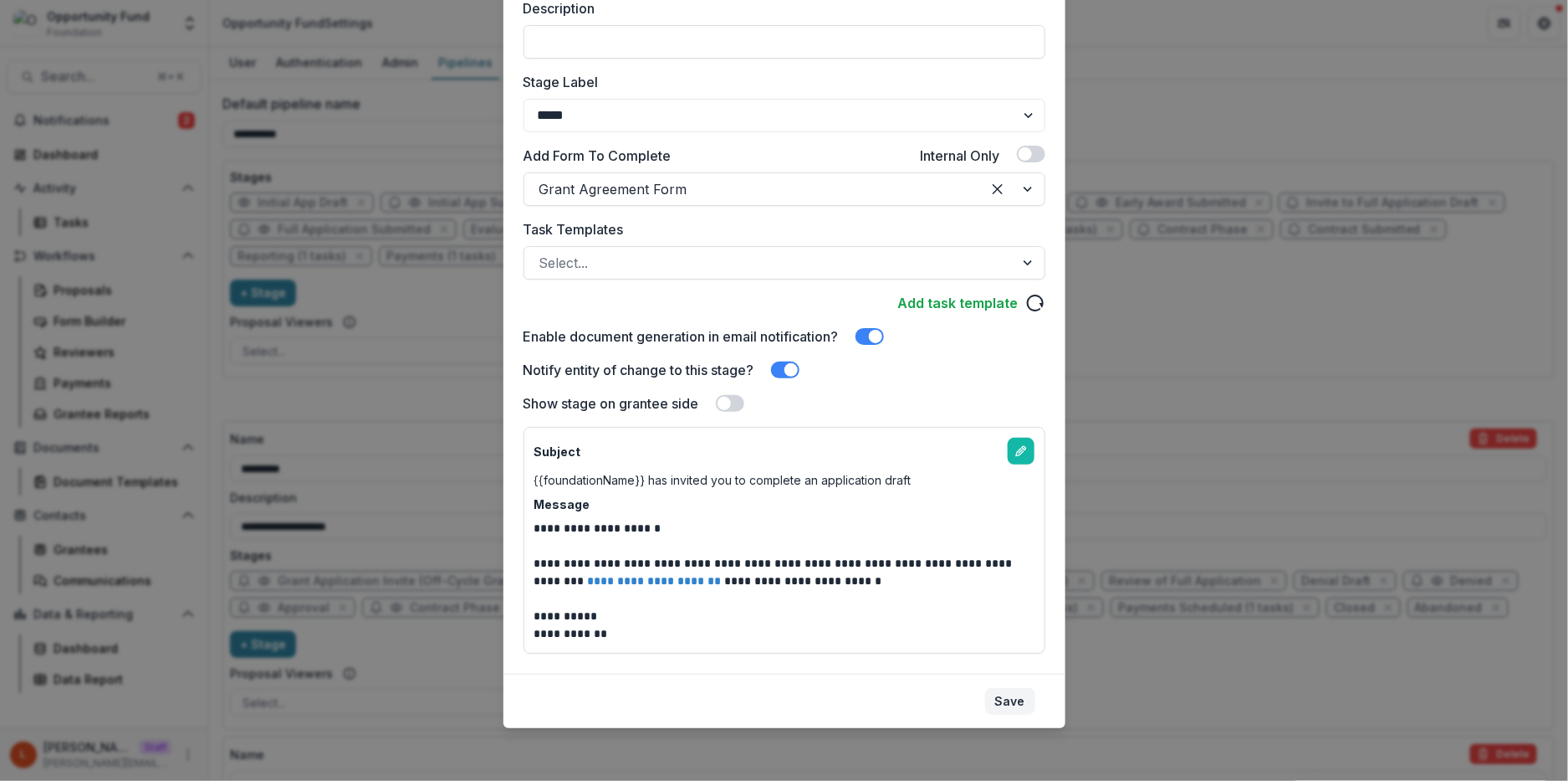
click at [1007, 702] on button "Save" at bounding box center [1010, 701] width 50 height 27
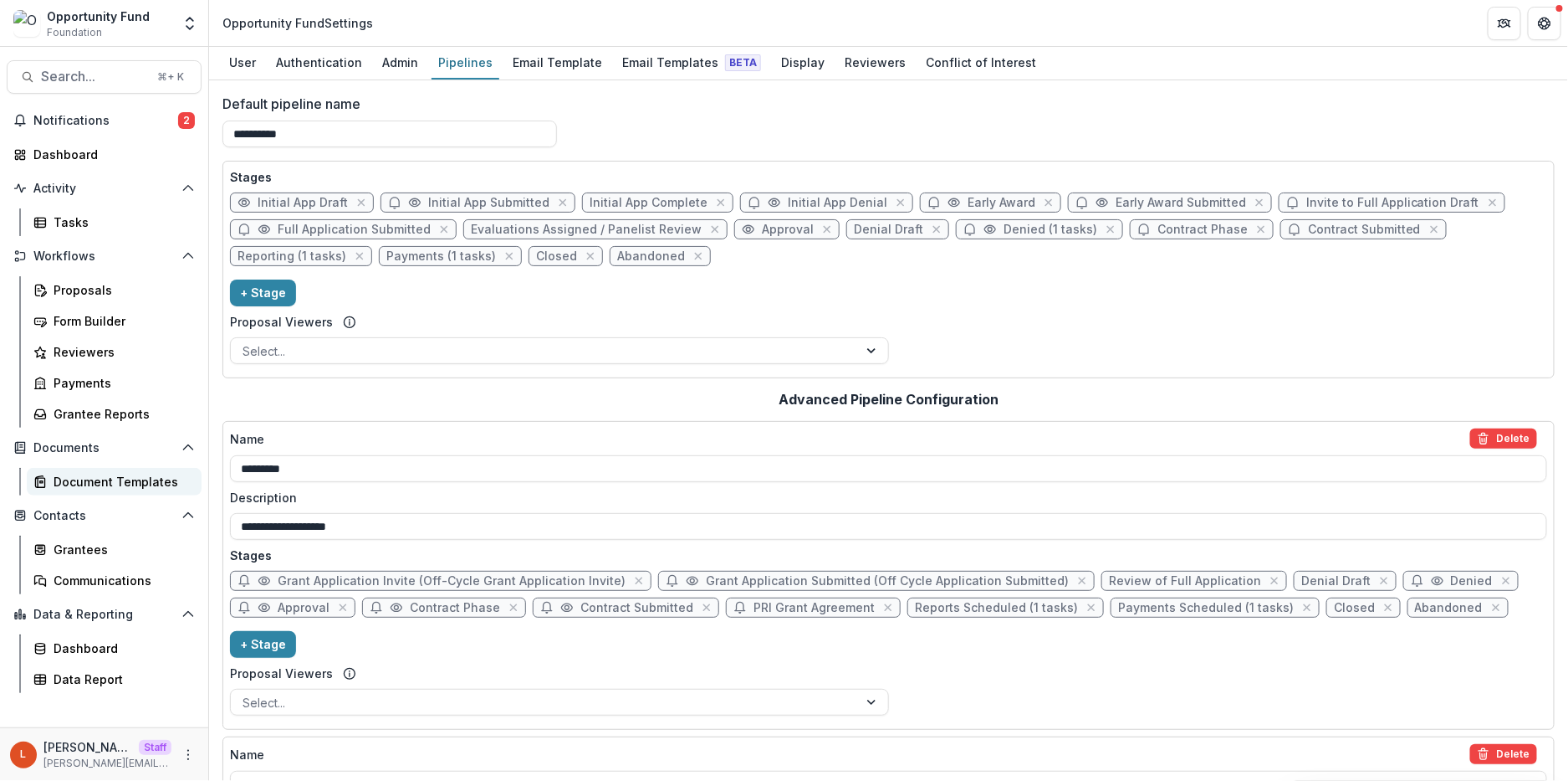
click at [91, 481] on div "Document Templates" at bounding box center [121, 482] width 135 height 18
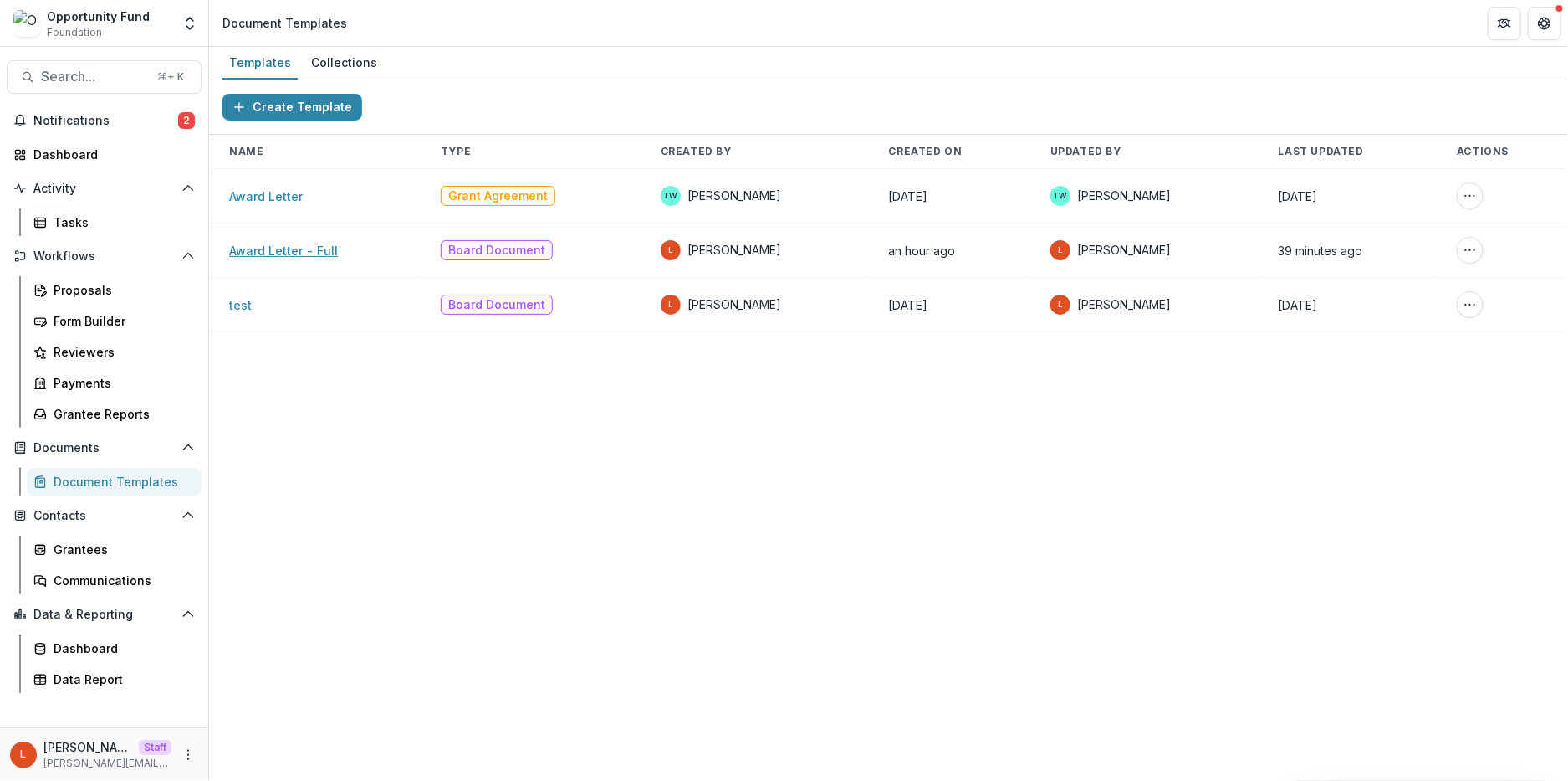
click at [309, 251] on link "Award Letter - Full" at bounding box center [284, 250] width 109 height 14
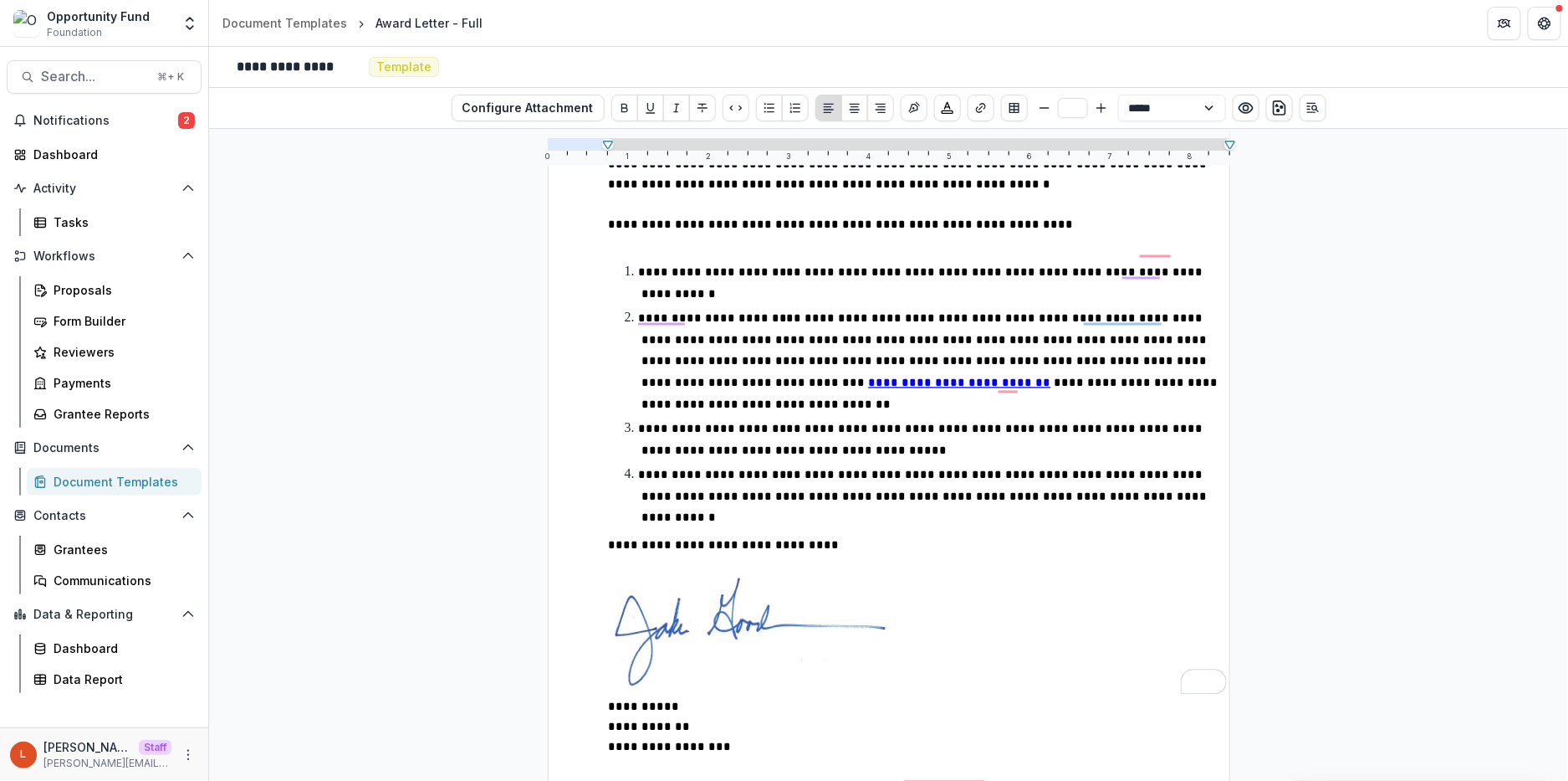
scroll to position [1389, 0]
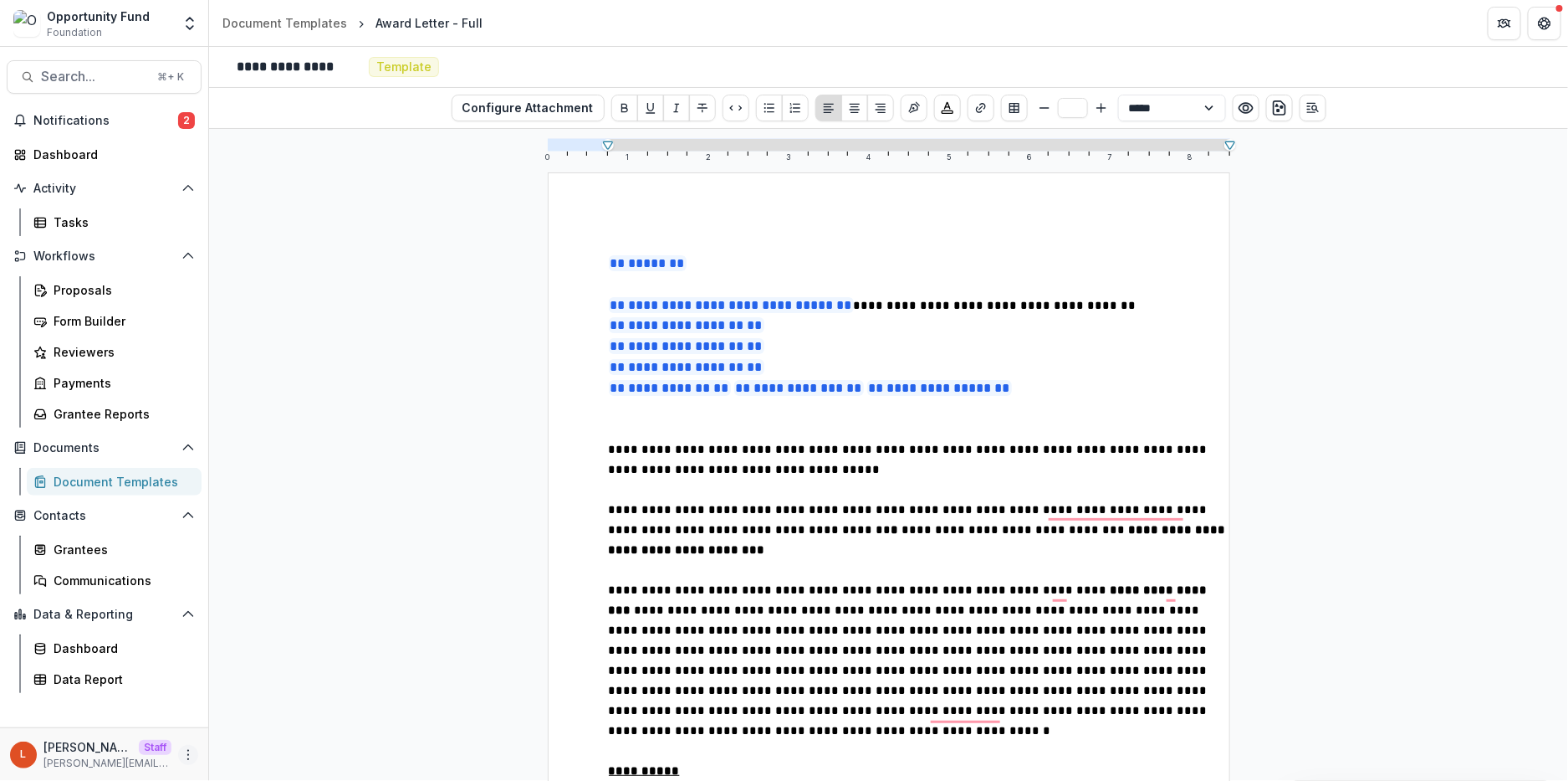
click at [181, 749] on icon "More" at bounding box center [188, 755] width 14 height 14
click at [195, 749] on button "More" at bounding box center [188, 754] width 20 height 20
click at [192, 749] on icon "More" at bounding box center [188, 755] width 14 height 14
click at [257, 721] on link "User Settings" at bounding box center [298, 720] width 179 height 28
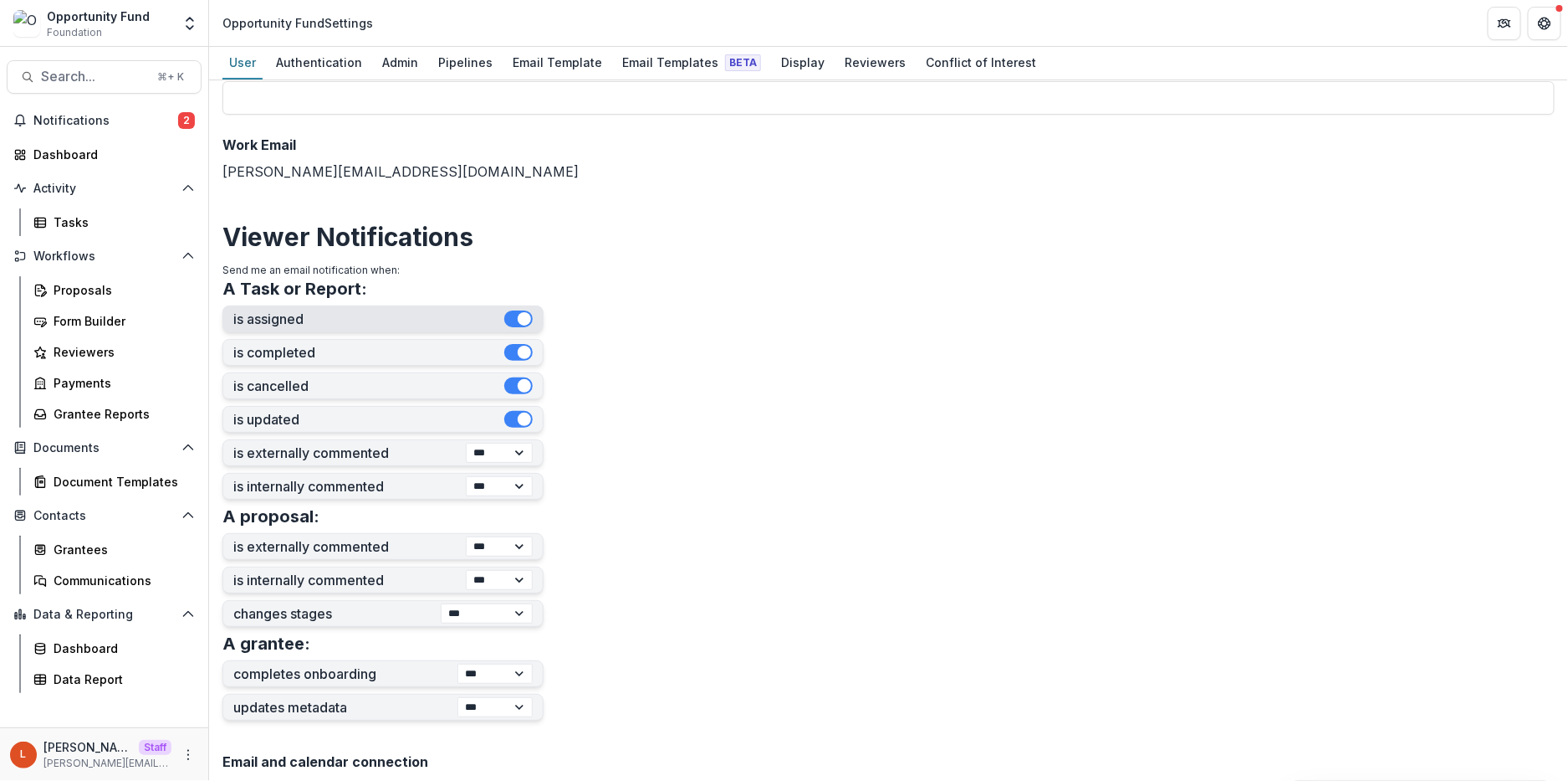
scroll to position [236, 0]
click at [640, 56] on div "Email Templates Beta" at bounding box center [692, 62] width 152 height 25
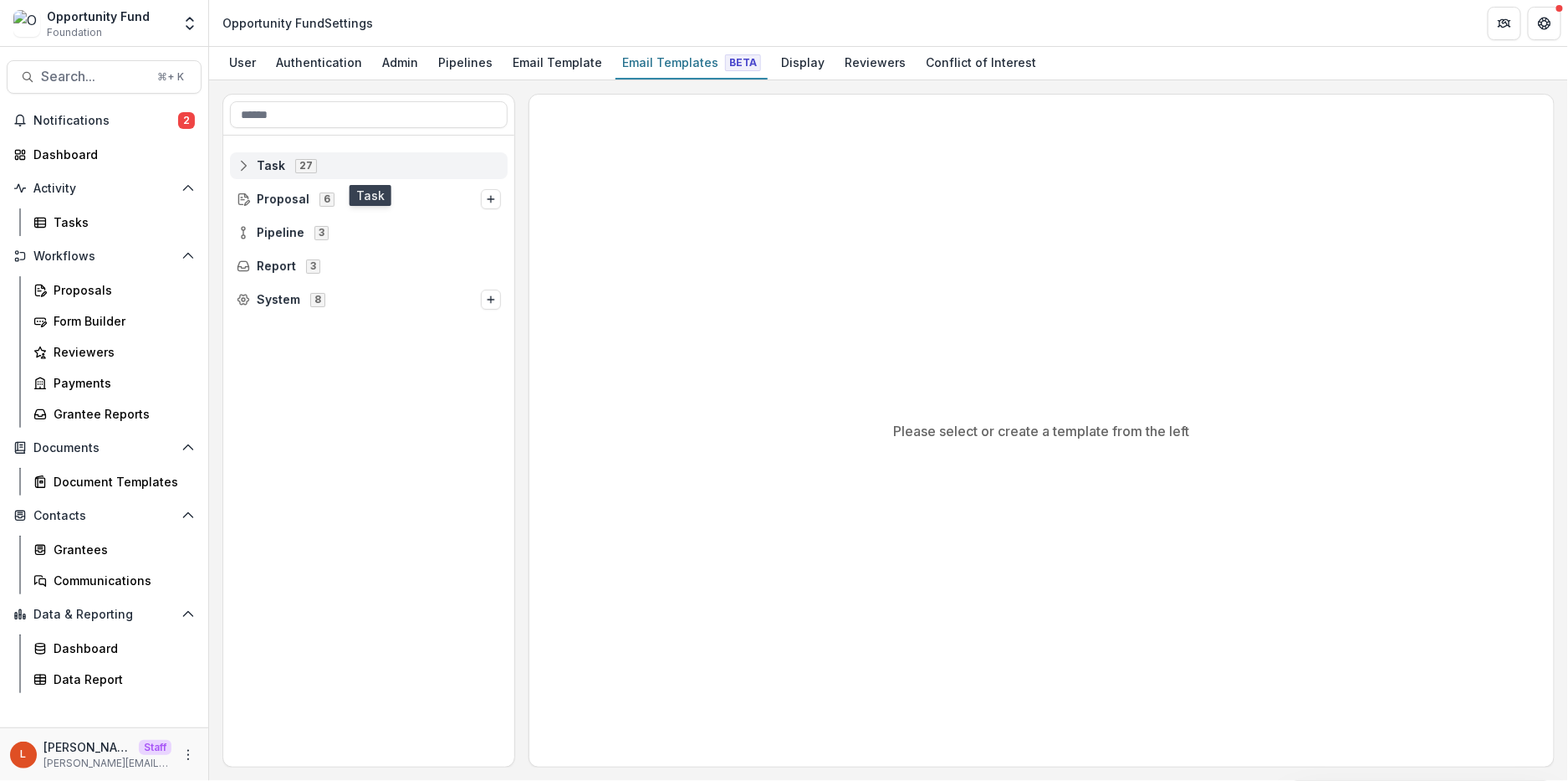
click at [247, 163] on rect at bounding box center [243, 164] width 11 height 9
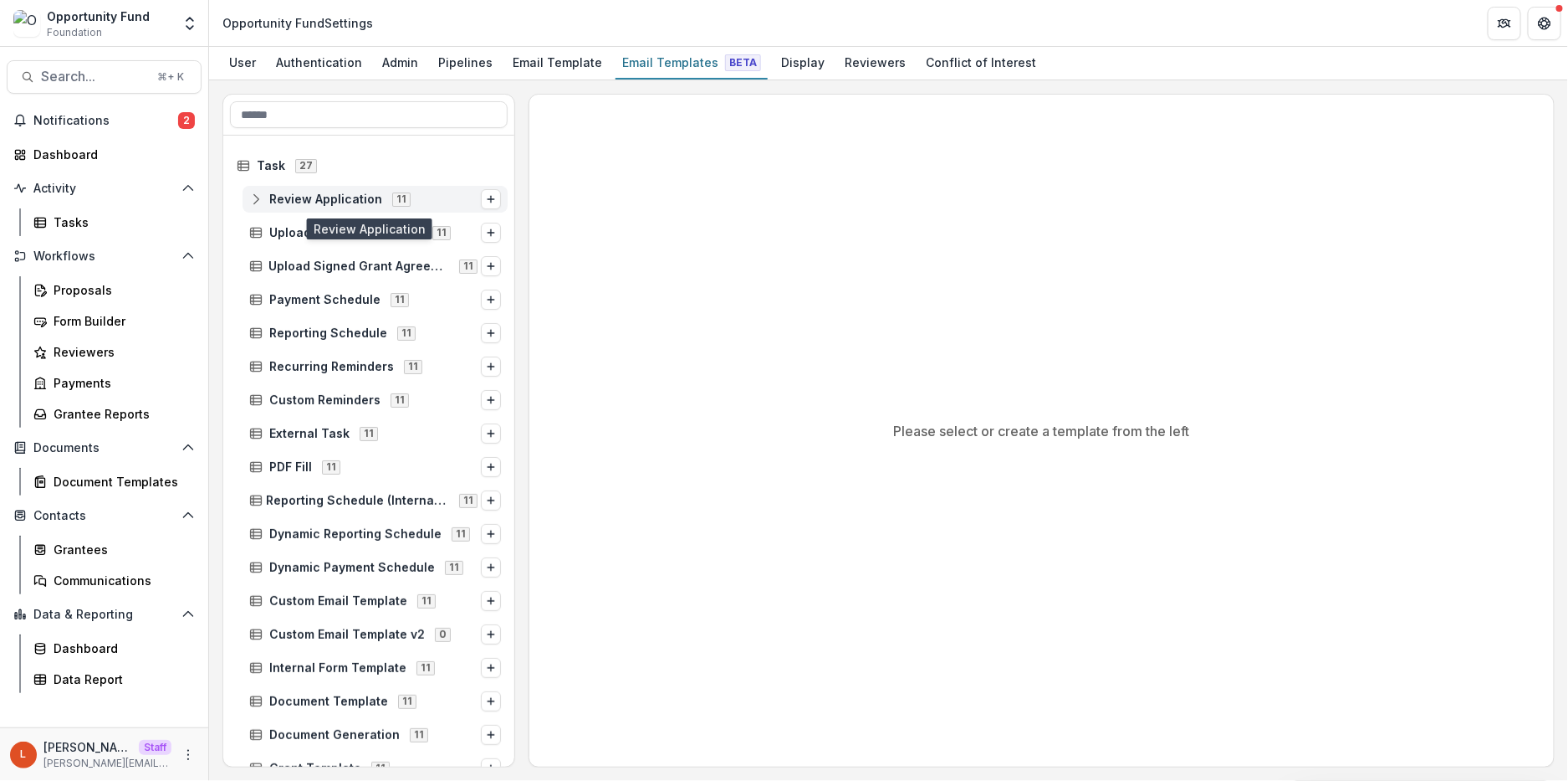
click at [287, 202] on span "Review Application" at bounding box center [325, 199] width 113 height 14
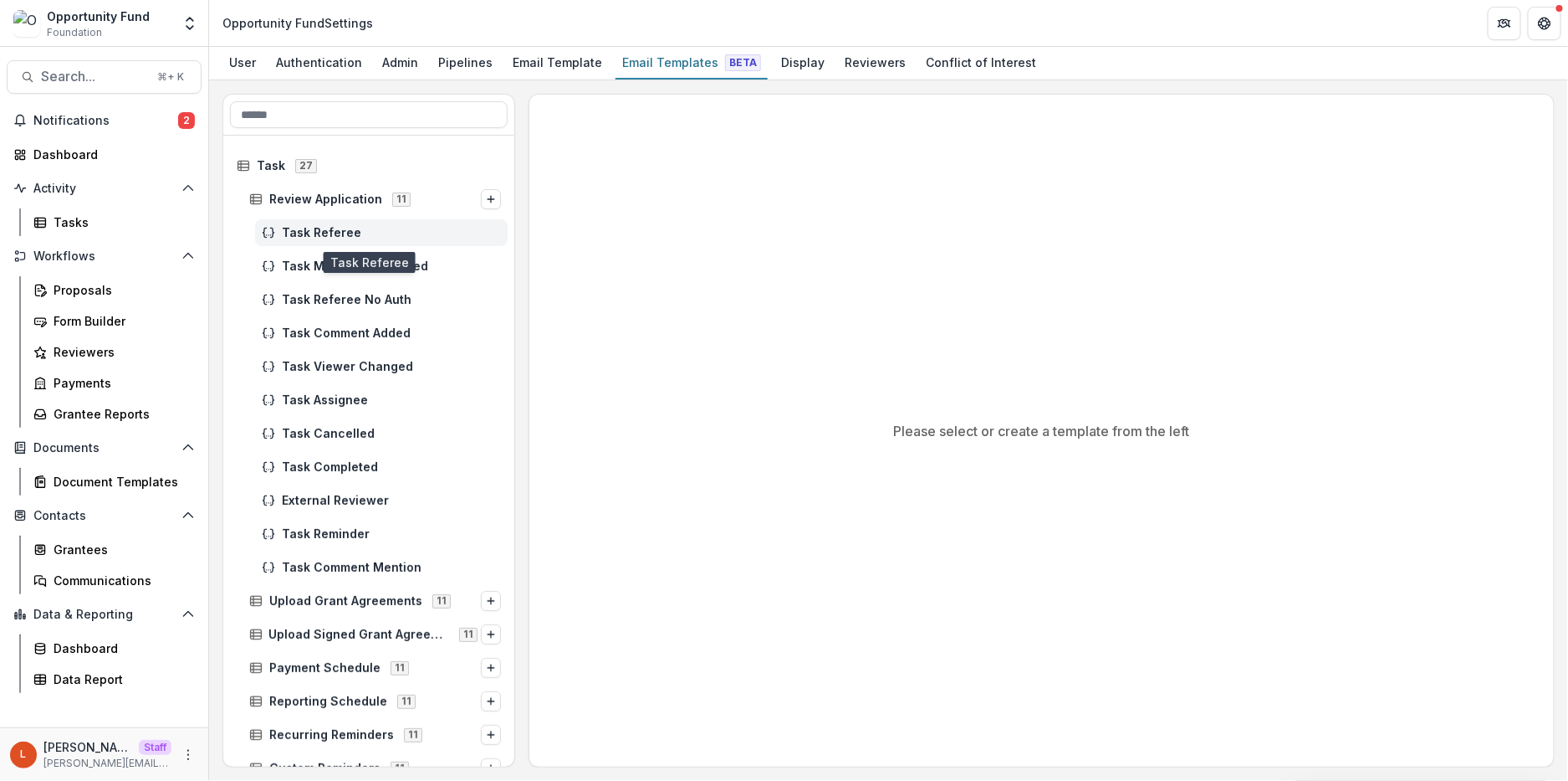
click at [295, 231] on span "Task Referee" at bounding box center [392, 233] width 220 height 14
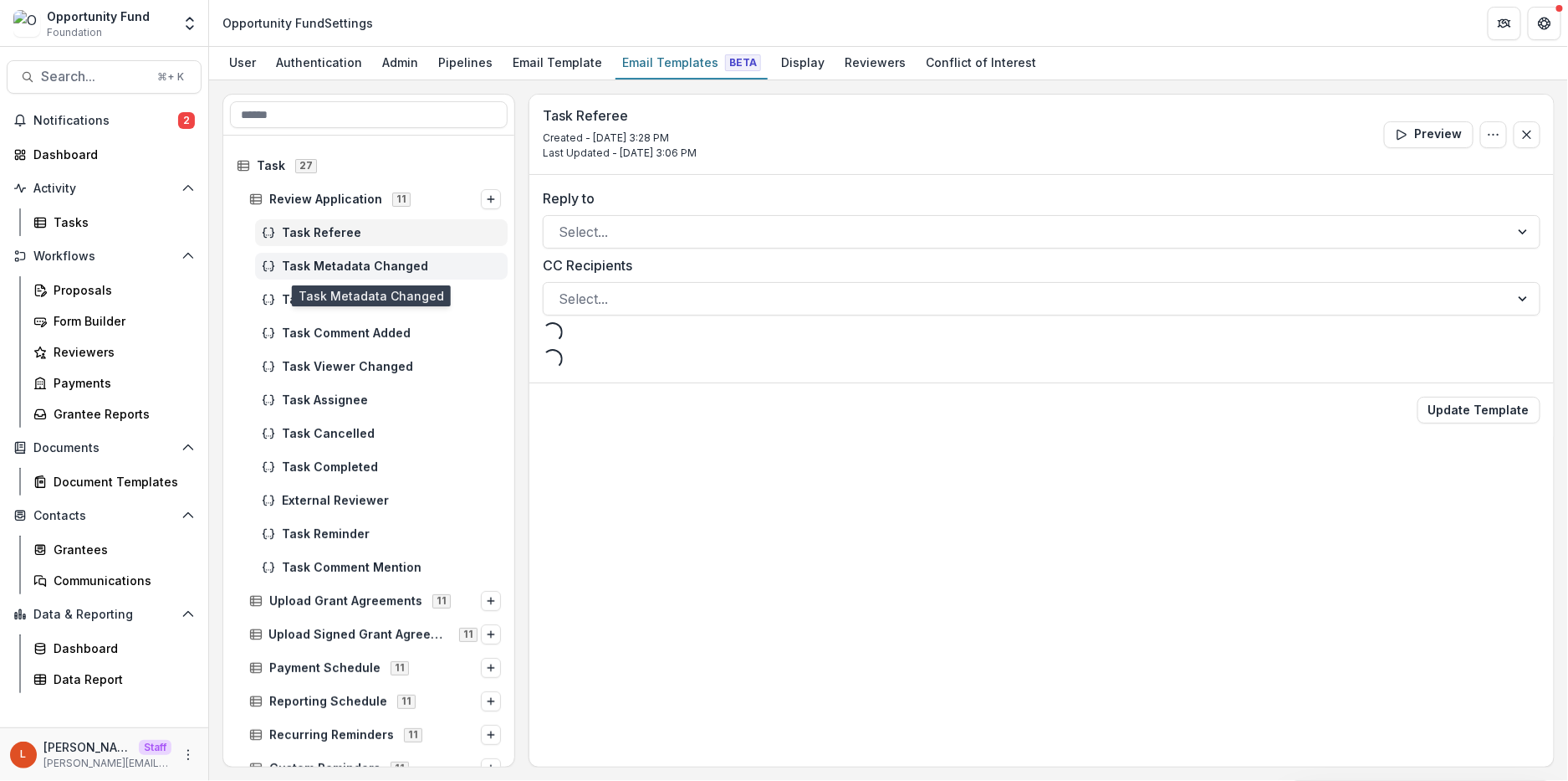
click at [307, 277] on div "Task Metadata Changed" at bounding box center [381, 265] width 252 height 27
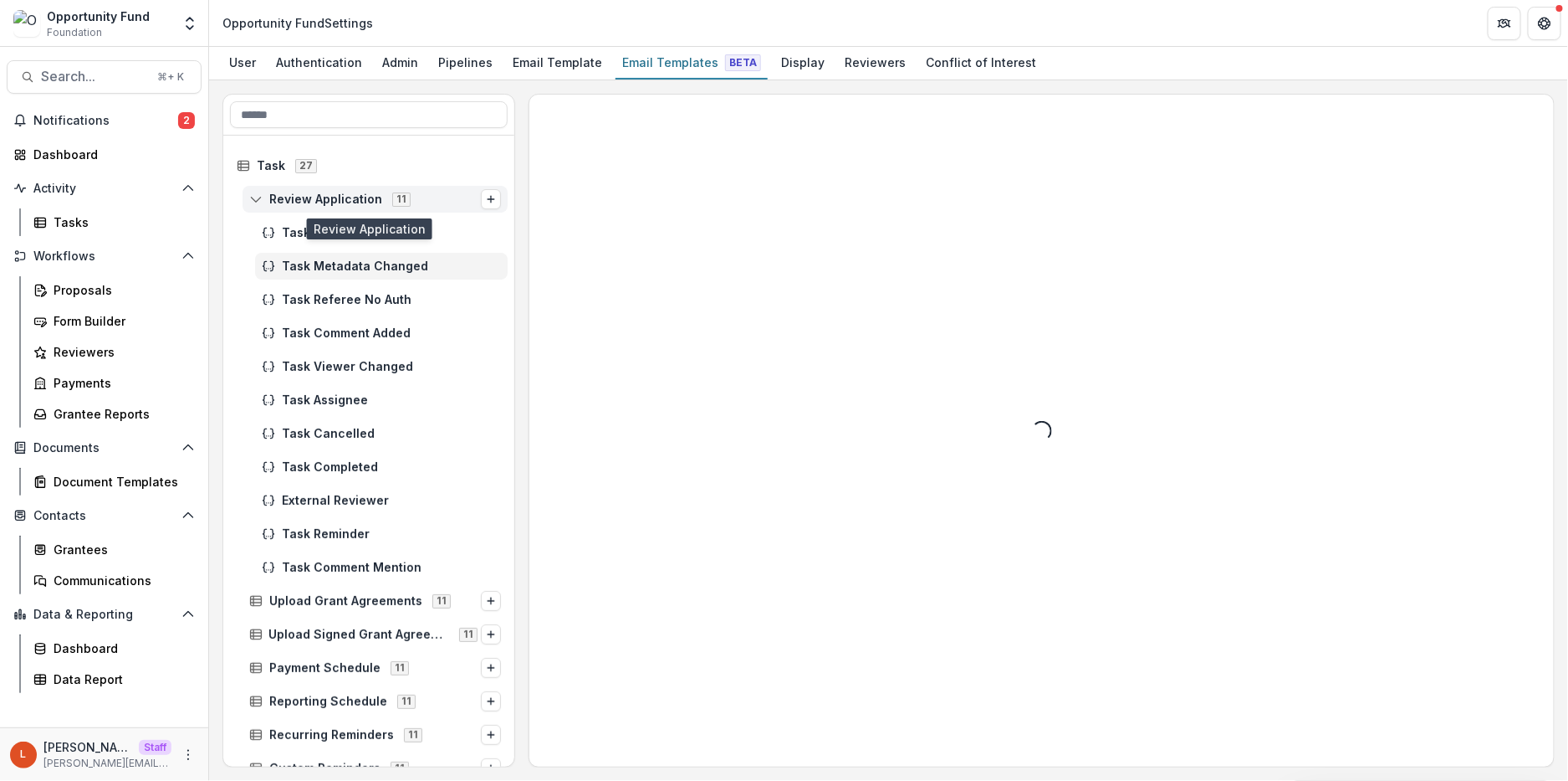
click at [260, 201] on line at bounding box center [256, 201] width 11 height 0
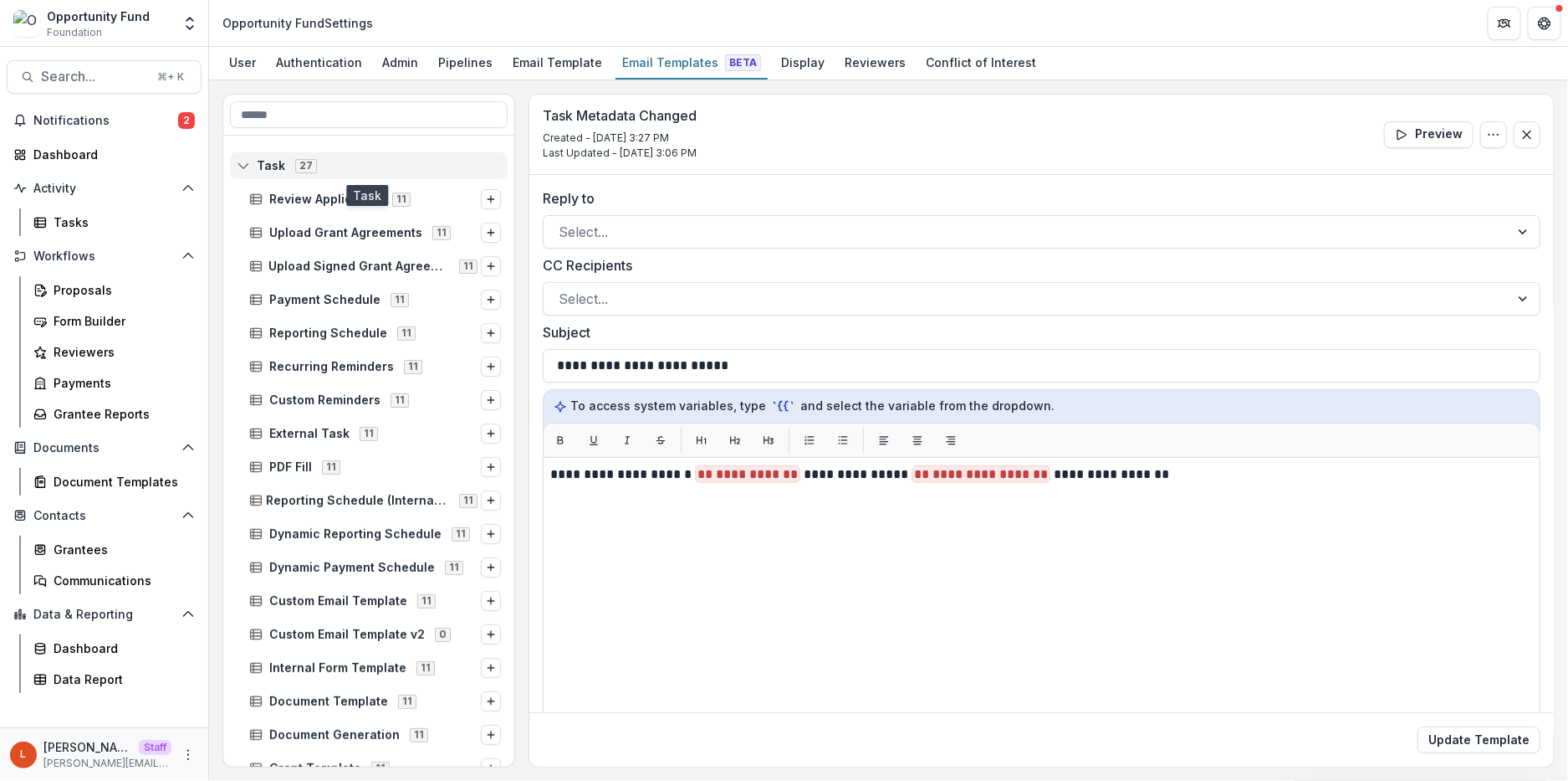
click at [236, 159] on icon at bounding box center [243, 166] width 14 height 14
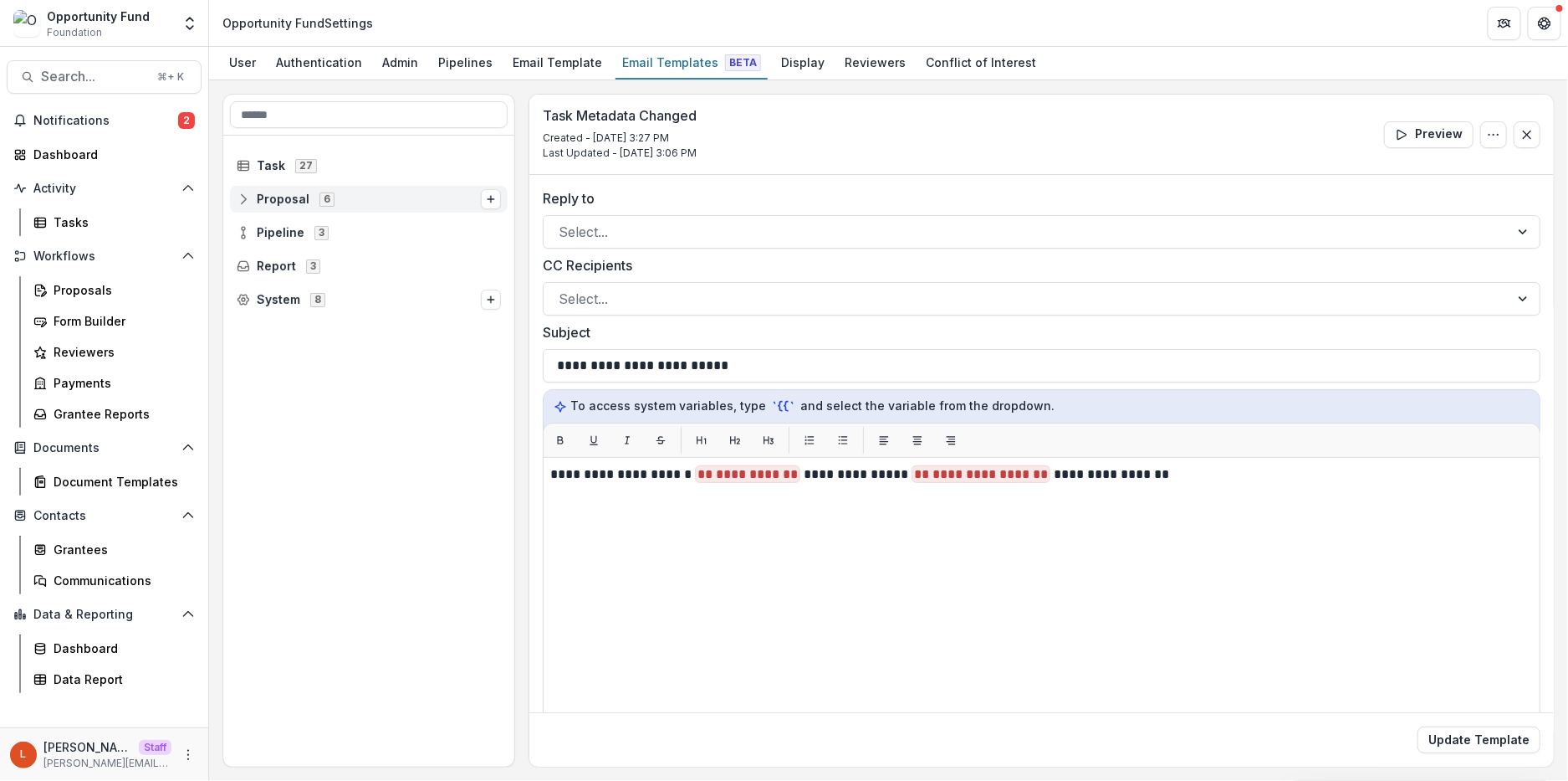
click at [239, 199] on icon at bounding box center [243, 199] width 14 height 14
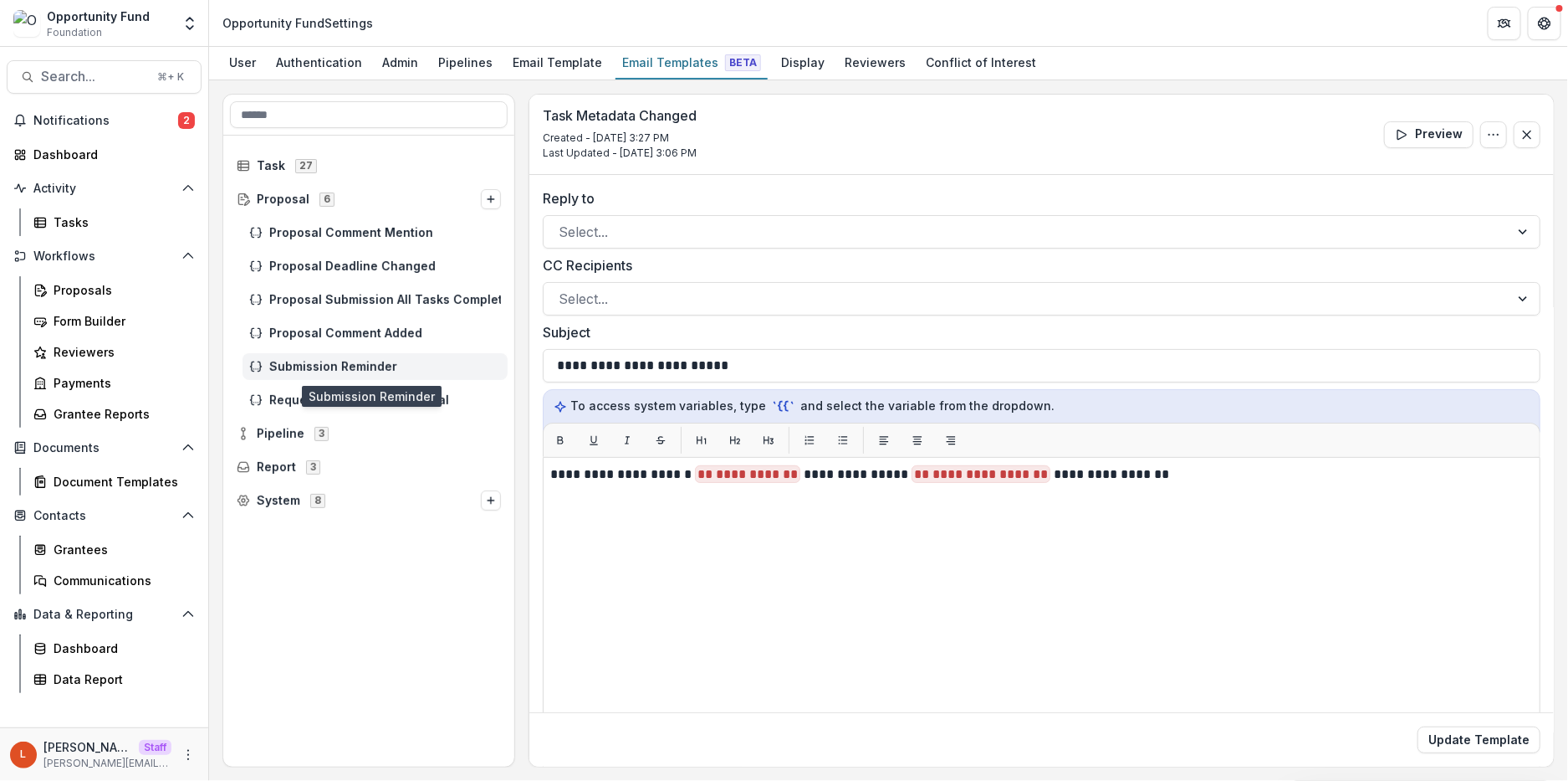
click at [338, 360] on span "Submission Reminder" at bounding box center [385, 367] width 231 height 14
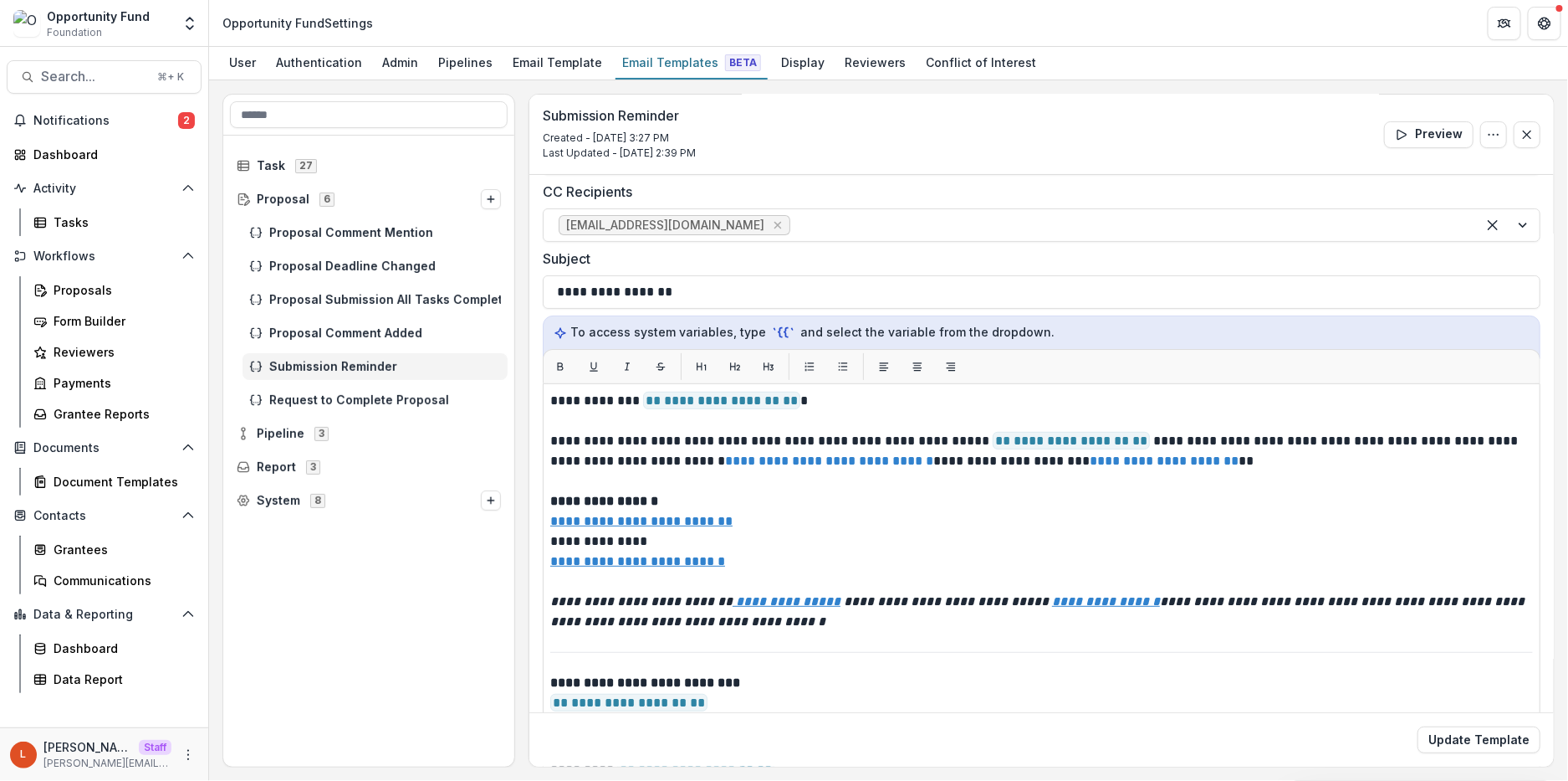
scroll to position [75, 0]
click at [242, 198] on icon at bounding box center [243, 199] width 14 height 14
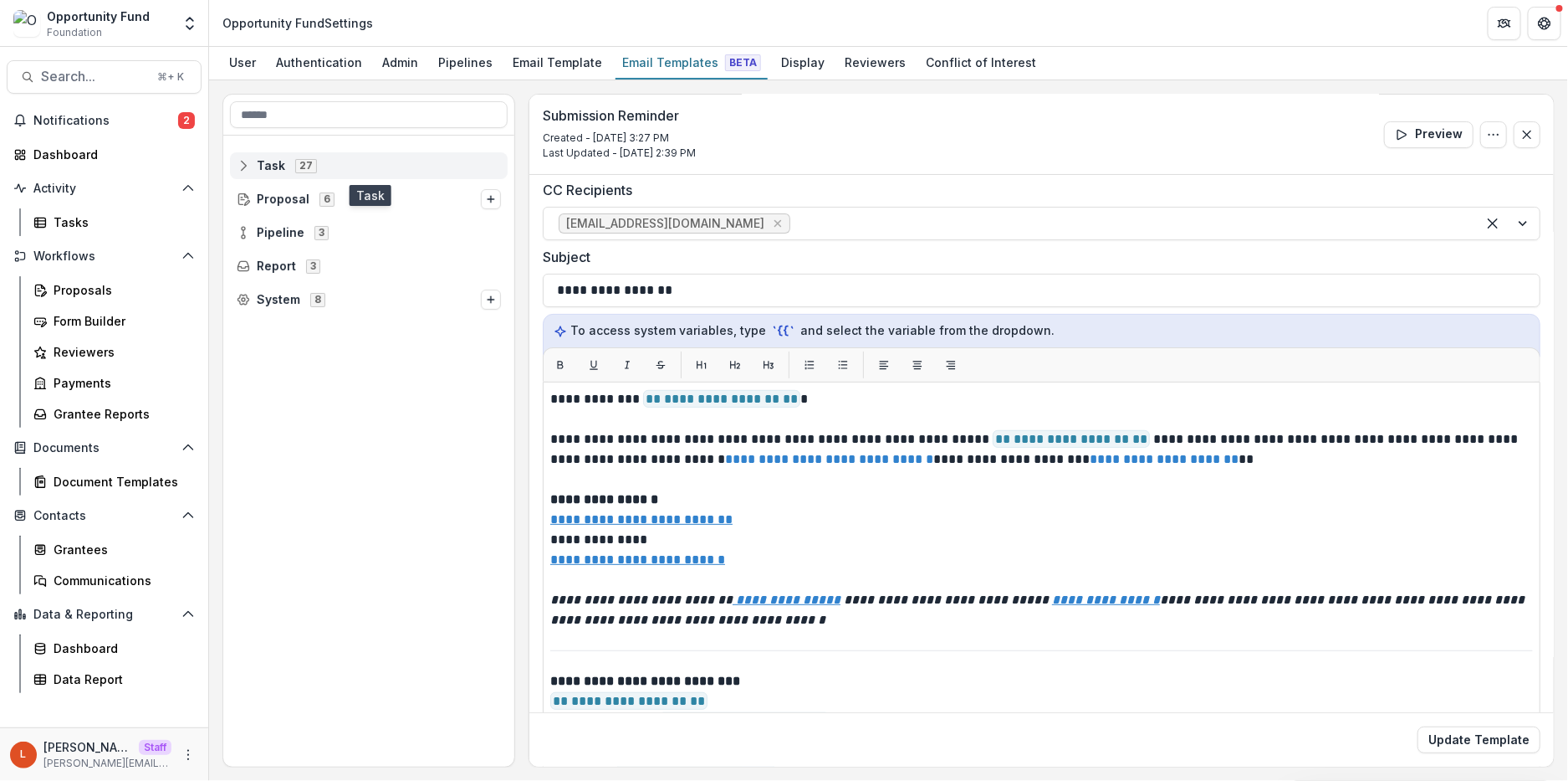
click at [248, 161] on icon at bounding box center [243, 166] width 14 height 14
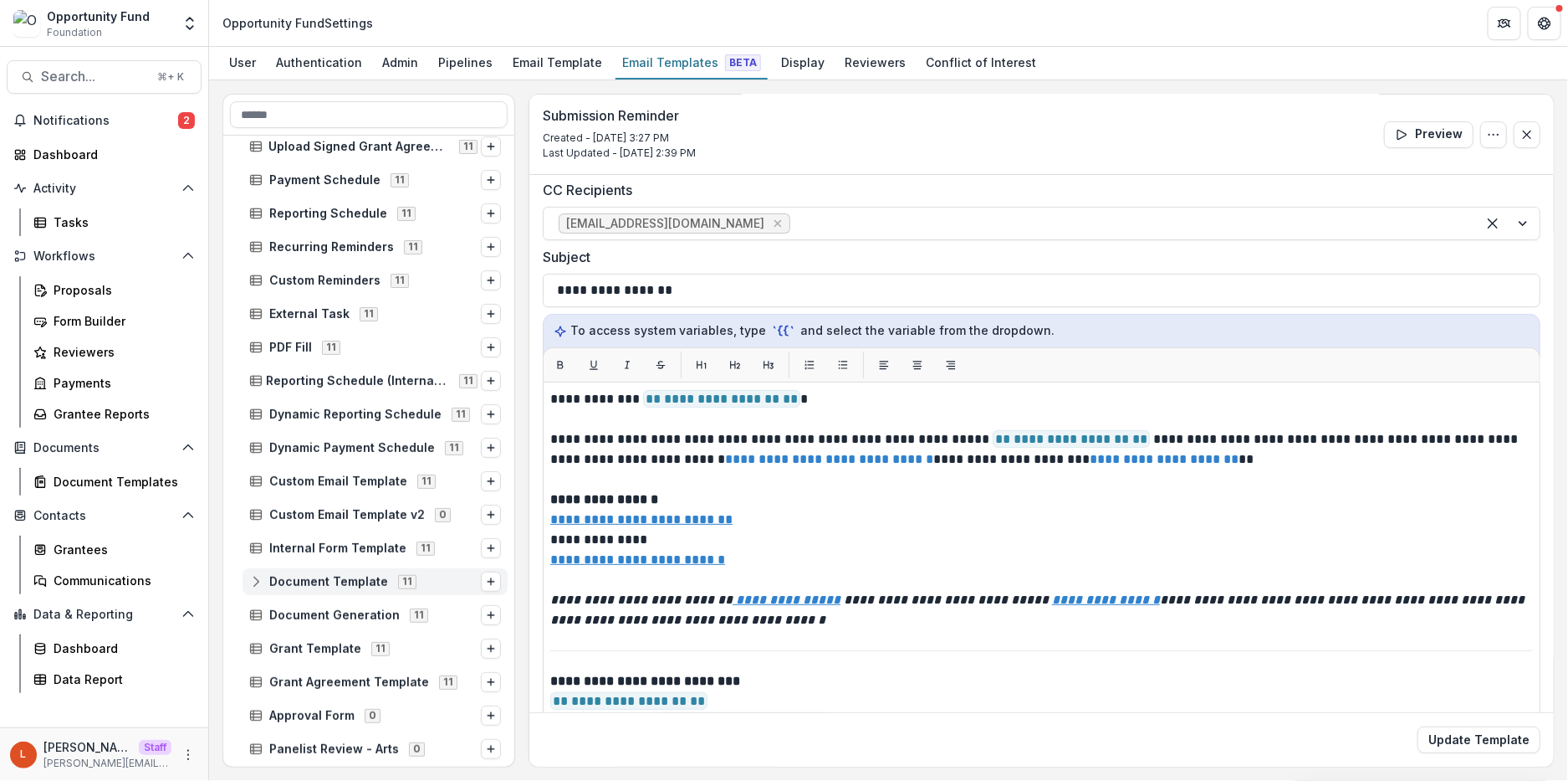
scroll to position [0, 0]
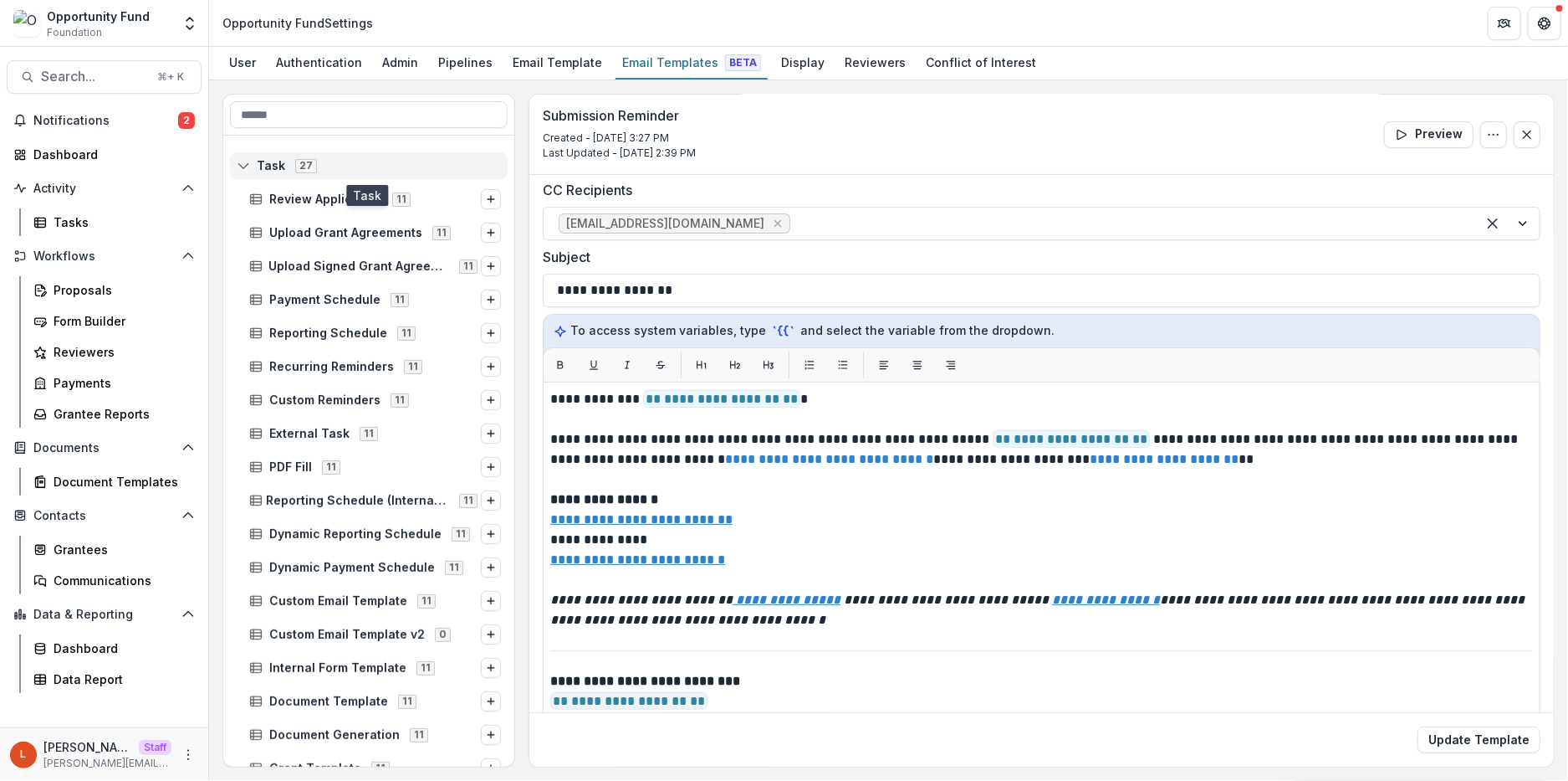
click at [247, 164] on icon at bounding box center [243, 166] width 14 height 14
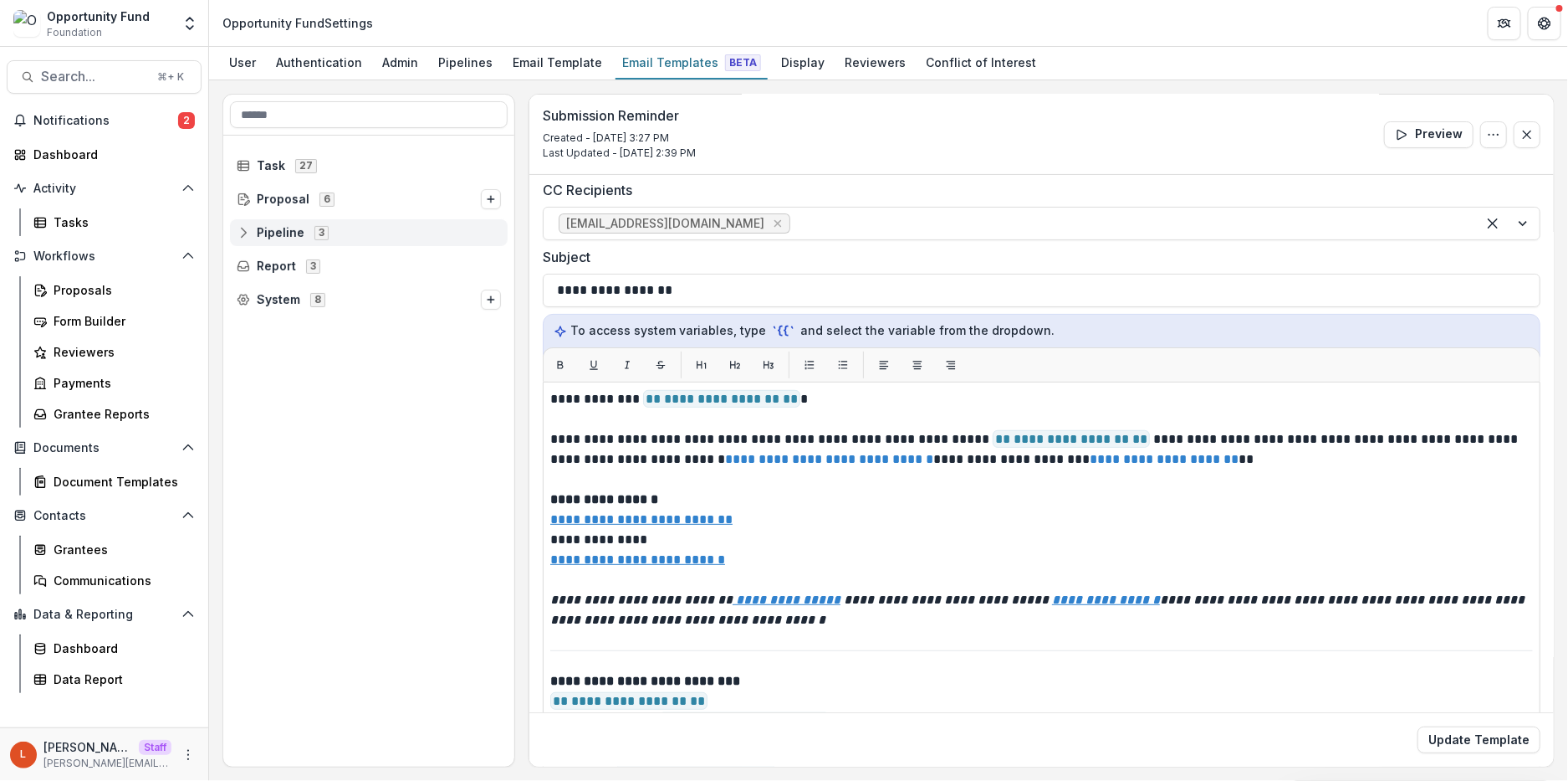
click at [246, 230] on icon at bounding box center [243, 233] width 14 height 14
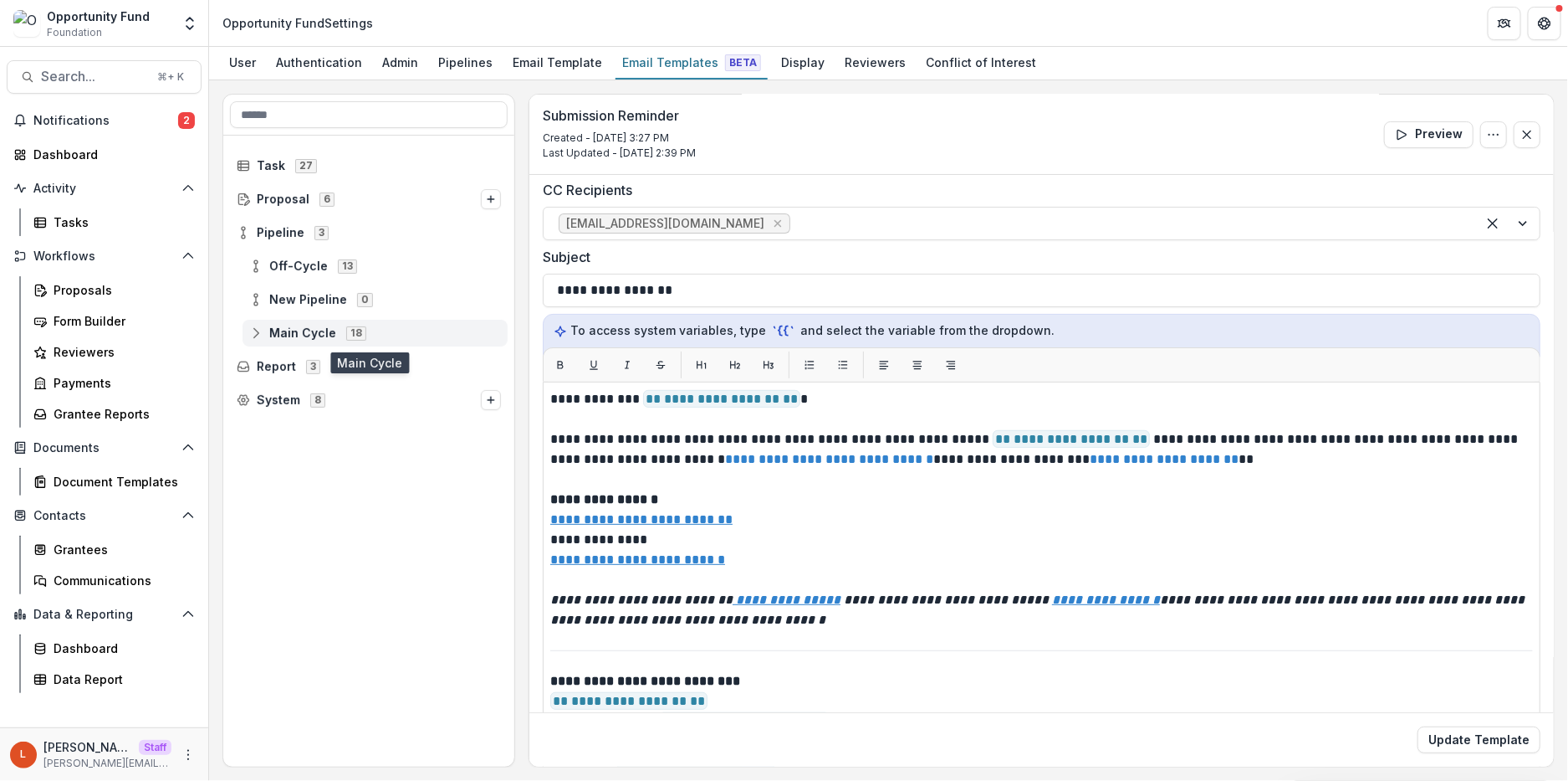
click at [265, 334] on span "Main Cycle 18" at bounding box center [375, 333] width 251 height 14
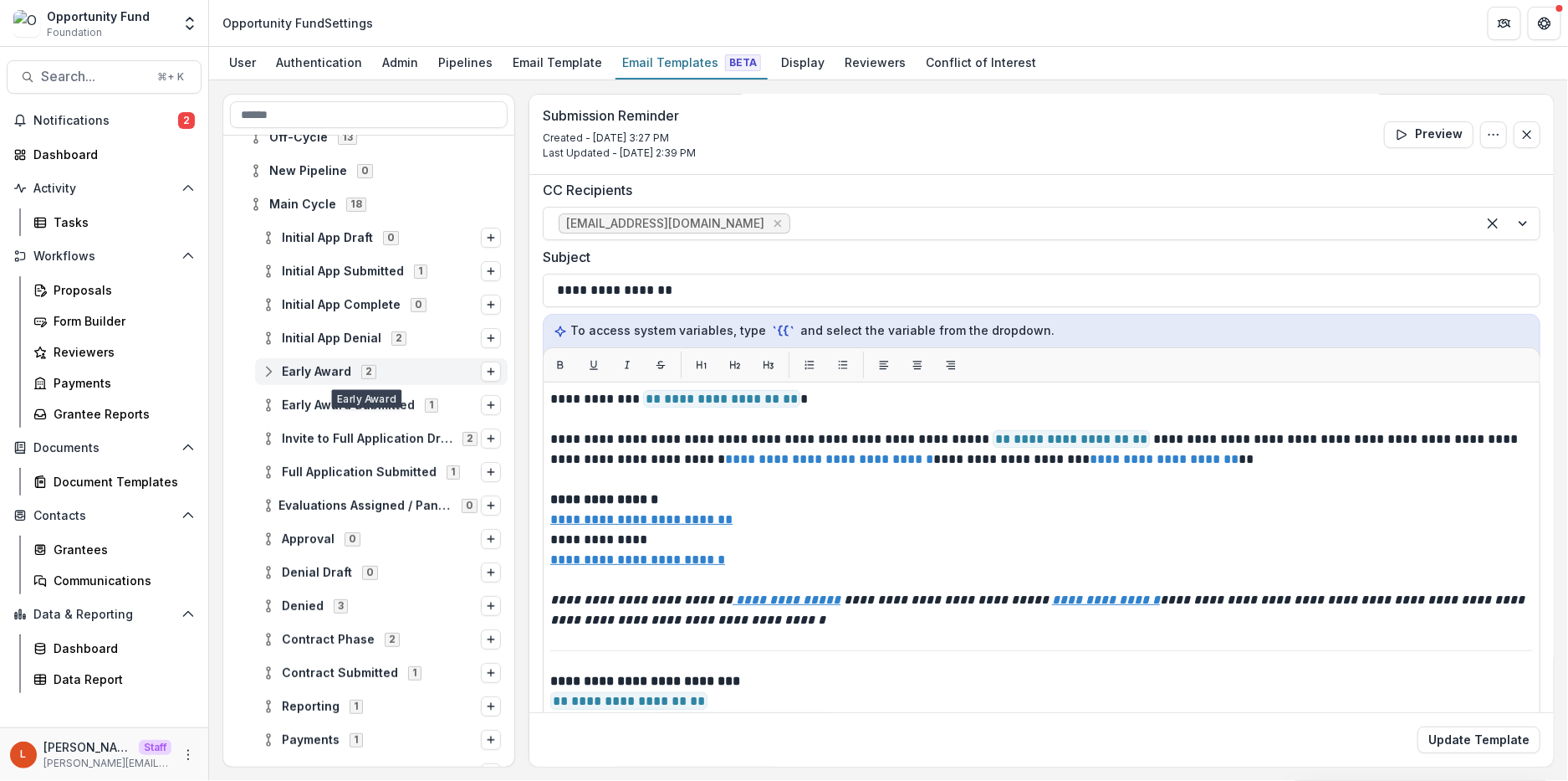
scroll to position [133, 0]
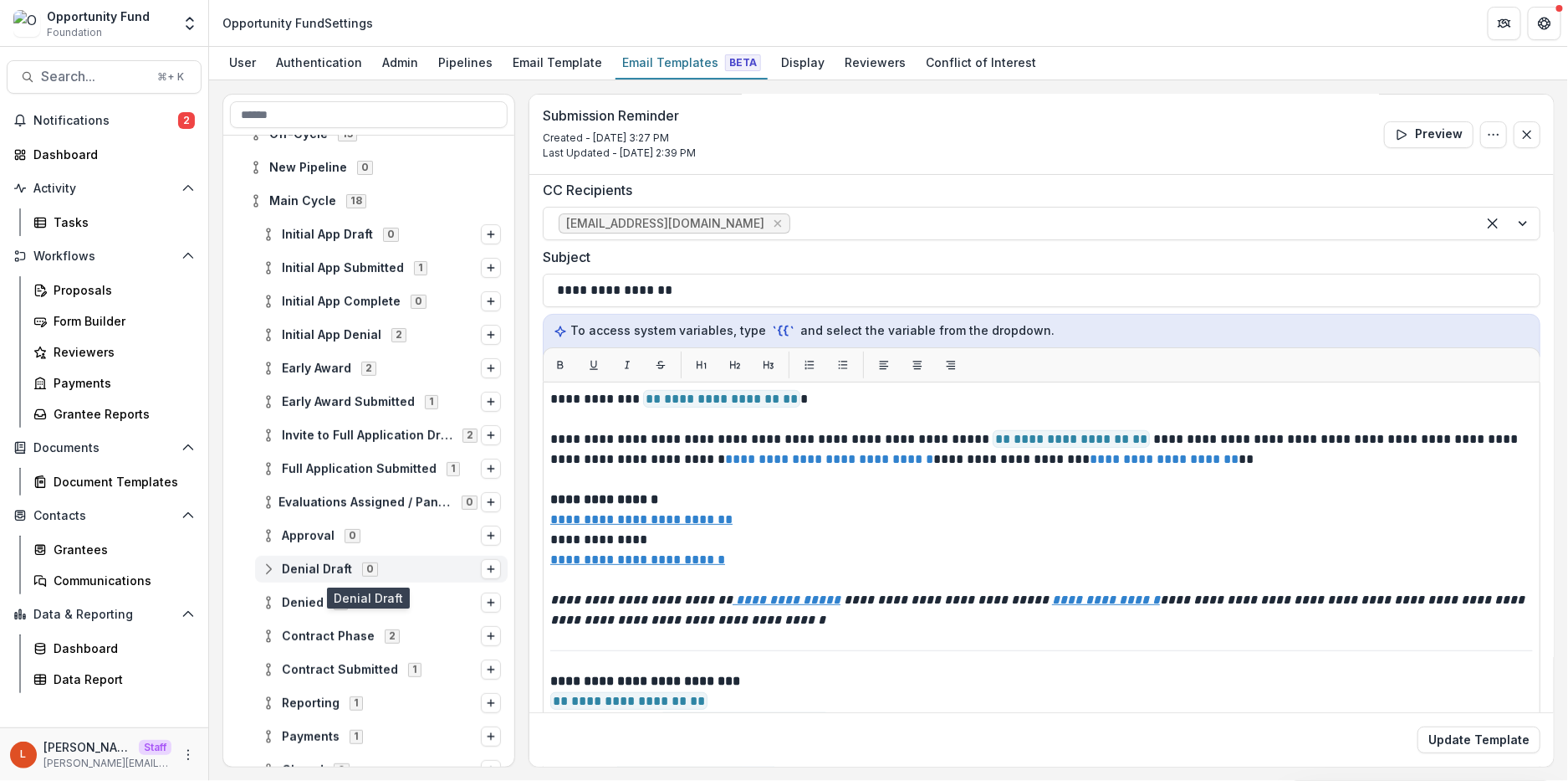
click at [268, 567] on line at bounding box center [268, 568] width 0 height 5
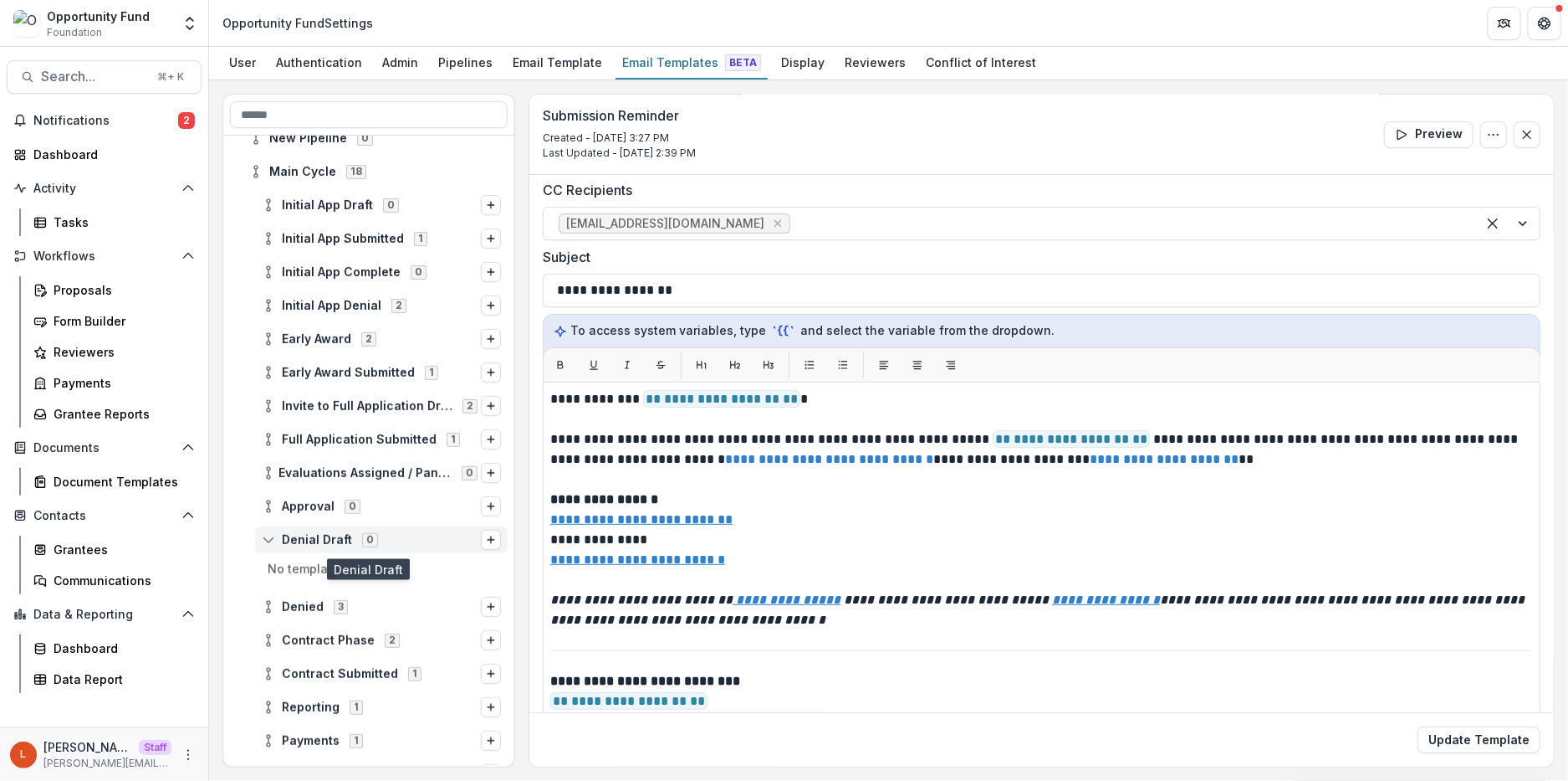
click at [273, 544] on icon at bounding box center [269, 540] width 14 height 14
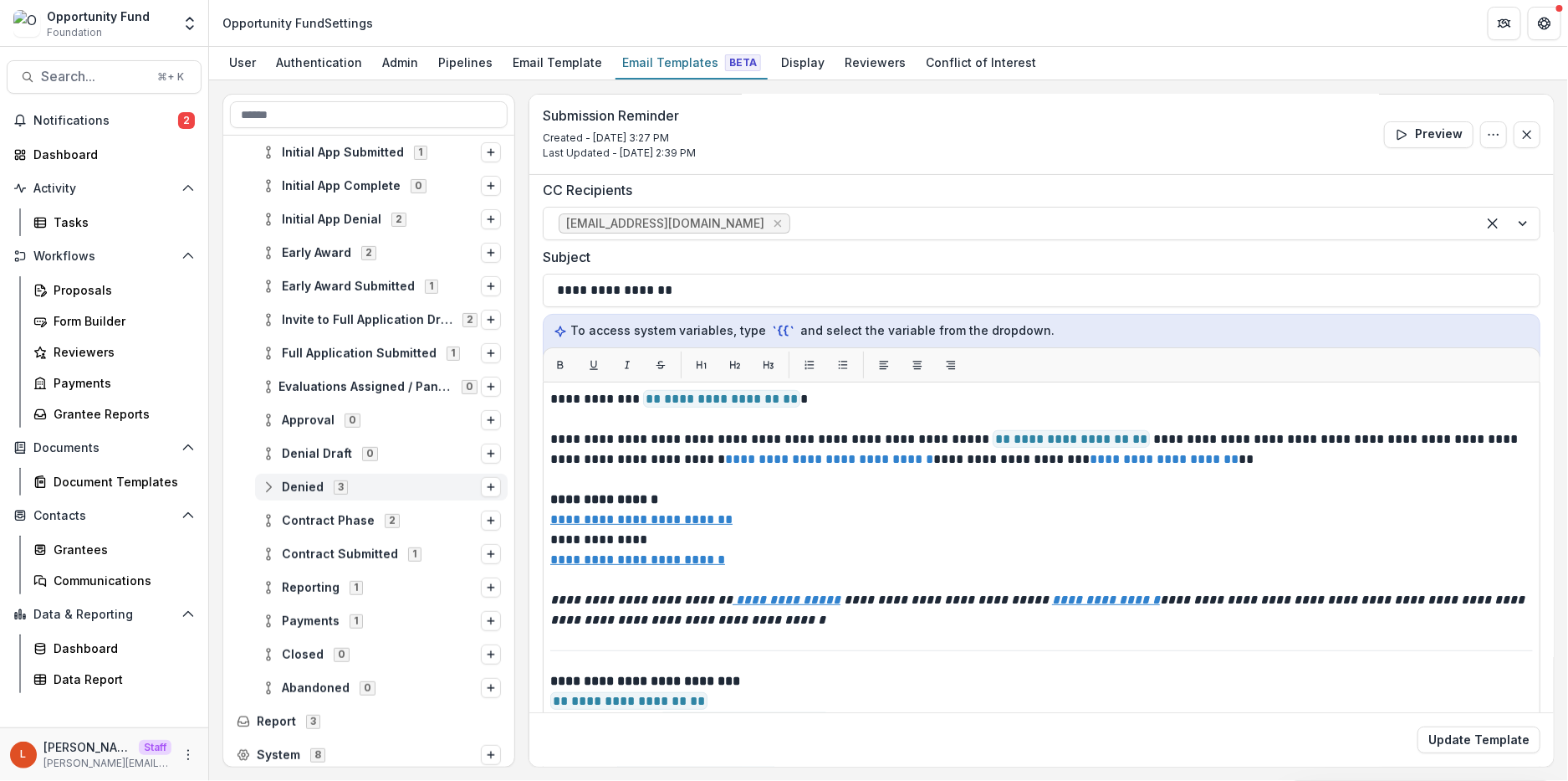
scroll to position [248, 0]
click at [267, 523] on circle at bounding box center [268, 524] width 3 height 3
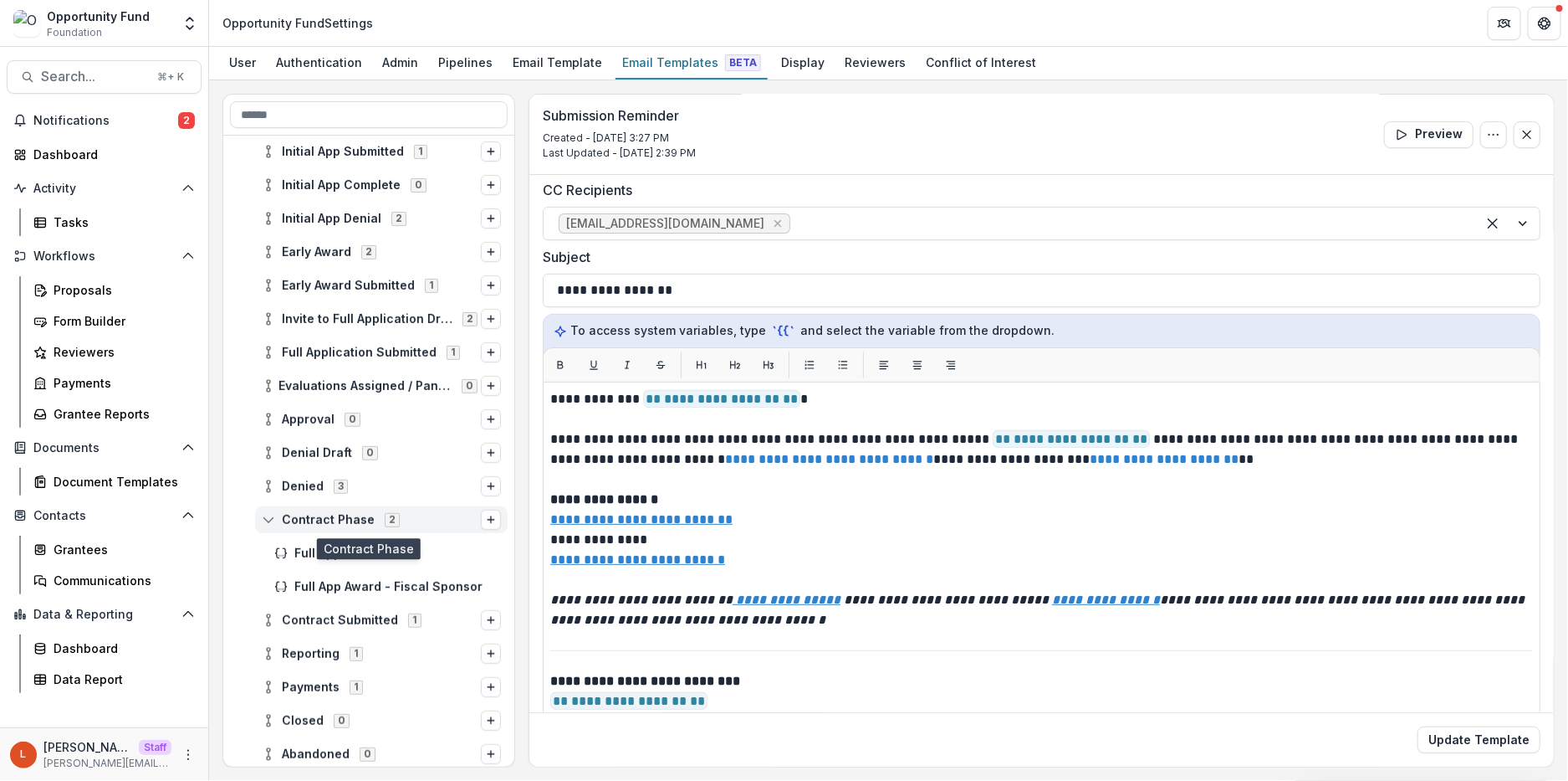
click at [265, 520] on icon at bounding box center [269, 520] width 14 height 14
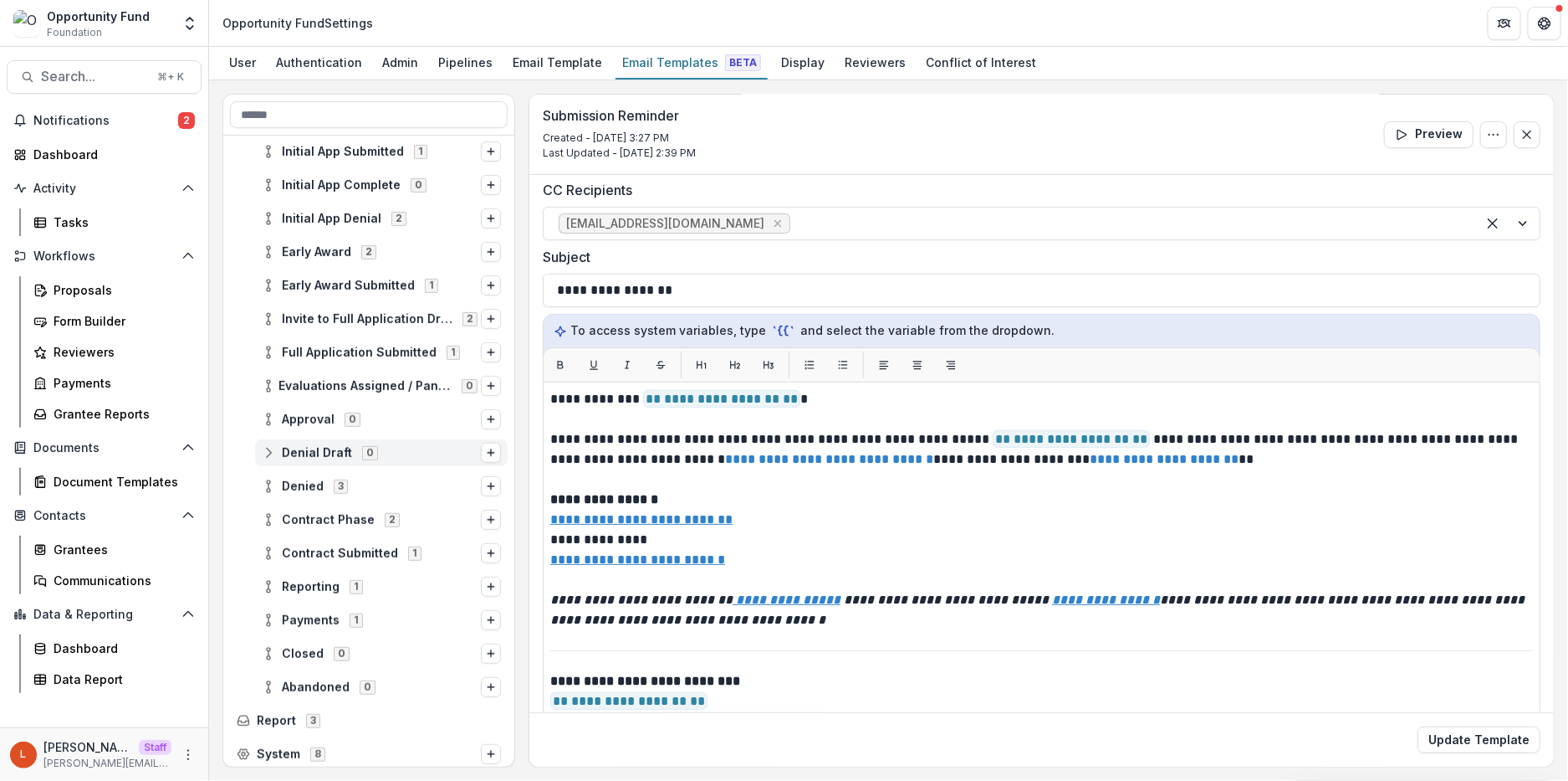
click at [268, 448] on circle at bounding box center [268, 447] width 3 height 3
click at [273, 451] on icon at bounding box center [269, 453] width 14 height 14
click at [273, 487] on icon at bounding box center [269, 486] width 14 height 14
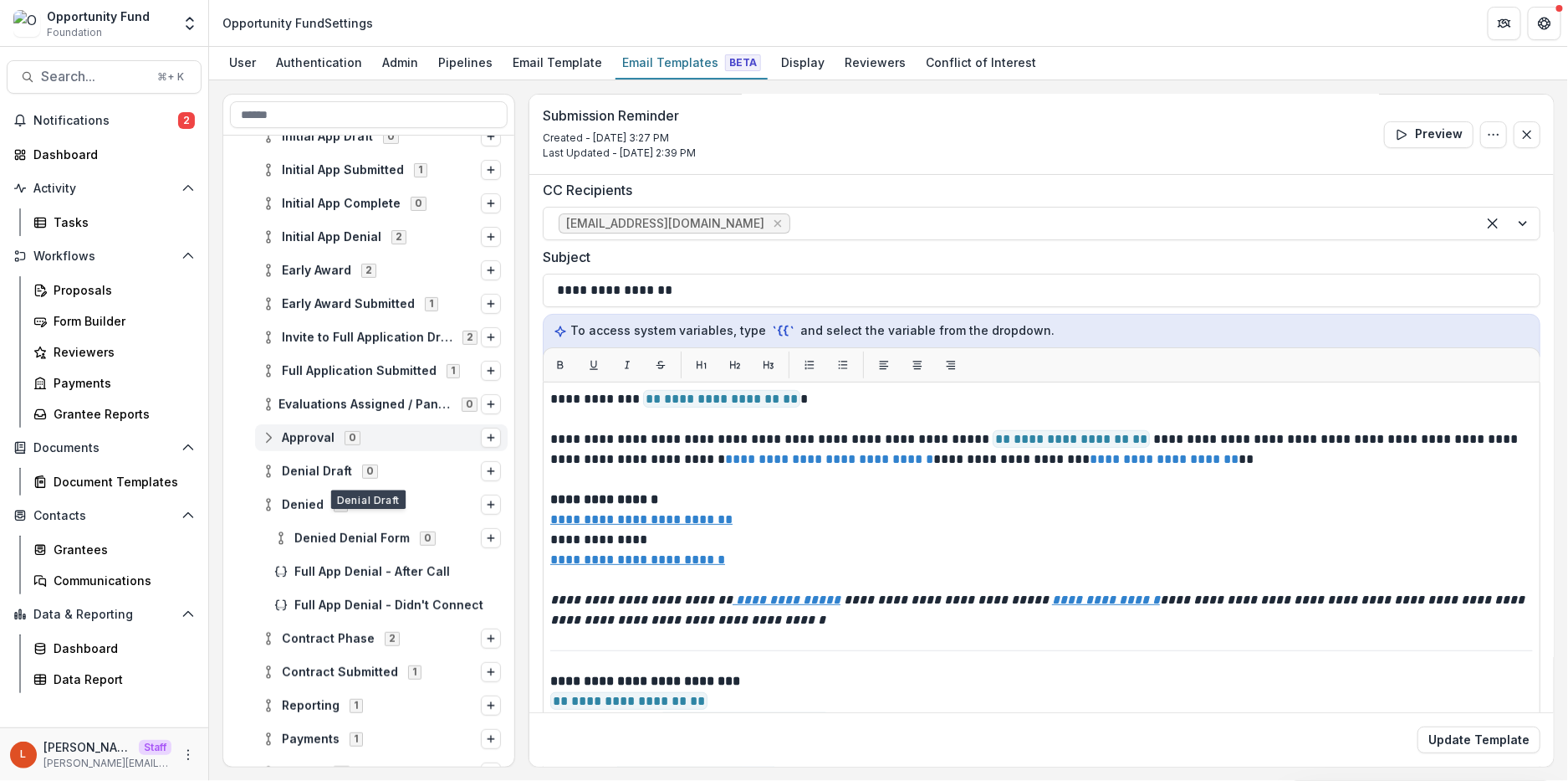
scroll to position [231, 0]
click at [286, 533] on icon at bounding box center [281, 537] width 14 height 14
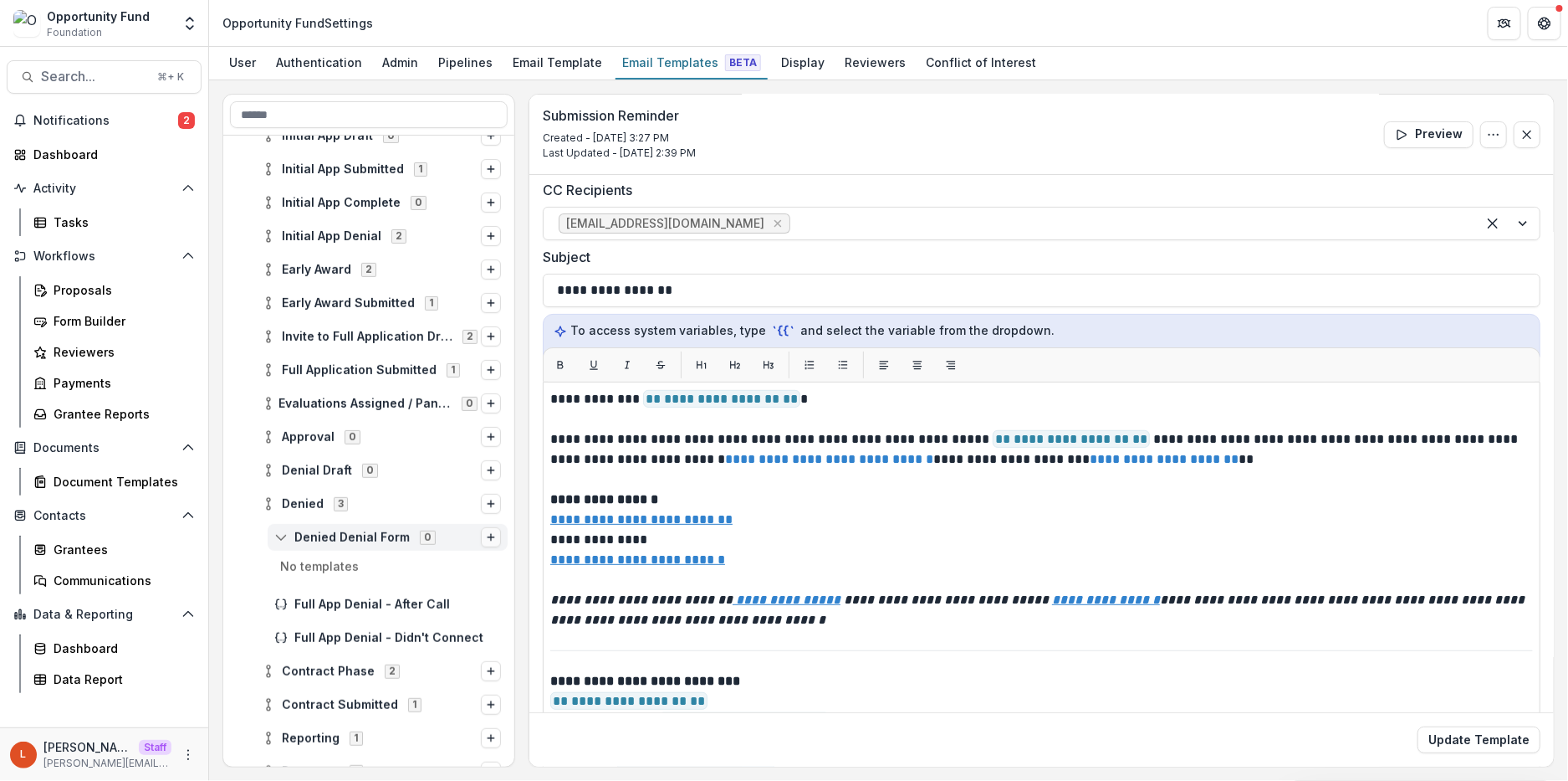
click at [487, 537] on icon "Options" at bounding box center [491, 537] width 10 height 10
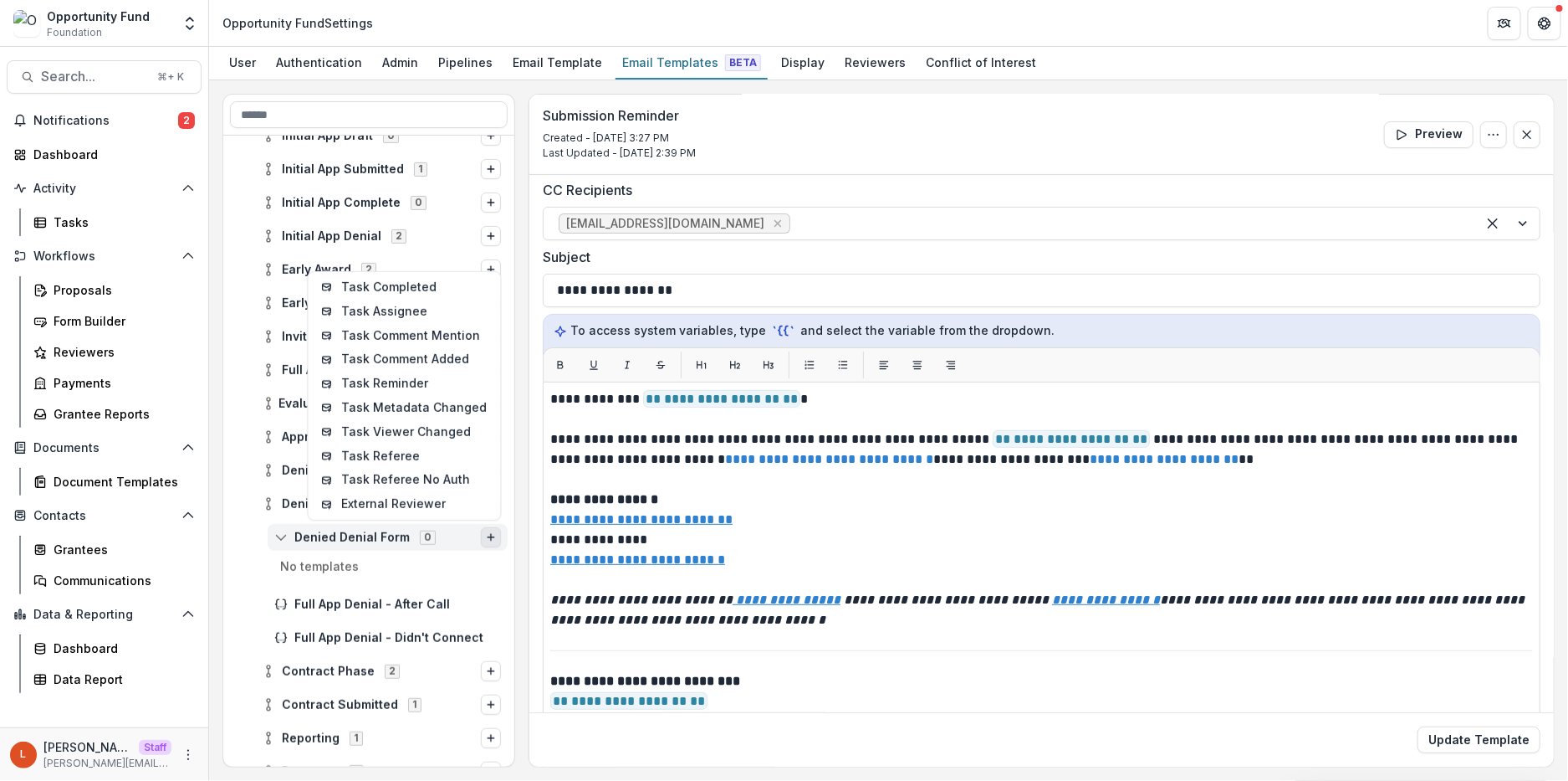
click at [289, 541] on span "Denied Denial Form 0" at bounding box center [377, 537] width 207 height 14
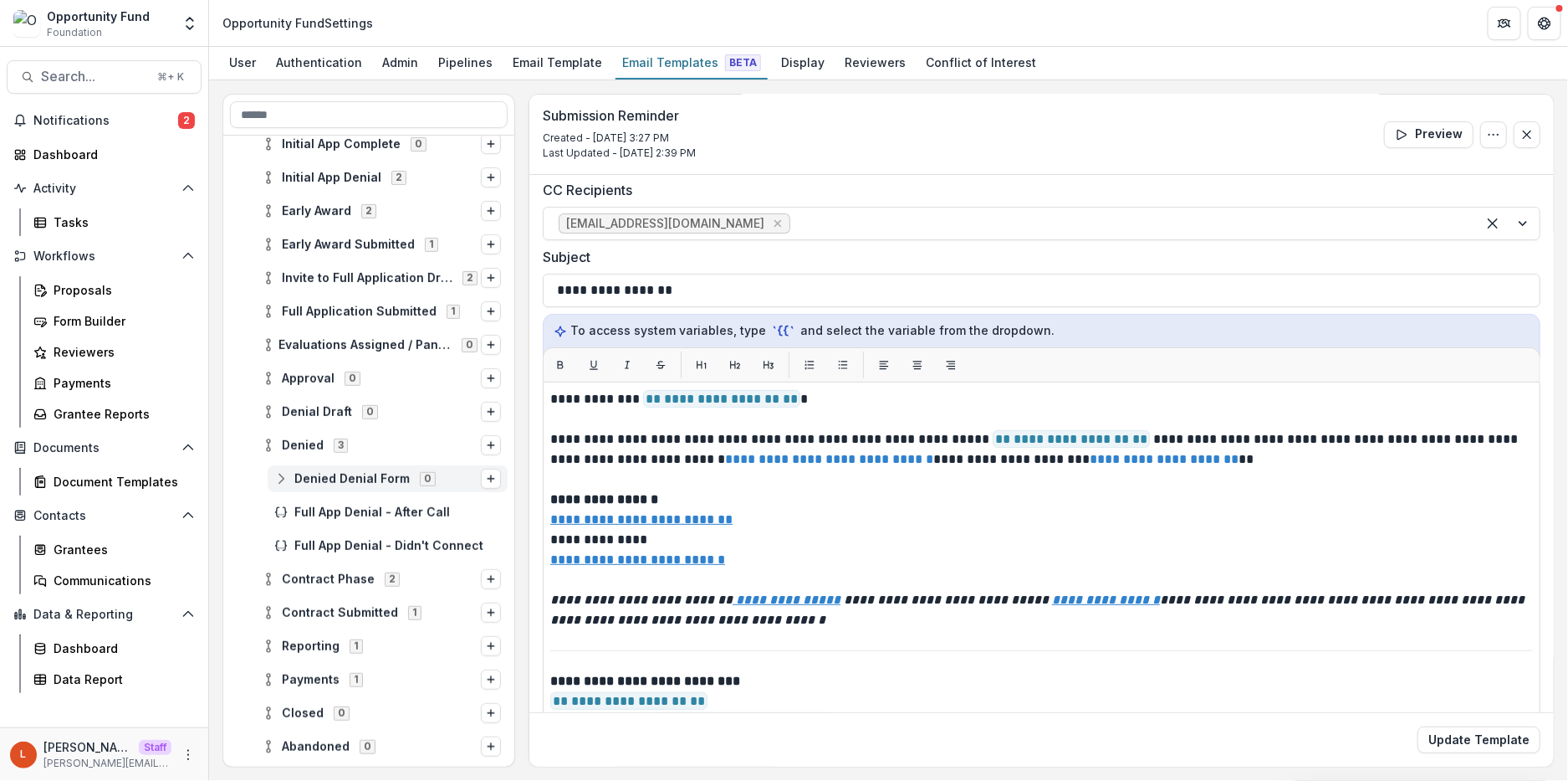
scroll to position [293, 0]
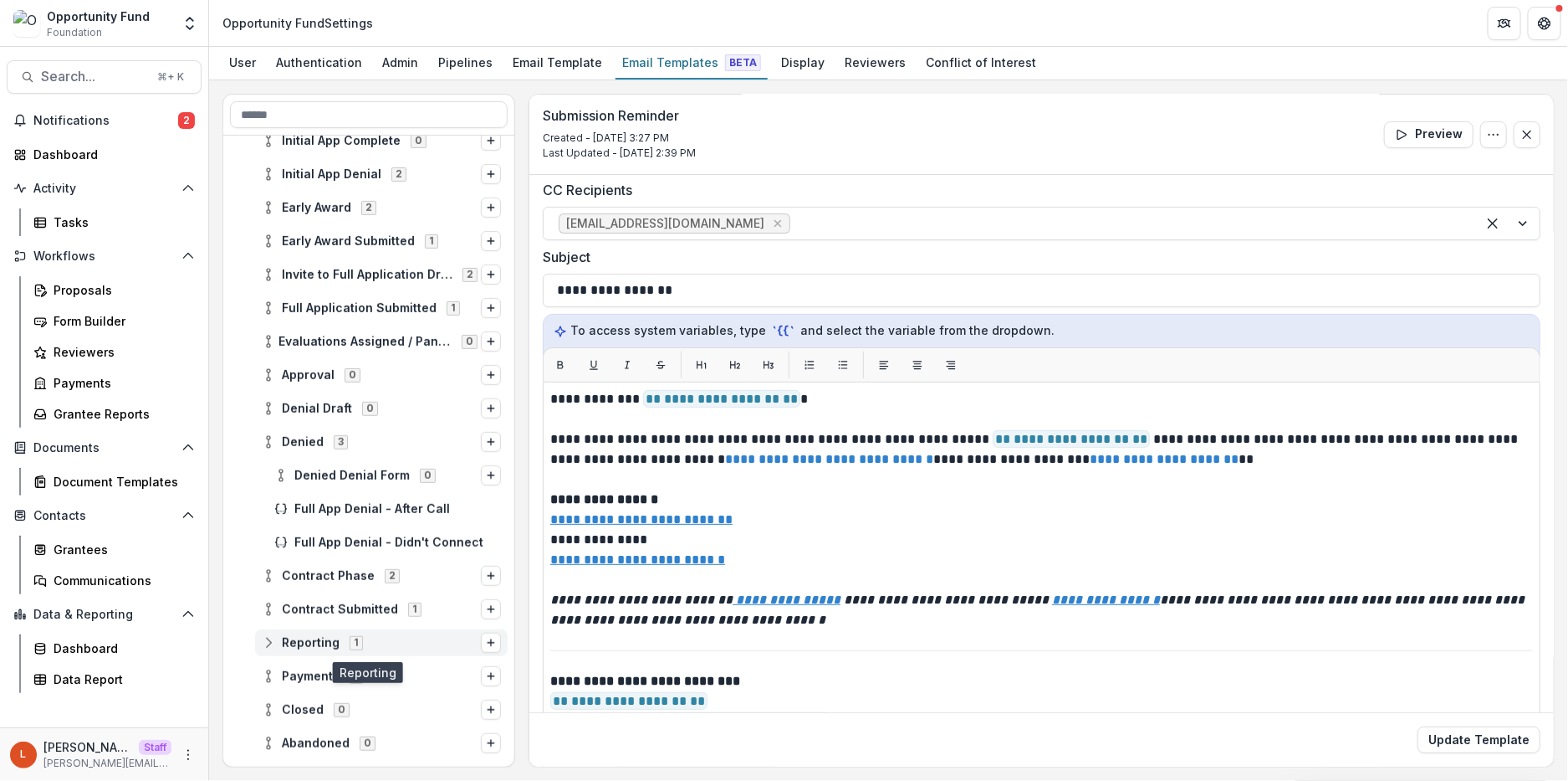
click at [271, 641] on icon at bounding box center [269, 643] width 14 height 14
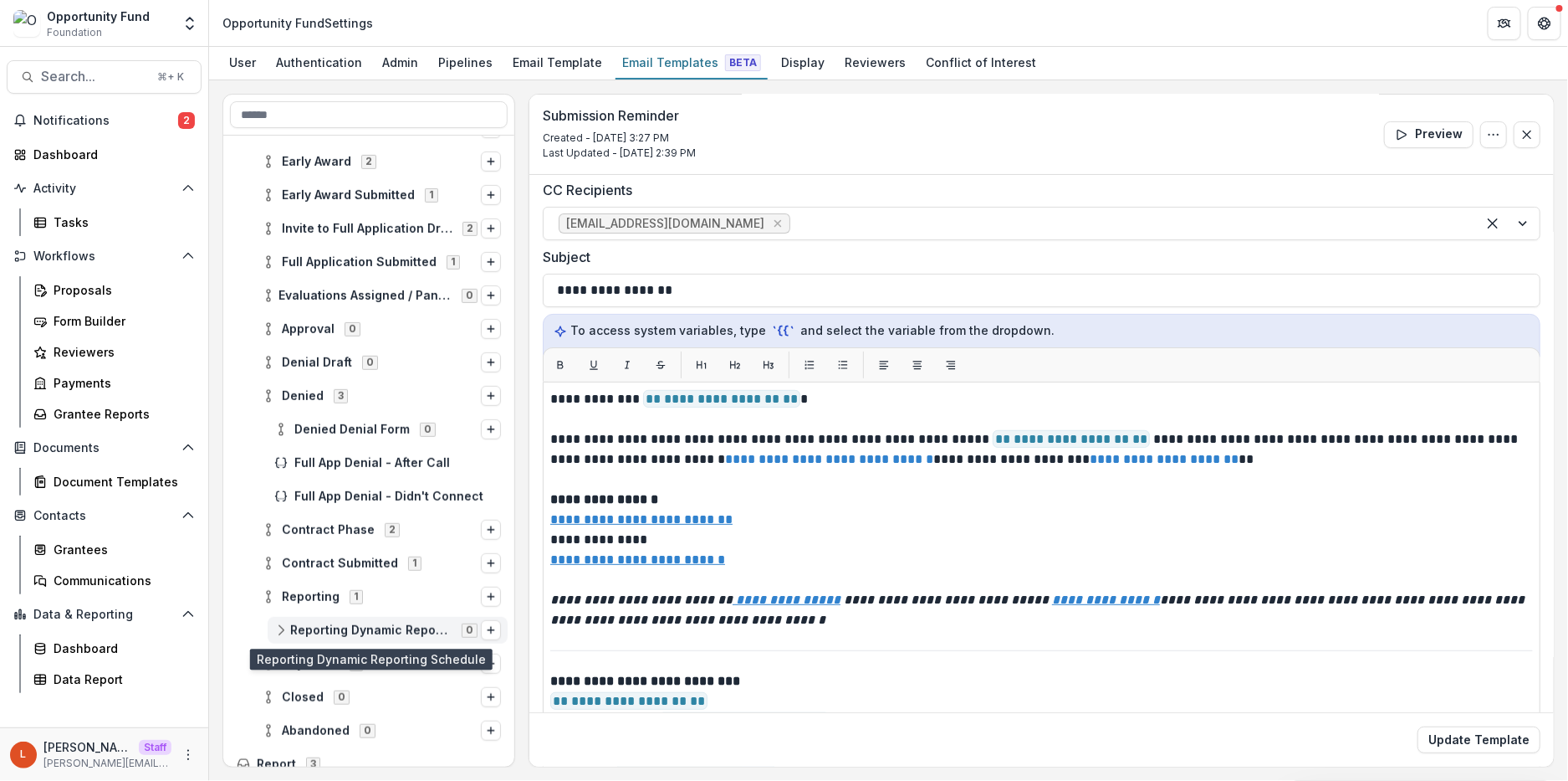
click at [279, 633] on circle at bounding box center [280, 634] width 3 height 3
click at [489, 626] on icon "Options" at bounding box center [491, 631] width 10 height 10
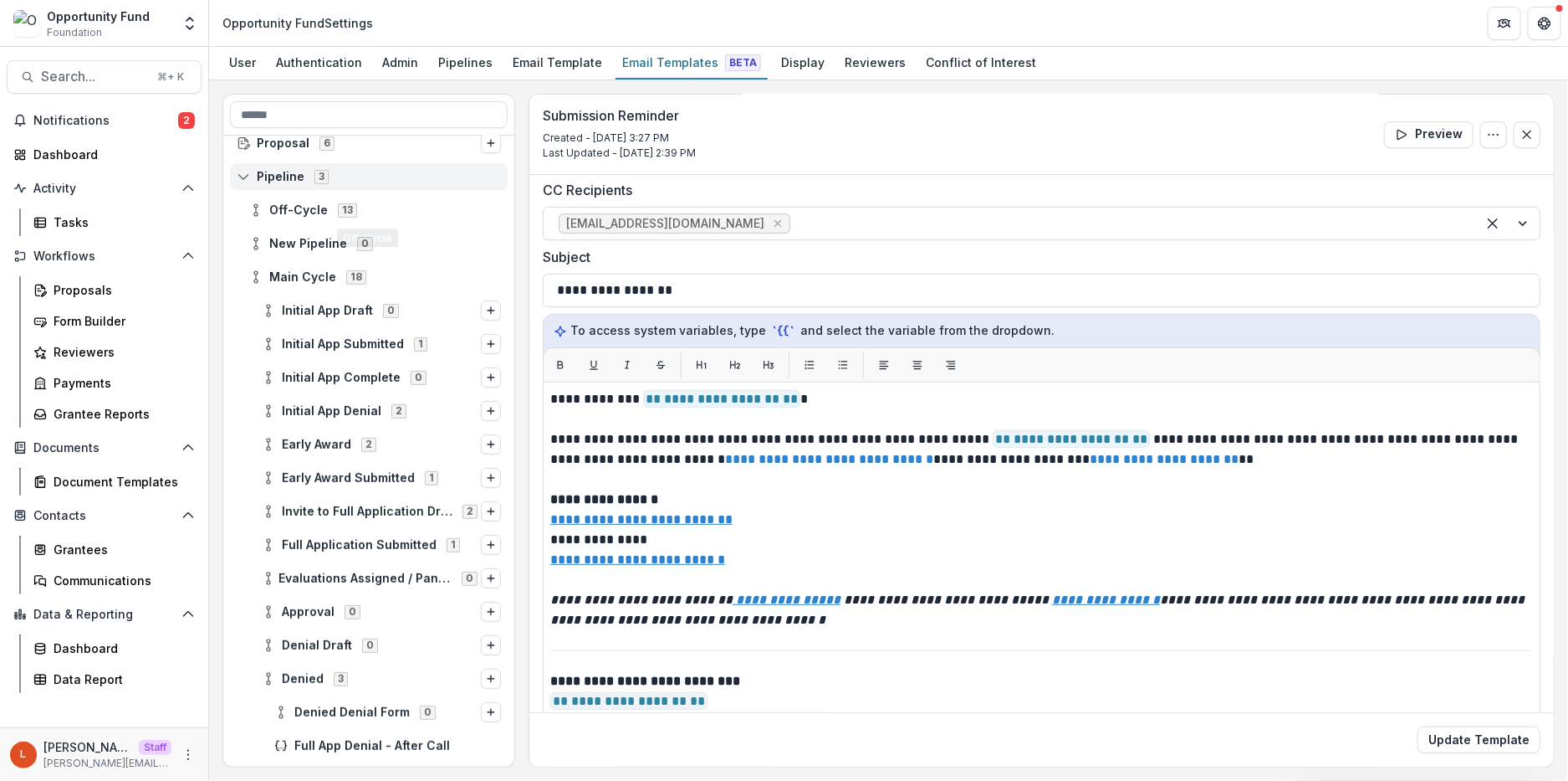
scroll to position [0, 0]
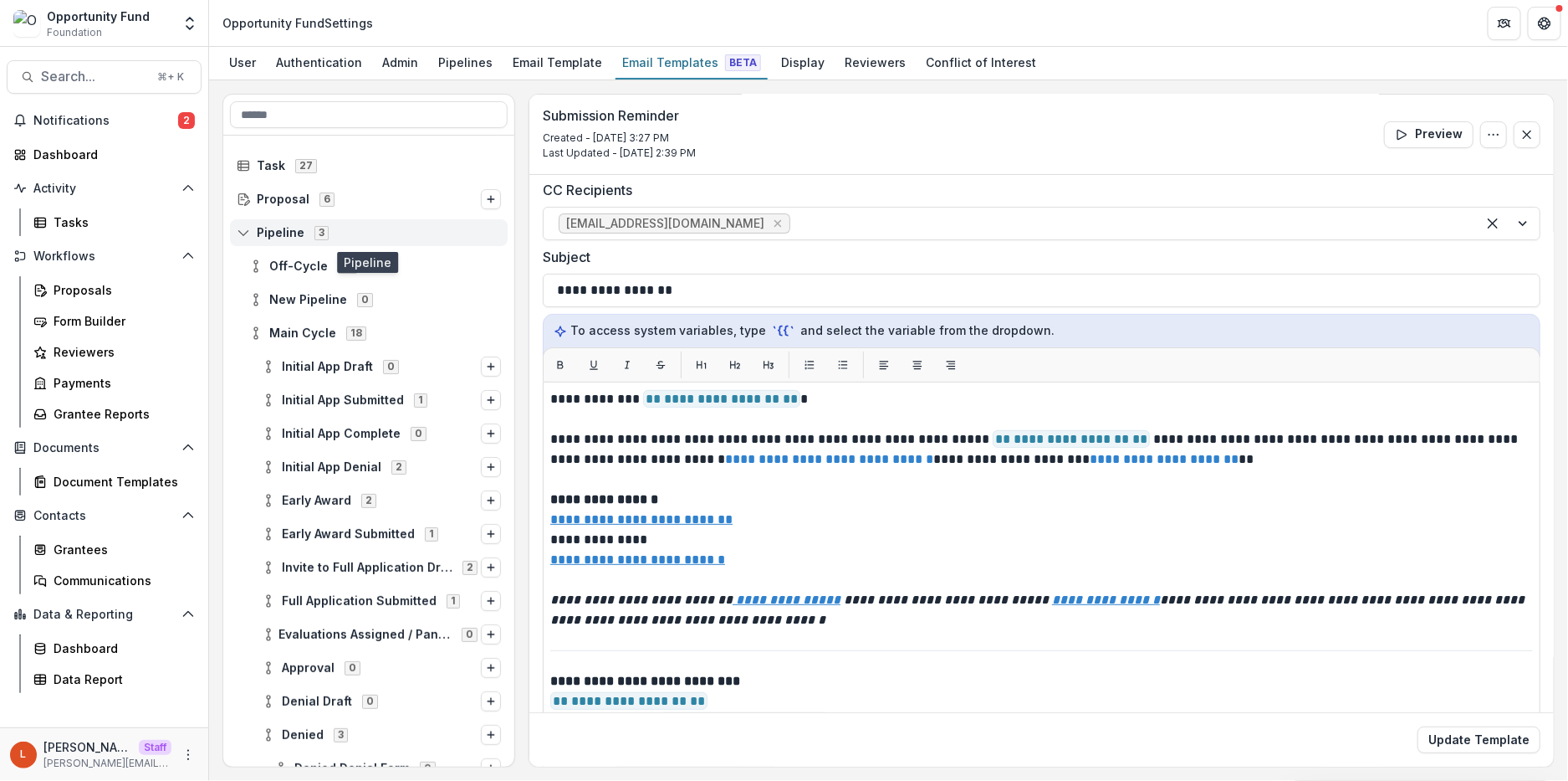
click at [250, 235] on span "Pipeline 3" at bounding box center [368, 232] width 264 height 14
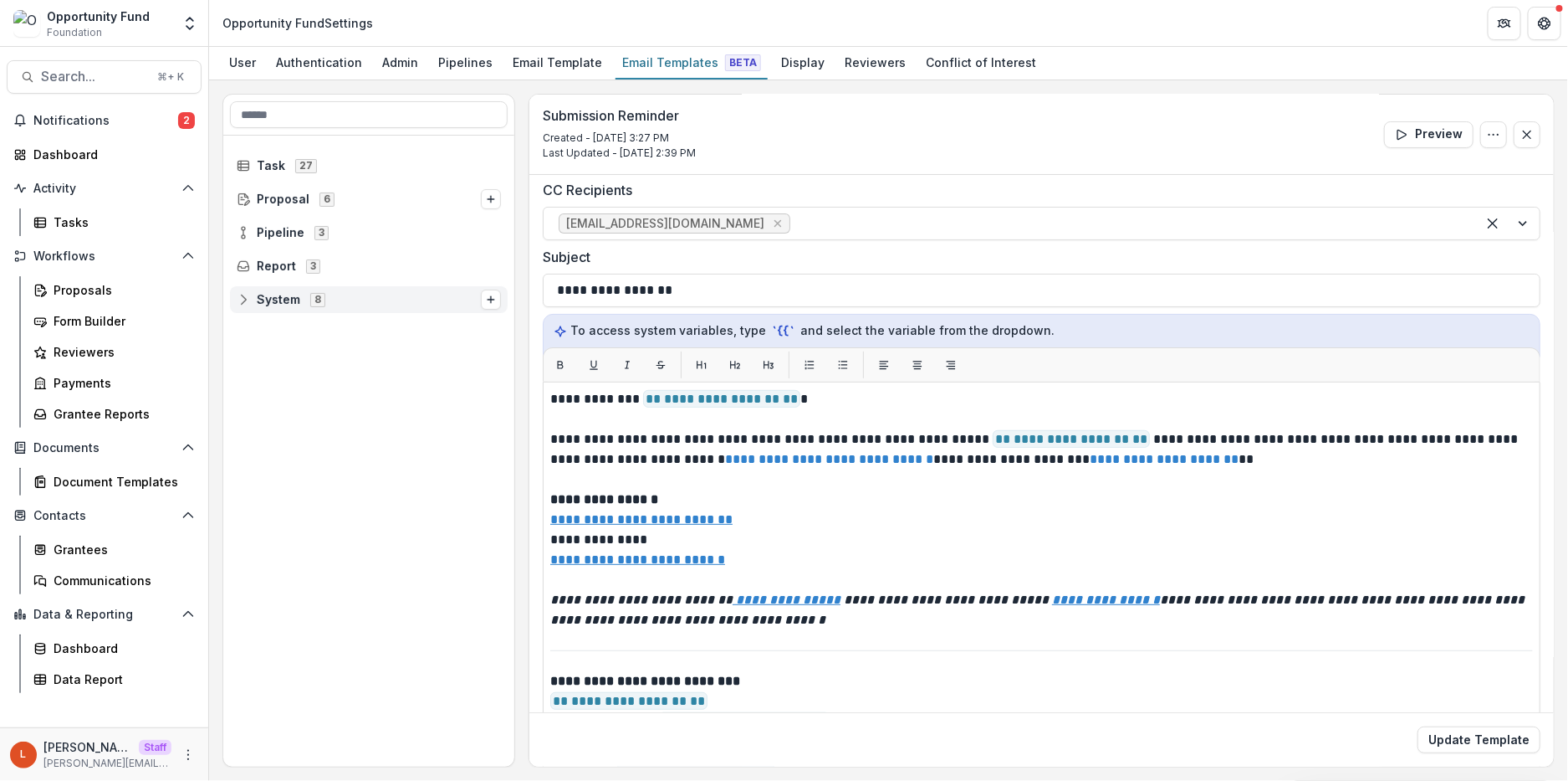
click at [239, 301] on icon at bounding box center [243, 300] width 11 height 10
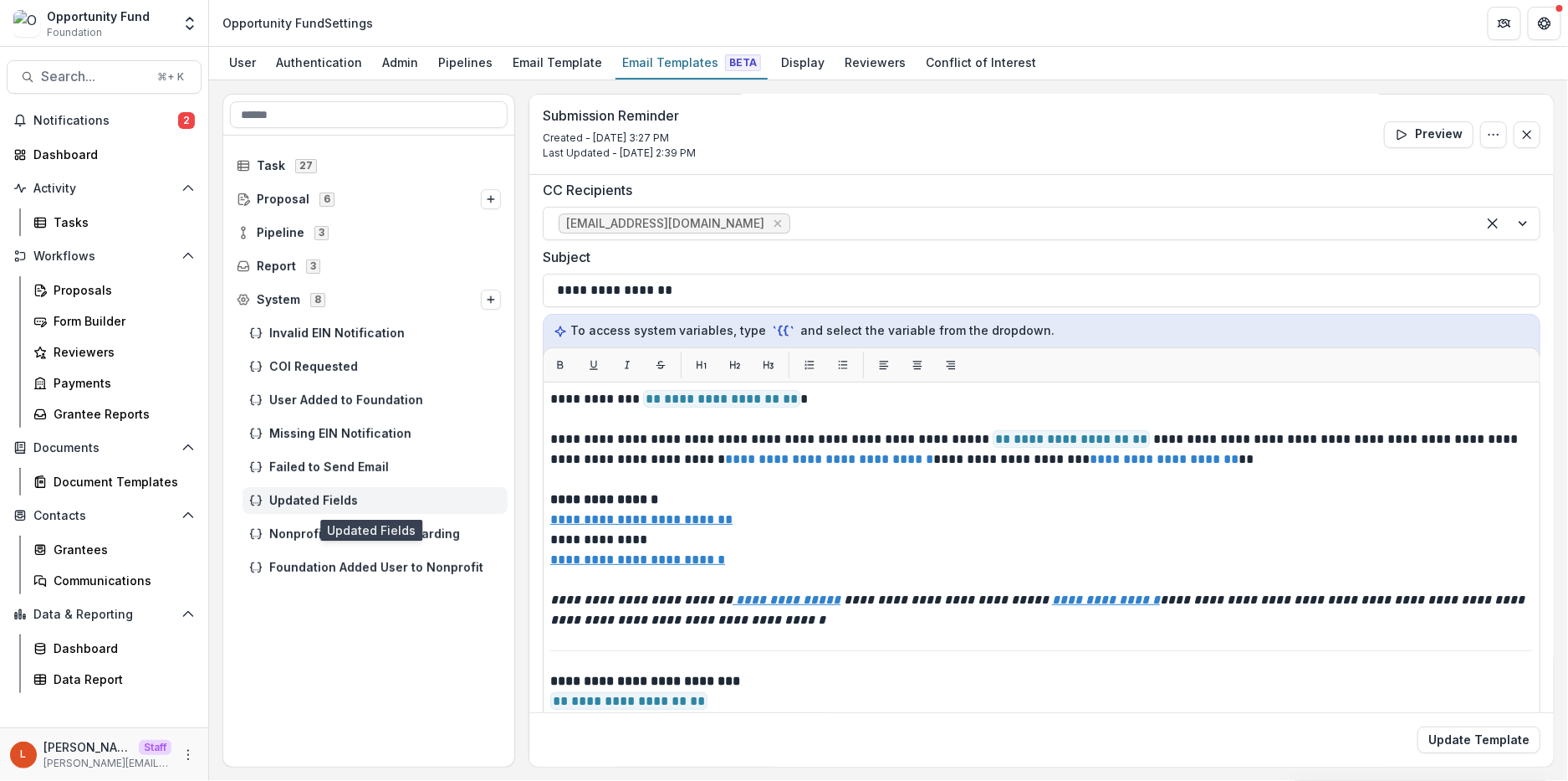
click at [332, 502] on span "Updated Fields" at bounding box center [385, 501] width 231 height 14
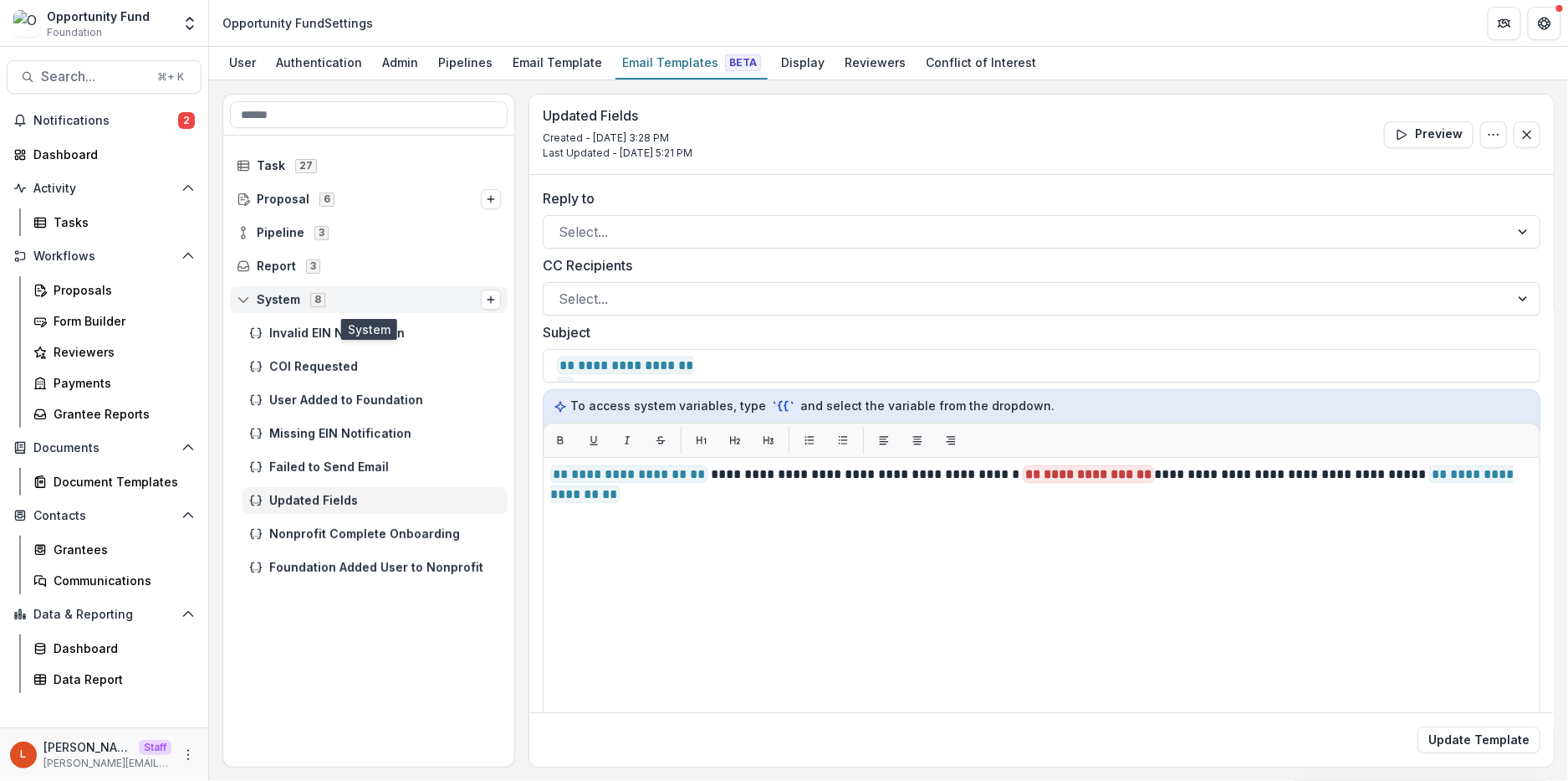
click at [245, 295] on icon at bounding box center [243, 300] width 11 height 10
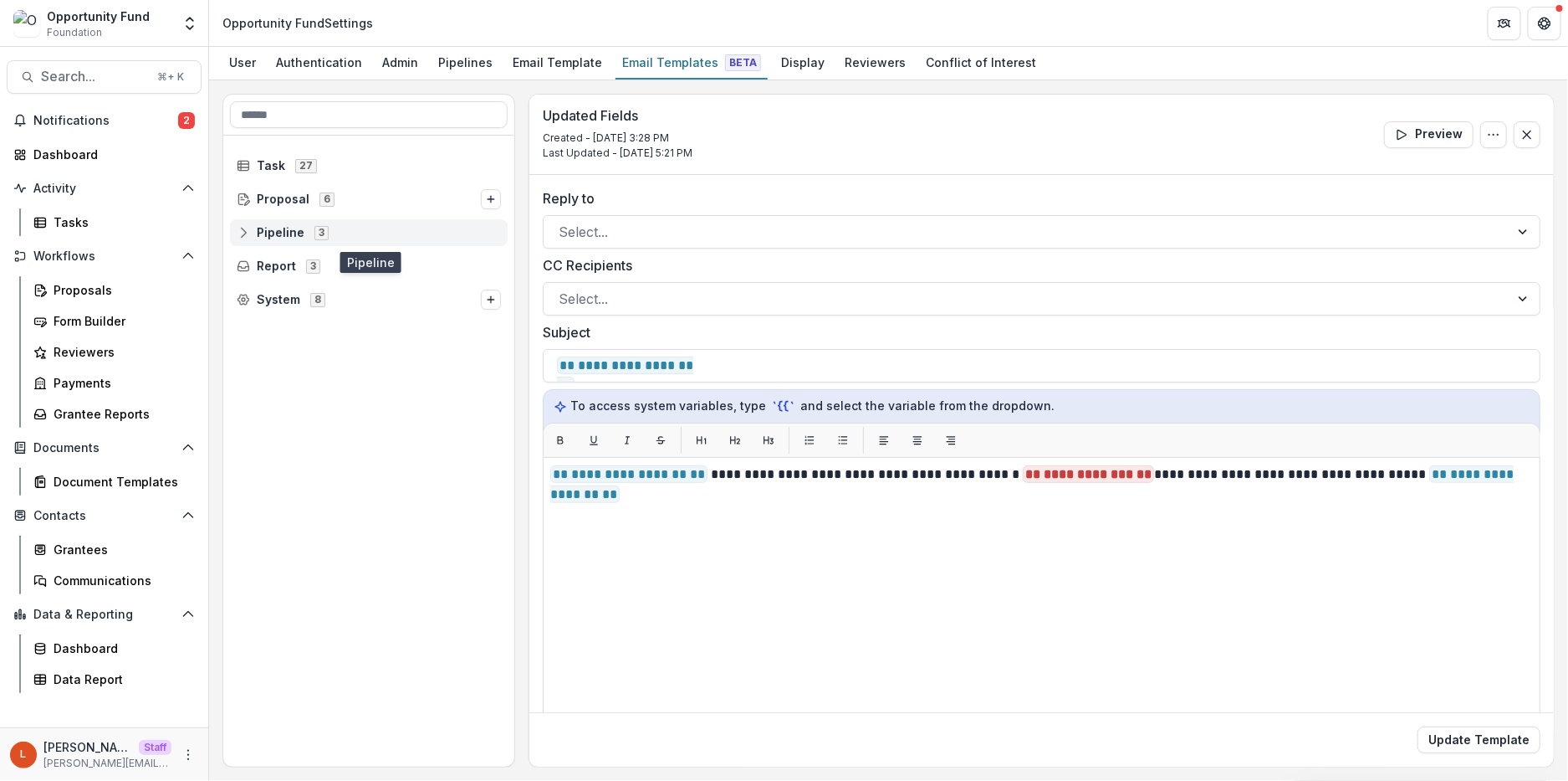
click at [243, 241] on div "Pipeline 3" at bounding box center [368, 233] width 278 height 27
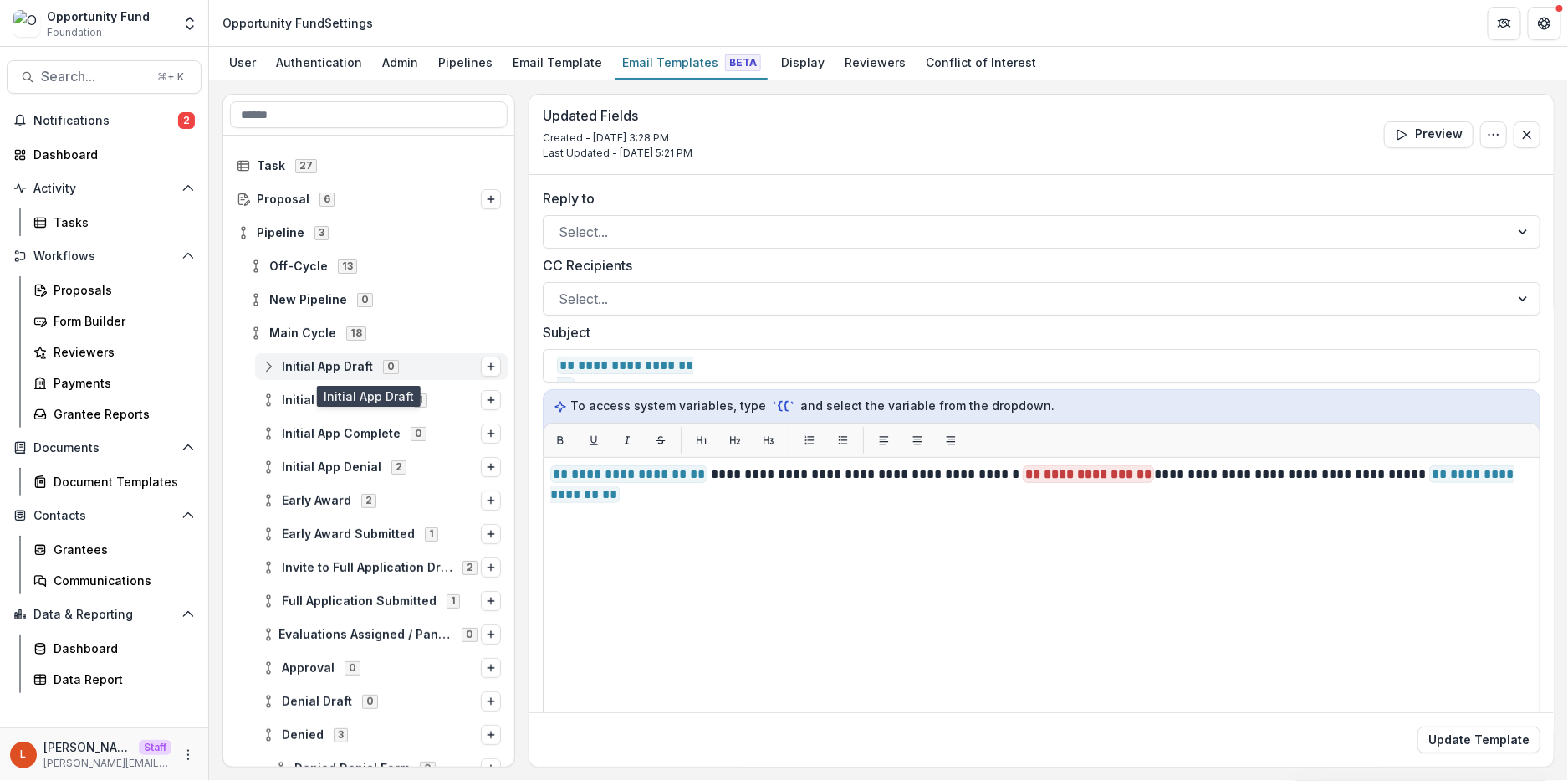
click at [338, 371] on span "Initial App Draft" at bounding box center [327, 367] width 91 height 14
click at [486, 361] on icon "Options" at bounding box center [491, 366] width 10 height 10
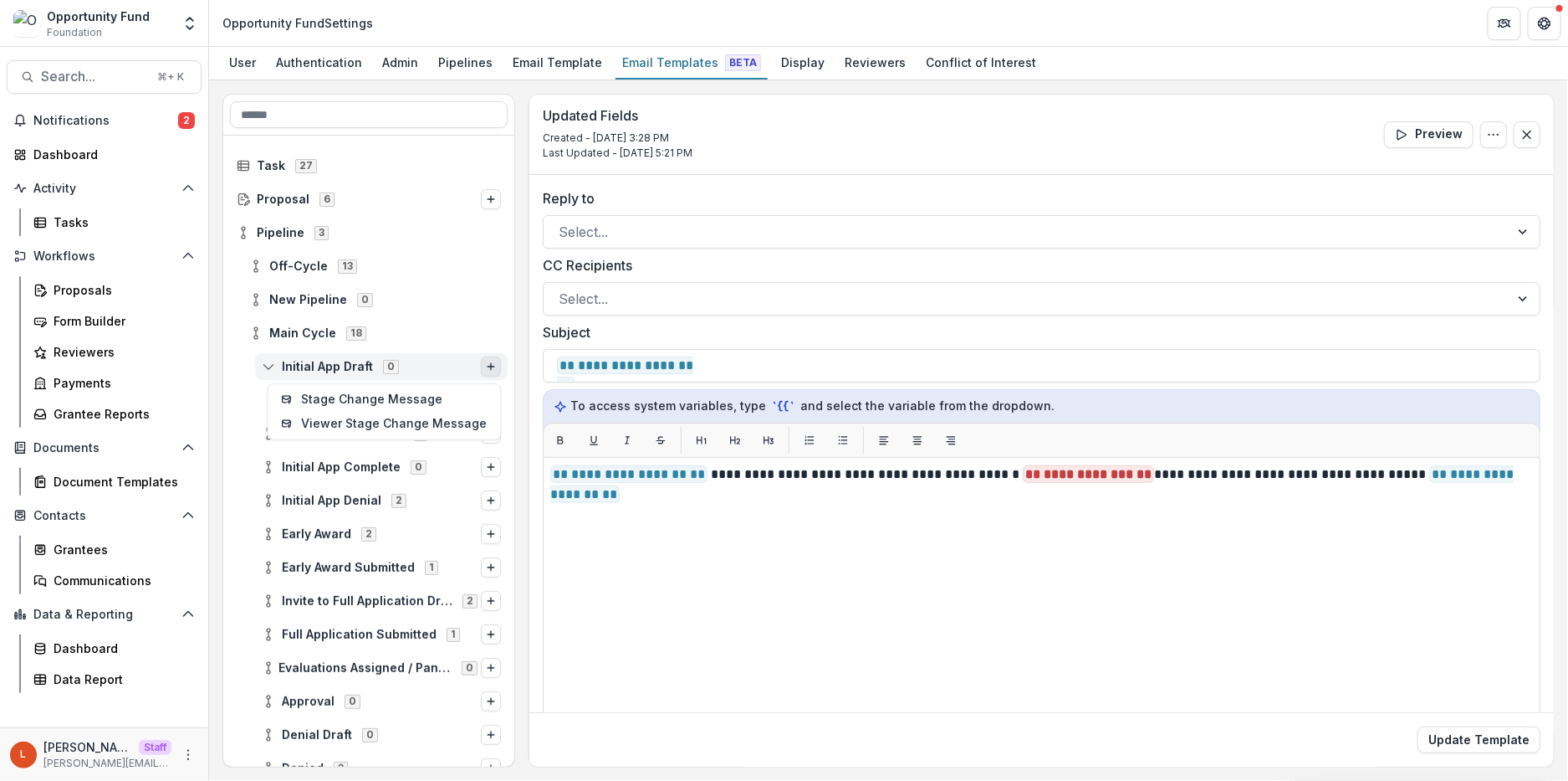
click at [269, 365] on icon at bounding box center [269, 367] width 14 height 14
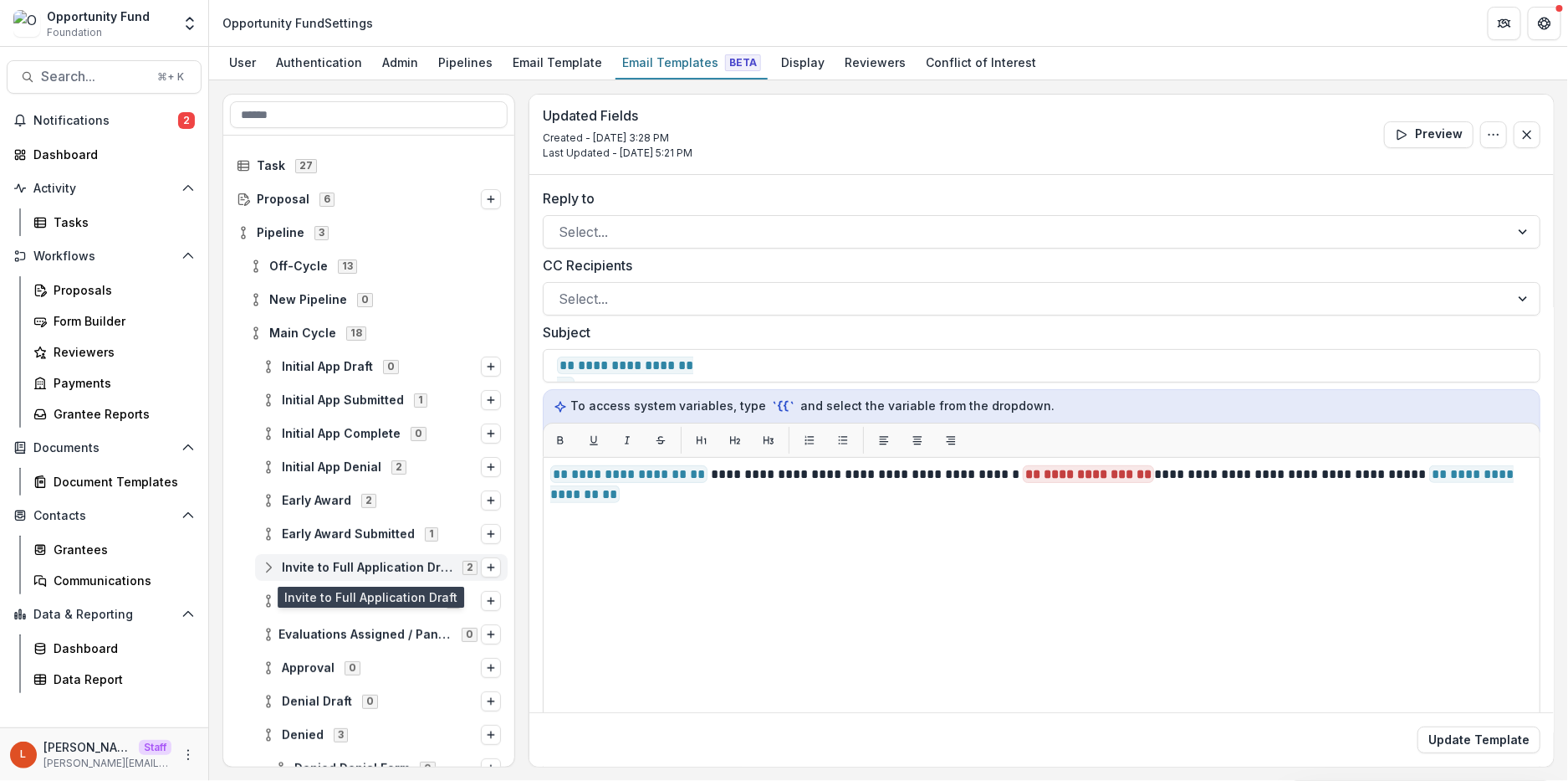
click at [277, 571] on span "Invite to Full Application Draft 2" at bounding box center [372, 567] width 220 height 14
click at [490, 566] on icon "Options" at bounding box center [491, 567] width 10 height 10
click at [265, 562] on icon at bounding box center [269, 567] width 14 height 14
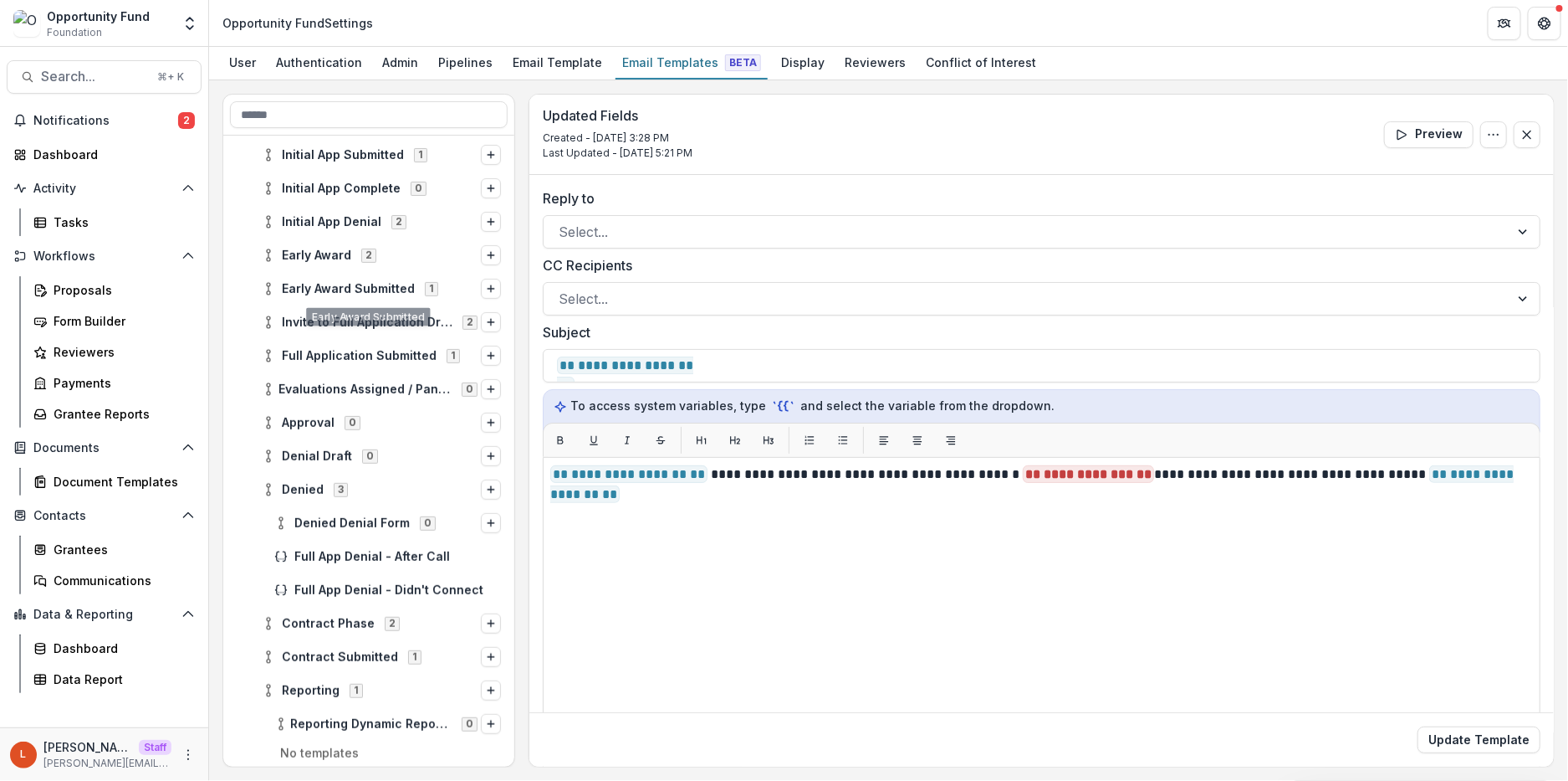
scroll to position [348, 0]
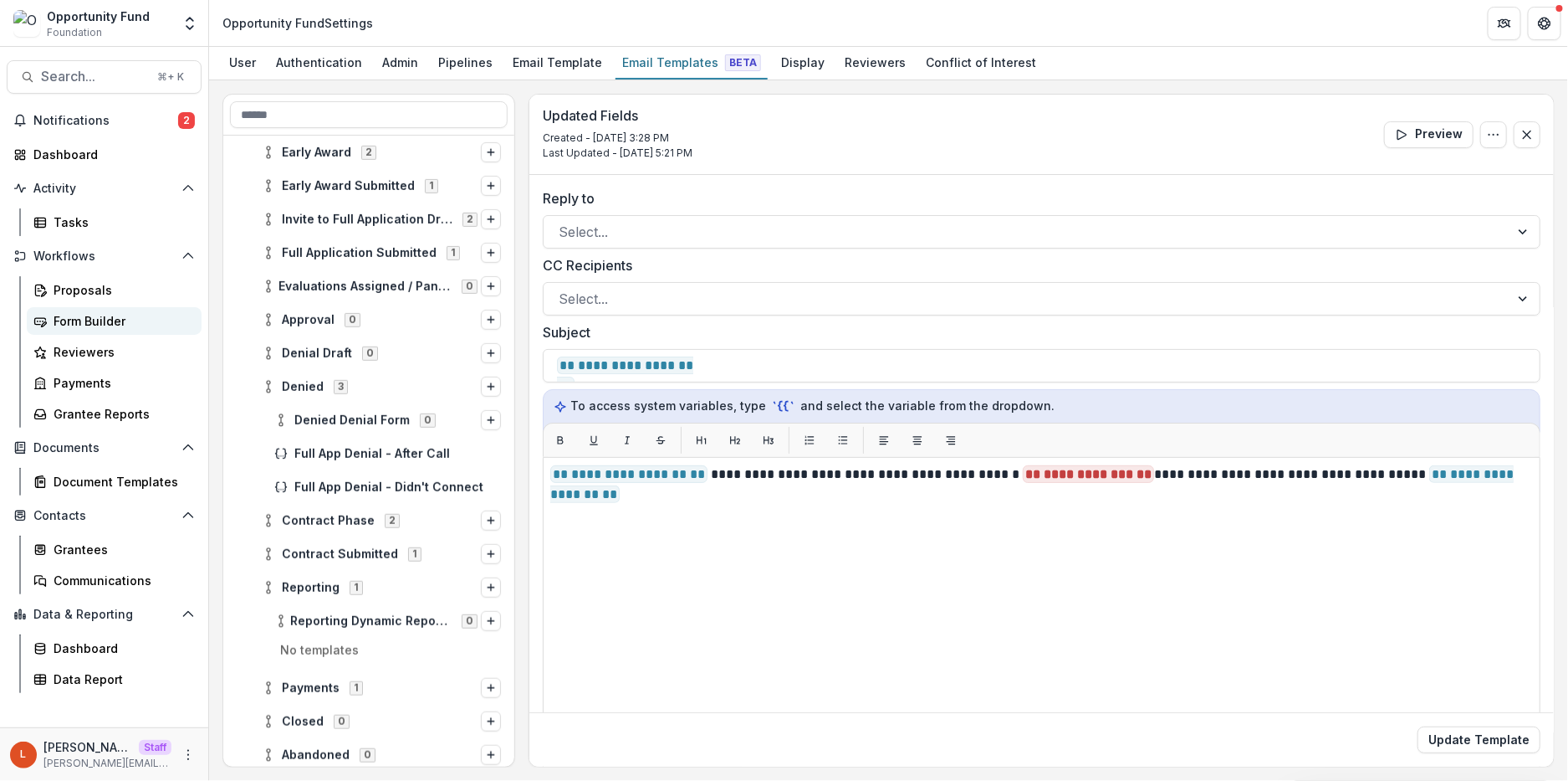
click at [95, 322] on div "Form Builder" at bounding box center [121, 321] width 135 height 18
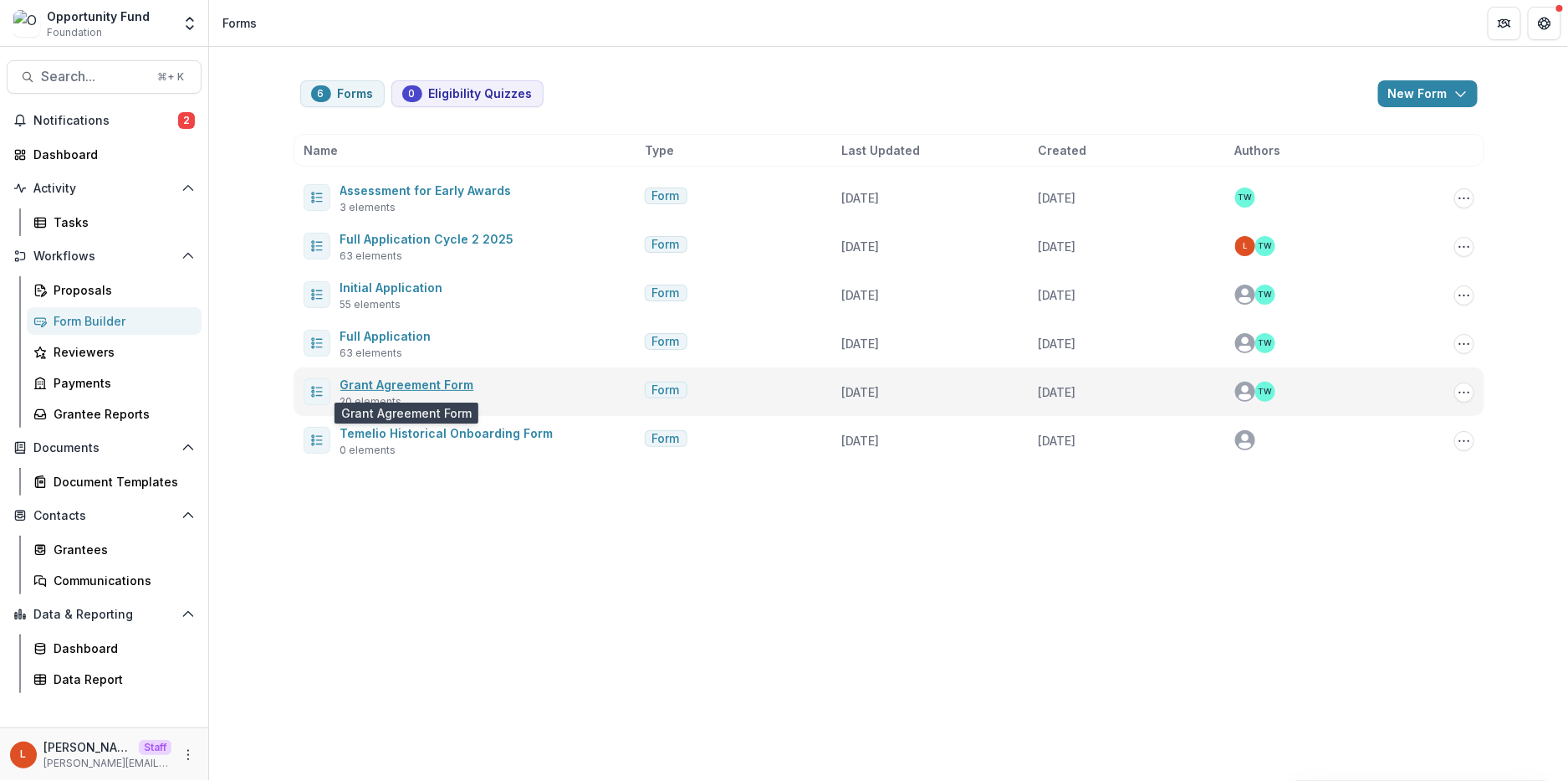
click at [403, 383] on link "Grant Agreement Form" at bounding box center [407, 384] width 134 height 14
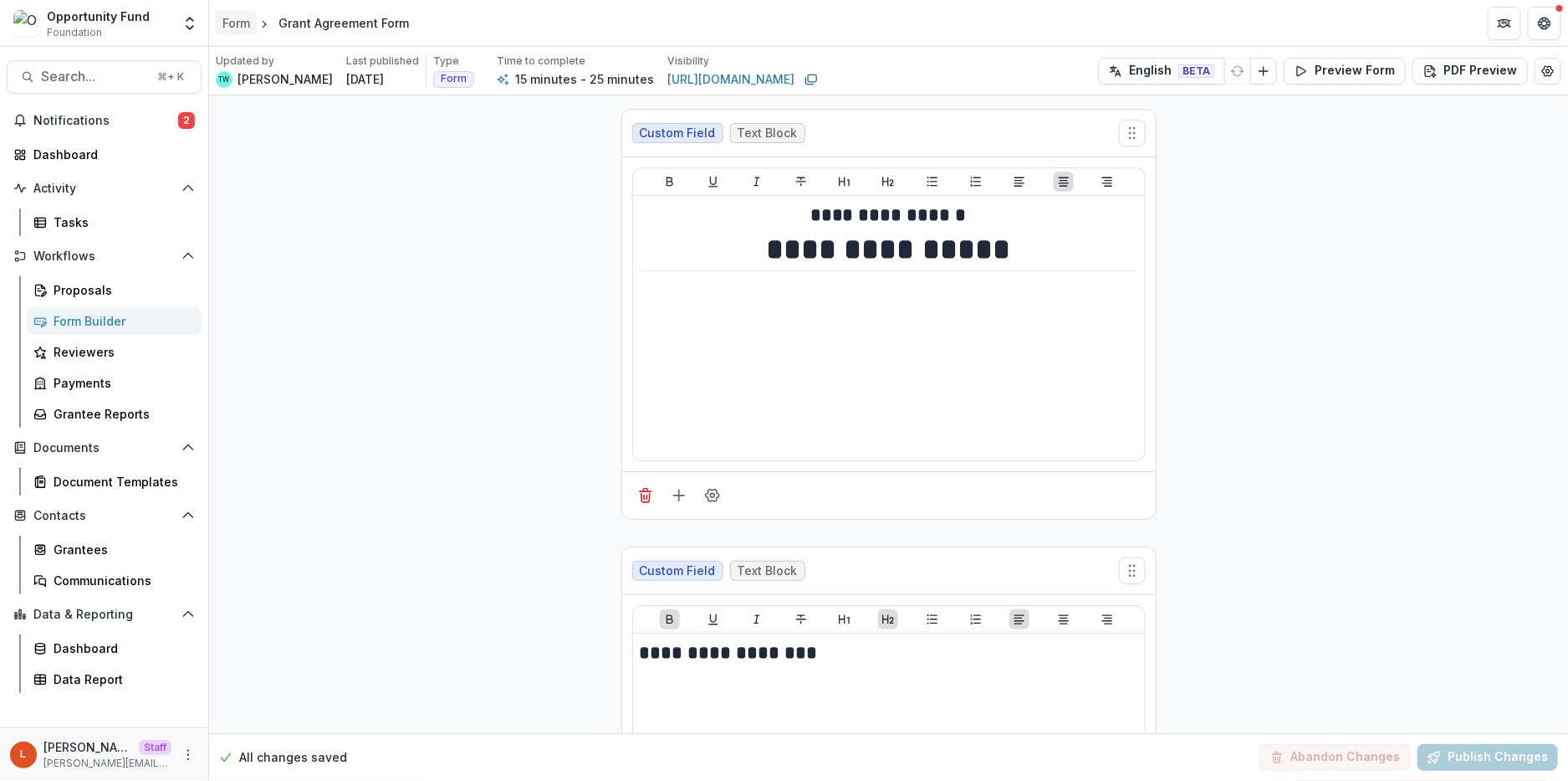
click at [239, 23] on div "Form" at bounding box center [236, 23] width 28 height 18
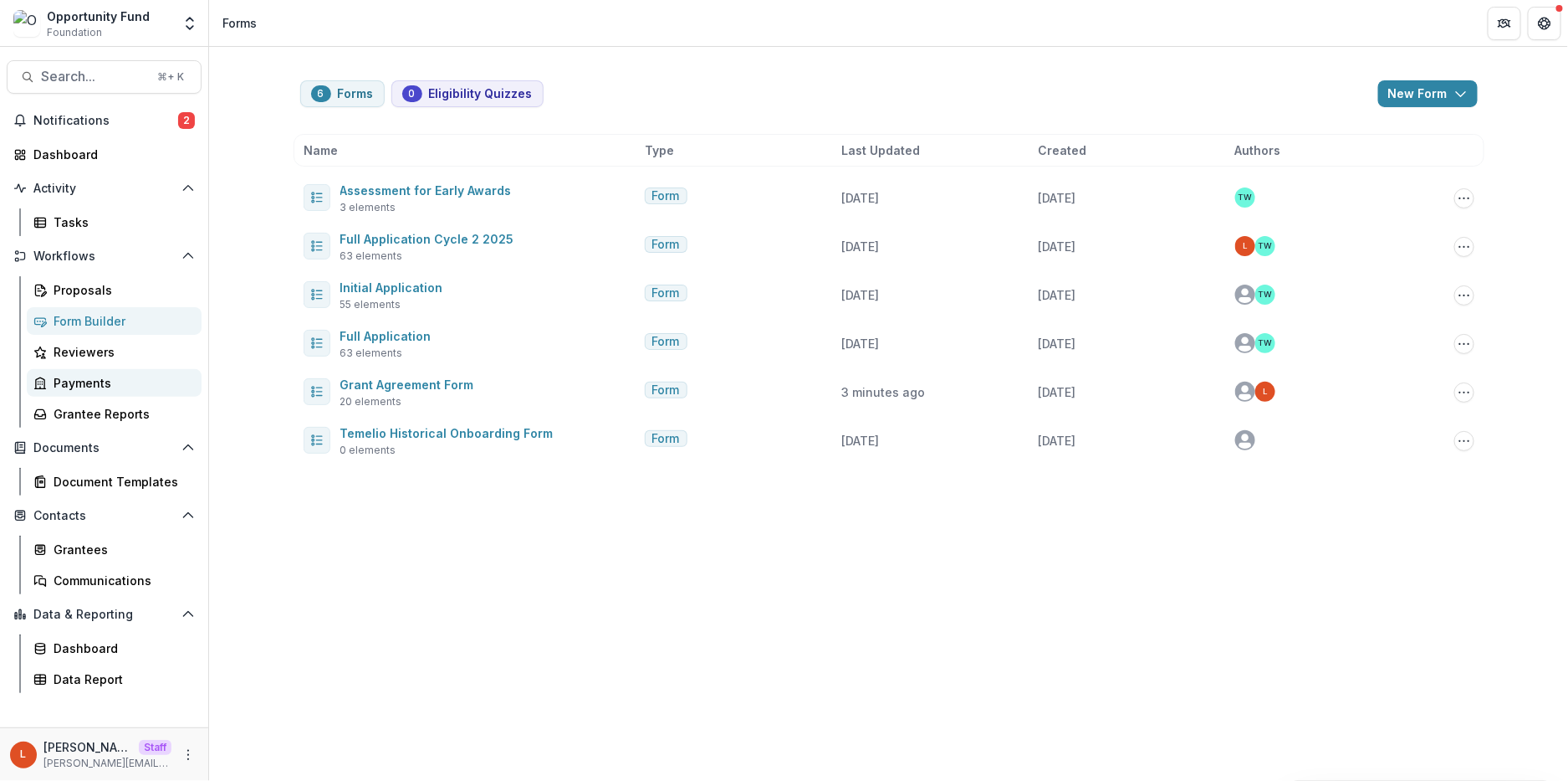
click at [86, 384] on div "Payments" at bounding box center [121, 383] width 135 height 18
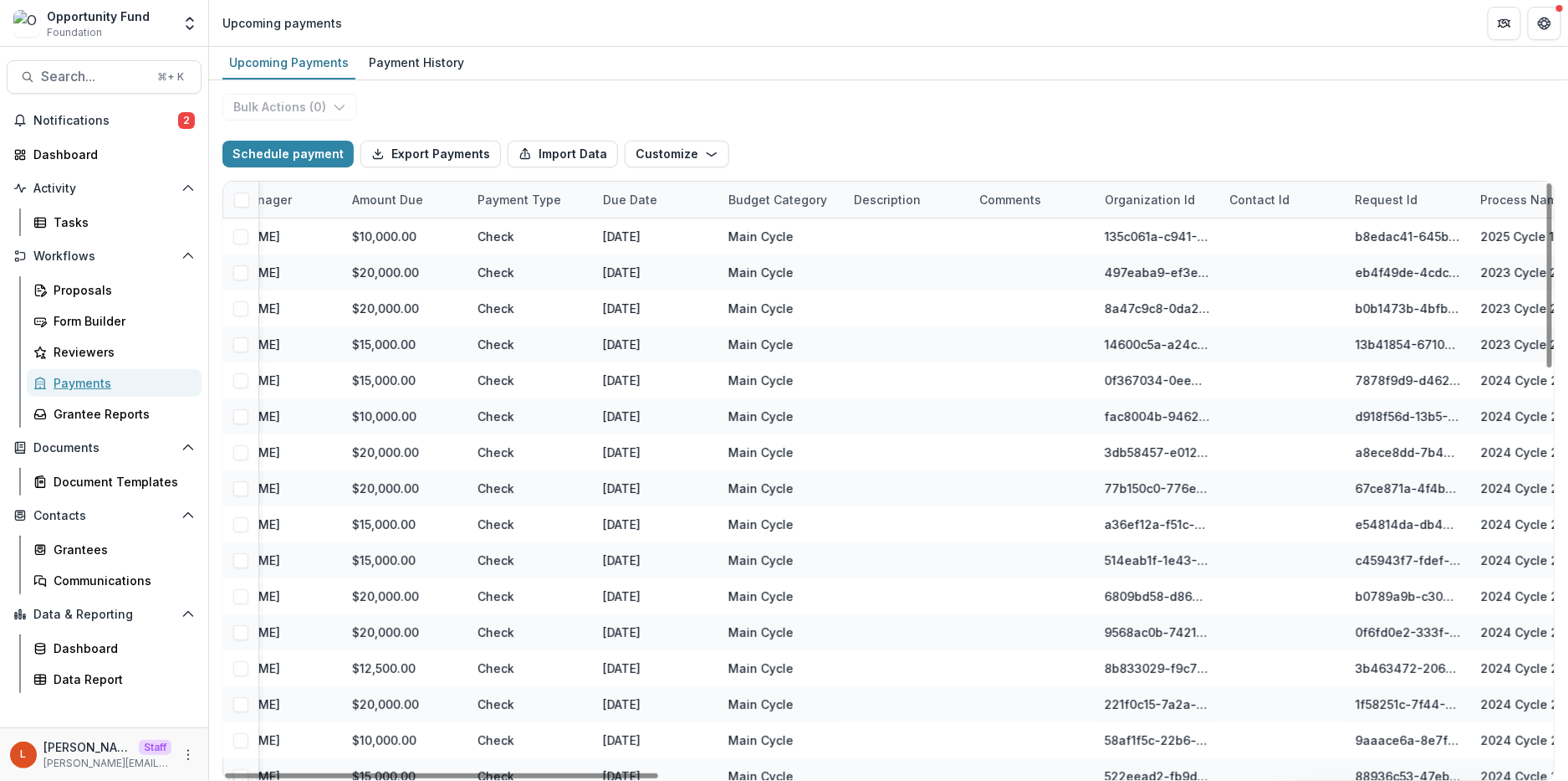
scroll to position [0, 414]
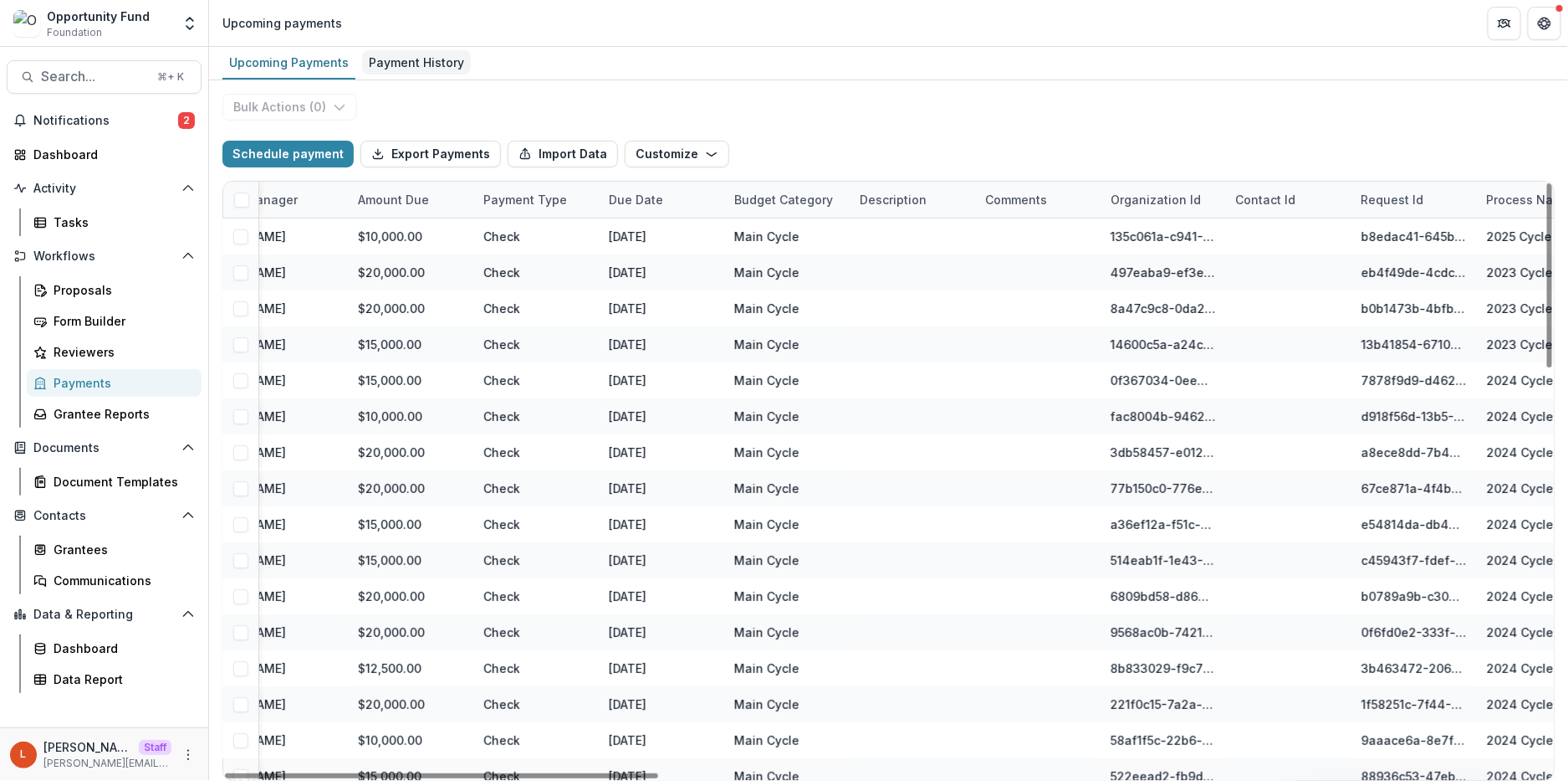
click at [425, 52] on div "Payment History" at bounding box center [416, 62] width 109 height 25
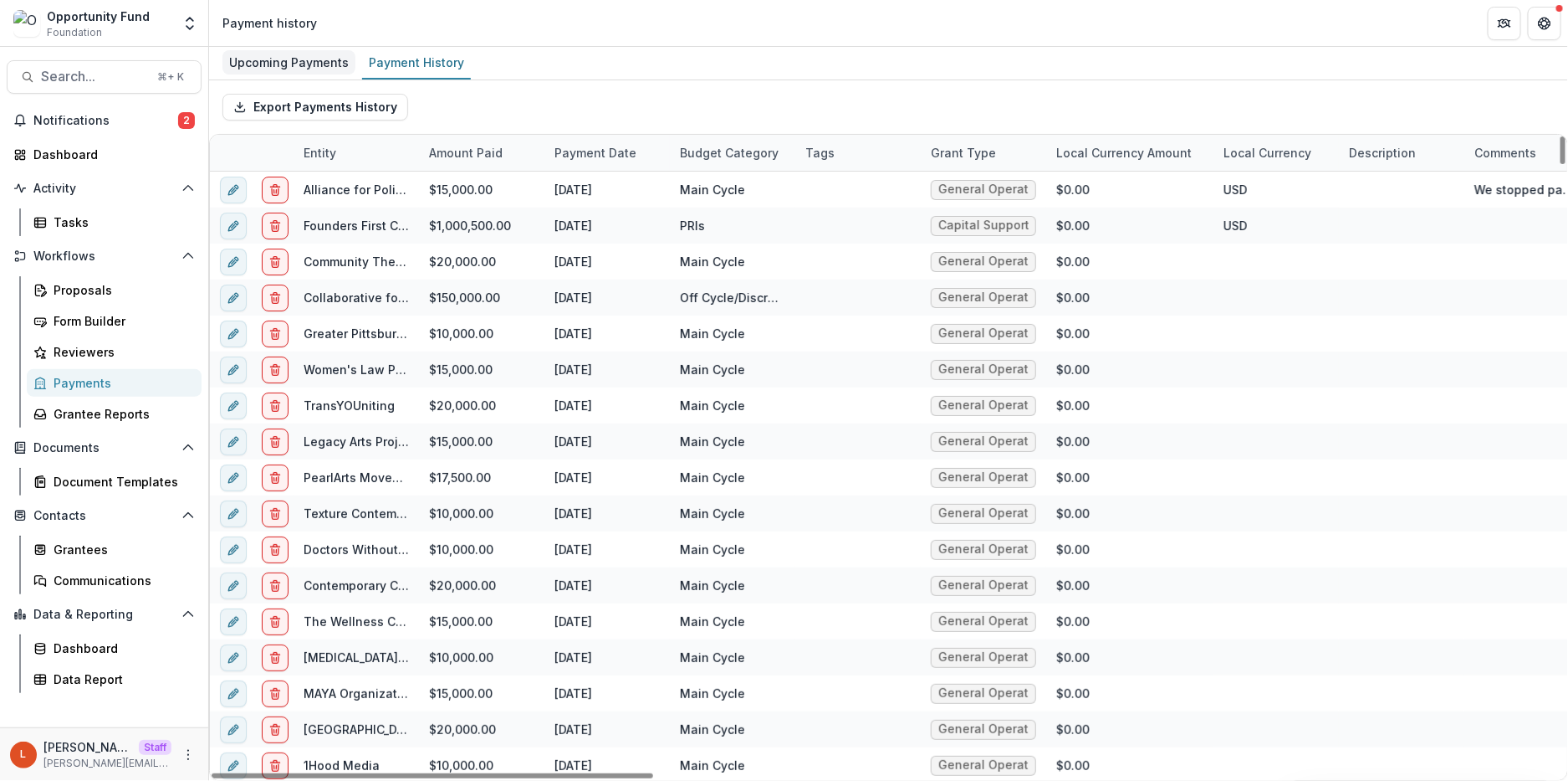
click at [312, 51] on div "Upcoming Payments" at bounding box center [289, 62] width 133 height 25
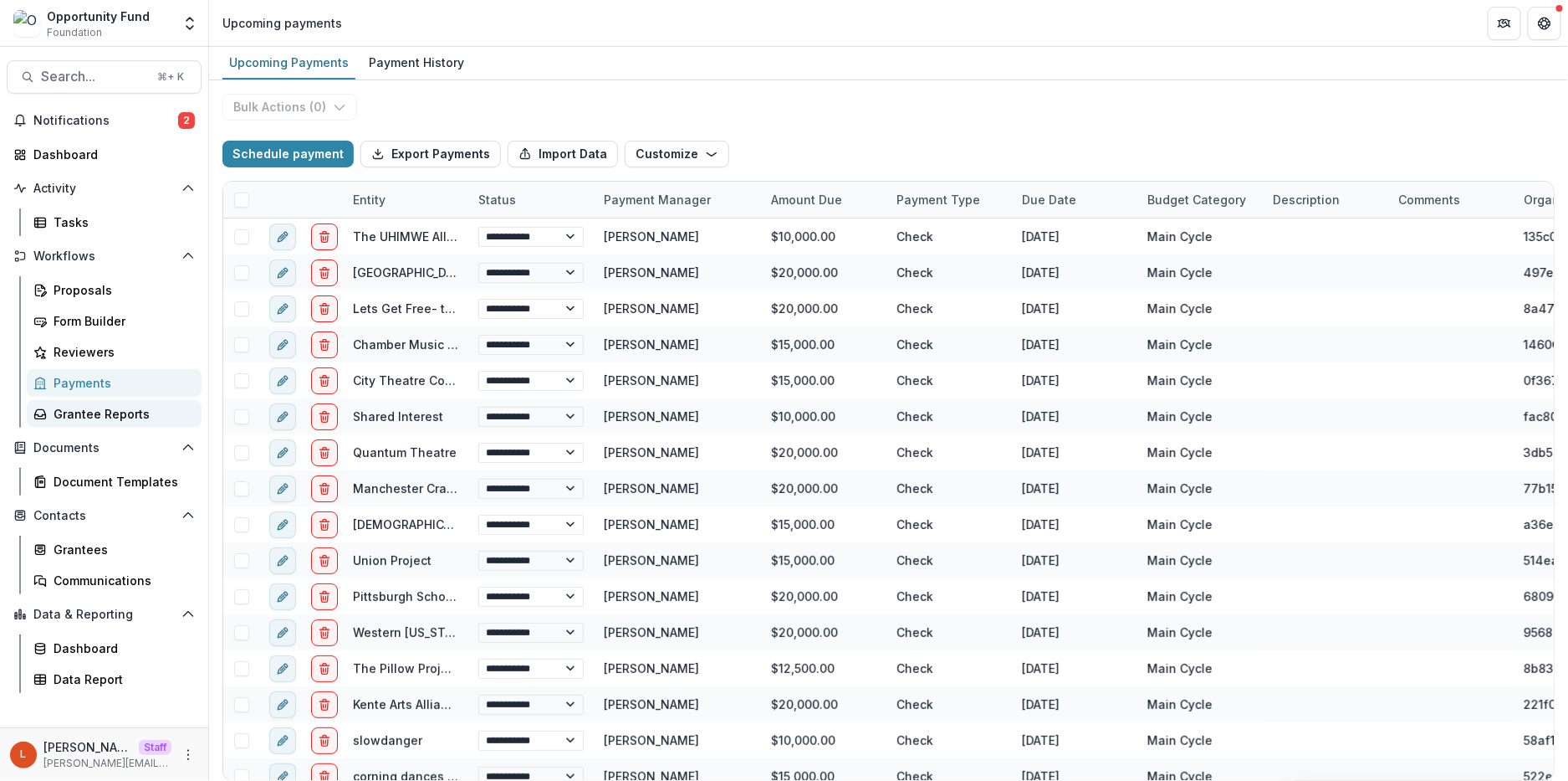
click at [114, 421] on div "Grantee Reports" at bounding box center [121, 414] width 135 height 18
